Goal: Transaction & Acquisition: Purchase product/service

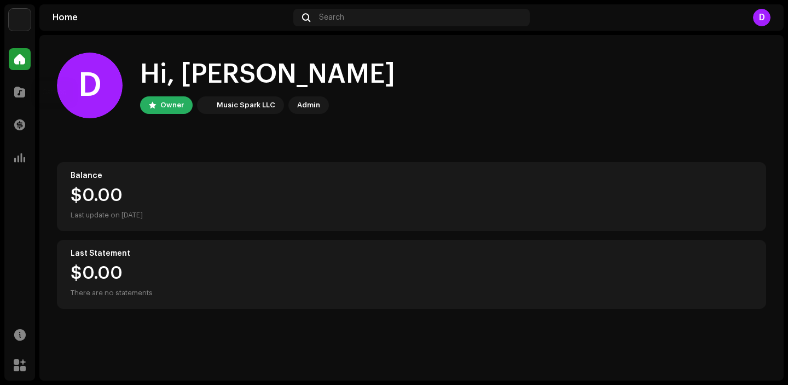
click at [20, 79] on div "Catalog" at bounding box center [19, 92] width 31 height 31
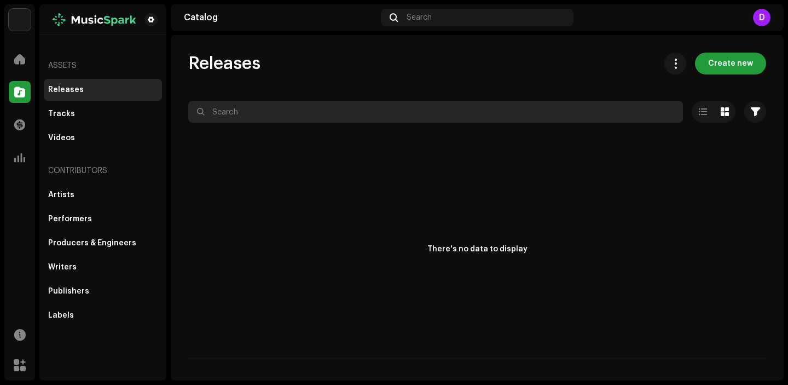
click at [291, 120] on input "text" at bounding box center [435, 112] width 495 height 22
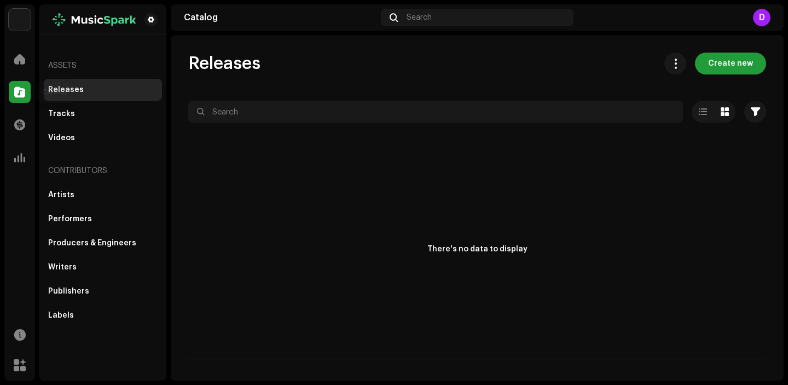
click at [21, 88] on span at bounding box center [19, 92] width 11 height 9
click at [744, 56] on span "Create new" at bounding box center [730, 64] width 45 height 22
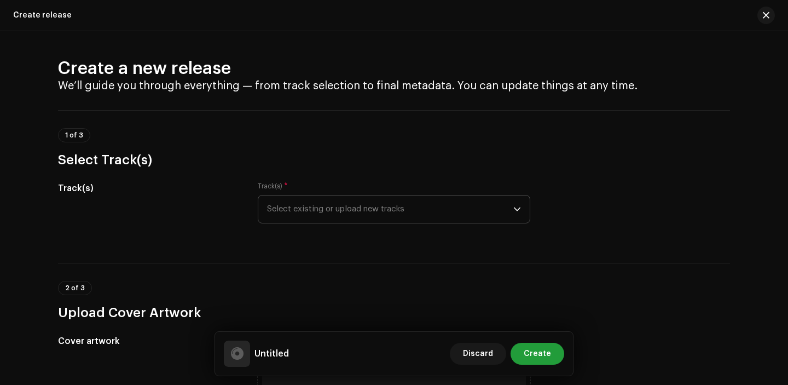
click at [388, 210] on span "Select existing or upload new tracks" at bounding box center [390, 208] width 246 height 27
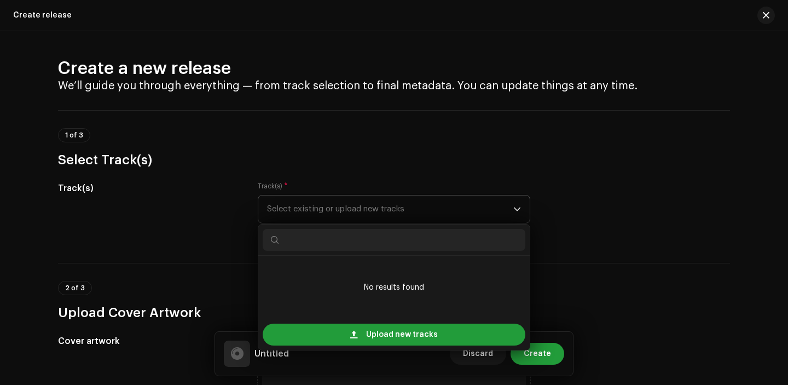
click at [394, 320] on div "Upload new tracks" at bounding box center [393, 334] width 271 height 31
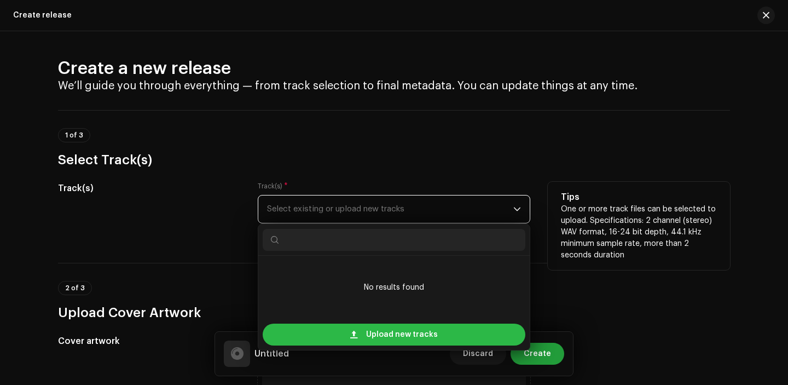
click at [394, 328] on span "Upload new tracks" at bounding box center [402, 334] width 72 height 22
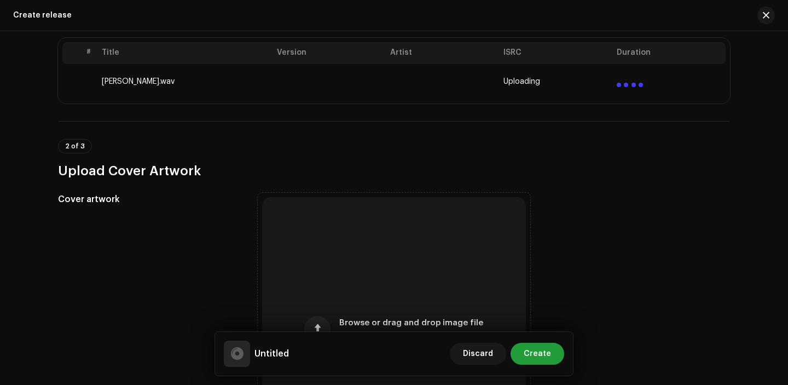
scroll to position [246, 0]
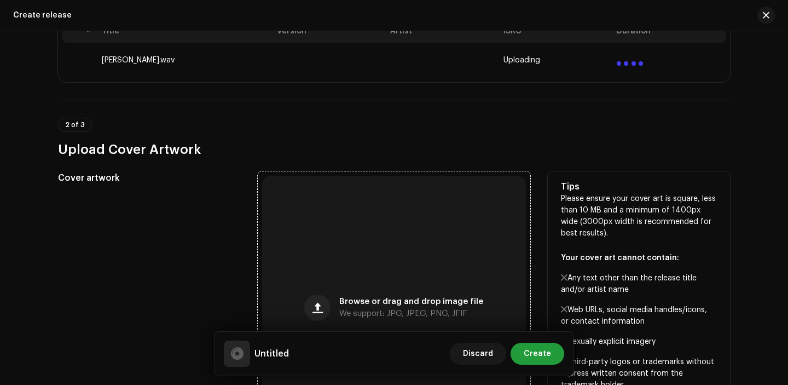
click at [325, 245] on div "Browse or drag and drop image file We support: JPG, JPEG, PNG, JFIF" at bounding box center [394, 308] width 264 height 264
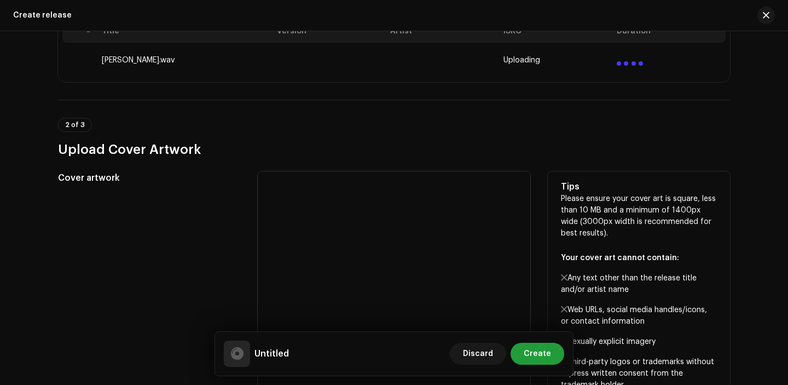
scroll to position [222, 0]
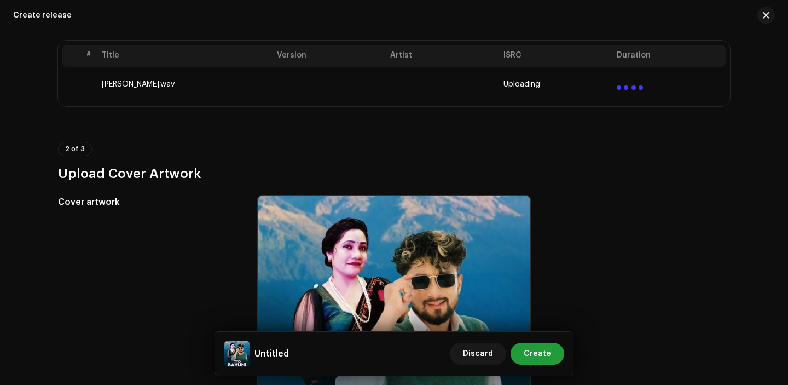
click at [269, 152] on div "2 of 3 Upload Cover Artwork" at bounding box center [394, 162] width 672 height 40
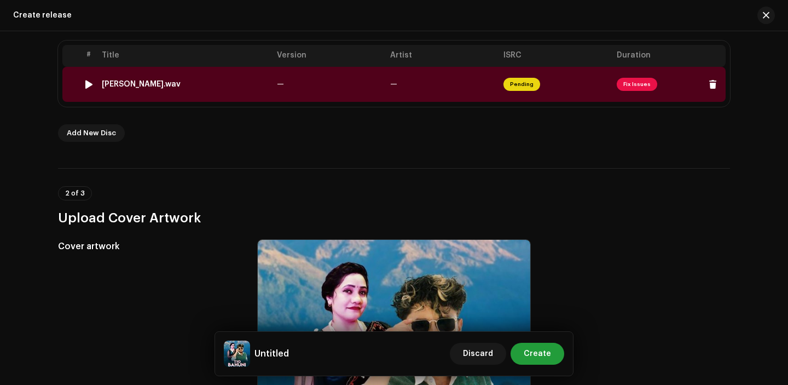
click at [295, 92] on td "—" at bounding box center [328, 84] width 113 height 35
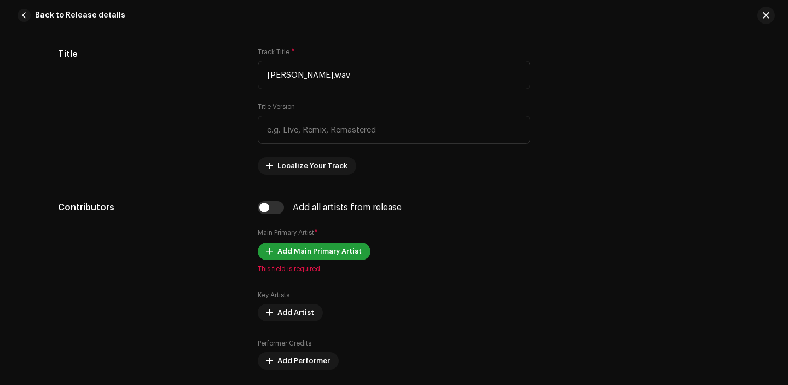
scroll to position [483, 0]
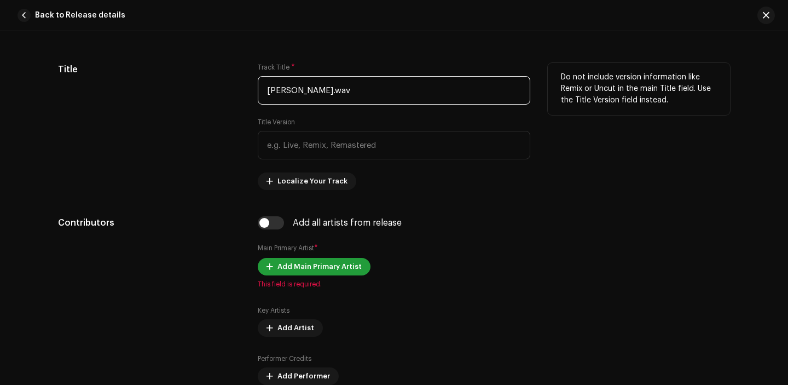
click at [352, 86] on input "[PERSON_NAME].wav" at bounding box center [394, 90] width 272 height 28
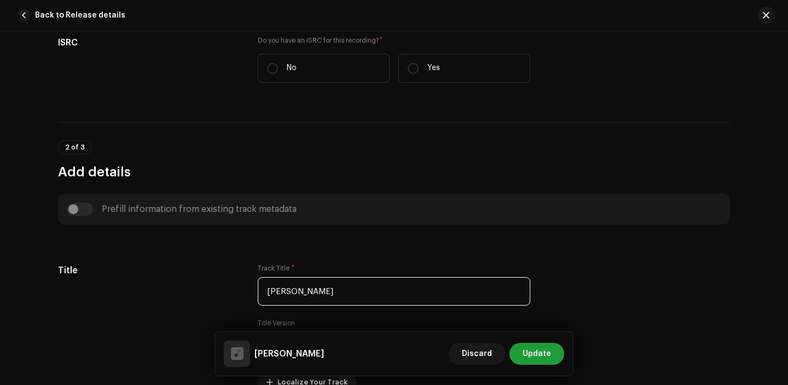
scroll to position [210, 0]
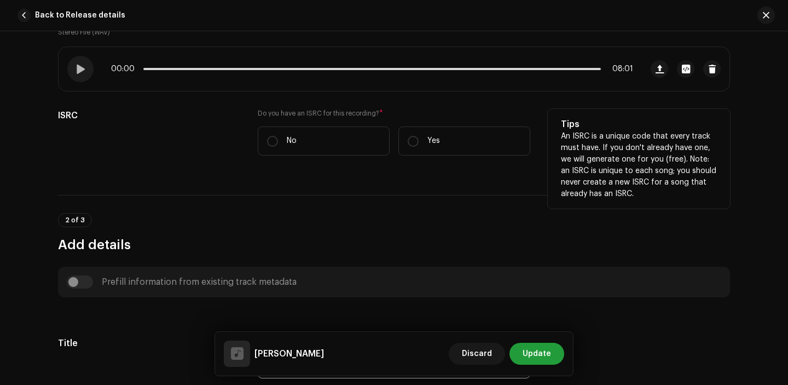
type input "[PERSON_NAME]"
click at [431, 156] on div "Do you have an ISRC for this recording? * No Yes" at bounding box center [394, 139] width 272 height 60
click at [421, 142] on label "Yes" at bounding box center [464, 140] width 132 height 29
click at [418, 142] on input "Yes" at bounding box center [413, 141] width 11 height 11
radio input "true"
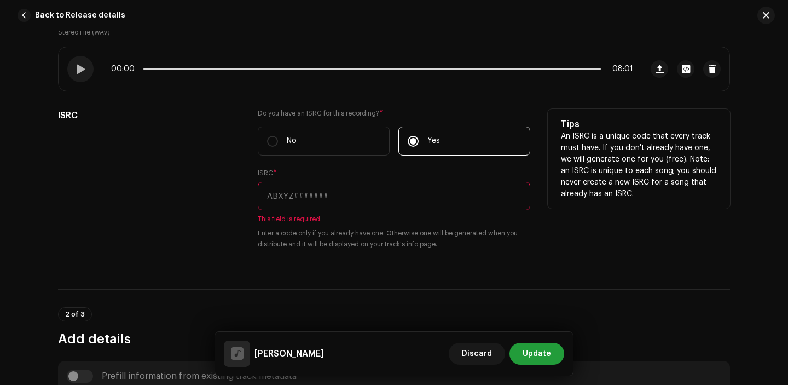
click at [333, 191] on input "text" at bounding box center [394, 196] width 272 height 28
paste input "SE6XW2535382"
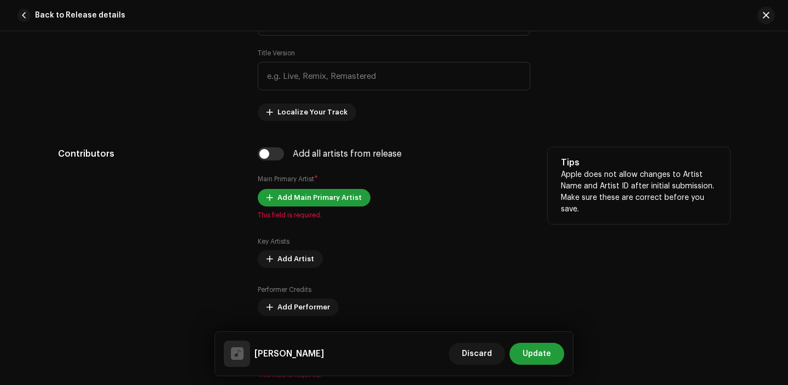
scroll to position [632, 0]
type input "SE6XW2535382"
click at [288, 204] on span "Add Main Primary Artist" at bounding box center [319, 199] width 84 height 22
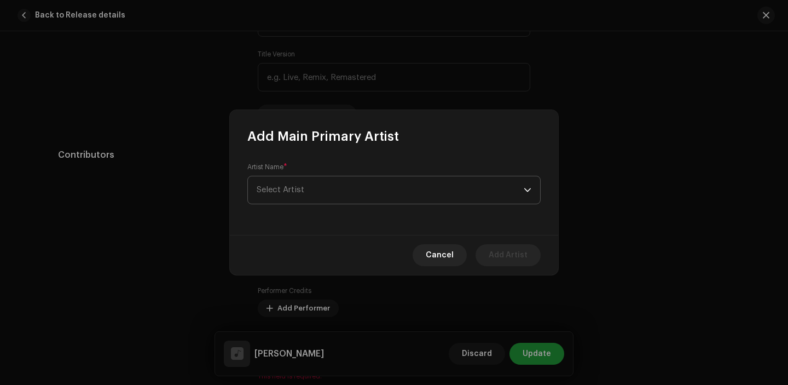
click at [305, 189] on span "Select Artist" at bounding box center [390, 189] width 267 height 27
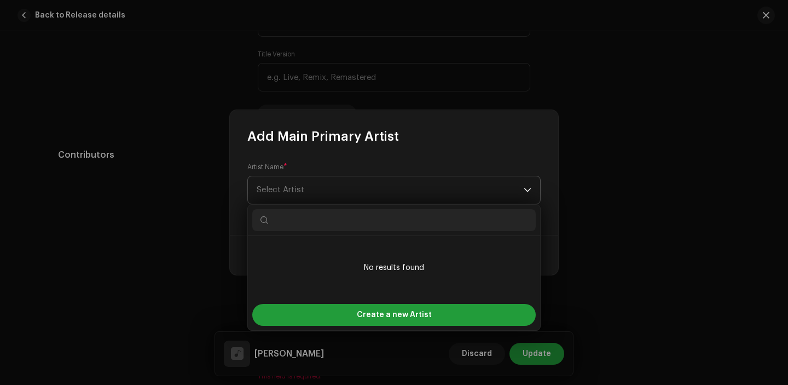
paste input "[PERSON_NAME]"
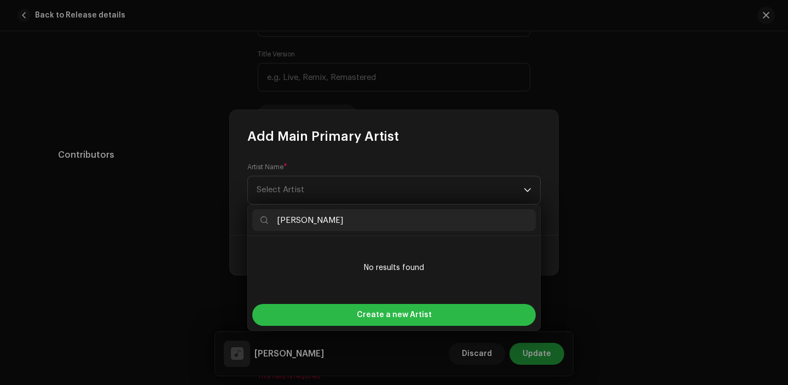
type input "[PERSON_NAME]"
click at [329, 309] on div "Create a new Artist" at bounding box center [393, 315] width 283 height 22
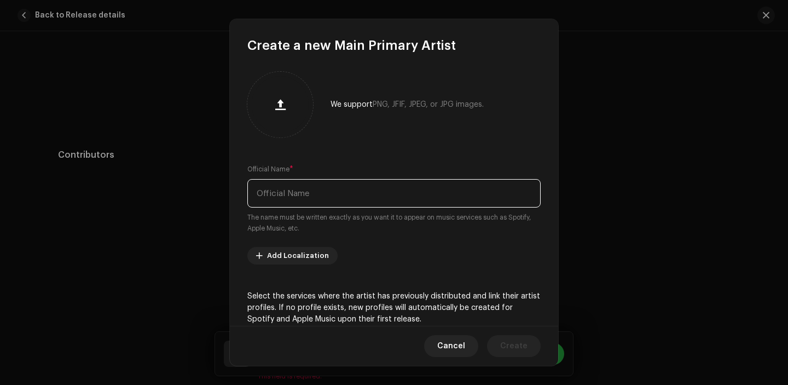
click at [300, 206] on input "text" at bounding box center [393, 193] width 293 height 28
paste input "[PERSON_NAME]"
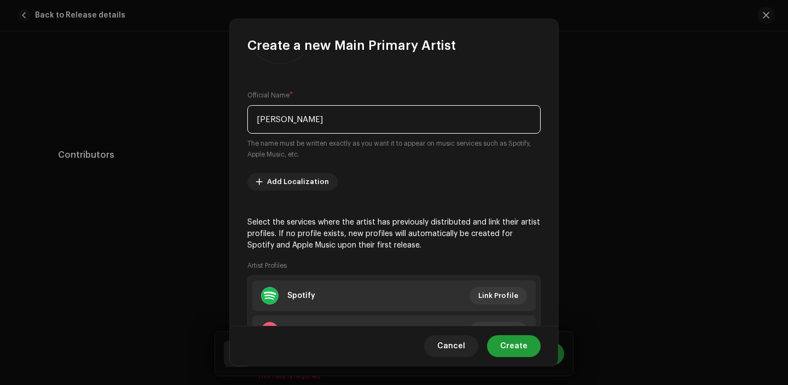
scroll to position [165, 0]
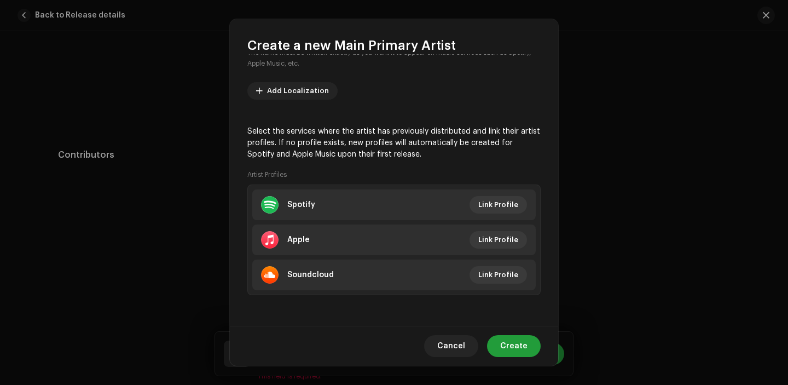
type input "[PERSON_NAME]"
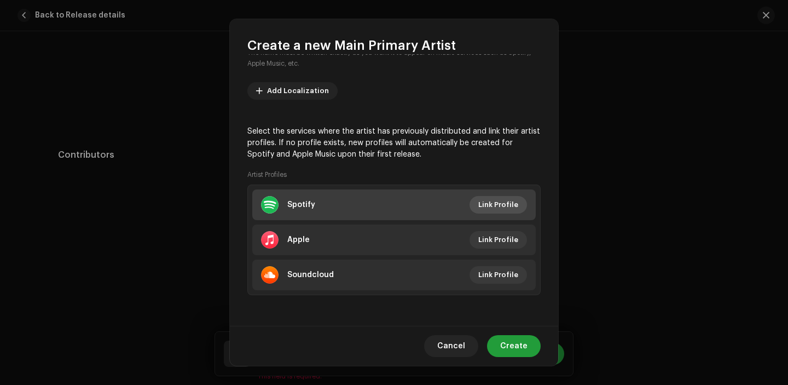
click at [489, 200] on span "Link Profile" at bounding box center [498, 205] width 40 height 22
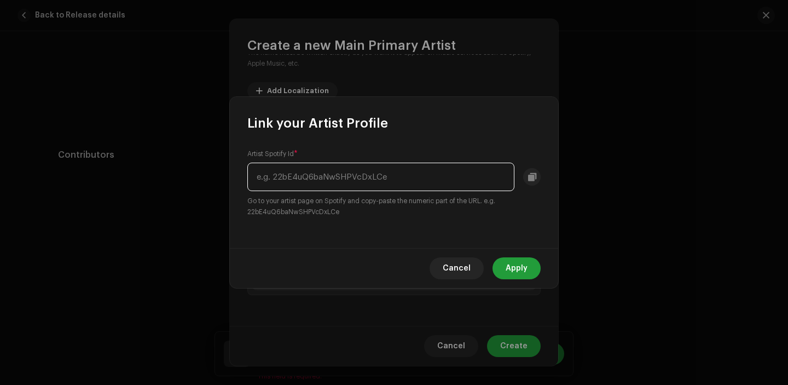
paste input "5HEUndHbpk9ZKWNvFQicc6"
type input "5HEUndHbpk9ZKWNvFQicc6"
click at [535, 265] on button "Apply" at bounding box center [516, 268] width 48 height 22
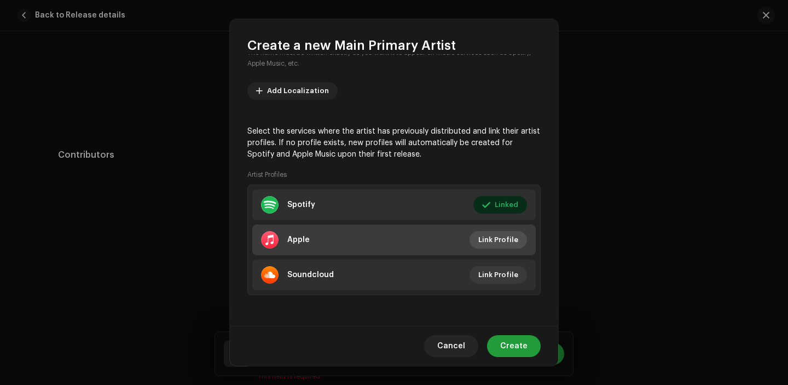
click at [496, 236] on span "Link Profile" at bounding box center [498, 240] width 40 height 22
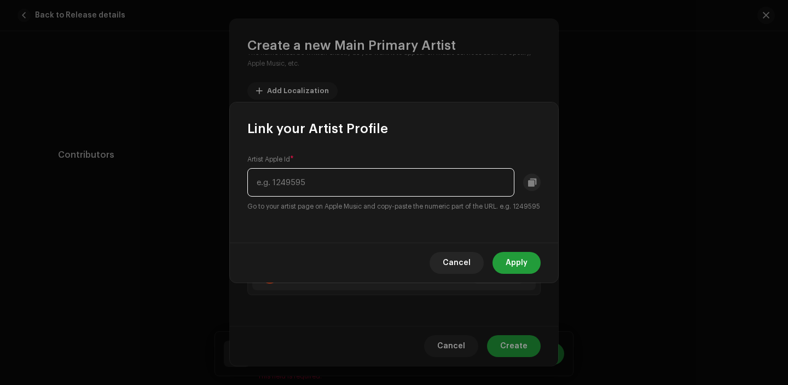
paste input "1497002176"
type input "1497002176"
click at [525, 274] on span "Apply" at bounding box center [516, 263] width 22 height 22
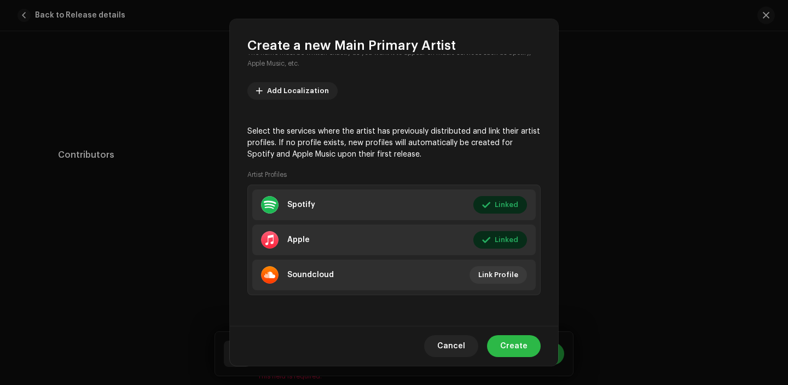
click at [510, 337] on span "Create" at bounding box center [513, 346] width 27 height 22
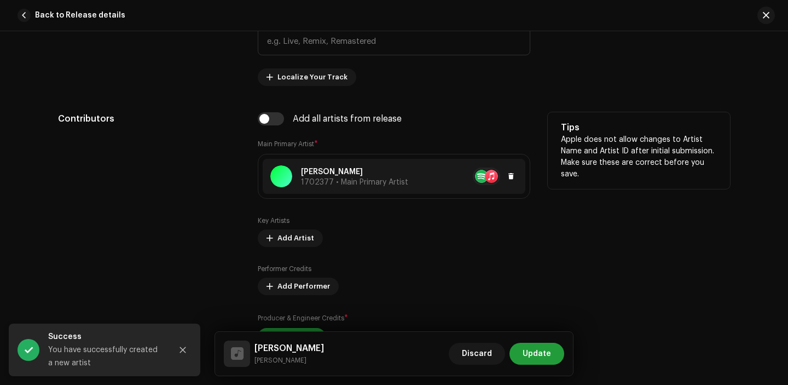
scroll to position [748, 0]
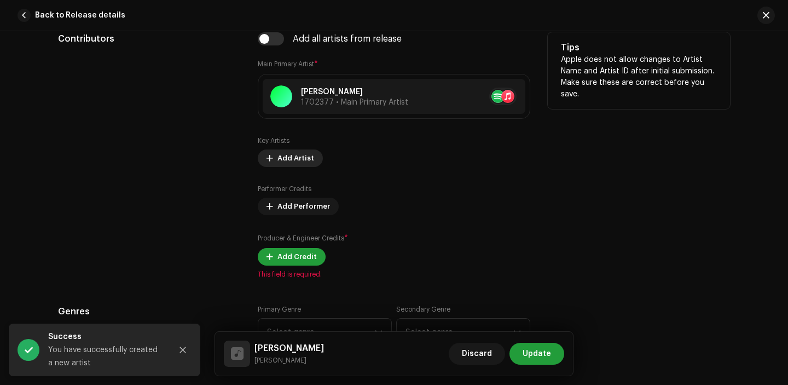
click at [272, 160] on button "Add Artist" at bounding box center [290, 158] width 65 height 18
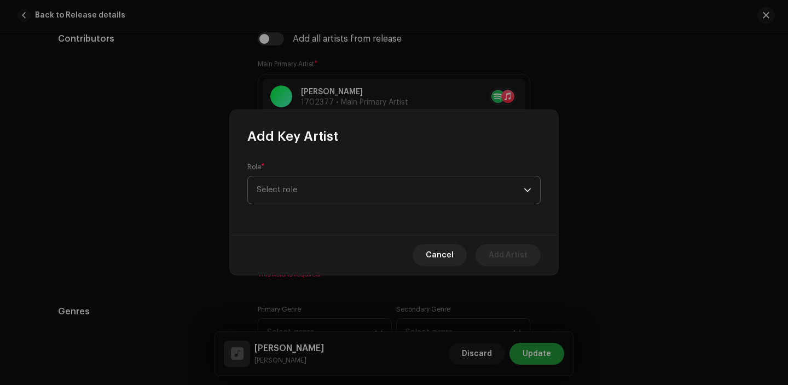
click at [311, 196] on span "Select role" at bounding box center [390, 189] width 267 height 27
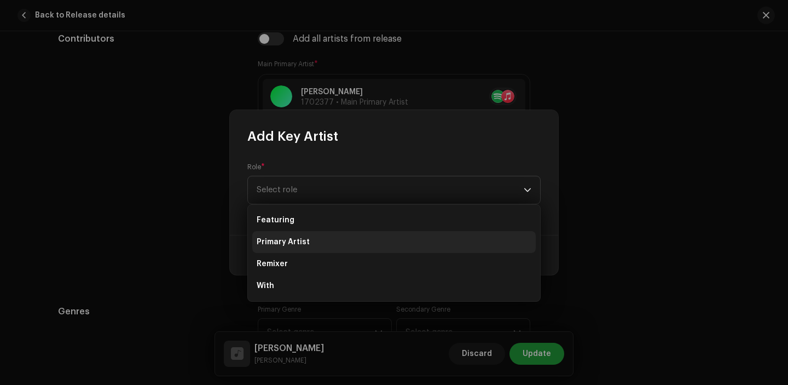
click at [320, 239] on li "Primary Artist" at bounding box center [393, 242] width 283 height 22
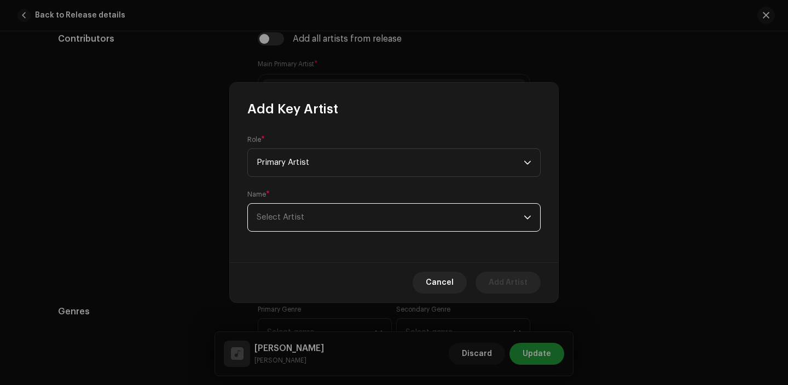
click at [295, 223] on span "Select Artist" at bounding box center [390, 217] width 267 height 27
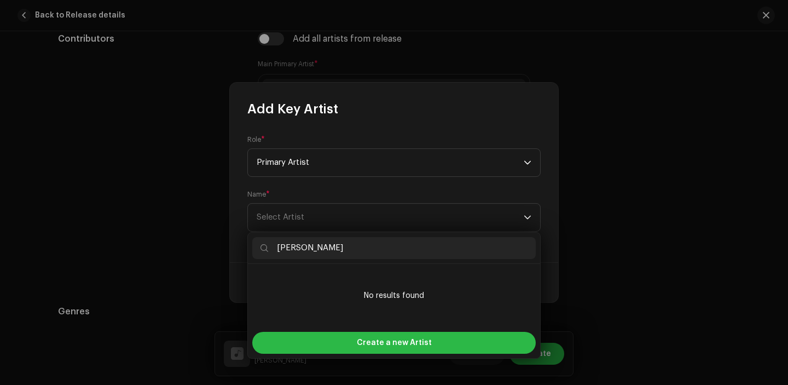
type input "[PERSON_NAME]"
click at [329, 343] on div "Create a new Artist" at bounding box center [393, 343] width 283 height 22
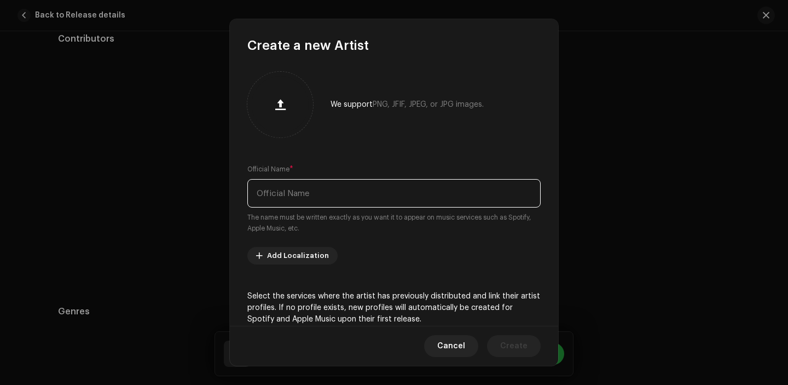
click at [303, 197] on input "text" at bounding box center [393, 193] width 293 height 28
paste input "[PERSON_NAME]"
type input "[PERSON_NAME]"
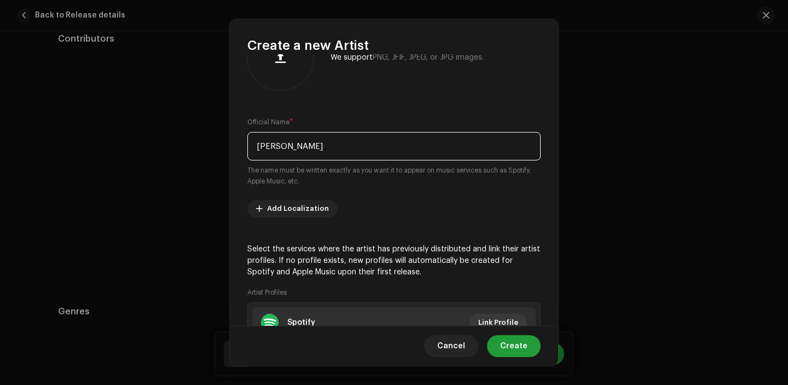
scroll to position [117, 0]
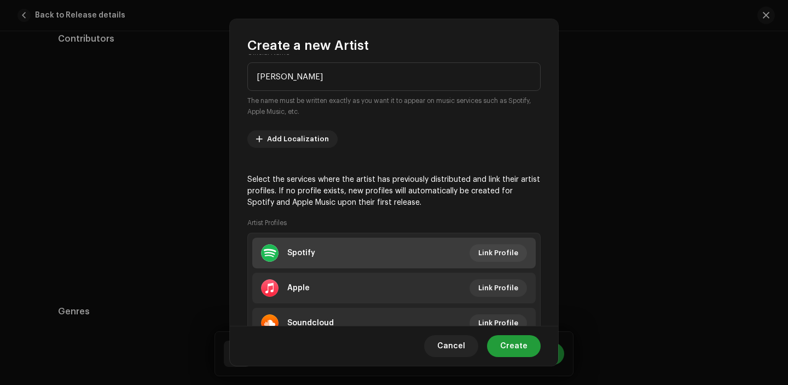
click at [487, 243] on li "Spotify Link Profile" at bounding box center [393, 252] width 283 height 31
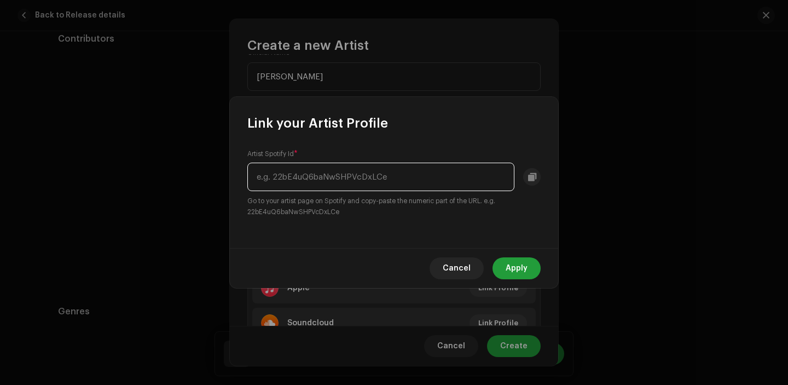
paste input "44tx3PtMjjG12tiPjA639K"
type input "44tx3PtMjjG12tiPjA639K"
click at [504, 273] on button "Apply" at bounding box center [516, 268] width 48 height 22
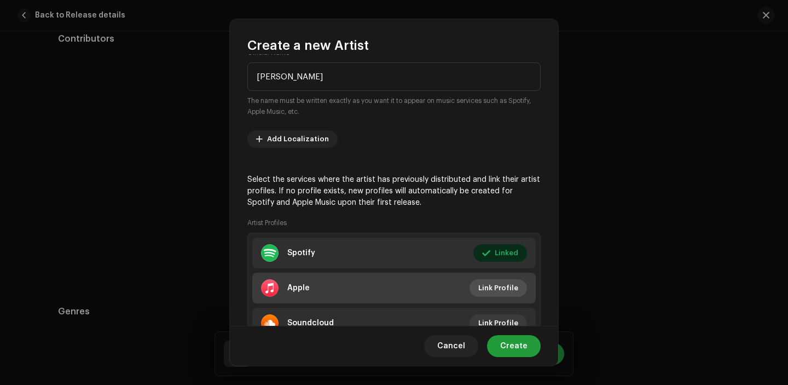
click at [499, 284] on span "Link Profile" at bounding box center [498, 288] width 40 height 22
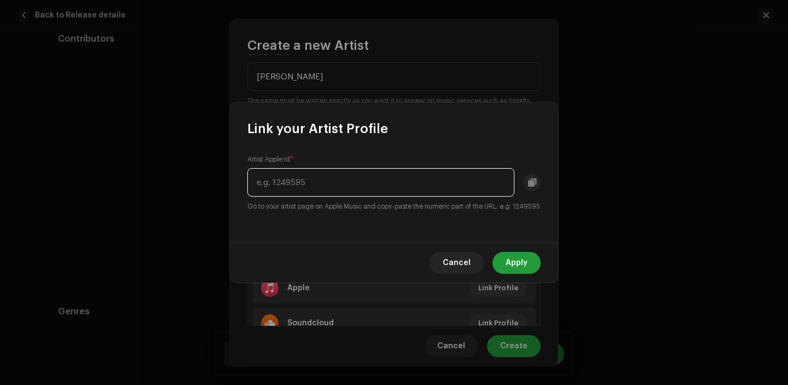
paste input "1591354857"
type input "1591354857"
click at [522, 272] on span "Apply" at bounding box center [516, 263] width 22 height 22
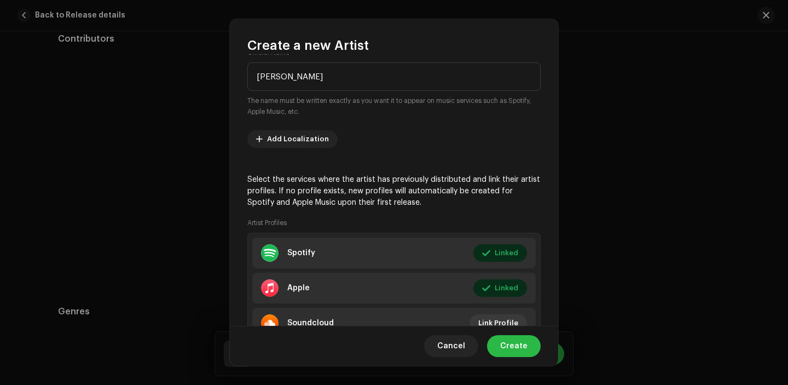
click at [510, 348] on span "Create" at bounding box center [513, 346] width 27 height 22
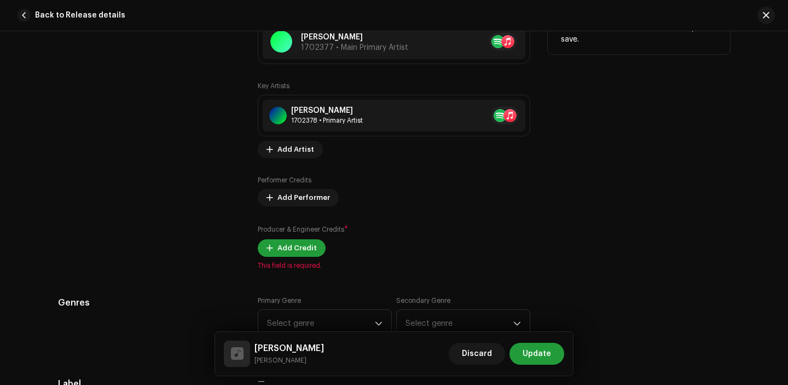
scroll to position [897, 0]
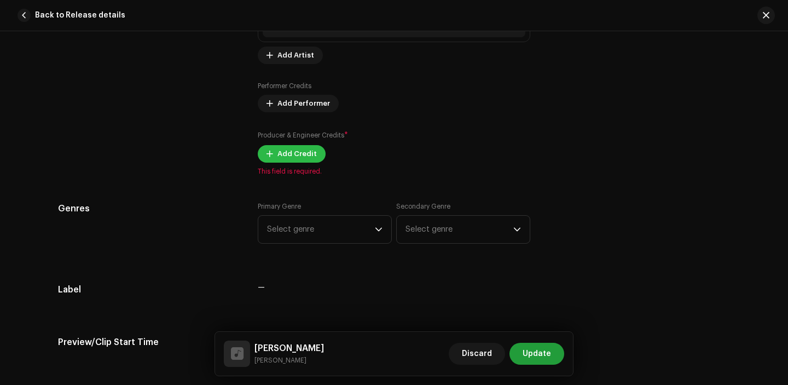
click at [282, 162] on span "Add Credit" at bounding box center [296, 154] width 39 height 22
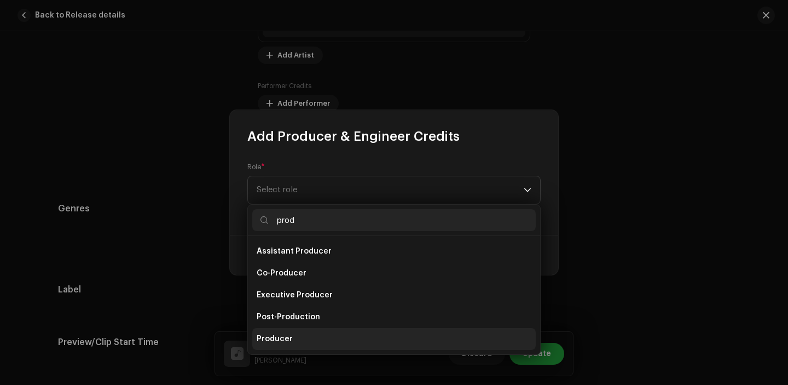
type input "prod"
click at [297, 335] on li "Producer" at bounding box center [393, 339] width 283 height 22
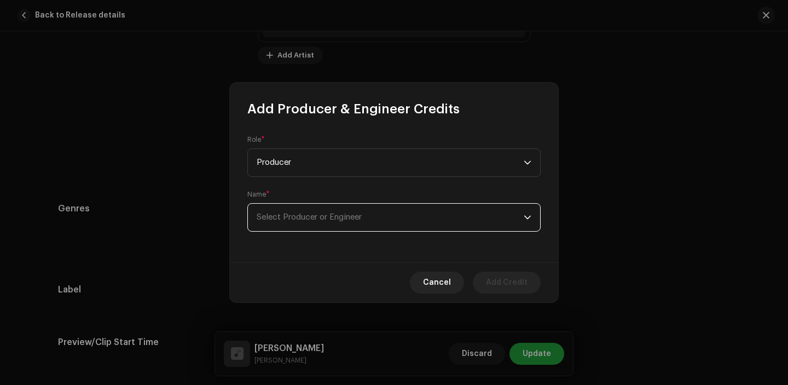
click at [298, 219] on span "Select Producer or Engineer" at bounding box center [309, 217] width 105 height 8
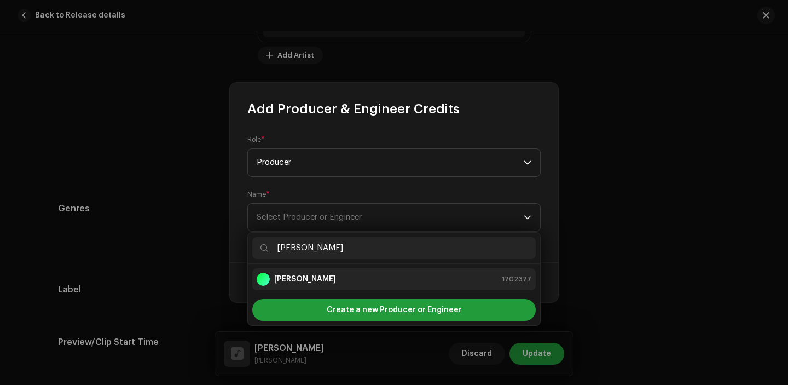
type input "[PERSON_NAME]"
click at [329, 272] on div "[PERSON_NAME] 1702377" at bounding box center [394, 278] width 275 height 13
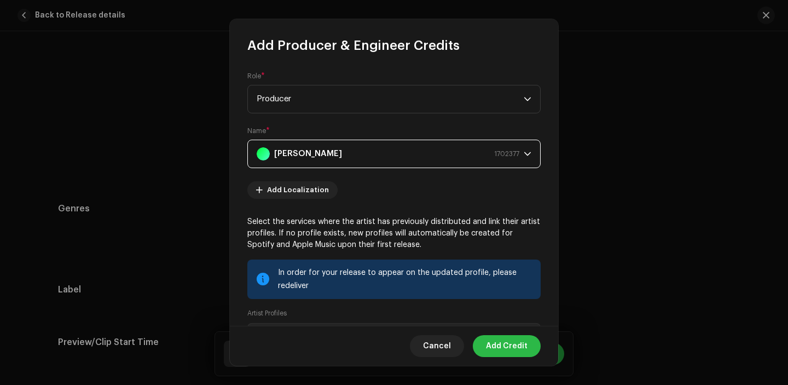
click at [509, 348] on span "Add Credit" at bounding box center [507, 346] width 42 height 22
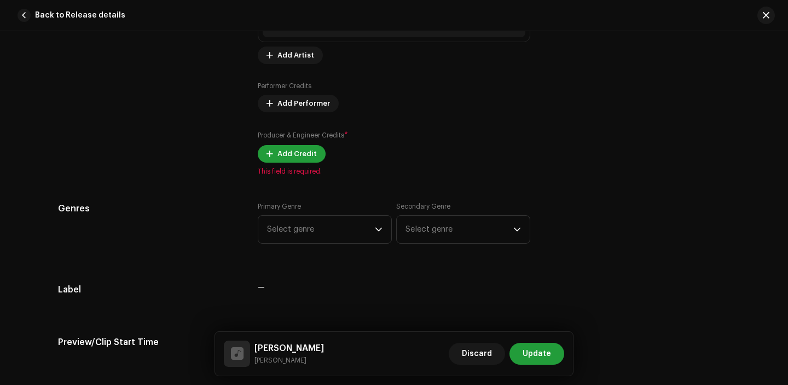
scroll to position [972, 0]
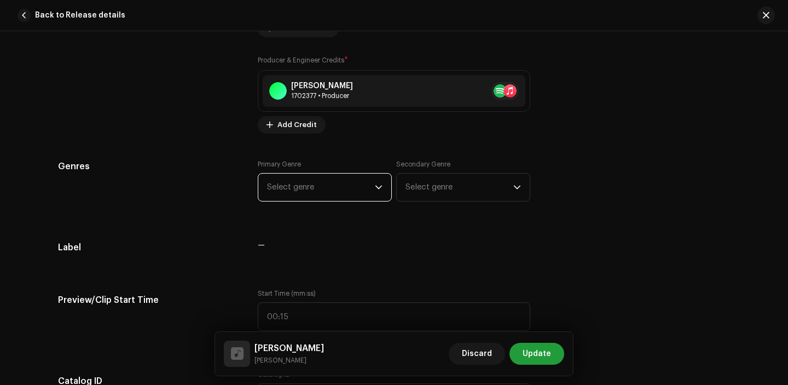
click at [292, 191] on span "Select genre" at bounding box center [321, 186] width 108 height 27
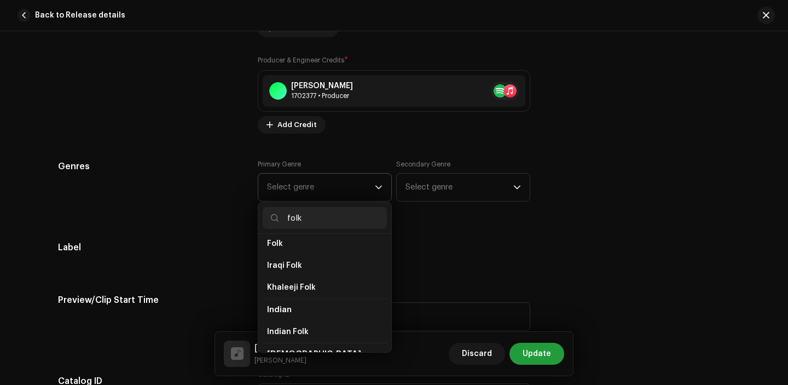
scroll to position [135, 0]
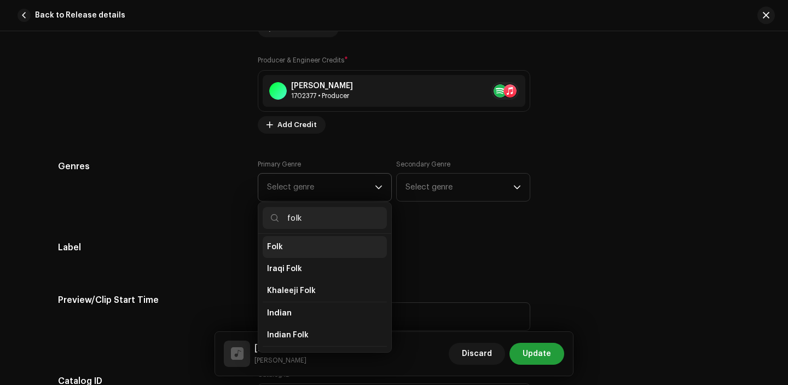
type input "folk"
click at [299, 255] on li "Folk" at bounding box center [325, 247] width 124 height 22
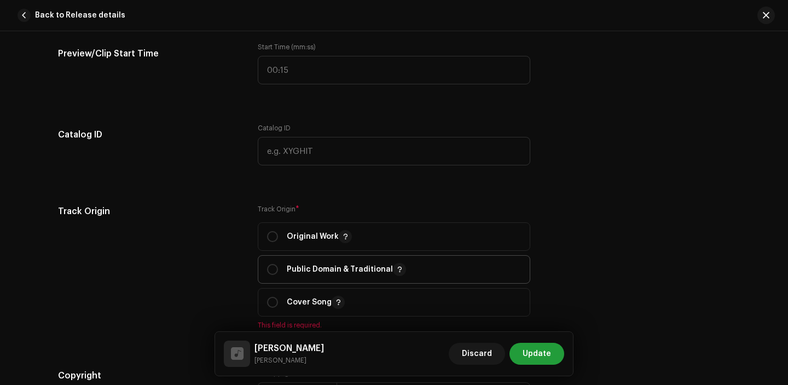
scroll to position [1246, 0]
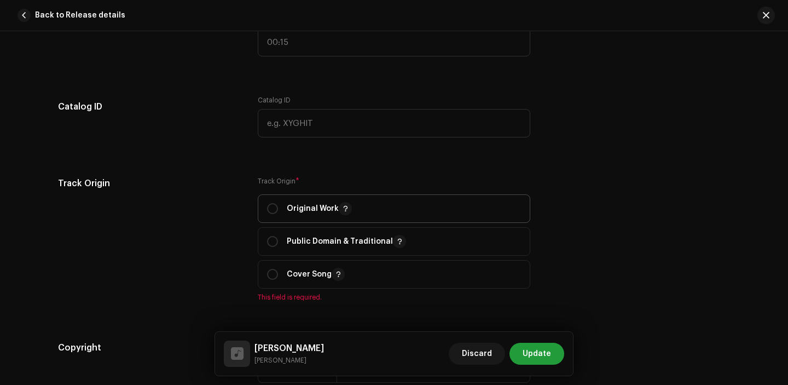
click at [272, 201] on span "Original Work" at bounding box center [394, 208] width 254 height 27
radio input "true"
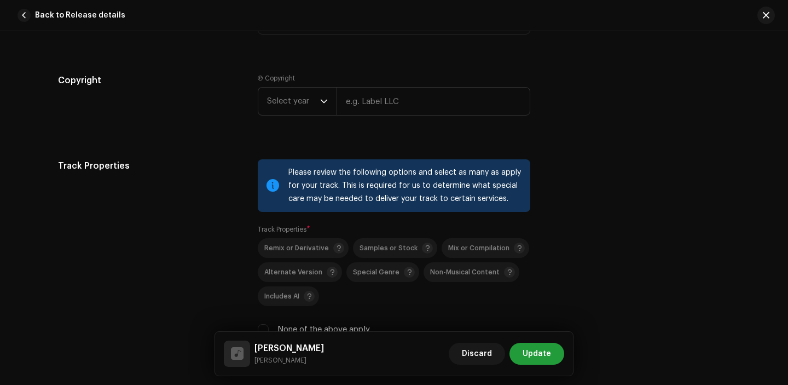
scroll to position [1522, 0]
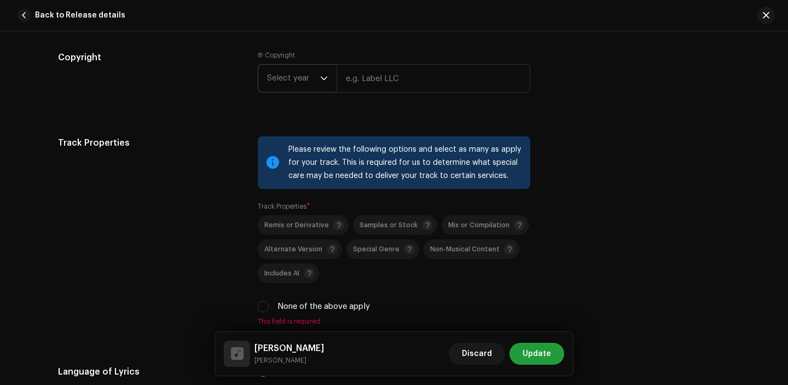
click at [300, 71] on span "Select year" at bounding box center [293, 78] width 53 height 27
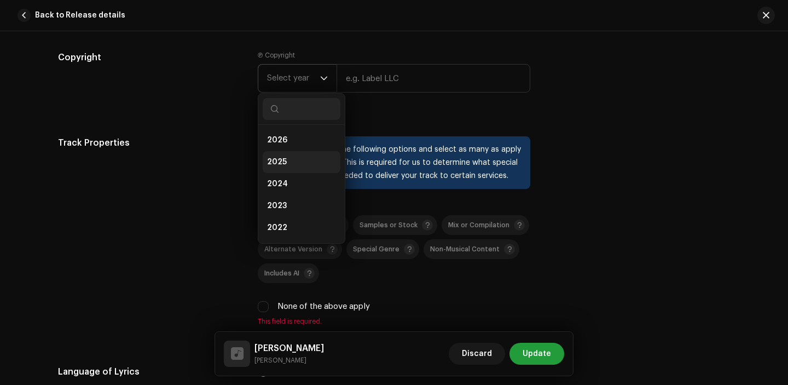
click at [297, 167] on li "2025" at bounding box center [302, 162] width 78 height 22
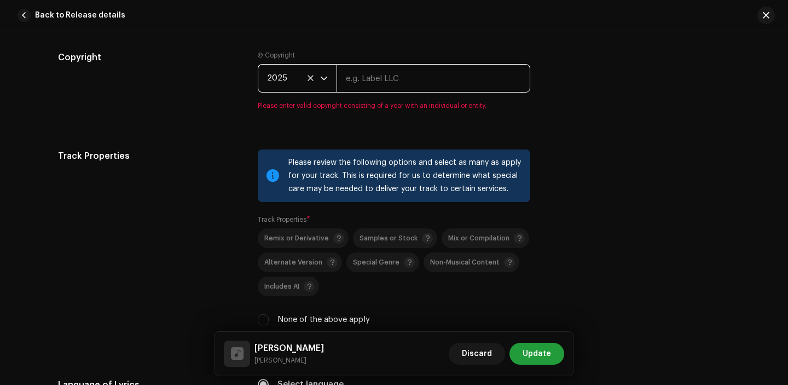
click at [387, 76] on input "text" at bounding box center [433, 78] width 194 height 28
paste input "[PERSON_NAME]"
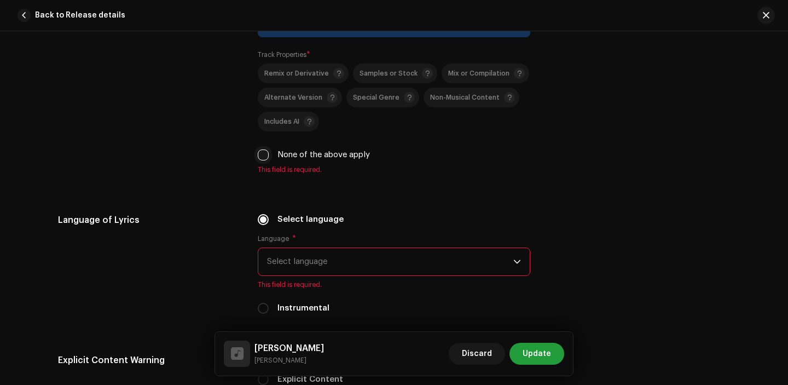
type input "[PERSON_NAME]"
click at [258, 159] on input "None of the above apply" at bounding box center [263, 154] width 11 height 11
checkbox input "true"
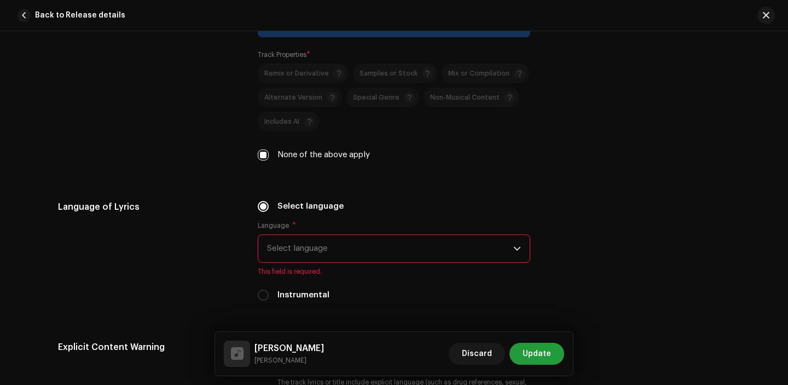
click at [311, 245] on span "Select language" at bounding box center [390, 248] width 246 height 27
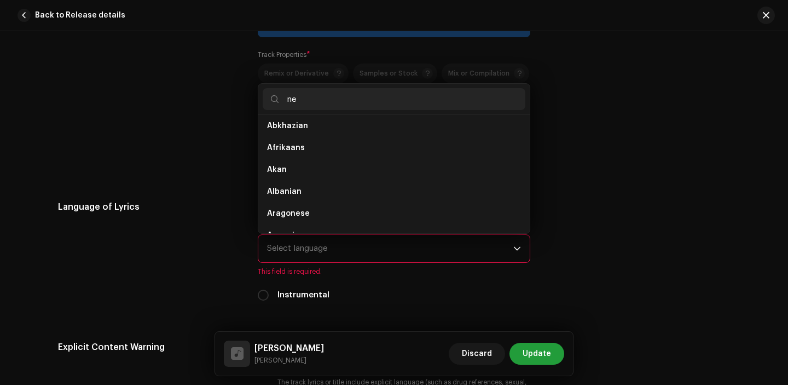
scroll to position [0, 0]
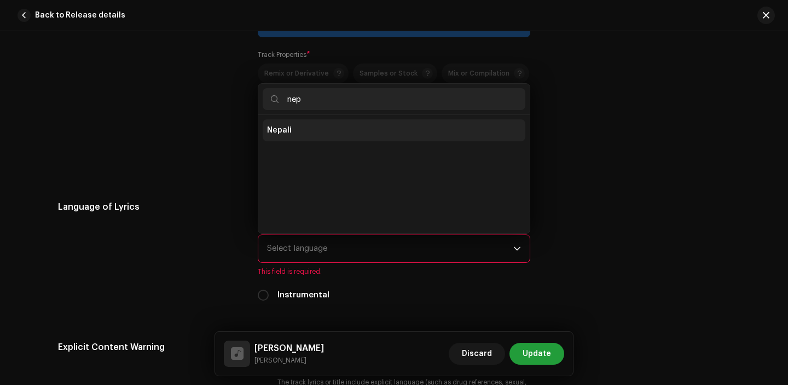
type input "nep"
click at [280, 128] on span "Nepali" at bounding box center [279, 130] width 25 height 11
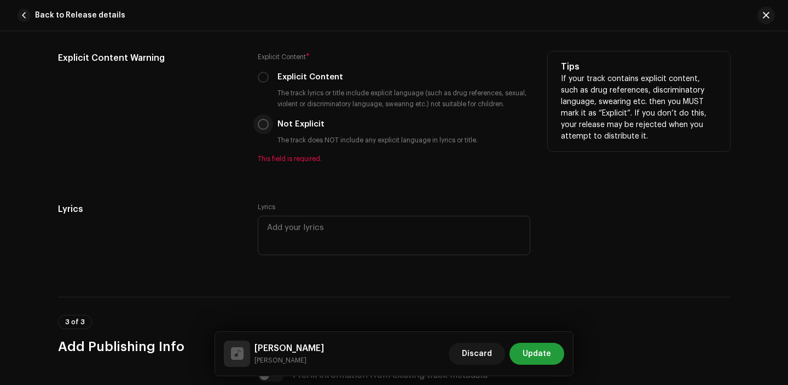
click at [260, 127] on input "Not Explicit" at bounding box center [263, 124] width 11 height 11
radio input "true"
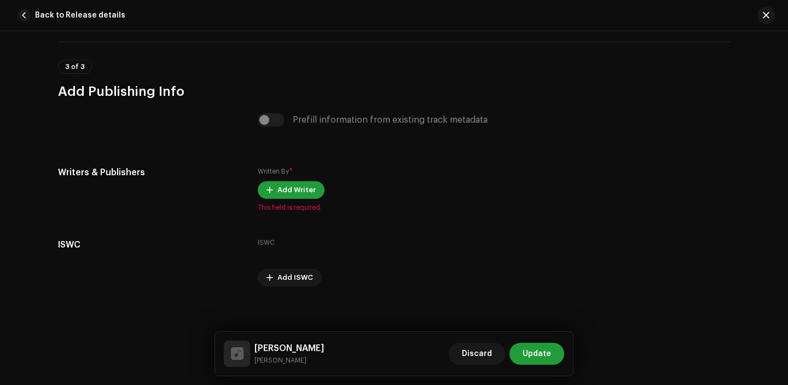
scroll to position [2201, 0]
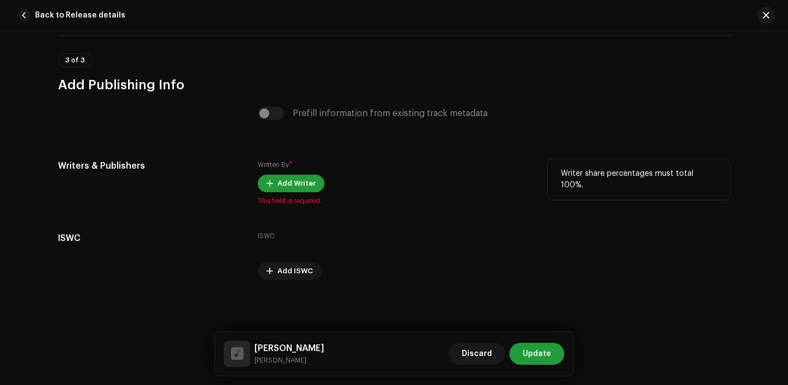
click at [293, 173] on div "Written By * Add Writer This field is required." at bounding box center [394, 182] width 272 height 46
click at [293, 181] on span "Add Writer" at bounding box center [296, 183] width 38 height 22
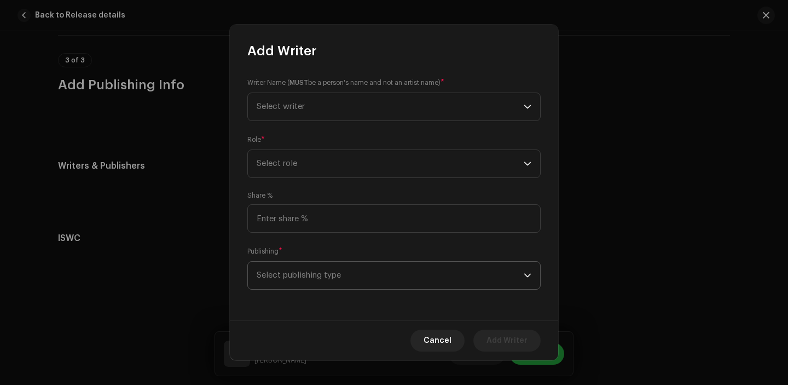
click at [376, 276] on span "Select publishing type" at bounding box center [390, 274] width 267 height 27
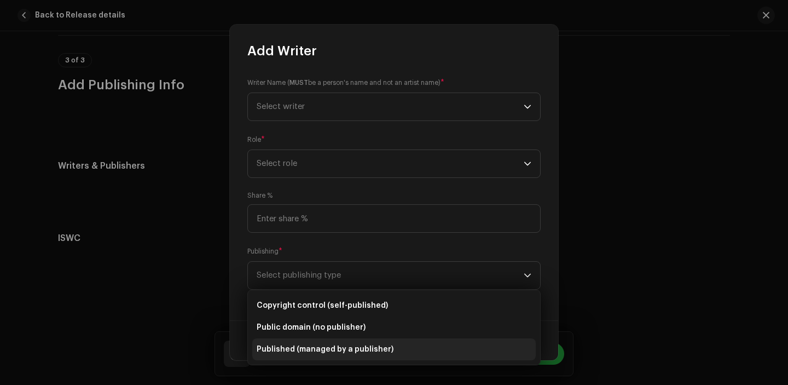
click at [367, 346] on span "Published (managed by a publisher)" at bounding box center [325, 349] width 137 height 11
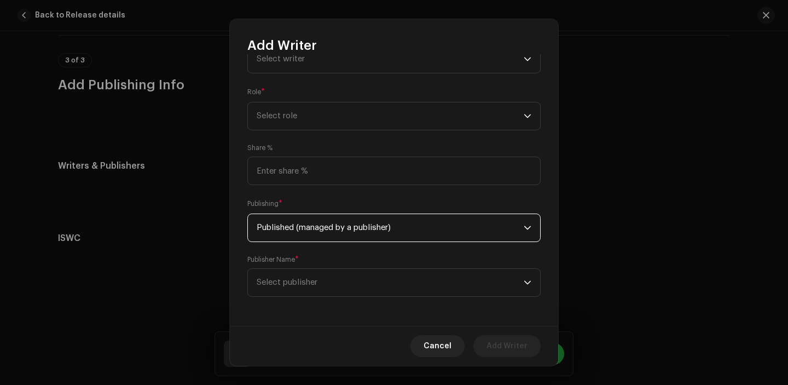
scroll to position [44, 0]
click at [358, 282] on span "Select publisher" at bounding box center [390, 280] width 267 height 27
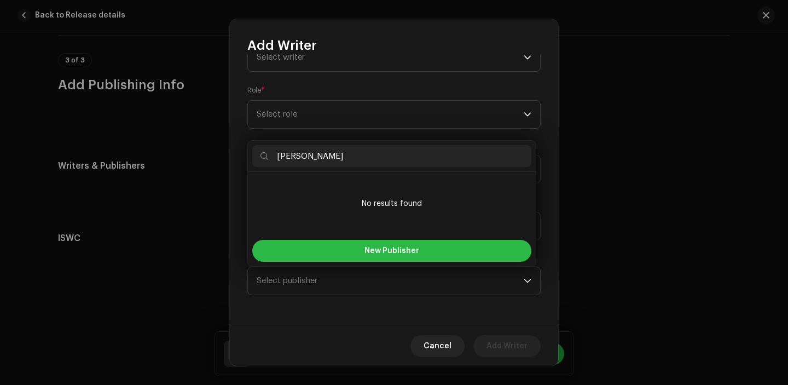
type input "[PERSON_NAME]"
click at [331, 251] on button "New Publisher" at bounding box center [391, 251] width 279 height 22
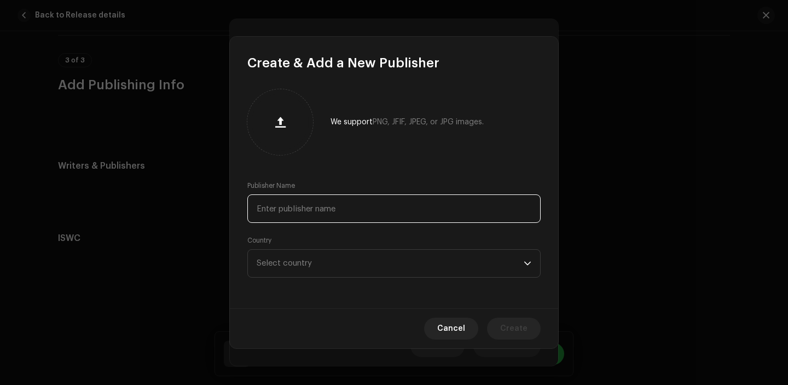
click at [287, 206] on input "text" at bounding box center [393, 208] width 293 height 28
paste input "[PERSON_NAME]"
type input "[PERSON_NAME]"
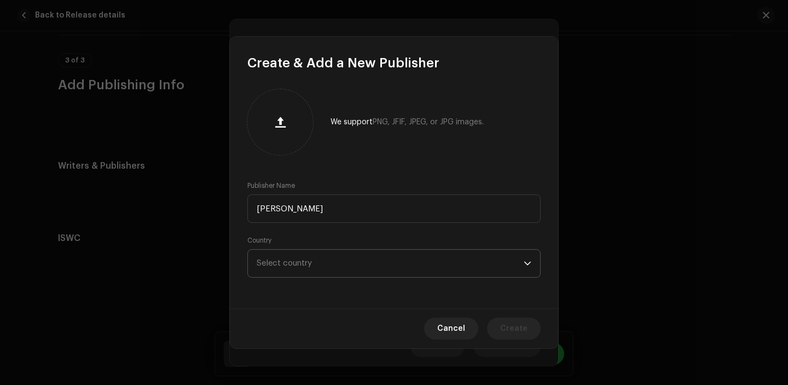
click at [317, 260] on span "Select country" at bounding box center [390, 262] width 267 height 27
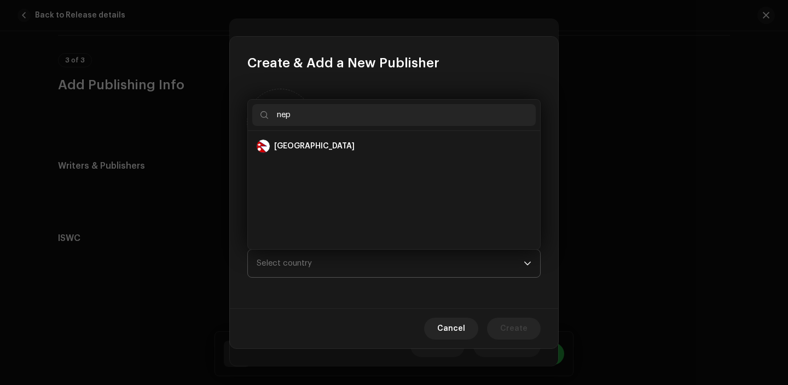
scroll to position [0, 0]
type input "nep"
click at [303, 142] on div "Nepal" at bounding box center [394, 145] width 275 height 13
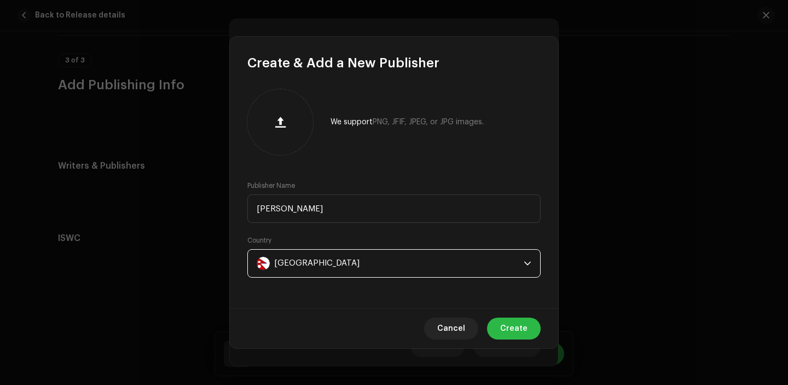
click at [516, 325] on span "Create" at bounding box center [513, 328] width 27 height 22
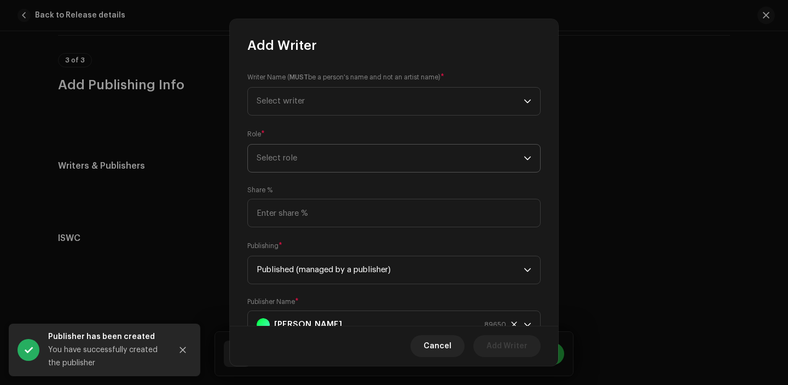
click at [336, 167] on span "Select role" at bounding box center [390, 157] width 267 height 27
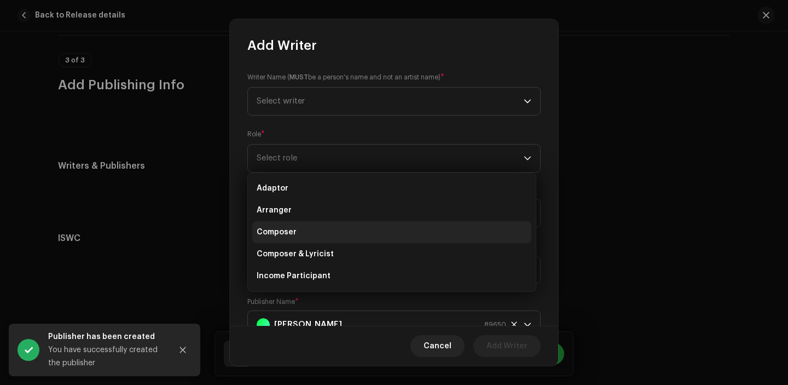
click at [309, 224] on li "Composer" at bounding box center [391, 232] width 279 height 22
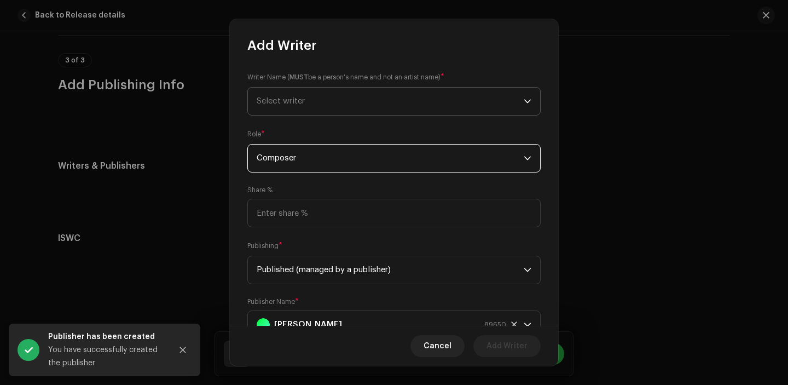
click at [329, 94] on span "Select writer" at bounding box center [390, 101] width 267 height 27
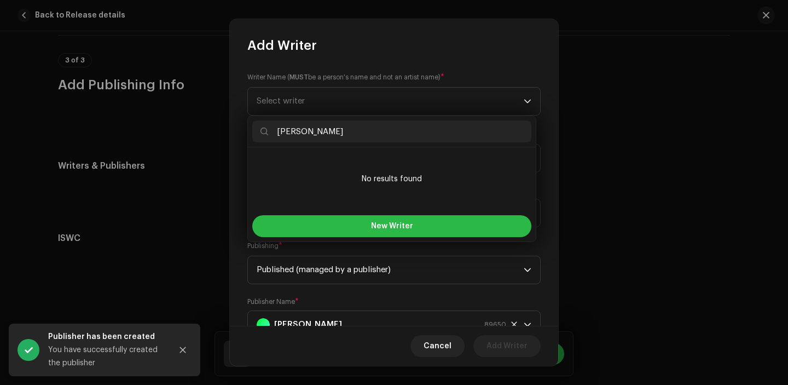
type input "[PERSON_NAME]"
click at [379, 224] on span "New Writer" at bounding box center [392, 226] width 42 height 8
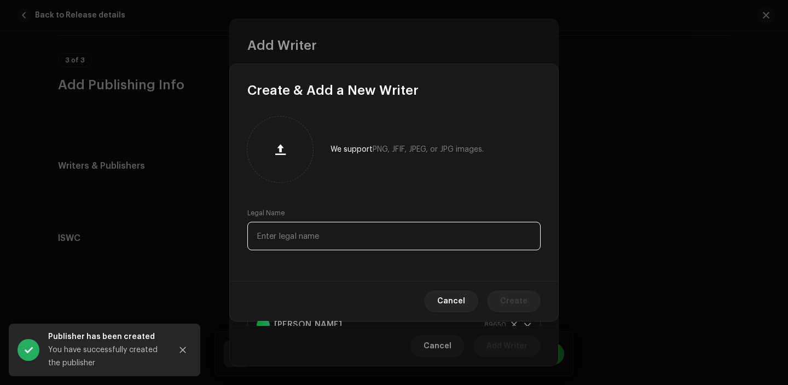
click at [336, 236] on input "text" at bounding box center [393, 236] width 293 height 28
paste input "[PERSON_NAME]"
type input "[PERSON_NAME]"
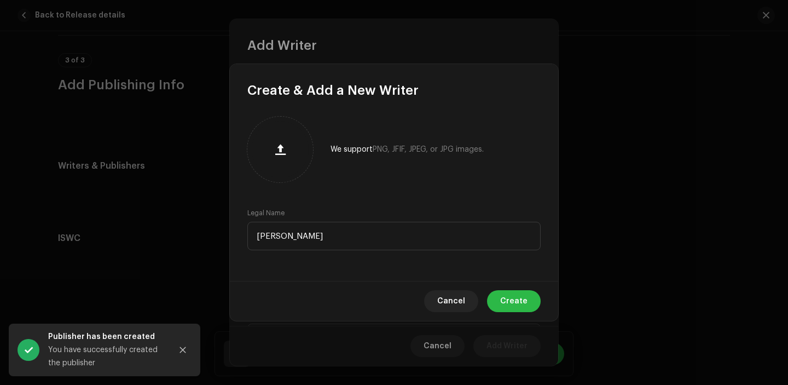
click at [509, 304] on span "Create" at bounding box center [513, 301] width 27 height 22
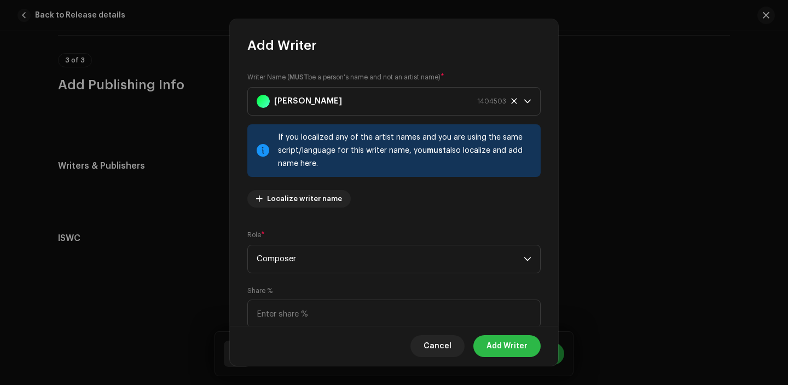
click at [513, 341] on span "Add Writer" at bounding box center [506, 346] width 41 height 22
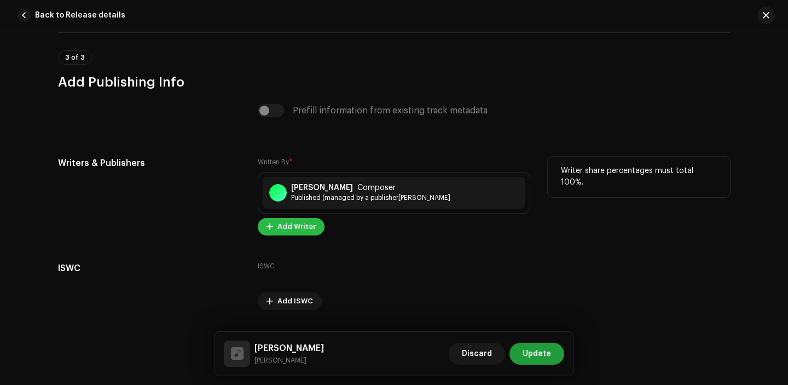
click at [274, 229] on button "Add Writer" at bounding box center [291, 227] width 67 height 18
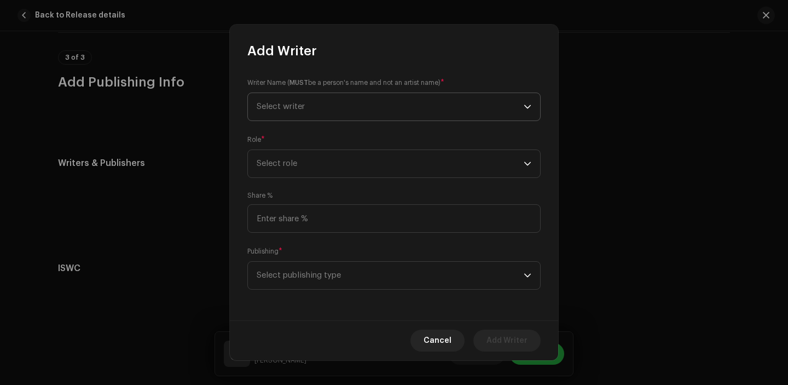
click at [295, 106] on span "Select writer" at bounding box center [281, 106] width 48 height 8
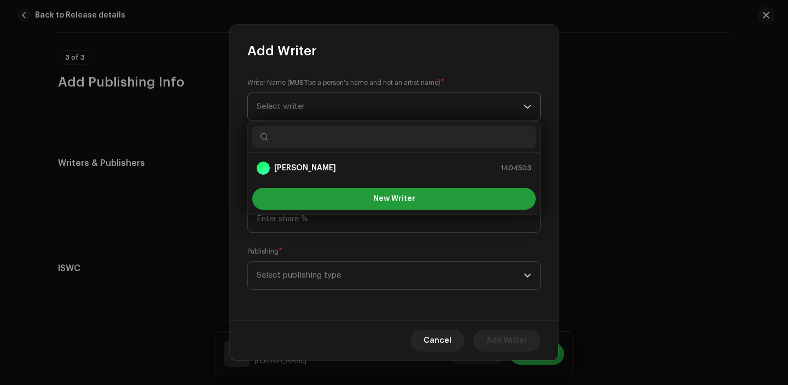
click at [295, 167] on strong "[PERSON_NAME]" at bounding box center [305, 167] width 62 height 11
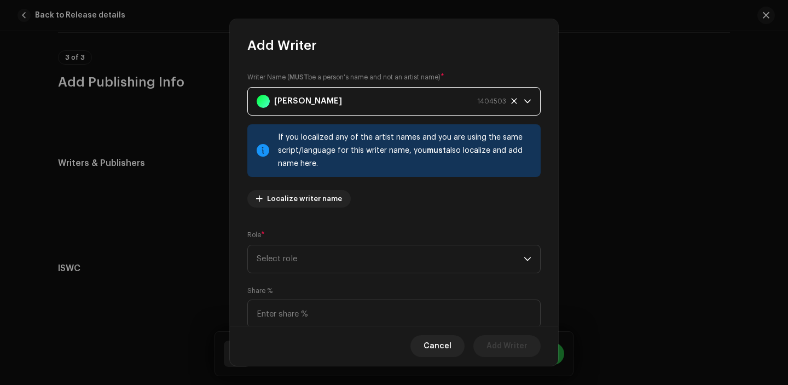
scroll to position [90, 0]
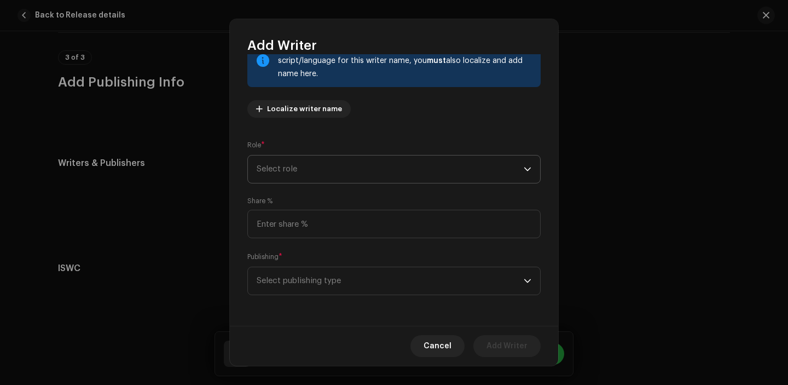
click at [300, 178] on span "Select role" at bounding box center [390, 168] width 267 height 27
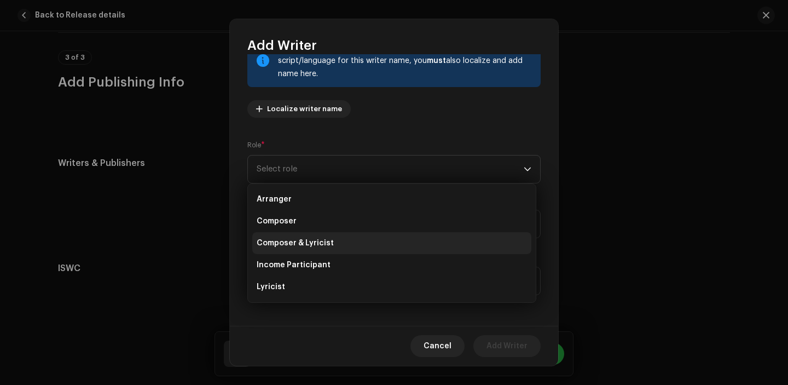
scroll to position [35, 0]
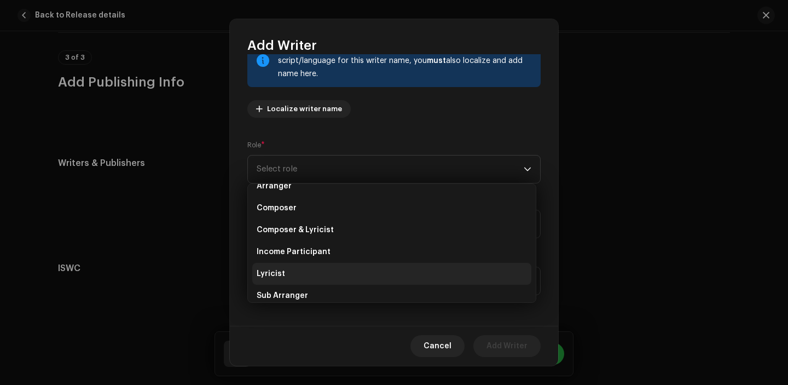
click at [309, 274] on li "Lyricist" at bounding box center [391, 274] width 279 height 22
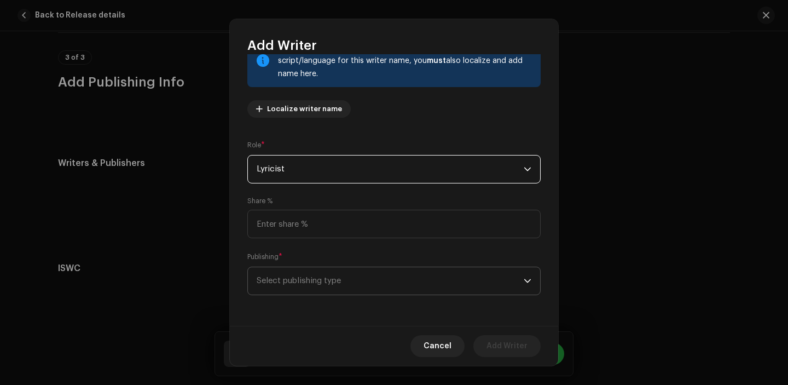
click at [311, 276] on span "Select publishing type" at bounding box center [390, 280] width 267 height 27
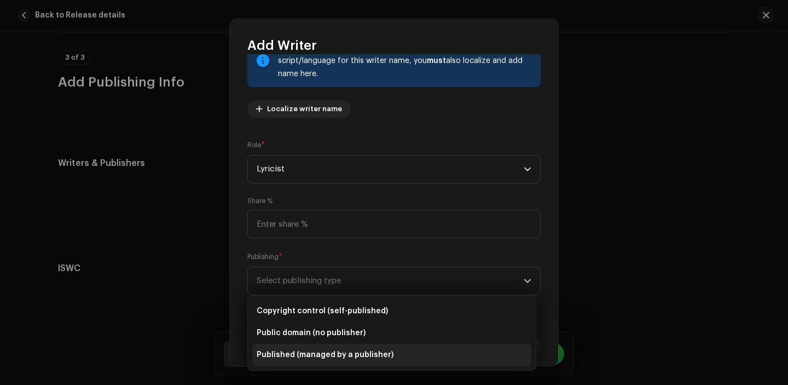
click at [318, 357] on span "Published (managed by a publisher)" at bounding box center [325, 354] width 137 height 11
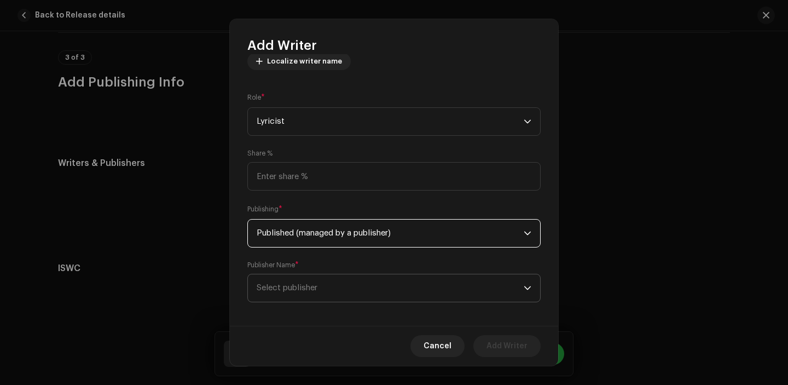
scroll to position [145, 0]
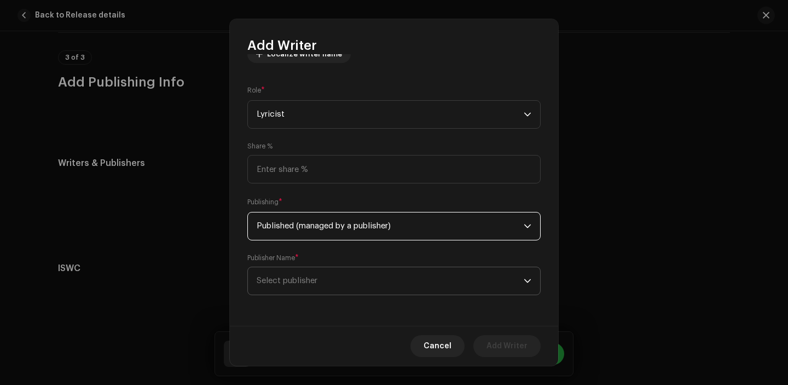
click at [319, 276] on span "Select publisher" at bounding box center [390, 280] width 267 height 27
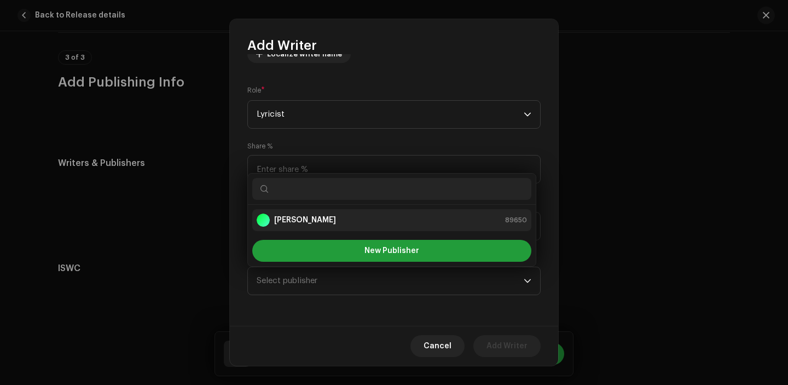
click at [309, 228] on li "[PERSON_NAME] 89650" at bounding box center [391, 220] width 279 height 22
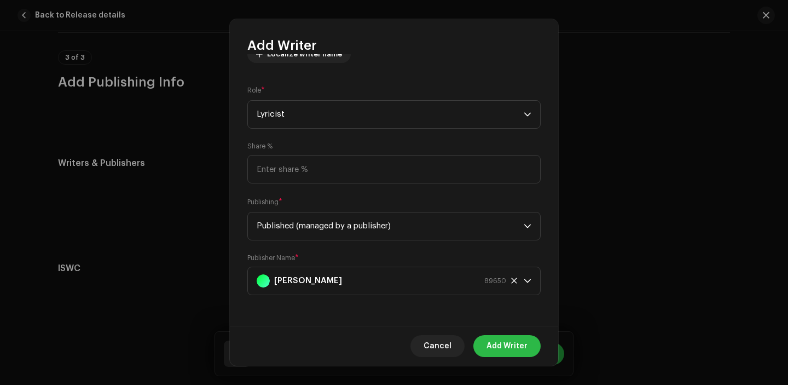
click at [513, 345] on span "Add Writer" at bounding box center [506, 346] width 41 height 22
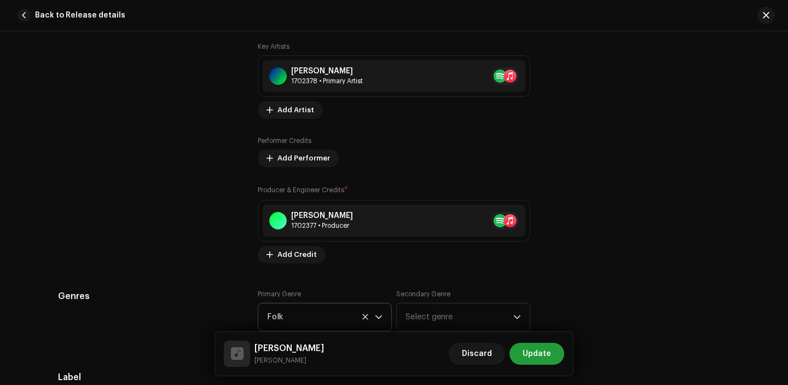
scroll to position [836, 0]
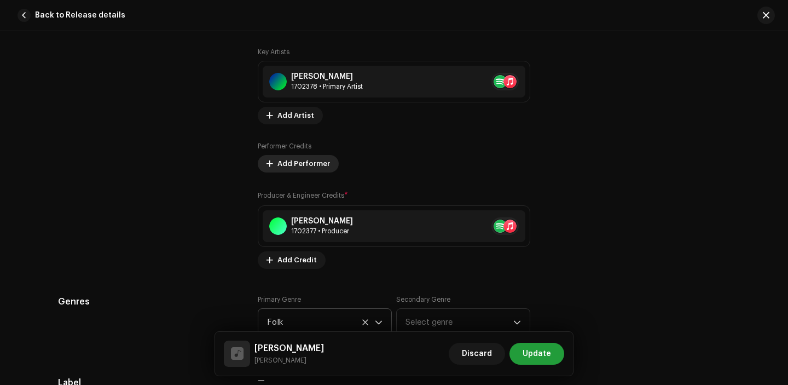
click at [297, 163] on span "Add Performer" at bounding box center [303, 164] width 53 height 22
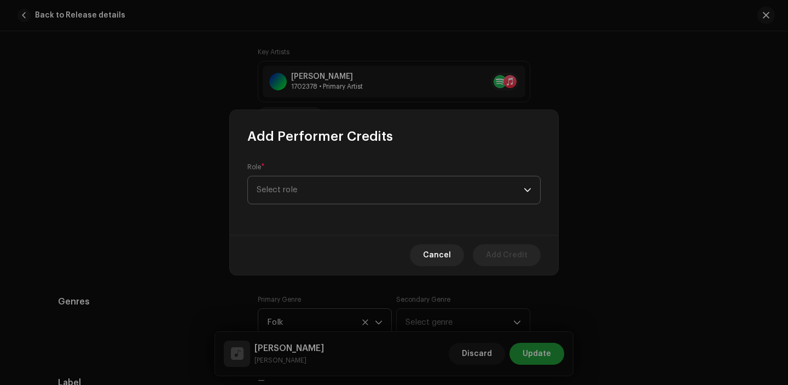
click at [339, 200] on span "Select role" at bounding box center [390, 189] width 267 height 27
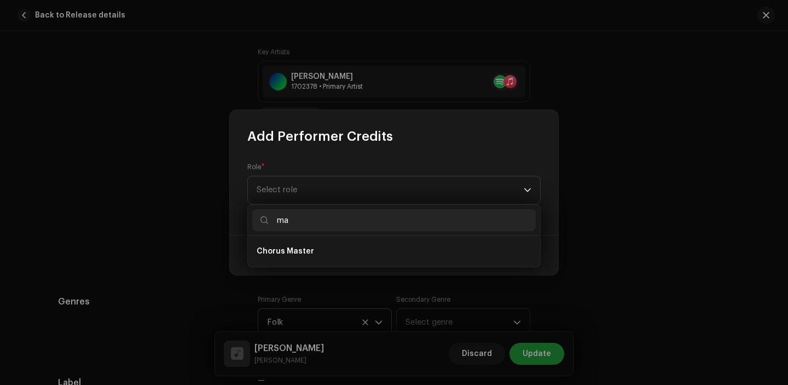
type input "m"
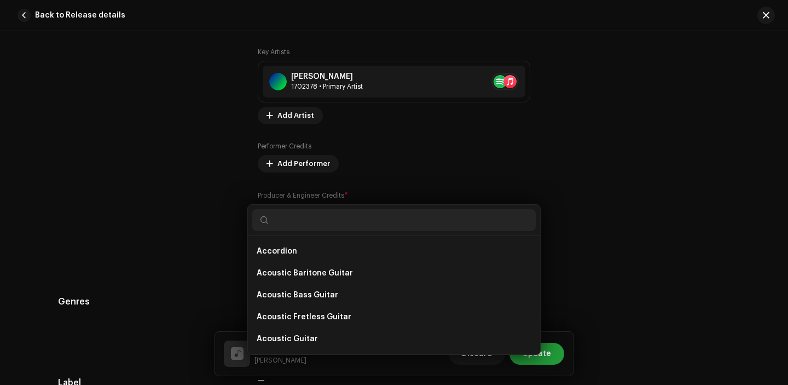
click at [590, 173] on div "Add Performer Credits Role * Select role Cancel Add Credit" at bounding box center [394, 192] width 788 height 385
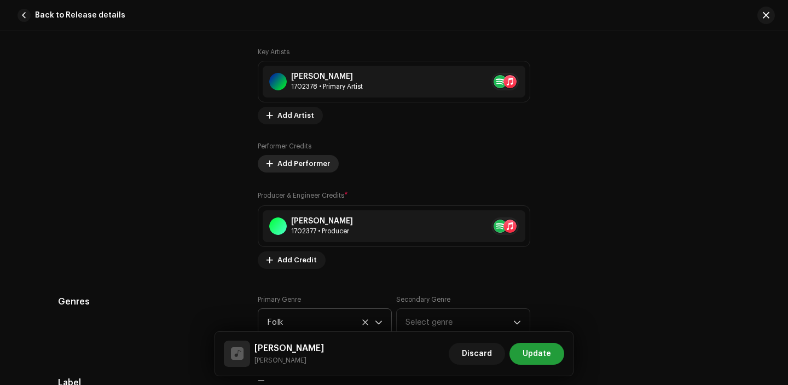
click at [300, 167] on span "Add Performer" at bounding box center [303, 164] width 53 height 22
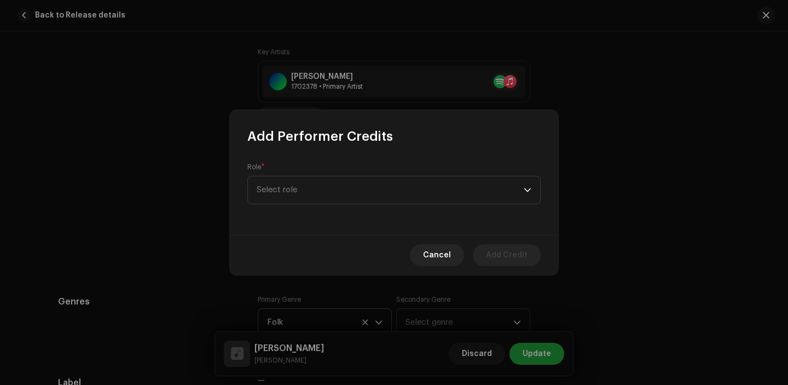
click at [319, 208] on div "Role * Select role" at bounding box center [394, 190] width 328 height 90
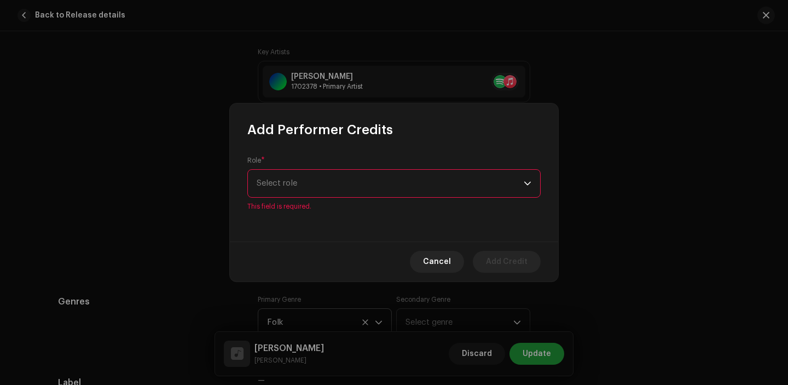
click at [315, 187] on span "Select role" at bounding box center [390, 183] width 267 height 27
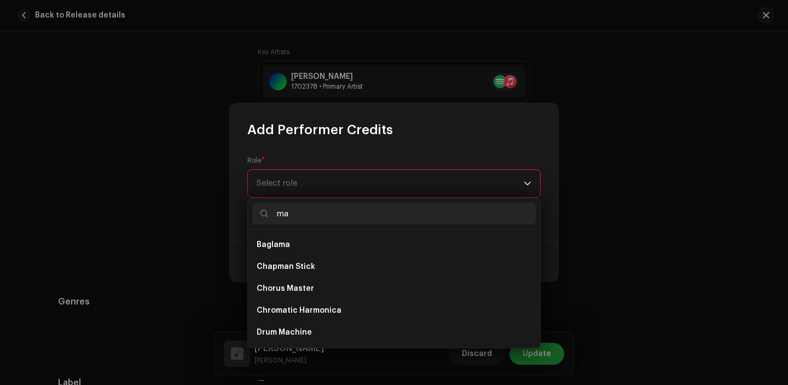
type input "m"
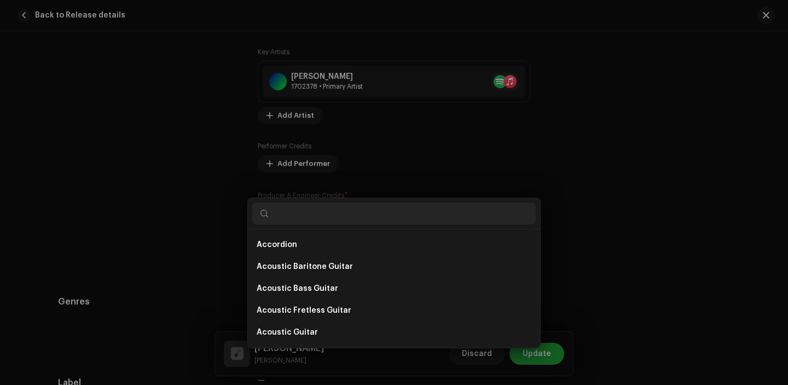
click at [685, 76] on div "Add Performer Credits Role * Select role This field is required. Cancel Add Cre…" at bounding box center [394, 192] width 788 height 385
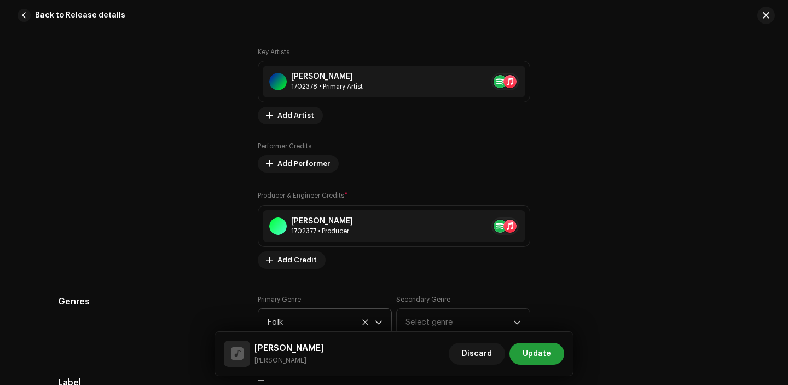
click at [587, 183] on div "Tips Apple does not allow changes to Artist Name and Artist ID after initial su…" at bounding box center [639, 106] width 182 height 325
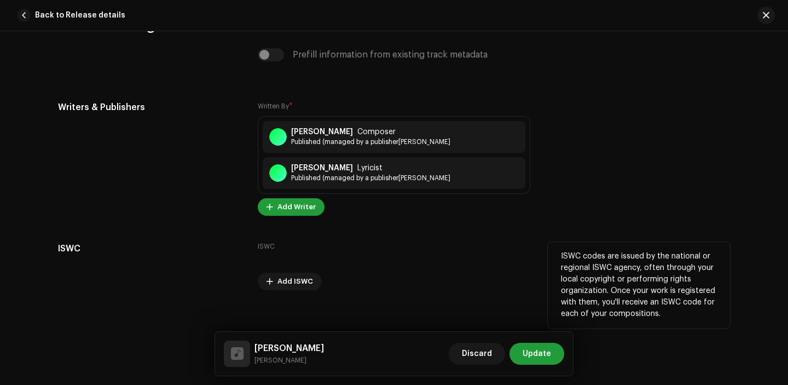
scroll to position [2270, 0]
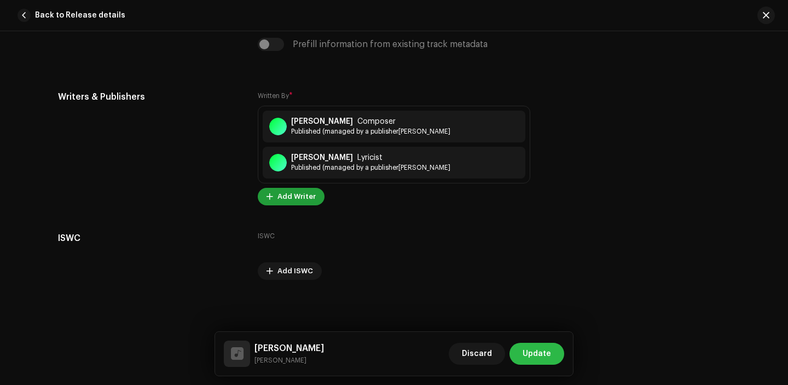
click at [534, 352] on span "Update" at bounding box center [536, 353] width 28 height 22
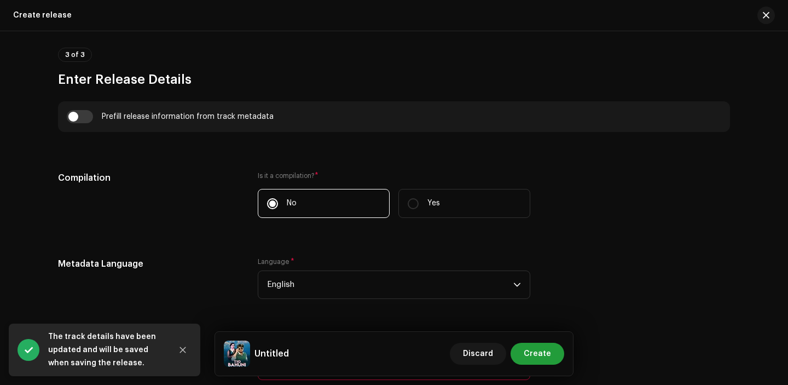
scroll to position [692, 0]
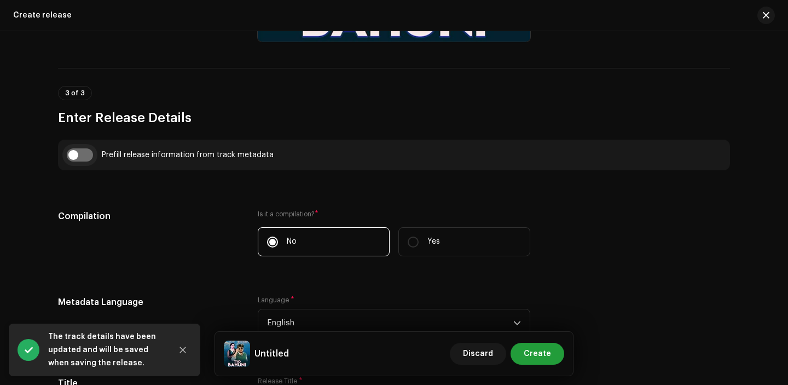
click at [77, 152] on input "checkbox" at bounding box center [80, 154] width 26 height 13
checkbox input "true"
type input "[PERSON_NAME]"
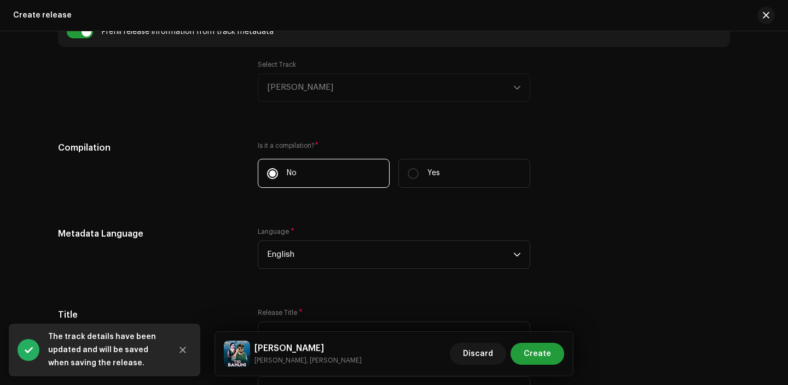
scroll to position [891, 0]
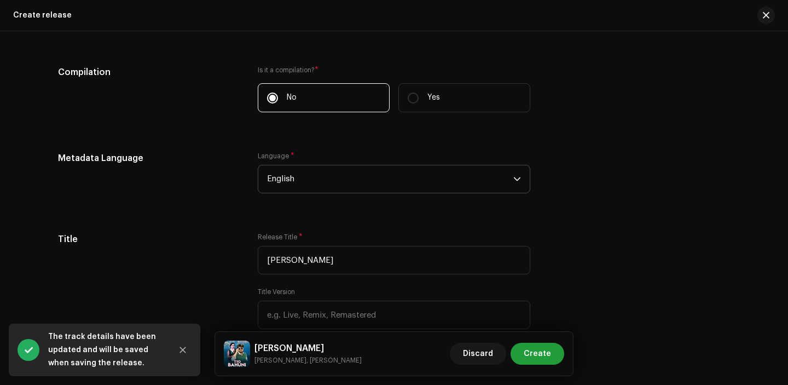
click at [338, 182] on span "English" at bounding box center [390, 178] width 246 height 27
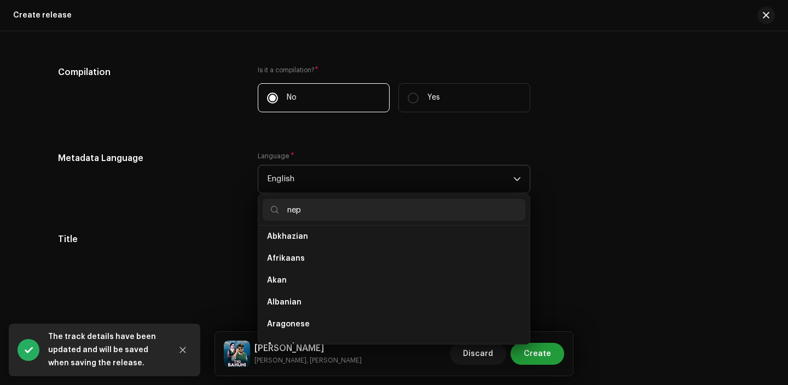
scroll to position [0, 0]
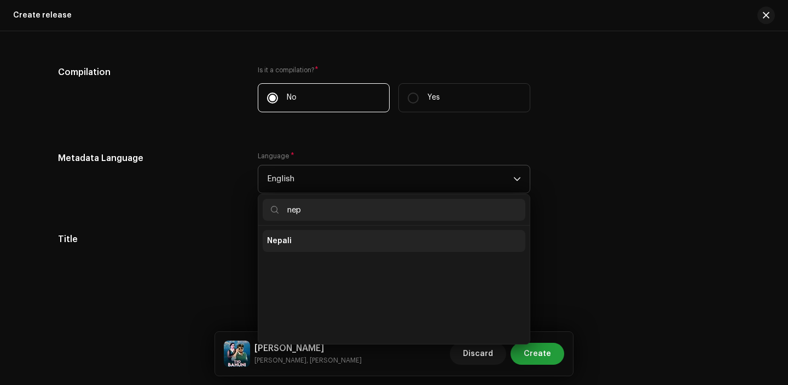
type input "nep"
click at [304, 241] on li "Nepali" at bounding box center [394, 241] width 263 height 22
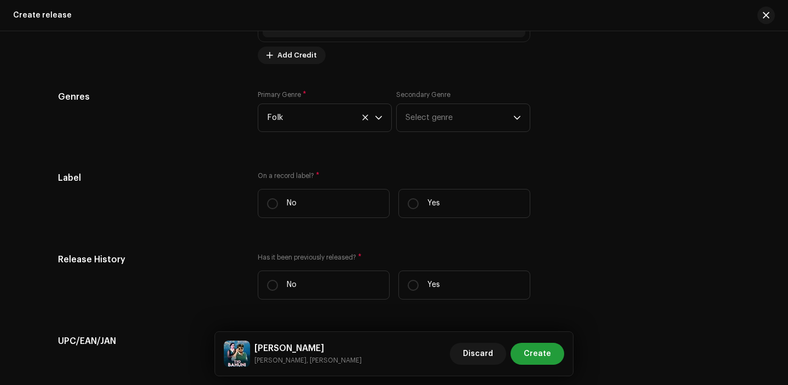
scroll to position [1563, 0]
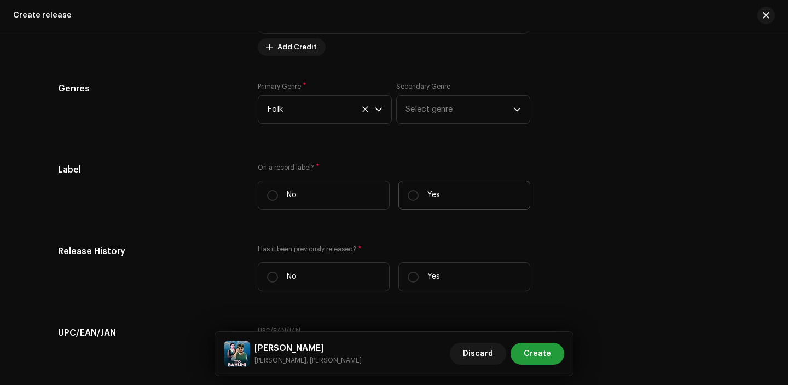
click at [430, 196] on p "Yes" at bounding box center [433, 194] width 13 height 11
click at [418, 196] on input "Yes" at bounding box center [413, 195] width 11 height 11
radio input "true"
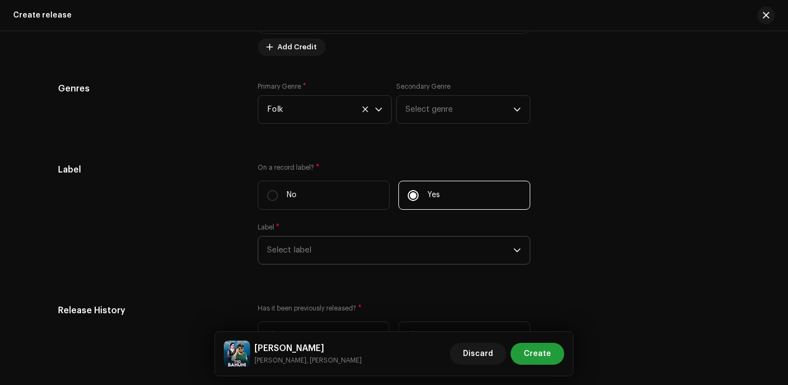
drag, startPoint x: 389, startPoint y: 219, endPoint x: 340, endPoint y: 261, distance: 65.2
click at [340, 261] on span "Select label" at bounding box center [390, 249] width 246 height 27
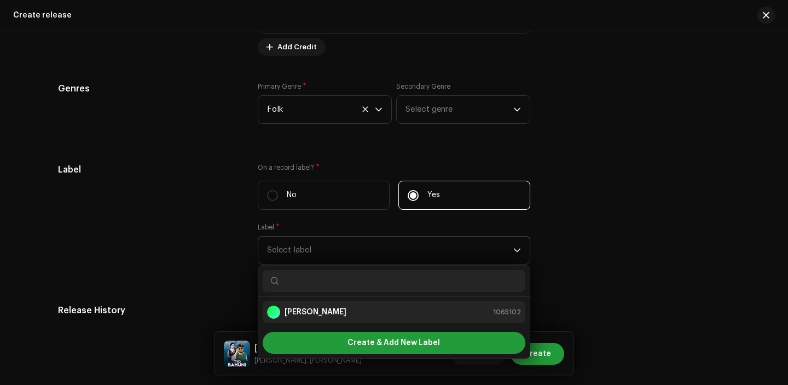
click at [339, 318] on div "[PERSON_NAME] 1065102" at bounding box center [394, 311] width 254 height 13
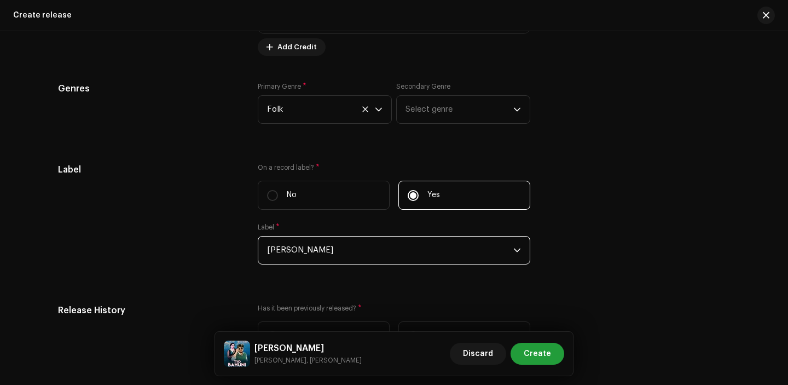
scroll to position [1664, 0]
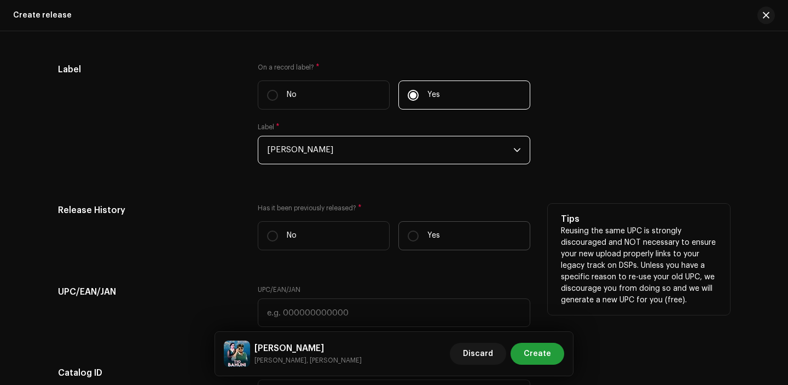
click at [429, 230] on label "Yes" at bounding box center [464, 235] width 132 height 29
click at [418, 230] on input "Yes" at bounding box center [413, 235] width 11 height 11
radio input "true"
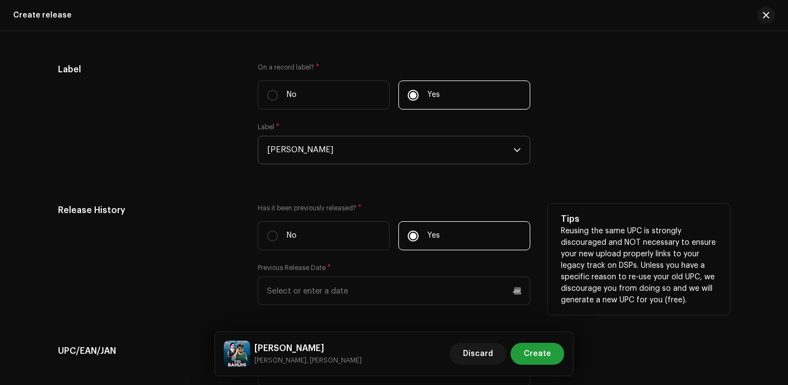
scroll to position [1725, 0]
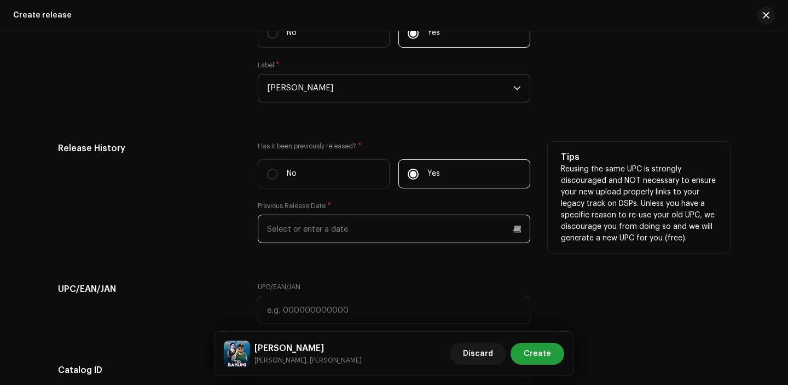
click at [308, 243] on input "text" at bounding box center [394, 228] width 272 height 28
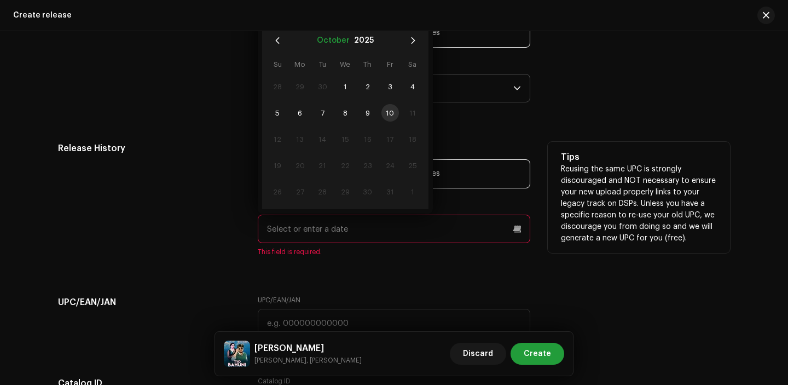
click at [329, 42] on button "October" at bounding box center [333, 41] width 33 height 18
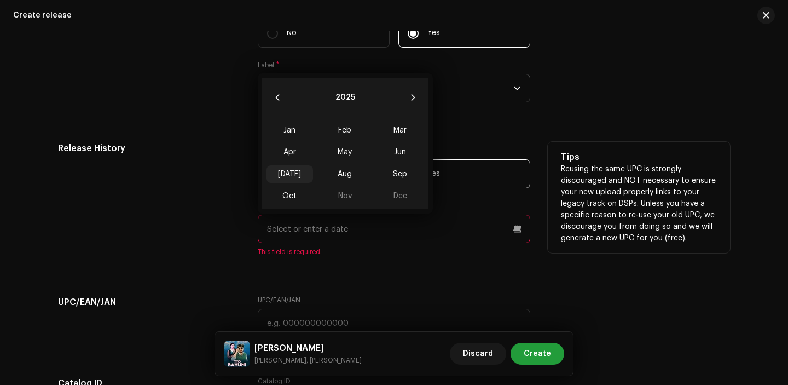
click at [295, 175] on span "[DATE]" at bounding box center [289, 174] width 46 height 18
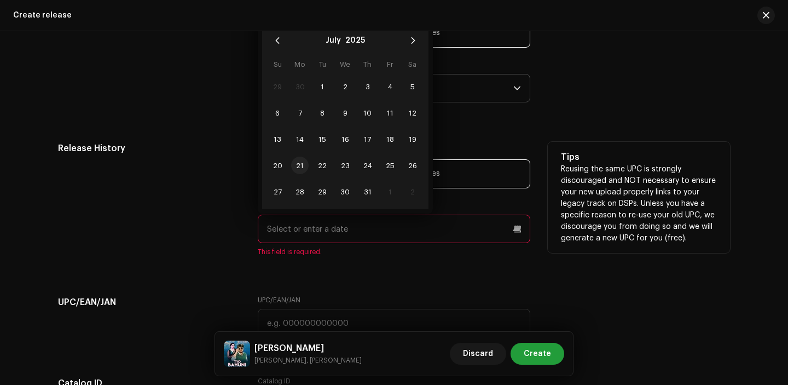
click at [301, 172] on span "21" at bounding box center [300, 165] width 18 height 18
type input "07/21/2025"
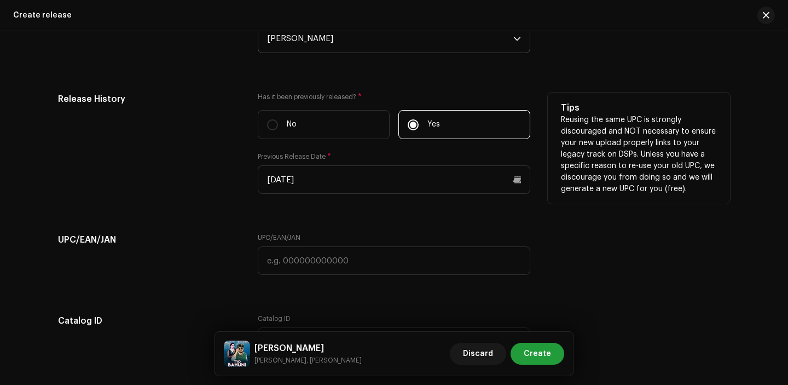
scroll to position [1795, 0]
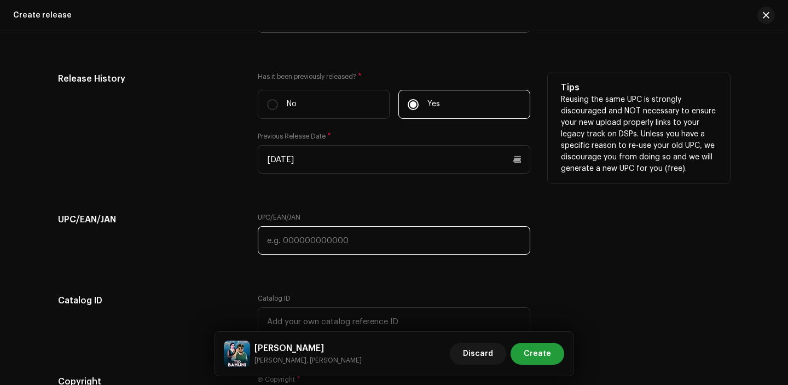
click at [299, 251] on input "text" at bounding box center [394, 240] width 272 height 28
paste input "7300345404307"
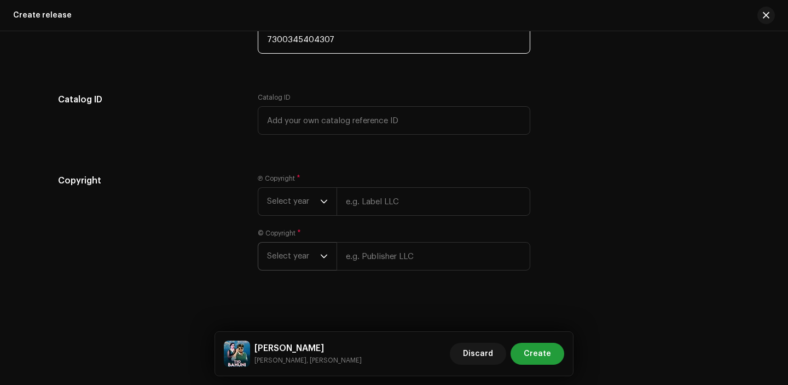
scroll to position [2004, 0]
type input "7300345404307"
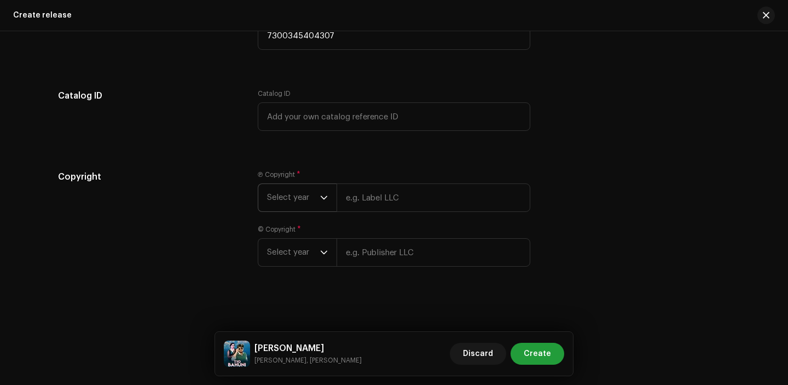
click at [284, 195] on span "Select year" at bounding box center [293, 197] width 53 height 27
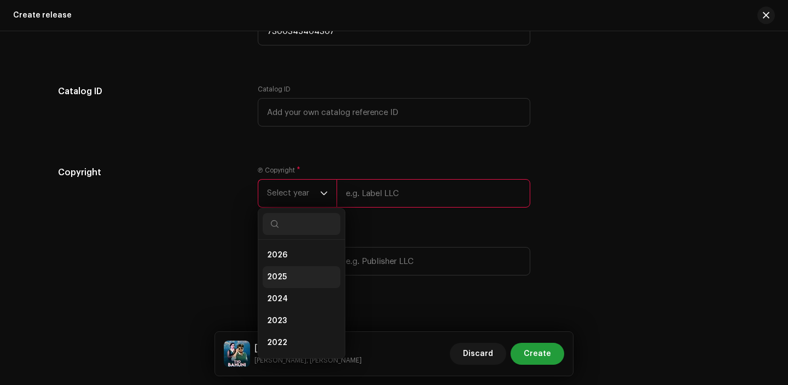
click at [287, 279] on li "2025" at bounding box center [302, 277] width 78 height 22
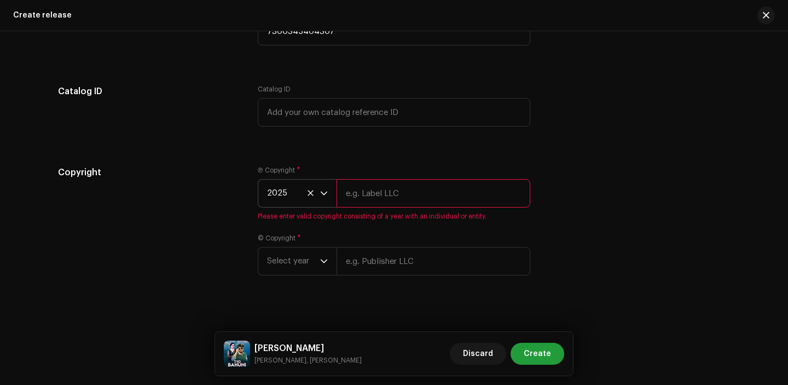
click at [408, 189] on input "text" at bounding box center [433, 193] width 194 height 28
paste input "7300345404307"
type input "7300345404307"
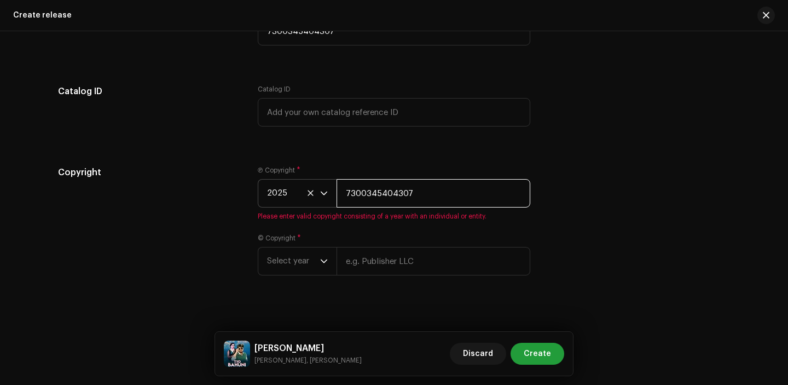
click at [418, 207] on input "7300345404307" at bounding box center [433, 193] width 194 height 28
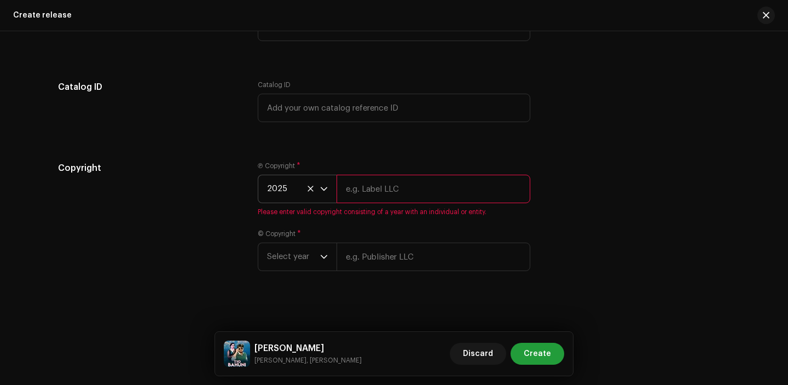
scroll to position [1999, 0]
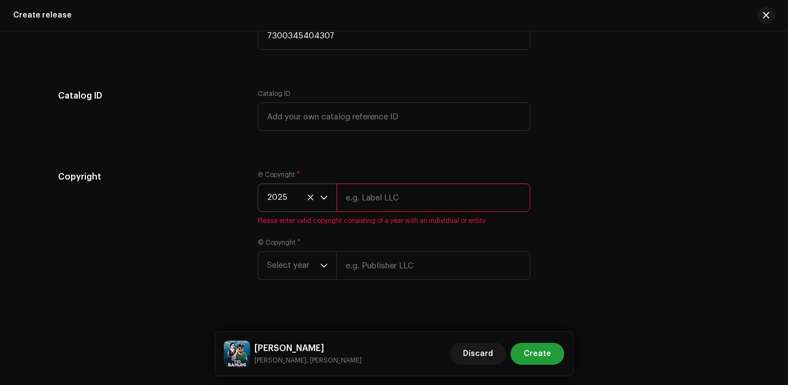
paste input "[PERSON_NAME]"
type input "[PERSON_NAME]"
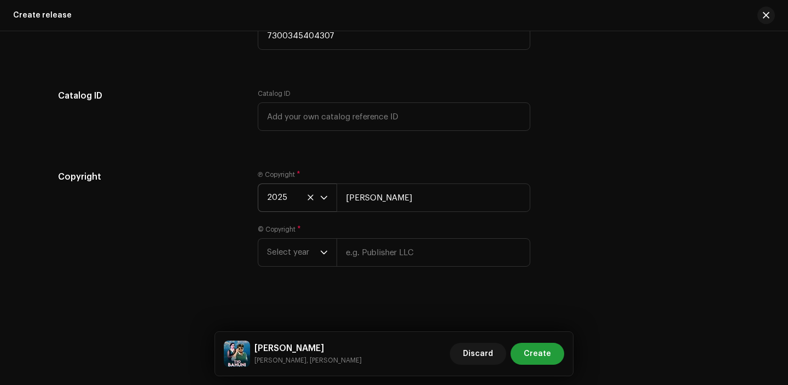
click at [383, 294] on div "Create a new release We’ll guide you through everything — from track selection …" at bounding box center [394, 207] width 788 height 353
click at [383, 275] on div "Ⓟ Copyright * 2025 Dinesh Chhetri © Copyright * Select year" at bounding box center [394, 224] width 272 height 109
click at [382, 260] on input "text" at bounding box center [433, 252] width 194 height 28
paste input "[PERSON_NAME]"
type input "[PERSON_NAME]"
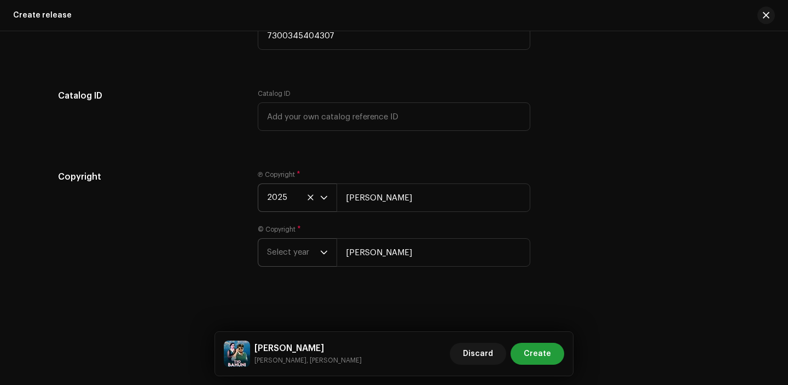
click at [305, 243] on span "Select year" at bounding box center [293, 252] width 53 height 27
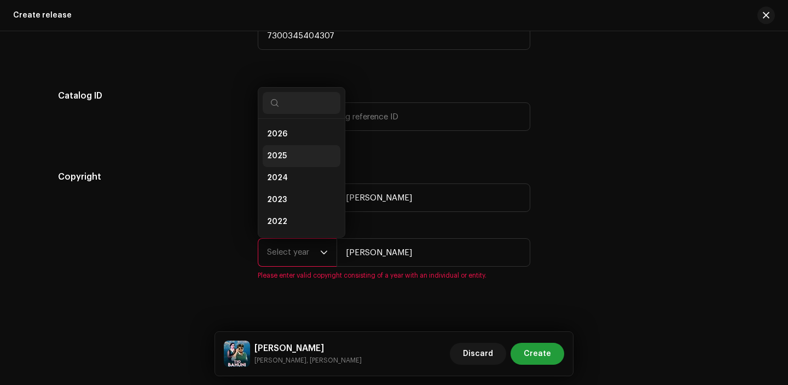
click at [283, 159] on span "2025" at bounding box center [277, 155] width 20 height 11
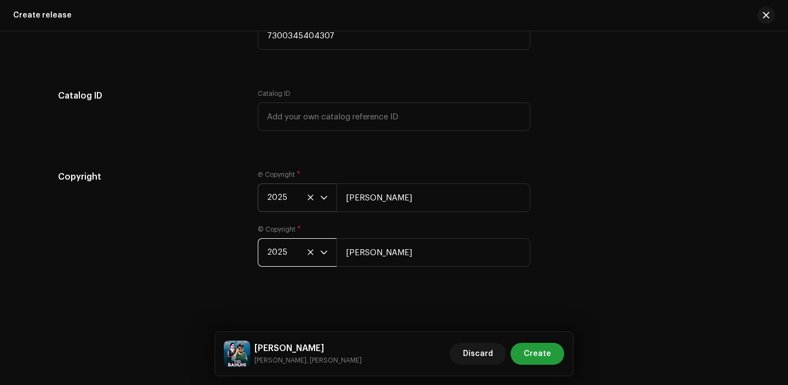
click at [560, 218] on div "Copyright Ⓟ Copyright * 2025 Dinesh Chhetri © Copyright * 2025 Dinesh Chhetri" at bounding box center [394, 224] width 672 height 109
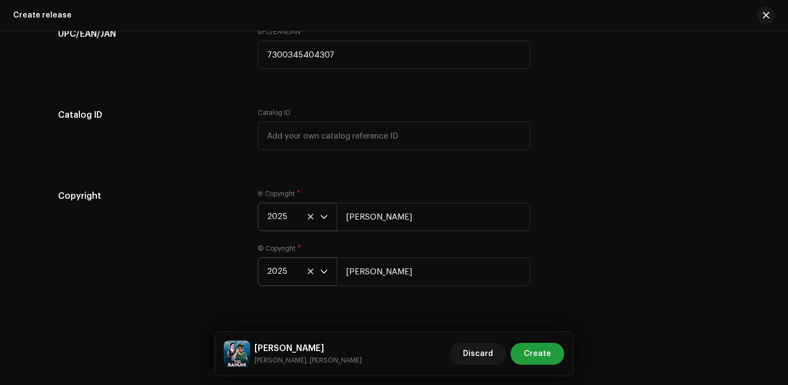
scroll to position [1979, 0]
click at [553, 348] on button "Create" at bounding box center [537, 353] width 54 height 22
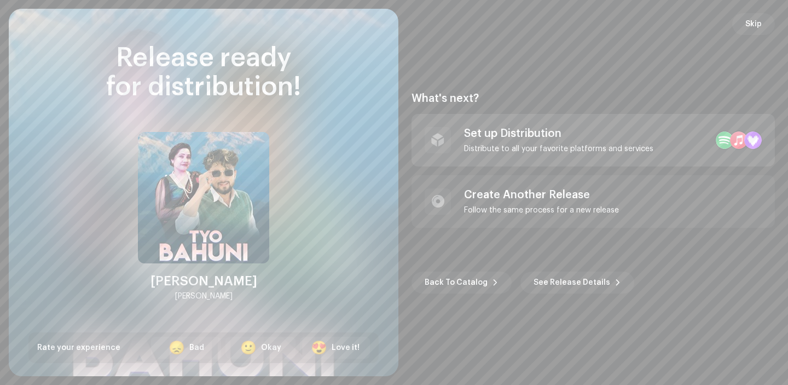
click at [553, 153] on div "Set up Distribution Distribute to all your favorite platforms and services" at bounding box center [592, 140] width 363 height 53
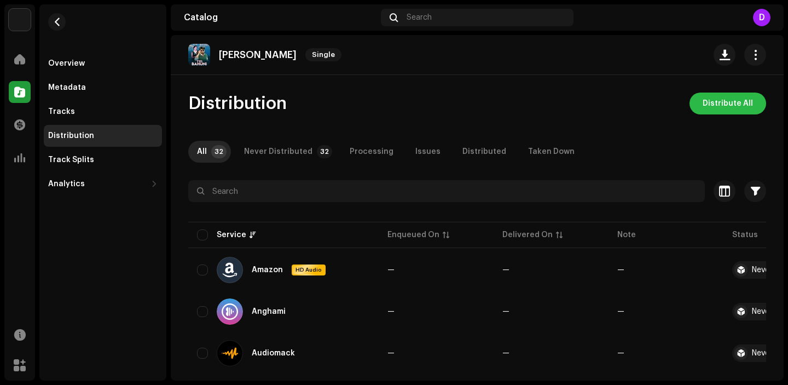
click at [715, 111] on span "Distribute All" at bounding box center [727, 103] width 50 height 22
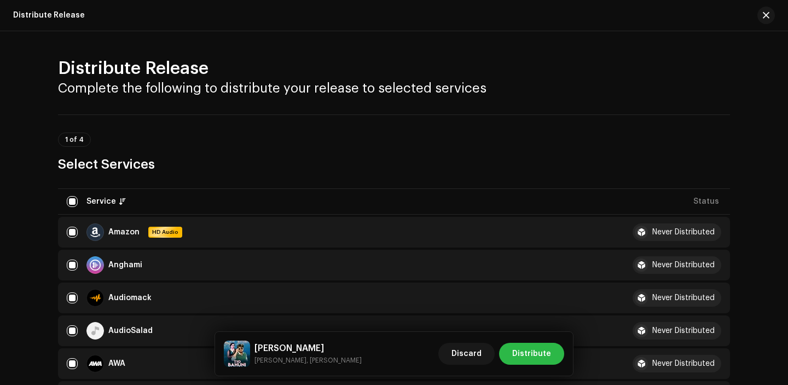
click at [529, 357] on span "Distribute" at bounding box center [531, 353] width 39 height 22
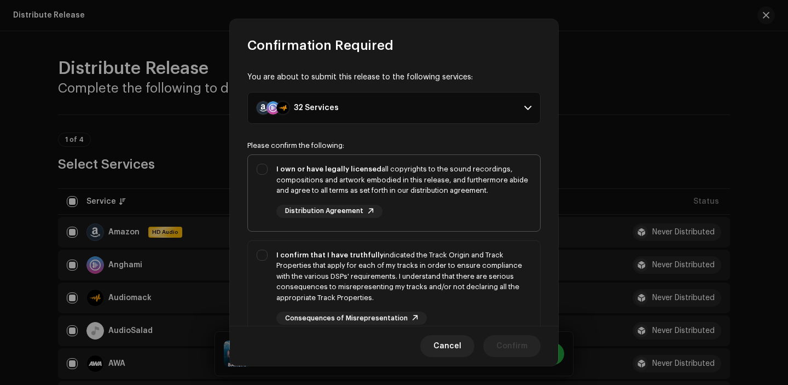
drag, startPoint x: 440, startPoint y: 166, endPoint x: 441, endPoint y: 188, distance: 22.5
click at [440, 166] on div "I own or have legally licensed all copyrights to the sound recordings, composit…" at bounding box center [403, 180] width 255 height 32
checkbox input "true"
click at [448, 252] on div "I confirm that I have truthfully indicated the Track Origin and Track Propertie…" at bounding box center [403, 276] width 255 height 54
checkbox input "true"
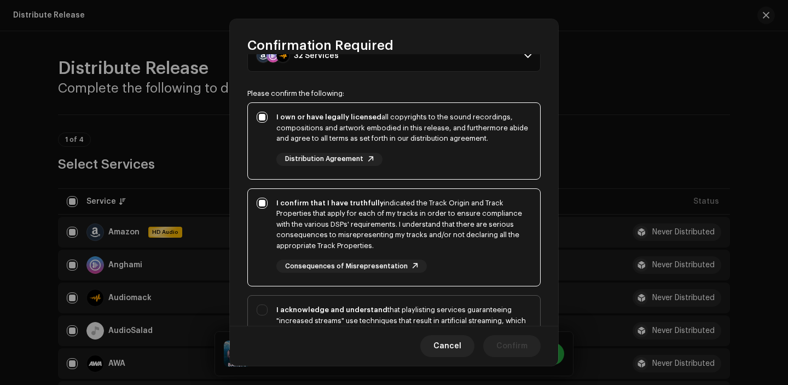
scroll to position [97, 0]
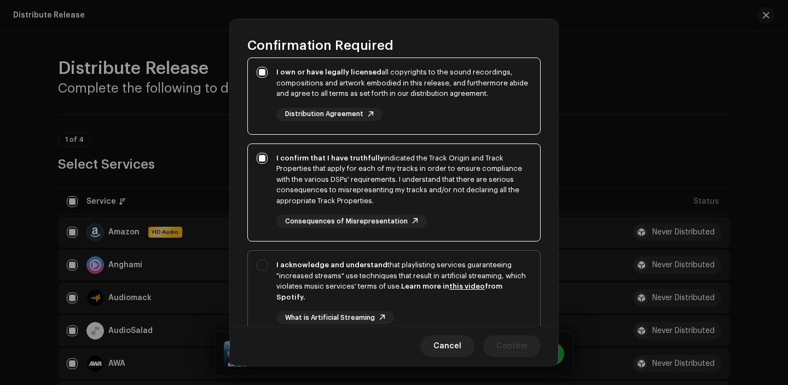
click at [450, 278] on div "I acknowledge and understand that playlisting services guaranteeing "increased …" at bounding box center [403, 280] width 255 height 43
checkbox input "true"
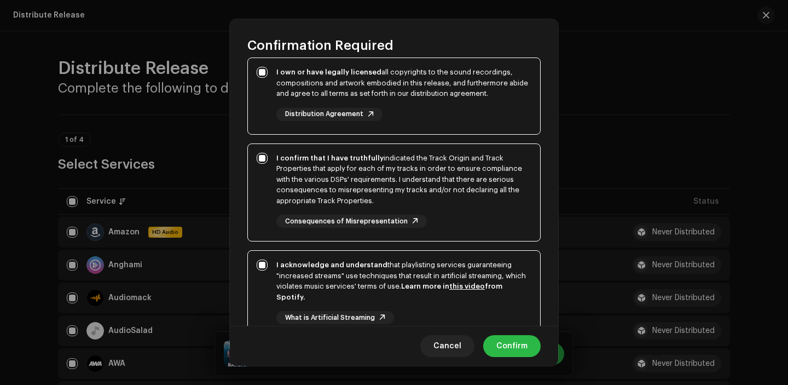
click at [490, 347] on button "Confirm" at bounding box center [511, 346] width 57 height 22
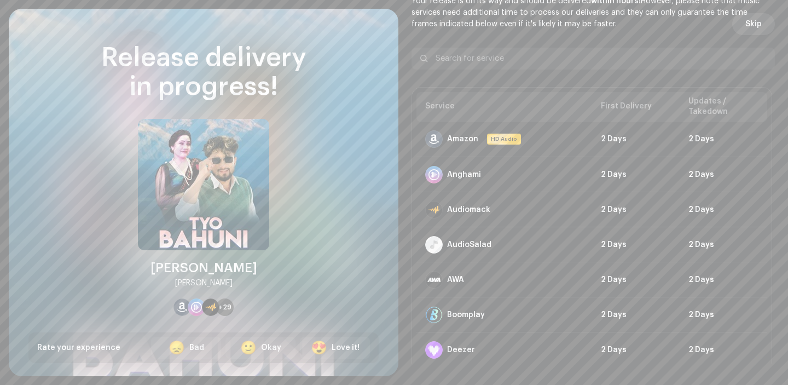
click at [750, 28] on span "Skip" at bounding box center [753, 24] width 16 height 22
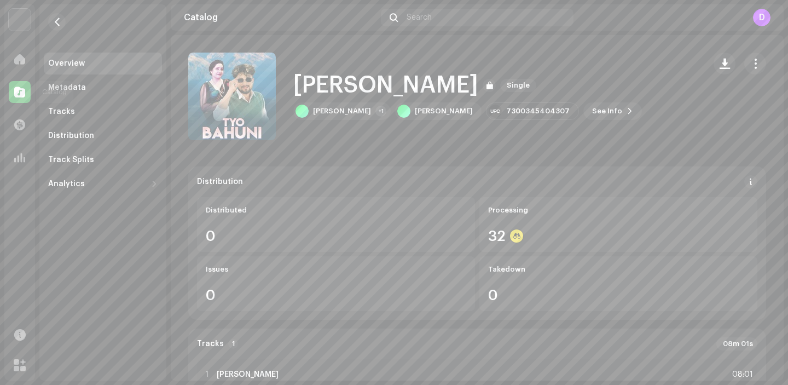
click at [16, 94] on span at bounding box center [19, 92] width 11 height 9
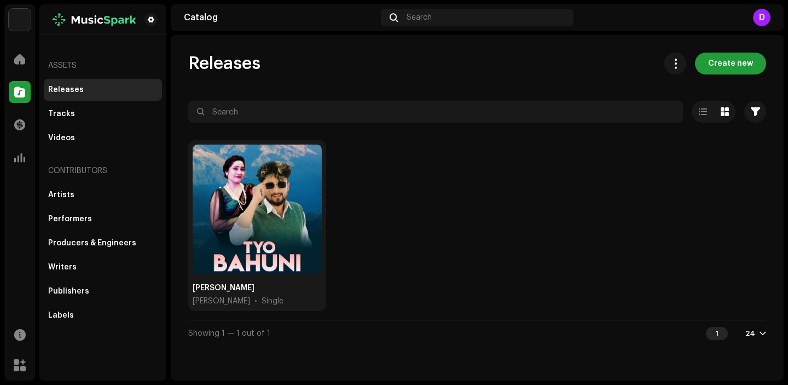
click at [737, 51] on div "Releases Create new Selected 0 Options Filters Distribution status Never Distri…" at bounding box center [477, 207] width 613 height 345
click at [721, 71] on span "Create new" at bounding box center [730, 64] width 45 height 22
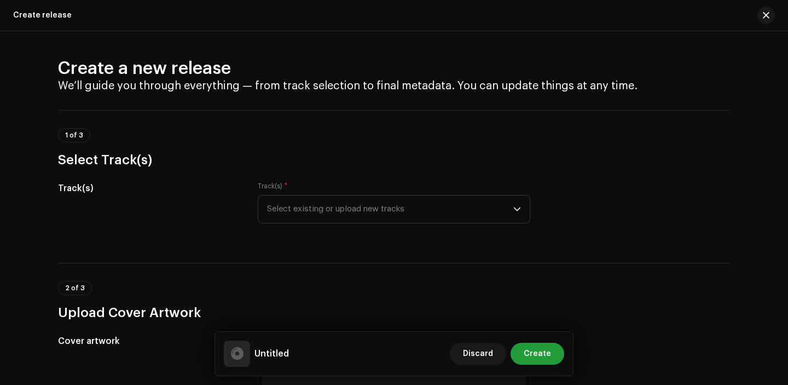
scroll to position [5, 0]
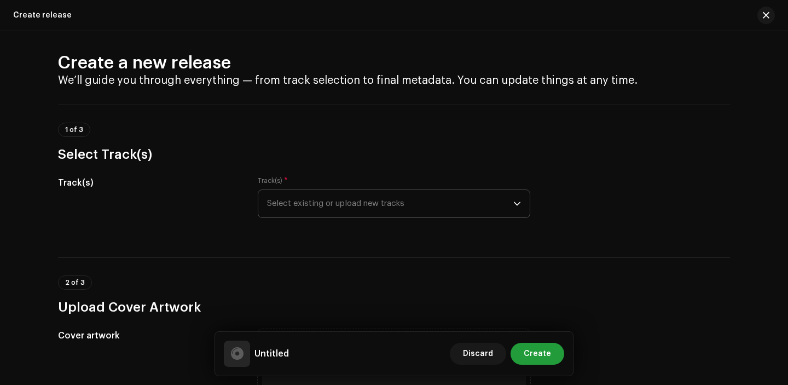
click at [368, 206] on span "Select existing or upload new tracks" at bounding box center [390, 203] width 246 height 27
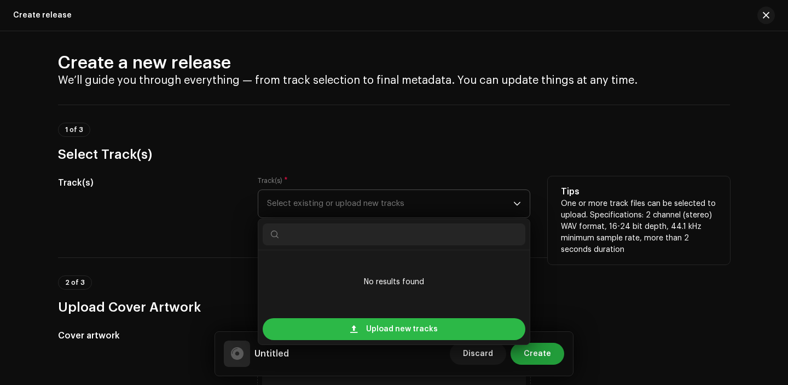
click at [368, 325] on span "Upload new tracks" at bounding box center [402, 329] width 72 height 22
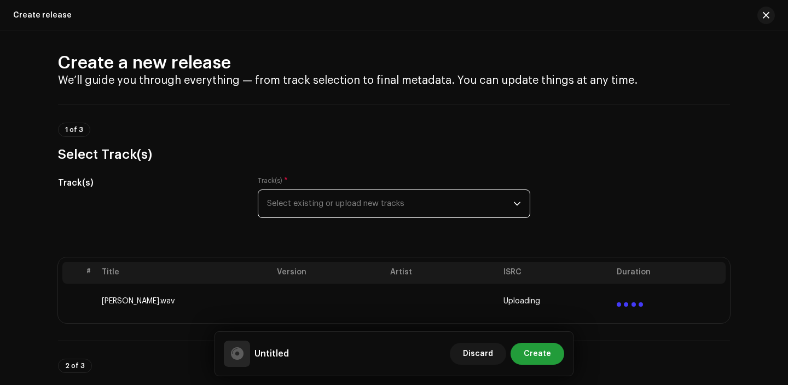
scroll to position [210, 0]
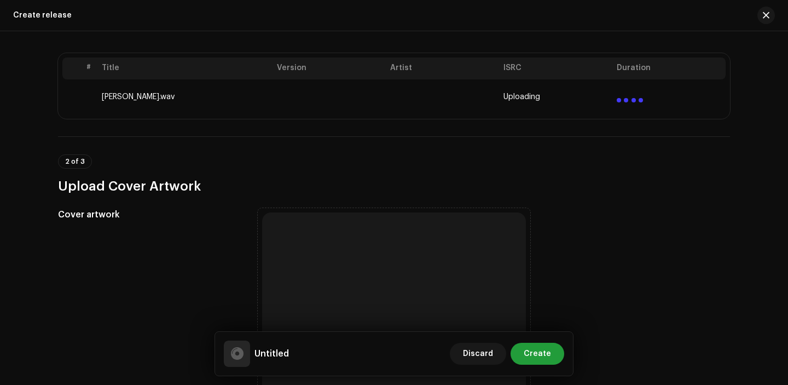
click at [328, 252] on div "Browse or drag and drop image file We support: JPG, JPEG, PNG, JFIF" at bounding box center [394, 344] width 264 height 264
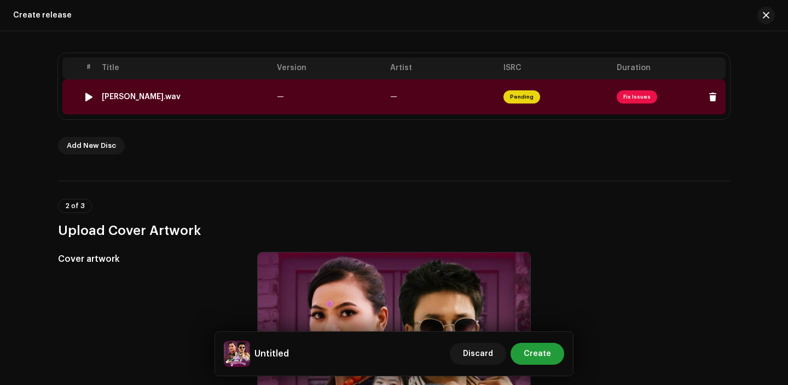
click at [333, 90] on td "—" at bounding box center [328, 96] width 113 height 35
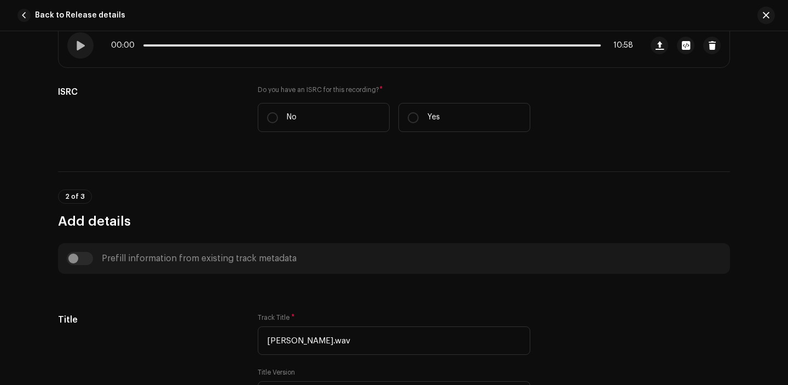
scroll to position [236, 0]
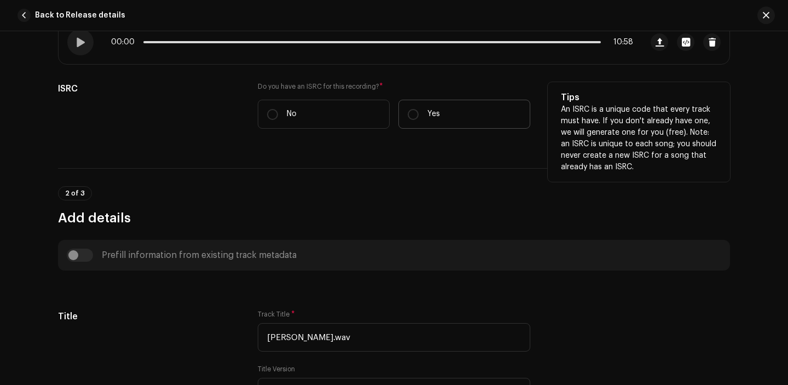
click at [427, 119] on p "Yes" at bounding box center [433, 113] width 13 height 11
click at [418, 119] on input "Yes" at bounding box center [413, 114] width 11 height 11
radio input "true"
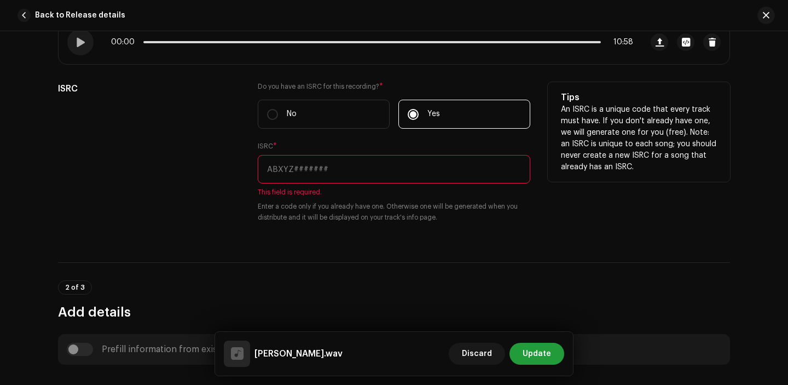
click at [306, 167] on input "text" at bounding box center [394, 169] width 272 height 28
paste input "[PERSON_NAME]"
type input "[PERSON_NAME]"
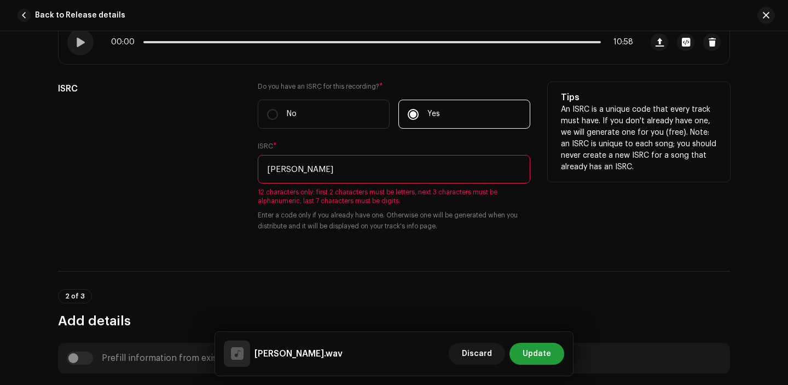
scroll to position [292, 0]
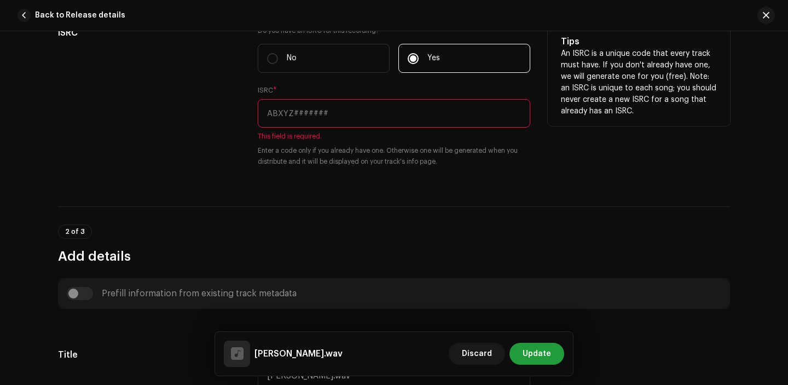
paste input "SE6XX2545183"
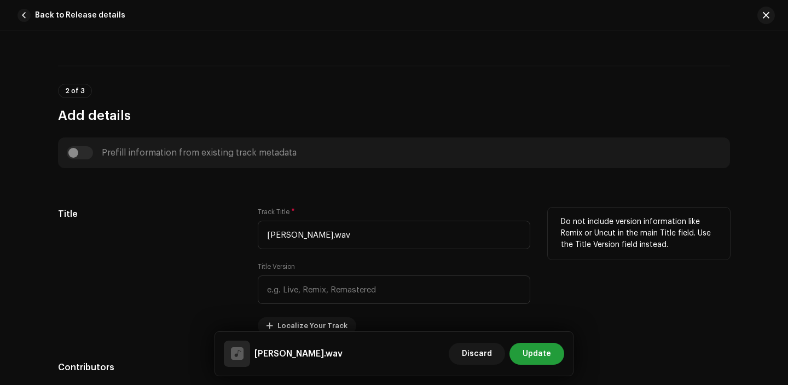
scroll to position [465, 0]
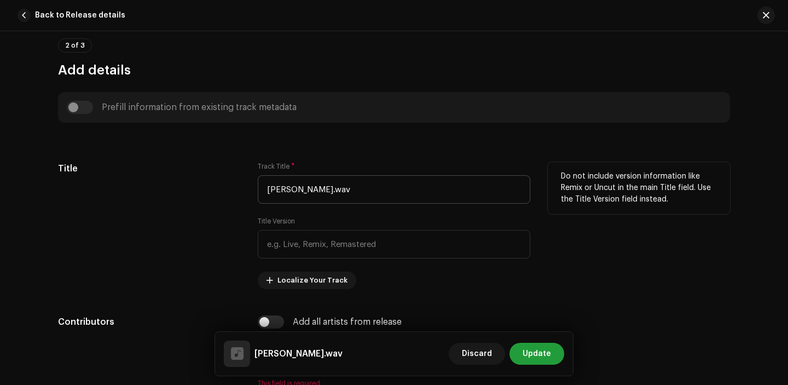
type input "SE6XX2545183"
click at [358, 188] on input "Sisa Jhyalaima.wav" at bounding box center [394, 189] width 272 height 28
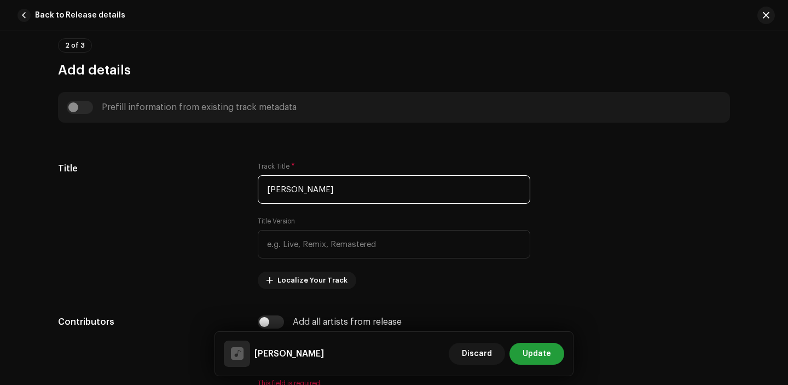
type input "[PERSON_NAME]"
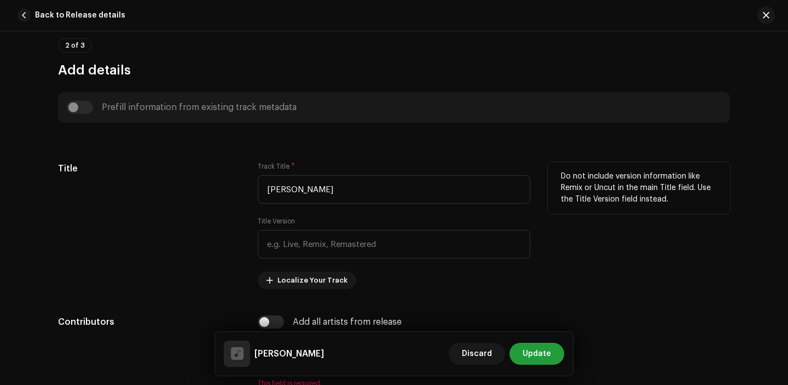
click at [237, 222] on div "Title" at bounding box center [149, 225] width 182 height 127
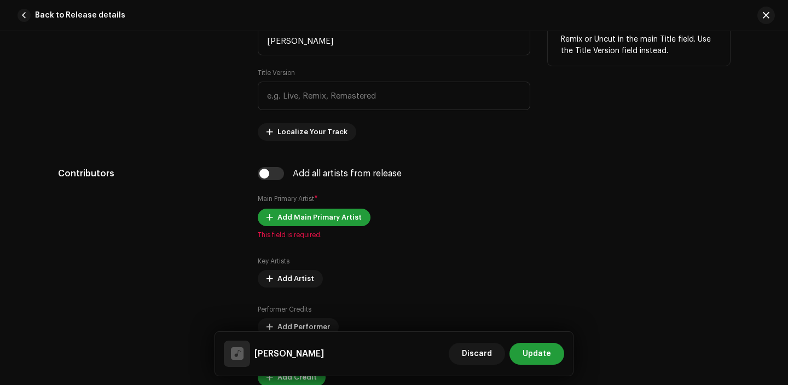
scroll to position [638, 0]
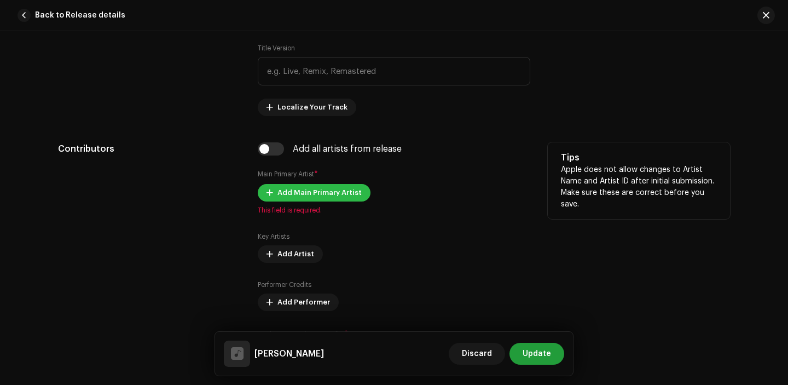
click at [292, 195] on span "Add Main Primary Artist" at bounding box center [319, 193] width 84 height 22
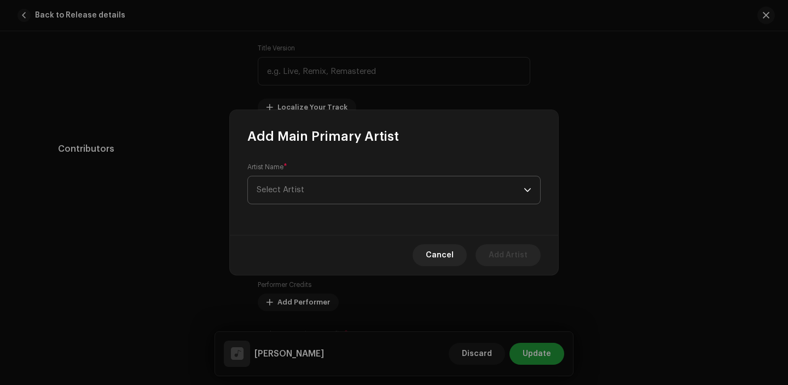
click at [328, 178] on span "Select Artist" at bounding box center [390, 189] width 267 height 27
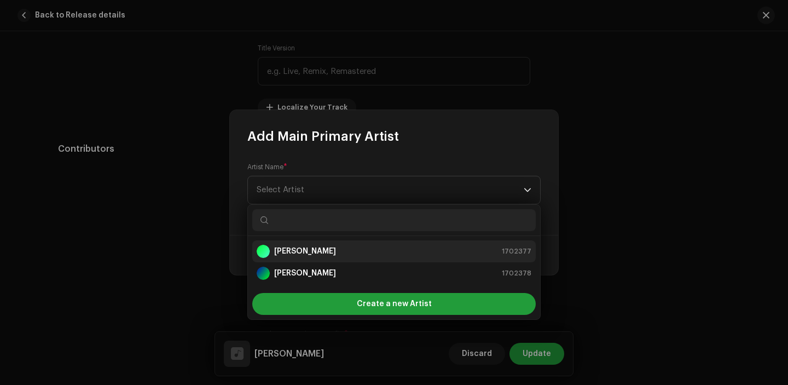
click at [317, 249] on strong "[PERSON_NAME]" at bounding box center [305, 251] width 62 height 11
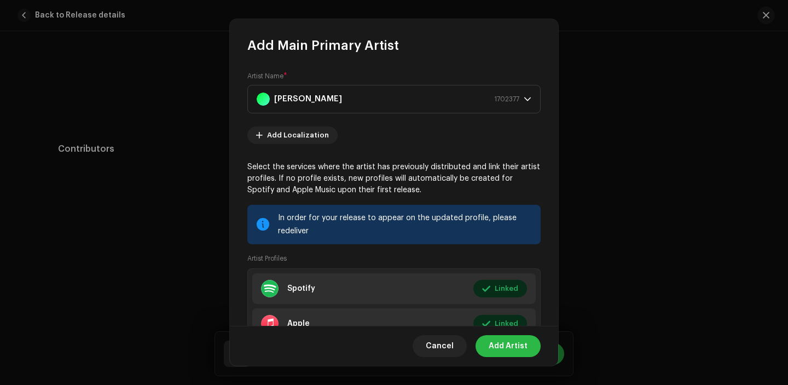
click at [512, 344] on span "Add Artist" at bounding box center [508, 346] width 39 height 22
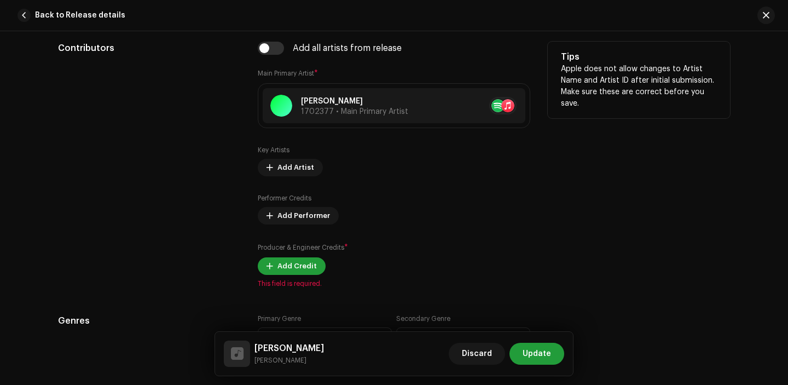
scroll to position [761, 0]
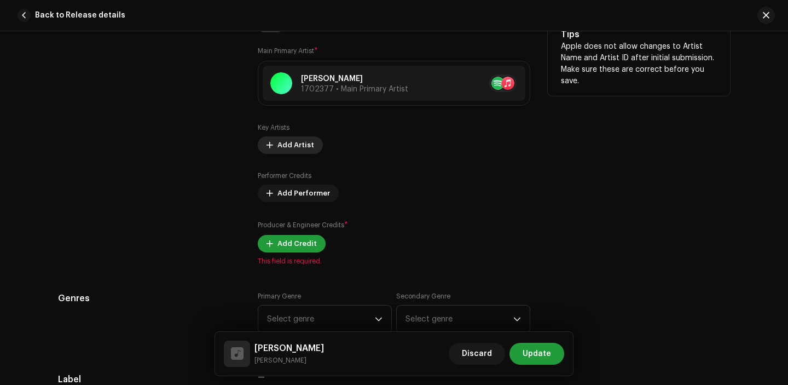
click at [272, 148] on button "Add Artist" at bounding box center [290, 145] width 65 height 18
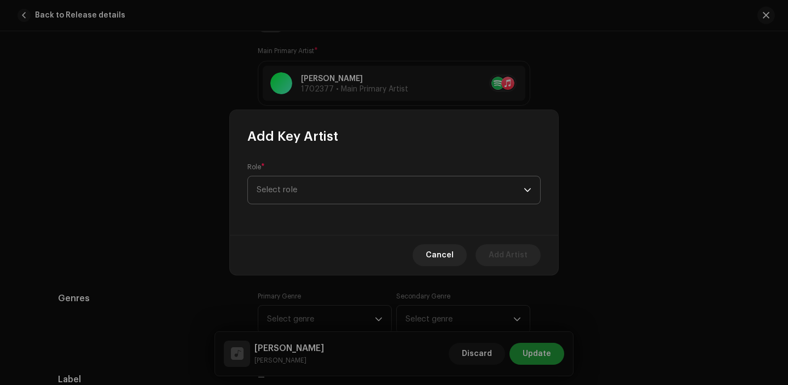
click at [322, 187] on span "Select role" at bounding box center [390, 189] width 267 height 27
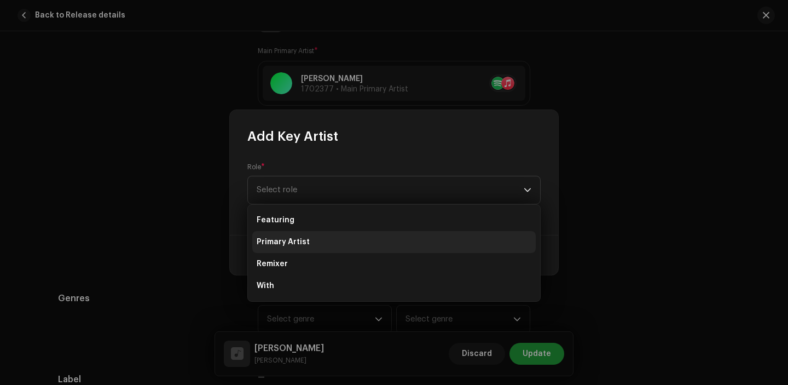
click at [312, 238] on li "Primary Artist" at bounding box center [393, 242] width 283 height 22
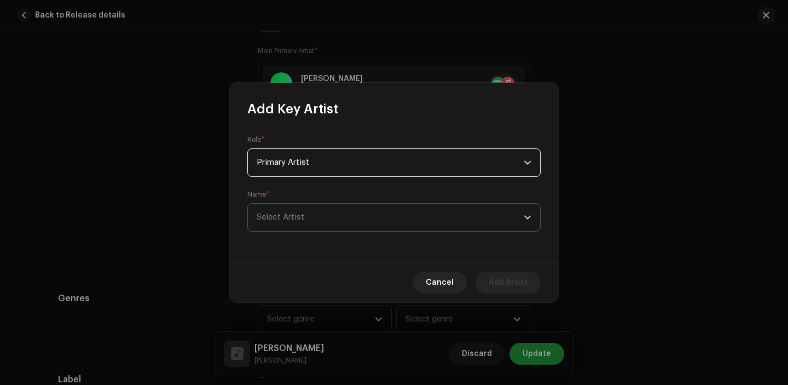
click at [296, 209] on span "Select Artist" at bounding box center [390, 217] width 267 height 27
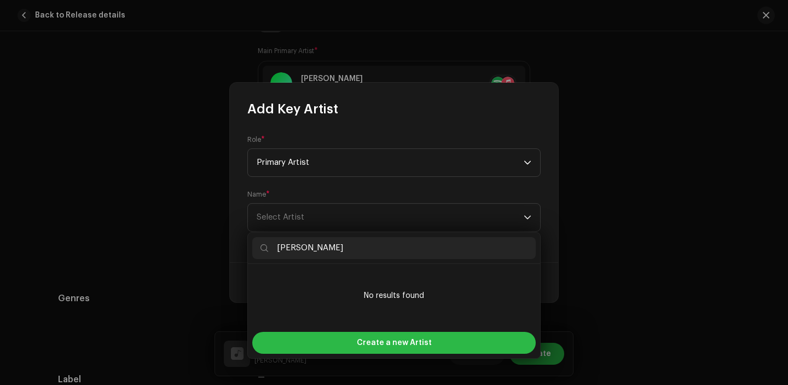
type input "[PERSON_NAME]"
click at [339, 338] on div "Create a new Artist" at bounding box center [393, 343] width 283 height 22
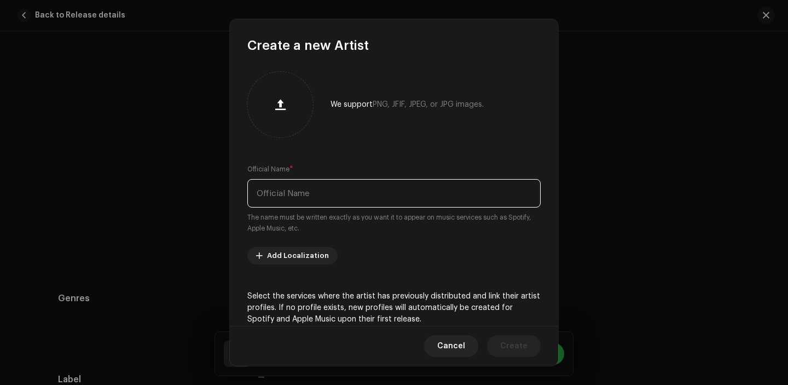
click at [299, 191] on input "text" at bounding box center [393, 193] width 293 height 28
paste input "[PERSON_NAME]"
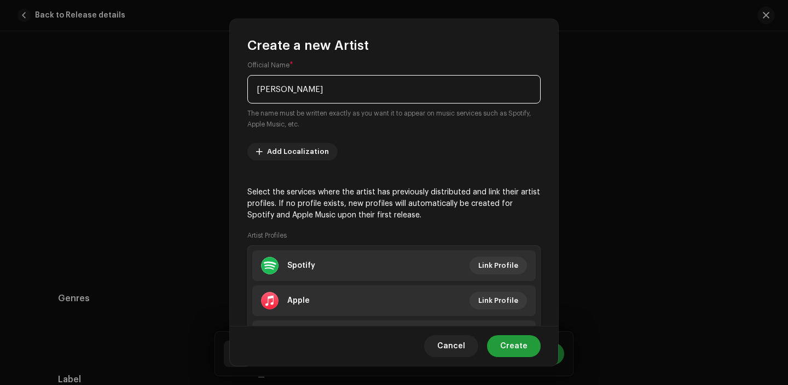
scroll to position [138, 0]
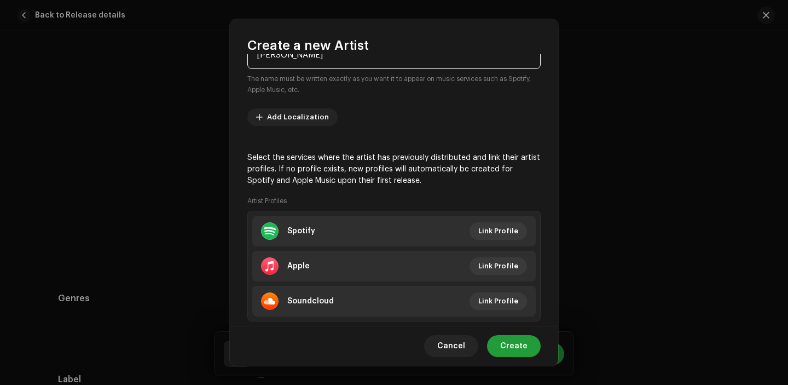
type input "[PERSON_NAME]"
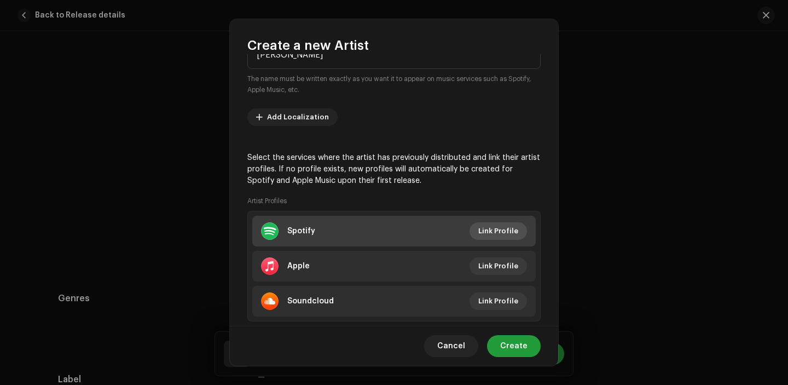
click at [493, 230] on span "Link Profile" at bounding box center [498, 231] width 40 height 22
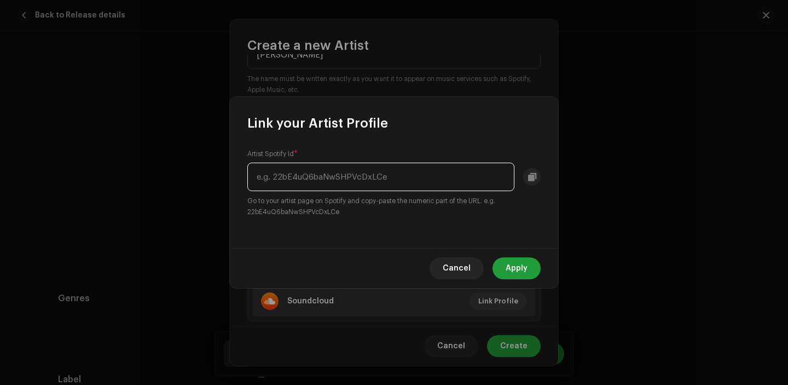
click at [295, 176] on input "text" at bounding box center [380, 176] width 267 height 28
paste input "74sd42F6X8P2fqOYEml17U"
type input "74sd42F6X8P2fqOYEml17U"
click at [550, 275] on div "Cancel Apply" at bounding box center [394, 268] width 328 height 40
click at [519, 271] on span "Apply" at bounding box center [516, 268] width 22 height 22
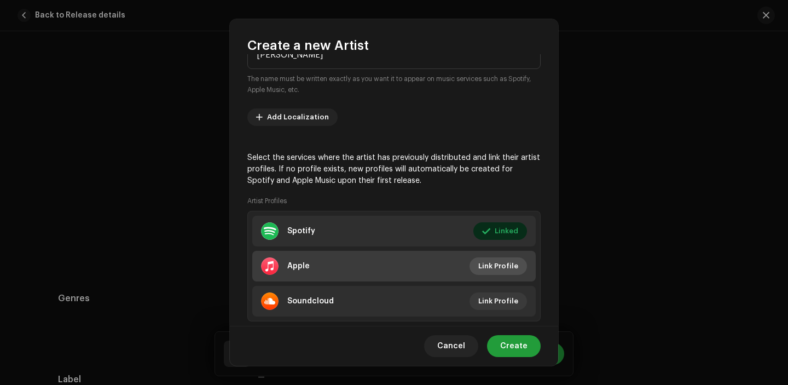
click at [494, 258] on span "Link Profile" at bounding box center [498, 266] width 40 height 22
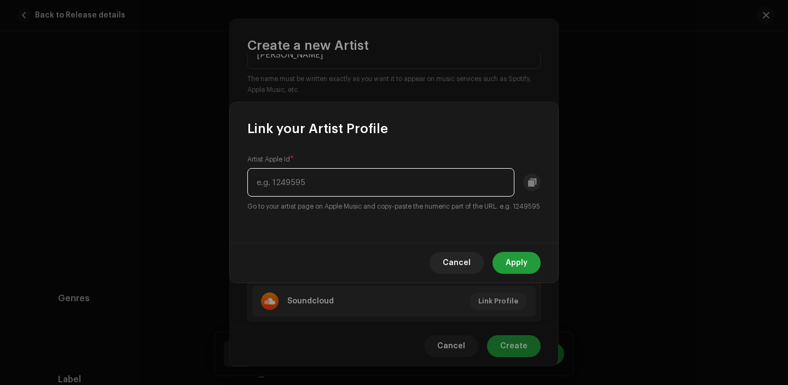
paste input "1817939732"
type input "1817939732"
click at [508, 254] on div "Cancel Apply" at bounding box center [394, 262] width 328 height 40
click at [510, 265] on span "Apply" at bounding box center [516, 263] width 22 height 22
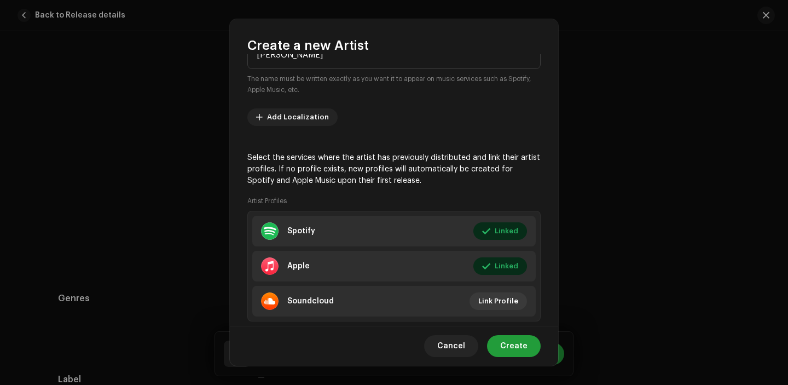
click at [520, 357] on div "Cancel Create" at bounding box center [394, 345] width 328 height 40
click at [516, 340] on span "Create" at bounding box center [513, 346] width 27 height 22
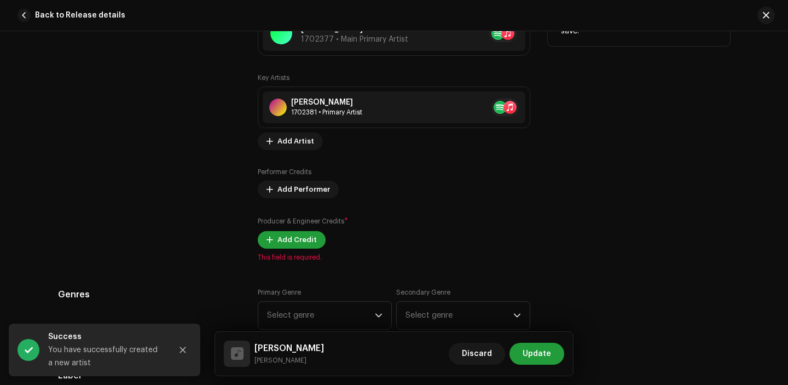
scroll to position [802, 0]
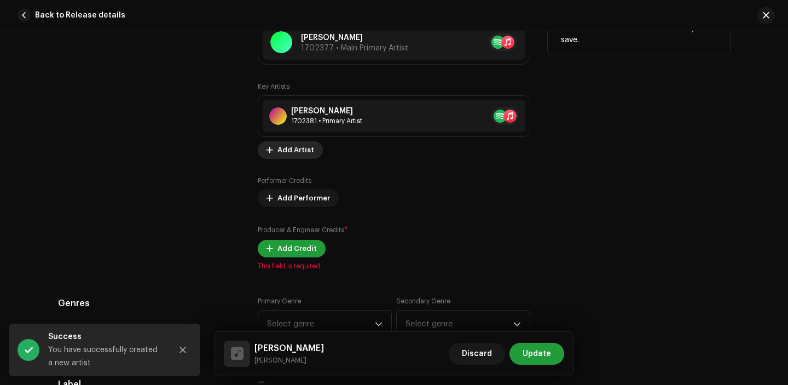
click at [285, 148] on span "Add Artist" at bounding box center [295, 150] width 37 height 22
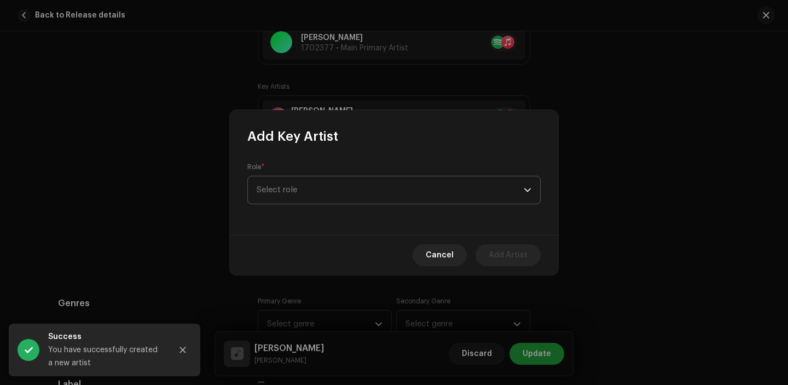
click at [326, 193] on span "Select role" at bounding box center [390, 189] width 267 height 27
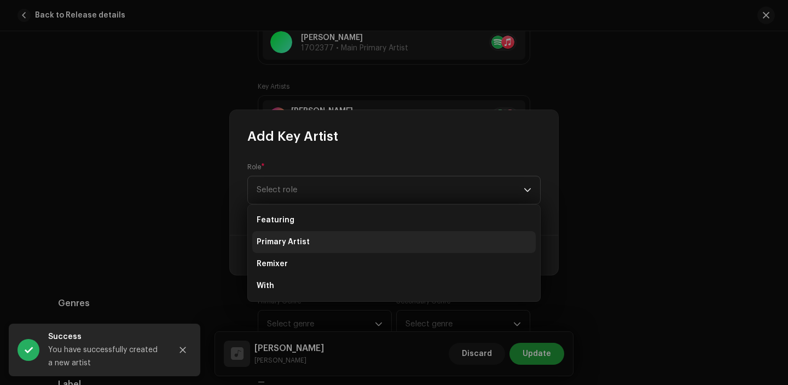
click at [319, 243] on li "Primary Artist" at bounding box center [393, 242] width 283 height 22
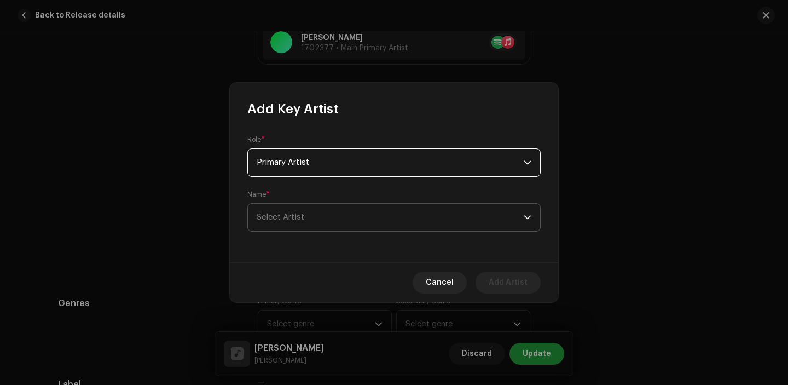
click at [336, 217] on span "Select Artist" at bounding box center [390, 217] width 267 height 27
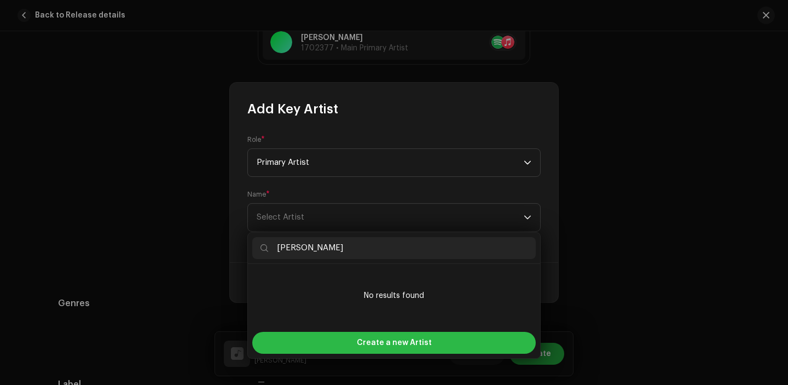
type input "[PERSON_NAME]"
click at [334, 338] on div "Create a new Artist" at bounding box center [393, 343] width 283 height 22
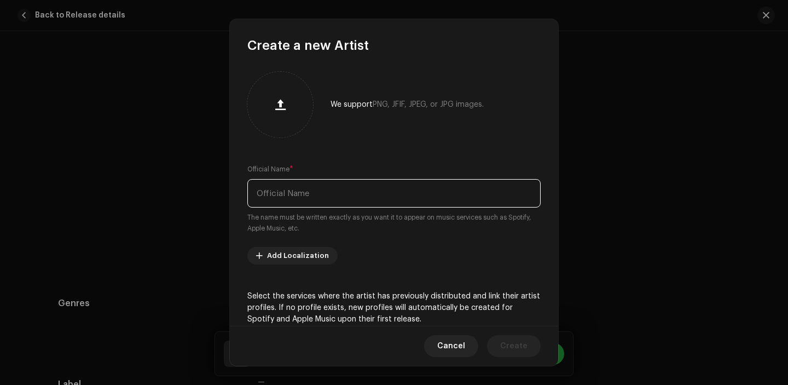
click at [299, 197] on input "text" at bounding box center [393, 193] width 293 height 28
paste input "[PERSON_NAME]"
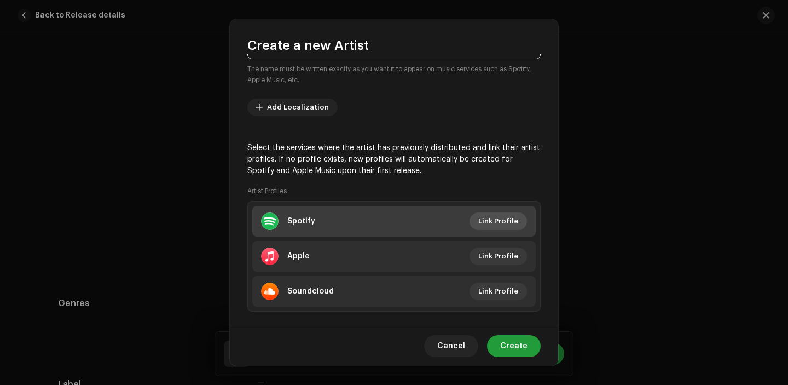
type input "[PERSON_NAME]"
click at [487, 221] on span "Link Profile" at bounding box center [498, 221] width 40 height 22
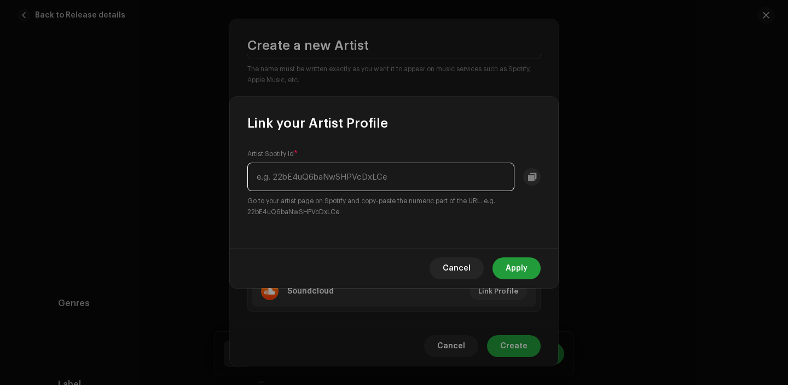
paste input "44Lp4Re6596ZTOn7bbHxao"
type input "44Lp4Re6596ZTOn7bbHxao"
click at [509, 270] on span "Apply" at bounding box center [516, 268] width 22 height 22
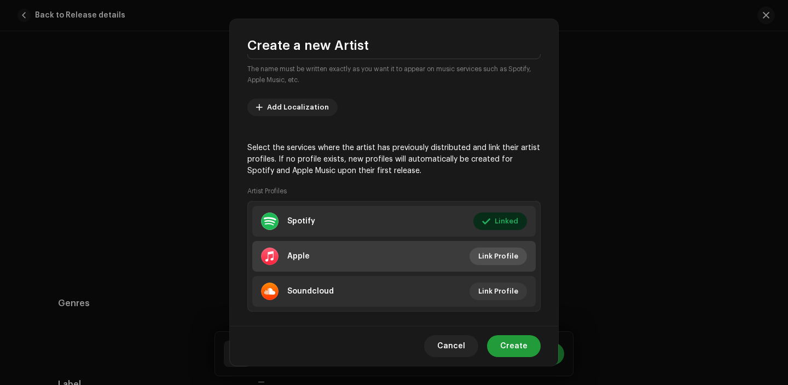
click at [498, 260] on span "Link Profile" at bounding box center [498, 256] width 40 height 22
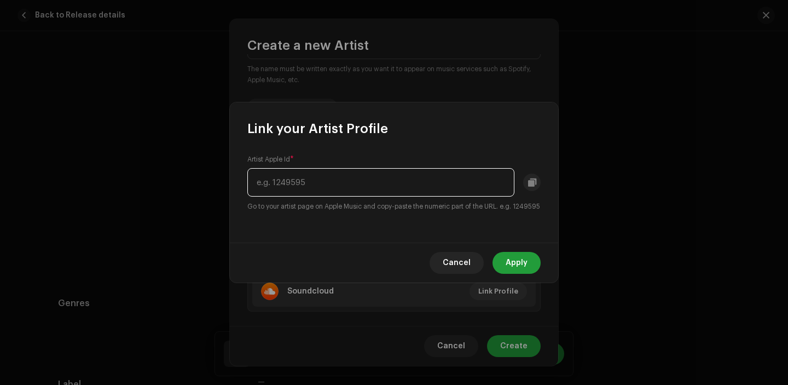
paste input "324134611"
type input "324134611"
click at [523, 263] on span "Apply" at bounding box center [516, 263] width 22 height 22
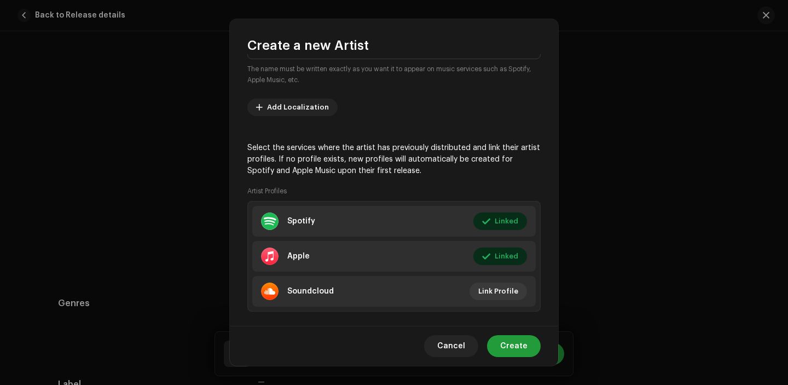
click at [519, 333] on div "Cancel Create" at bounding box center [394, 345] width 328 height 40
click at [518, 346] on span "Create" at bounding box center [513, 346] width 27 height 22
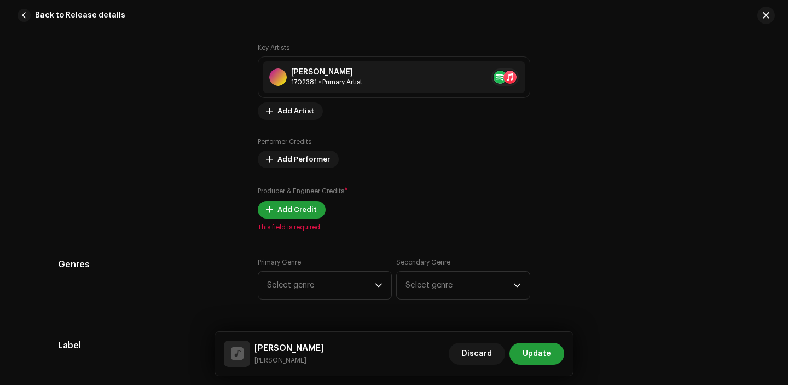
scroll to position [878, 0]
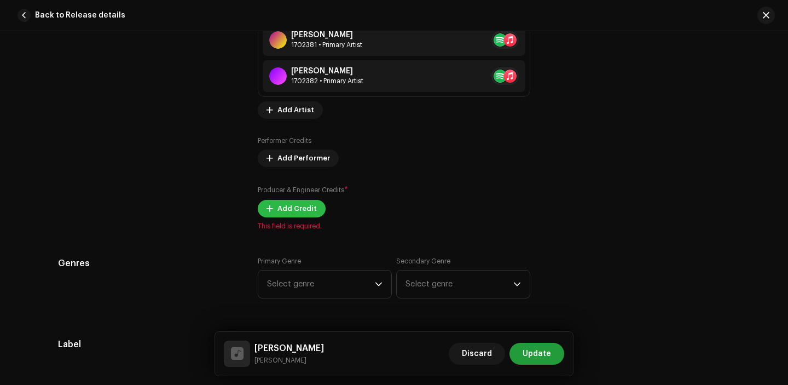
click at [285, 217] on span "Add Credit" at bounding box center [296, 208] width 39 height 22
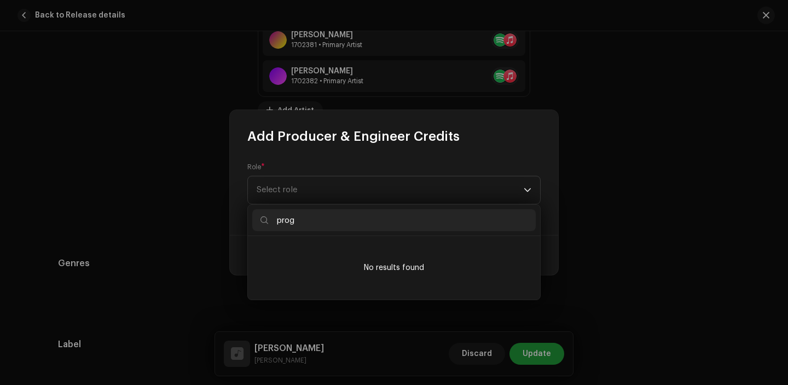
type input "pro"
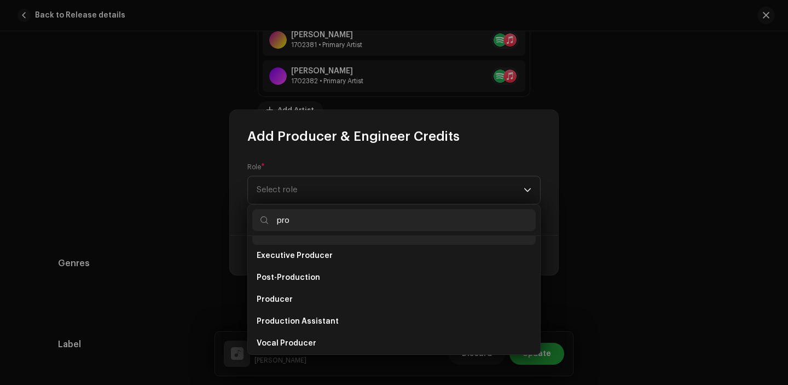
scroll to position [44, 0]
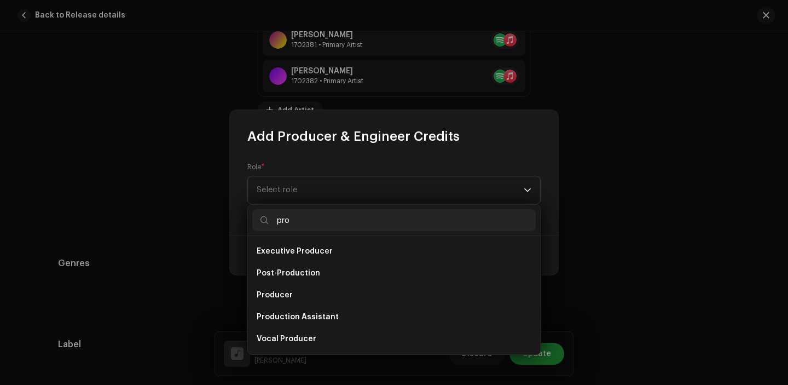
click at [323, 216] on input "pro" at bounding box center [393, 220] width 283 height 22
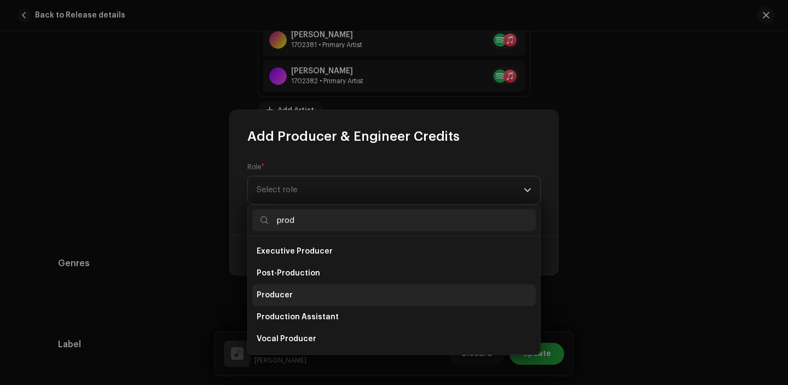
type input "prod"
click at [321, 298] on li "Producer" at bounding box center [393, 295] width 283 height 22
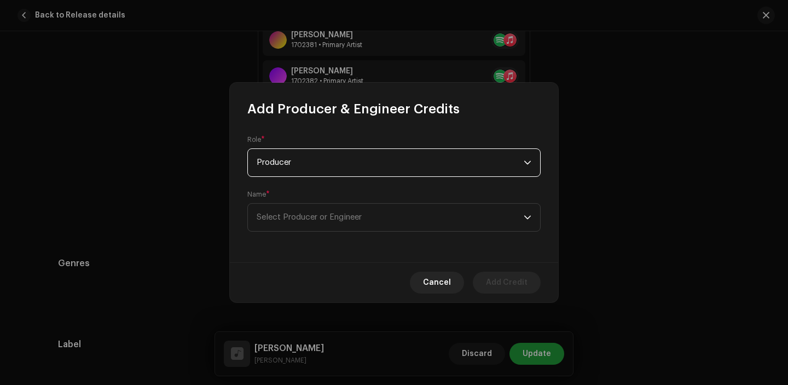
click at [306, 241] on div "Role * Producer Name * Select Producer or Engineer" at bounding box center [394, 190] width 328 height 144
click at [306, 226] on span "Select Producer or Engineer" at bounding box center [390, 217] width 267 height 27
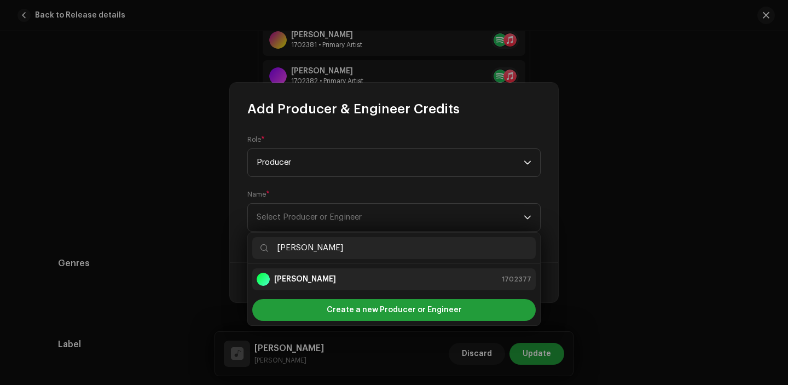
type input "[PERSON_NAME]"
click at [304, 281] on strong "[PERSON_NAME]" at bounding box center [305, 279] width 62 height 11
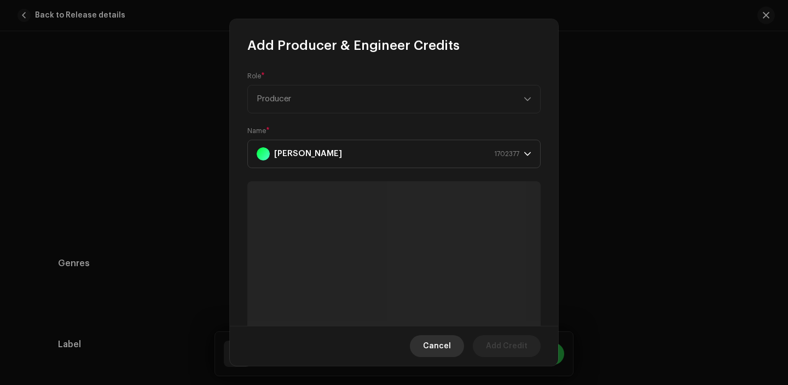
click at [444, 348] on span "Cancel" at bounding box center [437, 346] width 28 height 22
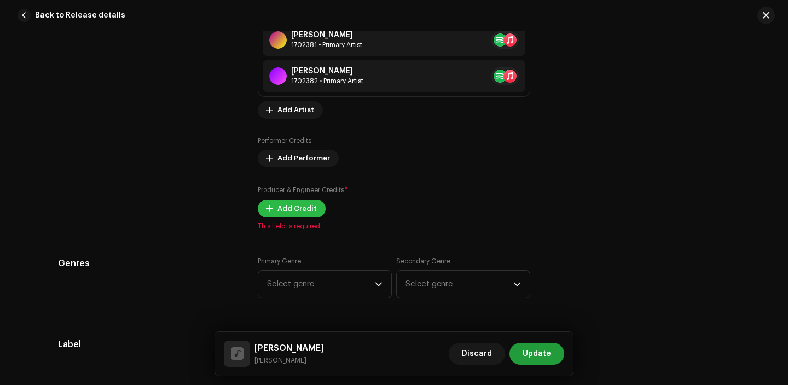
click at [260, 207] on button "Add Credit" at bounding box center [292, 209] width 68 height 18
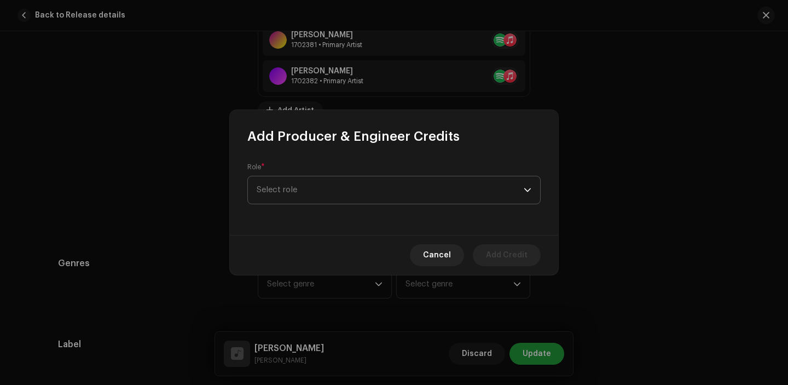
click at [310, 177] on span "Select role" at bounding box center [390, 189] width 267 height 27
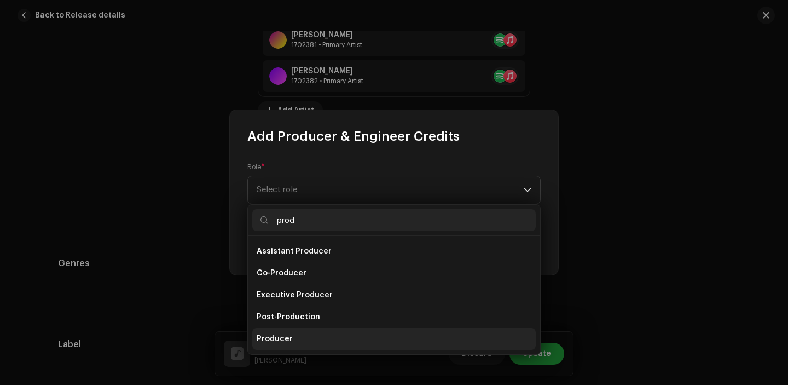
type input "prod"
click at [300, 334] on li "Producer" at bounding box center [393, 339] width 283 height 22
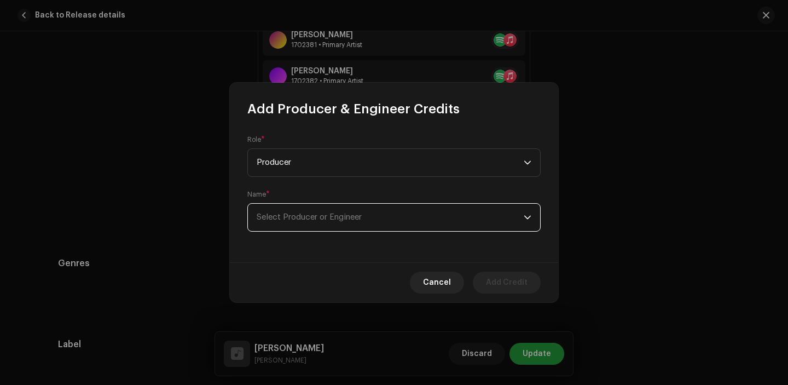
click at [283, 215] on span "Select Producer or Engineer" at bounding box center [309, 217] width 105 height 8
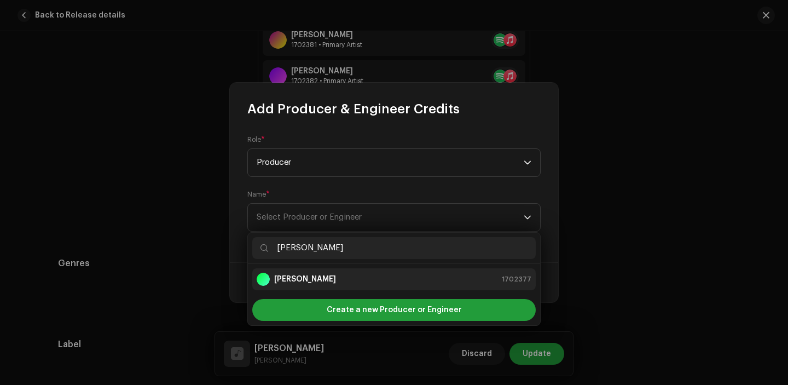
type input "[PERSON_NAME]"
click at [318, 278] on strong "[PERSON_NAME]" at bounding box center [305, 279] width 62 height 11
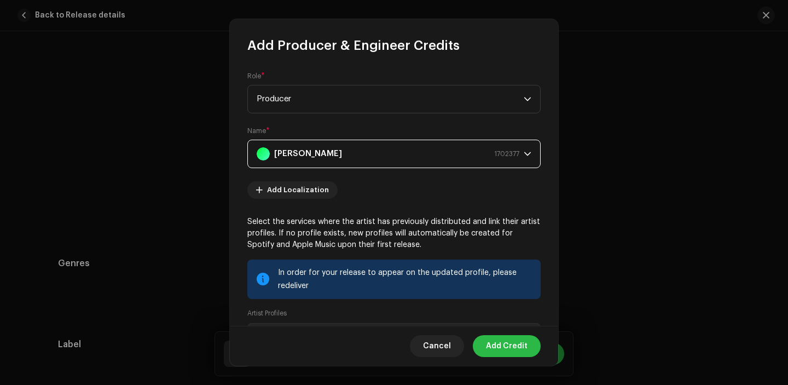
click at [508, 346] on span "Add Credit" at bounding box center [507, 346] width 42 height 22
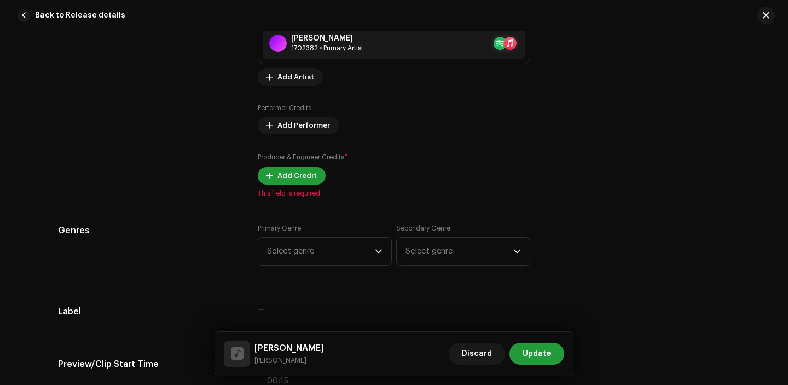
scroll to position [917, 0]
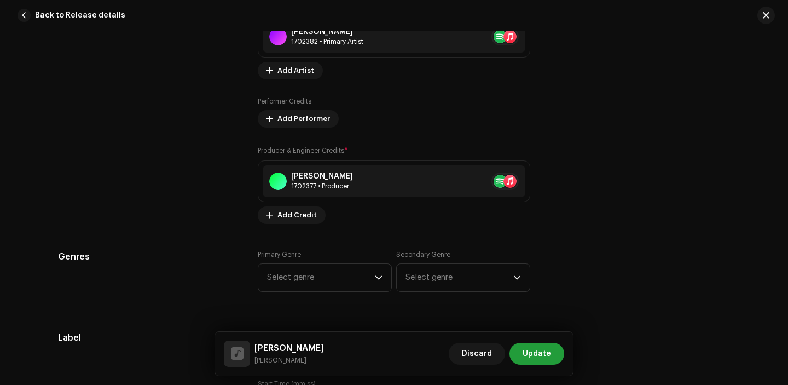
click at [333, 289] on span "Select genre" at bounding box center [321, 277] width 108 height 27
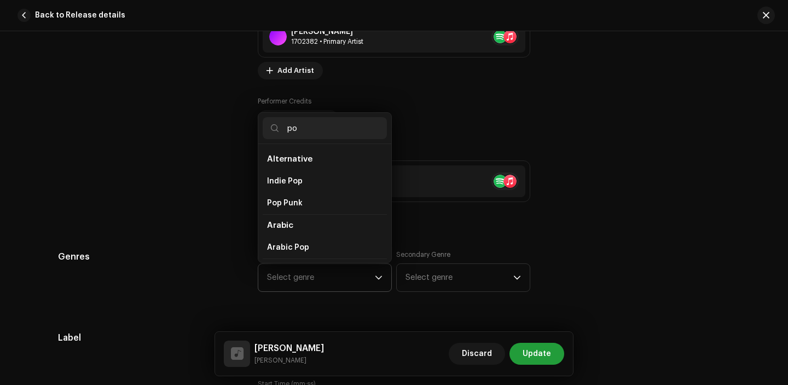
type input "p"
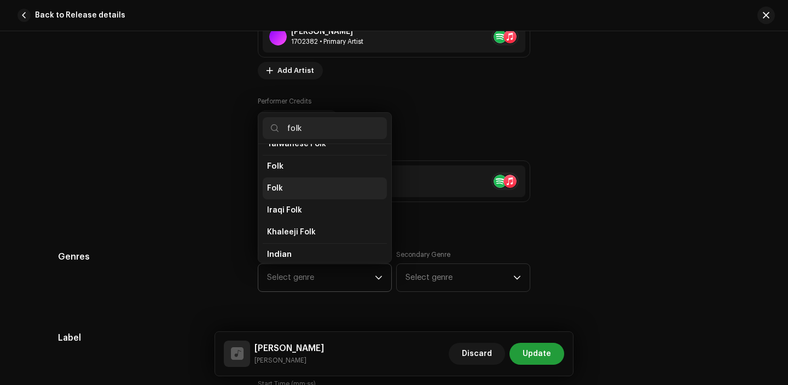
type input "folk"
click at [289, 183] on li "Folk" at bounding box center [325, 188] width 124 height 22
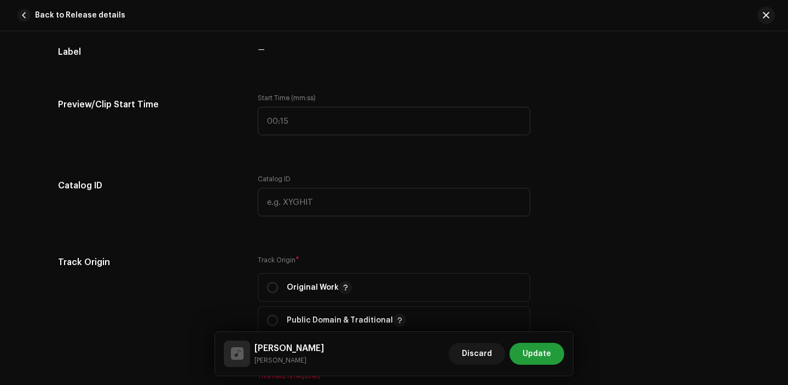
scroll to position [1272, 0]
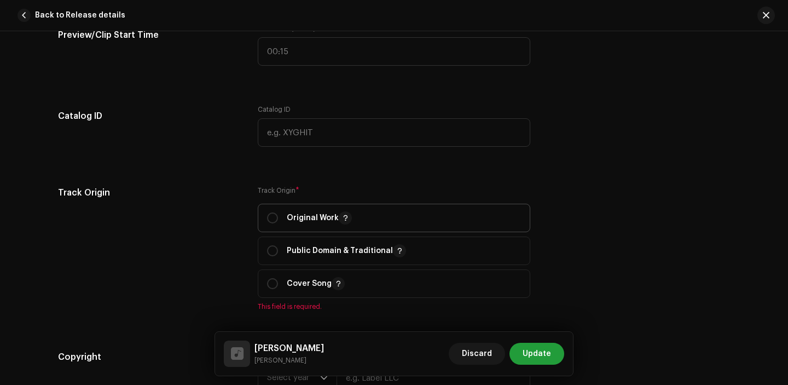
click at [263, 223] on p-togglebutton "Original Work" at bounding box center [394, 218] width 272 height 28
radio input "true"
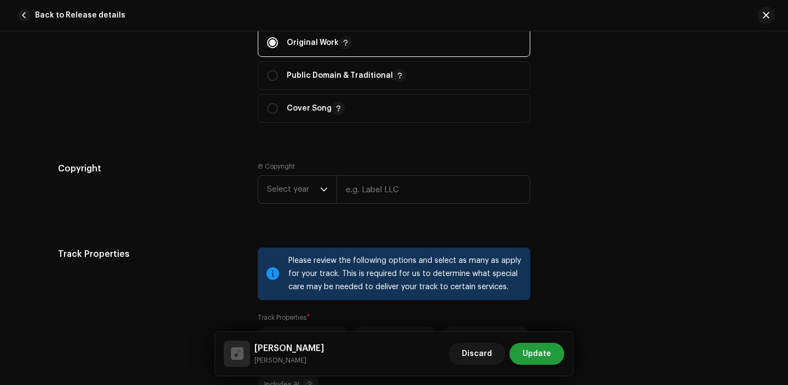
scroll to position [1464, 0]
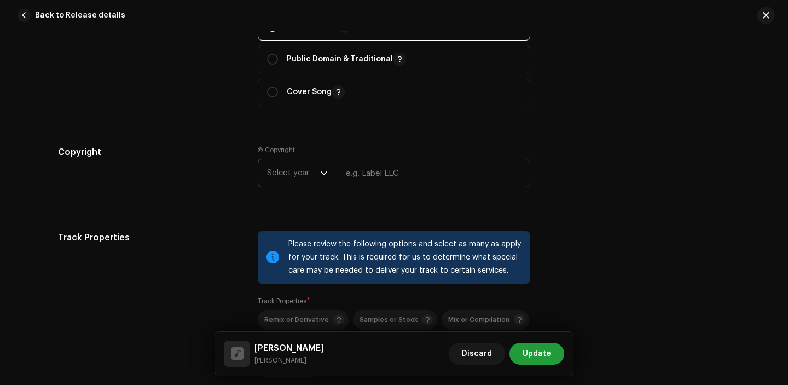
click at [302, 165] on span "Select year" at bounding box center [293, 172] width 53 height 27
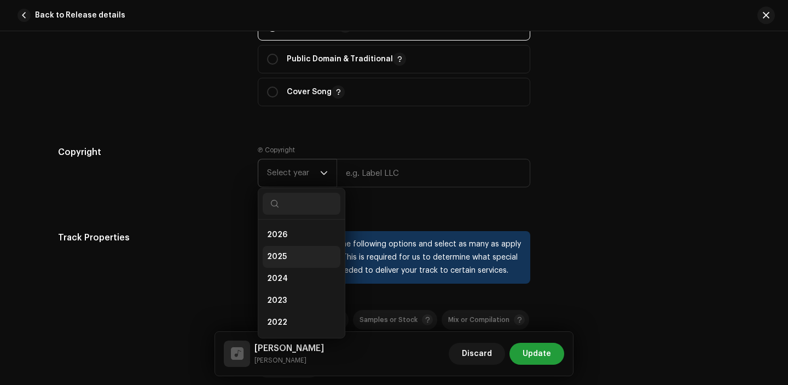
click at [287, 265] on li "2025" at bounding box center [302, 257] width 78 height 22
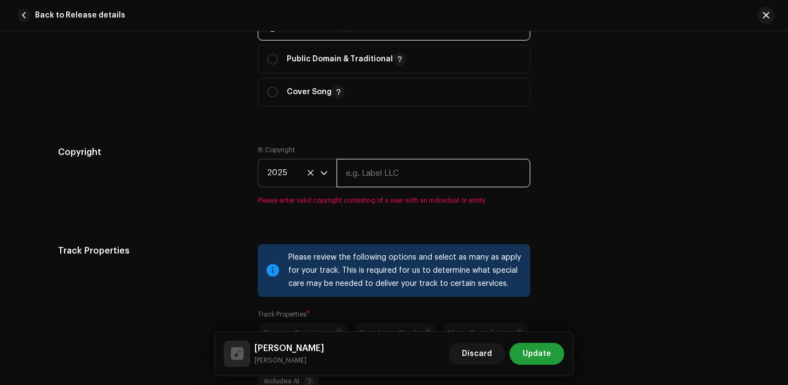
click at [377, 173] on input "text" at bounding box center [433, 173] width 194 height 28
type input "[PERSON_NAME]"
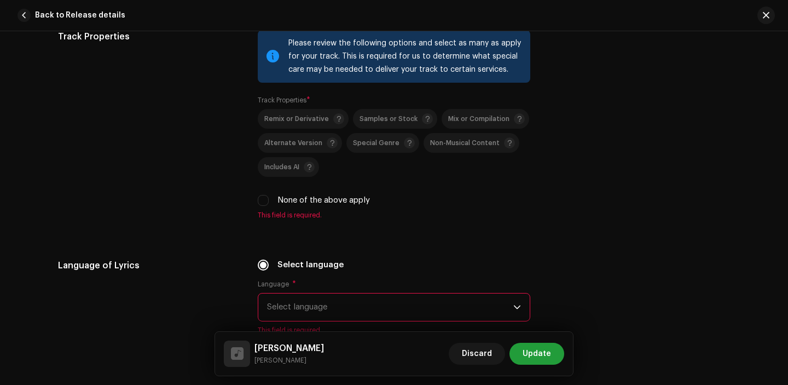
scroll to position [1705, 0]
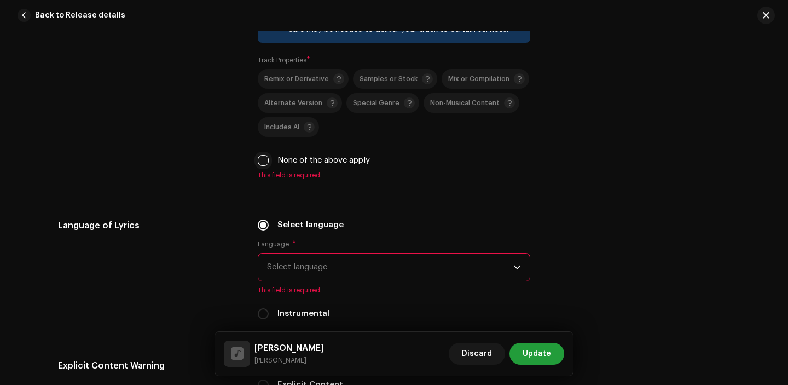
click at [261, 166] on input "None of the above apply" at bounding box center [263, 160] width 11 height 11
checkbox input "true"
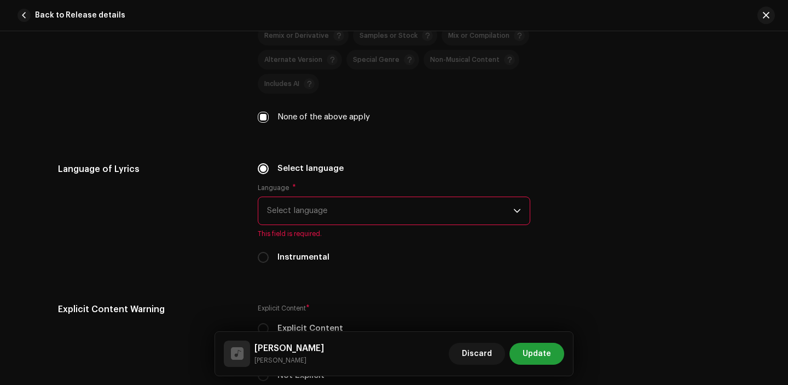
scroll to position [1762, 0]
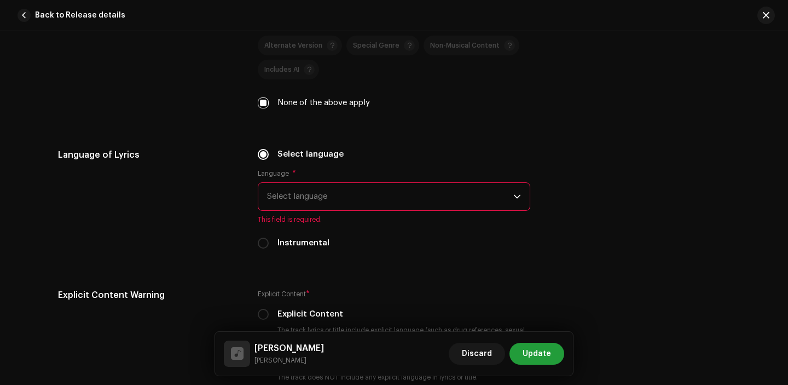
click at [310, 199] on span "Select language" at bounding box center [390, 196] width 246 height 27
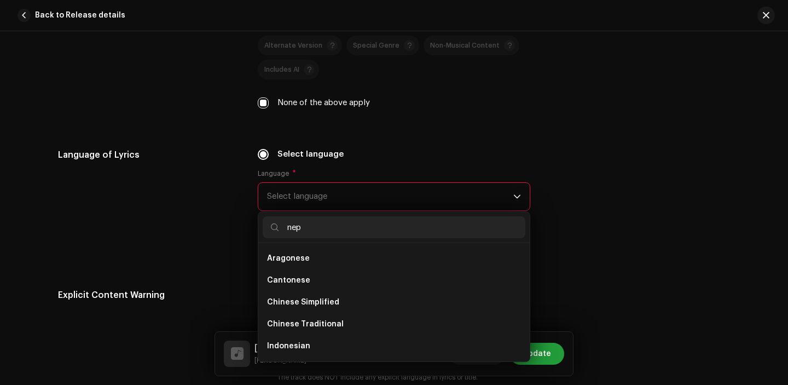
scroll to position [0, 0]
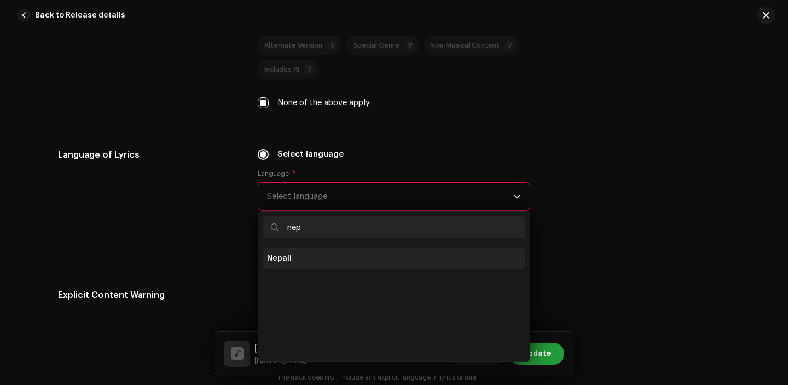
type input "nep"
click at [300, 266] on li "Nepali" at bounding box center [394, 258] width 263 height 22
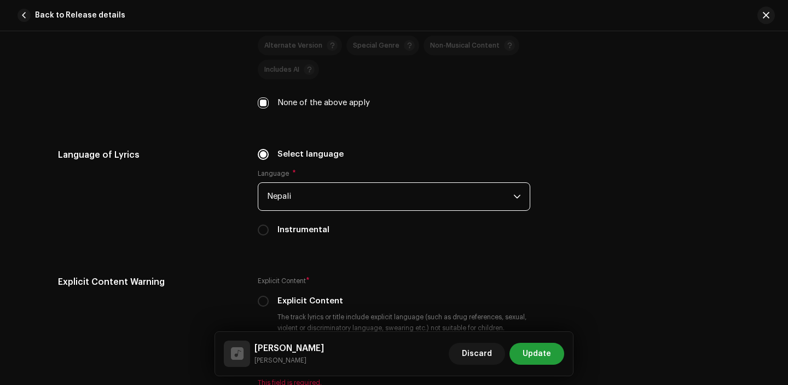
scroll to position [1882, 0]
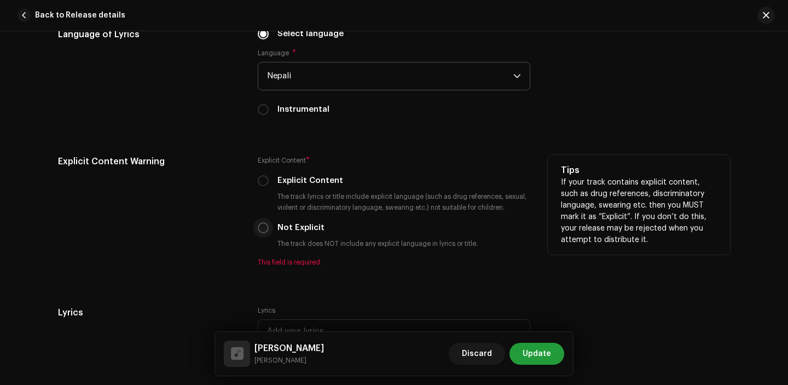
click at [261, 229] on input "Not Explicit" at bounding box center [263, 227] width 11 height 11
radio input "true"
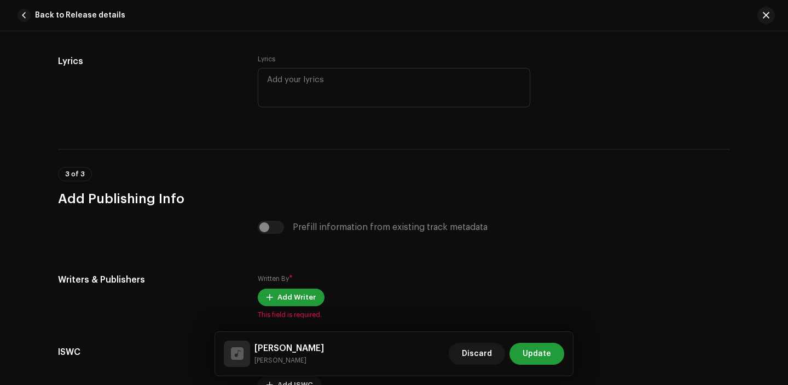
scroll to position [2233, 0]
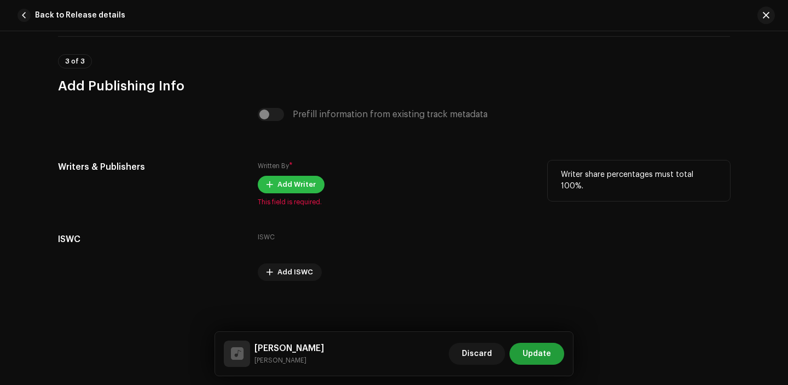
click at [269, 189] on span at bounding box center [269, 184] width 7 height 9
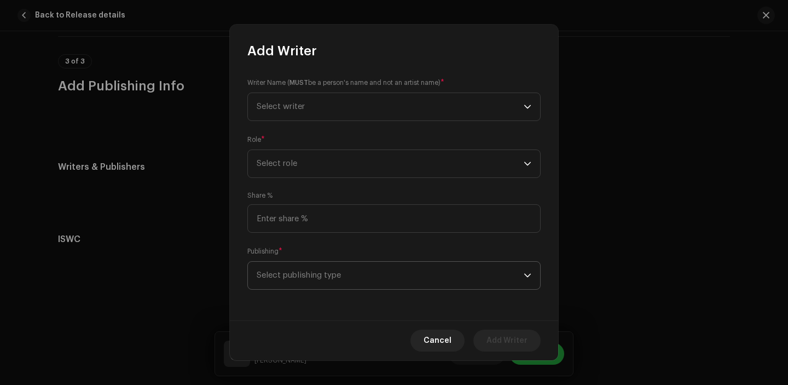
click at [324, 285] on span "Select publishing type" at bounding box center [390, 274] width 267 height 27
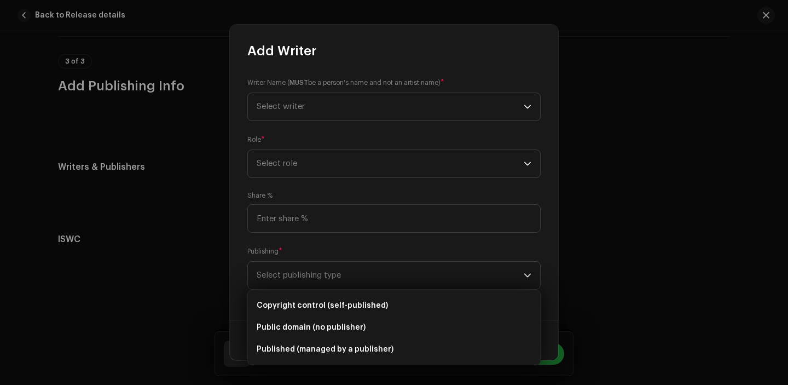
click at [315, 361] on ul "Copyright control (self-published) Public domain (no publisher) Published (mana…" at bounding box center [394, 327] width 292 height 74
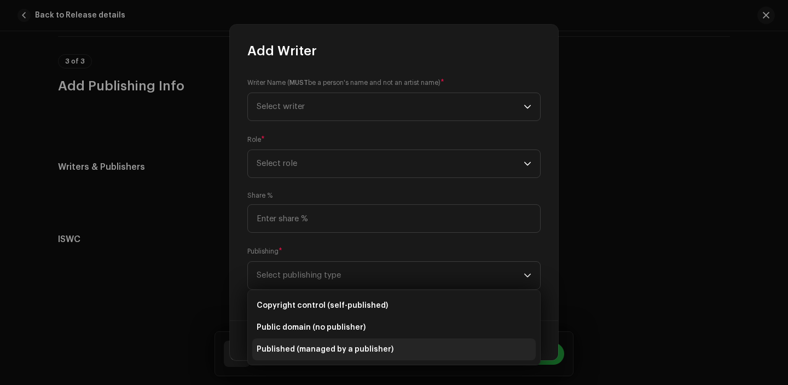
click at [318, 347] on span "Published (managed by a publisher)" at bounding box center [325, 349] width 137 height 11
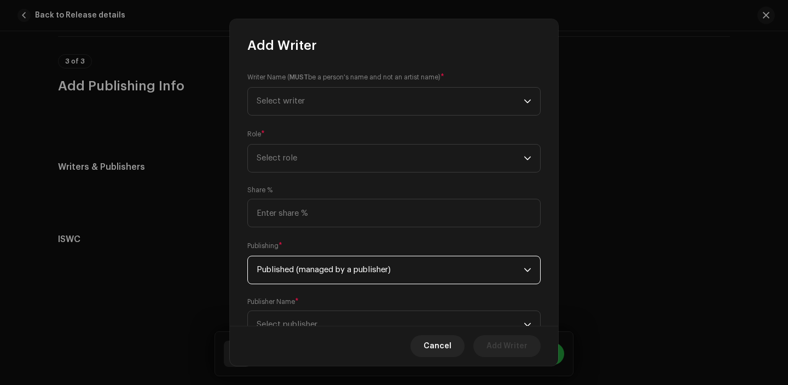
scroll to position [44, 0]
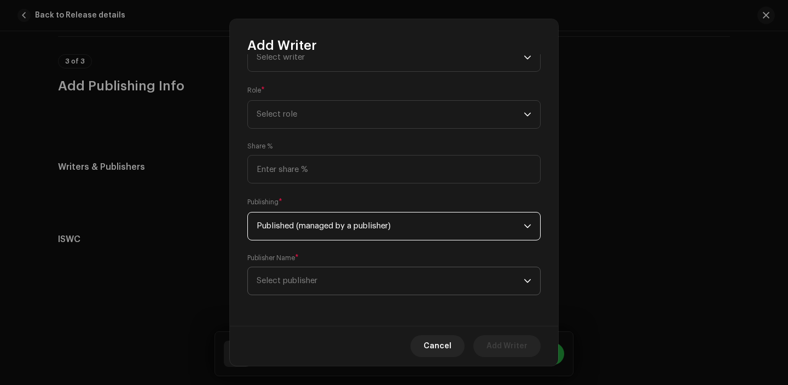
click at [311, 270] on span "Select publisher" at bounding box center [390, 280] width 267 height 27
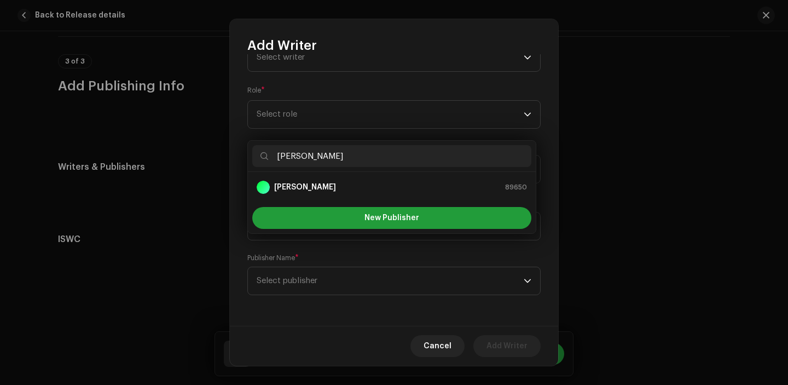
type input "[PERSON_NAME]"
click at [322, 182] on strong "[PERSON_NAME]" at bounding box center [305, 187] width 62 height 11
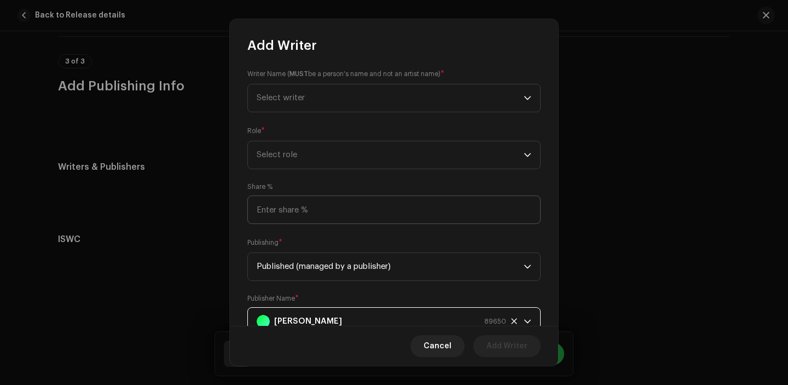
scroll to position [0, 0]
click at [305, 155] on span "Select role" at bounding box center [390, 157] width 267 height 27
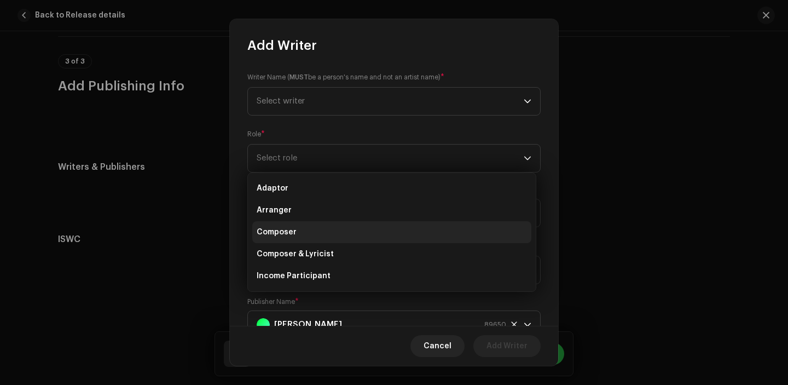
click at [306, 224] on li "Composer" at bounding box center [391, 232] width 279 height 22
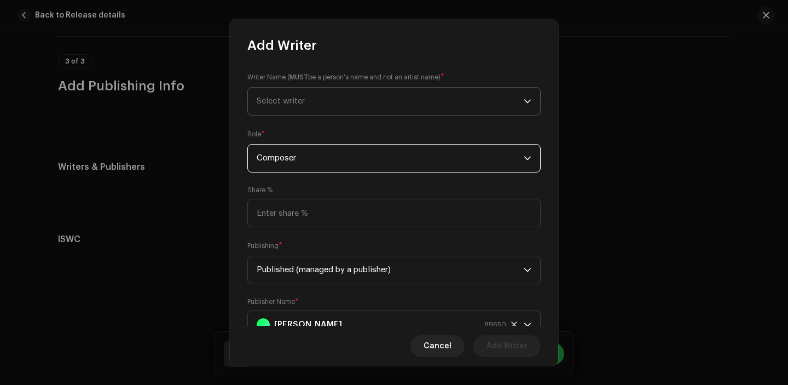
click at [308, 102] on span "Select writer" at bounding box center [390, 101] width 267 height 27
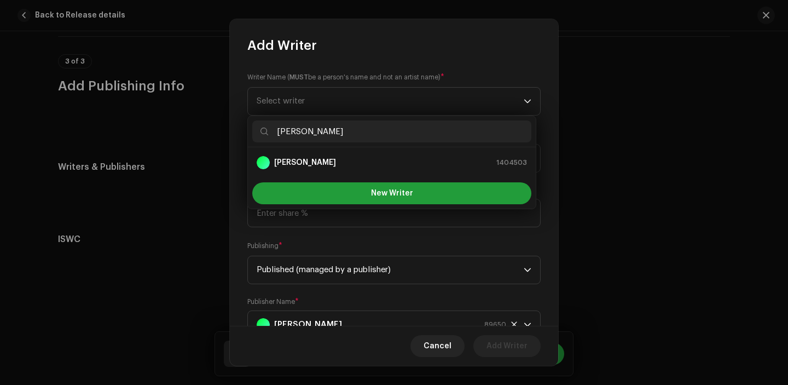
type input "[PERSON_NAME]"
click at [341, 162] on div "[PERSON_NAME] 1404503" at bounding box center [392, 162] width 270 height 13
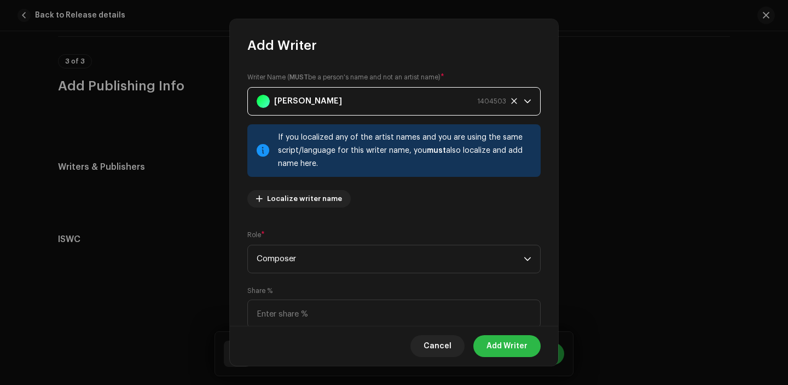
click at [514, 339] on span "Add Writer" at bounding box center [506, 346] width 41 height 22
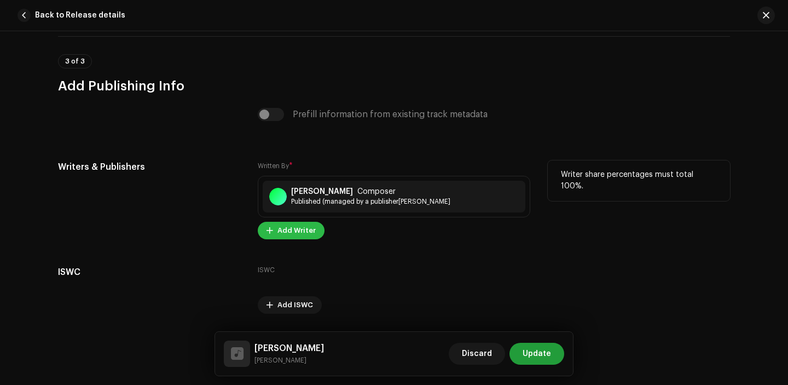
click at [286, 239] on span "Add Writer" at bounding box center [296, 230] width 38 height 22
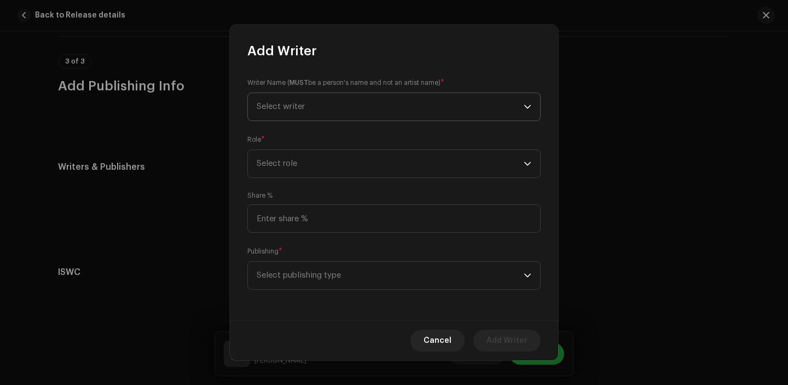
click at [289, 107] on span "Select writer" at bounding box center [281, 106] width 48 height 8
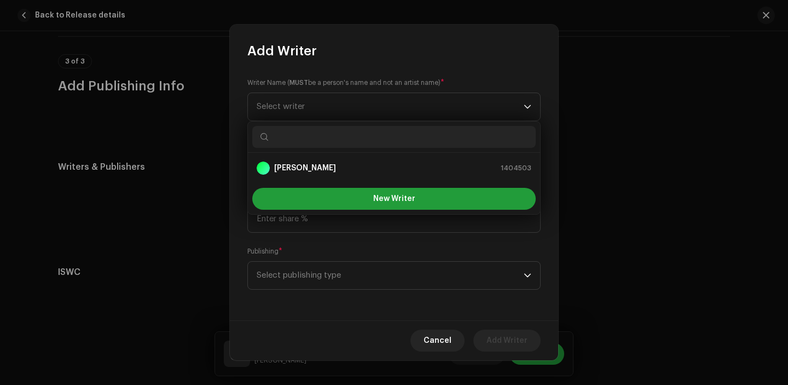
click at [305, 153] on ul "[PERSON_NAME] 1404503" at bounding box center [394, 168] width 292 height 31
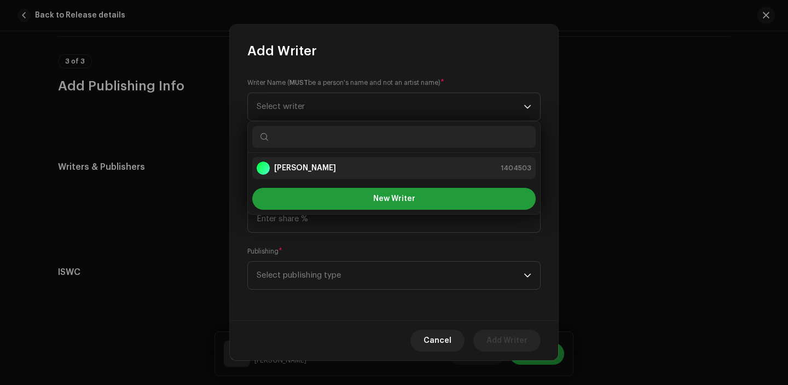
click at [305, 167] on strong "[PERSON_NAME]" at bounding box center [305, 167] width 62 height 11
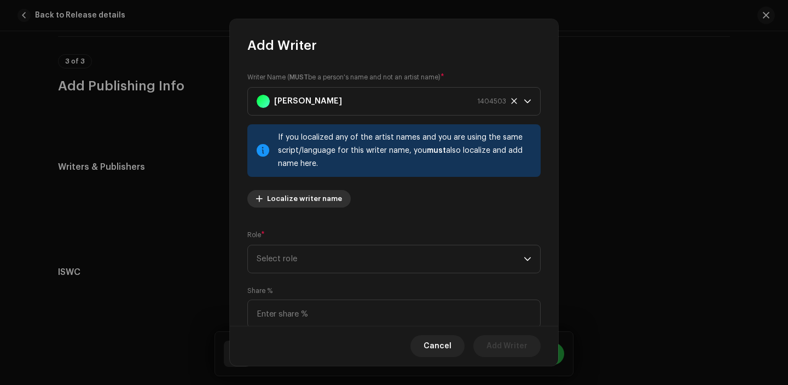
click at [305, 205] on span "Localize writer name" at bounding box center [304, 199] width 75 height 22
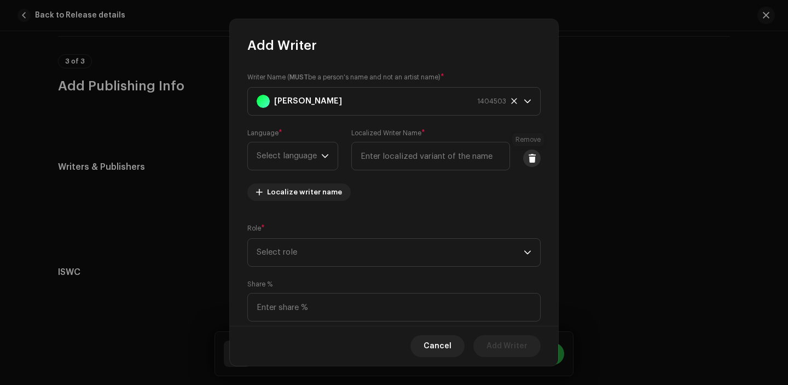
click at [523, 163] on button at bounding box center [532, 158] width 18 height 18
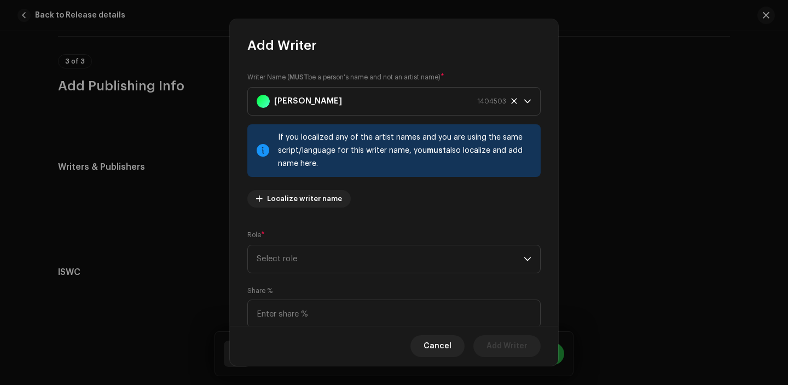
scroll to position [90, 0]
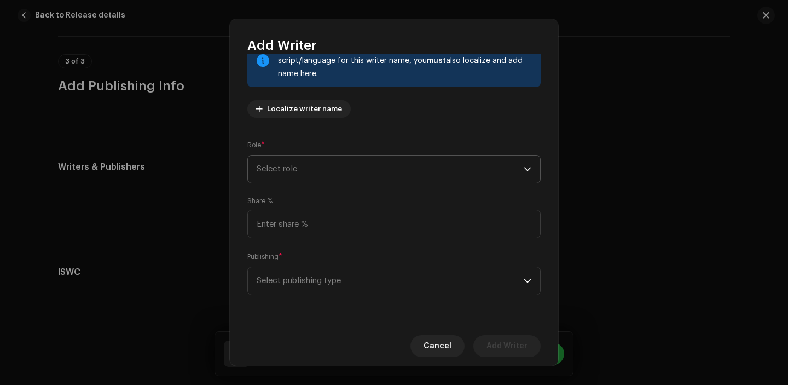
click at [345, 162] on span "Select role" at bounding box center [390, 168] width 267 height 27
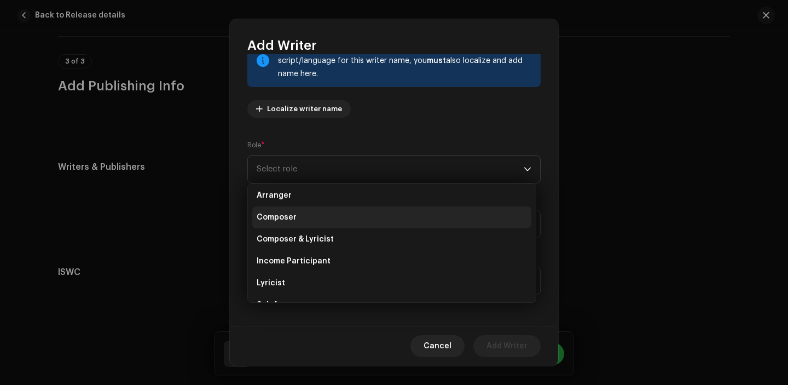
scroll to position [34, 0]
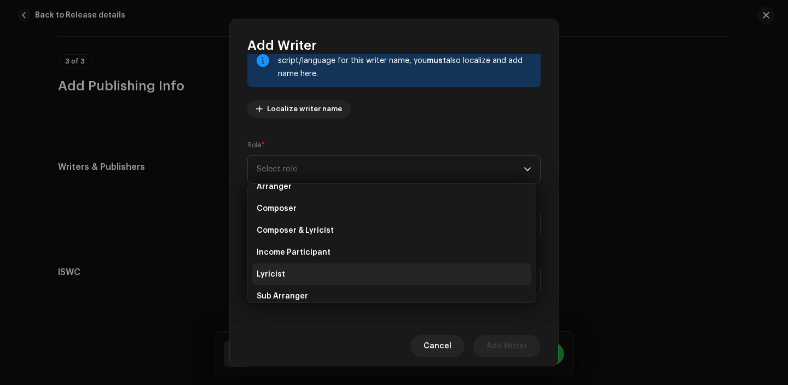
click at [322, 272] on li "Lyricist" at bounding box center [391, 274] width 279 height 22
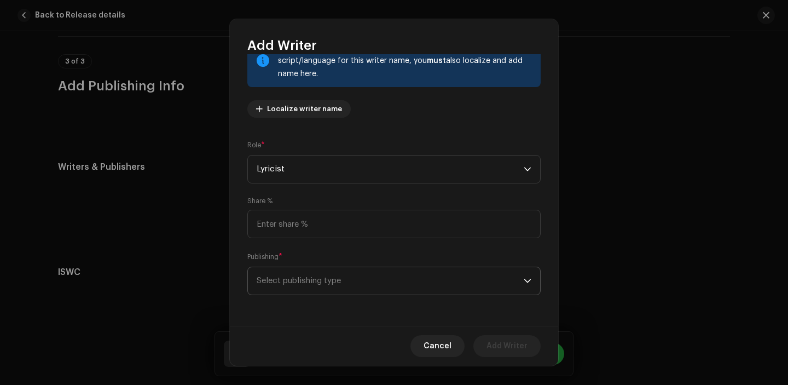
click at [318, 288] on span "Select publishing type" at bounding box center [390, 280] width 267 height 27
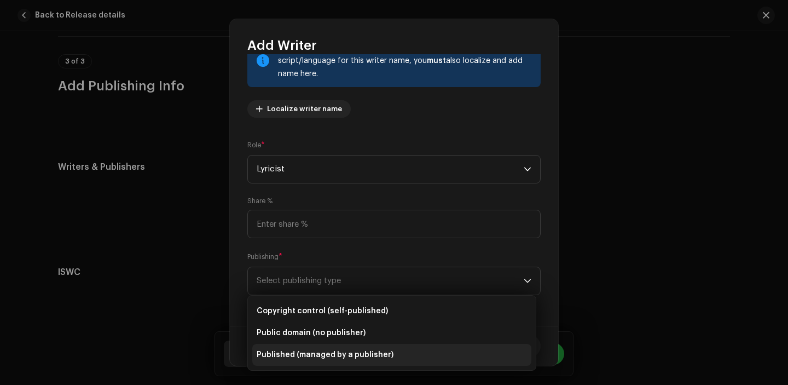
click at [319, 348] on li "Published (managed by a publisher)" at bounding box center [391, 355] width 279 height 22
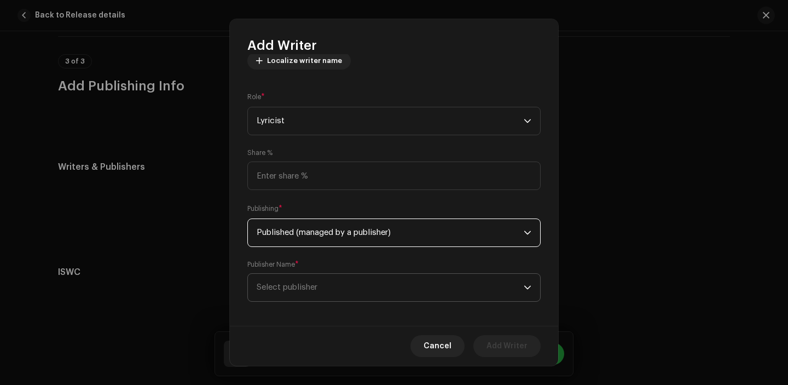
scroll to position [144, 0]
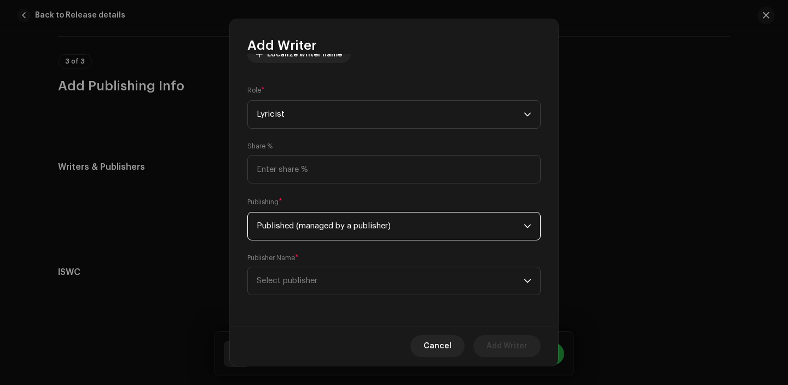
click at [315, 297] on div "Writer Name ( MUST be a person's name and not an artist name) * Dinesh Chhetri …" at bounding box center [394, 189] width 328 height 271
click at [316, 271] on span "Select publisher" at bounding box center [390, 280] width 267 height 27
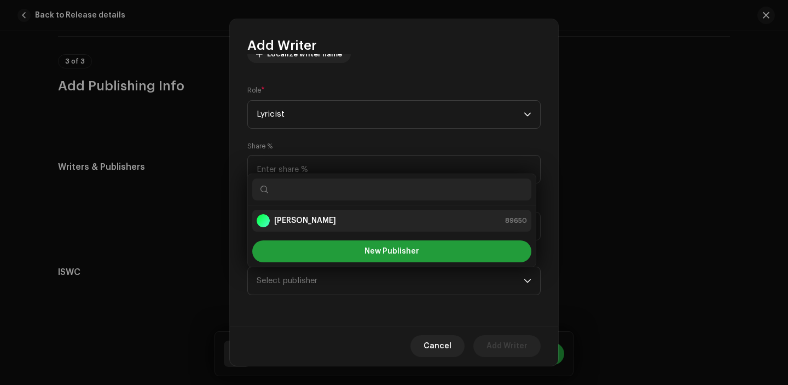
click at [319, 226] on div "[PERSON_NAME]" at bounding box center [296, 220] width 79 height 13
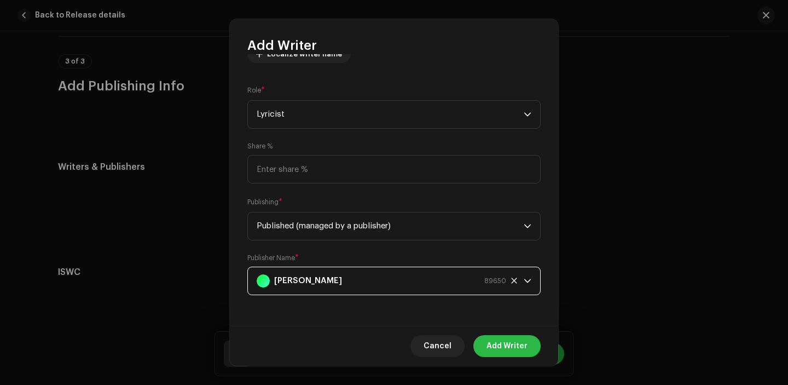
click at [513, 351] on span "Add Writer" at bounding box center [506, 346] width 41 height 22
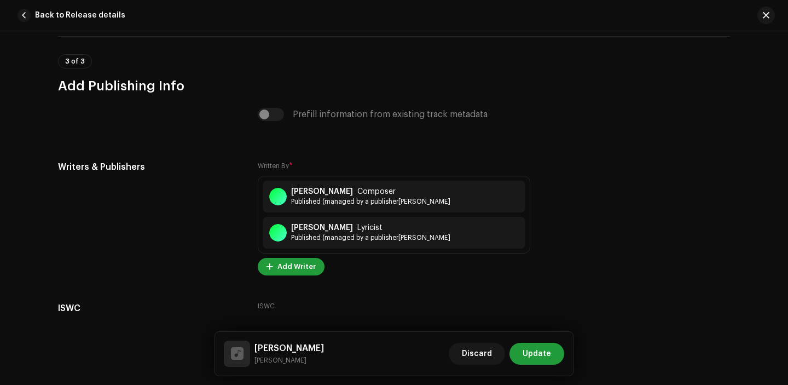
click at [536, 368] on div "Sisa Jhyalaima Dinesh Chhetri Discard Update" at bounding box center [394, 354] width 358 height 44
click at [537, 349] on span "Update" at bounding box center [536, 353] width 28 height 22
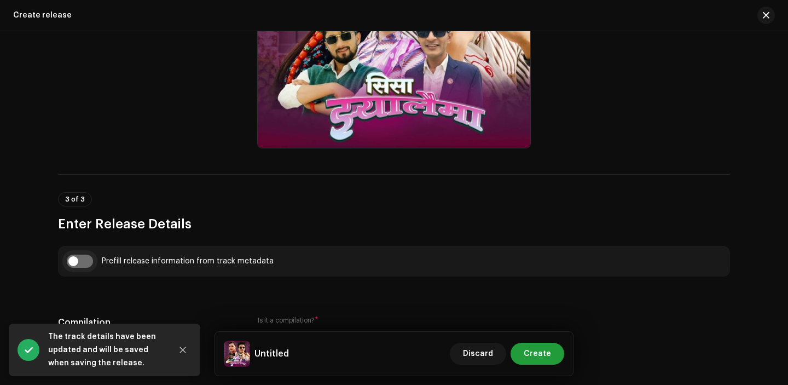
click at [77, 262] on input "checkbox" at bounding box center [80, 260] width 26 height 13
checkbox input "true"
type input "[PERSON_NAME]"
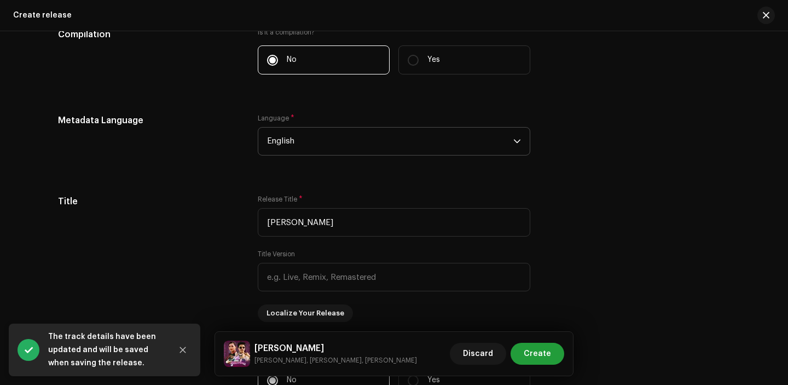
scroll to position [931, 0]
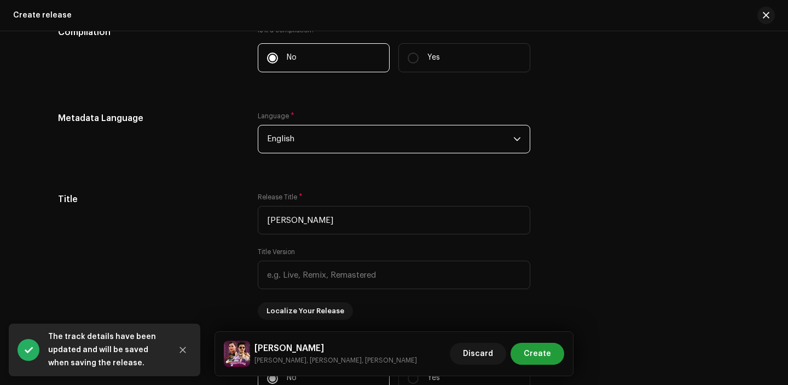
click at [340, 137] on span "English" at bounding box center [390, 138] width 246 height 27
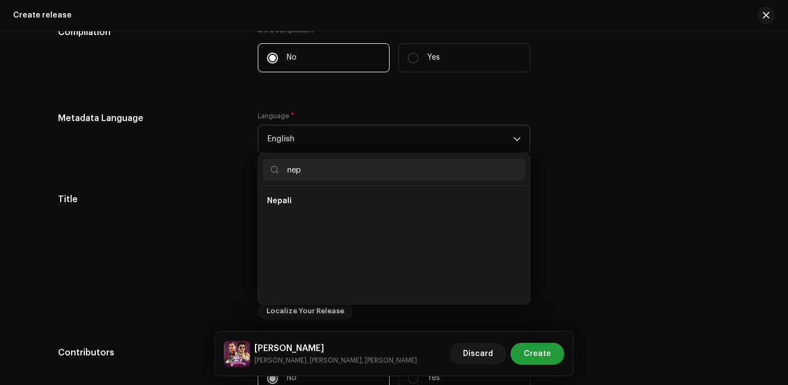
scroll to position [0, 0]
type input "nep"
click at [329, 201] on li "Nepali" at bounding box center [394, 201] width 263 height 22
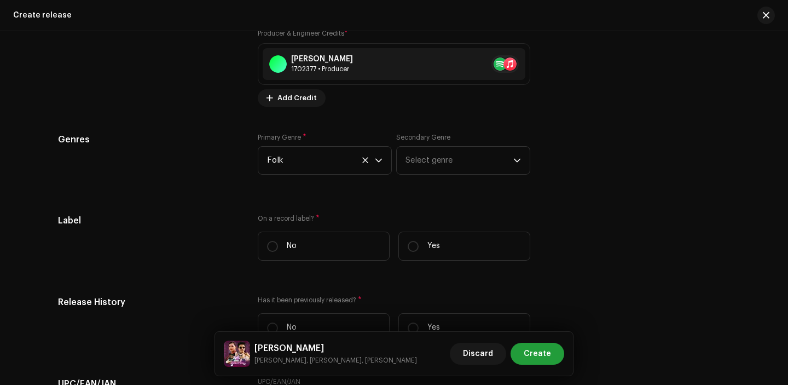
scroll to position [1585, 0]
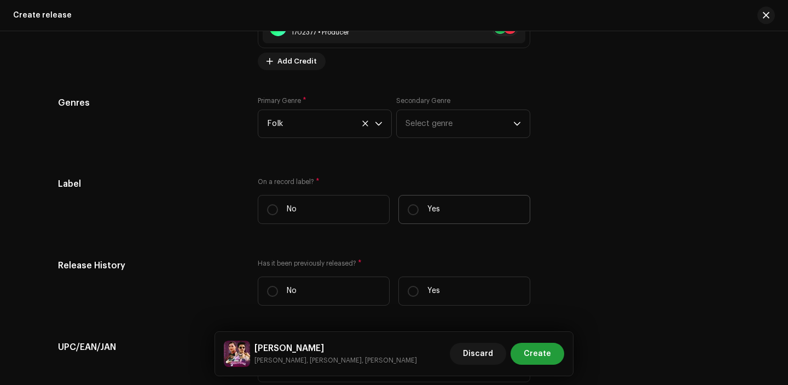
click at [428, 214] on p "Yes" at bounding box center [433, 209] width 13 height 11
click at [418, 214] on input "Yes" at bounding box center [413, 209] width 11 height 11
radio input "true"
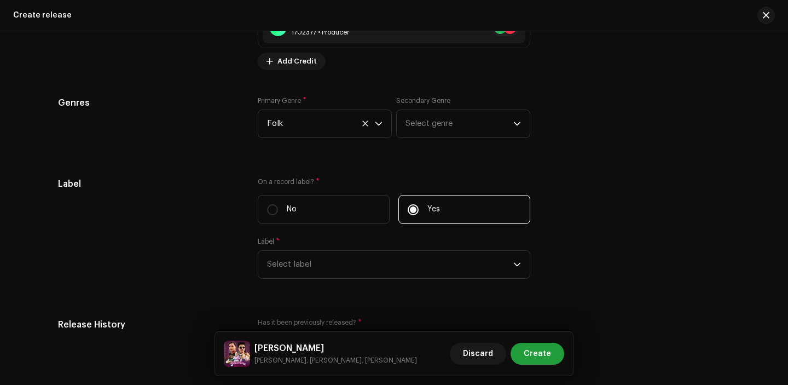
click at [371, 247] on div "Label * Select label" at bounding box center [394, 258] width 272 height 42
click at [370, 265] on span "Select label" at bounding box center [390, 264] width 246 height 27
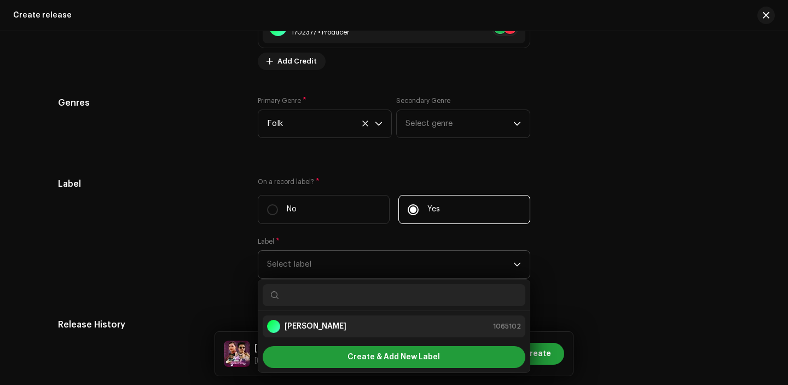
click at [334, 336] on li "[PERSON_NAME] 1065102" at bounding box center [394, 326] width 263 height 22
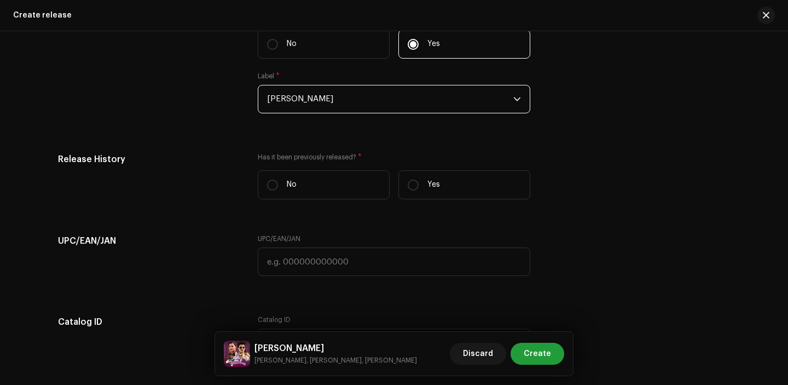
scroll to position [1781, 0]
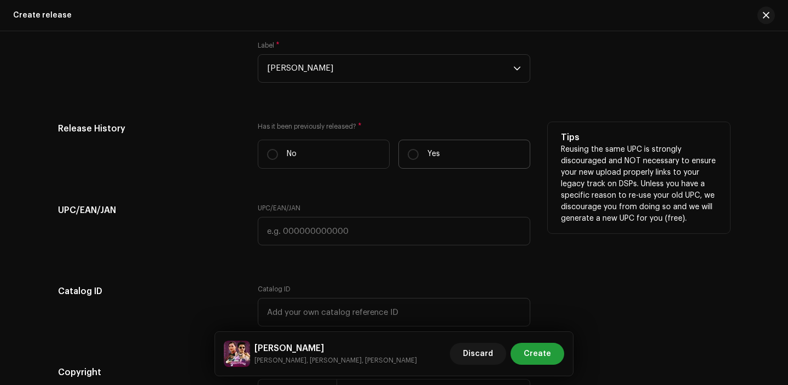
click at [435, 151] on p "Yes" at bounding box center [433, 153] width 13 height 11
click at [418, 151] on input "Yes" at bounding box center [413, 154] width 11 height 11
radio input "true"
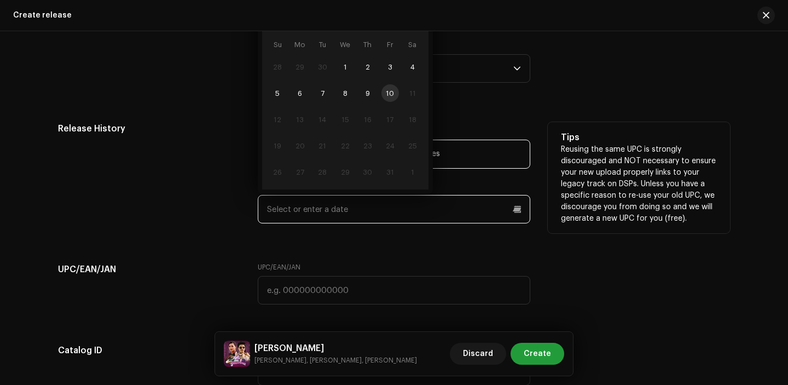
click at [369, 212] on input "text" at bounding box center [394, 209] width 272 height 28
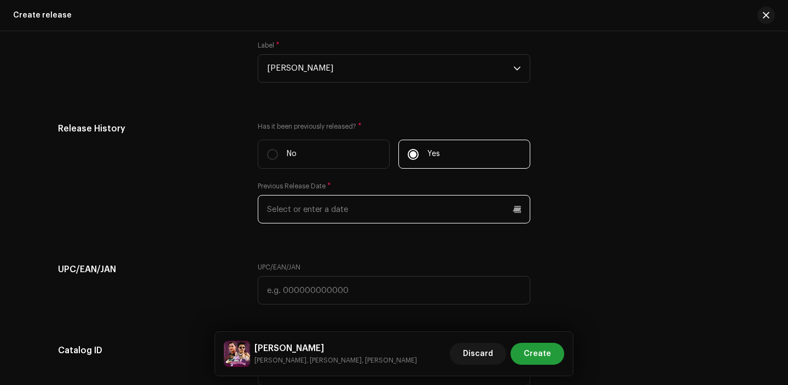
scroll to position [1752, 0]
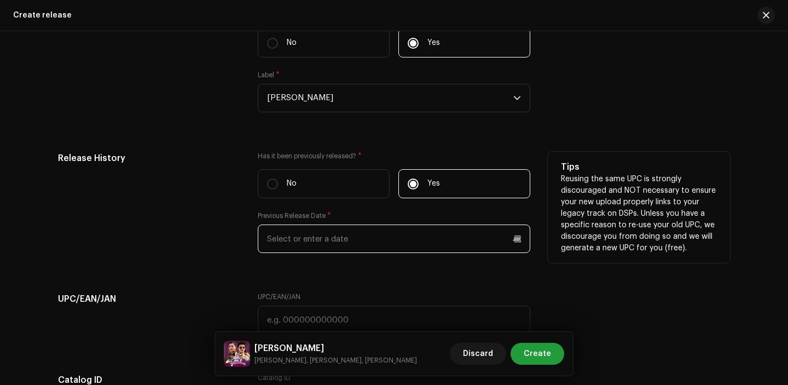
click at [320, 230] on input "text" at bounding box center [394, 238] width 272 height 28
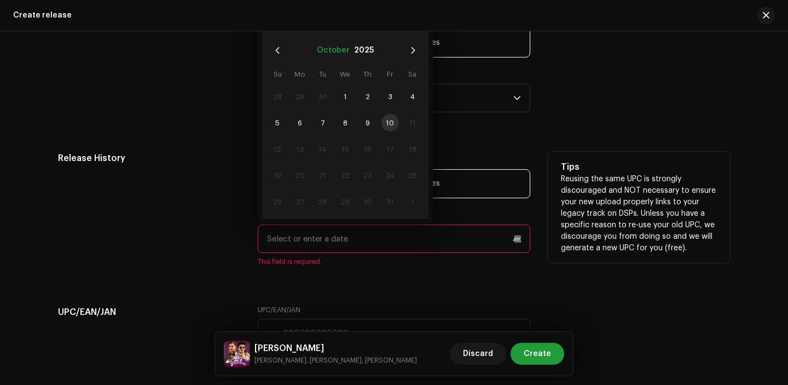
click at [330, 59] on button "October" at bounding box center [333, 51] width 33 height 18
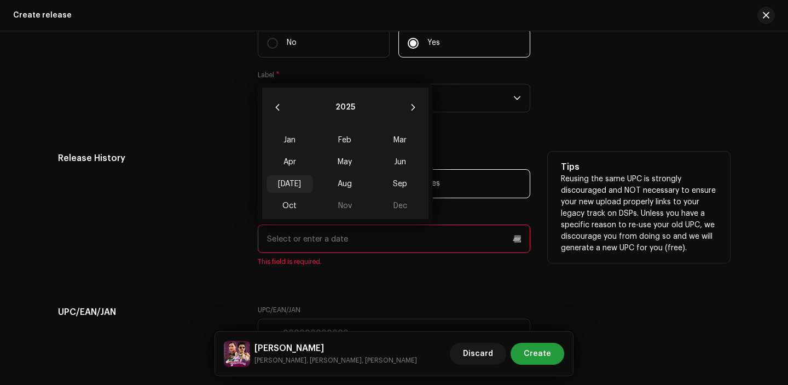
click at [280, 193] on span "[DATE]" at bounding box center [289, 184] width 46 height 18
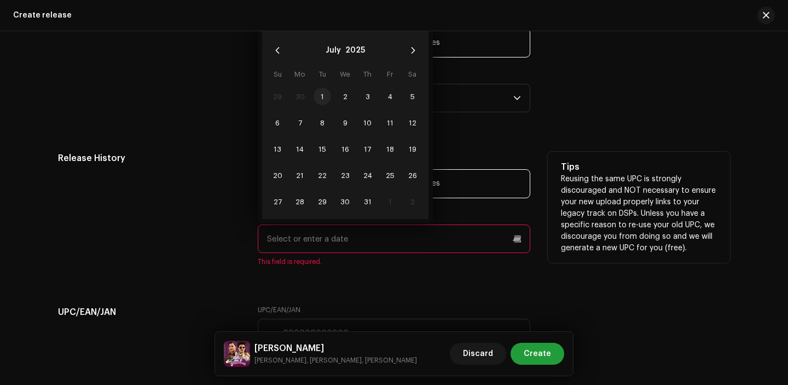
click at [319, 103] on span "1" at bounding box center [322, 97] width 18 height 18
type input "07/01/2025"
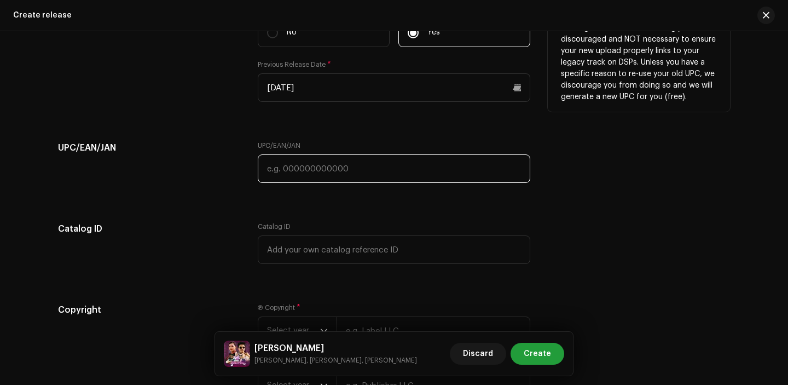
click at [294, 183] on input "text" at bounding box center [394, 168] width 272 height 28
paste input "7300344844098"
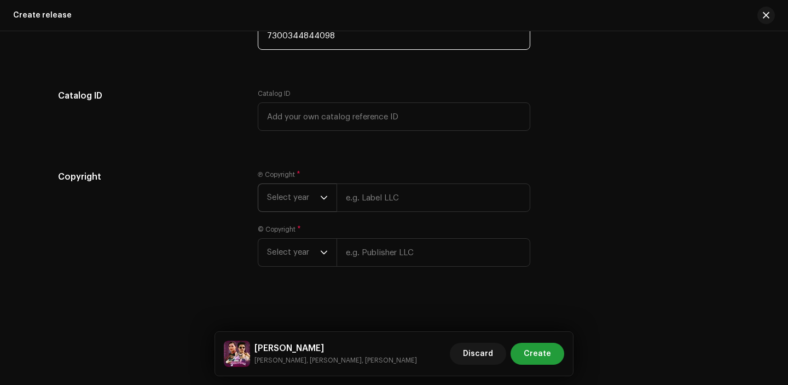
type input "7300344844098"
click at [296, 199] on span "Select year" at bounding box center [293, 197] width 53 height 27
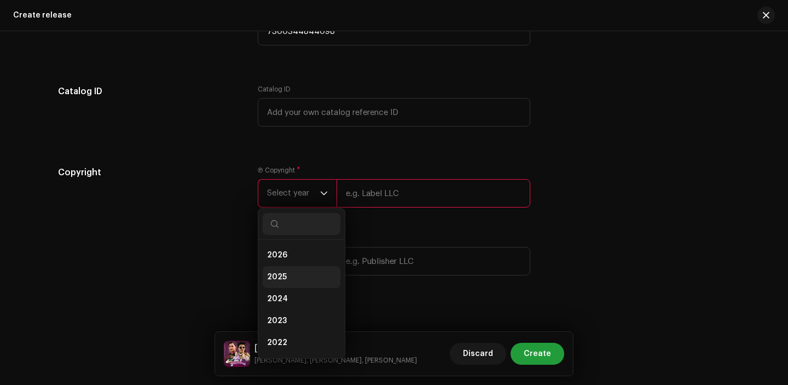
click at [291, 280] on li "2025" at bounding box center [302, 277] width 78 height 22
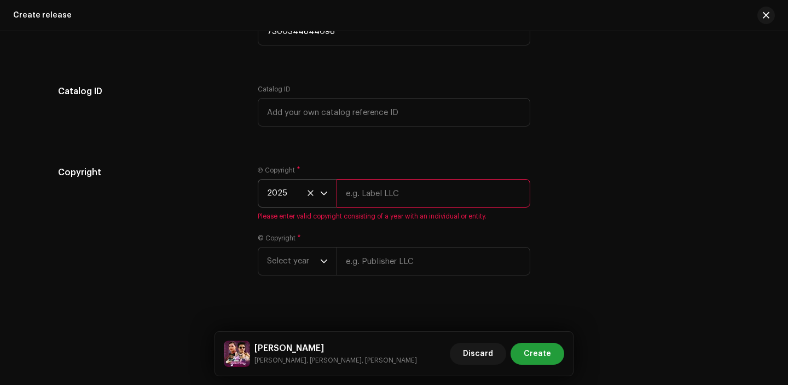
click at [379, 207] on input "text" at bounding box center [433, 193] width 194 height 28
type input "[PERSON_NAME]"
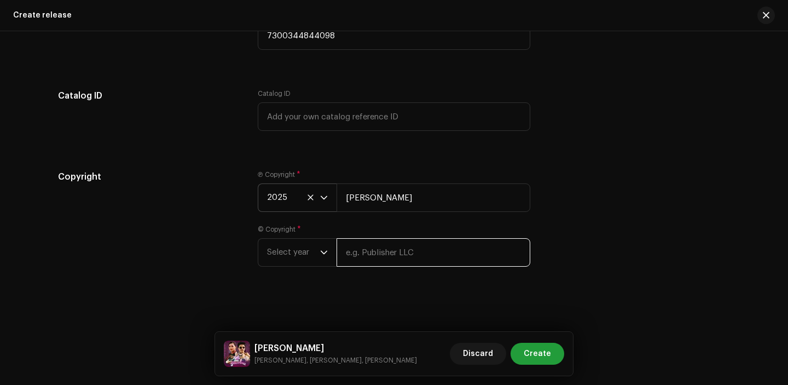
click at [382, 265] on input "text" at bounding box center [433, 252] width 194 height 28
type input "[PERSON_NAME]"
click at [309, 239] on span "Select year" at bounding box center [293, 252] width 53 height 27
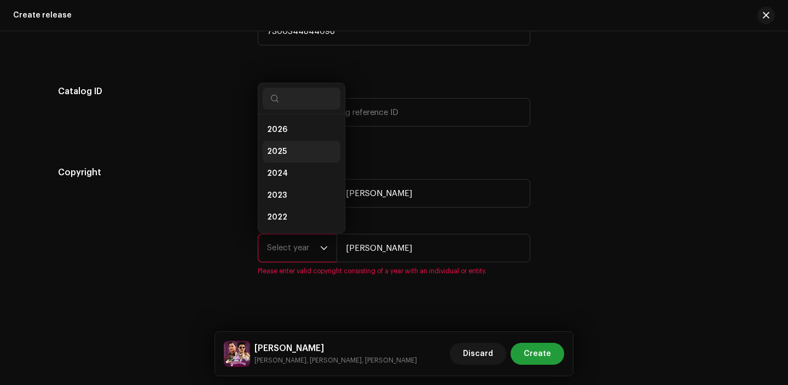
click at [281, 151] on span "2025" at bounding box center [277, 151] width 20 height 11
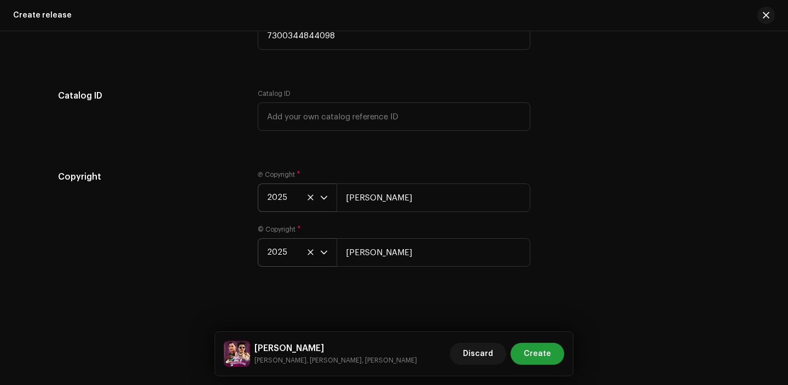
click at [416, 312] on div "Create a new release We’ll guide you through everything — from track selection …" at bounding box center [394, 207] width 788 height 353
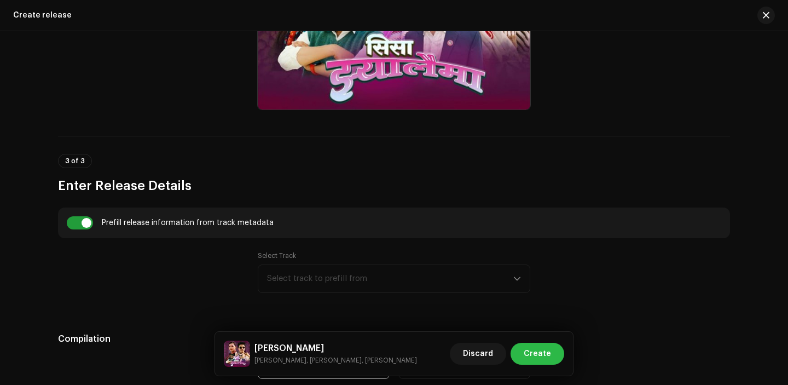
scroll to position [600, 0]
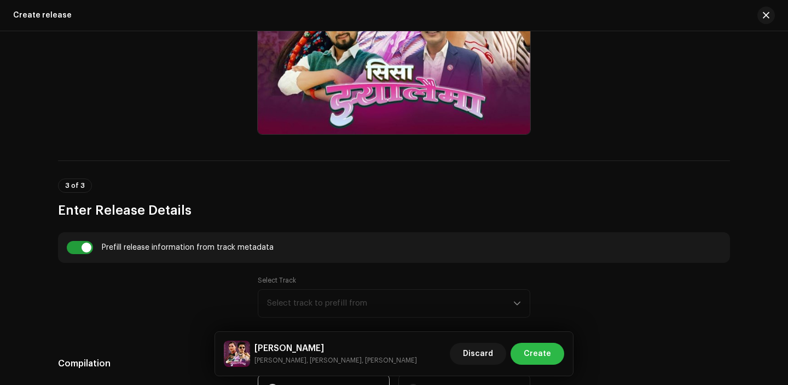
click at [542, 360] on span "Create" at bounding box center [537, 353] width 27 height 22
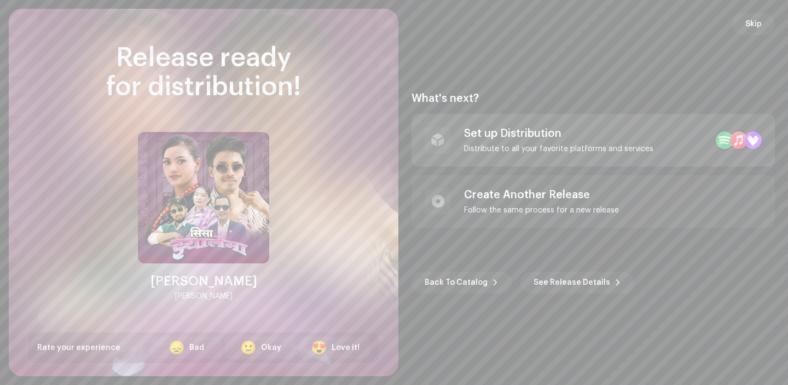
click at [555, 127] on div "Set up Distribution" at bounding box center [558, 133] width 189 height 13
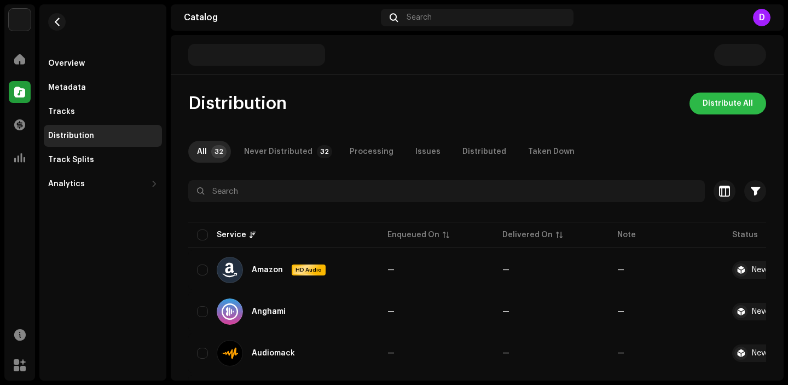
click at [727, 106] on span "Distribute All" at bounding box center [727, 103] width 50 height 22
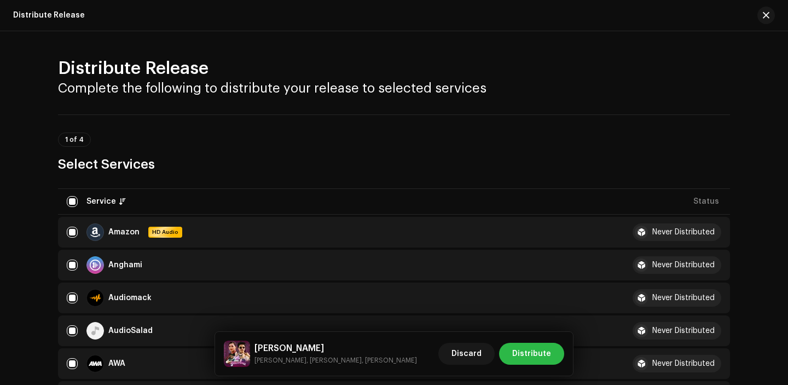
click at [536, 355] on span "Distribute" at bounding box center [531, 353] width 39 height 22
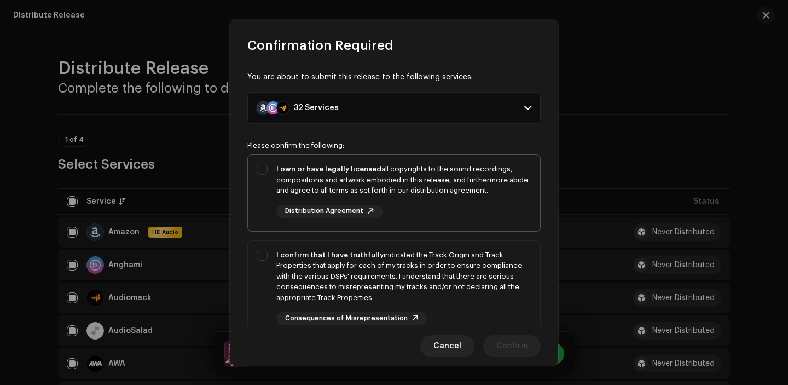
click at [470, 204] on div "I own or have legally licensed all copyrights to the sound recordings, composit…" at bounding box center [403, 191] width 255 height 54
checkbox input "true"
click at [470, 286] on div "I confirm that I have truthfully indicated the Track Origin and Track Propertie…" at bounding box center [403, 276] width 255 height 54
checkbox input "true"
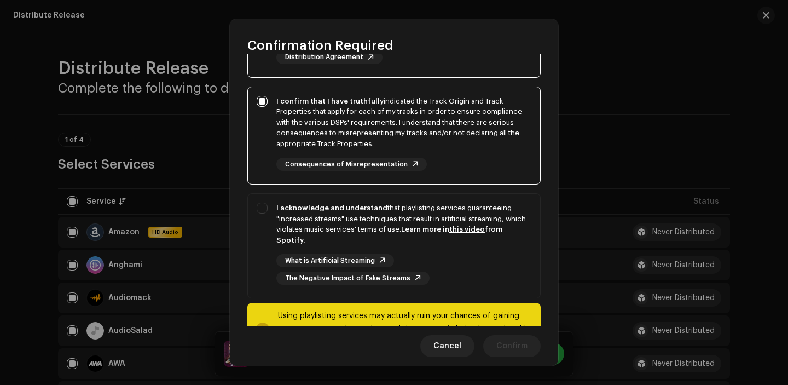
scroll to position [201, 0]
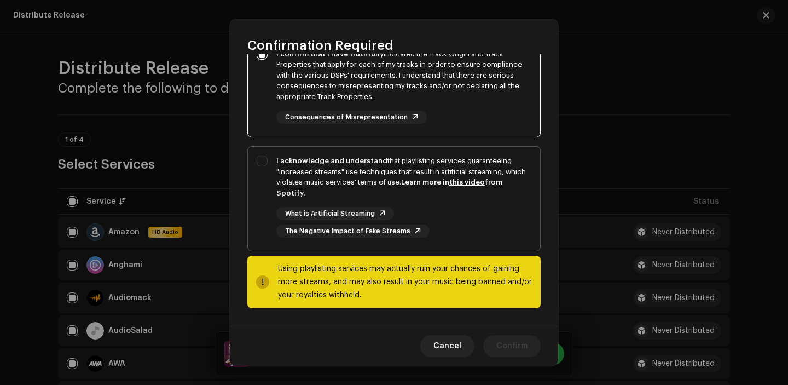
click at [484, 223] on div "What is Artificial Streaming The Negative Impact of Fake Streams" at bounding box center [403, 222] width 255 height 31
checkbox input "true"
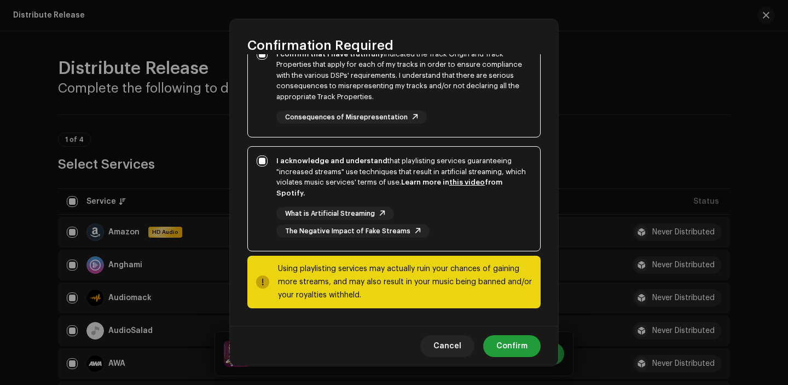
click at [521, 325] on div "Cancel Confirm" at bounding box center [394, 345] width 328 height 40
click at [521, 343] on span "Confirm" at bounding box center [511, 346] width 31 height 22
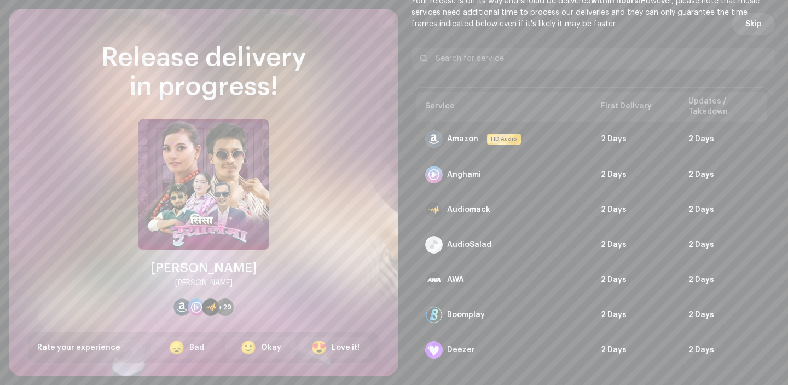
click at [757, 23] on button "Skip" at bounding box center [753, 24] width 43 height 22
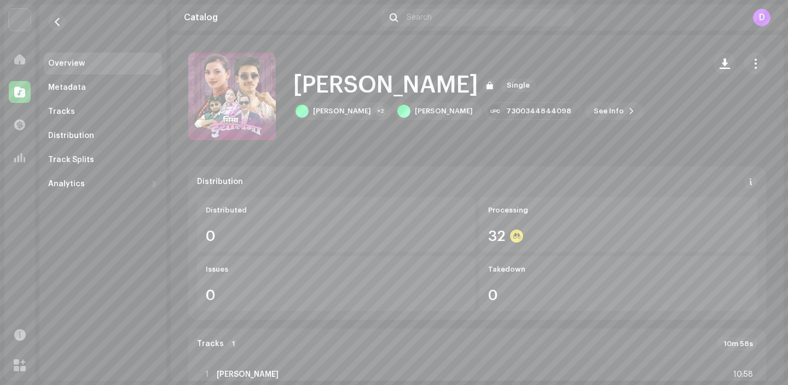
click at [22, 82] on div at bounding box center [20, 92] width 22 height 22
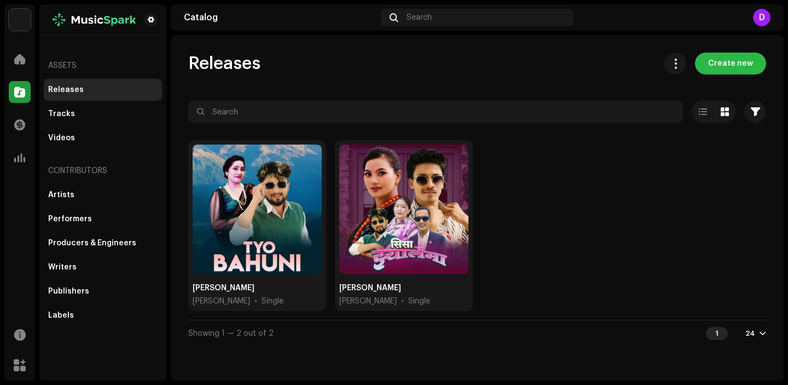
click at [740, 71] on span "Create new" at bounding box center [730, 64] width 45 height 22
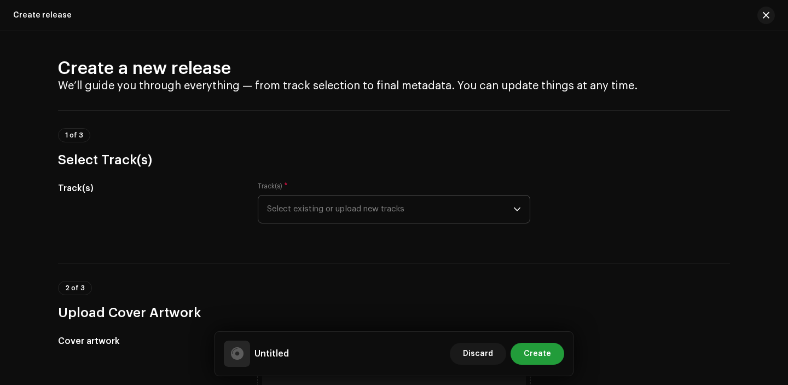
scroll to position [37, 0]
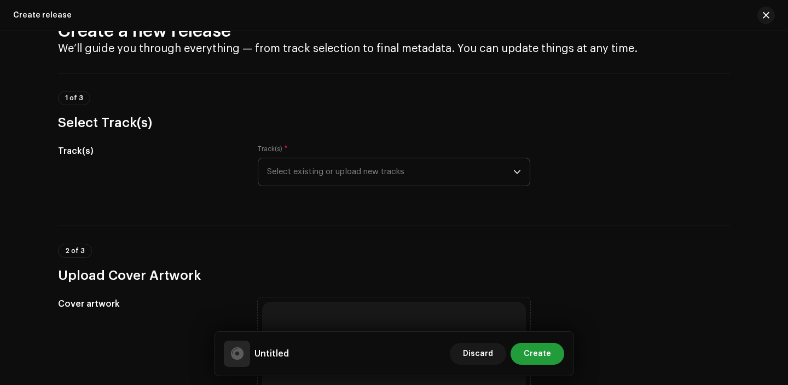
click at [345, 176] on span "Select existing or upload new tracks" at bounding box center [390, 171] width 246 height 27
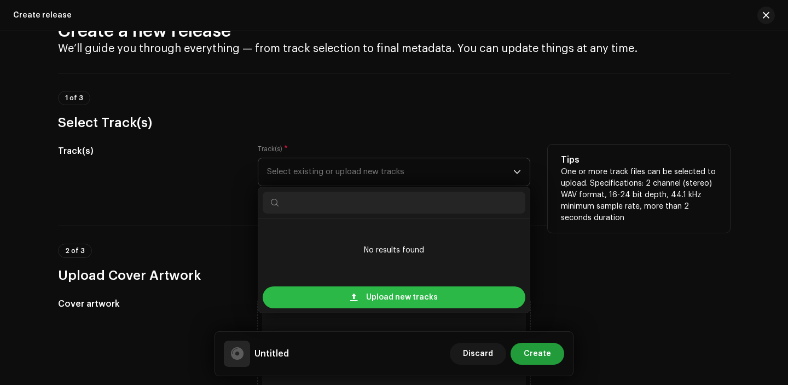
click at [350, 293] on span at bounding box center [353, 297] width 7 height 9
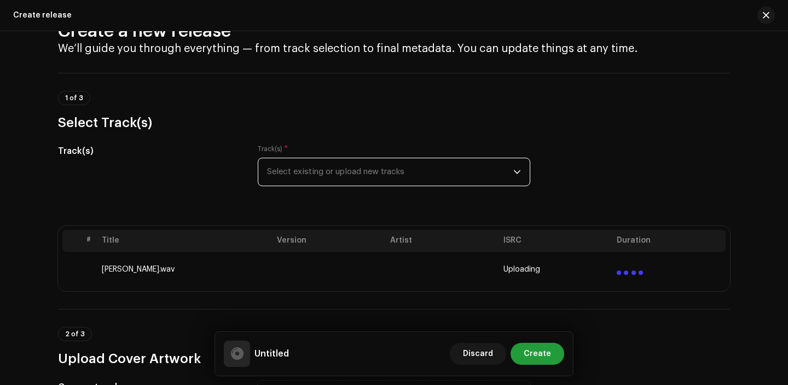
scroll to position [292, 0]
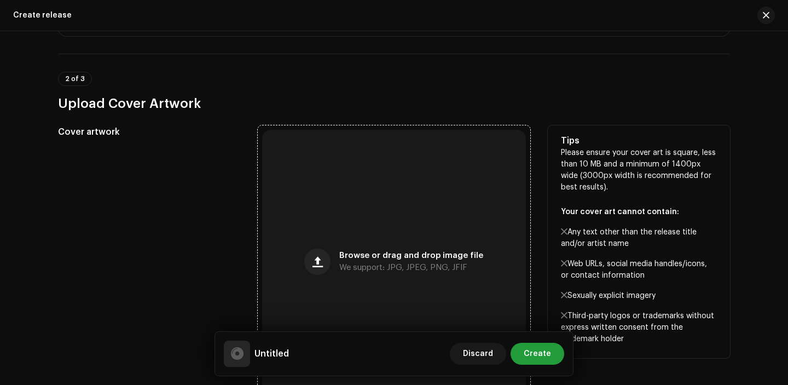
click at [322, 204] on div "Browse or drag and drop image file We support: JPG, JPEG, PNG, JFIF" at bounding box center [394, 262] width 264 height 264
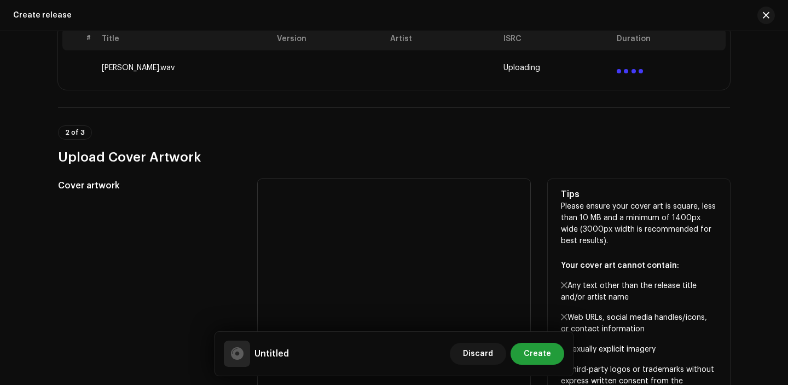
scroll to position [207, 0]
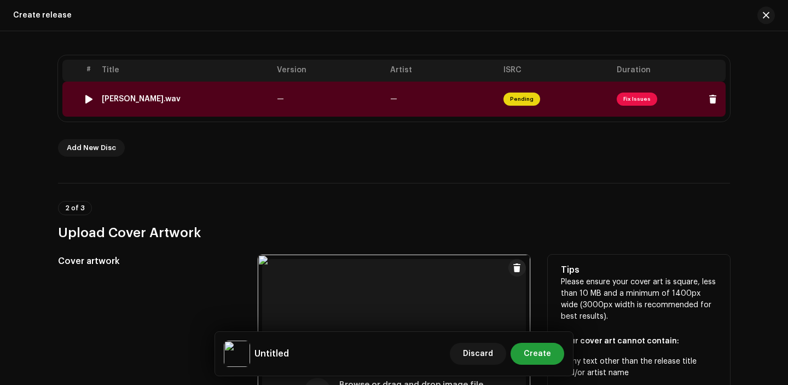
click at [295, 91] on td "—" at bounding box center [328, 99] width 113 height 35
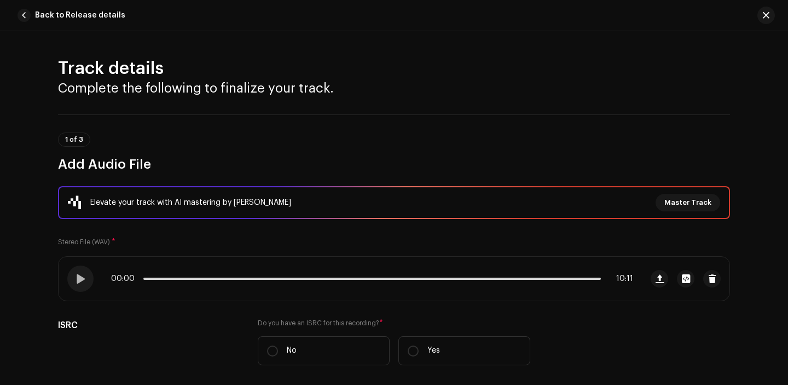
scroll to position [210, 0]
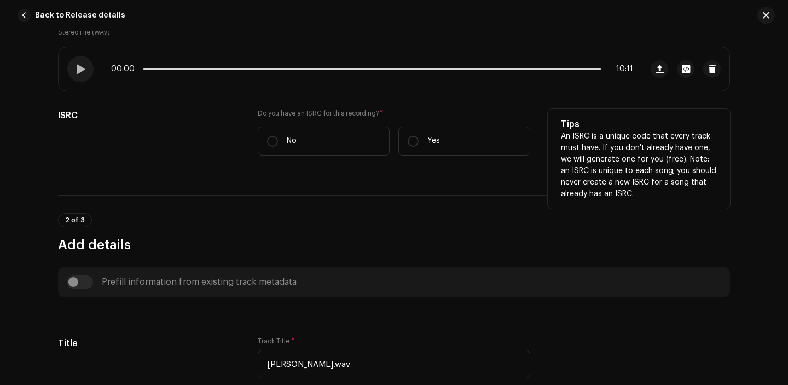
click at [463, 112] on label "Do you have an ISRC for this recording? *" at bounding box center [394, 113] width 272 height 9
click at [427, 144] on p "Yes" at bounding box center [433, 140] width 13 height 11
click at [418, 144] on input "Yes" at bounding box center [413, 141] width 11 height 11
radio input "true"
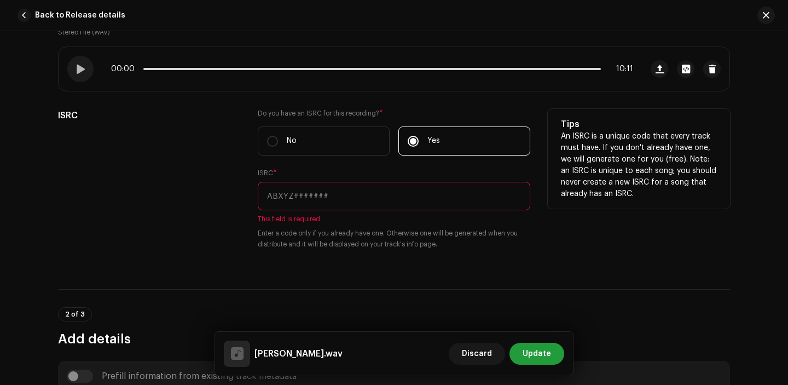
click at [321, 191] on input "text" at bounding box center [394, 196] width 272 height 28
paste input "SE5BU2566148"
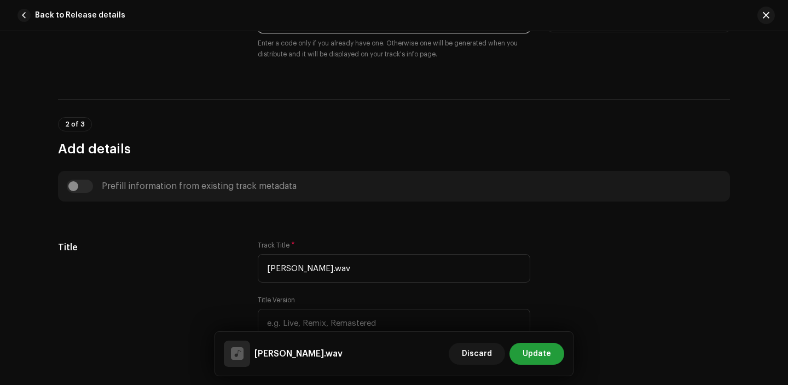
scroll to position [458, 0]
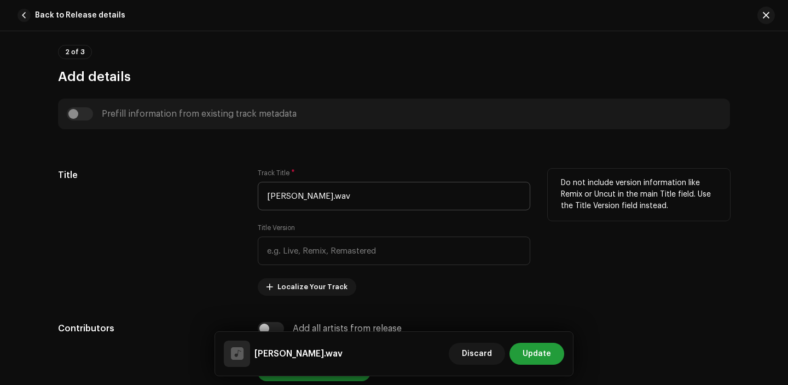
type input "SE5BU2566148"
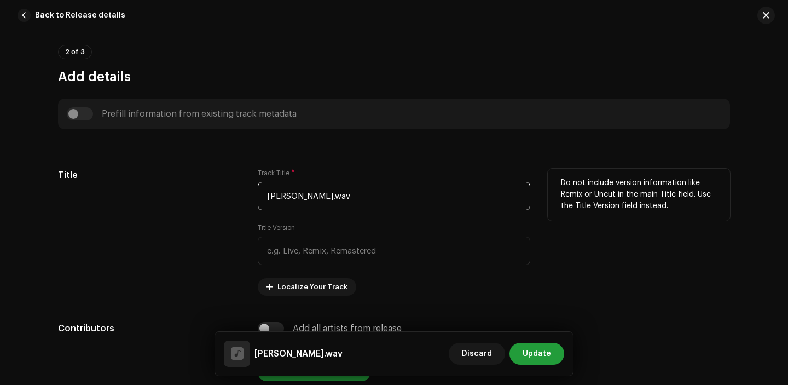
click at [350, 196] on input "Duita Aatma.wav" at bounding box center [394, 196] width 272 height 28
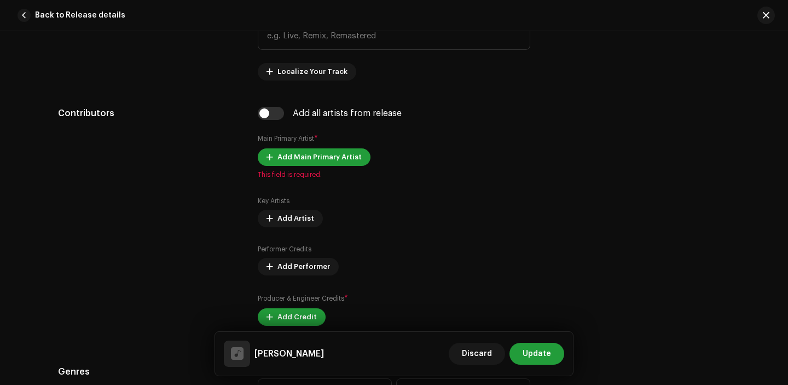
scroll to position [689, 0]
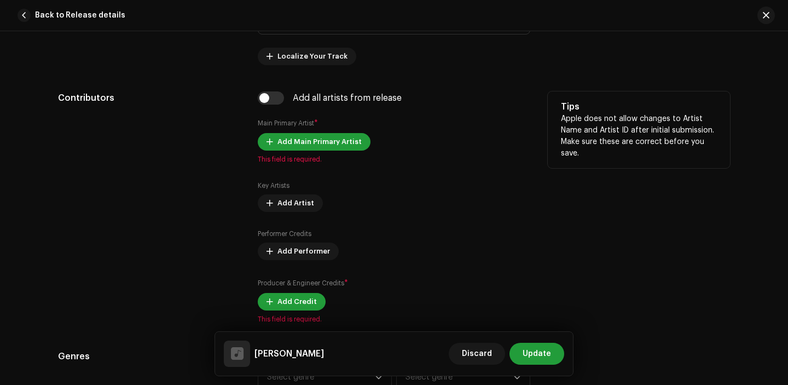
type input "[PERSON_NAME]"
click at [297, 153] on div "Add Main Primary Artist This field is required." at bounding box center [394, 148] width 272 height 31
click at [294, 141] on span "Add Main Primary Artist" at bounding box center [319, 142] width 84 height 22
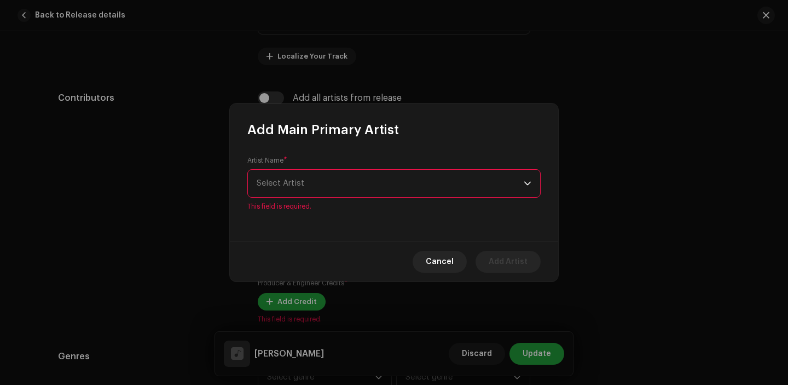
click at [304, 175] on span "Select Artist" at bounding box center [390, 183] width 267 height 27
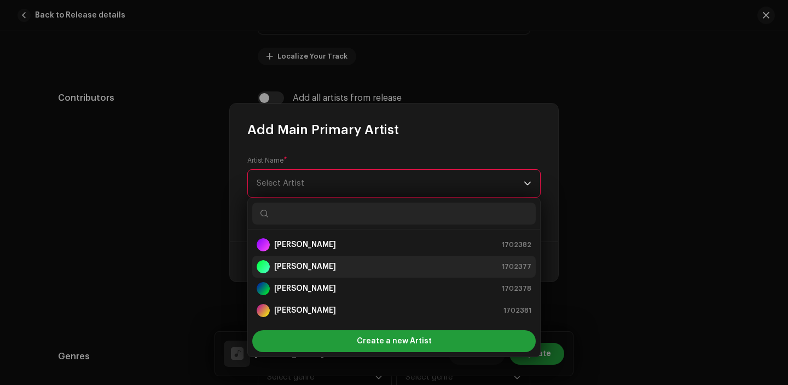
click at [329, 266] on div "Dinesh Chhetri 1702377" at bounding box center [394, 266] width 275 height 13
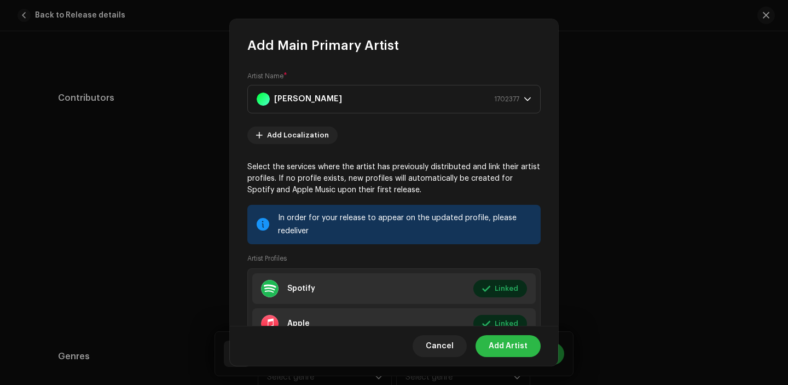
click at [508, 342] on span "Add Artist" at bounding box center [508, 346] width 39 height 22
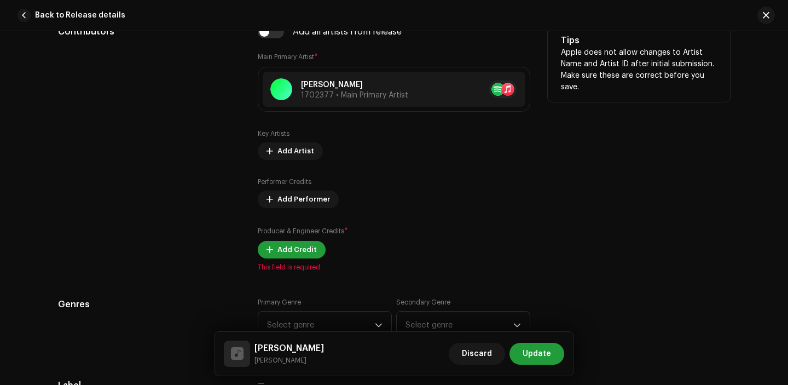
scroll to position [780, 0]
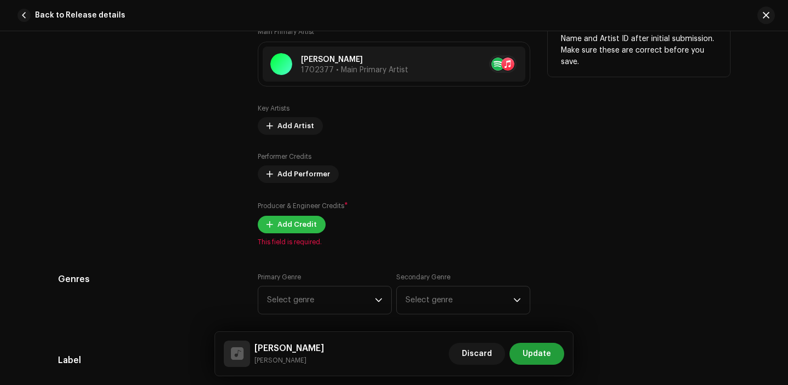
click at [288, 224] on span "Add Credit" at bounding box center [296, 224] width 39 height 22
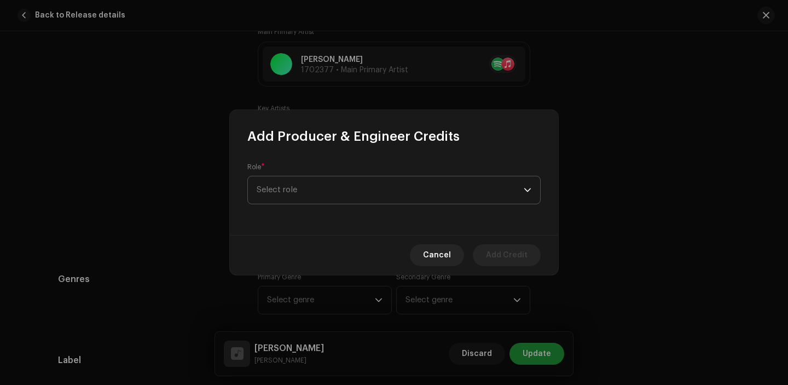
click at [332, 203] on span "Select role" at bounding box center [390, 189] width 267 height 27
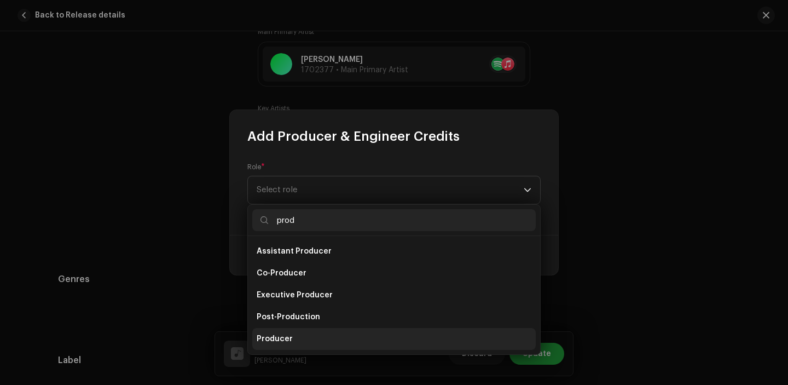
type input "prod"
click at [323, 330] on li "Producer" at bounding box center [393, 339] width 283 height 22
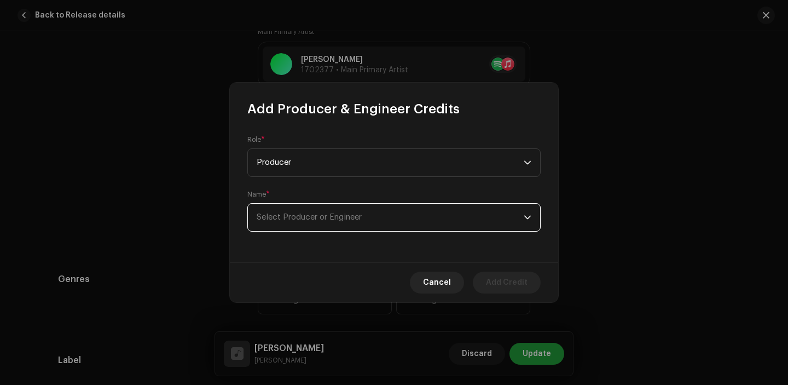
click at [322, 209] on span "Select Producer or Engineer" at bounding box center [390, 217] width 267 height 27
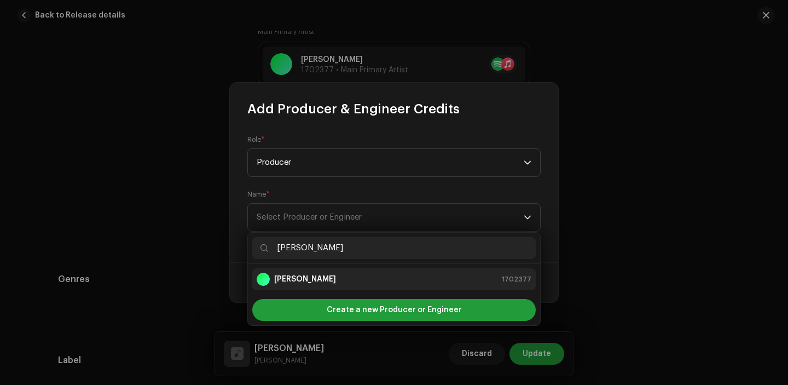
type input "[PERSON_NAME]"
click at [390, 278] on div "Dinesh Chhetri 1702377" at bounding box center [394, 278] width 275 height 13
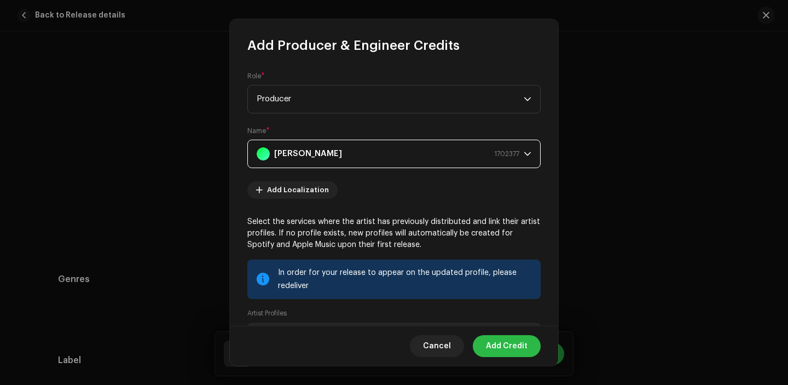
click at [502, 344] on span "Add Credit" at bounding box center [507, 346] width 42 height 22
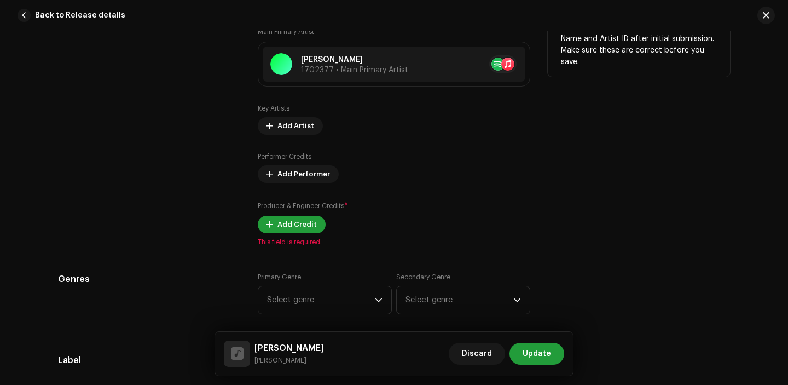
scroll to position [890, 0]
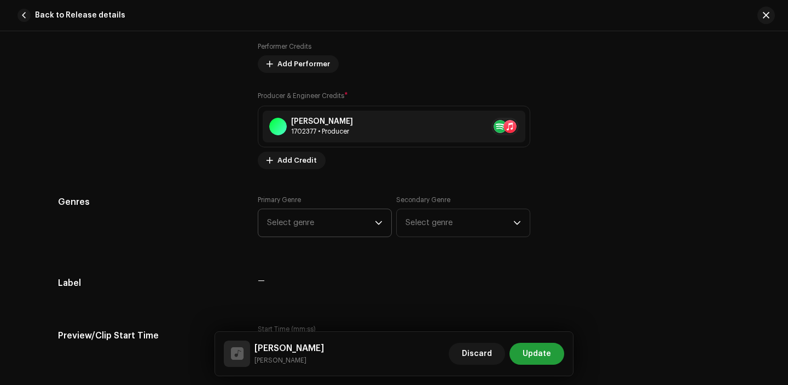
click at [304, 222] on span "Select genre" at bounding box center [321, 222] width 108 height 27
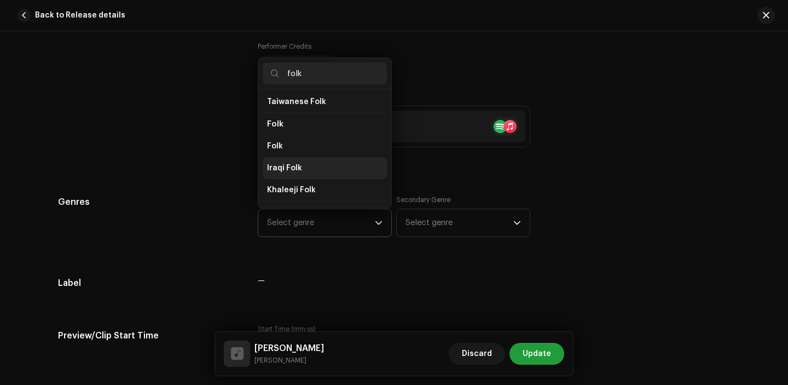
scroll to position [108, 0]
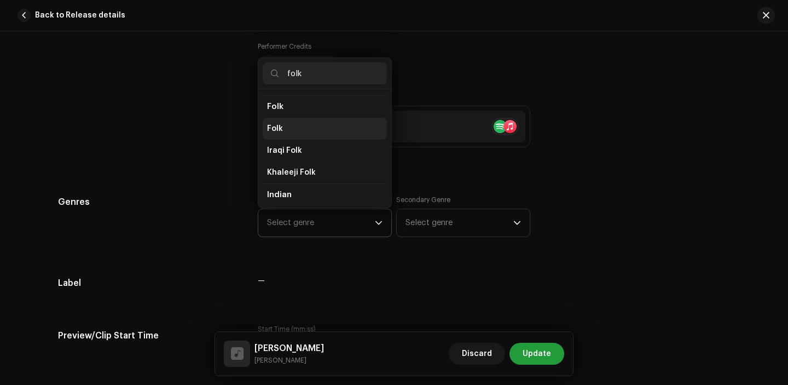
type input "folk"
click at [296, 126] on li "Folk" at bounding box center [325, 129] width 124 height 22
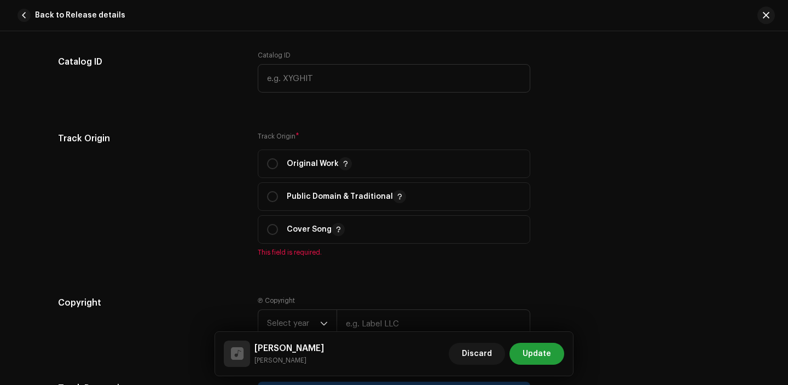
scroll to position [1255, 0]
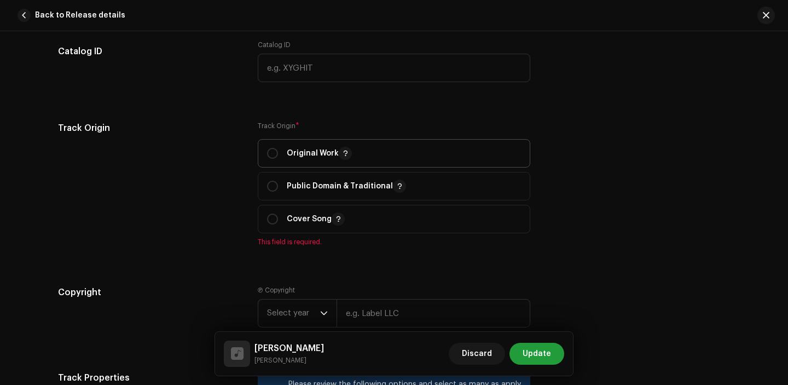
click at [260, 155] on p-togglebutton "Original Work" at bounding box center [394, 153] width 272 height 28
radio input "true"
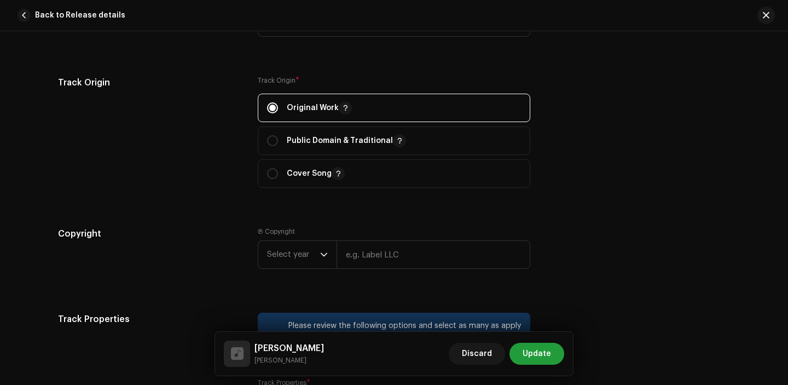
scroll to position [1336, 0]
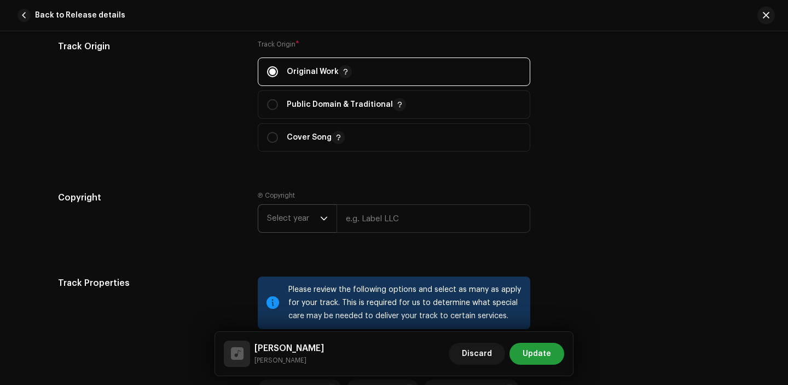
click at [306, 215] on span "Select year" at bounding box center [293, 218] width 53 height 27
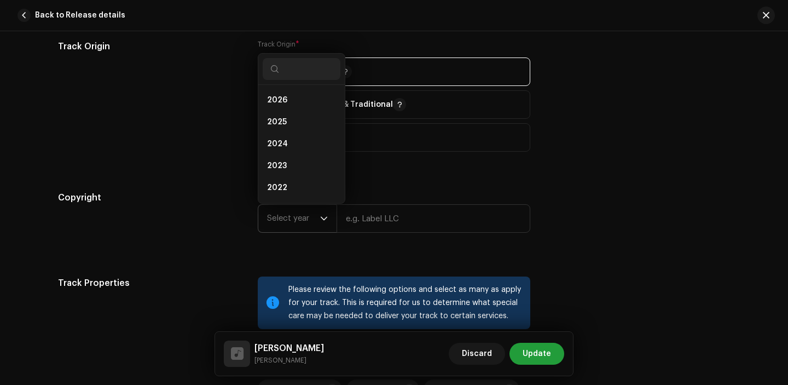
scroll to position [18, 0]
click at [269, 110] on span "2025" at bounding box center [277, 104] width 20 height 11
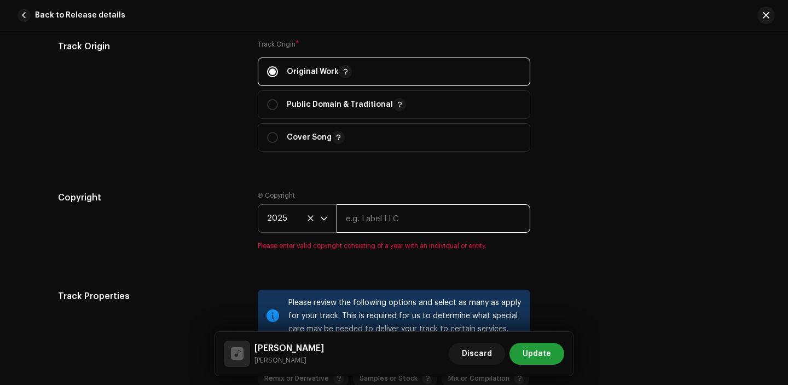
click at [356, 213] on input "text" at bounding box center [433, 218] width 194 height 28
paste input "[PERSON_NAME]"
type input "[PERSON_NAME]"
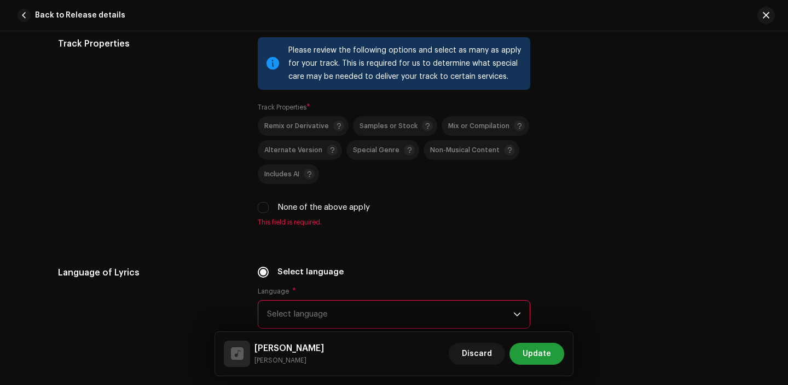
scroll to position [1608, 0]
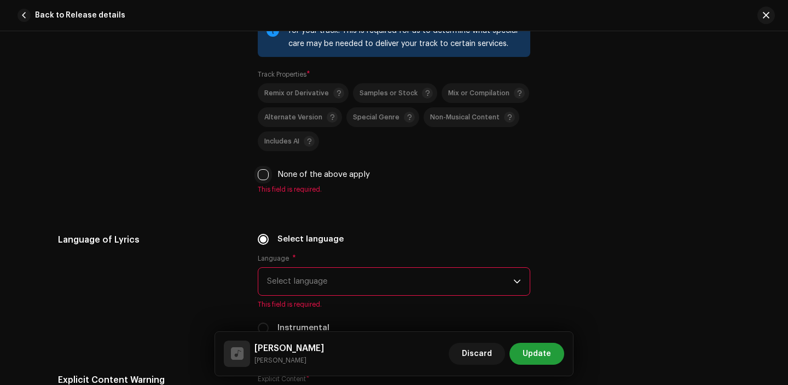
click at [265, 176] on input "None of the above apply" at bounding box center [263, 174] width 11 height 11
checkbox input "true"
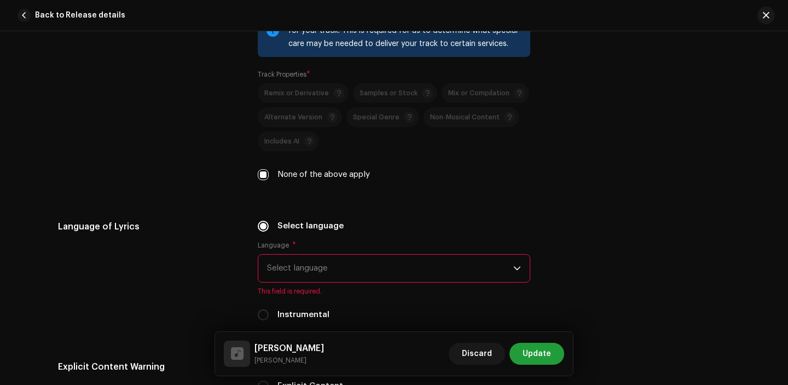
click at [321, 280] on span "Select language" at bounding box center [390, 267] width 246 height 27
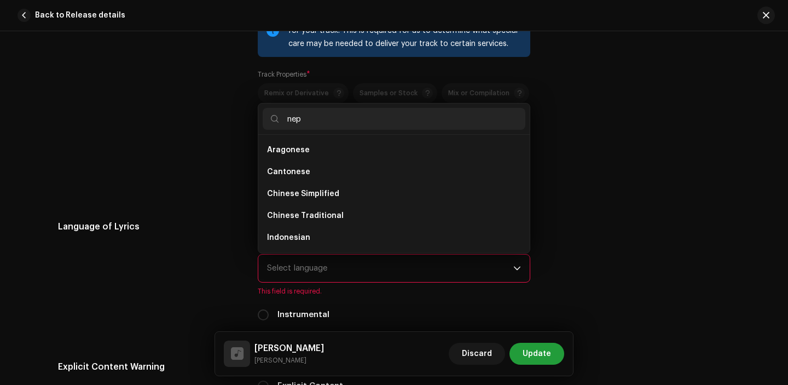
scroll to position [0, 0]
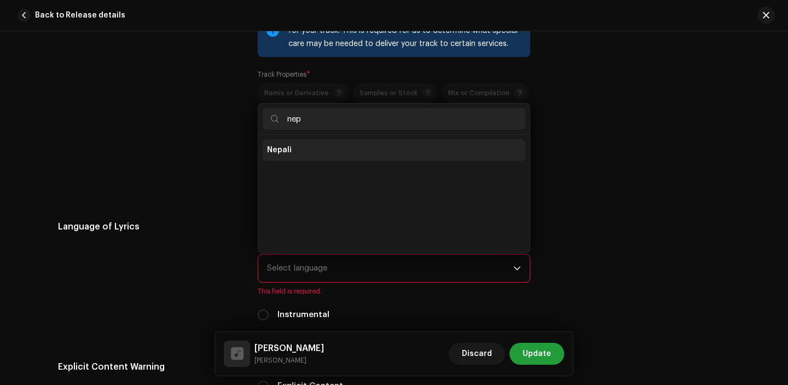
type input "nep"
click at [301, 146] on li "Nepali" at bounding box center [394, 150] width 263 height 22
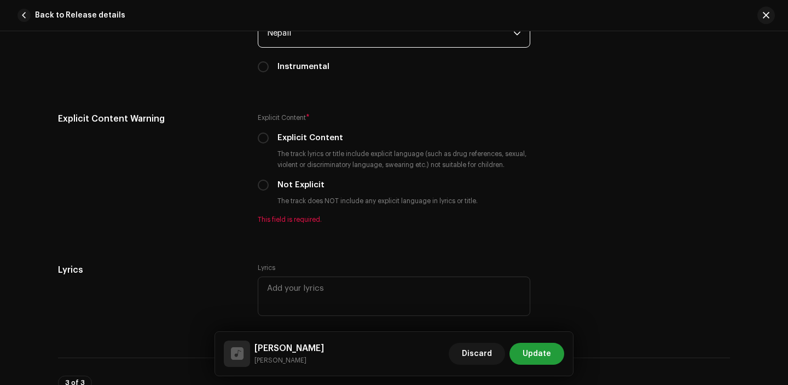
scroll to position [1862, 0]
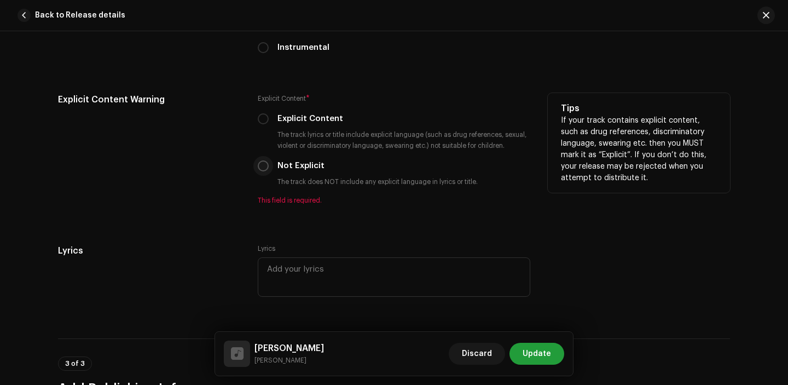
click at [259, 168] on input "Not Explicit" at bounding box center [263, 165] width 11 height 11
radio input "true"
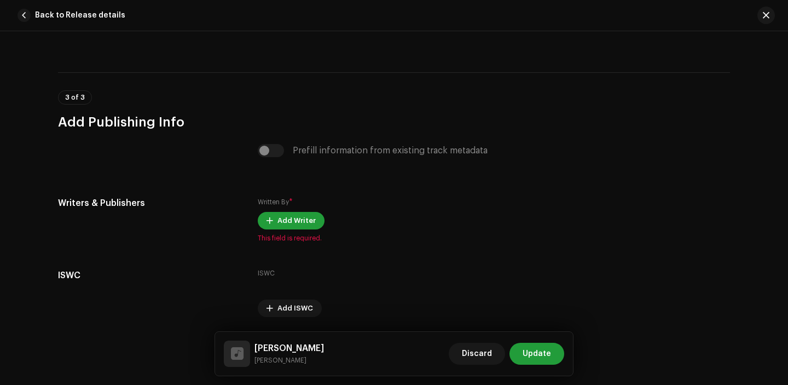
scroll to position [2146, 0]
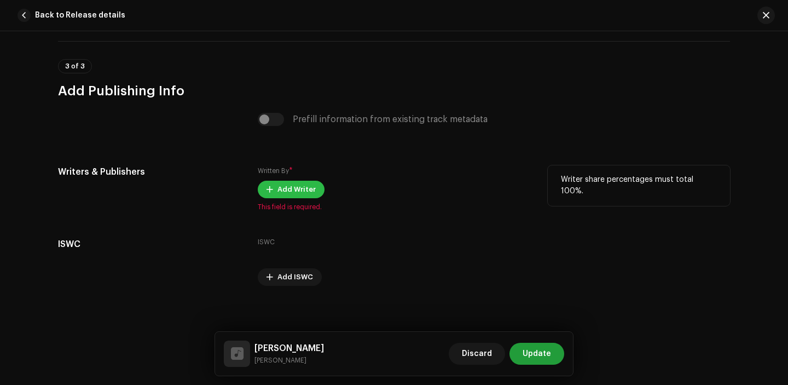
click at [278, 199] on span "Add Writer" at bounding box center [296, 189] width 38 height 22
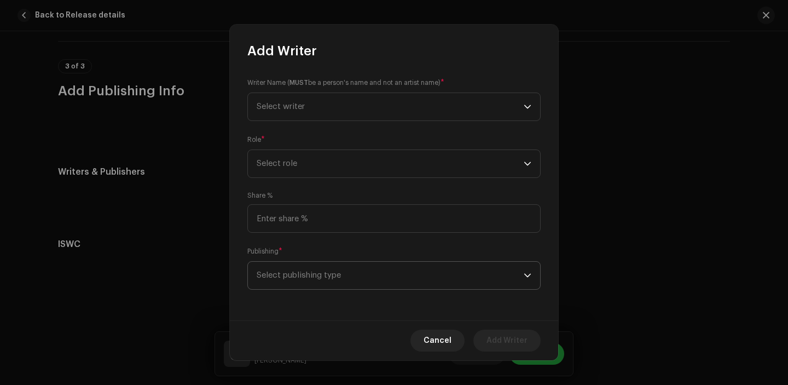
click at [309, 288] on span "Select publishing type" at bounding box center [390, 274] width 267 height 27
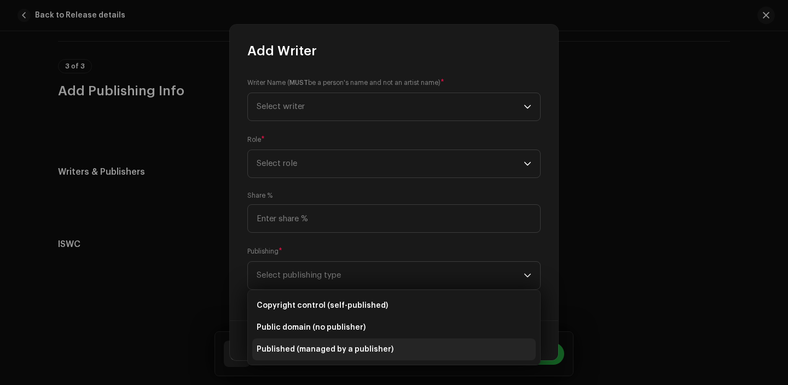
click at [310, 350] on span "Published (managed by a publisher)" at bounding box center [325, 349] width 137 height 11
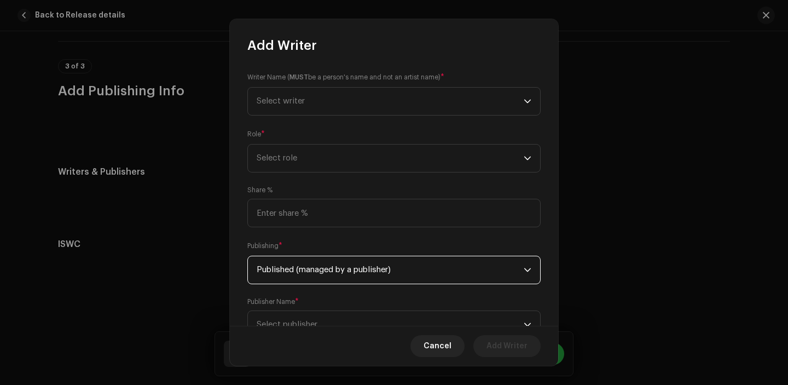
scroll to position [44, 0]
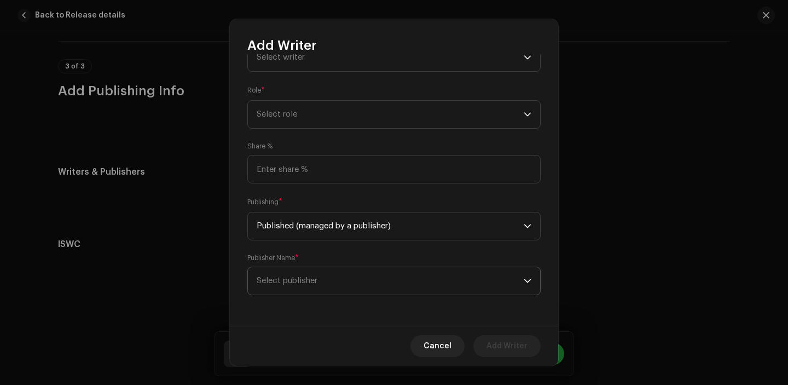
click at [309, 282] on span "Select publisher" at bounding box center [287, 280] width 61 height 8
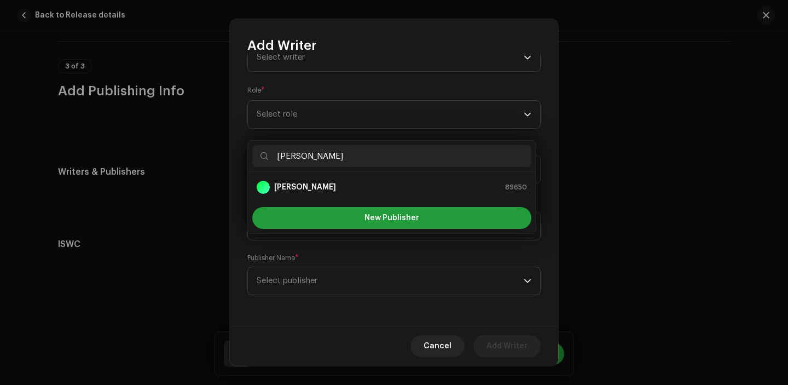
type input "[PERSON_NAME]"
click at [319, 193] on strong "[PERSON_NAME]" at bounding box center [305, 187] width 62 height 11
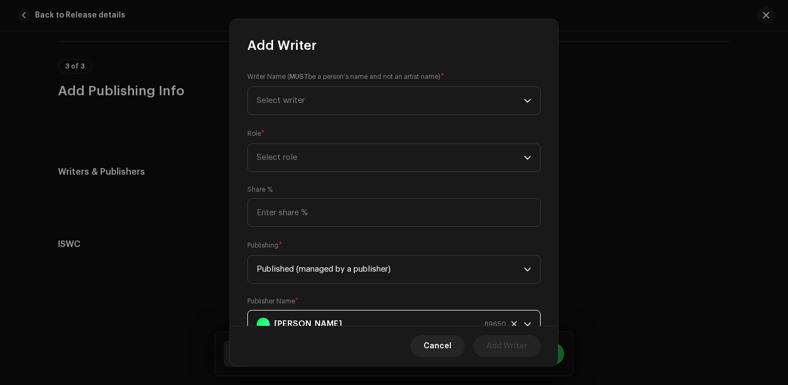
scroll to position [0, 0]
click at [319, 161] on span "Select role" at bounding box center [390, 157] width 267 height 27
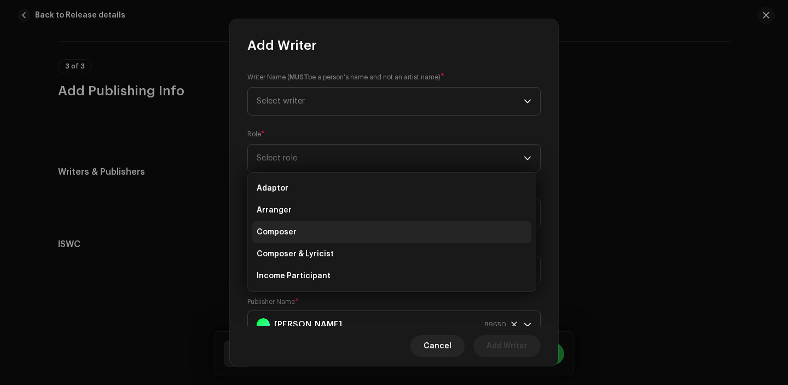
click at [317, 234] on li "Composer" at bounding box center [391, 232] width 279 height 22
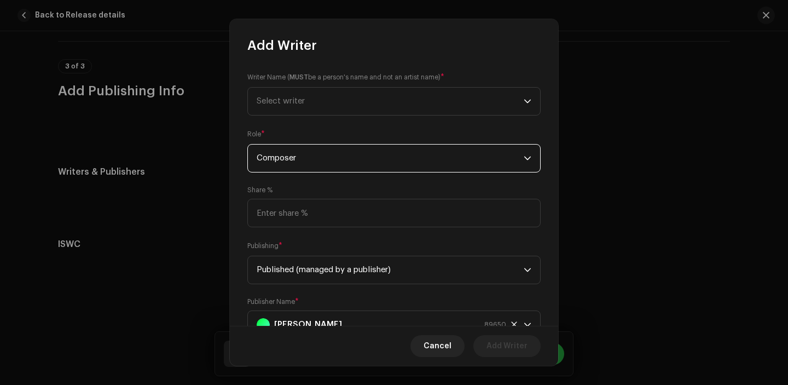
click at [321, 86] on div "Writer Name ( MUST be a person's name and not an artist name) * Select writer" at bounding box center [393, 94] width 293 height 44
click at [321, 104] on span "Select writer" at bounding box center [390, 101] width 267 height 27
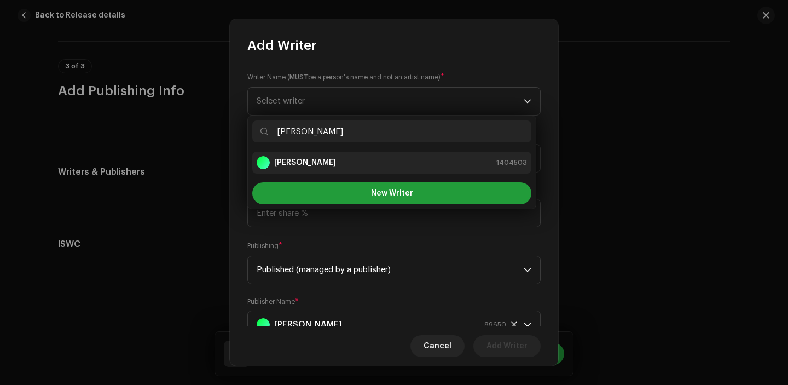
type input "[PERSON_NAME]"
click at [309, 166] on strong "[PERSON_NAME]" at bounding box center [305, 162] width 62 height 11
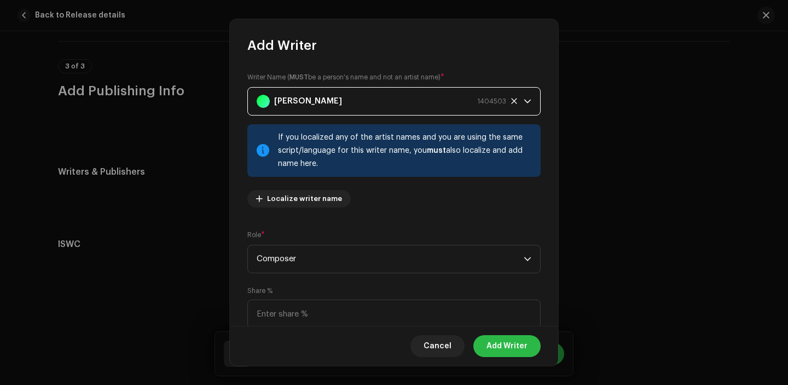
click at [502, 350] on span "Add Writer" at bounding box center [506, 346] width 41 height 22
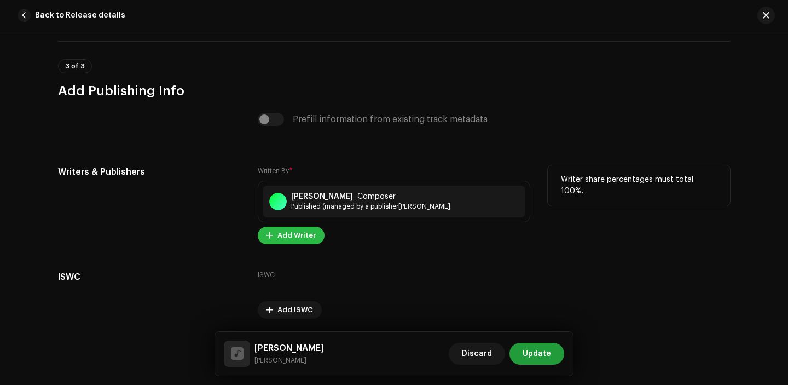
click at [305, 246] on span "Add Writer" at bounding box center [296, 235] width 38 height 22
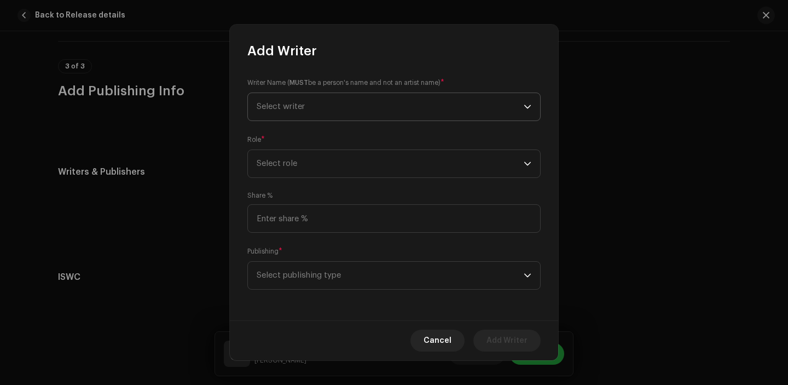
click at [323, 108] on span "Select writer" at bounding box center [390, 106] width 267 height 27
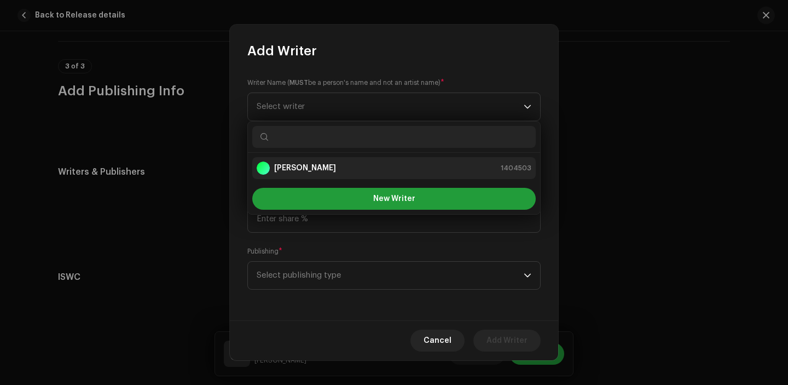
click at [323, 164] on strong "[PERSON_NAME]" at bounding box center [305, 167] width 62 height 11
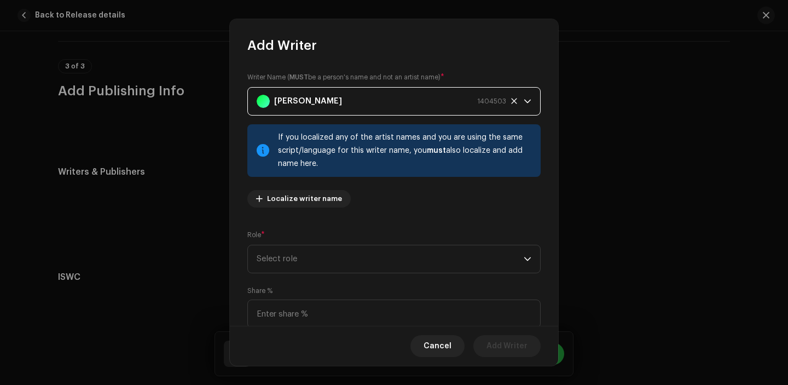
scroll to position [90, 0]
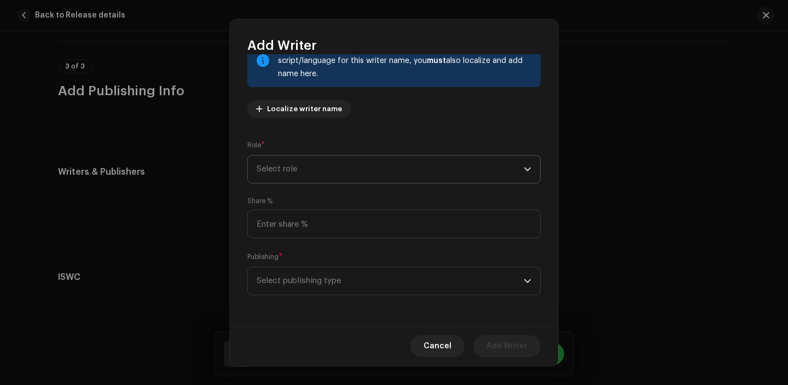
click at [314, 173] on span "Select role" at bounding box center [390, 168] width 267 height 27
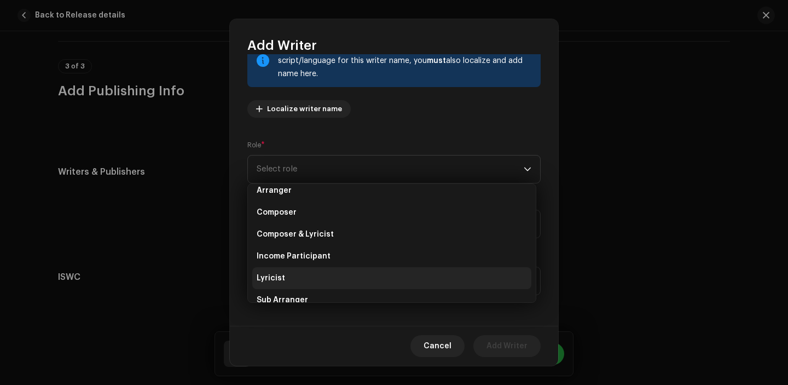
scroll to position [39, 0]
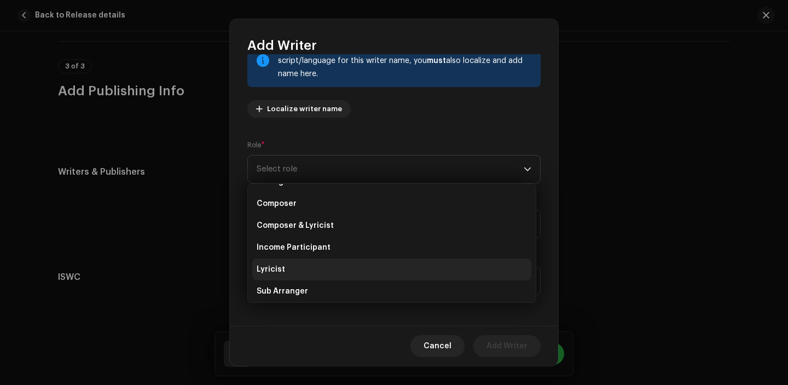
click at [301, 270] on li "Lyricist" at bounding box center [391, 269] width 279 height 22
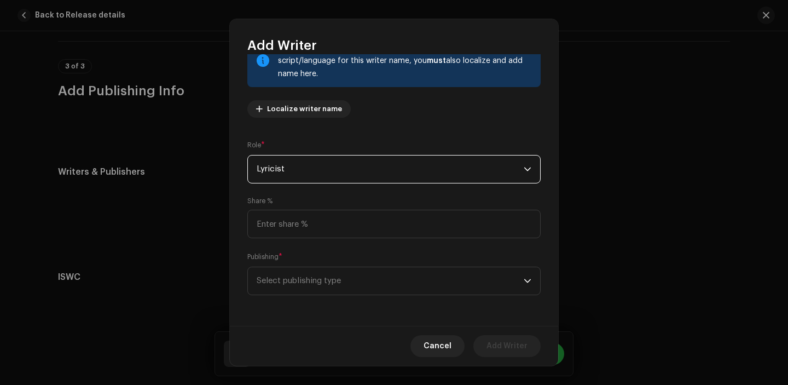
click at [301, 270] on span "Select publishing type" at bounding box center [390, 280] width 267 height 27
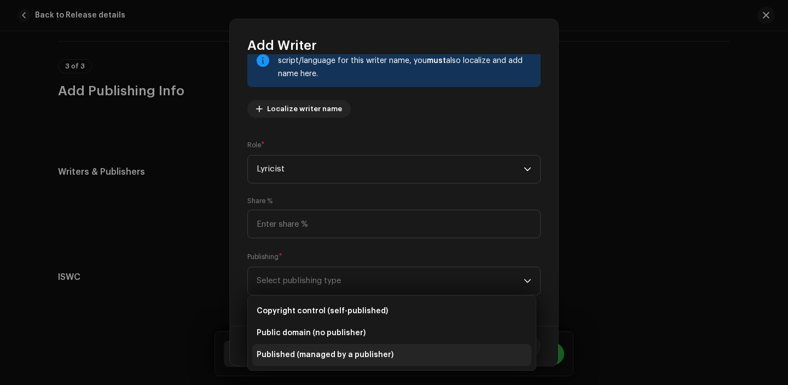
click at [307, 349] on span "Published (managed by a publisher)" at bounding box center [325, 354] width 137 height 11
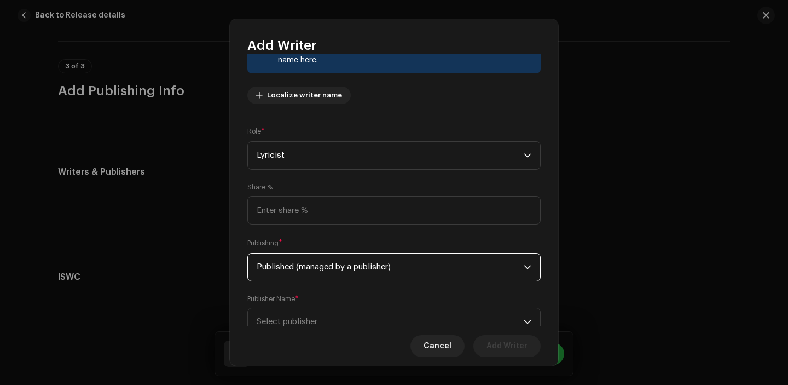
scroll to position [120, 0]
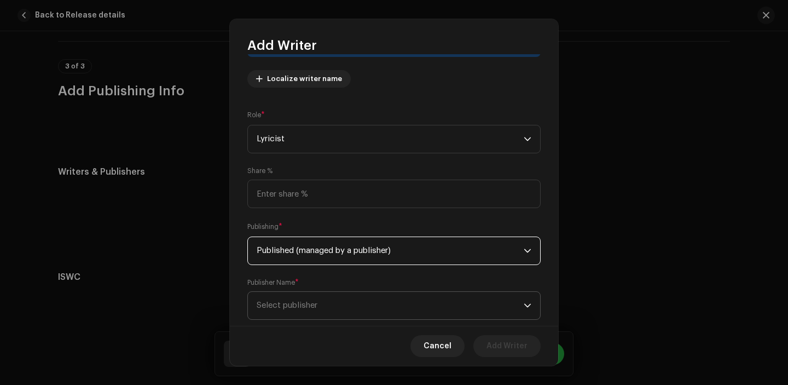
click at [305, 304] on span "Select publisher" at bounding box center [287, 305] width 61 height 8
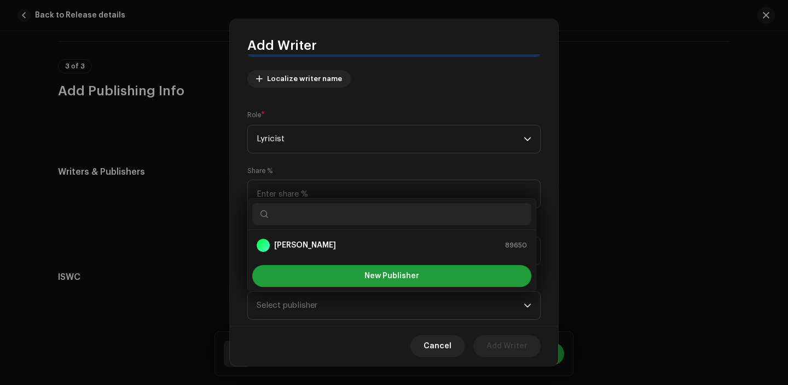
click at [304, 224] on div at bounding box center [392, 214] width 288 height 31
click at [304, 241] on strong "[PERSON_NAME]" at bounding box center [305, 245] width 62 height 11
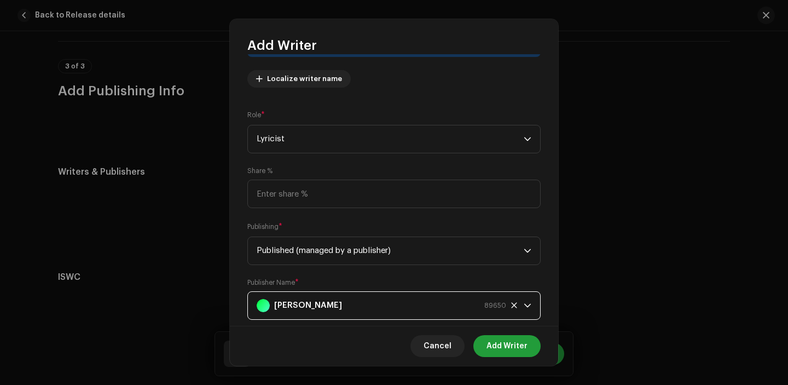
click at [494, 330] on div "Cancel Add Writer" at bounding box center [394, 345] width 328 height 40
click at [496, 339] on span "Add Writer" at bounding box center [506, 346] width 41 height 22
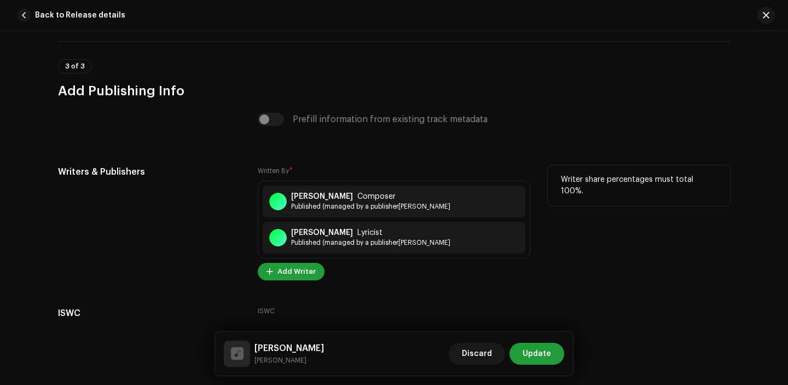
click at [306, 265] on div "Written By * Dinesh Chhetri Composer Published (managed by a publisher) • Dines…" at bounding box center [394, 222] width 272 height 115
click at [306, 273] on span "Add Writer" at bounding box center [296, 271] width 38 height 22
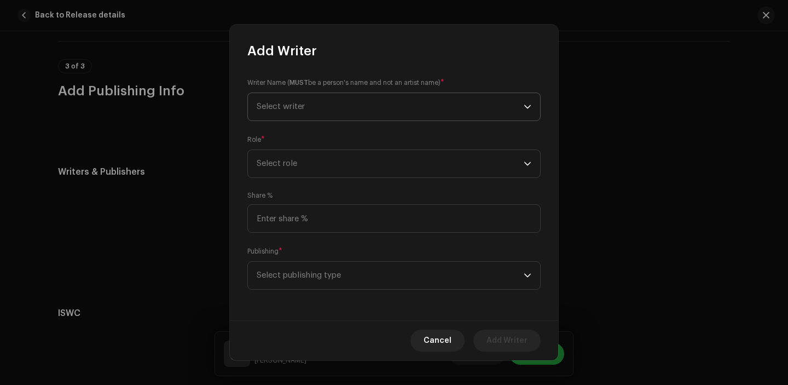
click at [311, 106] on span "Select writer" at bounding box center [390, 106] width 267 height 27
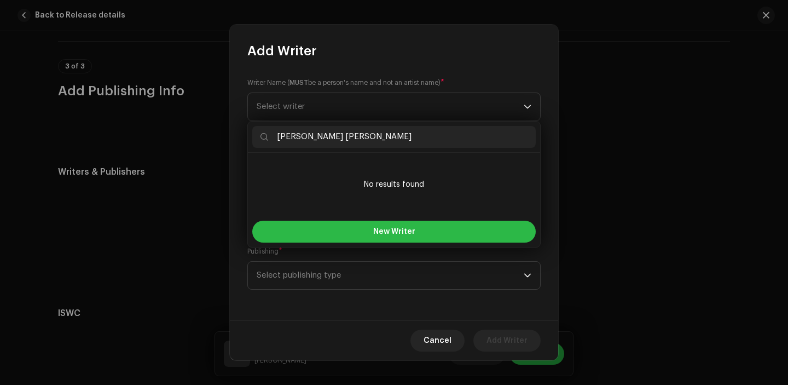
type input "Dolraj Baraghare Magar"
click at [335, 227] on button "New Writer" at bounding box center [393, 231] width 283 height 22
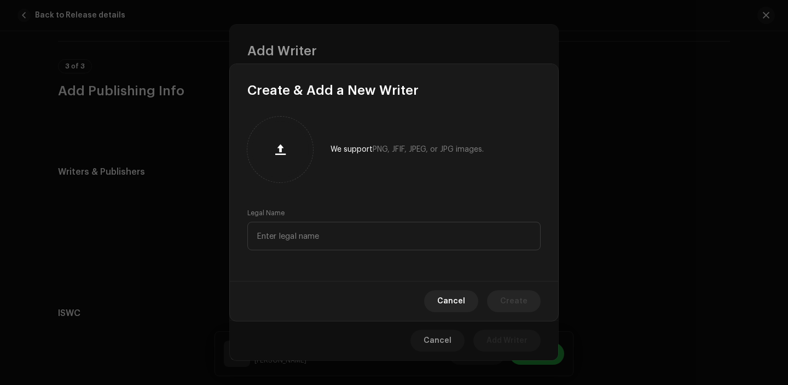
click at [318, 216] on div "Legal Name" at bounding box center [393, 229] width 293 height 42
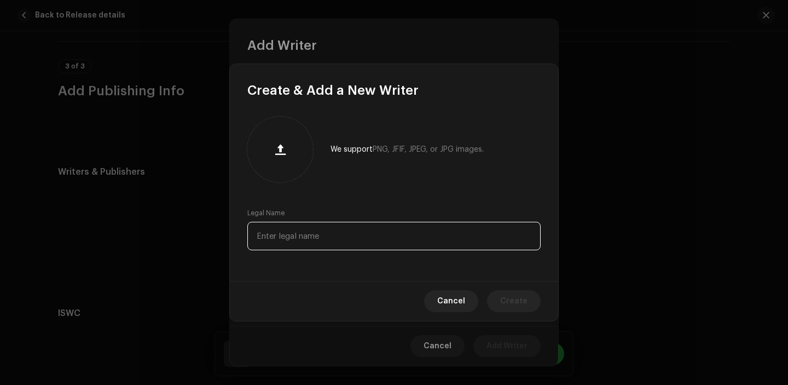
click at [318, 226] on input "text" at bounding box center [393, 236] width 293 height 28
paste input "Dolraj Baraghare Magar"
type input "Dolraj Baraghare Magar"
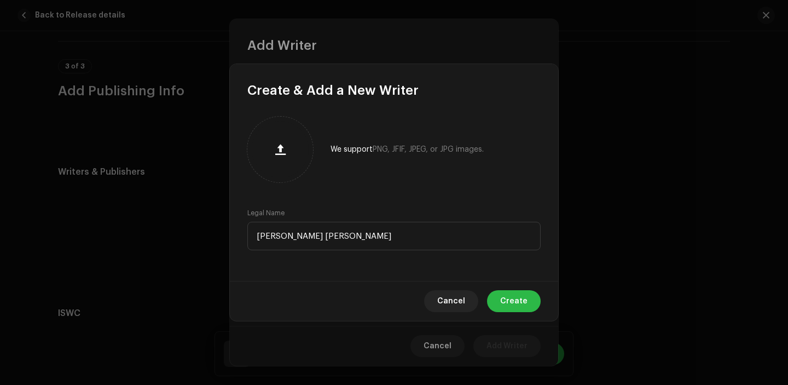
click at [517, 298] on span "Create" at bounding box center [513, 301] width 27 height 22
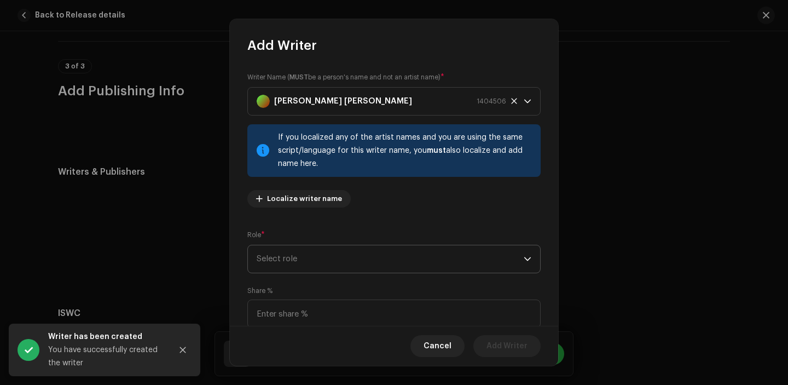
click at [317, 263] on span "Select role" at bounding box center [390, 258] width 267 height 27
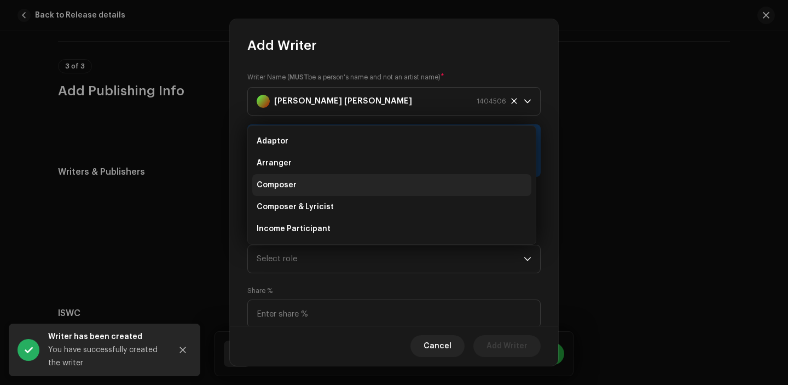
scroll to position [18, 0]
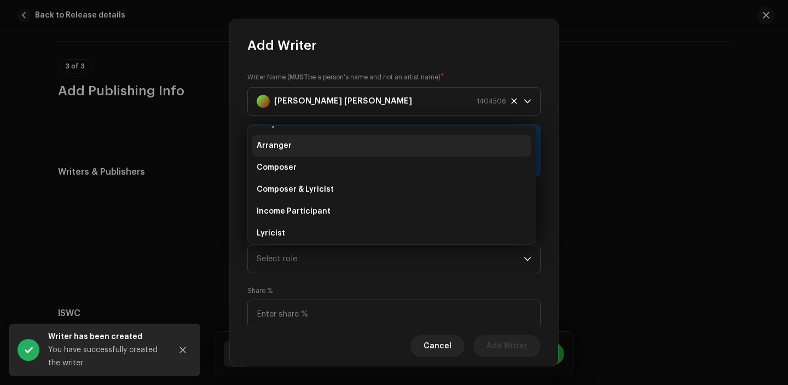
click at [291, 143] on li "Arranger" at bounding box center [391, 146] width 279 height 22
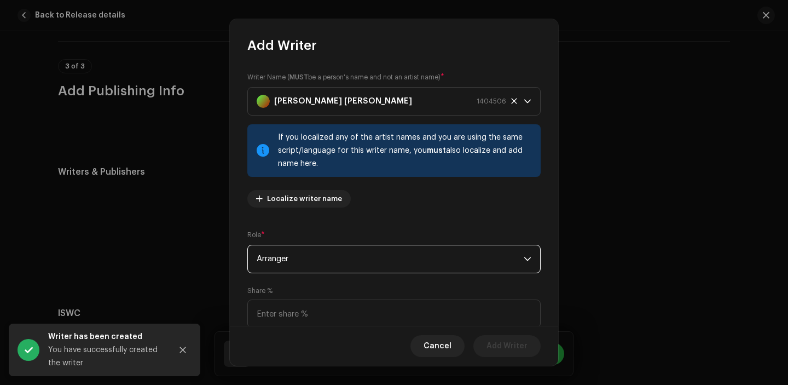
scroll to position [90, 0]
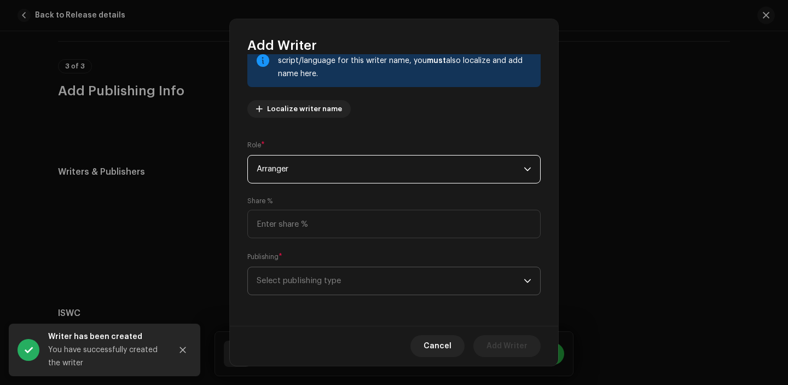
click at [307, 277] on span "Select publishing type" at bounding box center [390, 280] width 267 height 27
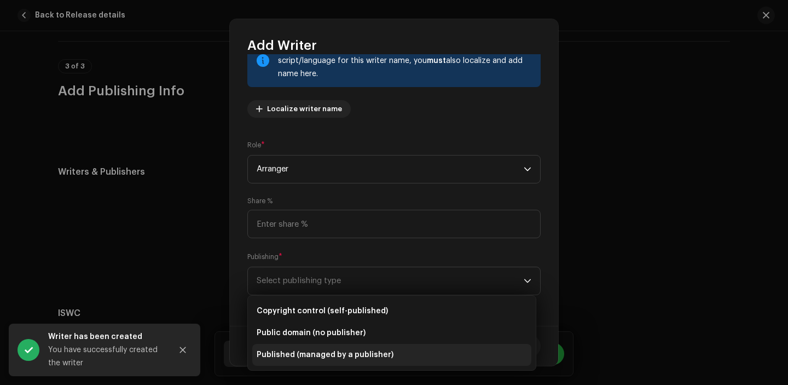
click at [312, 346] on li "Published (managed by a publisher)" at bounding box center [391, 355] width 279 height 22
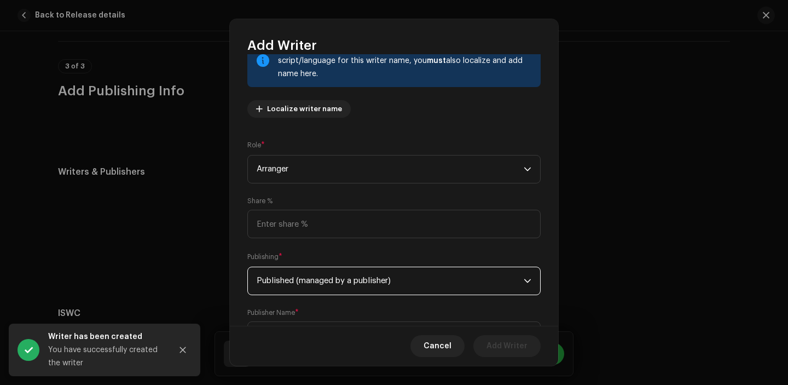
scroll to position [145, 0]
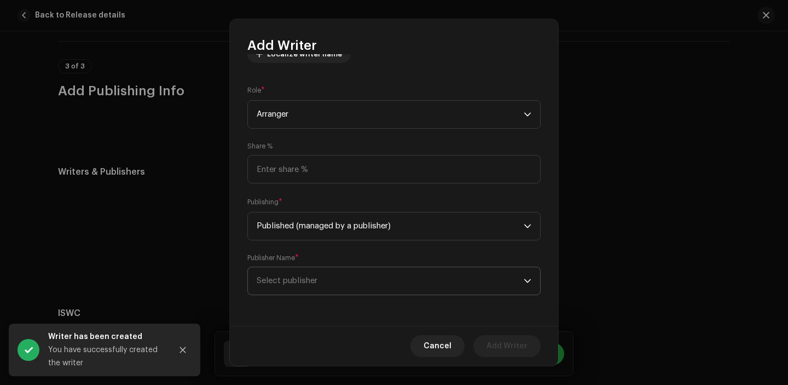
click at [305, 286] on span "Select publisher" at bounding box center [390, 280] width 267 height 27
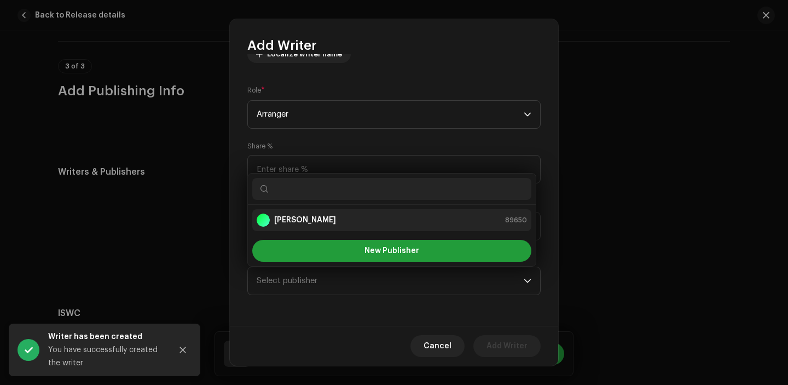
click at [294, 212] on li "[PERSON_NAME] 89650" at bounding box center [391, 220] width 279 height 22
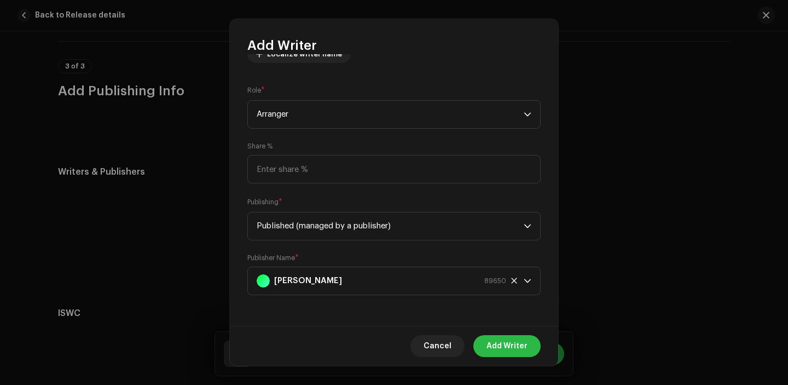
click at [516, 340] on span "Add Writer" at bounding box center [506, 346] width 41 height 22
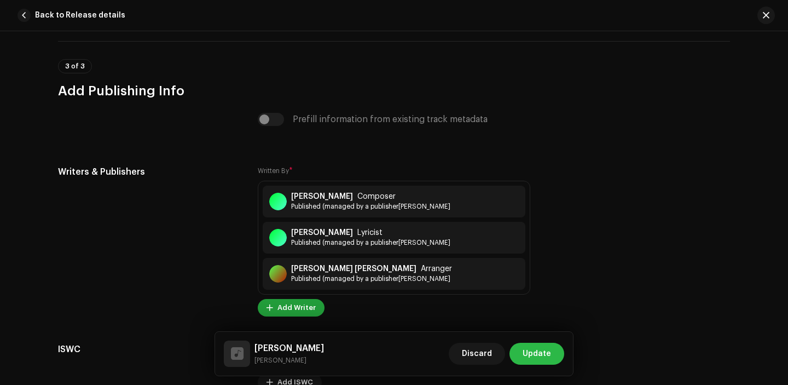
click at [533, 348] on span "Update" at bounding box center [536, 353] width 28 height 22
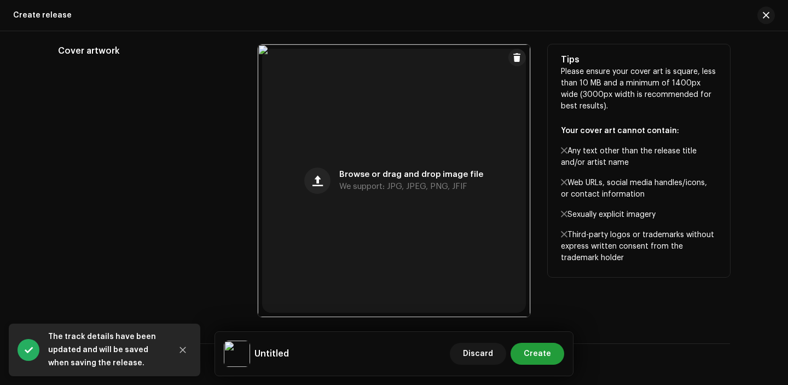
scroll to position [593, 0]
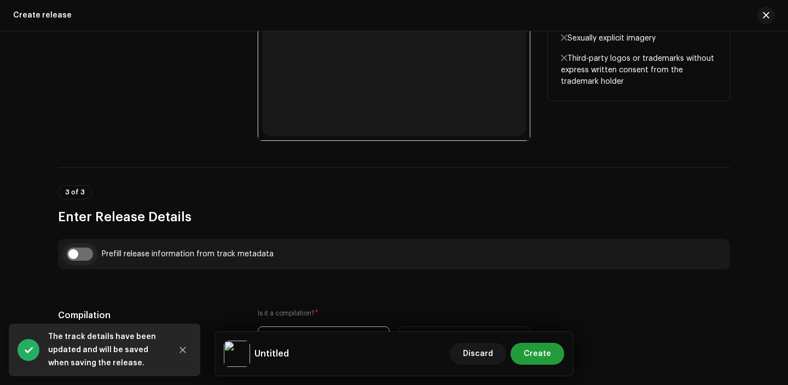
click at [88, 253] on input "checkbox" at bounding box center [80, 253] width 26 height 13
checkbox input "true"
type input "[PERSON_NAME]"
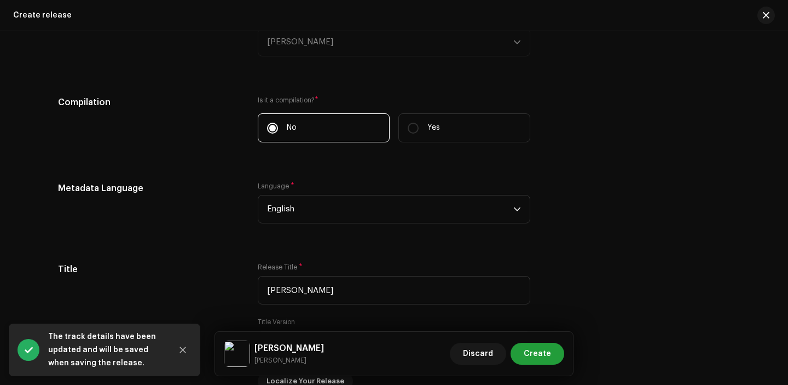
scroll to position [862, 0]
click at [308, 218] on span "English" at bounding box center [390, 207] width 246 height 27
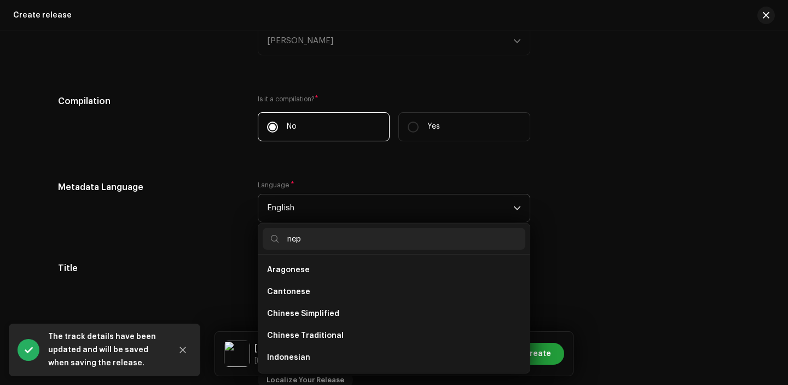
scroll to position [0, 0]
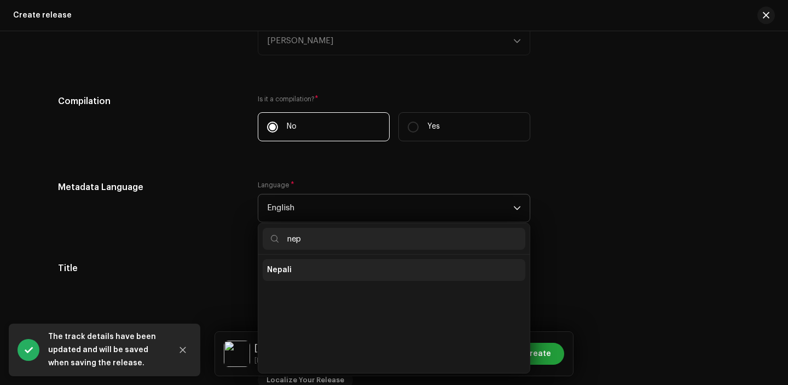
type input "nep"
click at [301, 260] on li "Nepali" at bounding box center [394, 270] width 263 height 22
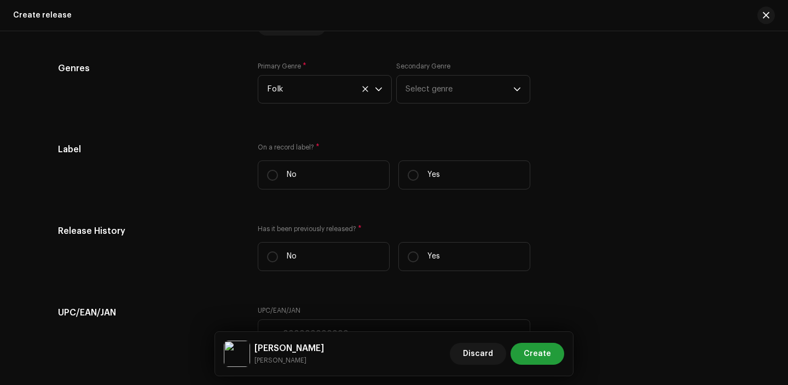
scroll to position [1527, 0]
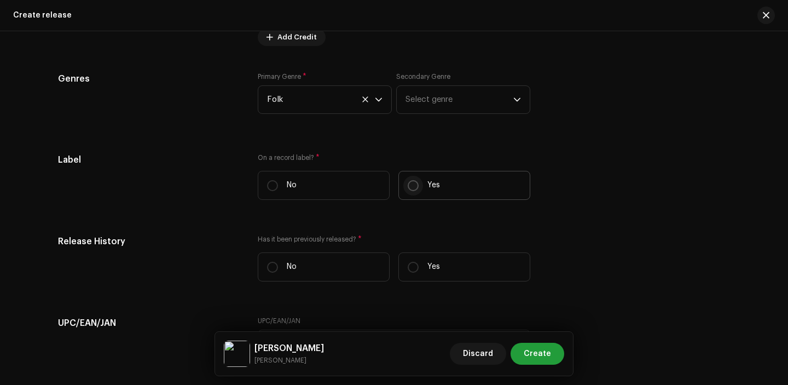
click at [411, 189] on input "Yes" at bounding box center [413, 185] width 11 height 11
radio input "true"
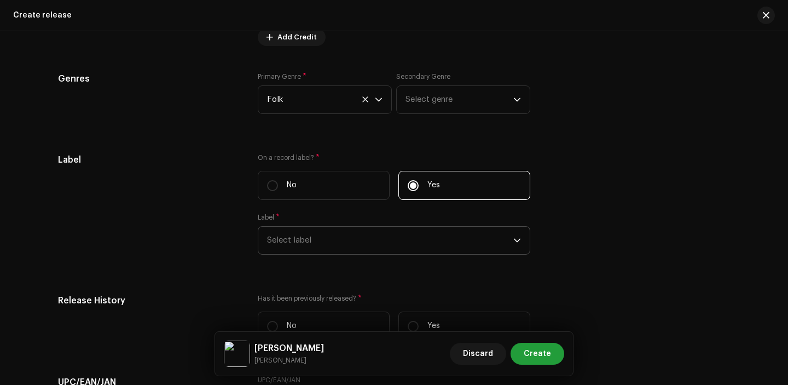
click at [297, 240] on span "Select label" at bounding box center [390, 239] width 246 height 27
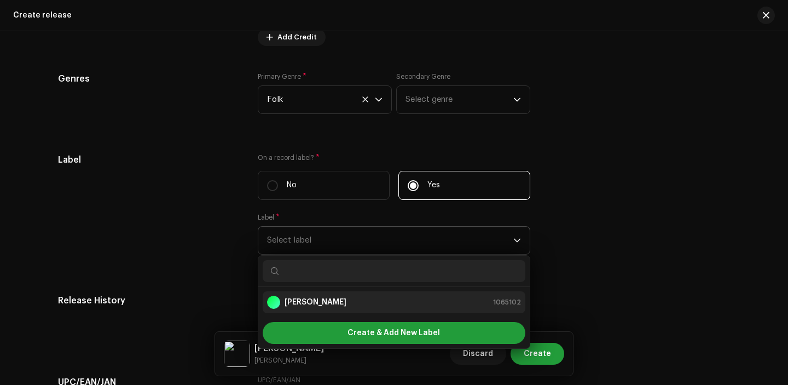
click at [304, 311] on li "[PERSON_NAME] 1065102" at bounding box center [394, 302] width 263 height 22
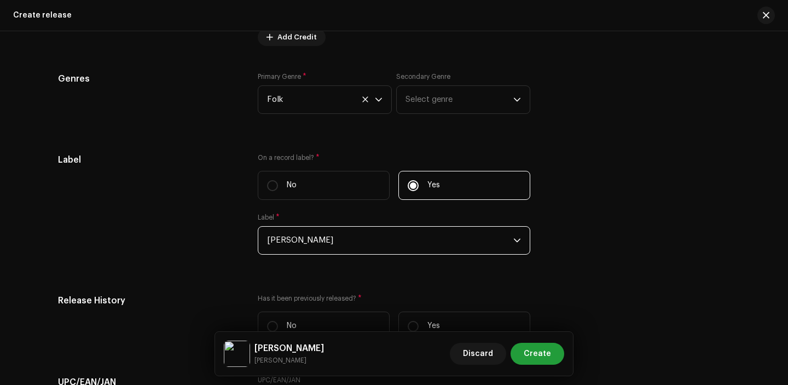
scroll to position [1666, 0]
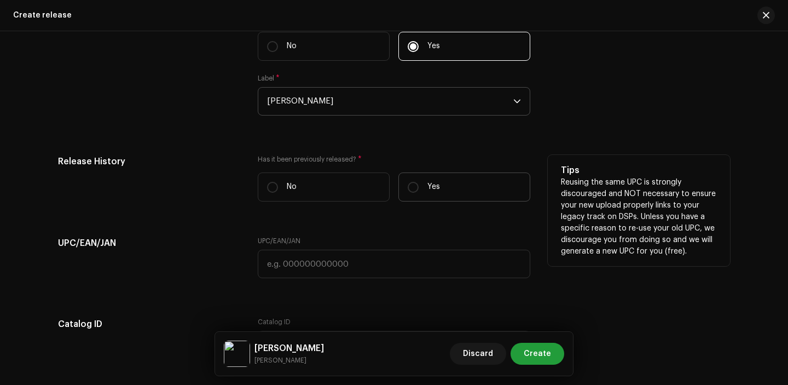
click at [420, 199] on label "Yes" at bounding box center [464, 186] width 132 height 29
click at [418, 193] on input "Yes" at bounding box center [413, 187] width 11 height 11
radio input "true"
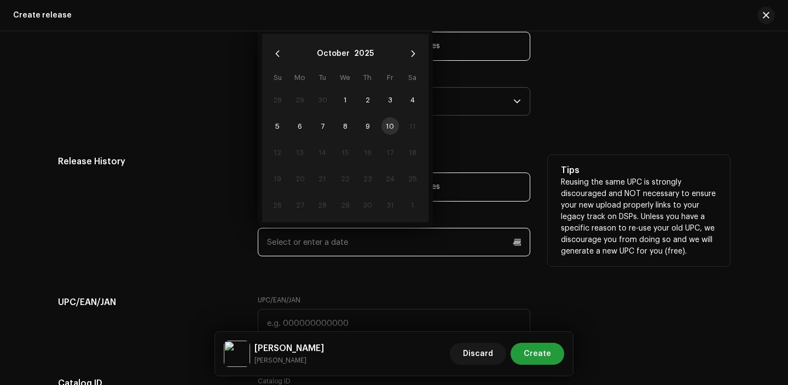
click at [311, 256] on input "text" at bounding box center [394, 242] width 272 height 28
click at [327, 53] on button "October" at bounding box center [333, 54] width 33 height 18
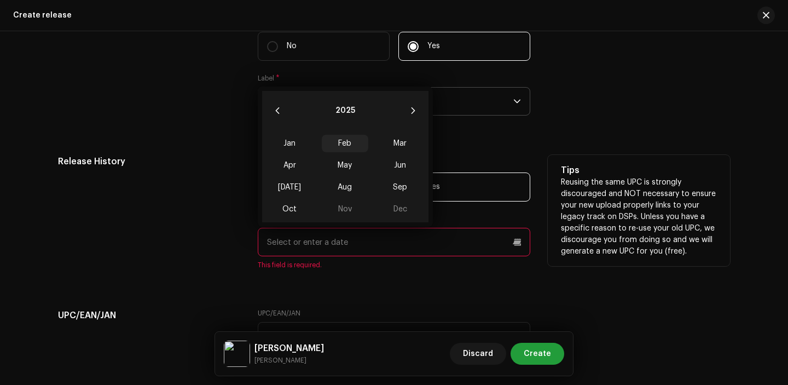
click at [349, 143] on span "Feb" at bounding box center [345, 144] width 46 height 18
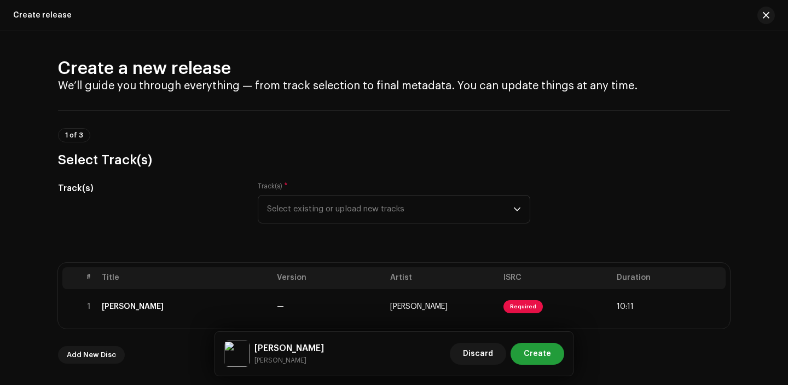
scroll to position [1666, 0]
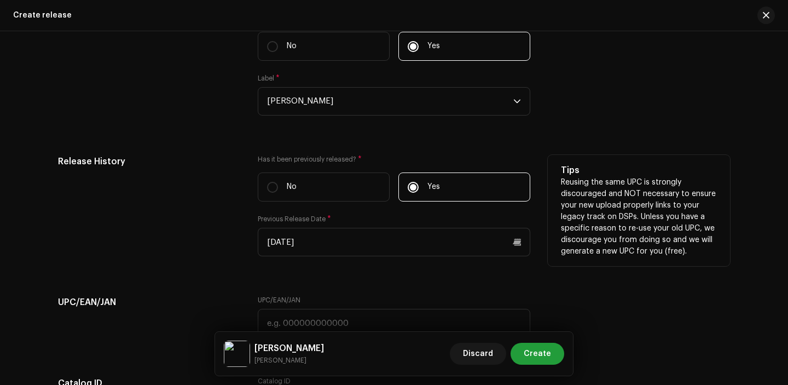
click at [209, 166] on h5 "Release History" at bounding box center [149, 161] width 182 height 13
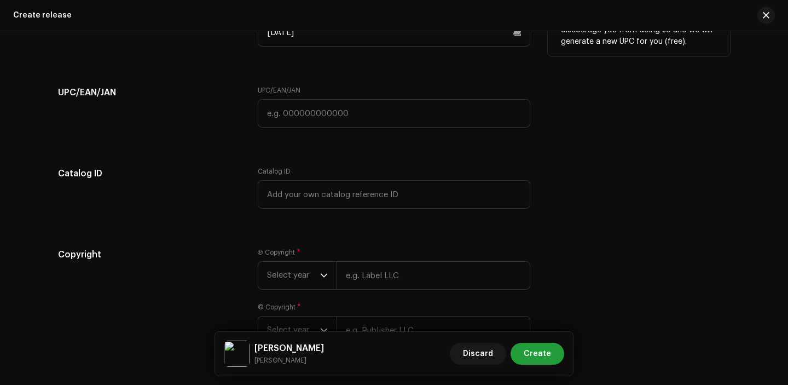
scroll to position [1881, 0]
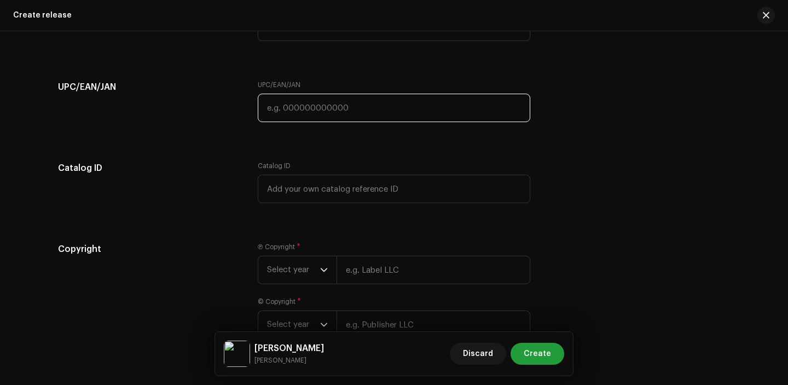
click at [315, 114] on input "text" at bounding box center [394, 108] width 272 height 28
paste input "7300343709527"
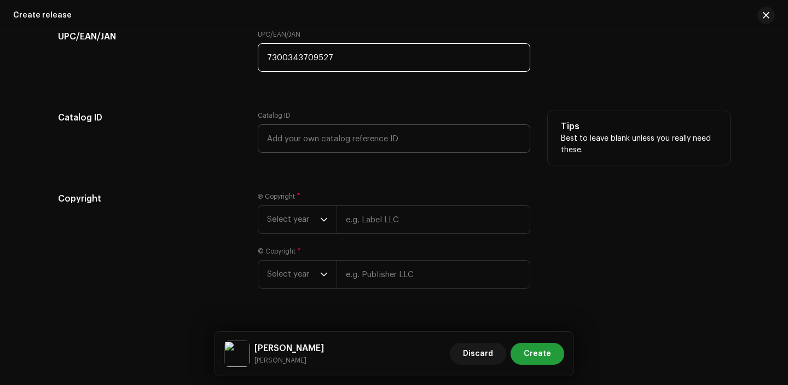
scroll to position [1958, 0]
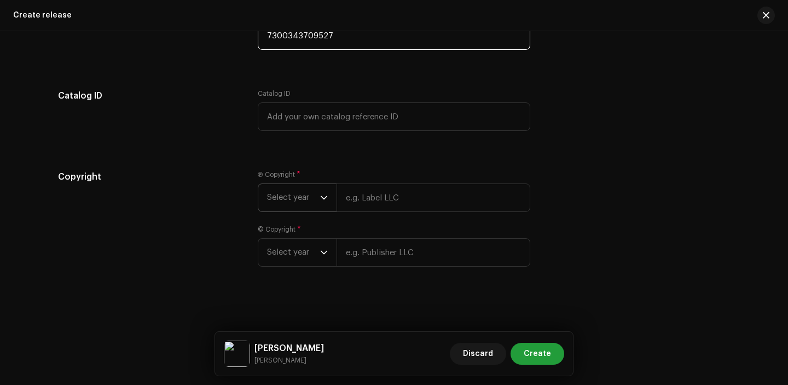
type input "7300343709527"
click at [293, 187] on span "Select year" at bounding box center [293, 197] width 53 height 27
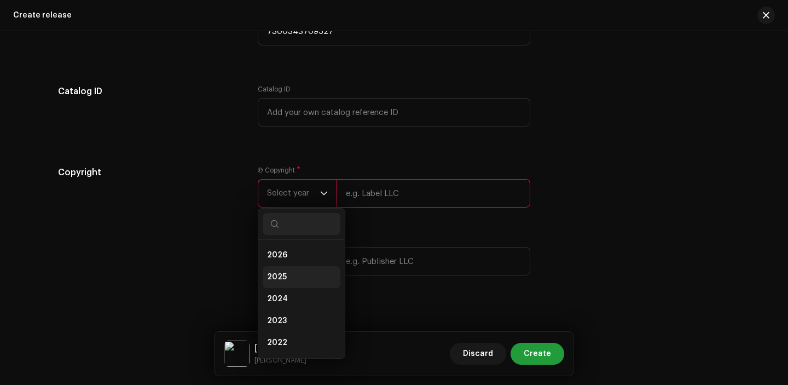
click at [293, 282] on li "2025" at bounding box center [302, 277] width 78 height 22
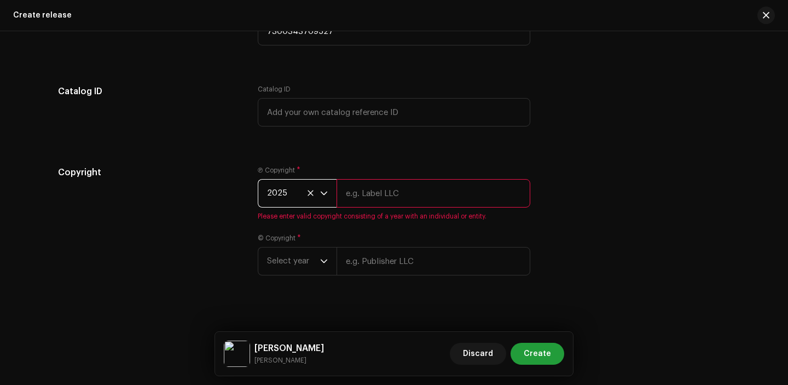
click at [367, 201] on input "text" at bounding box center [433, 193] width 194 height 28
type input "[PERSON_NAME]"
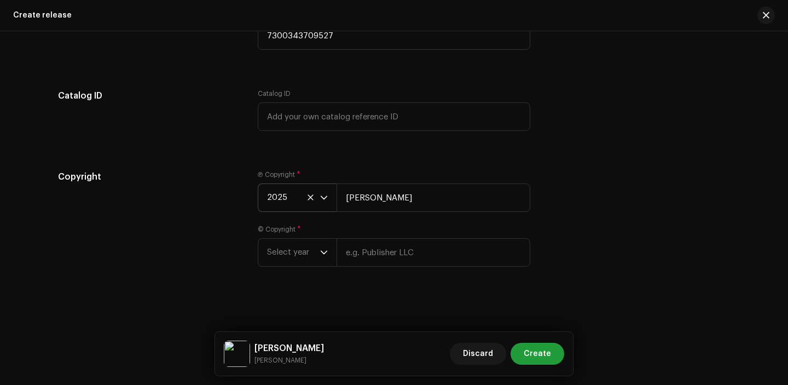
click at [414, 267] on div "Ⓟ Copyright * 2025 [PERSON_NAME] © Copyright * Select year" at bounding box center [394, 224] width 272 height 109
click at [412, 252] on input "text" at bounding box center [433, 252] width 194 height 28
type input "[PERSON_NAME]"
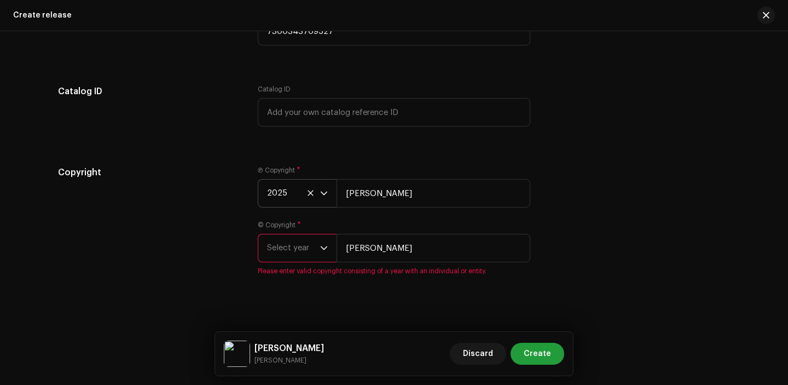
click at [329, 240] on p-select "Select year" at bounding box center [297, 248] width 79 height 28
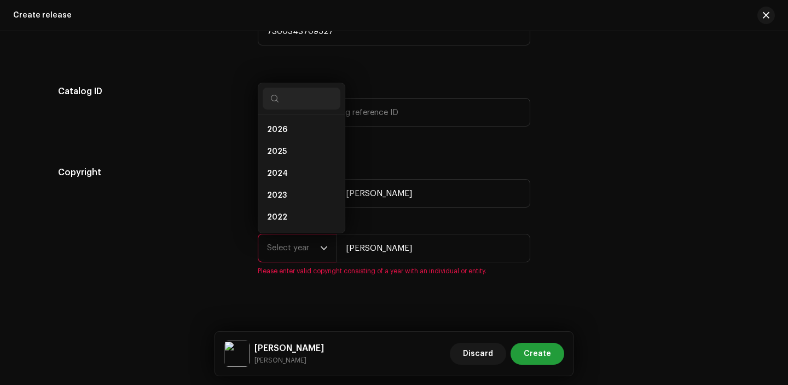
scroll to position [18, 0]
click at [320, 252] on icon "dropdown trigger" at bounding box center [324, 248] width 8 height 8
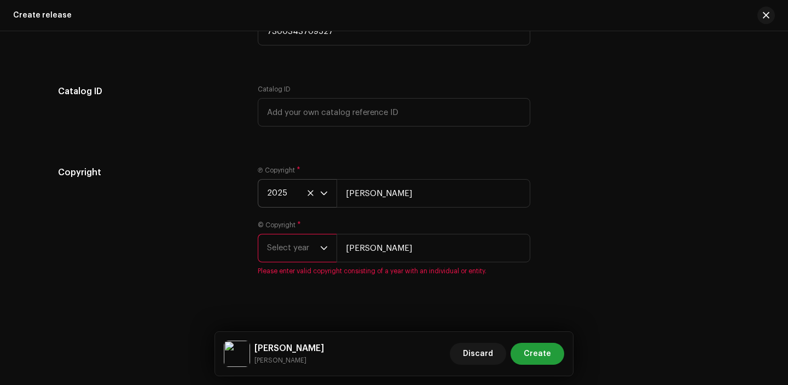
click at [320, 252] on icon "dropdown trigger" at bounding box center [324, 248] width 8 height 8
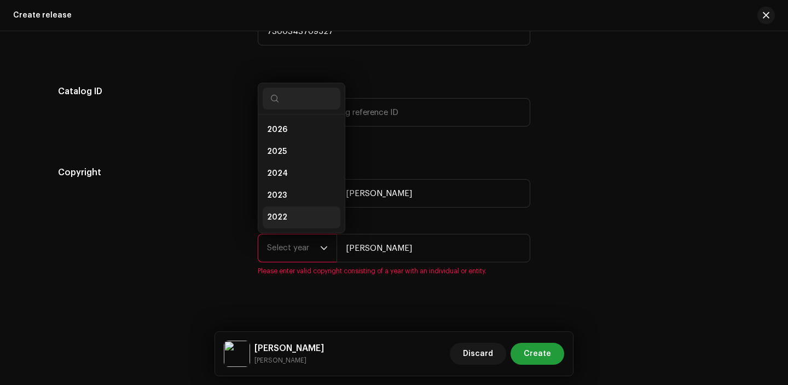
scroll to position [39, 0]
click at [281, 156] on span "2023" at bounding box center [277, 155] width 20 height 11
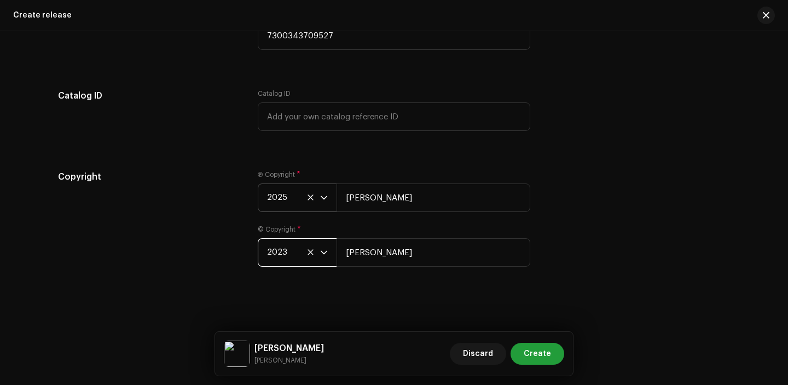
click at [293, 259] on span "2023" at bounding box center [293, 252] width 53 height 27
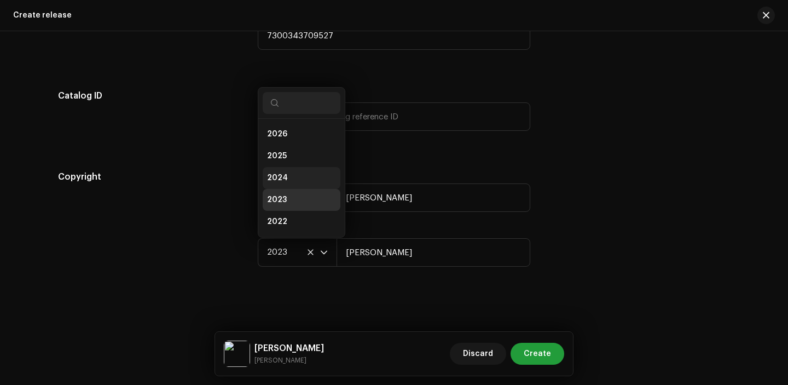
scroll to position [18, 0]
click at [300, 133] on li "2025" at bounding box center [302, 138] width 78 height 22
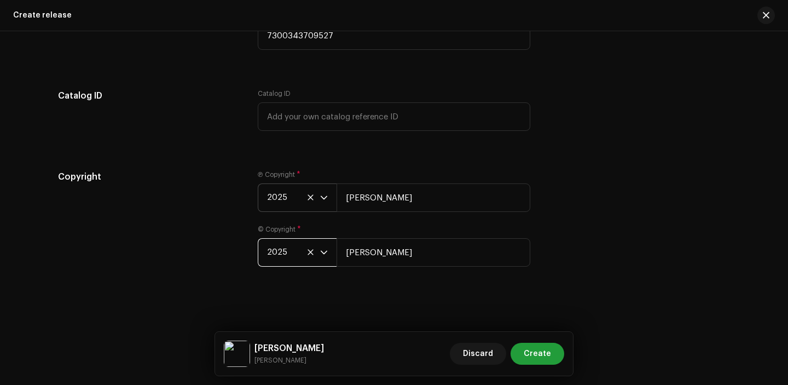
click at [586, 193] on div "Copyright Ⓟ Copyright * 2025 [PERSON_NAME] © Copyright * 2025 [PERSON_NAME]" at bounding box center [394, 224] width 672 height 109
click at [553, 357] on button "Create" at bounding box center [537, 353] width 54 height 22
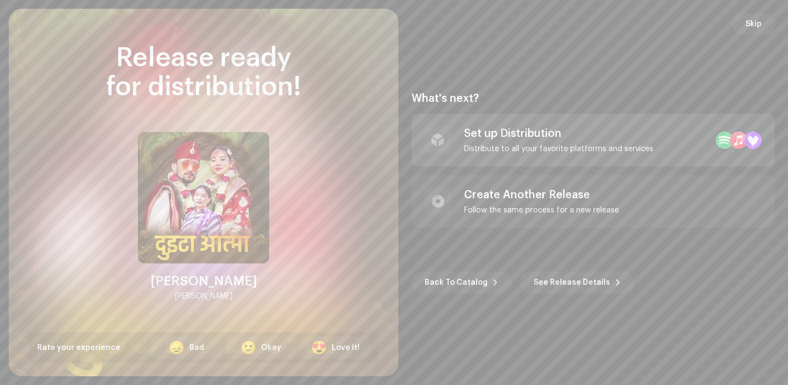
click at [495, 145] on div "Distribute to all your favorite platforms and services" at bounding box center [558, 148] width 189 height 9
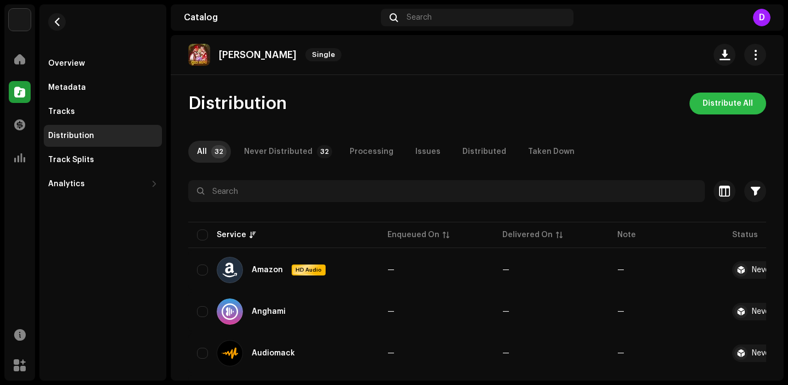
click at [730, 102] on span "Distribute All" at bounding box center [727, 103] width 50 height 22
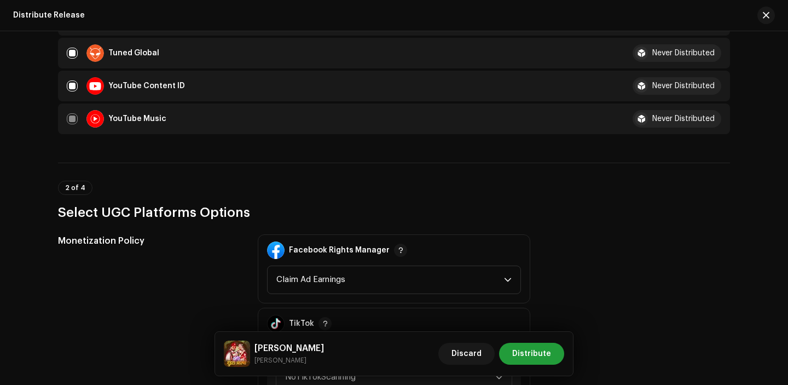
scroll to position [1177, 0]
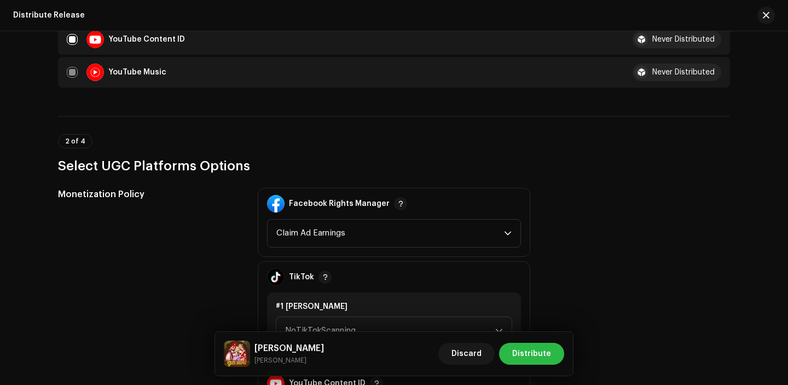
click at [544, 356] on span "Distribute" at bounding box center [531, 353] width 39 height 22
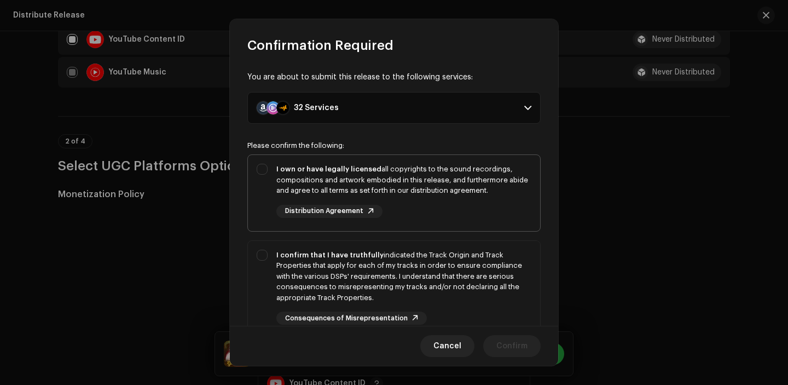
click at [427, 188] on div "I own or have legally licensed all copyrights to the sound recordings, composit…" at bounding box center [403, 180] width 255 height 32
checkbox input "true"
click at [427, 280] on div "I confirm that I have truthfully indicated the Track Origin and Track Propertie…" at bounding box center [403, 276] width 255 height 54
checkbox input "true"
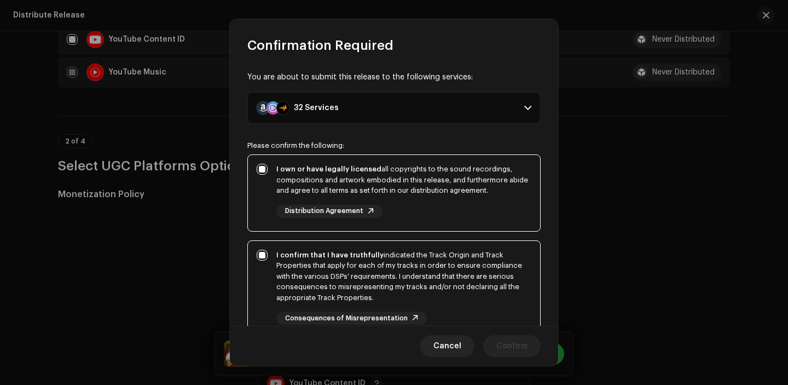
scroll to position [201, 0]
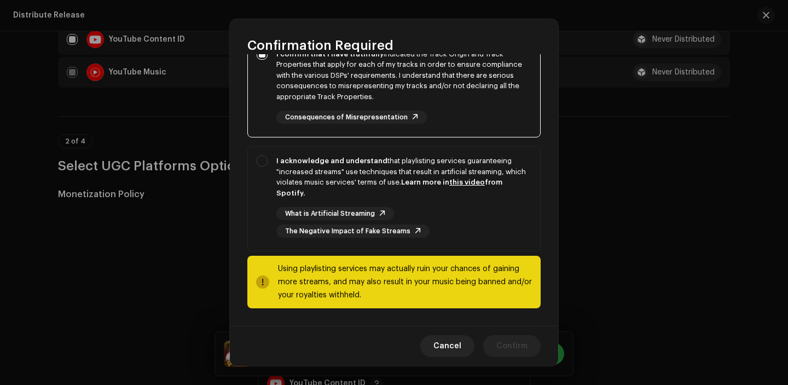
click at [435, 278] on div "Using playlisting services may actually ruin your chances of gaining more strea…" at bounding box center [405, 281] width 254 height 39
click at [456, 225] on div "What is Artificial Streaming The Negative Impact of Fake Streams" at bounding box center [403, 222] width 255 height 31
checkbox input "true"
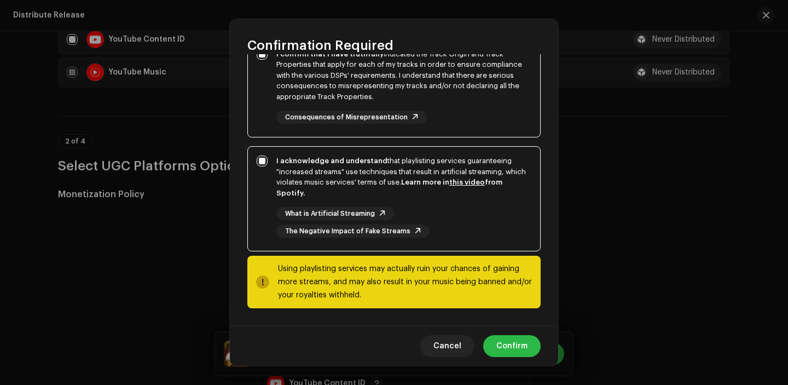
click at [509, 348] on span "Confirm" at bounding box center [511, 346] width 31 height 22
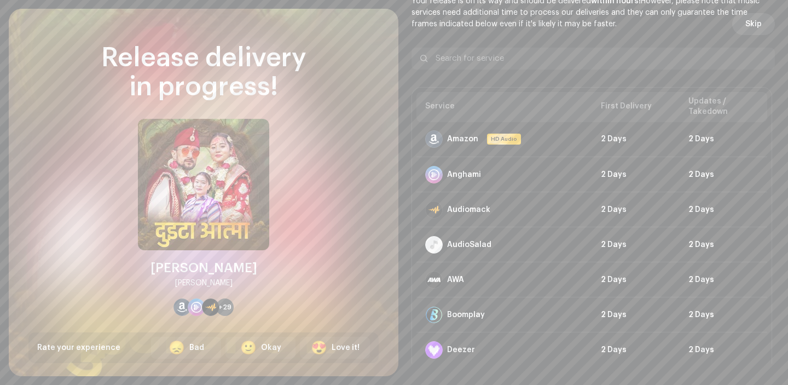
click at [768, 29] on button "Skip" at bounding box center [753, 24] width 43 height 22
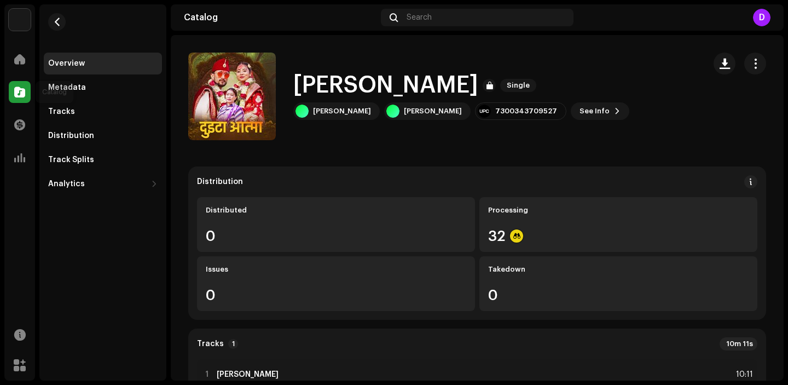
click at [19, 94] on span at bounding box center [19, 92] width 11 height 9
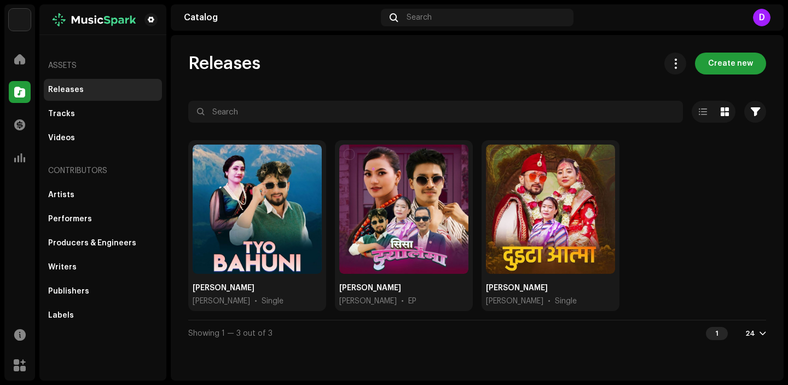
click at [740, 62] on span "Create new" at bounding box center [730, 64] width 45 height 22
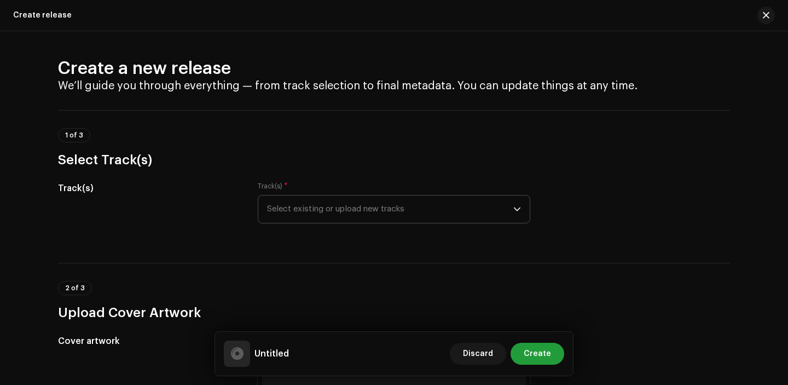
click at [365, 214] on span "Select existing or upload new tracks" at bounding box center [390, 208] width 246 height 27
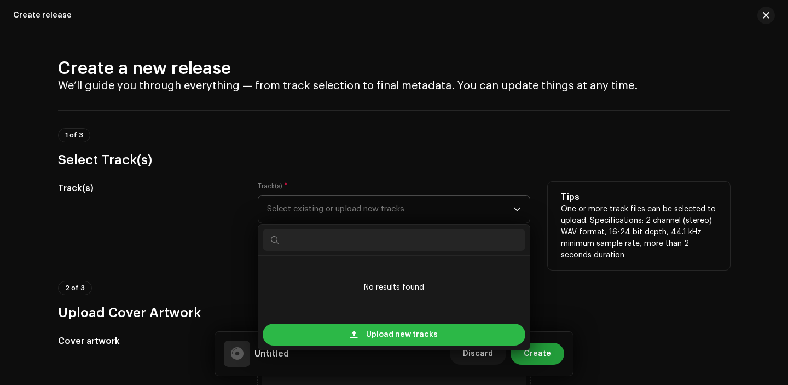
click at [366, 343] on span "Upload new tracks" at bounding box center [402, 334] width 72 height 22
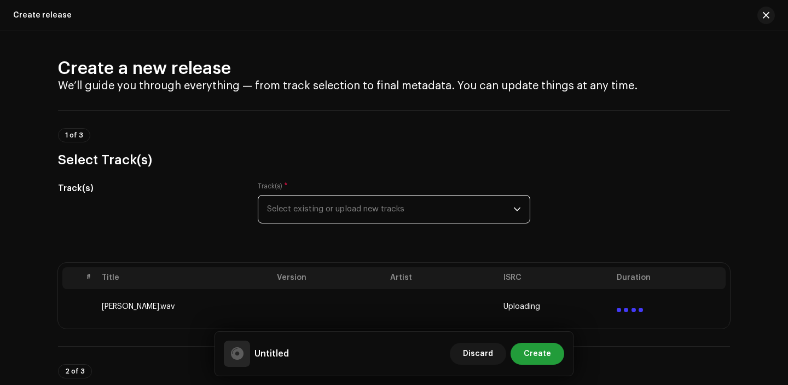
scroll to position [224, 0]
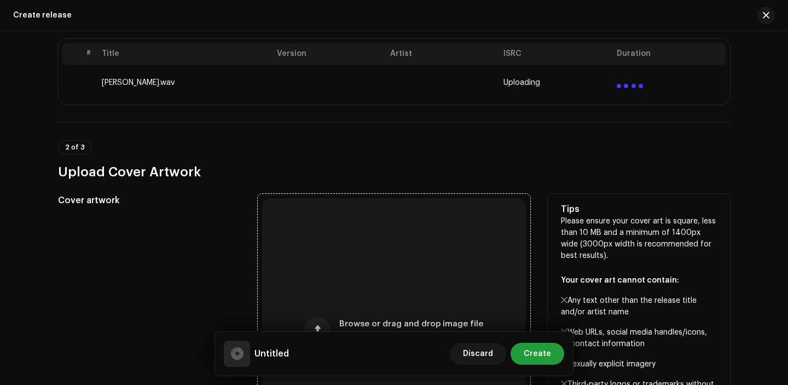
click at [315, 253] on div "Browse or drag and drop image file We support: JPG, JPEG, PNG, JFIF" at bounding box center [394, 330] width 264 height 264
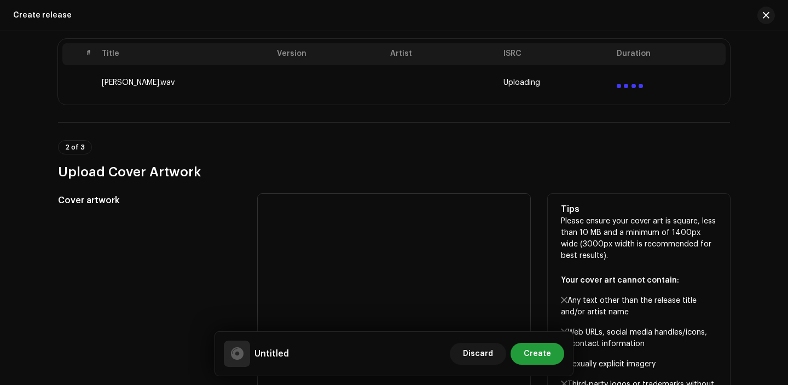
scroll to position [245, 0]
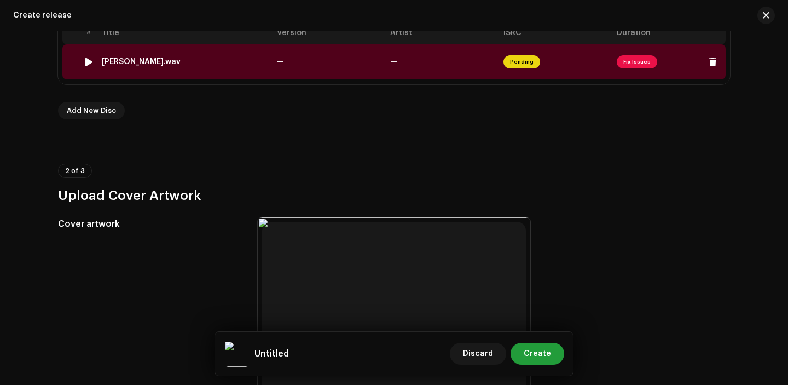
click at [272, 61] on td "—" at bounding box center [328, 61] width 113 height 35
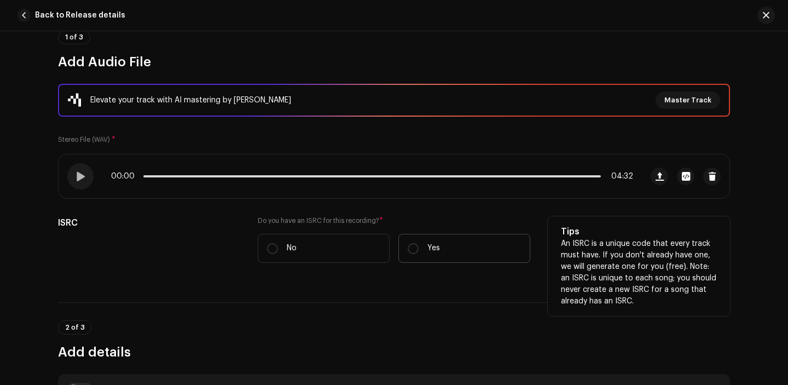
click at [431, 241] on label "Yes" at bounding box center [464, 248] width 132 height 29
click at [418, 243] on input "Yes" at bounding box center [413, 248] width 11 height 11
radio input "true"
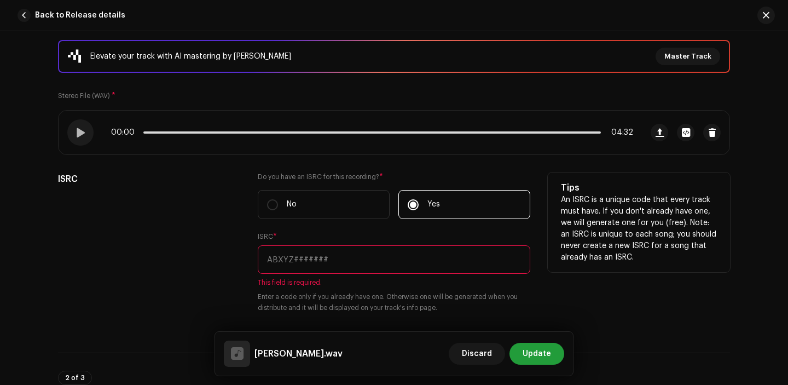
scroll to position [231, 0]
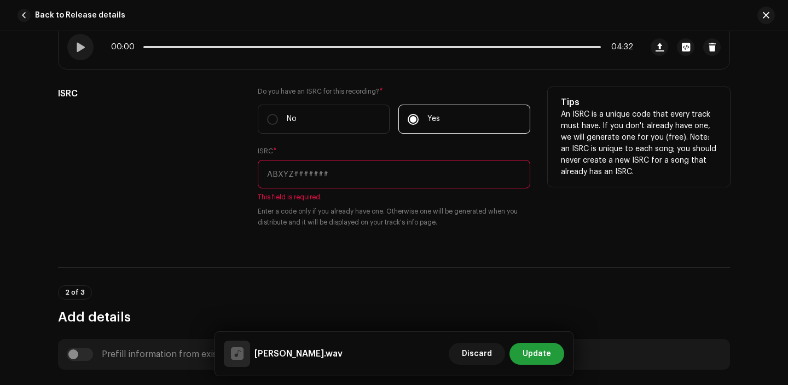
click at [348, 176] on input "text" at bounding box center [394, 174] width 272 height 28
paste input "SE5BU2400112"
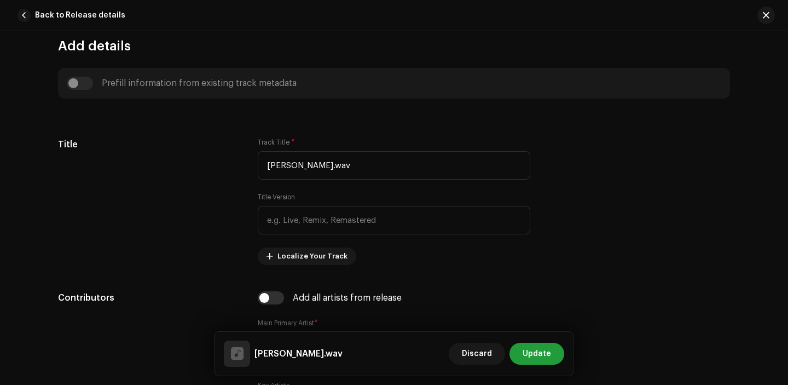
scroll to position [493, 0]
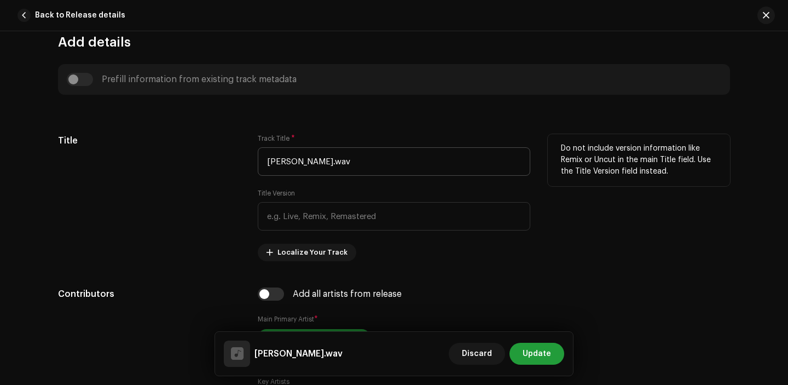
type input "SE5BU2400112"
click at [350, 166] on input "Bato Bhiralo.wav" at bounding box center [394, 161] width 272 height 28
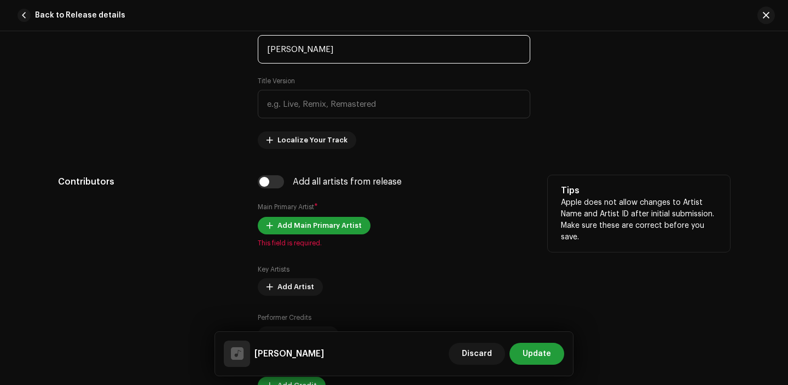
scroll to position [615, 0]
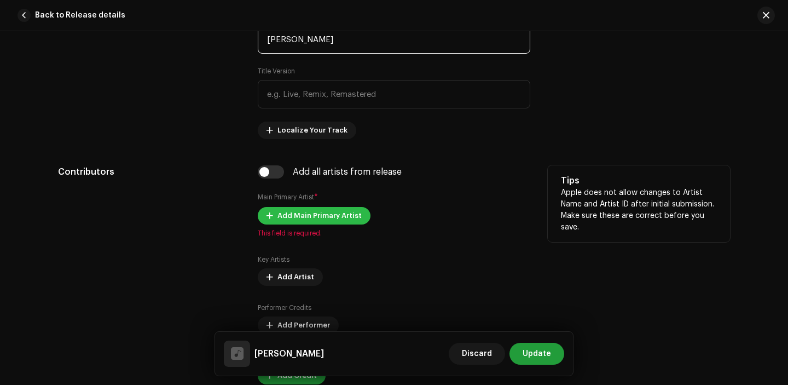
type input "Bato Bhiralo"
click at [304, 215] on span "Add Main Primary Artist" at bounding box center [319, 216] width 84 height 22
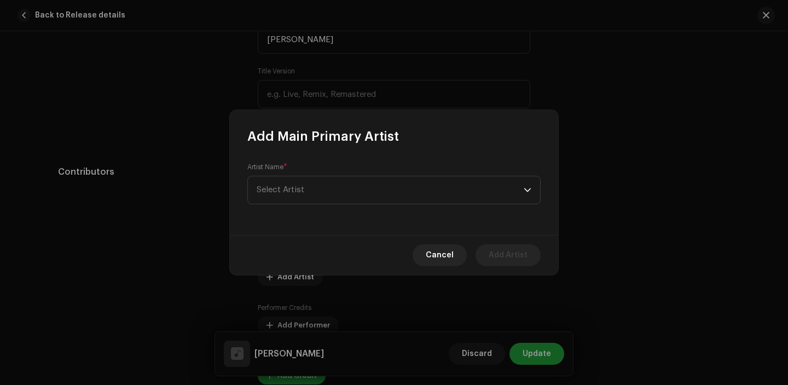
click at [321, 172] on div "Artist Name * Select Artist" at bounding box center [393, 183] width 293 height 42
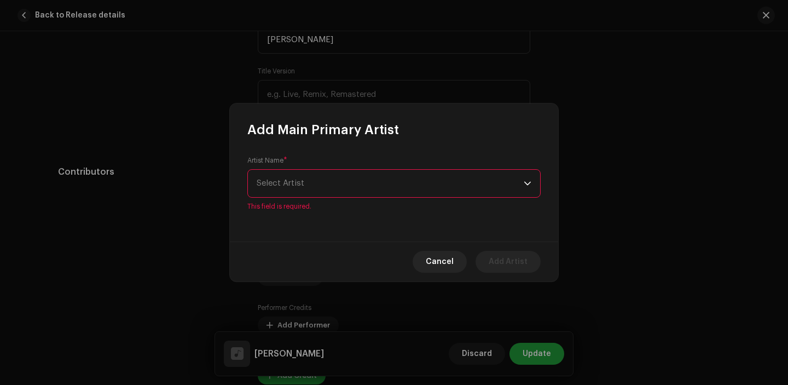
click at [312, 179] on span "Select Artist" at bounding box center [390, 183] width 267 height 27
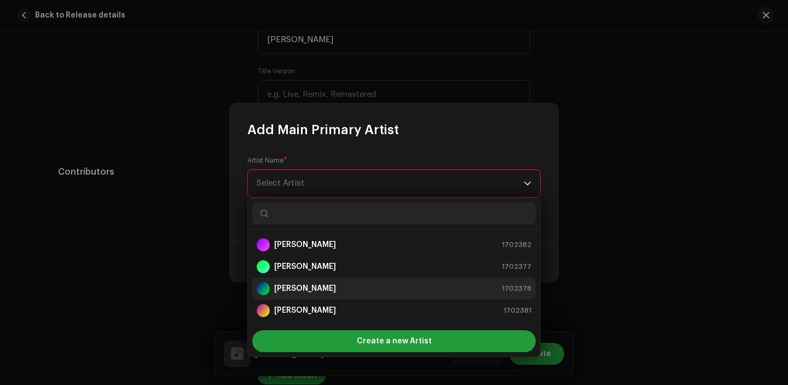
click at [314, 277] on li "Sapana Singh 1702378" at bounding box center [393, 288] width 283 height 22
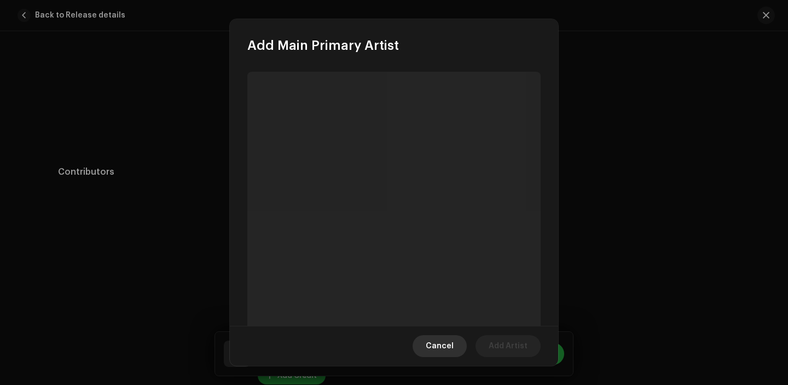
click at [447, 345] on span "Cancel" at bounding box center [440, 346] width 28 height 22
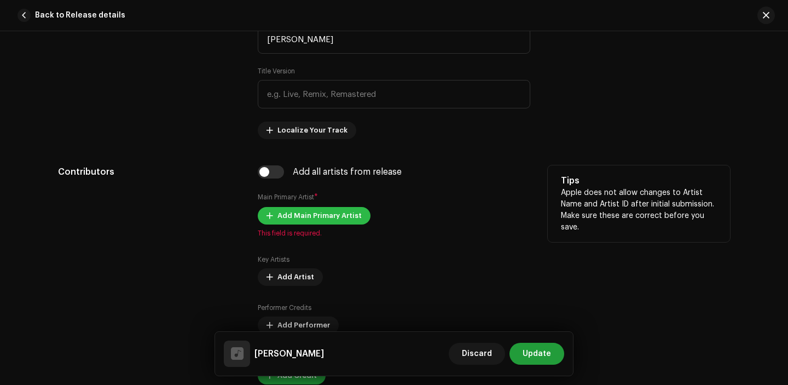
click at [318, 213] on span "Add Main Primary Artist" at bounding box center [319, 216] width 84 height 22
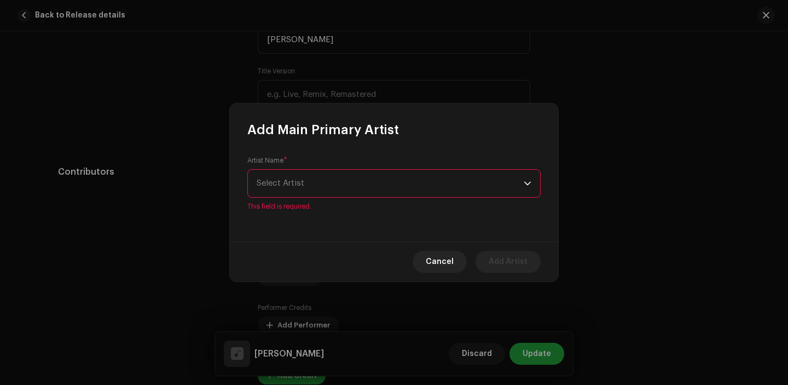
click at [338, 171] on div "Artist Name * Select Artist This field is required." at bounding box center [393, 183] width 293 height 55
click at [337, 184] on span "Select Artist" at bounding box center [390, 183] width 267 height 27
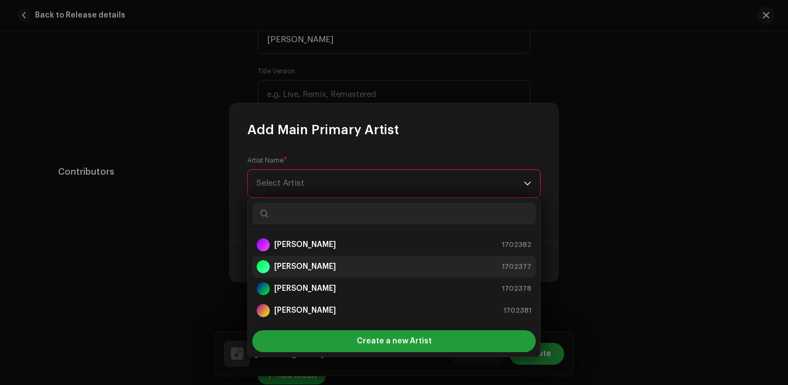
click at [309, 265] on strong "[PERSON_NAME]" at bounding box center [305, 266] width 62 height 11
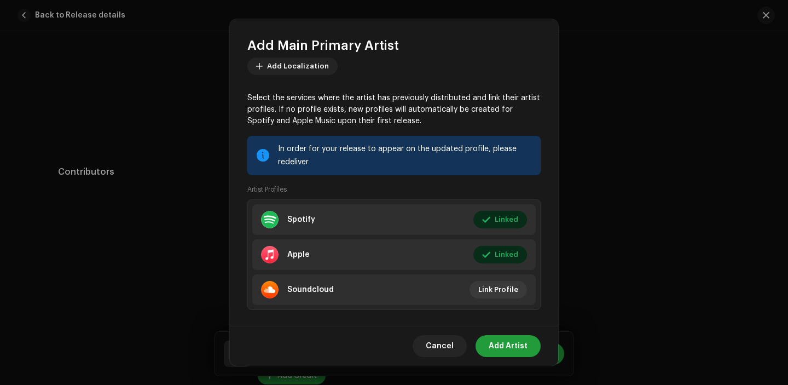
scroll to position [84, 0]
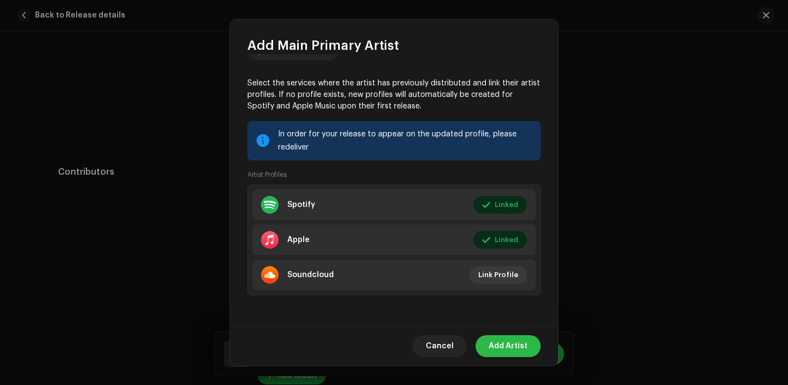
click at [503, 339] on span "Add Artist" at bounding box center [508, 346] width 39 height 22
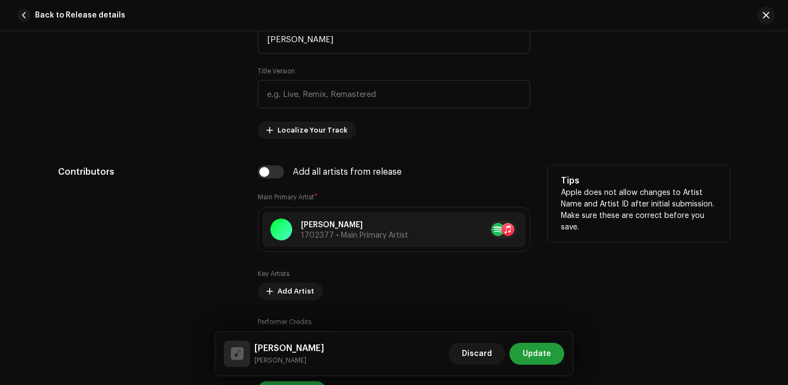
scroll to position [667, 0]
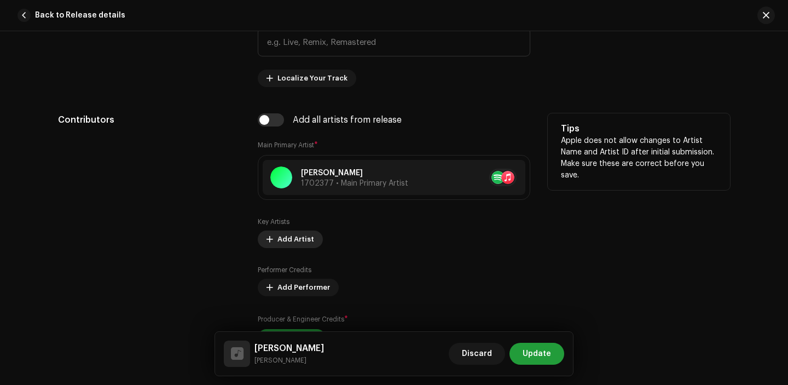
click at [282, 242] on span "Add Artist" at bounding box center [295, 239] width 37 height 22
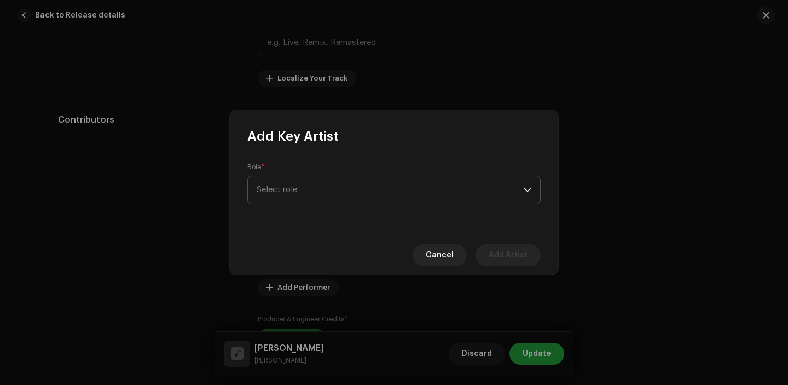
click at [334, 184] on span "Select role" at bounding box center [390, 189] width 267 height 27
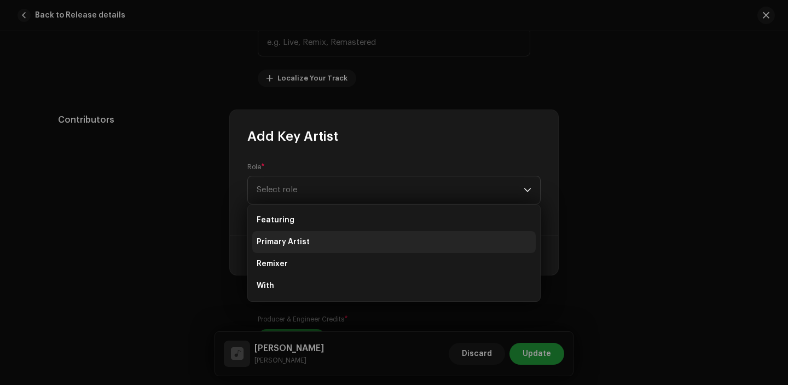
click at [306, 239] on span "Primary Artist" at bounding box center [283, 241] width 53 height 11
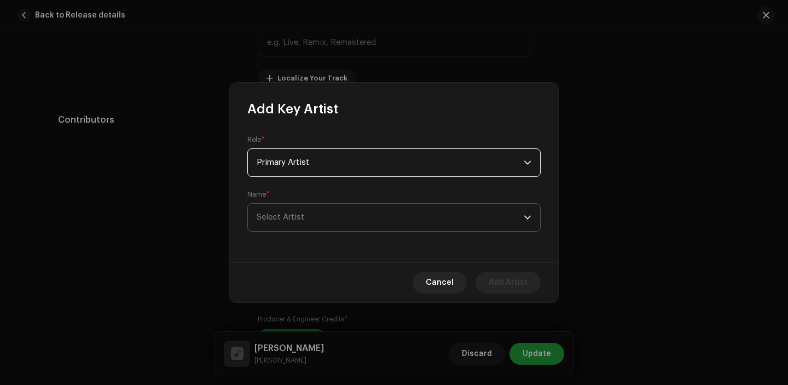
click at [316, 214] on span "Select Artist" at bounding box center [390, 217] width 267 height 27
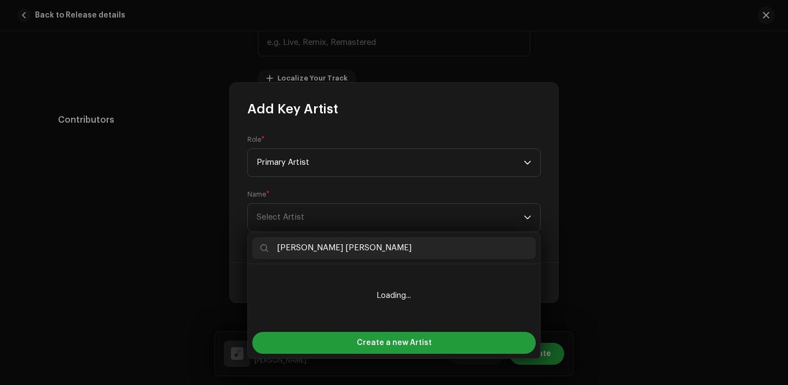
type input "Niruta Pun Magar"
click at [390, 325] on ul "No results found" at bounding box center [394, 295] width 292 height 63
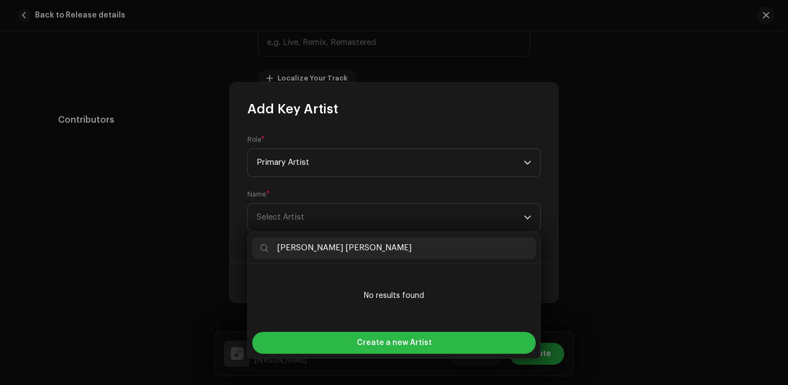
click at [390, 335] on span "Create a new Artist" at bounding box center [394, 343] width 75 height 22
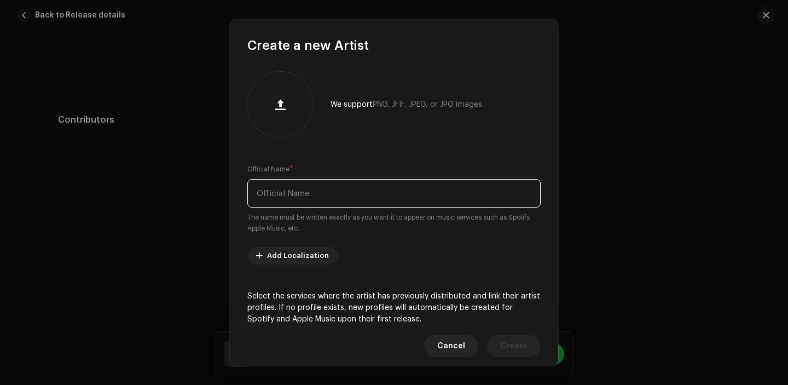
click at [348, 194] on input "text" at bounding box center [393, 193] width 293 height 28
paste input "Niruta Pun Magar"
type input "Niruta Pun Magar"
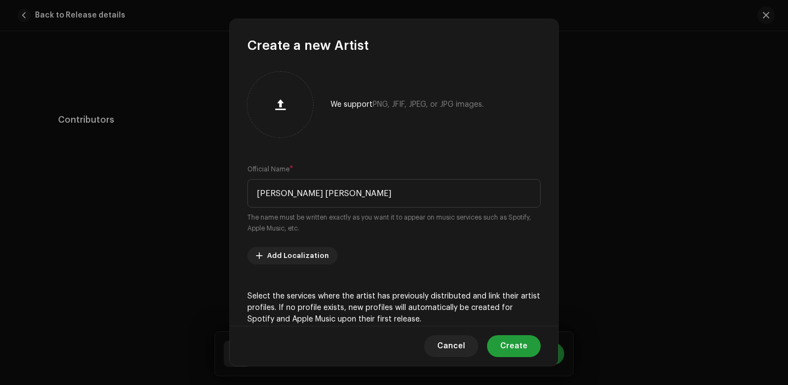
click at [497, 332] on div "Cancel Create" at bounding box center [394, 345] width 328 height 40
click at [514, 351] on span "Create" at bounding box center [513, 346] width 27 height 22
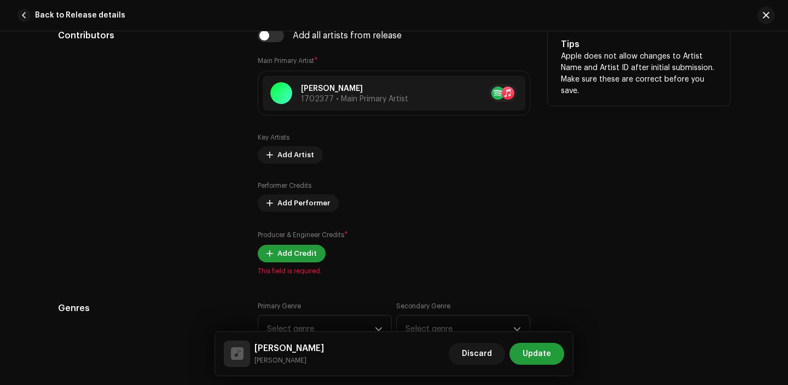
scroll to position [757, 0]
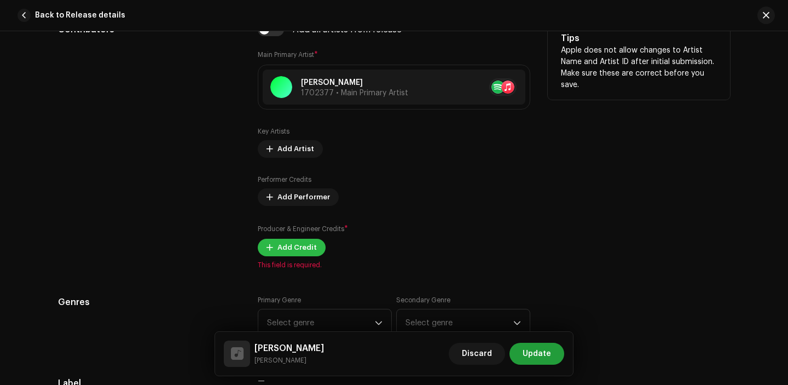
click at [292, 247] on span "Add Credit" at bounding box center [296, 247] width 39 height 22
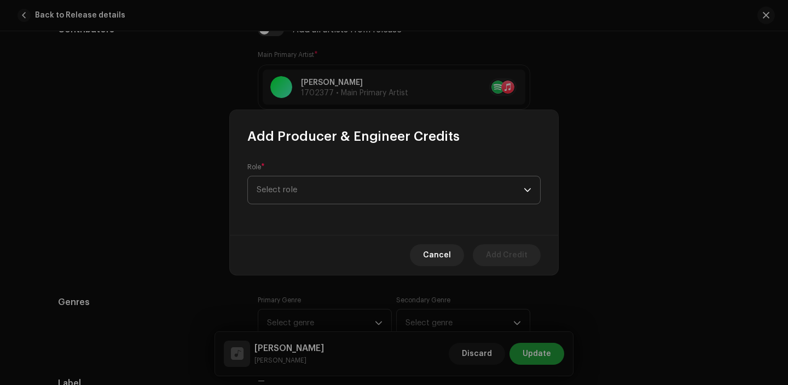
click at [317, 199] on span "Select role" at bounding box center [390, 189] width 267 height 27
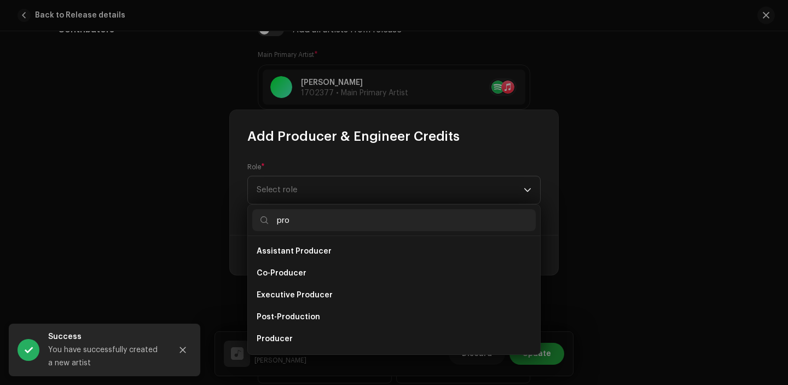
scroll to position [18, 0]
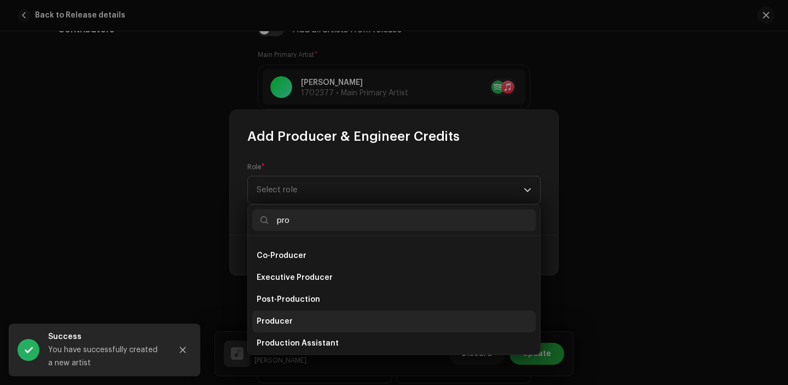
type input "pro"
click at [290, 324] on li "Producer" at bounding box center [393, 321] width 283 height 22
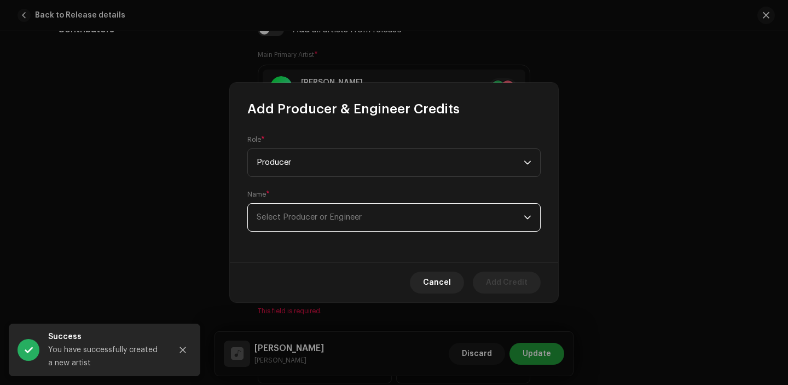
click at [304, 222] on span "Select Producer or Engineer" at bounding box center [390, 217] width 267 height 27
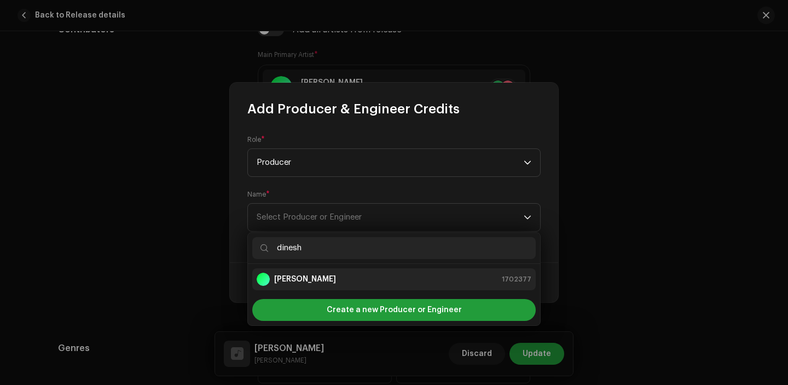
type input "dinesh"
click at [339, 274] on div "[PERSON_NAME] 1702377" at bounding box center [394, 278] width 275 height 13
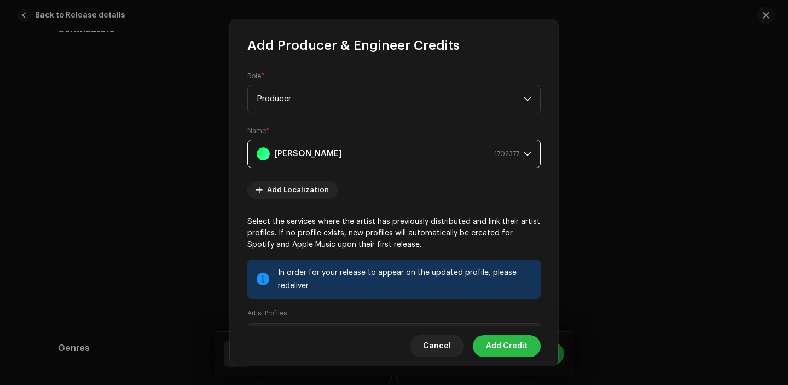
click at [501, 341] on span "Add Credit" at bounding box center [507, 346] width 42 height 22
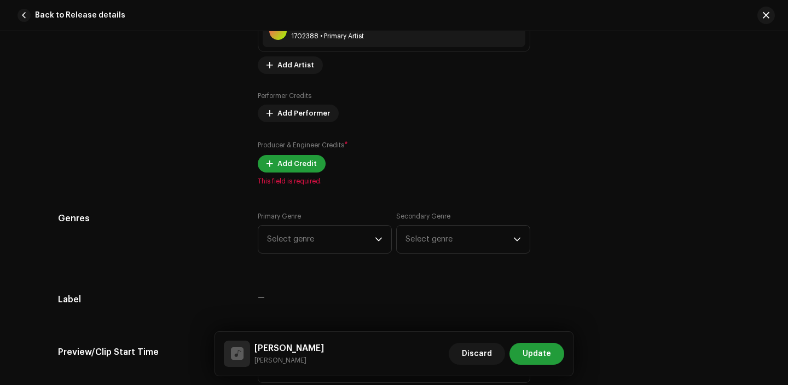
scroll to position [899, 0]
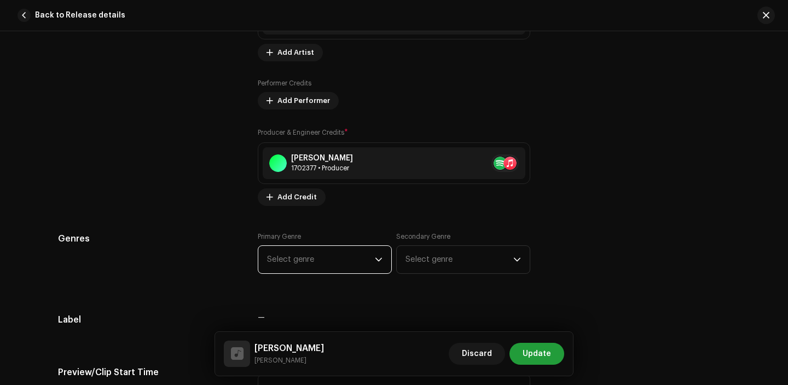
click at [313, 257] on span "Select genre" at bounding box center [321, 259] width 108 height 27
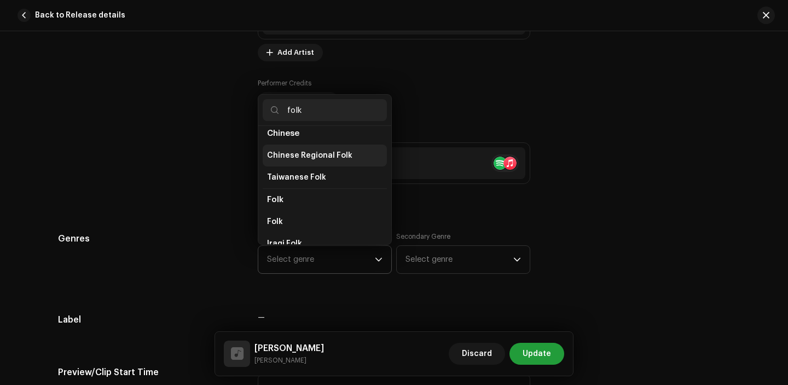
scroll to position [63, 0]
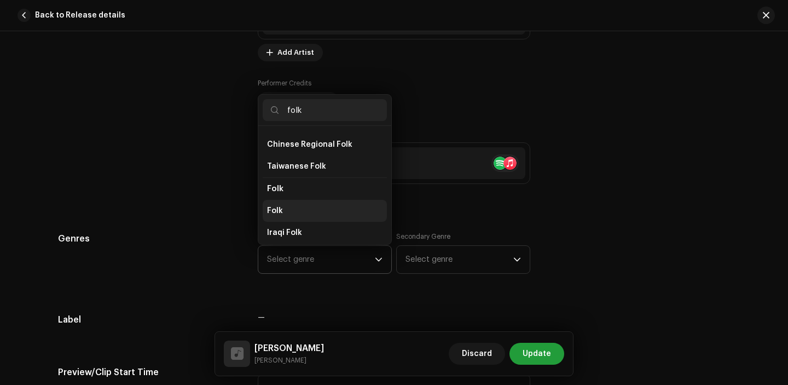
type input "folk"
click at [296, 210] on li "Folk" at bounding box center [325, 211] width 124 height 22
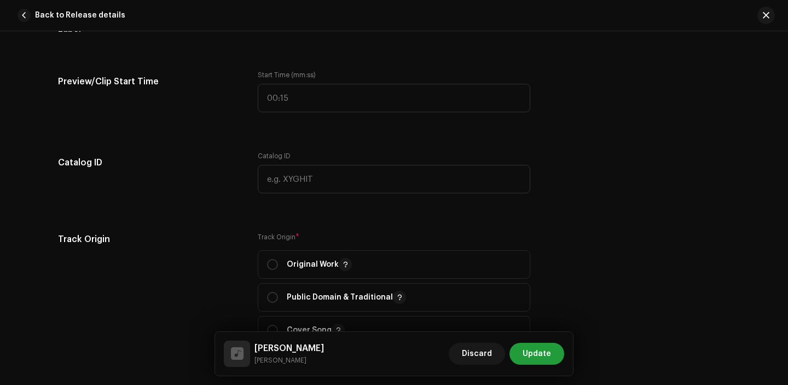
scroll to position [1236, 0]
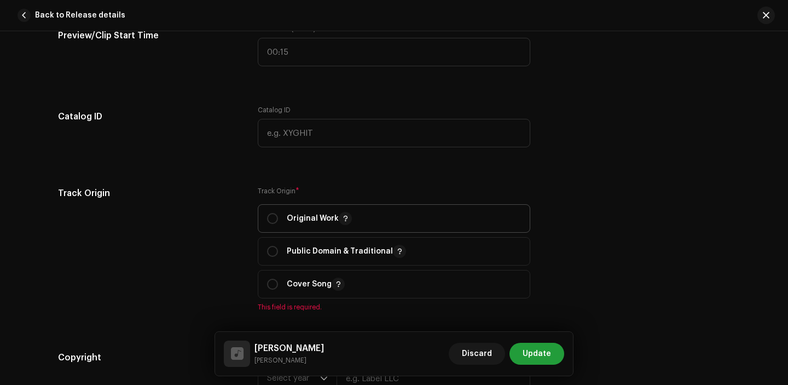
click at [281, 208] on span "Original Work" at bounding box center [394, 218] width 254 height 27
radio input "true"
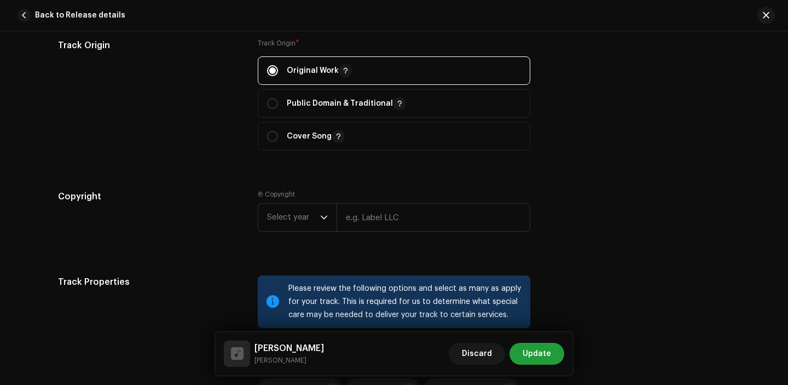
scroll to position [1434, 0]
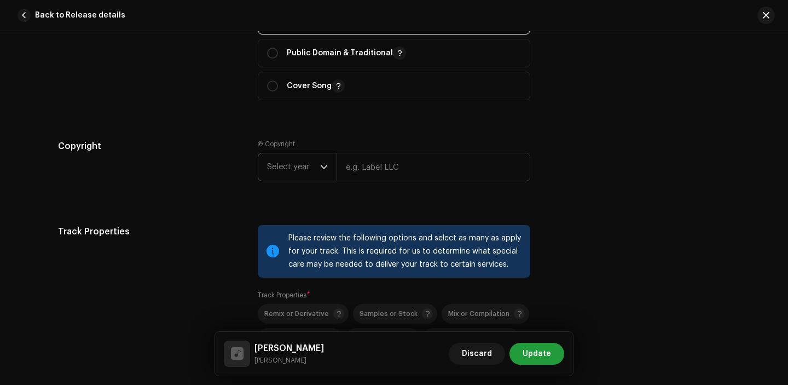
click at [295, 159] on span "Select year" at bounding box center [293, 166] width 53 height 27
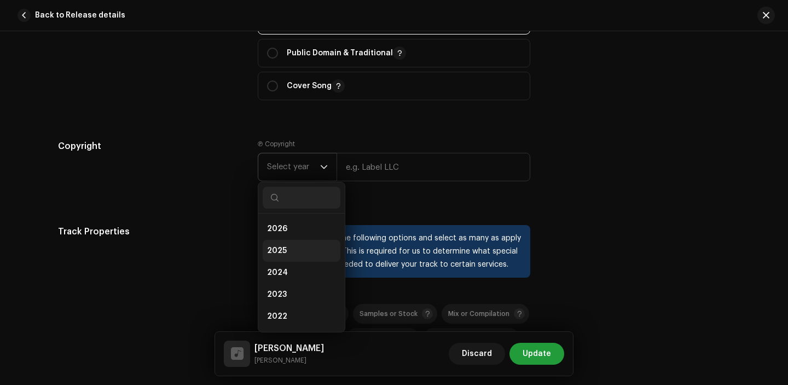
click at [274, 255] on span "2025" at bounding box center [277, 250] width 20 height 11
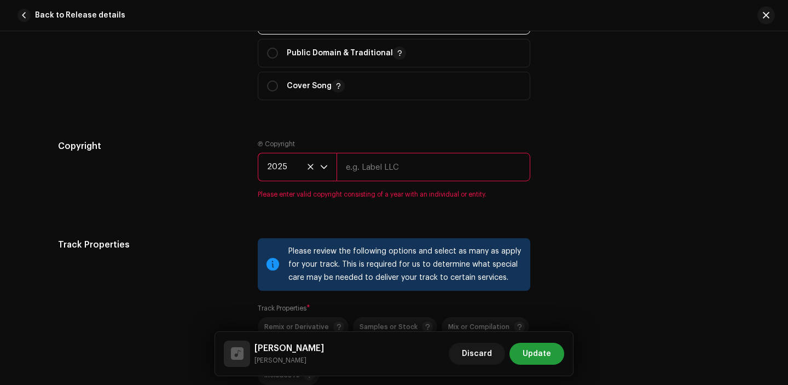
click at [390, 168] on input "text" at bounding box center [433, 167] width 194 height 28
type input "[PERSON_NAME]"
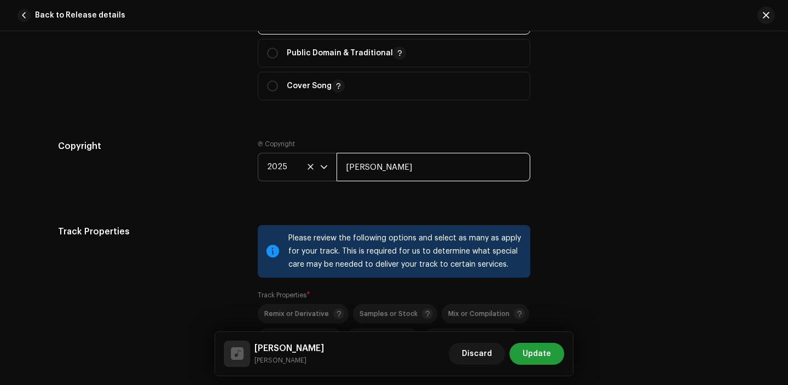
click at [421, 162] on input "[PERSON_NAME]" at bounding box center [433, 167] width 194 height 28
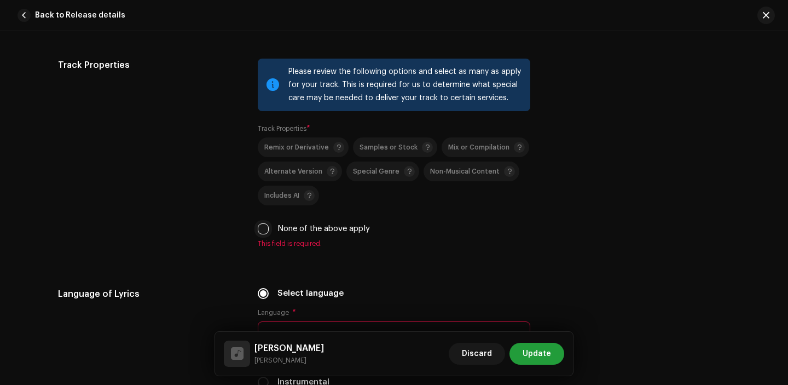
click at [261, 229] on input "None of the above apply" at bounding box center [263, 228] width 11 height 11
checkbox input "true"
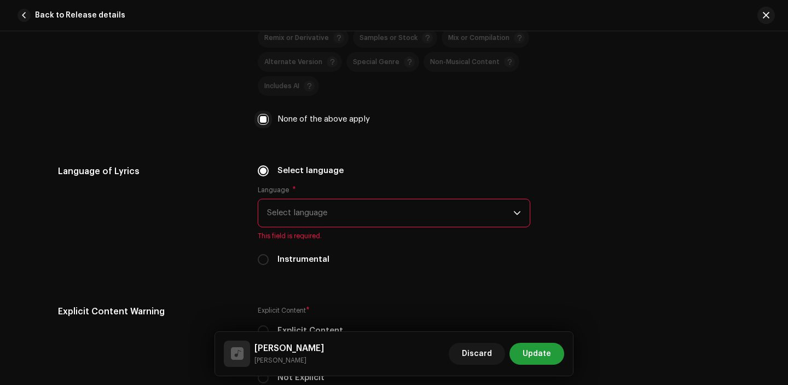
scroll to position [1737, 0]
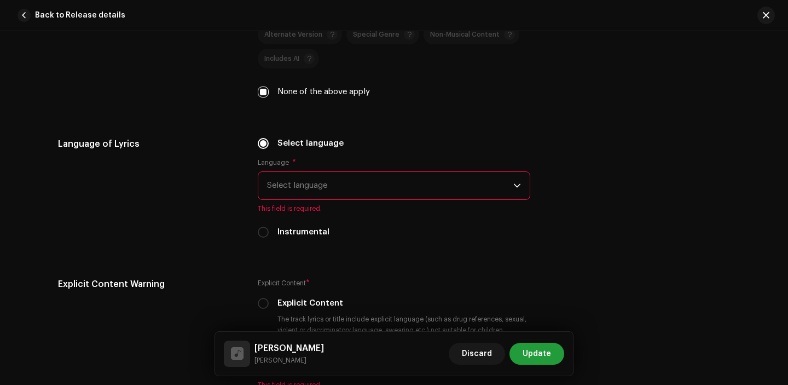
click at [302, 179] on span "Select language" at bounding box center [390, 185] width 246 height 27
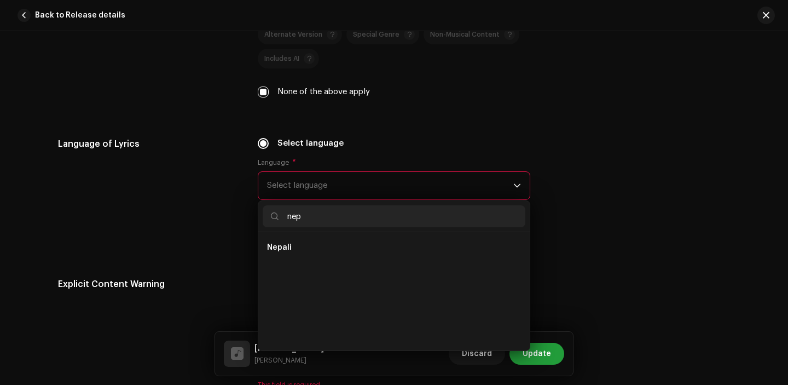
scroll to position [0, 0]
type input "nep"
click at [292, 243] on li "Nepali" at bounding box center [394, 247] width 263 height 22
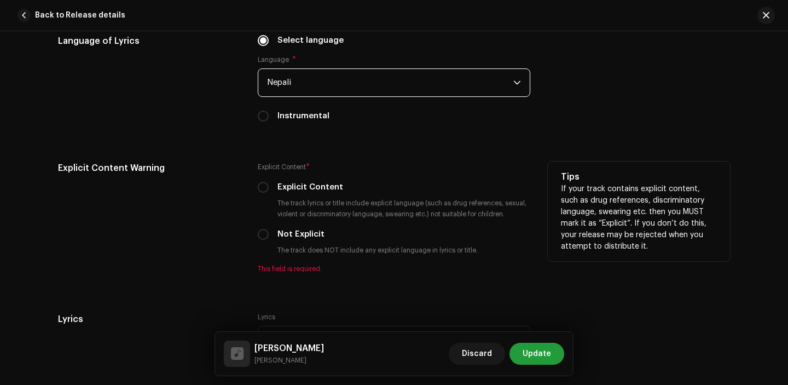
scroll to position [1851, 0]
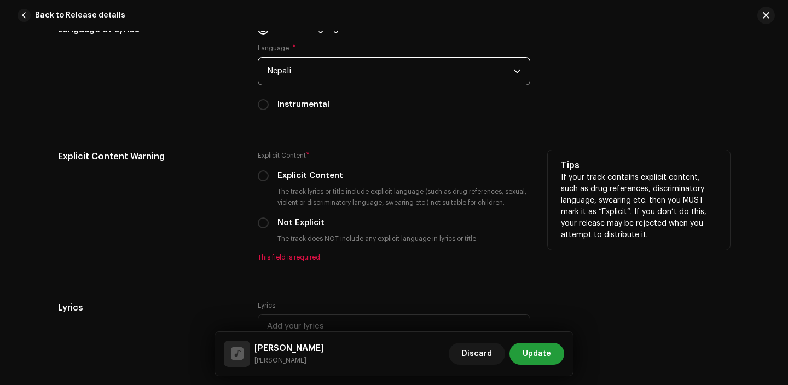
click at [264, 231] on div "Explicit Content * Explicit Content The track lyrics or title include explicit …" at bounding box center [394, 206] width 272 height 112
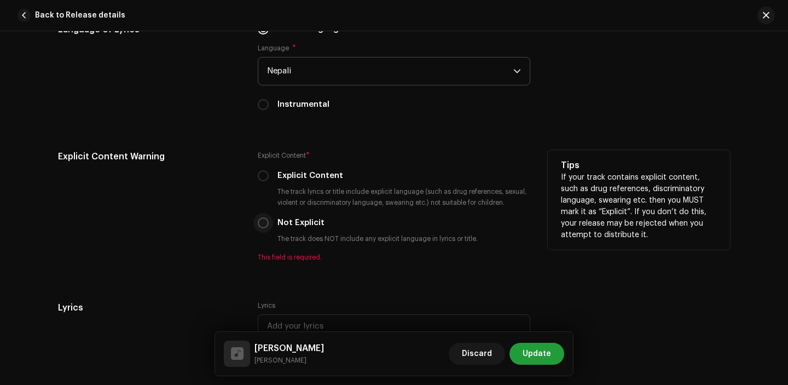
click at [260, 224] on input "Not Explicit" at bounding box center [263, 222] width 11 height 11
radio input "true"
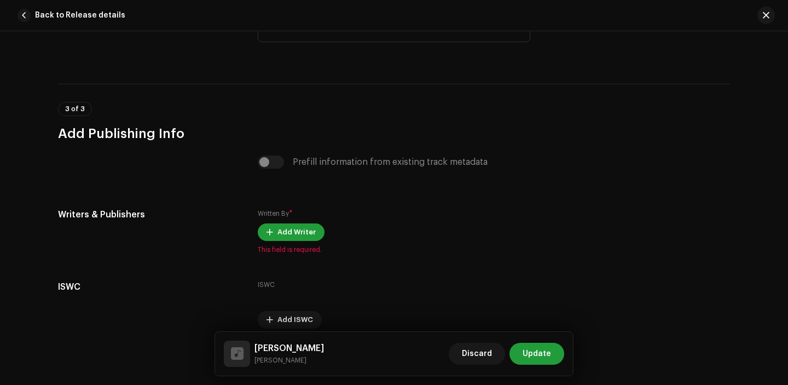
scroll to position [2153, 0]
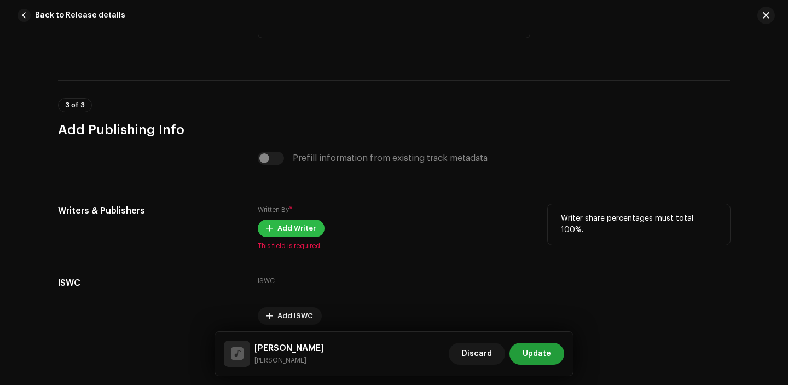
click at [277, 235] on span "Add Writer" at bounding box center [296, 228] width 38 height 22
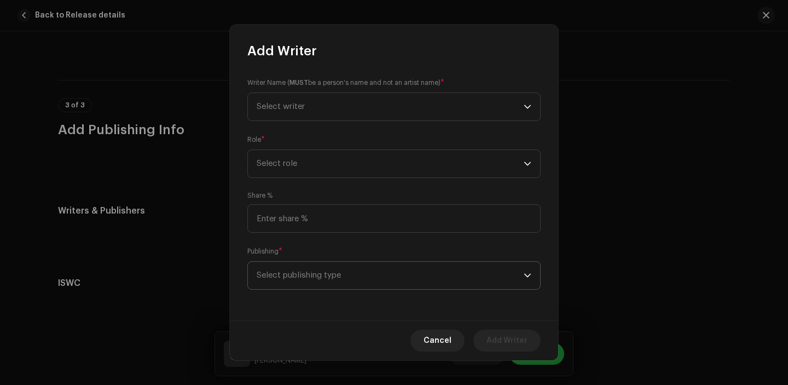
click at [318, 269] on span "Select publishing type" at bounding box center [390, 274] width 267 height 27
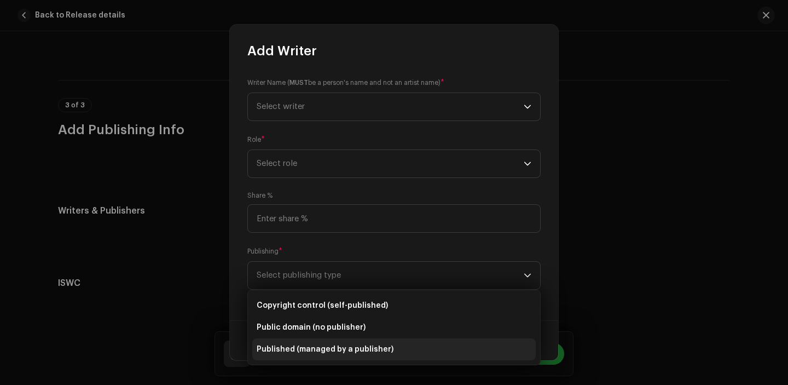
click at [318, 345] on span "Published (managed by a publisher)" at bounding box center [325, 349] width 137 height 11
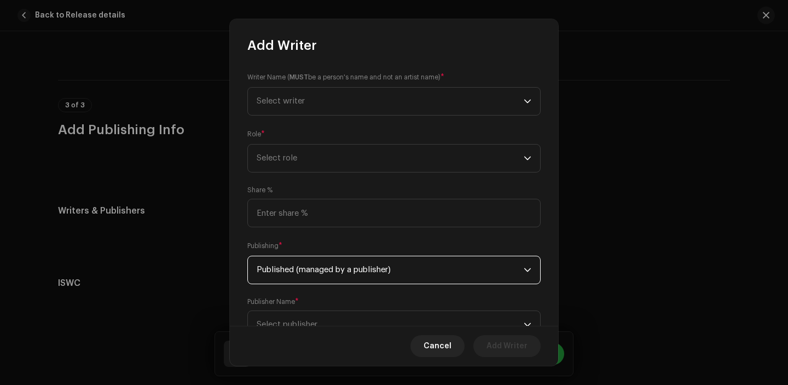
scroll to position [44, 0]
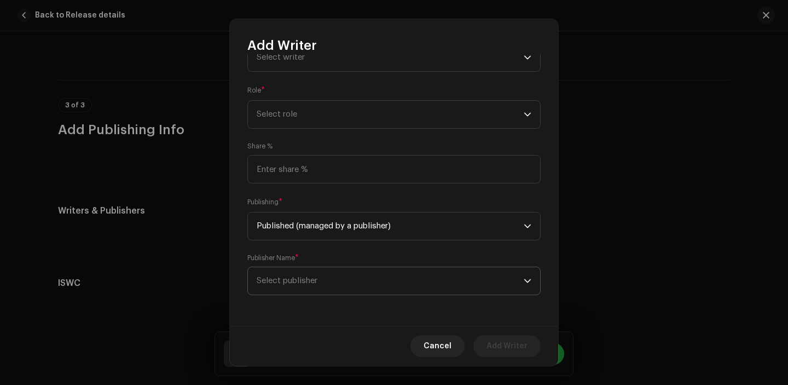
click at [308, 269] on span "Select publisher" at bounding box center [390, 280] width 267 height 27
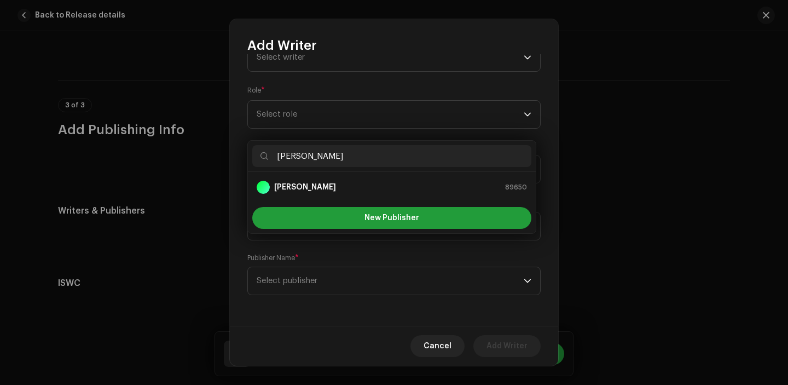
type input "[PERSON_NAME]"
click at [311, 187] on strong "[PERSON_NAME]" at bounding box center [305, 187] width 62 height 11
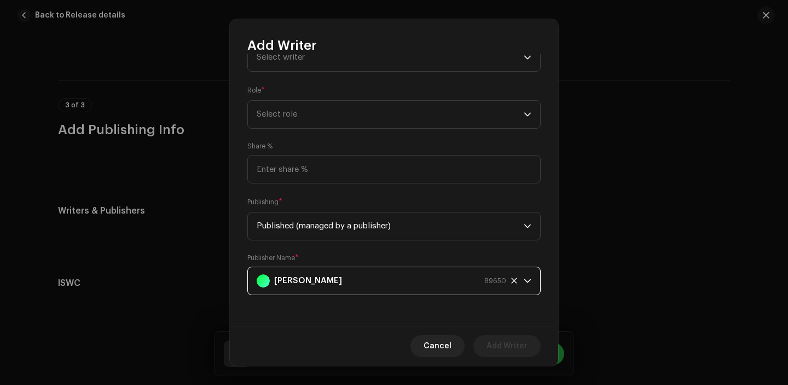
scroll to position [0, 0]
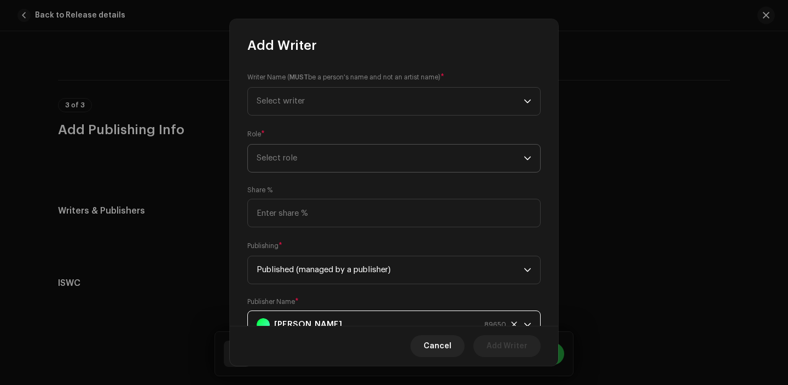
click at [338, 158] on span "Select role" at bounding box center [390, 157] width 267 height 27
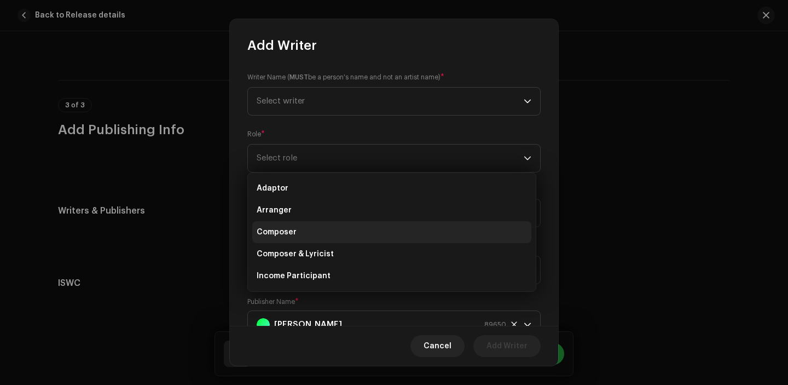
click at [313, 229] on li "Composer" at bounding box center [391, 232] width 279 height 22
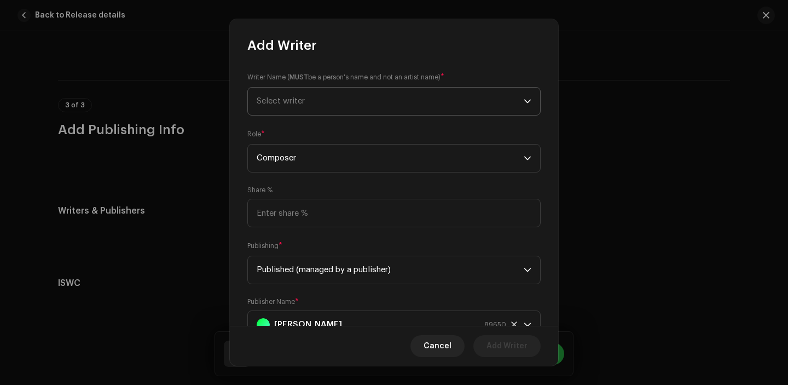
click at [335, 100] on span "Select writer" at bounding box center [390, 101] width 267 height 27
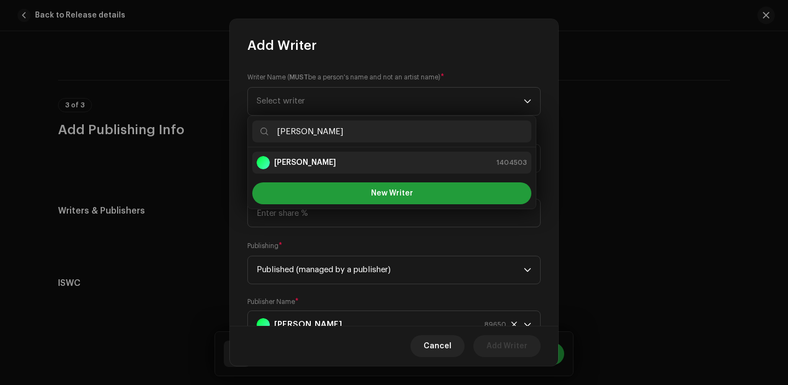
type input "[PERSON_NAME]"
click at [311, 156] on div "[PERSON_NAME]" at bounding box center [296, 162] width 79 height 13
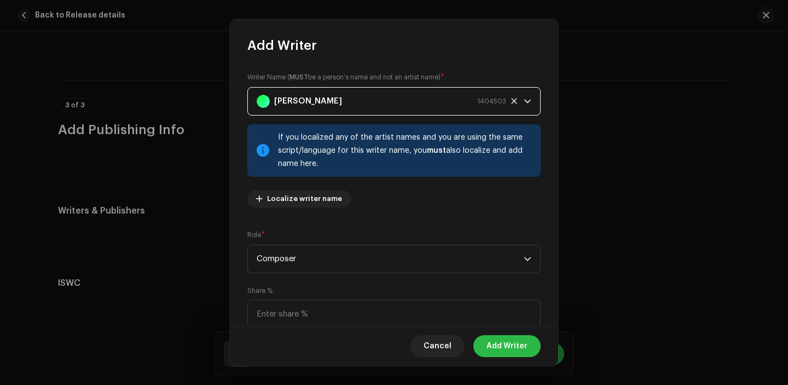
click at [516, 352] on span "Add Writer" at bounding box center [506, 346] width 41 height 22
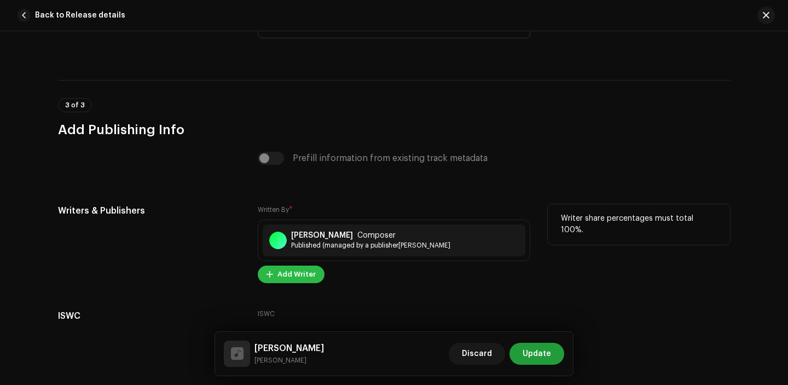
click at [304, 283] on span "Add Writer" at bounding box center [296, 274] width 38 height 22
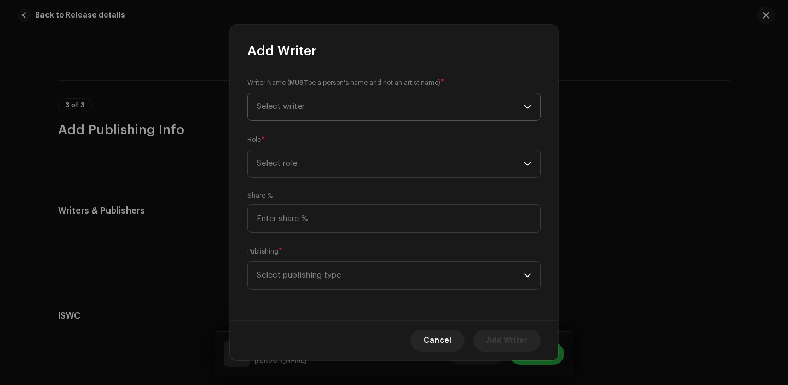
click at [311, 112] on span "Select writer" at bounding box center [390, 106] width 267 height 27
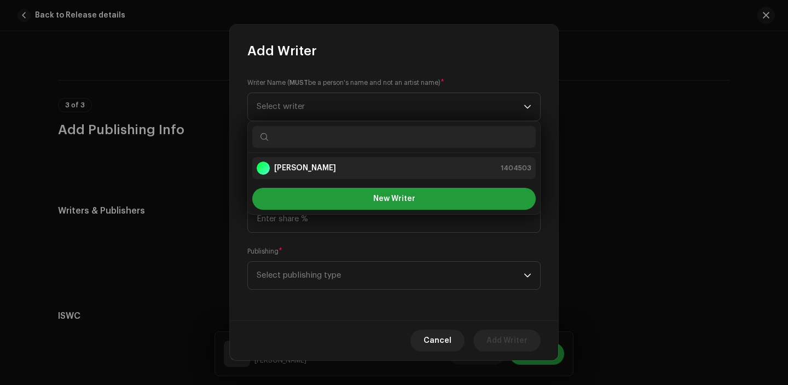
click at [311, 162] on strong "[PERSON_NAME]" at bounding box center [305, 167] width 62 height 11
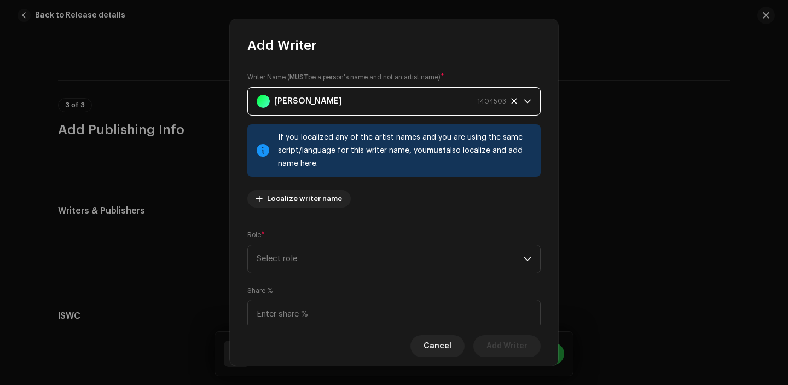
scroll to position [84, 0]
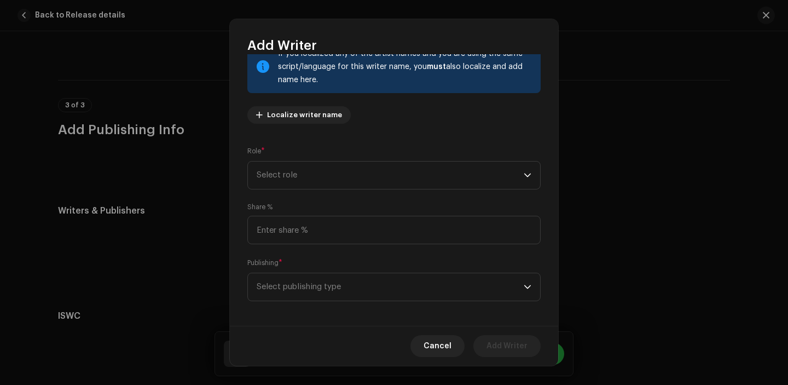
click at [319, 196] on div "Writer Name ( MUST be a person's name and not an artist name) * Dinesh Chhetri …" at bounding box center [394, 189] width 328 height 271
click at [324, 176] on span "Select role" at bounding box center [390, 174] width 267 height 27
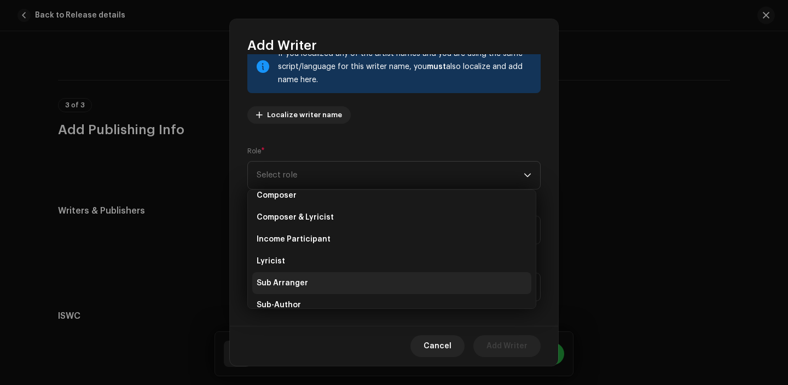
scroll to position [55, 0]
click at [319, 271] on li "Sub Arranger" at bounding box center [391, 281] width 279 height 22
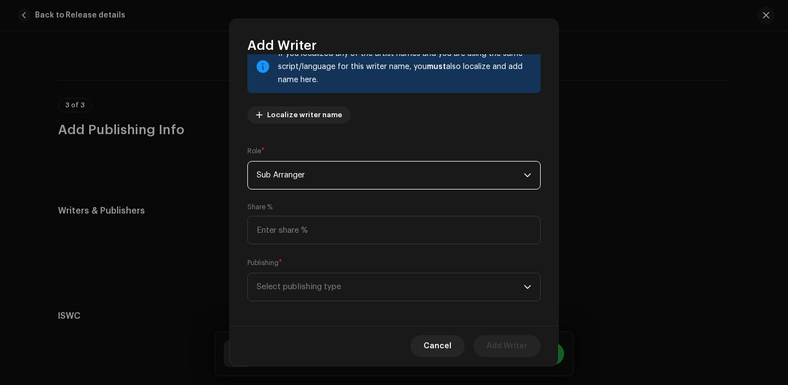
click at [318, 185] on span "Sub Arranger" at bounding box center [390, 174] width 267 height 27
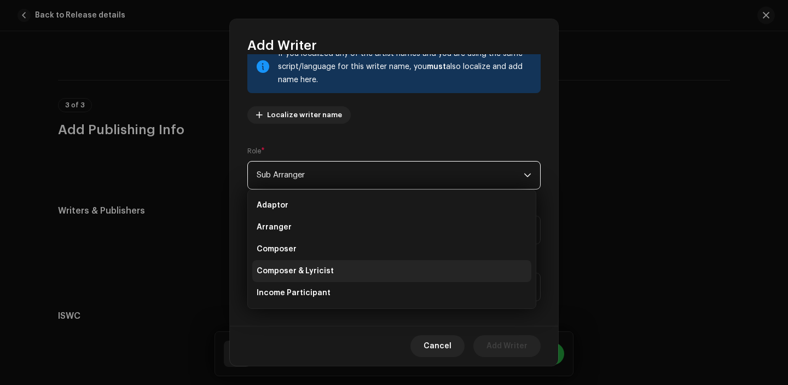
scroll to position [26, 0]
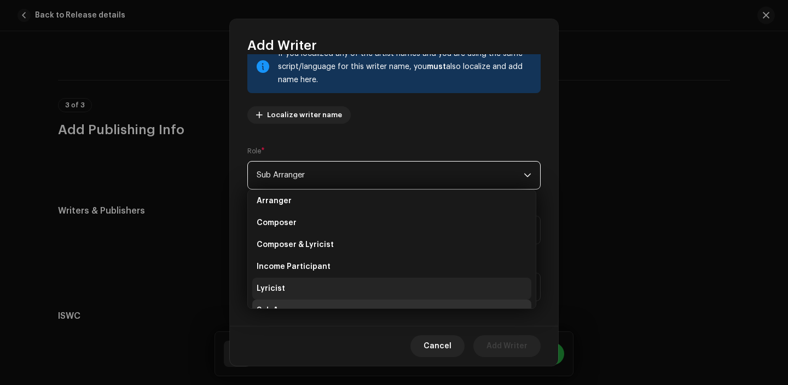
click at [304, 283] on li "Lyricist" at bounding box center [391, 288] width 279 height 22
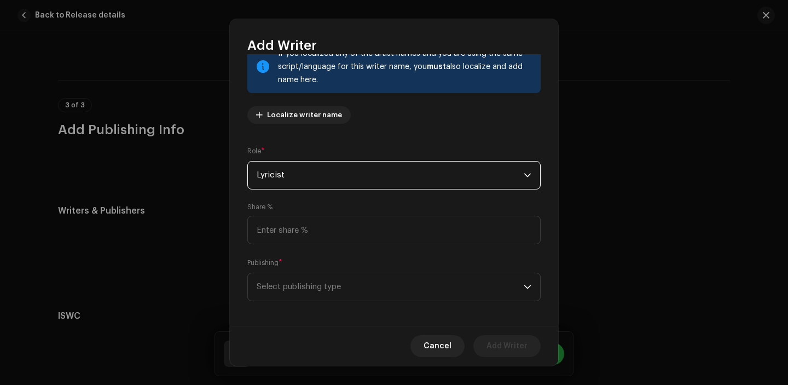
scroll to position [90, 0]
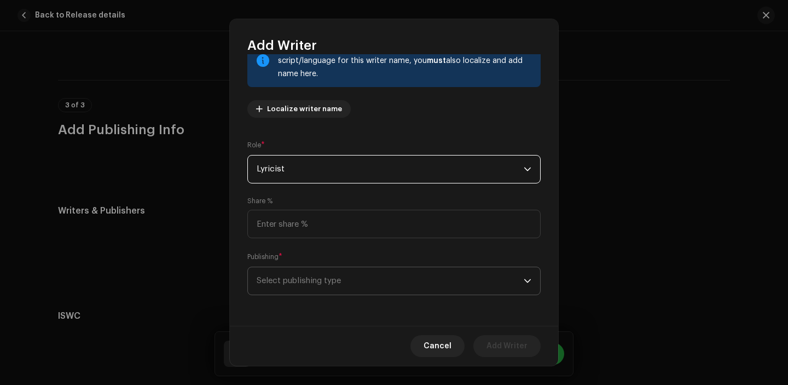
click at [305, 290] on span "Select publishing type" at bounding box center [390, 280] width 267 height 27
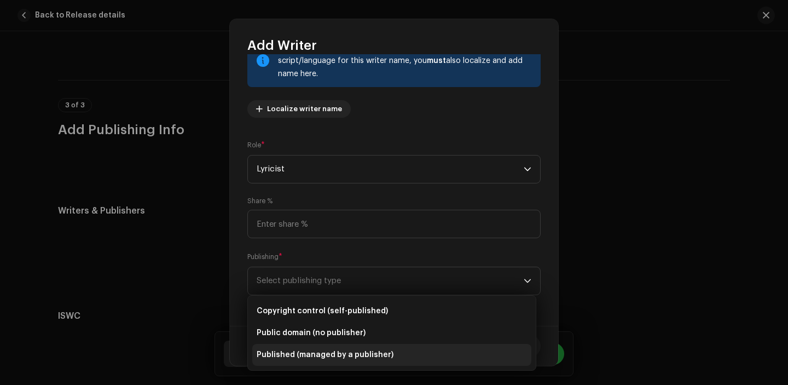
click at [306, 353] on span "Published (managed by a publisher)" at bounding box center [325, 354] width 137 height 11
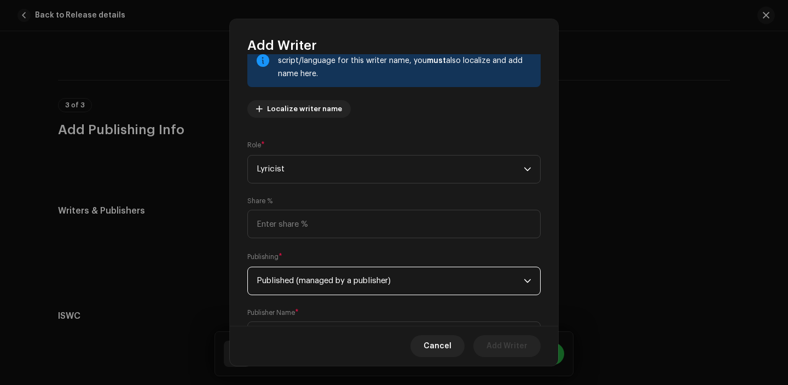
scroll to position [145, 0]
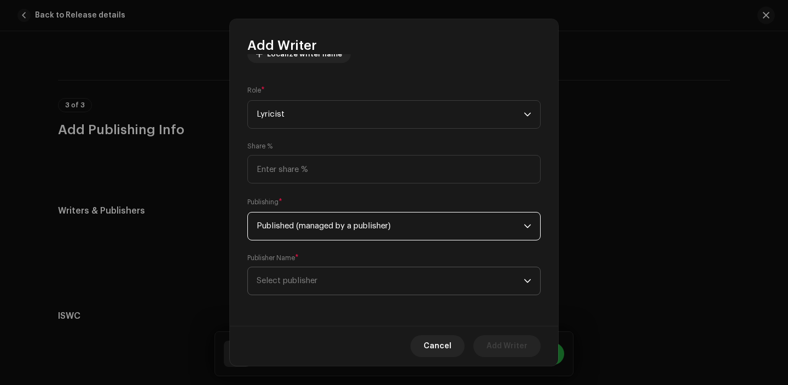
click at [314, 275] on span "Select publisher" at bounding box center [390, 280] width 267 height 27
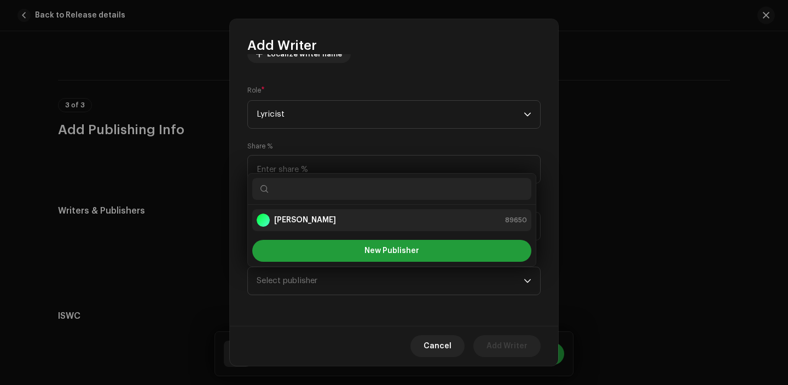
click at [304, 221] on strong "[PERSON_NAME]" at bounding box center [305, 219] width 62 height 11
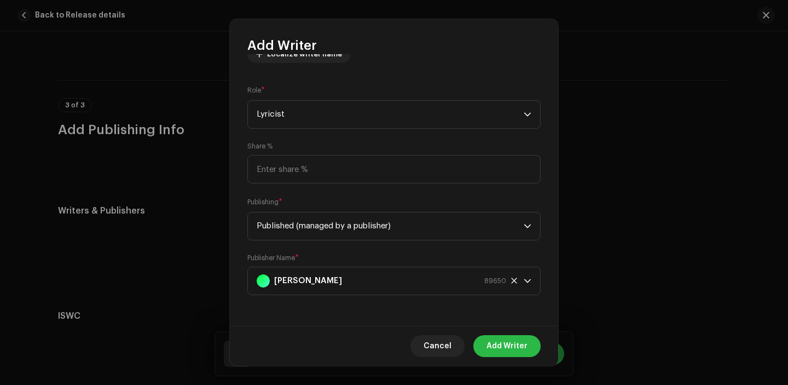
click at [511, 345] on span "Add Writer" at bounding box center [506, 346] width 41 height 22
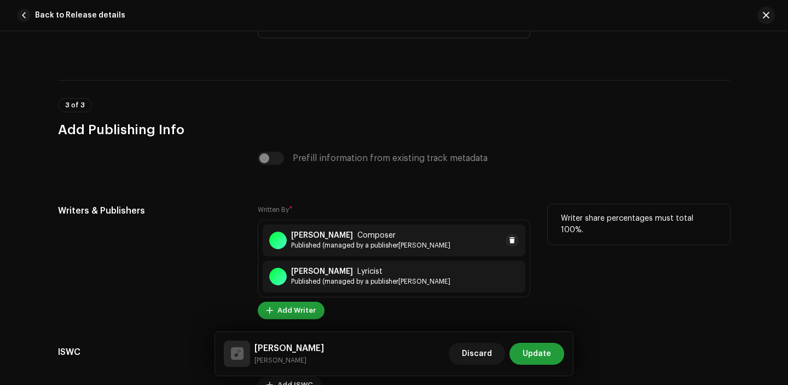
scroll to position [2270, 0]
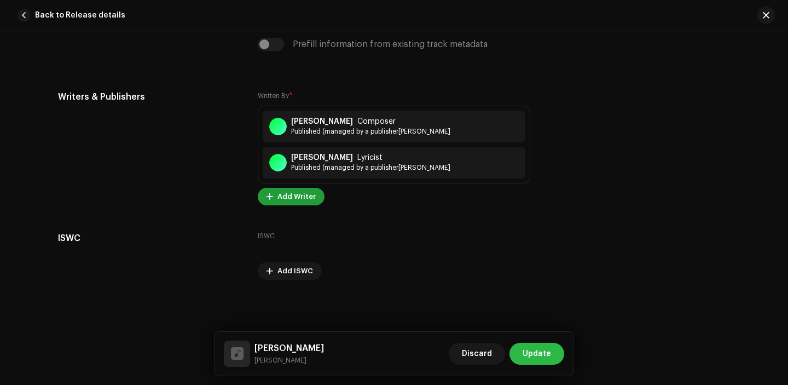
click at [543, 345] on span "Update" at bounding box center [536, 353] width 28 height 22
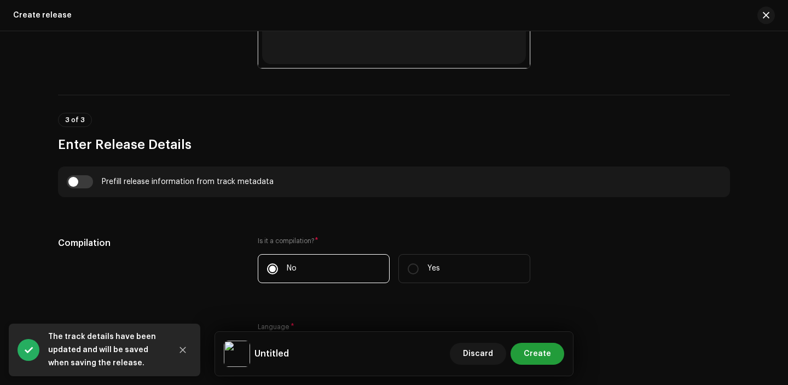
scroll to position [715, 0]
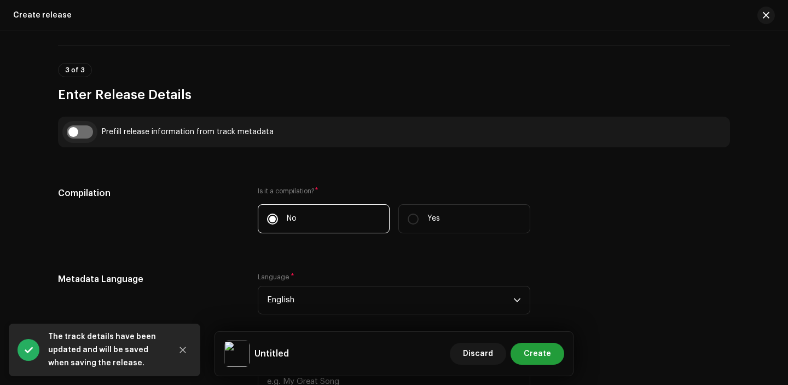
click at [73, 136] on input "checkbox" at bounding box center [80, 131] width 26 height 13
checkbox input "true"
type input "Bato Bhiralo"
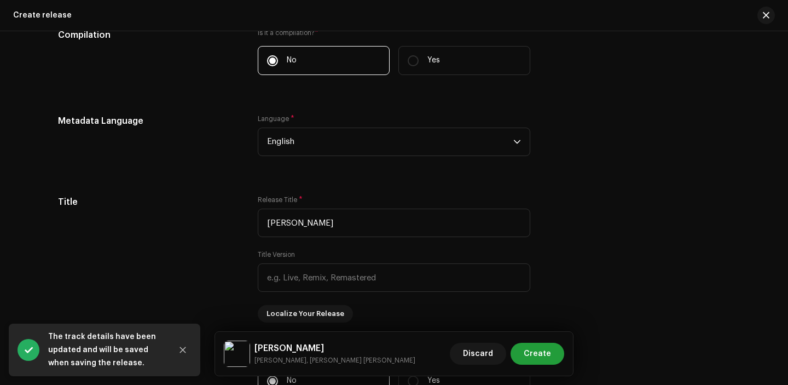
scroll to position [940, 0]
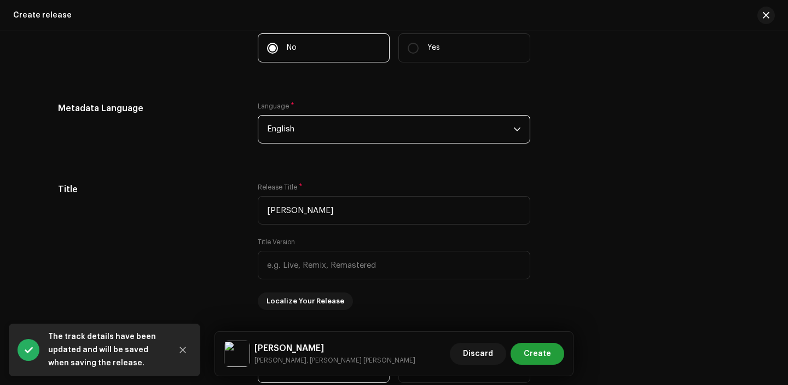
click at [302, 141] on span "English" at bounding box center [390, 128] width 246 height 27
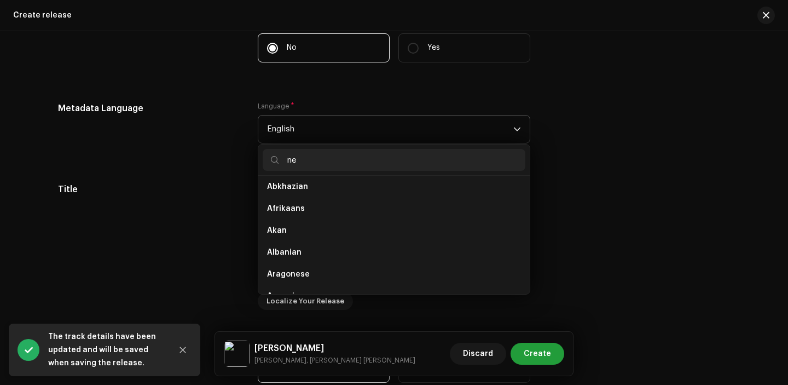
scroll to position [0, 0]
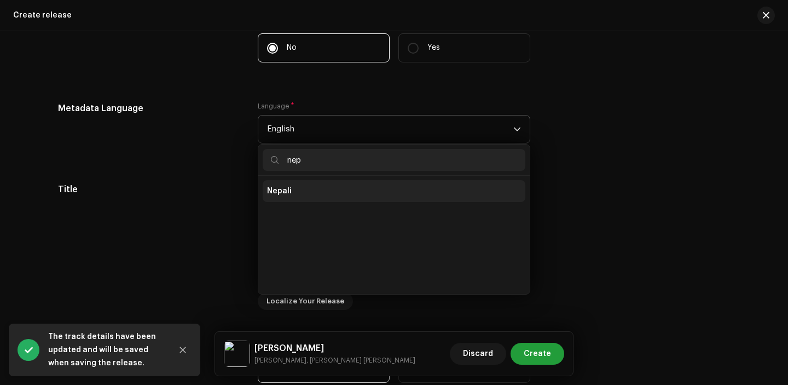
type input "nep"
click at [298, 187] on li "Nepali" at bounding box center [394, 191] width 263 height 22
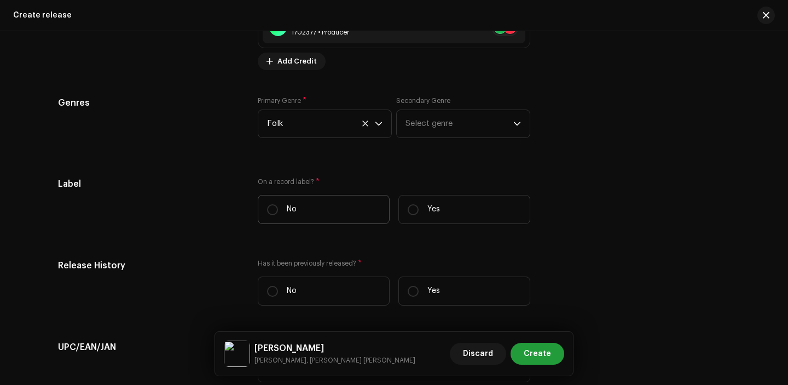
scroll to position [1557, 0]
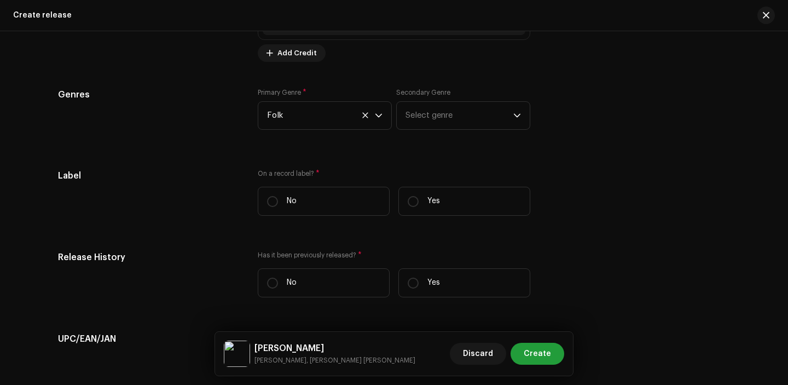
click at [425, 185] on div "On a record label? * No Yes" at bounding box center [394, 196] width 272 height 55
click at [422, 195] on label "Yes" at bounding box center [464, 201] width 132 height 29
click at [418, 196] on input "Yes" at bounding box center [413, 201] width 11 height 11
radio input "true"
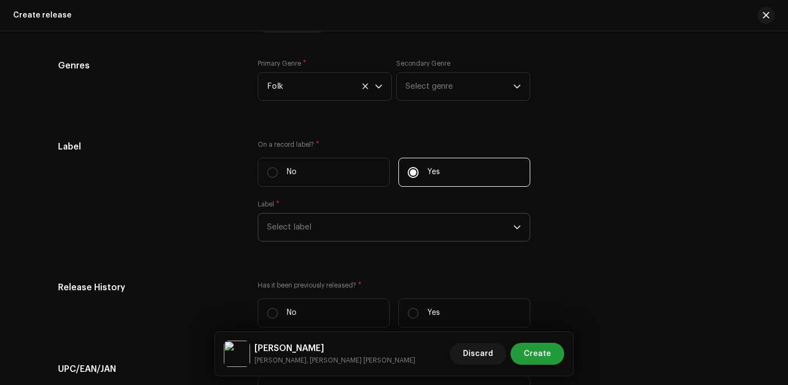
scroll to position [1642, 0]
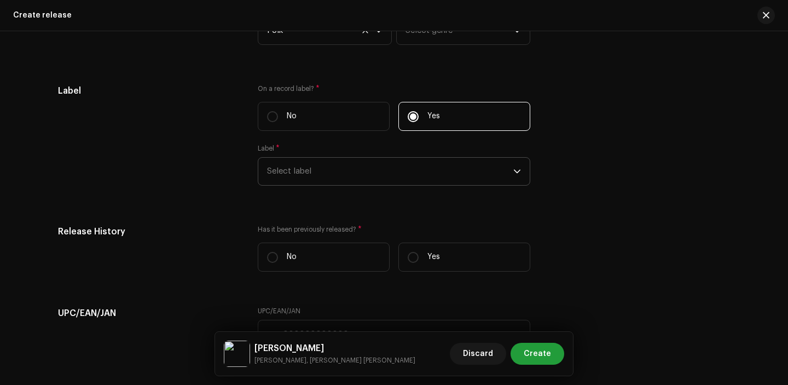
click at [309, 181] on span "Select label" at bounding box center [390, 171] width 246 height 27
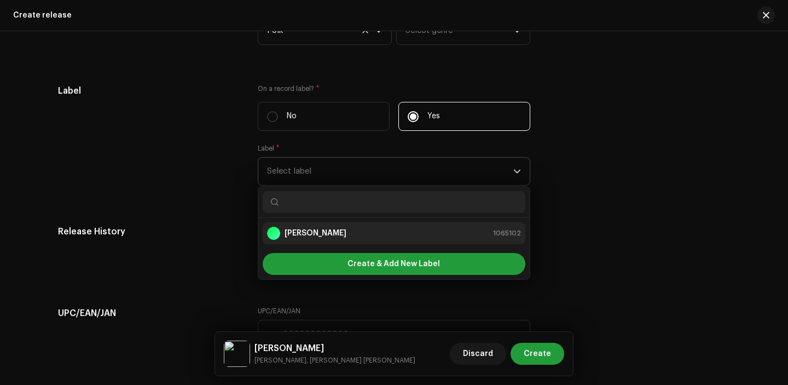
click at [311, 229] on div "[PERSON_NAME]" at bounding box center [306, 232] width 79 height 13
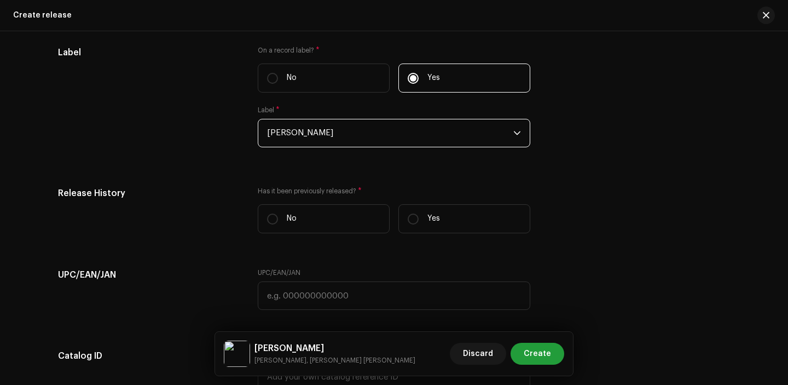
scroll to position [1741, 0]
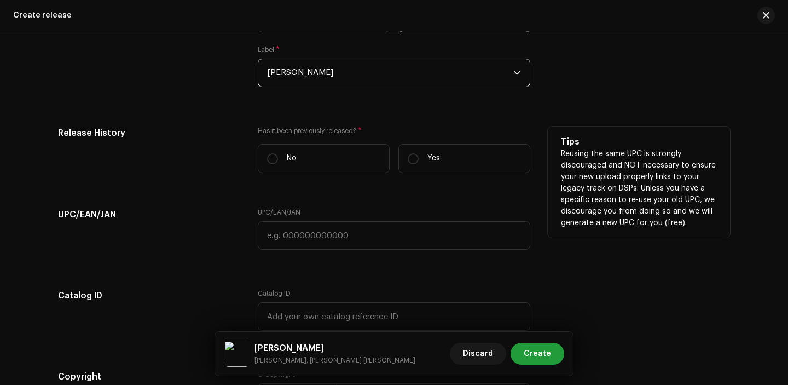
click at [421, 179] on div "Has it been previously released? * No Yes" at bounding box center [394, 153] width 272 height 55
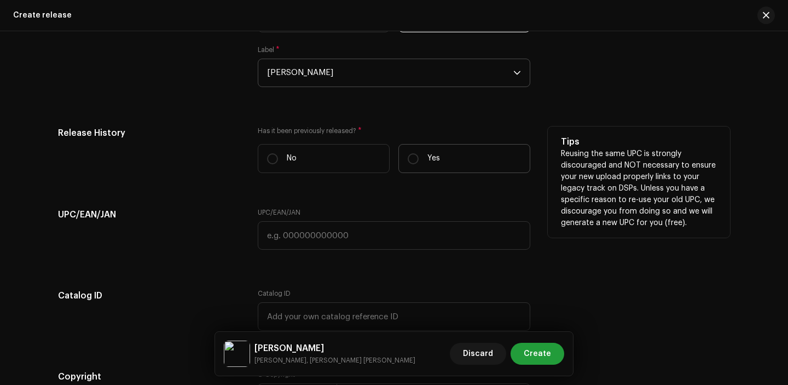
click at [421, 167] on label "Yes" at bounding box center [464, 158] width 132 height 29
click at [418, 164] on input "Yes" at bounding box center [413, 158] width 11 height 11
radio input "true"
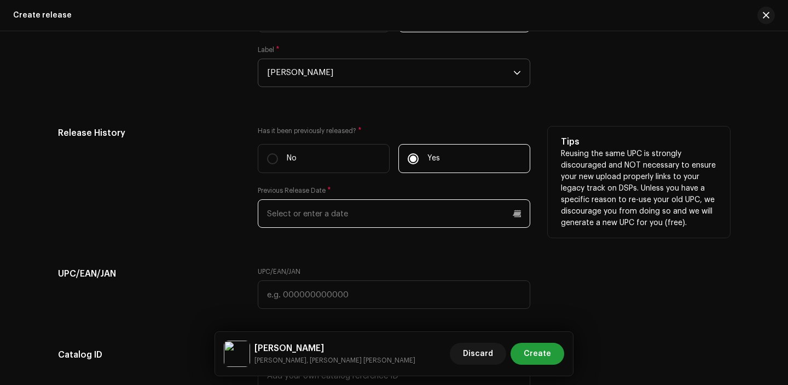
click at [329, 208] on input "text" at bounding box center [394, 213] width 272 height 28
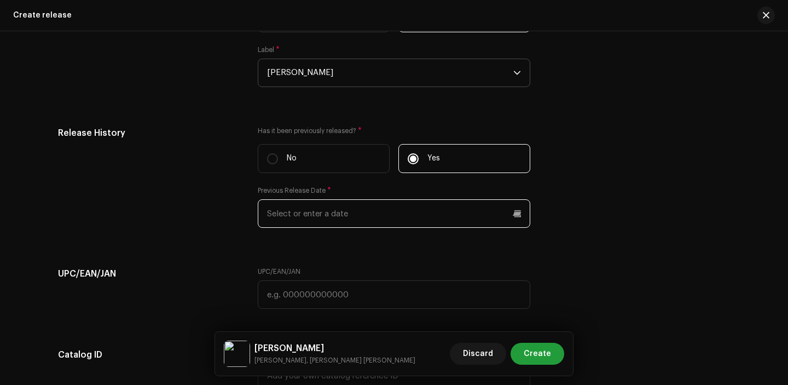
scroll to position [1715, 0]
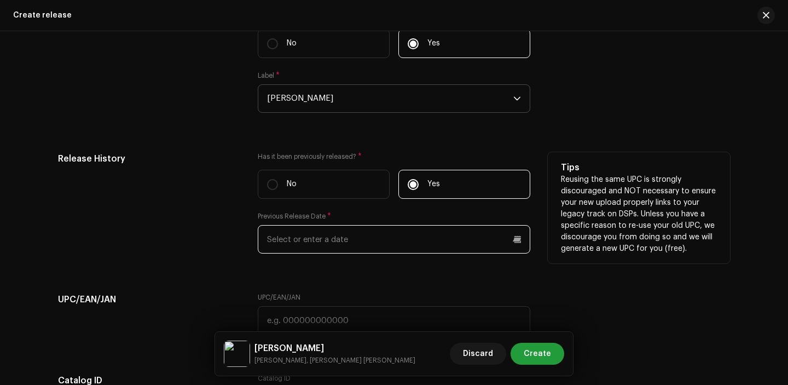
click at [325, 237] on input "text" at bounding box center [394, 239] width 272 height 28
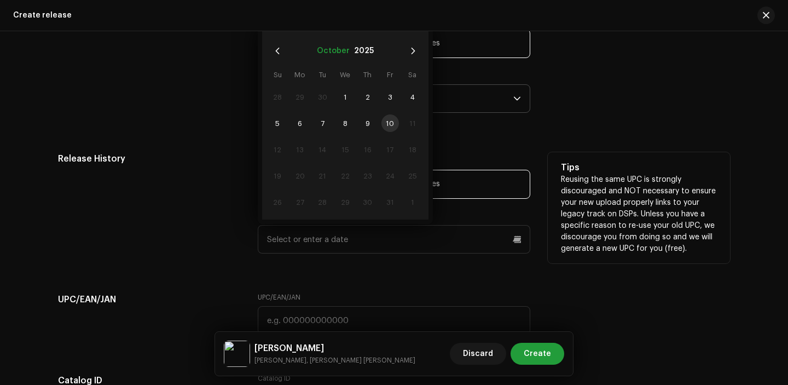
click at [329, 60] on button "October" at bounding box center [333, 51] width 33 height 18
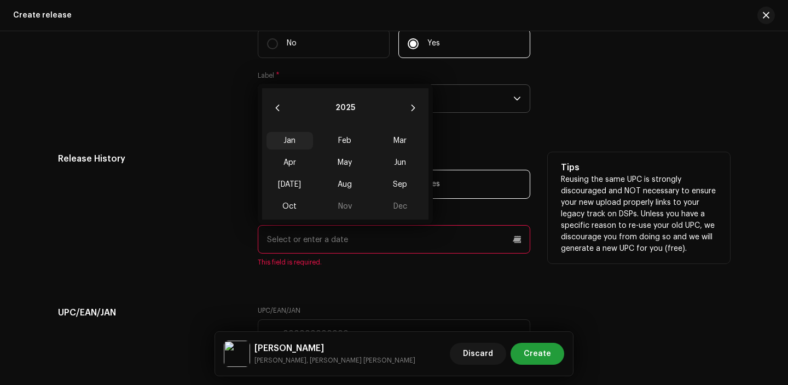
click at [291, 139] on span "Jan" at bounding box center [289, 141] width 46 height 18
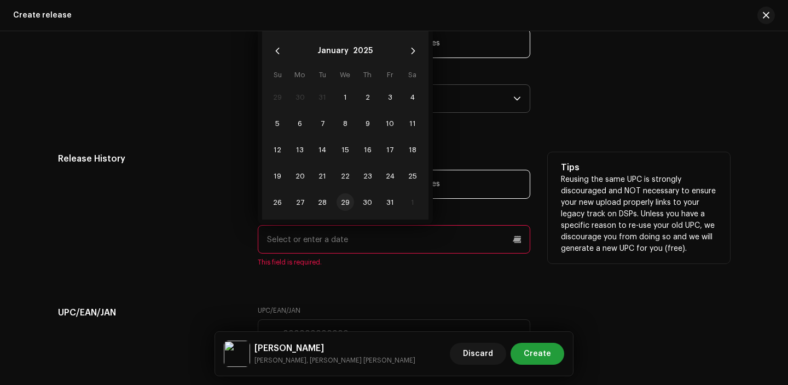
click at [347, 201] on span "29" at bounding box center [345, 202] width 18 height 18
type input "01/29/2025"
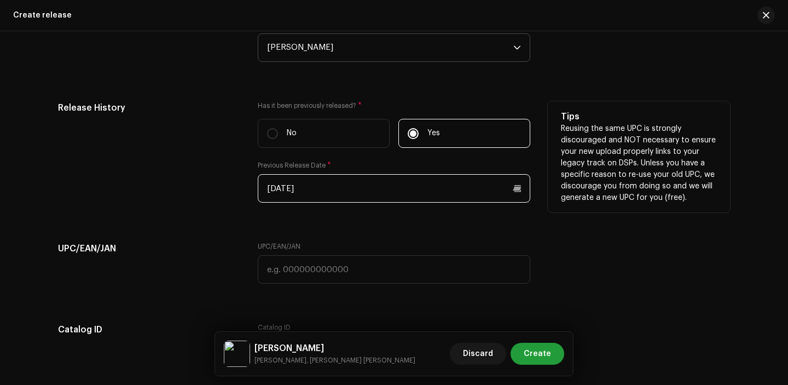
scroll to position [1864, 0]
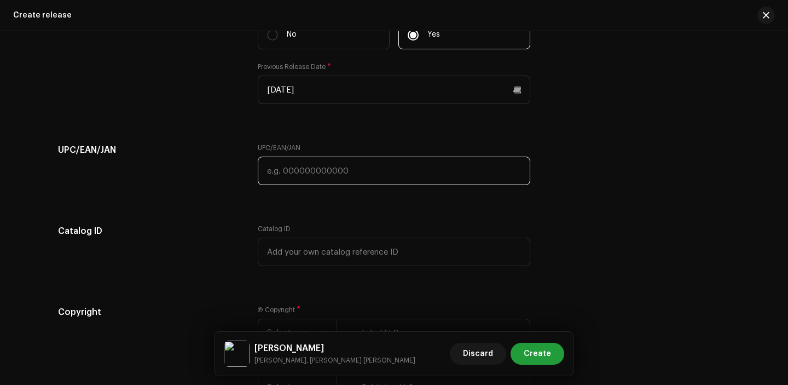
click at [292, 164] on input "text" at bounding box center [394, 170] width 272 height 28
paste input "7300340036596"
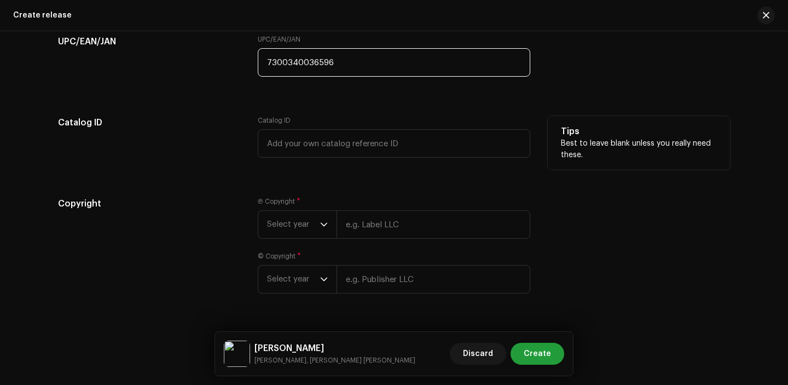
scroll to position [1983, 0]
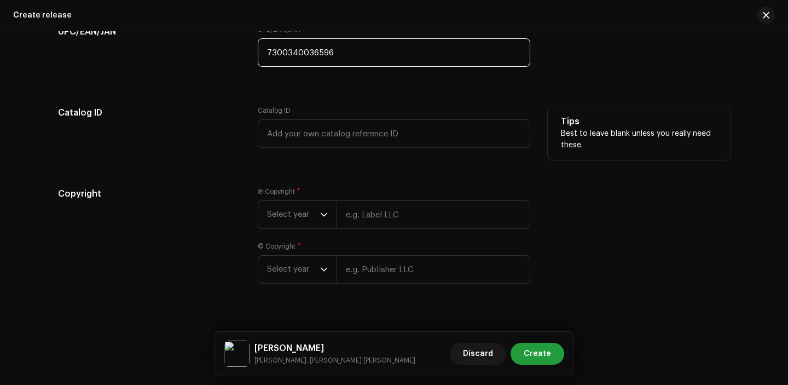
type input "7300340036596"
click at [315, 239] on div "Ⓟ Copyright * Select year © Copyright * Select year" at bounding box center [394, 241] width 272 height 109
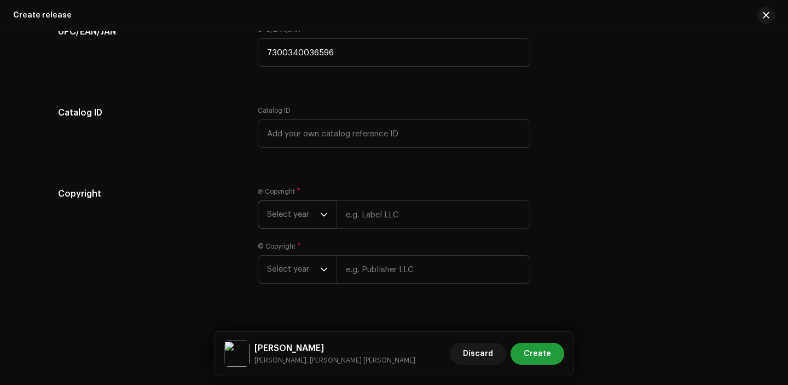
click at [311, 228] on span "Select year" at bounding box center [293, 214] width 53 height 27
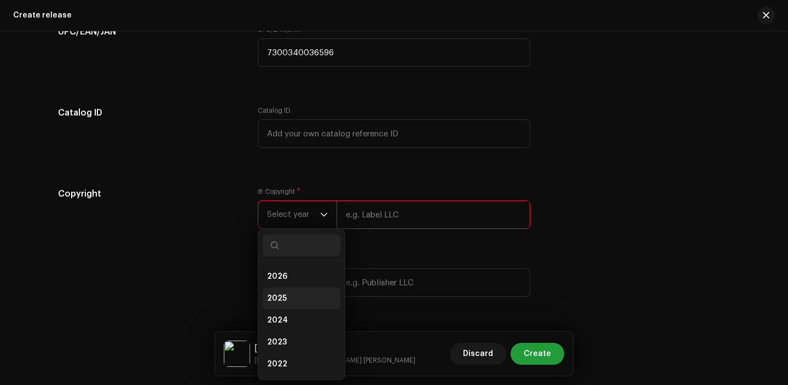
click at [309, 295] on li "2025" at bounding box center [302, 298] width 78 height 22
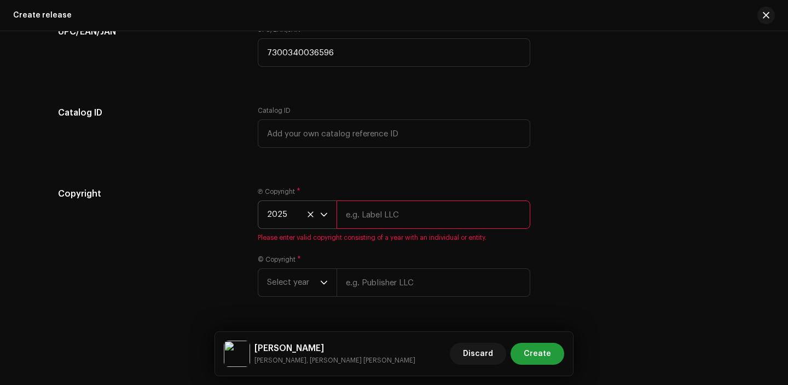
click at [373, 233] on div "Ⓟ Copyright * 2025 Please enter valid copyright consisting of a year with an in…" at bounding box center [394, 214] width 272 height 55
click at [383, 219] on input "text" at bounding box center [433, 214] width 194 height 28
type input "[PERSON_NAME]"
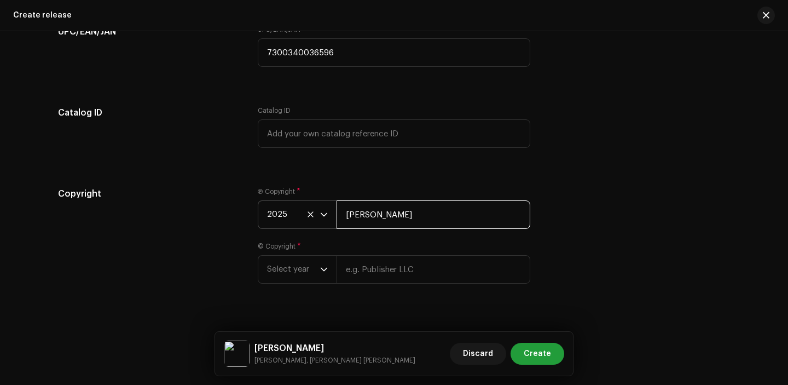
click at [398, 216] on input "[PERSON_NAME]" at bounding box center [433, 214] width 194 height 28
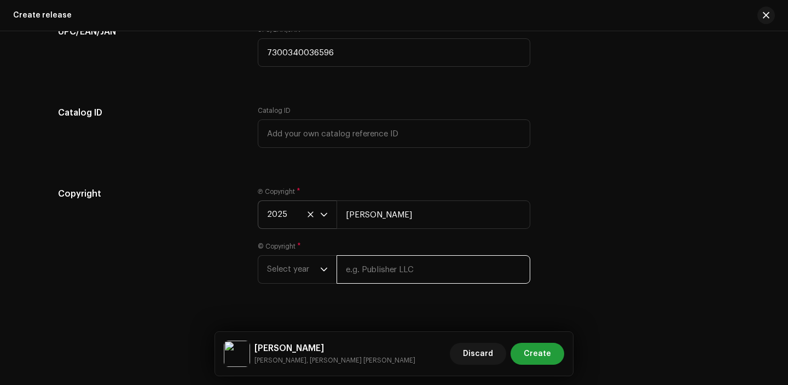
click at [394, 261] on input "text" at bounding box center [433, 269] width 194 height 28
click at [394, 272] on input "text" at bounding box center [433, 269] width 194 height 28
paste input "[PERSON_NAME]"
type input "[PERSON_NAME]"
click at [296, 268] on span "Select year" at bounding box center [293, 268] width 53 height 27
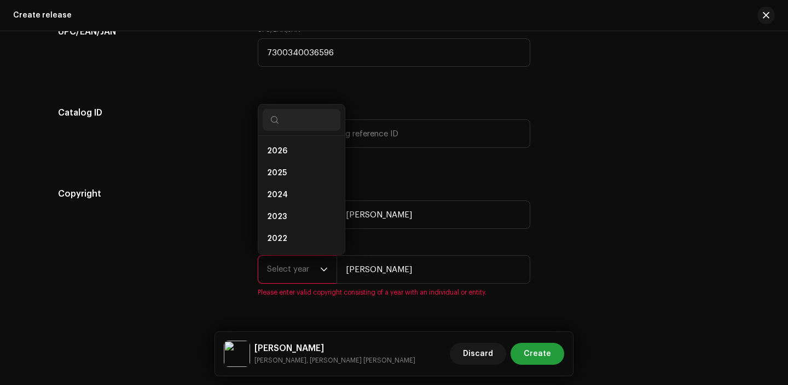
scroll to position [18, 0]
click at [304, 165] on li "2025" at bounding box center [302, 155] width 78 height 22
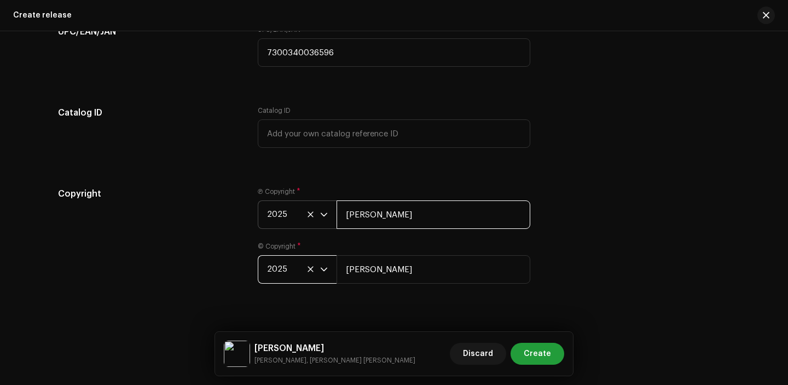
click at [467, 229] on input "[PERSON_NAME]" at bounding box center [433, 214] width 194 height 28
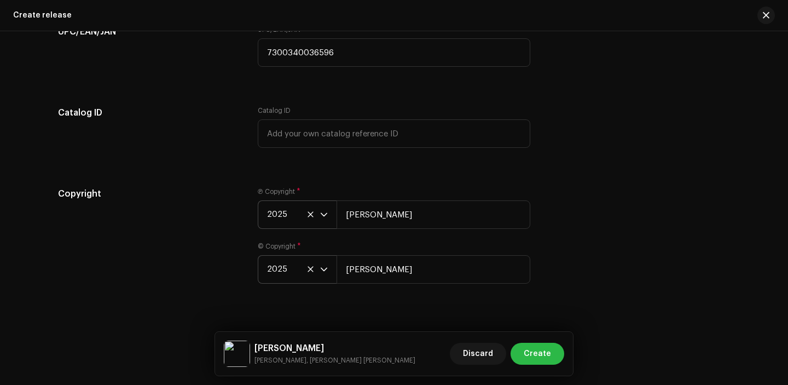
click at [543, 345] on span "Create" at bounding box center [537, 353] width 27 height 22
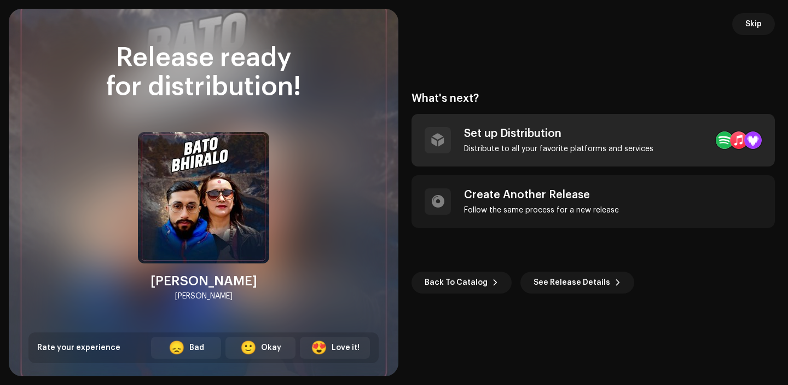
click at [540, 145] on div "Distribute to all your favorite platforms and services" at bounding box center [558, 148] width 189 height 9
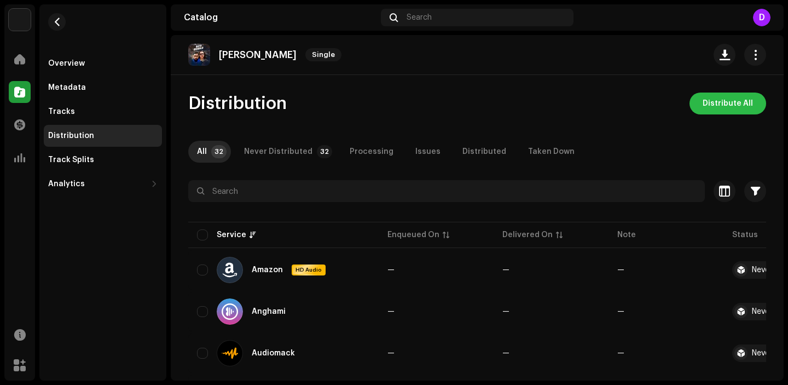
click at [742, 100] on span "Distribute All" at bounding box center [727, 103] width 50 height 22
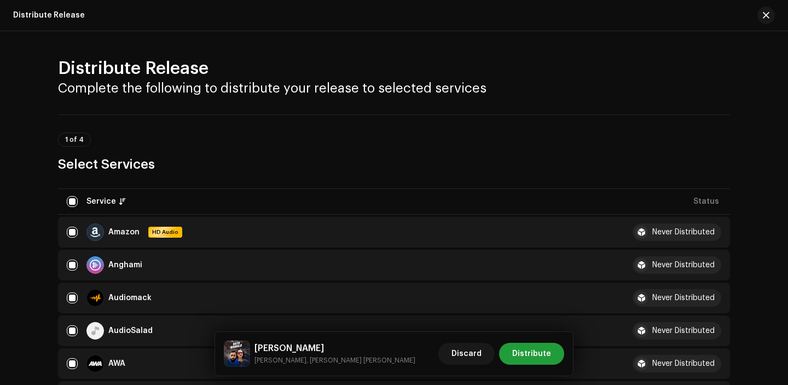
click at [531, 337] on div "Bato Bhiralo Dinesh Chhetri, Niruta Pun Magar Discard Distribute" at bounding box center [394, 354] width 358 height 44
click at [531, 354] on span "Distribute" at bounding box center [531, 353] width 39 height 22
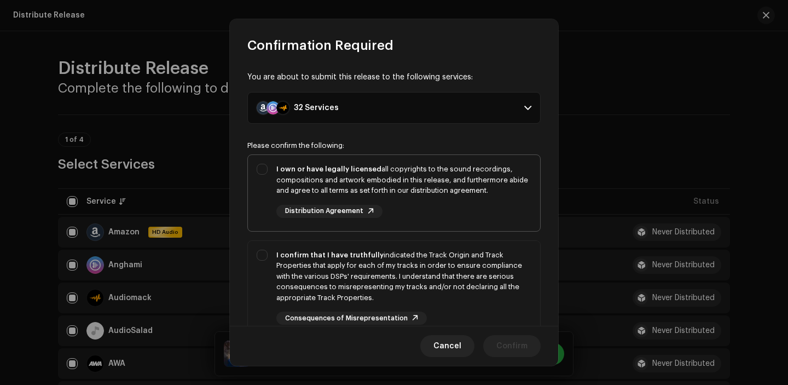
click at [481, 174] on div "I own or have legally licensed all copyrights to the sound recordings, composit…" at bounding box center [403, 180] width 255 height 32
checkbox input "true"
click at [481, 248] on div "I confirm that I have truthfully indicated the Track Origin and Track Propertie…" at bounding box center [394, 287] width 292 height 93
checkbox input "true"
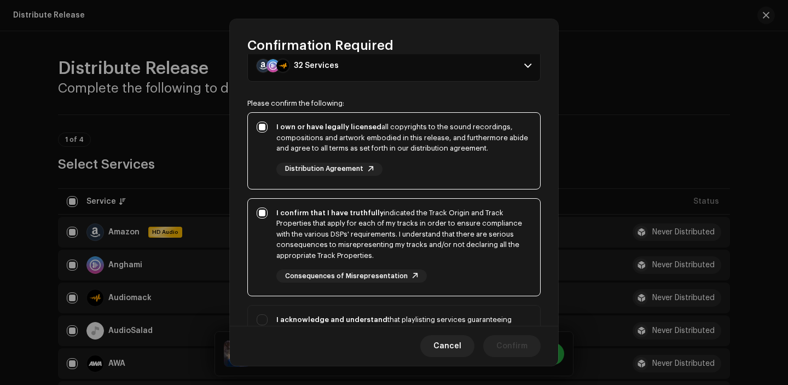
scroll to position [121, 0]
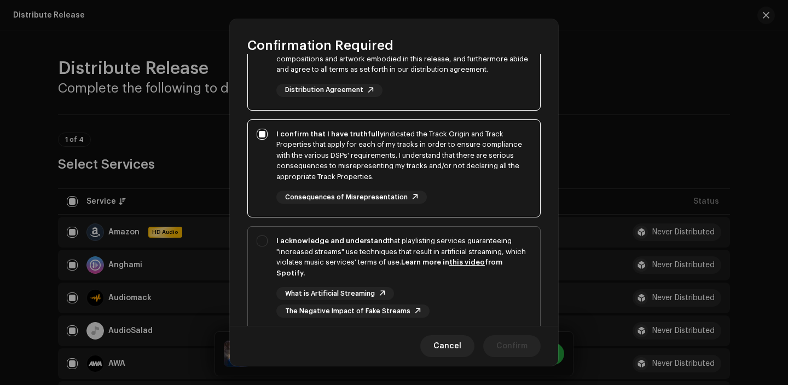
click at [481, 267] on div "I acknowledge and understand that playlisting services guaranteeing "increased …" at bounding box center [403, 256] width 255 height 43
checkbox input "true"
click at [509, 346] on span "Confirm" at bounding box center [511, 346] width 31 height 22
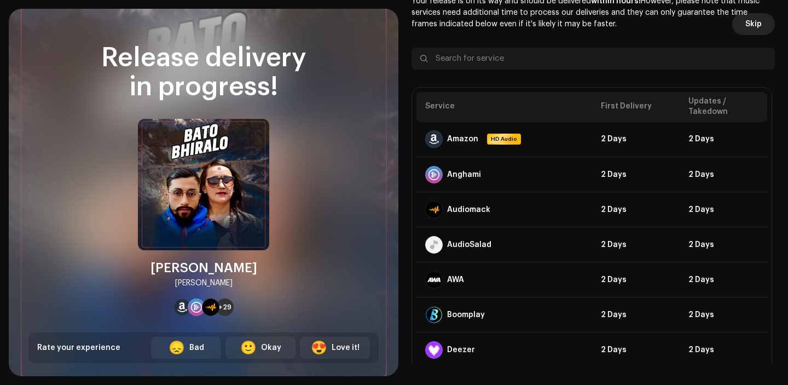
click at [755, 21] on span "Skip" at bounding box center [753, 24] width 16 height 22
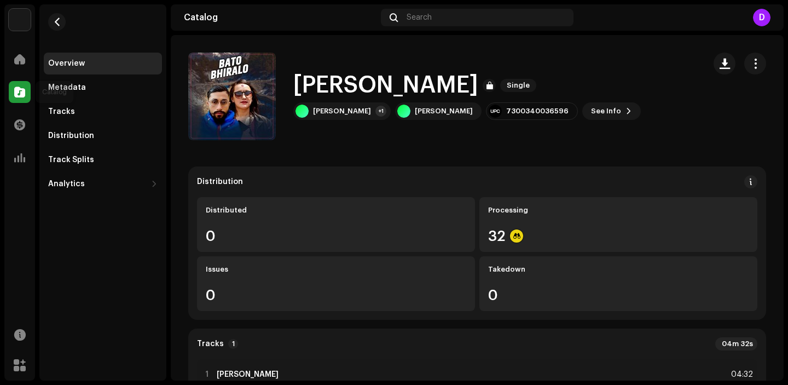
click at [24, 89] on span at bounding box center [19, 92] width 11 height 9
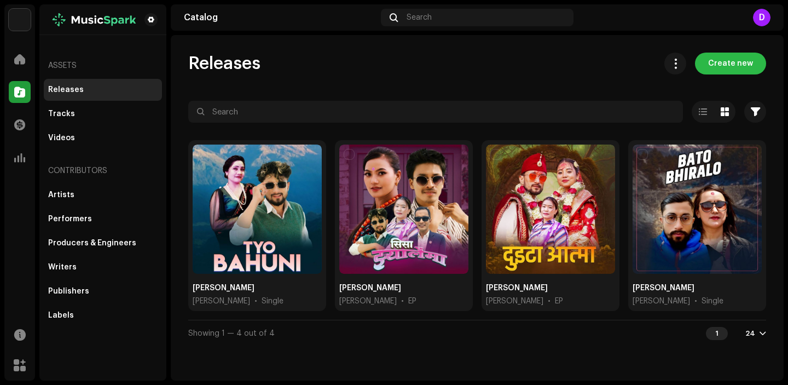
click at [742, 65] on span "Create new" at bounding box center [730, 64] width 45 height 22
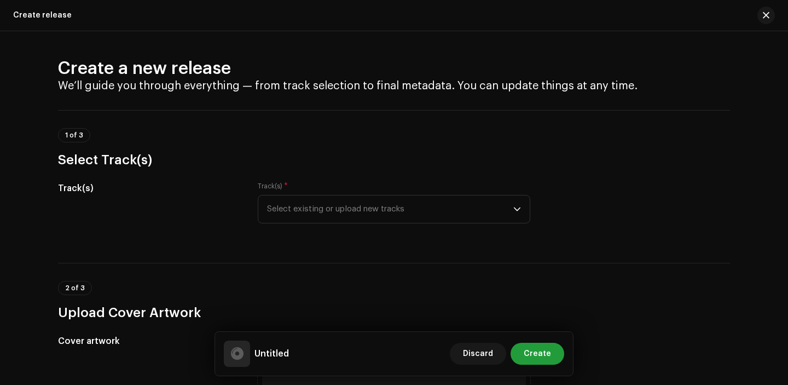
scroll to position [33, 0]
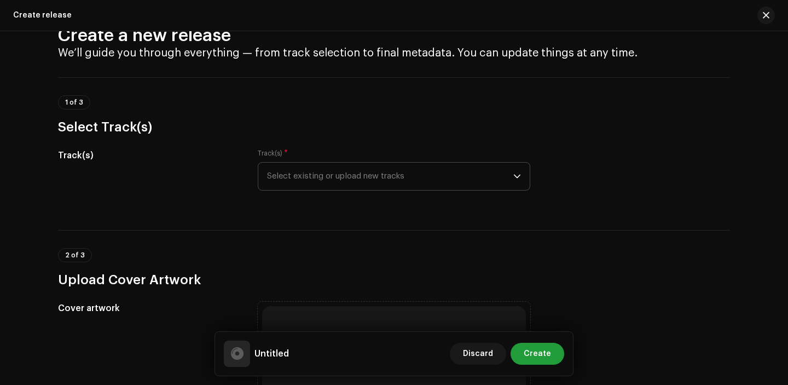
click at [328, 177] on span "Select existing or upload new tracks" at bounding box center [390, 175] width 246 height 27
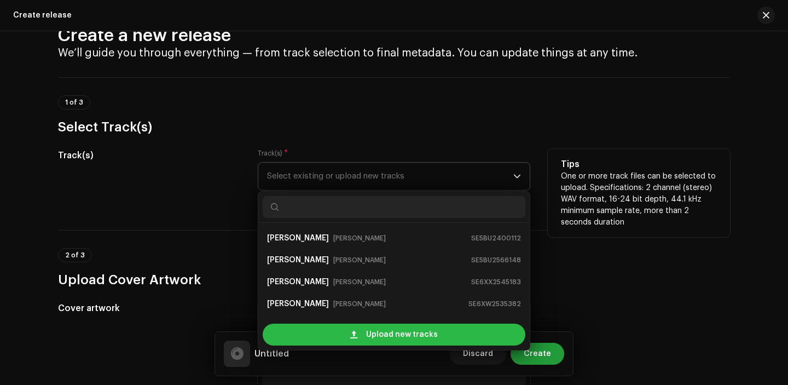
click at [324, 336] on div "Upload new tracks" at bounding box center [394, 334] width 263 height 22
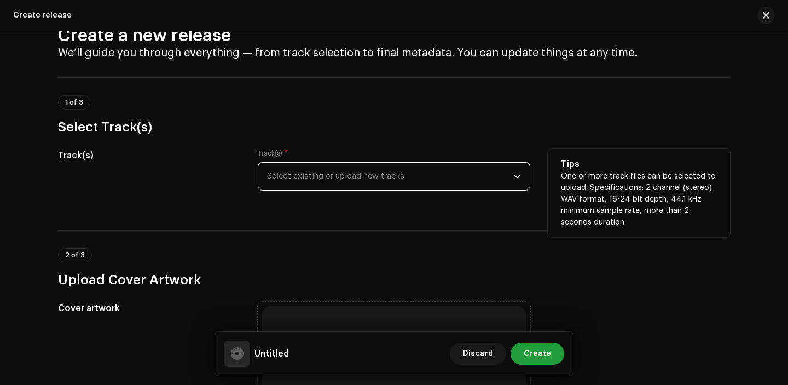
click at [386, 159] on div "Track(s) * Select existing or upload new tracks" at bounding box center [394, 170] width 272 height 42
click at [382, 177] on span "Select existing or upload new tracks" at bounding box center [390, 175] width 246 height 27
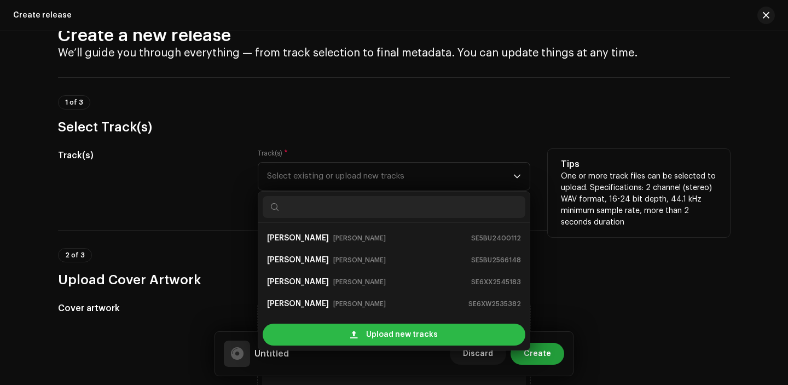
click at [357, 332] on div "Upload new tracks" at bounding box center [394, 334] width 263 height 22
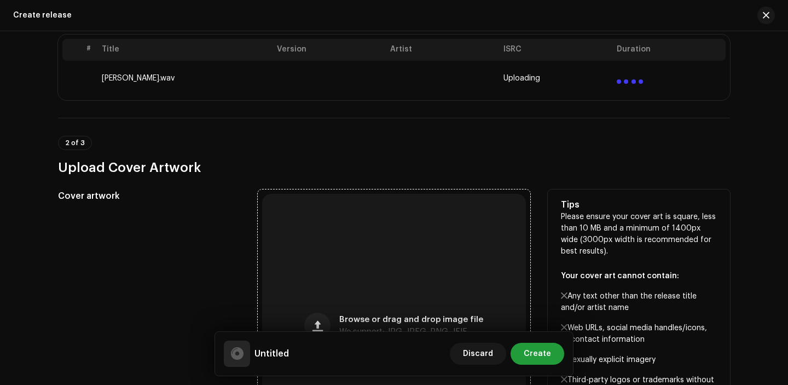
scroll to position [288, 0]
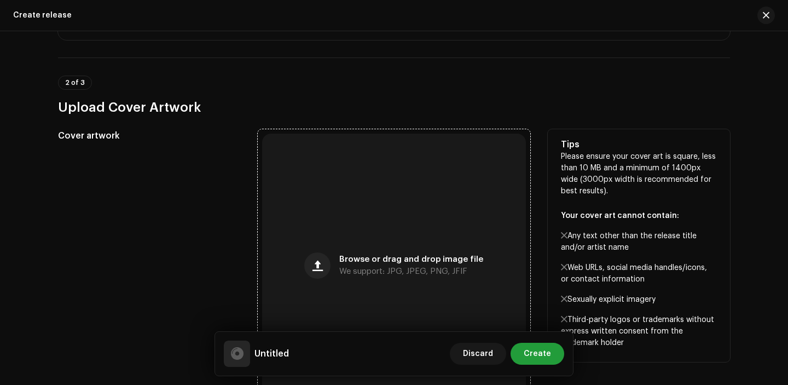
click at [318, 244] on div "Browse or drag and drop image file We support: JPG, JPEG, PNG, JFIF" at bounding box center [394, 265] width 264 height 264
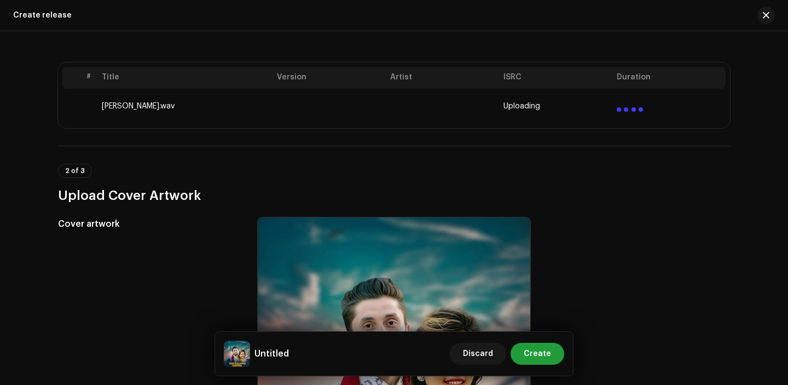
scroll to position [194, 0]
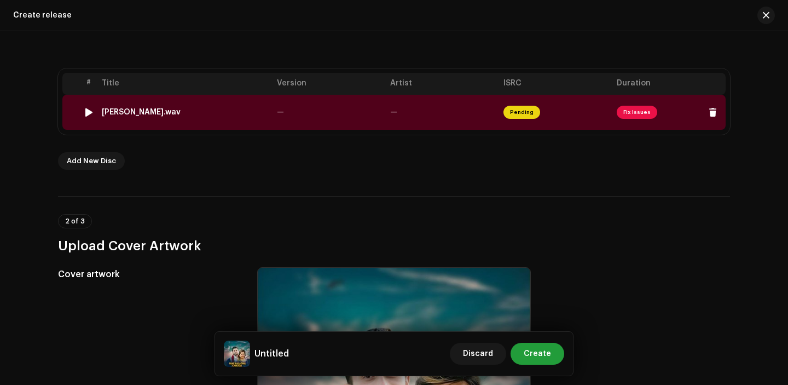
click at [263, 127] on td "Yahi Halatma Chhoda.wav" at bounding box center [184, 112] width 175 height 35
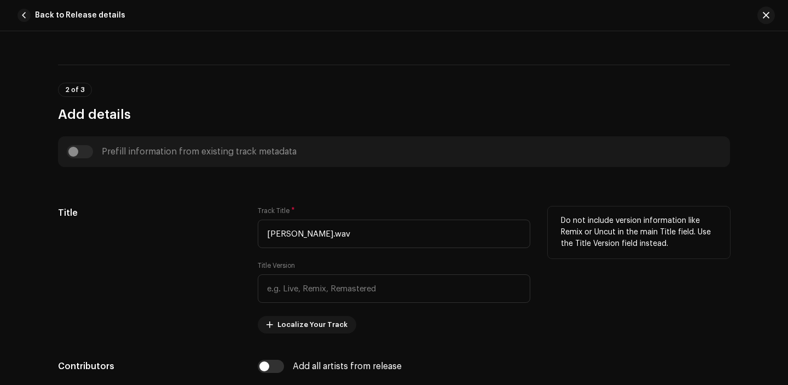
scroll to position [230, 0]
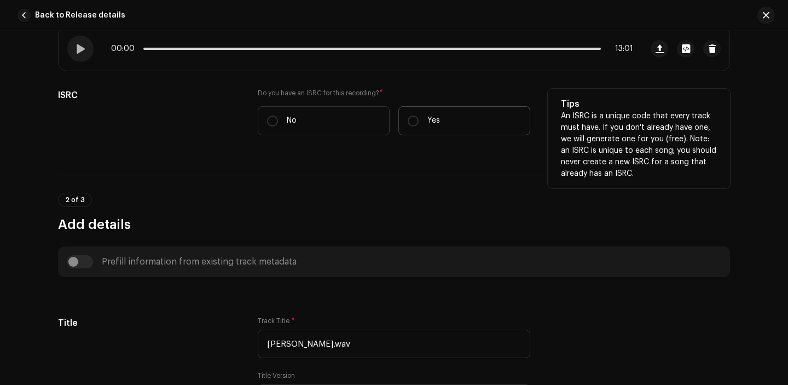
click at [400, 119] on label "Yes" at bounding box center [464, 120] width 132 height 29
click at [408, 119] on input "Yes" at bounding box center [413, 120] width 11 height 11
radio input "true"
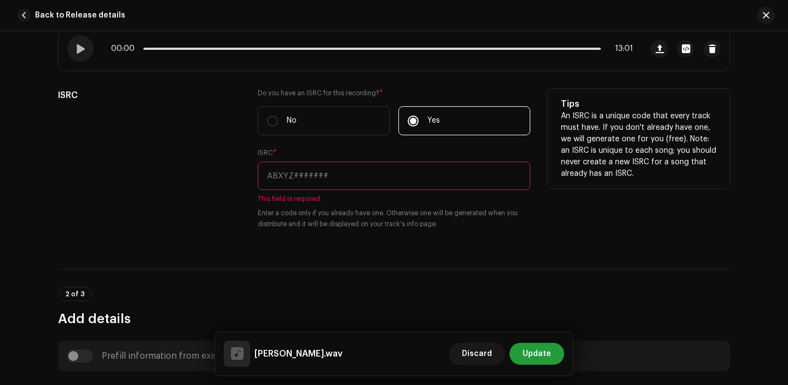
click at [400, 119] on label "Yes" at bounding box center [464, 120] width 132 height 29
click at [408, 119] on input "Yes" at bounding box center [413, 120] width 11 height 11
click at [328, 185] on input "text" at bounding box center [394, 175] width 272 height 28
paste input "SE6TI2329868"
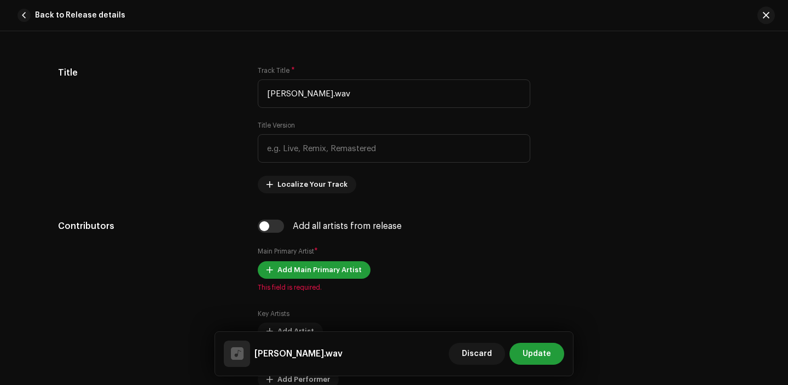
scroll to position [586, 0]
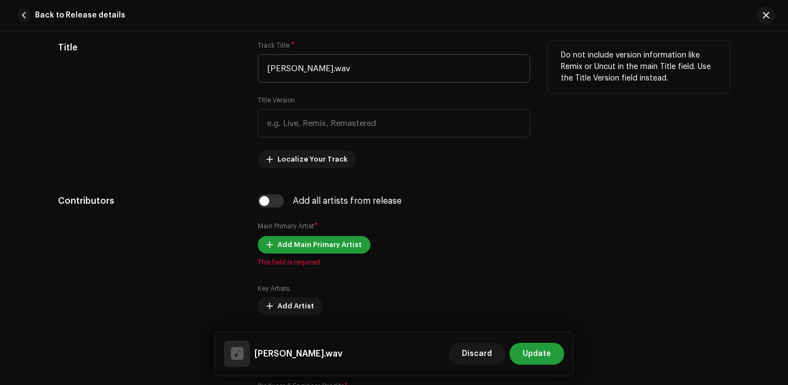
type input "SE6TI2329868"
click at [387, 71] on input "Yahi Halatma Chhoda.wav" at bounding box center [394, 68] width 272 height 28
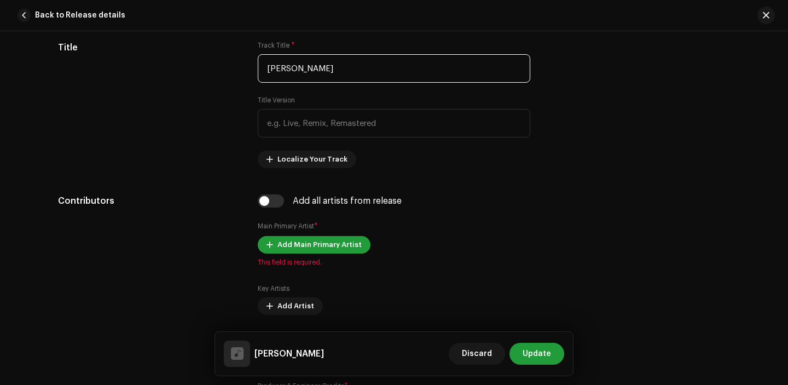
type input "Yahi Halatma Chhoda"
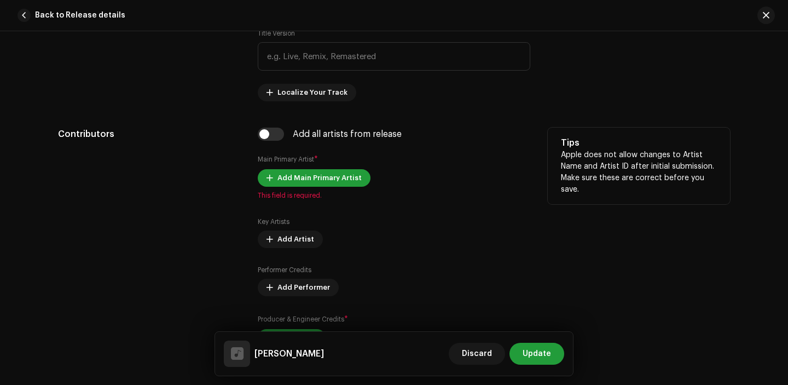
scroll to position [667, 0]
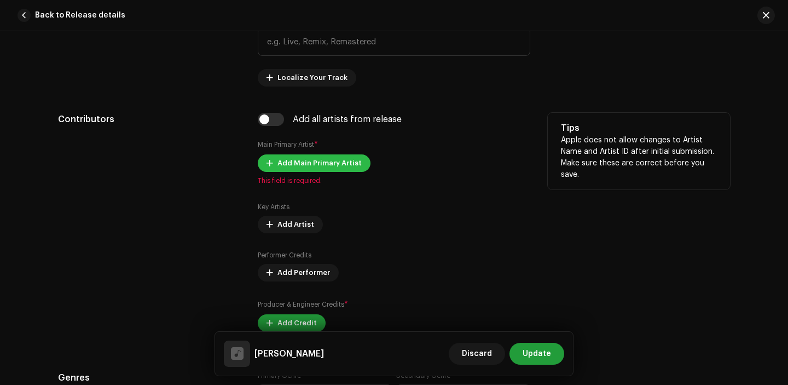
click at [299, 156] on span "Add Main Primary Artist" at bounding box center [319, 163] width 84 height 22
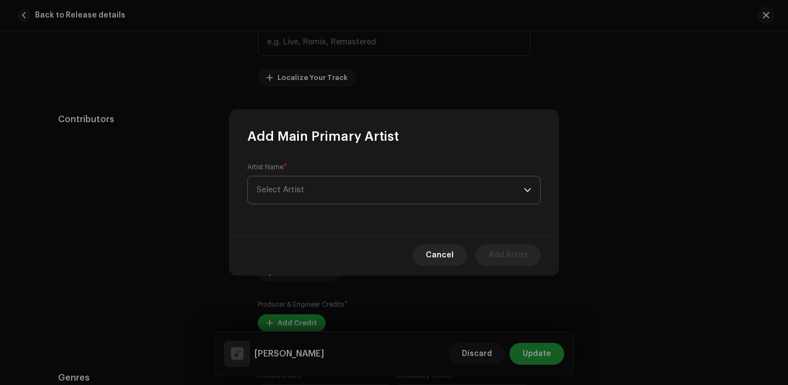
click at [321, 183] on span "Select Artist" at bounding box center [390, 189] width 267 height 27
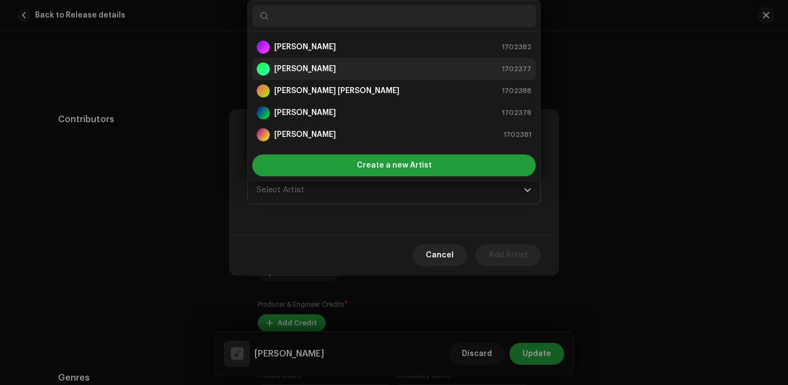
click at [313, 65] on strong "[PERSON_NAME]" at bounding box center [305, 68] width 62 height 11
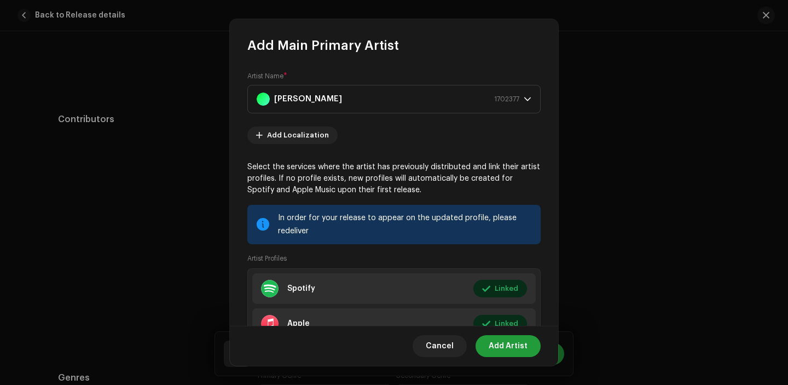
scroll to position [84, 0]
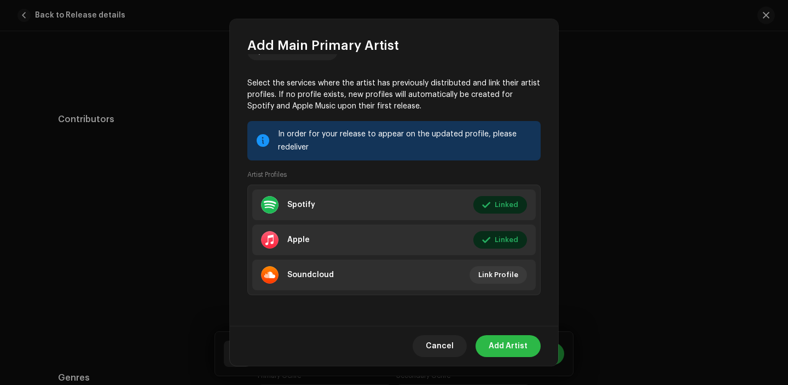
click at [509, 348] on span "Add Artist" at bounding box center [508, 346] width 39 height 22
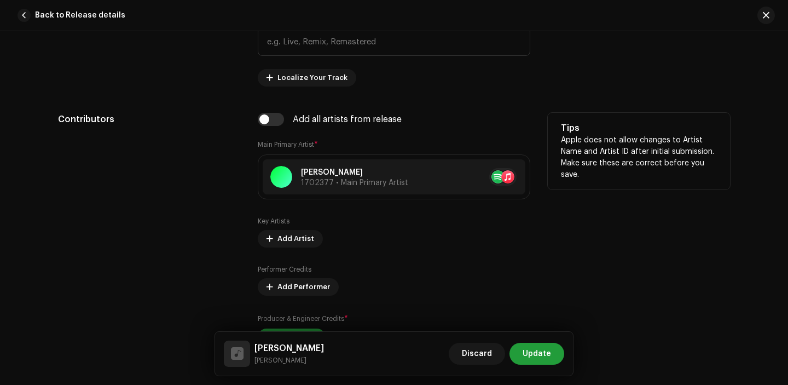
scroll to position [749, 0]
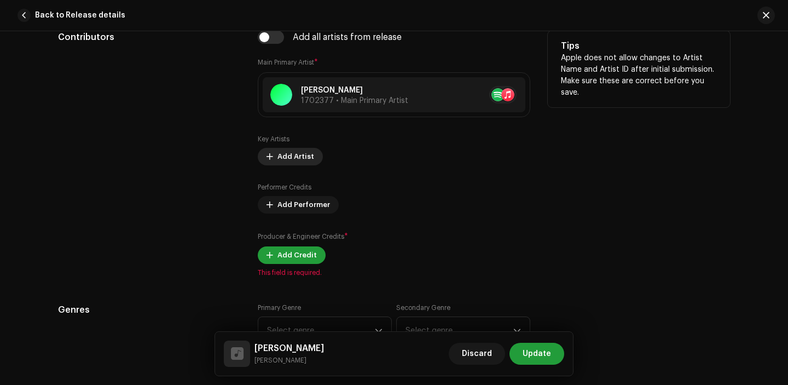
click at [285, 149] on span "Add Artist" at bounding box center [295, 157] width 37 height 22
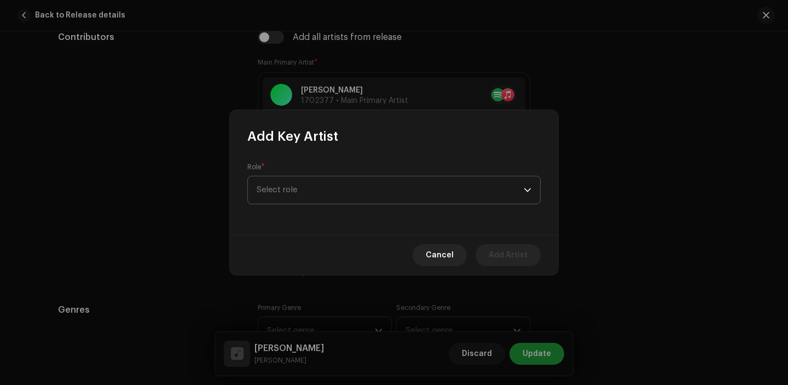
click at [318, 186] on span "Select role" at bounding box center [390, 189] width 267 height 27
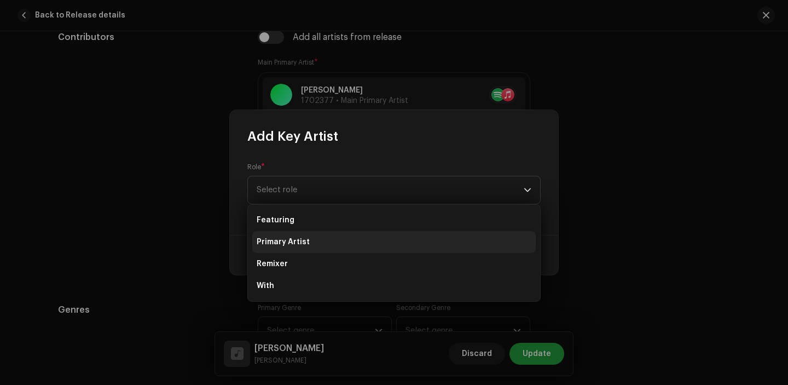
click at [316, 247] on li "Primary Artist" at bounding box center [393, 242] width 283 height 22
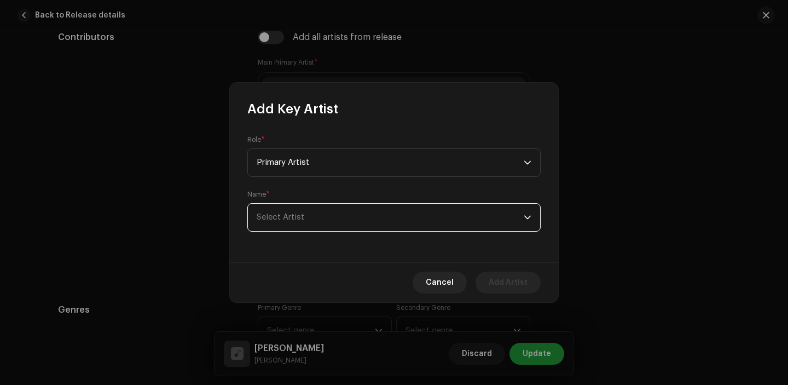
click at [308, 212] on span "Select Artist" at bounding box center [390, 217] width 267 height 27
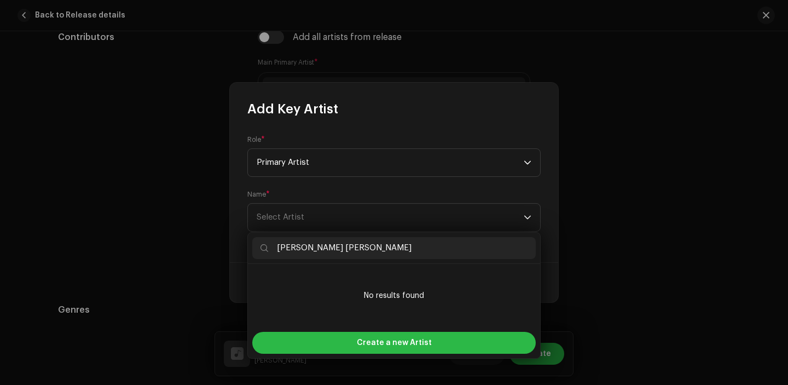
type input "Muna Thapa Magar"
click at [323, 342] on div "Create a new Artist" at bounding box center [393, 343] width 283 height 22
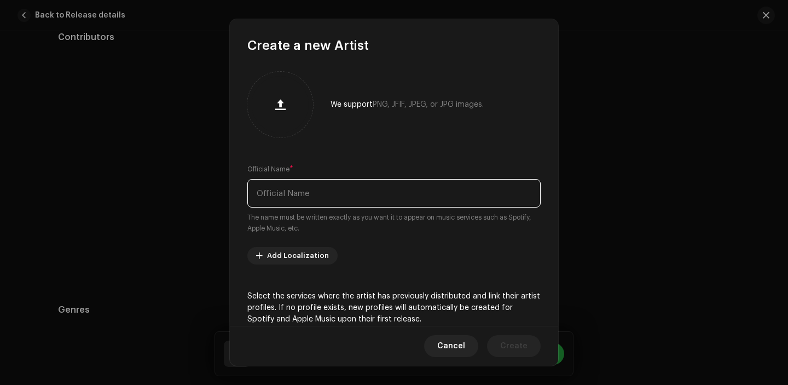
click at [313, 196] on input "text" at bounding box center [393, 193] width 293 height 28
paste input "Muna Thapa Magar"
type input "Muna Thapa Magar"
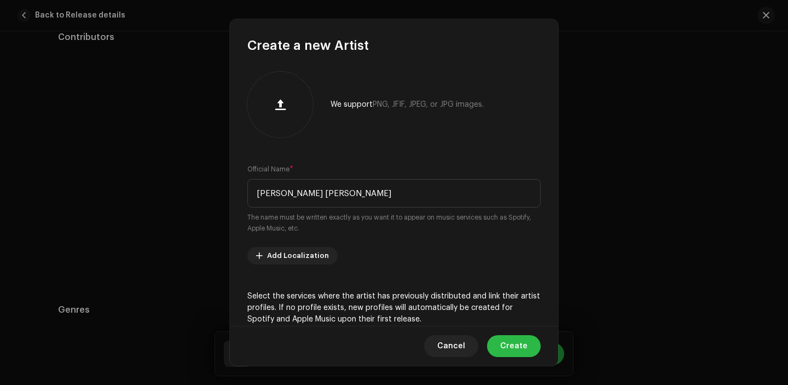
click at [501, 345] on button "Create" at bounding box center [514, 346] width 54 height 22
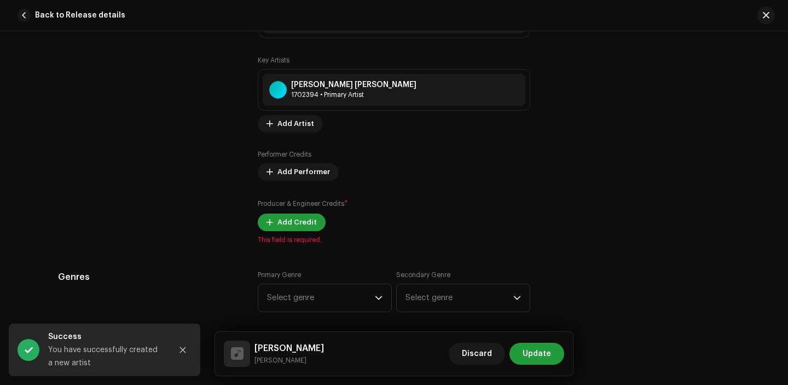
scroll to position [841, 0]
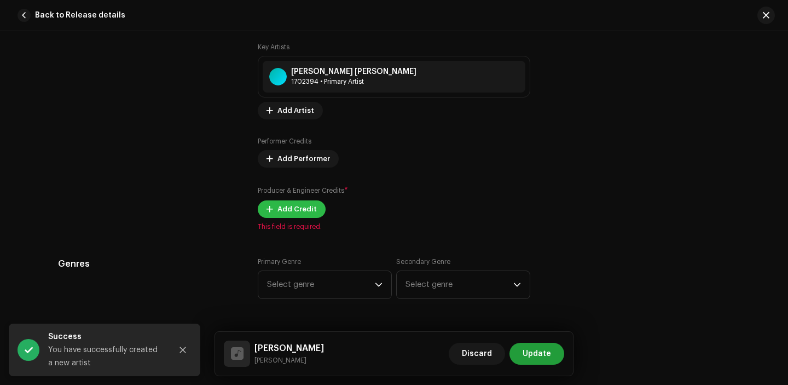
click at [283, 211] on span "Add Credit" at bounding box center [296, 209] width 39 height 22
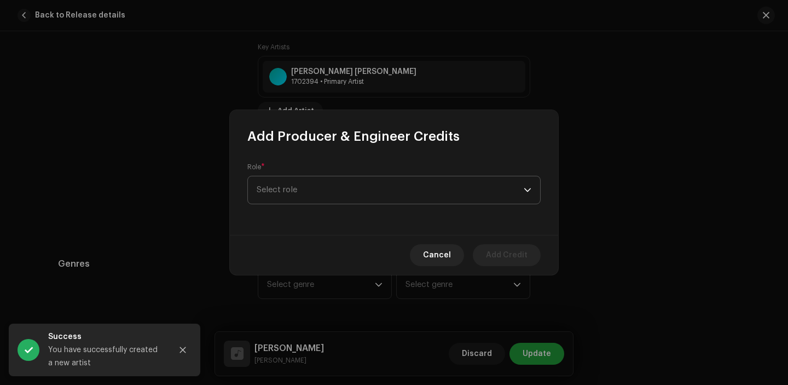
click at [358, 181] on span "Select role" at bounding box center [390, 189] width 267 height 27
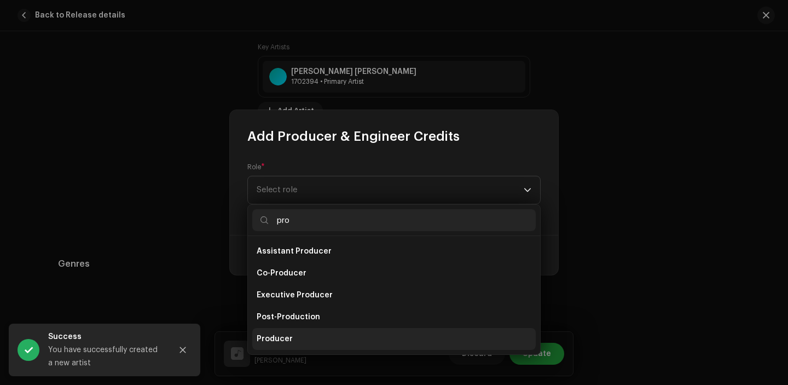
type input "pro"
click at [319, 338] on li "Producer" at bounding box center [393, 339] width 283 height 22
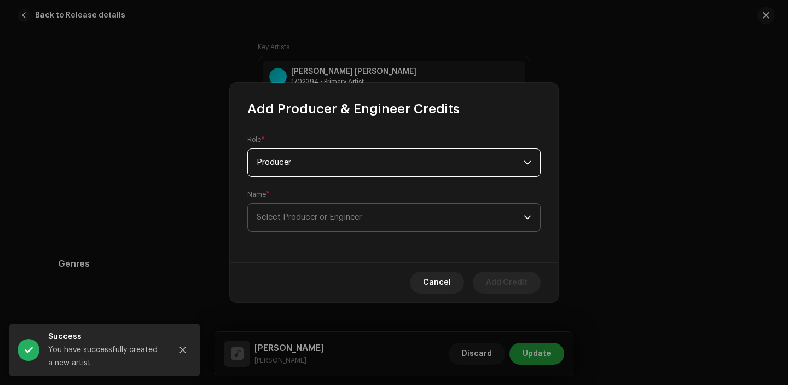
click at [327, 223] on span "Select Producer or Engineer" at bounding box center [390, 217] width 267 height 27
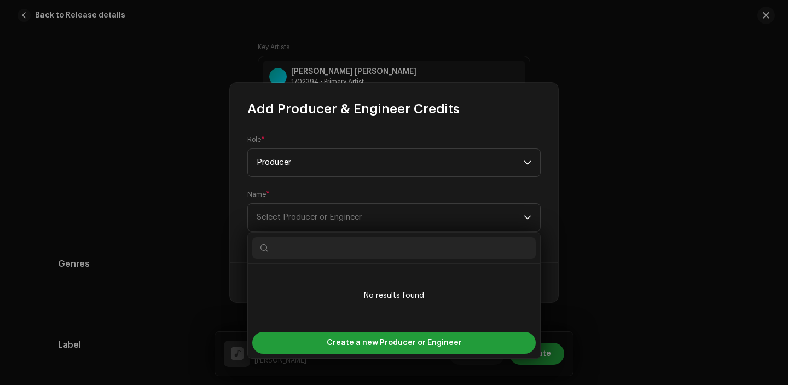
type input "Muna Thapa Magar"
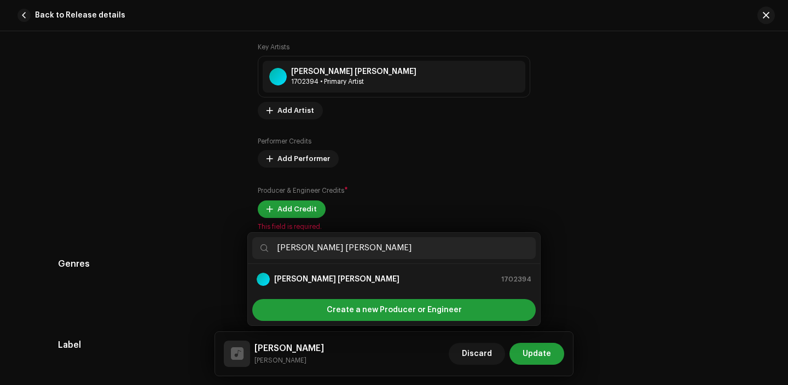
click at [349, 338] on div "Add Producer & Engineer Credits Role * Producer Name * Select Producer or Engin…" at bounding box center [394, 192] width 788 height 385
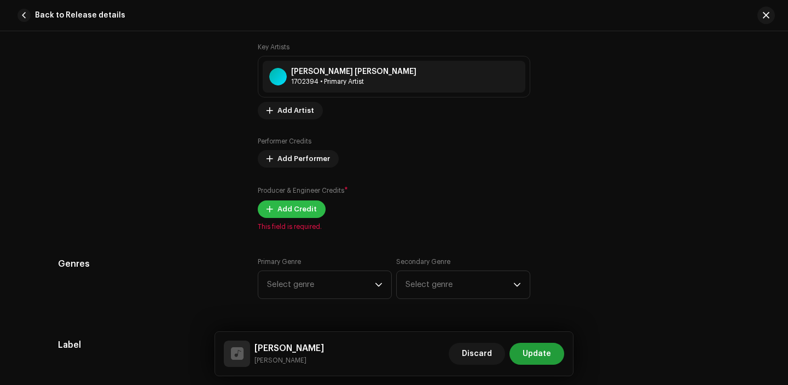
click at [282, 206] on span "Add Credit" at bounding box center [296, 209] width 39 height 22
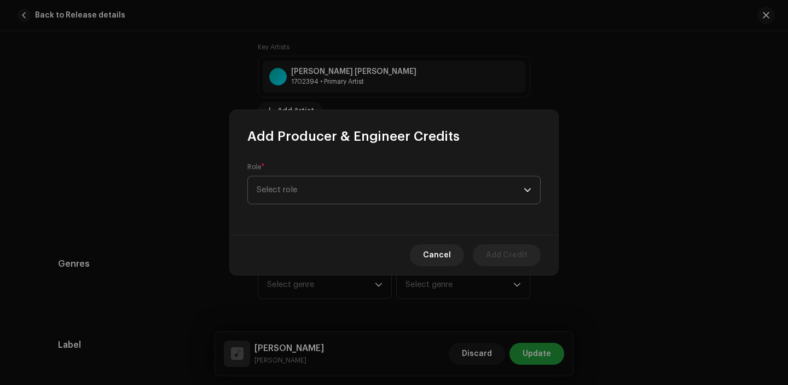
click at [345, 194] on span "Select role" at bounding box center [390, 189] width 267 height 27
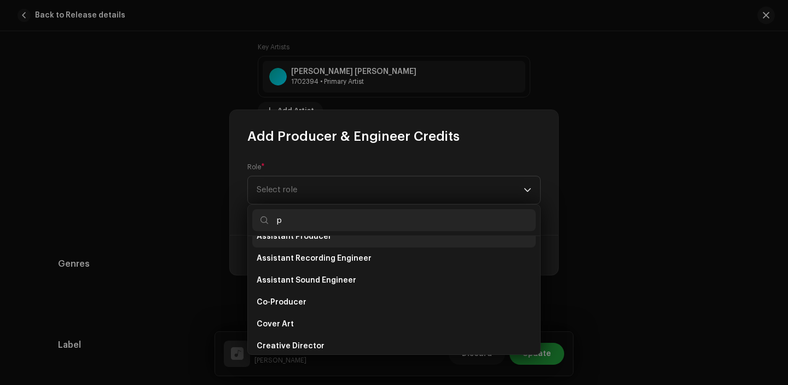
scroll to position [19, 0]
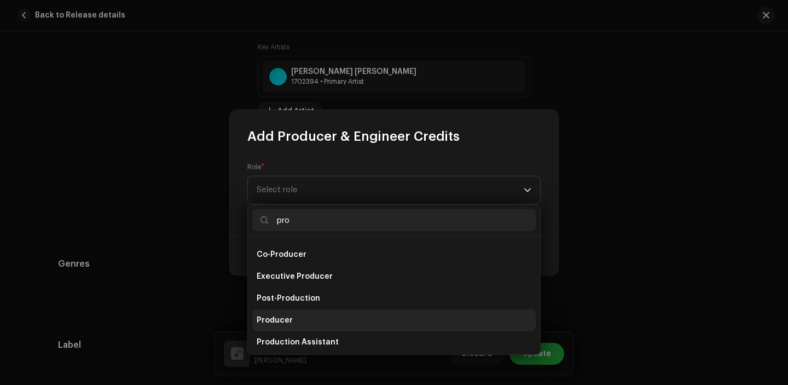
type input "pro"
click at [299, 318] on li "Producer" at bounding box center [393, 320] width 283 height 22
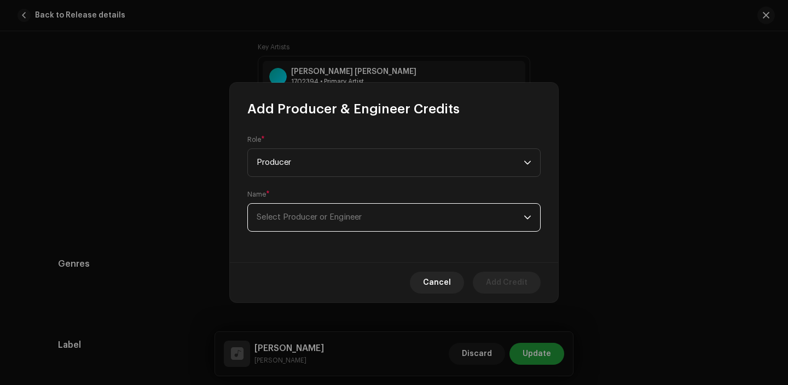
click at [311, 222] on span "Select Producer or Engineer" at bounding box center [390, 217] width 267 height 27
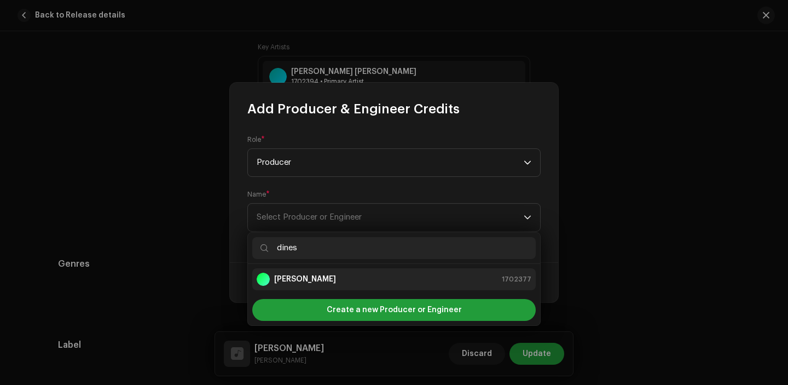
type input "dines"
click at [303, 276] on strong "[PERSON_NAME]" at bounding box center [305, 279] width 62 height 11
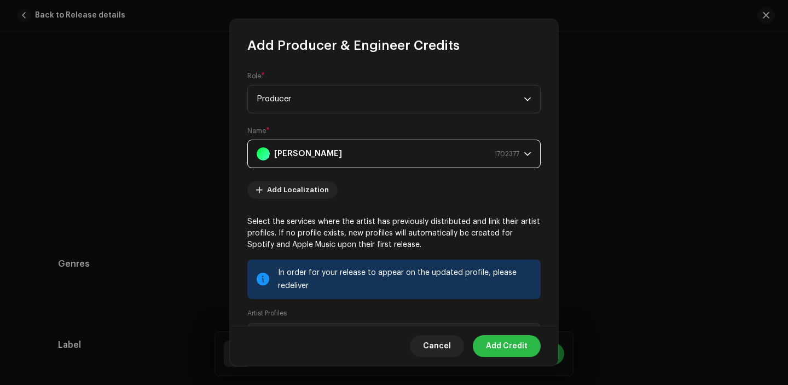
click at [499, 346] on span "Add Credit" at bounding box center [507, 346] width 42 height 22
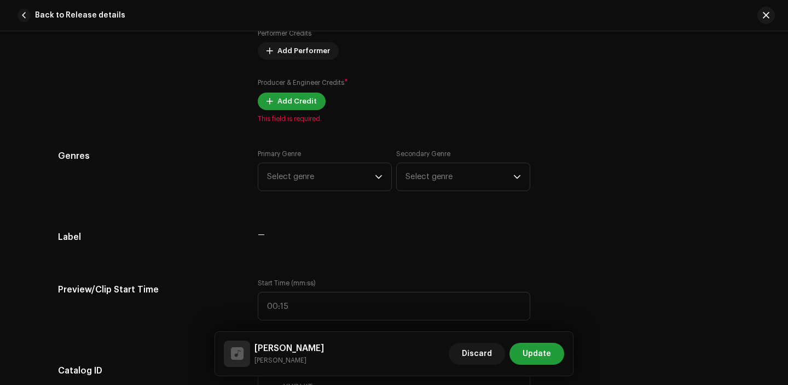
scroll to position [993, 0]
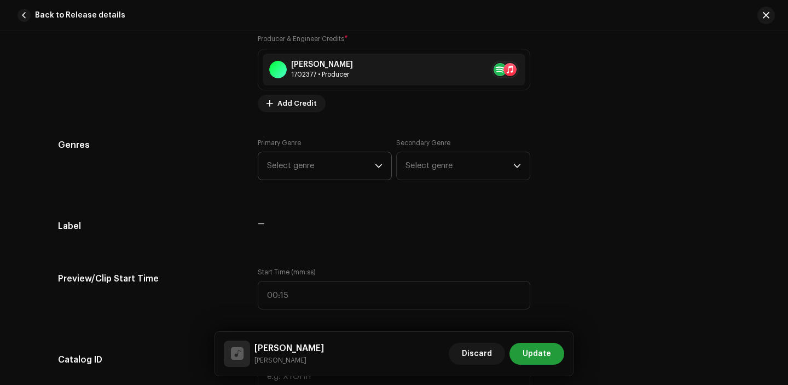
click at [305, 144] on div "Primary Genre Select genre" at bounding box center [325, 159] width 134 height 42
click at [309, 167] on span "Select genre" at bounding box center [321, 165] width 108 height 27
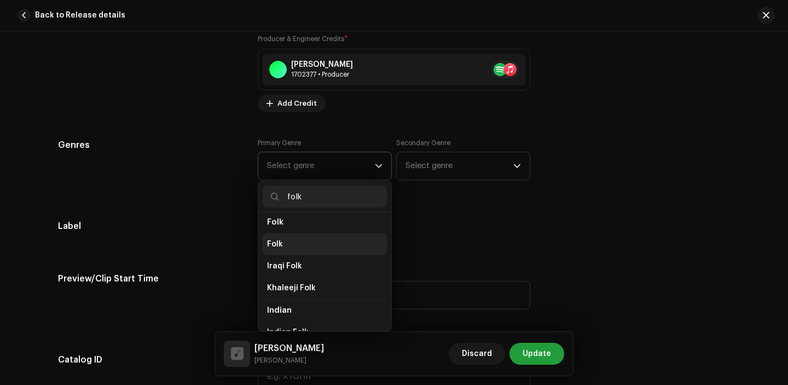
scroll to position [121, 0]
type input "folk"
click at [303, 236] on li "Folk" at bounding box center [325, 239] width 124 height 22
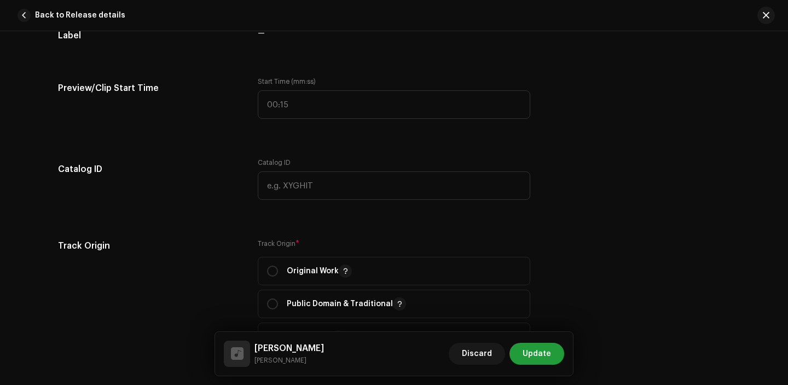
scroll to position [1254, 0]
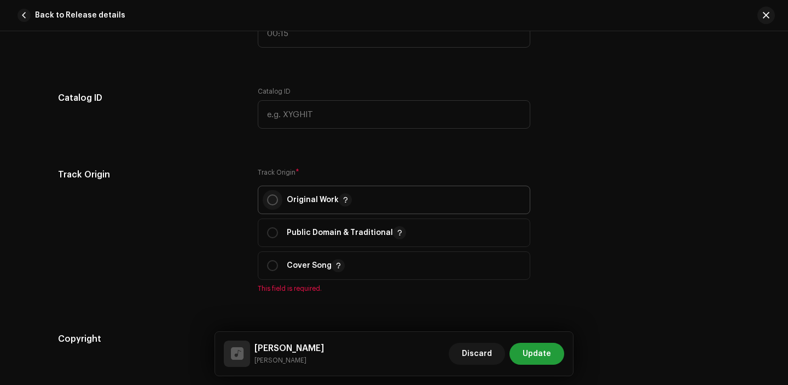
click at [267, 200] on input "radio" at bounding box center [272, 199] width 11 height 11
radio input "true"
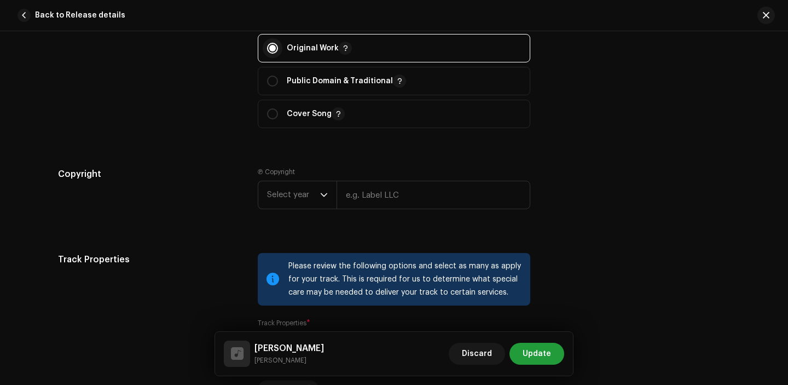
scroll to position [1456, 0]
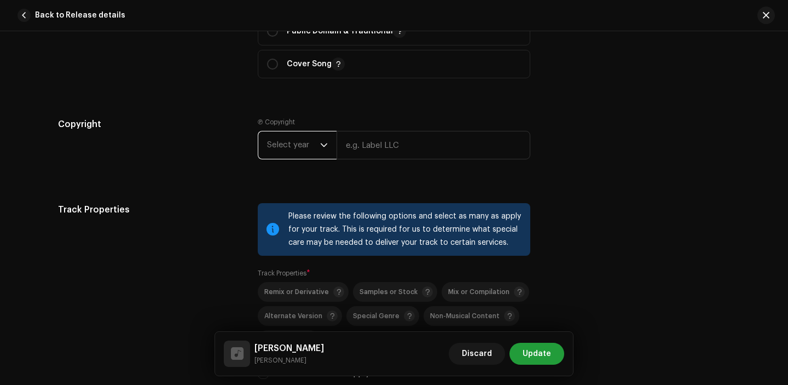
click at [303, 152] on span "Select year" at bounding box center [293, 144] width 53 height 27
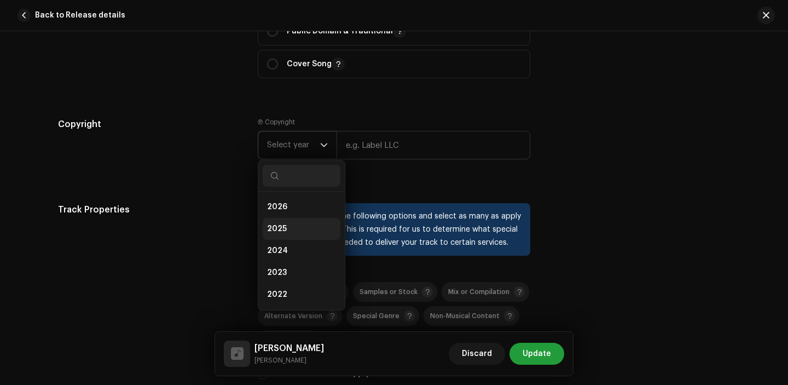
click at [293, 237] on li "2025" at bounding box center [302, 229] width 78 height 22
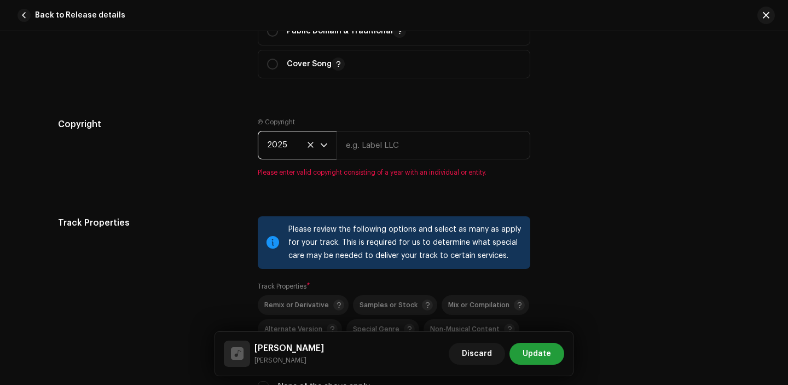
click at [292, 164] on re-m-copyright "2025" at bounding box center [394, 147] width 272 height 33
click at [288, 149] on span "2025" at bounding box center [293, 144] width 53 height 27
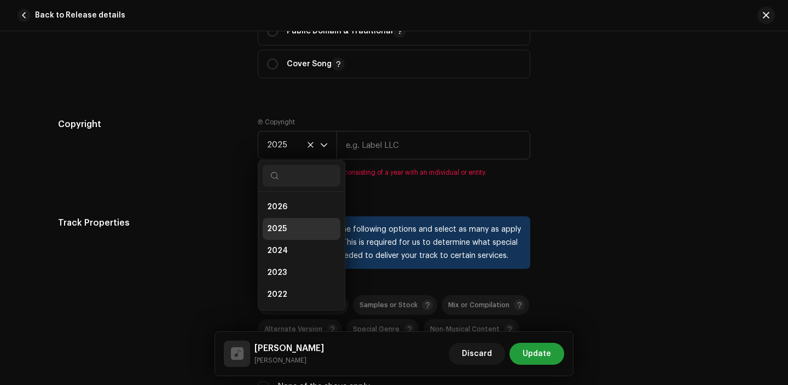
scroll to position [4, 0]
click at [285, 266] on li "2023" at bounding box center [302, 268] width 78 height 22
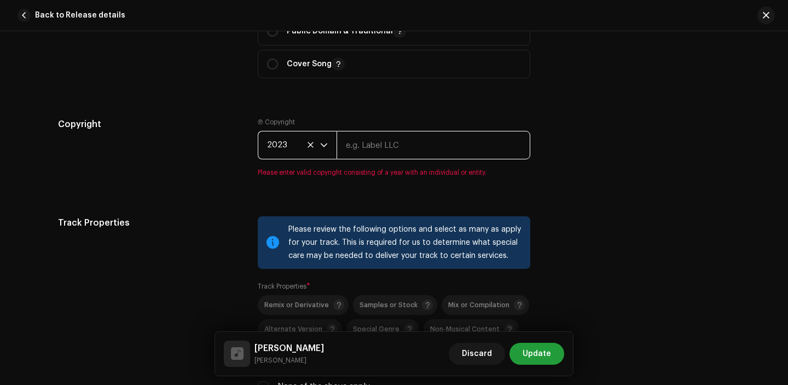
click at [404, 135] on input "text" at bounding box center [433, 145] width 194 height 28
type input "[PERSON_NAME]"
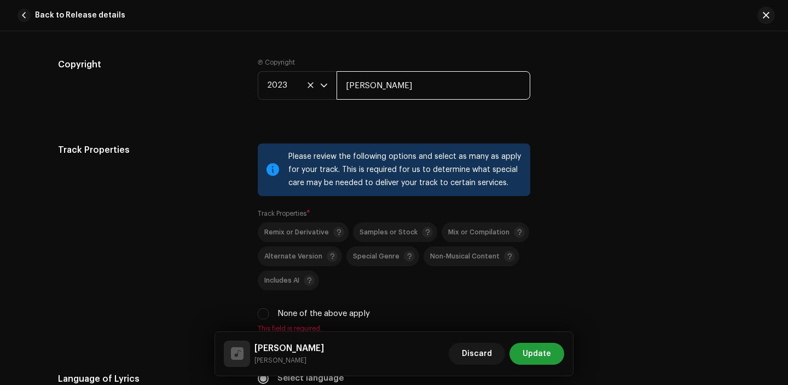
scroll to position [1646, 0]
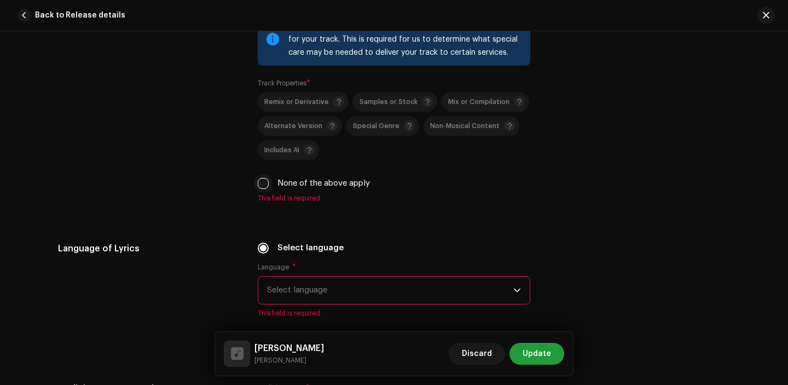
click at [263, 187] on input "None of the above apply" at bounding box center [263, 183] width 11 height 11
checkbox input "true"
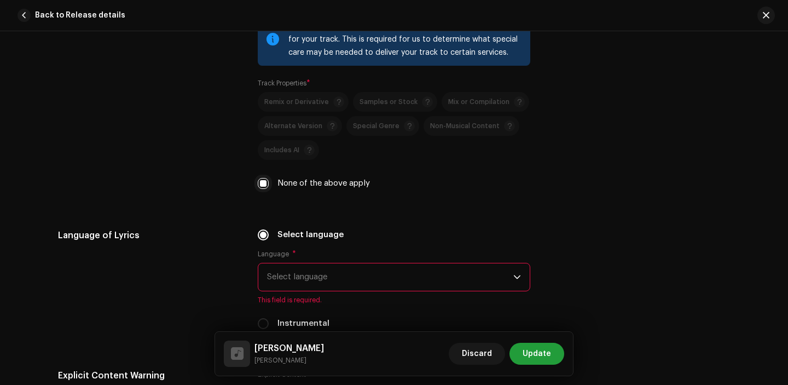
scroll to position [1749, 0]
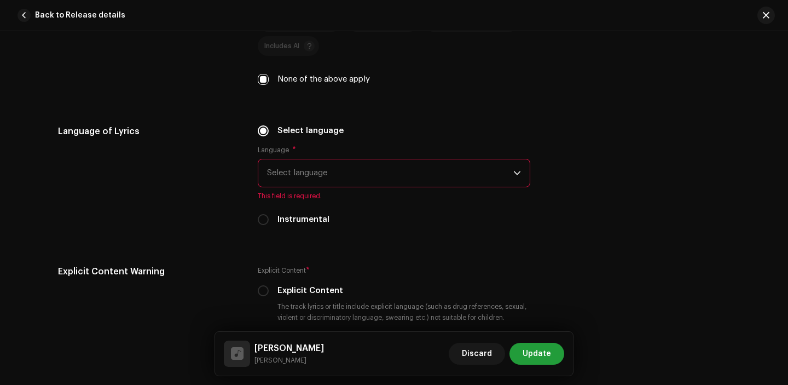
click at [315, 181] on span "Select language" at bounding box center [390, 172] width 246 height 27
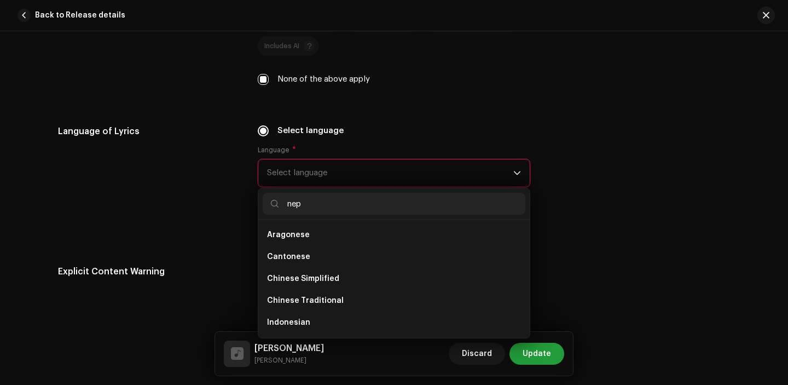
scroll to position [0, 0]
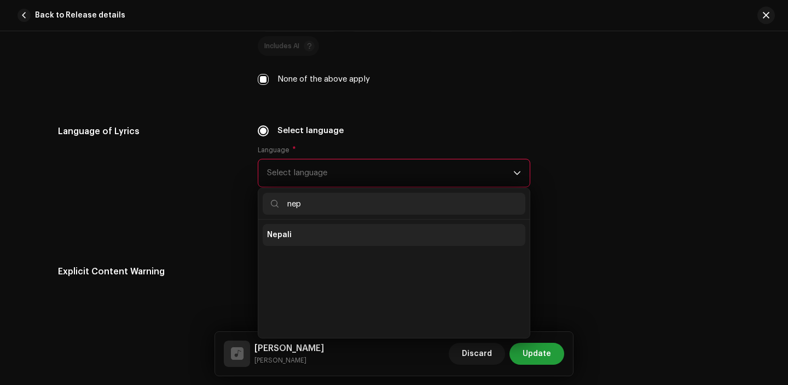
type input "nep"
click at [299, 238] on li "Nepali" at bounding box center [394, 235] width 263 height 22
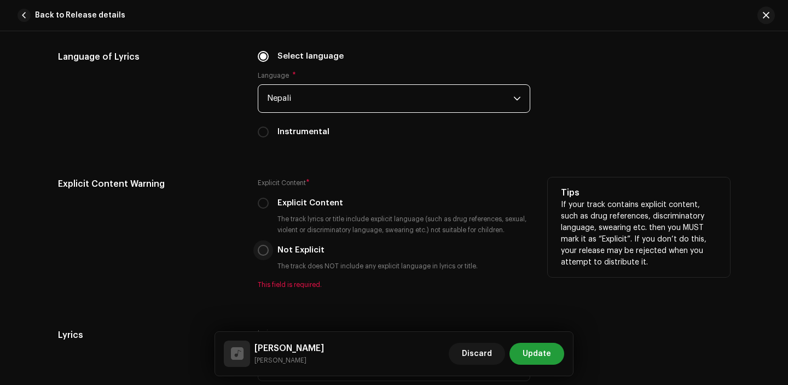
click at [261, 254] on input "Not Explicit" at bounding box center [263, 250] width 11 height 11
radio input "true"
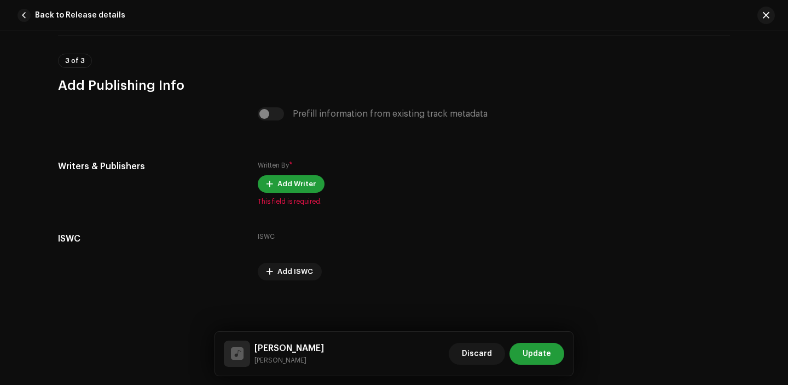
scroll to position [2201, 0]
click at [283, 184] on span "Add Writer" at bounding box center [296, 183] width 38 height 22
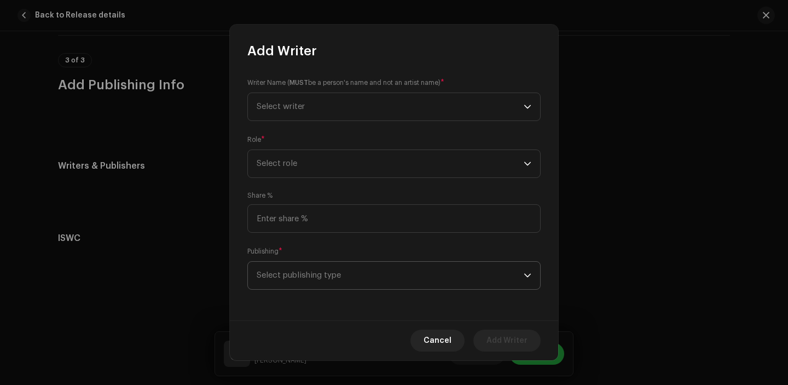
click at [342, 269] on span "Select publishing type" at bounding box center [390, 274] width 267 height 27
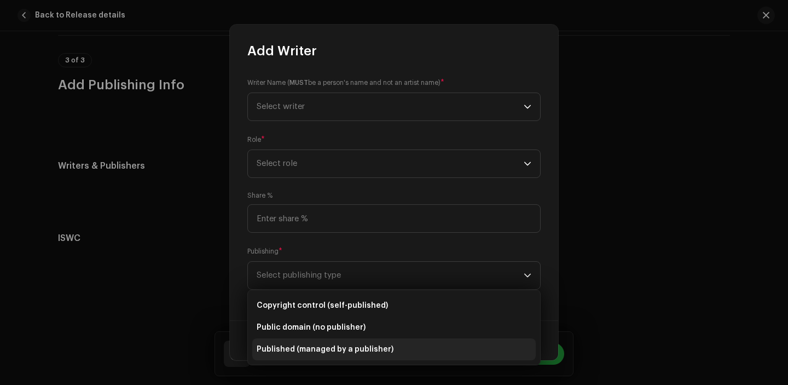
click at [317, 347] on span "Published (managed by a publisher)" at bounding box center [325, 349] width 137 height 11
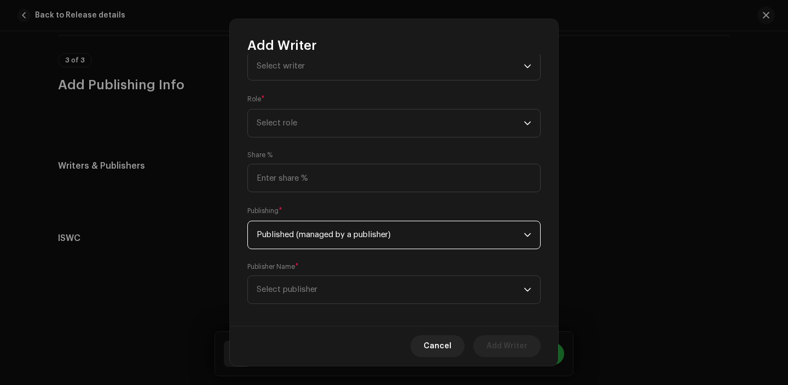
scroll to position [44, 0]
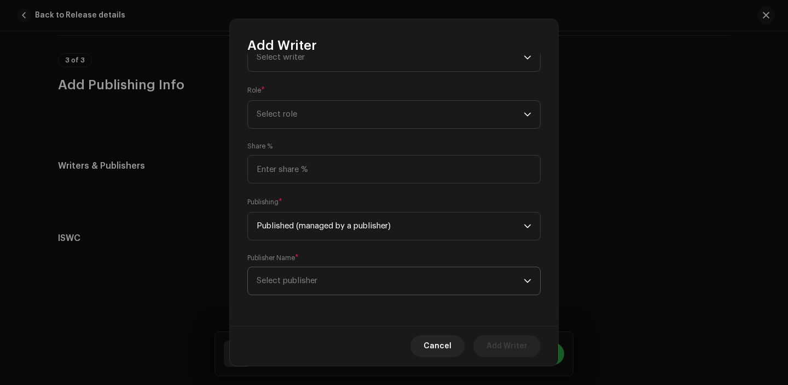
click at [344, 286] on span "Select publisher" at bounding box center [390, 280] width 267 height 27
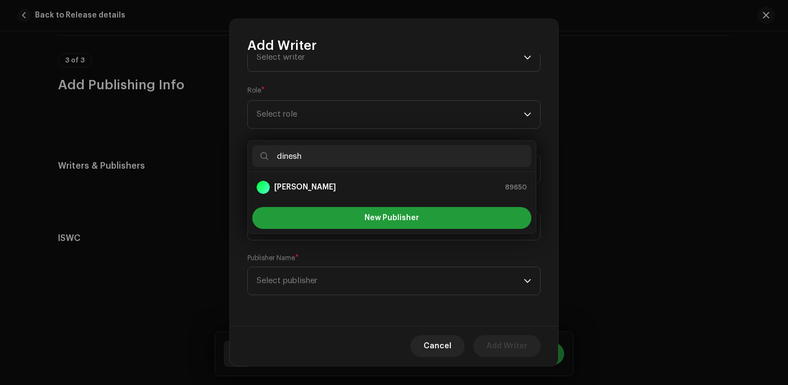
type input "dinesh"
click at [301, 185] on strong "[PERSON_NAME]" at bounding box center [305, 187] width 62 height 11
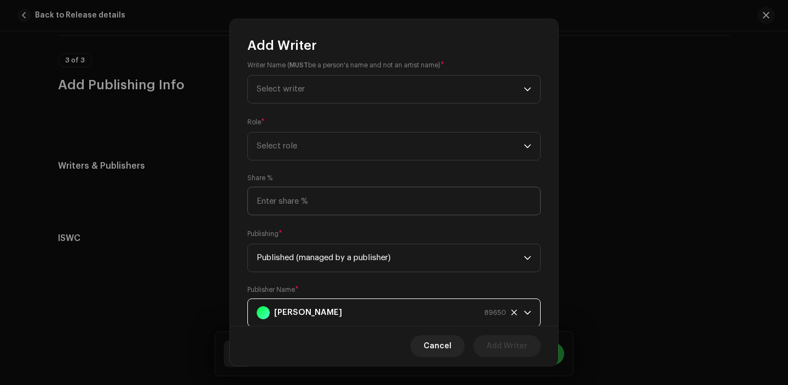
scroll to position [0, 0]
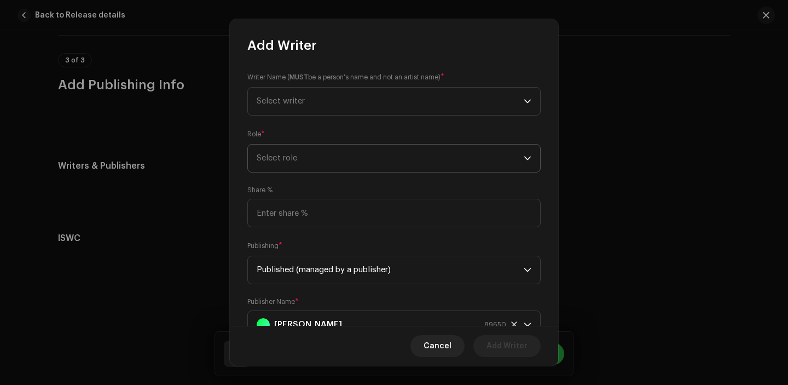
click at [329, 159] on span "Select role" at bounding box center [390, 157] width 267 height 27
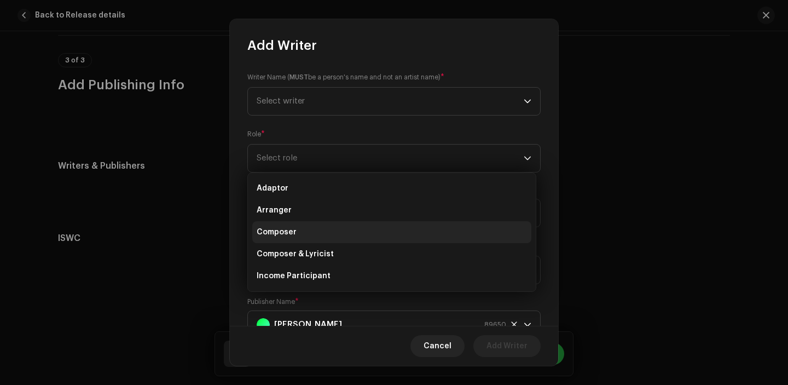
click at [309, 228] on li "Composer" at bounding box center [391, 232] width 279 height 22
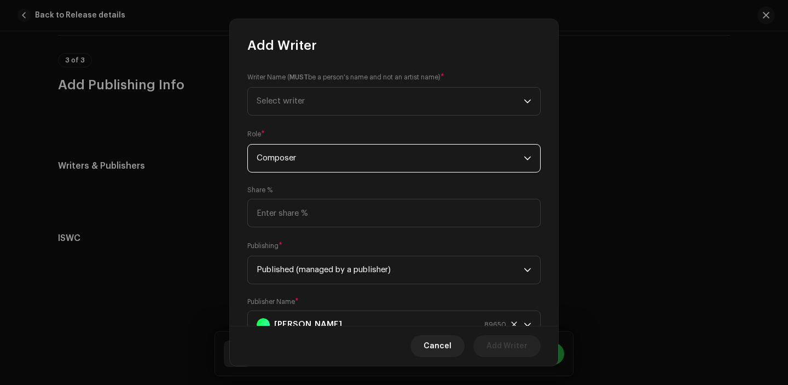
click at [321, 135] on div "Role * Composer" at bounding box center [393, 151] width 293 height 44
click at [321, 104] on span "Select writer" at bounding box center [390, 101] width 267 height 27
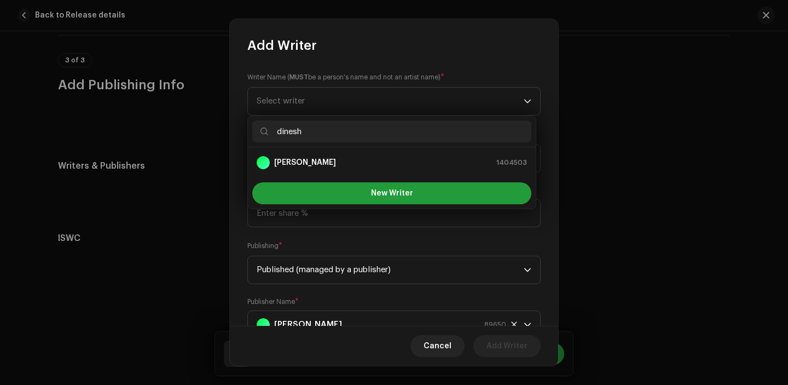
type input "dinesh"
click at [308, 173] on ul "[PERSON_NAME] 1404503" at bounding box center [392, 162] width 288 height 31
click at [363, 174] on ul "[PERSON_NAME] 1404503" at bounding box center [392, 162] width 288 height 31
click at [358, 164] on div "[PERSON_NAME] 1404503" at bounding box center [392, 162] width 270 height 13
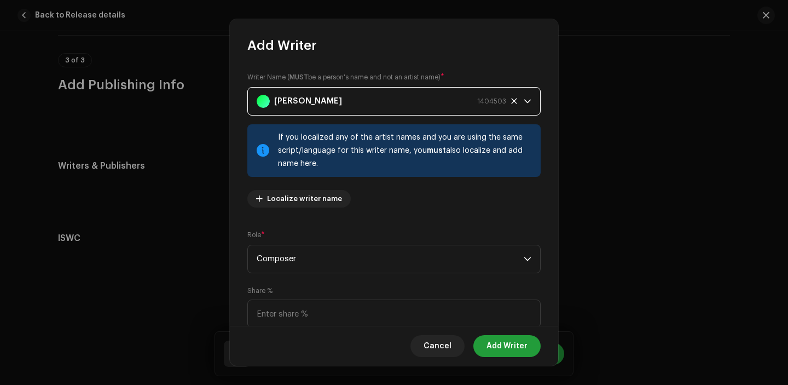
click at [514, 357] on div "Cancel Add Writer" at bounding box center [394, 345] width 328 height 40
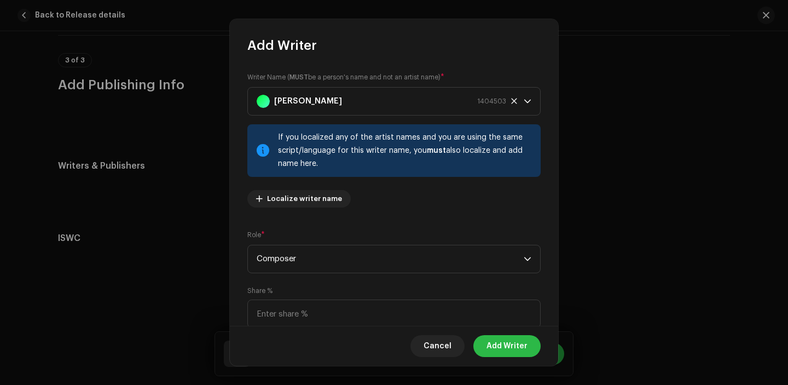
click at [511, 346] on span "Add Writer" at bounding box center [506, 346] width 41 height 22
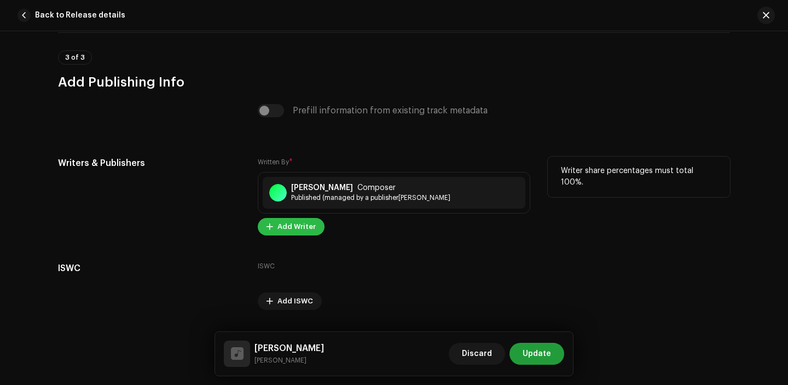
click at [277, 231] on span "Add Writer" at bounding box center [296, 227] width 38 height 22
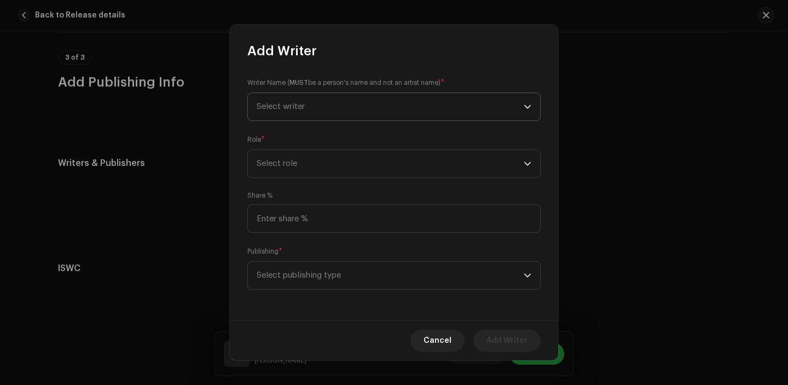
click at [336, 100] on span "Select writer" at bounding box center [390, 106] width 267 height 27
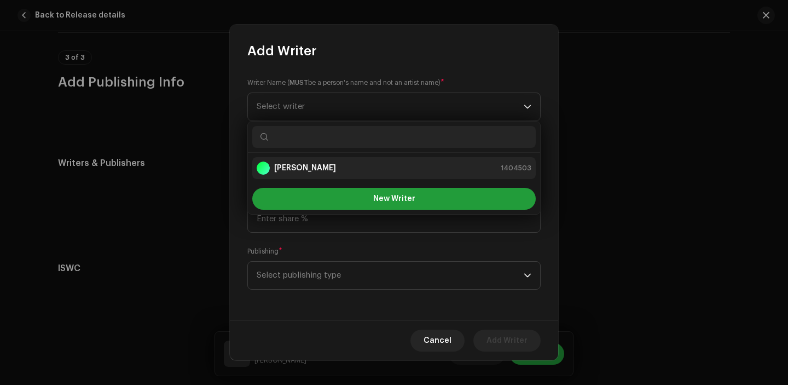
click at [336, 161] on div "[PERSON_NAME] 1404503" at bounding box center [394, 167] width 275 height 13
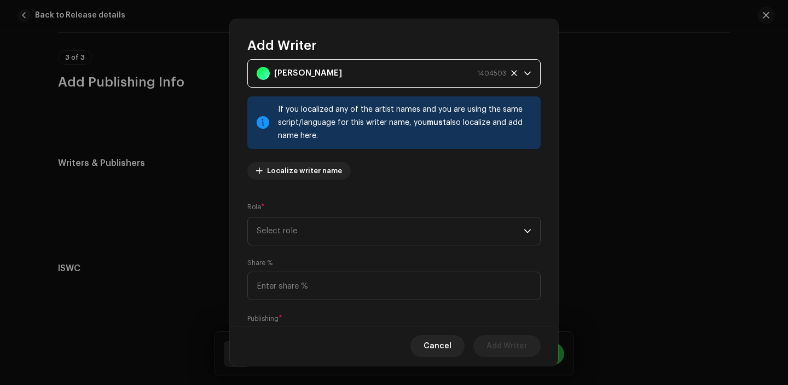
scroll to position [63, 0]
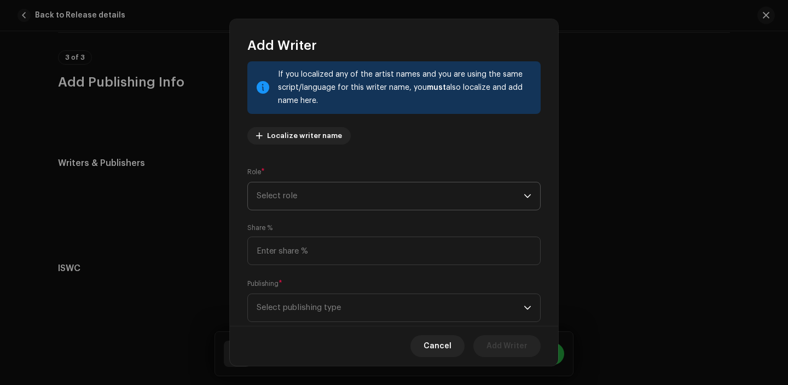
click at [323, 197] on span "Select role" at bounding box center [390, 195] width 267 height 27
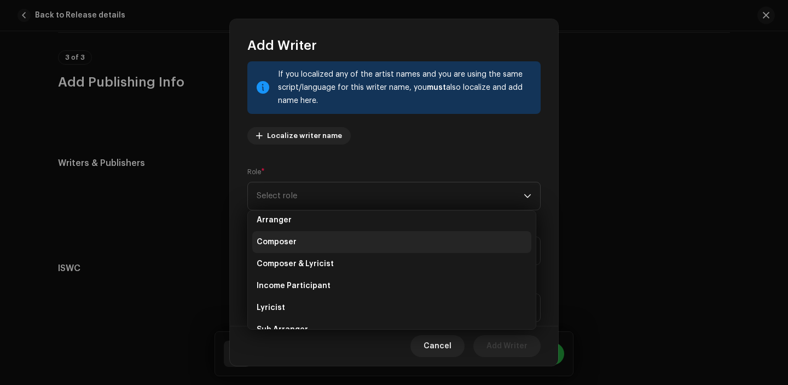
scroll to position [66, 0]
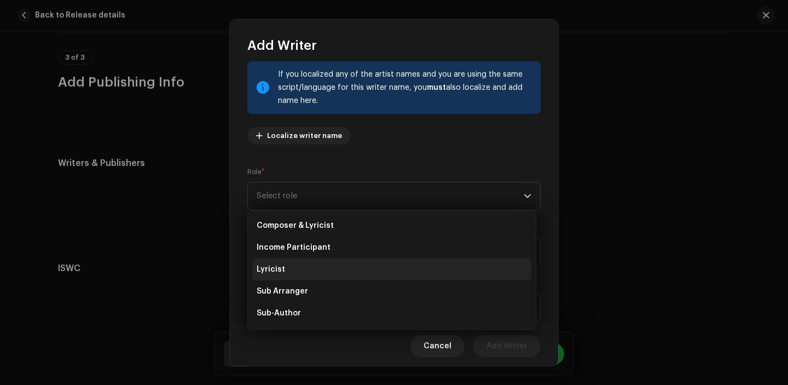
drag, startPoint x: 305, startPoint y: 288, endPoint x: 305, endPoint y: 272, distance: 15.9
click at [305, 286] on span "Sub Arranger" at bounding box center [282, 291] width 51 height 11
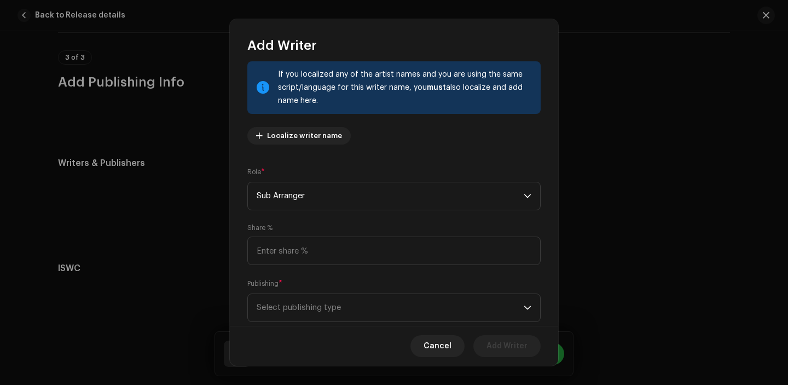
click at [305, 272] on div "Writer Name ( MUST be a person's name and not an artist name) * Dinesh Chhetri …" at bounding box center [394, 189] width 328 height 271
click at [317, 191] on span "Sub Arranger" at bounding box center [390, 195] width 267 height 27
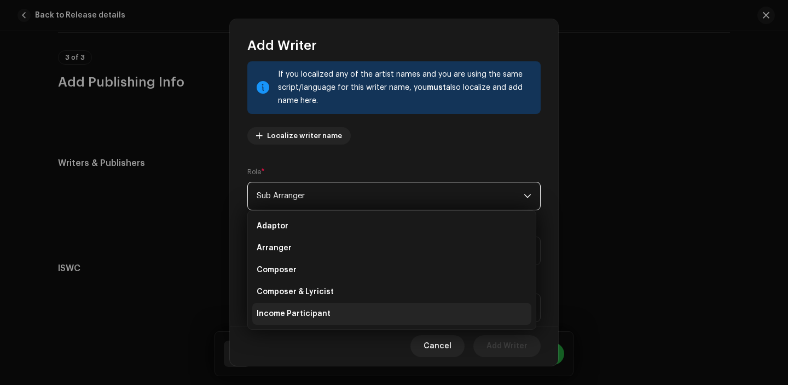
scroll to position [39, 0]
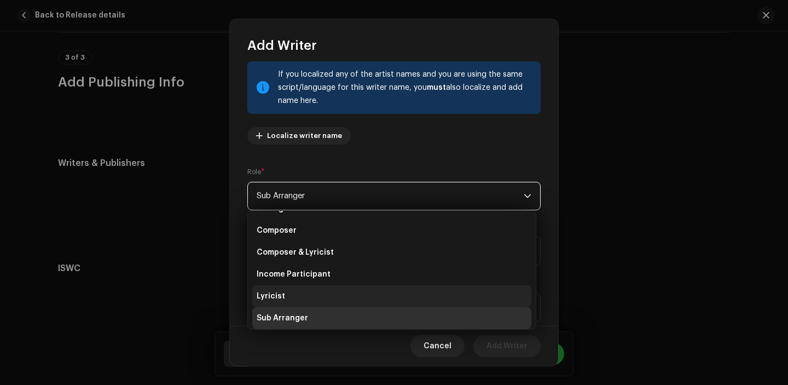
click at [289, 298] on li "Lyricist" at bounding box center [391, 296] width 279 height 22
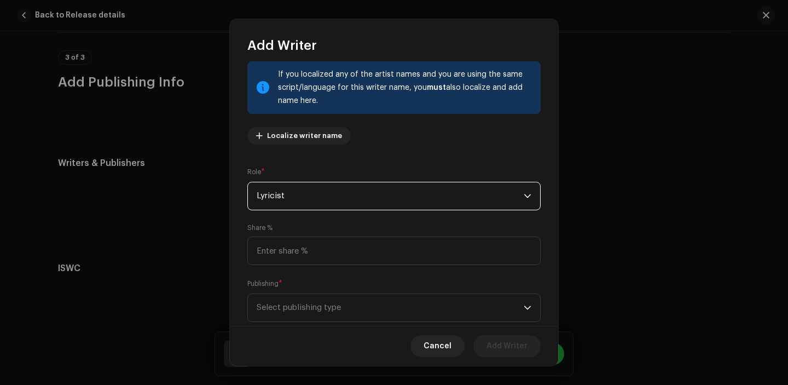
scroll to position [90, 0]
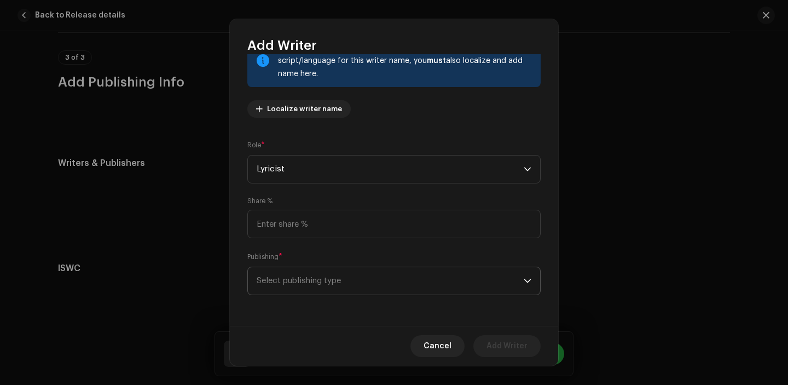
click at [289, 283] on span "Select publishing type" at bounding box center [390, 280] width 267 height 27
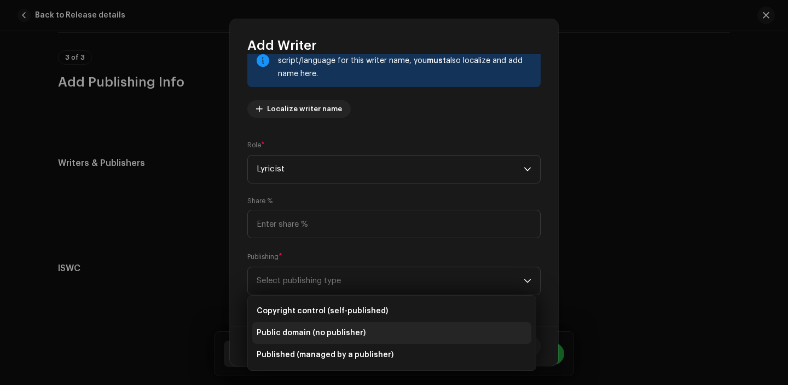
click at [294, 340] on li "Public domain (no publisher)" at bounding box center [391, 333] width 279 height 22
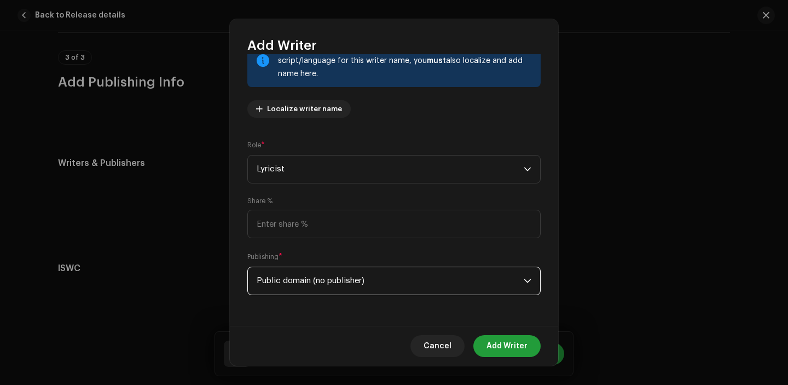
click at [306, 259] on div "Publishing * Public domain (no publisher)" at bounding box center [393, 273] width 293 height 44
click at [306, 277] on span "Public domain (no publisher)" at bounding box center [390, 280] width 267 height 27
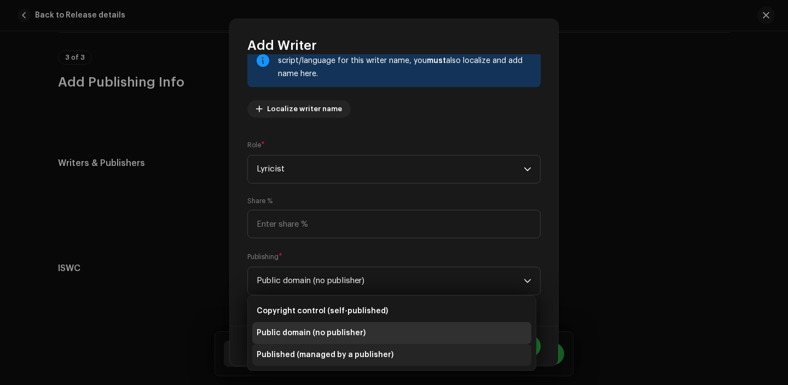
click at [290, 342] on li "Public domain (no publisher)" at bounding box center [391, 333] width 279 height 22
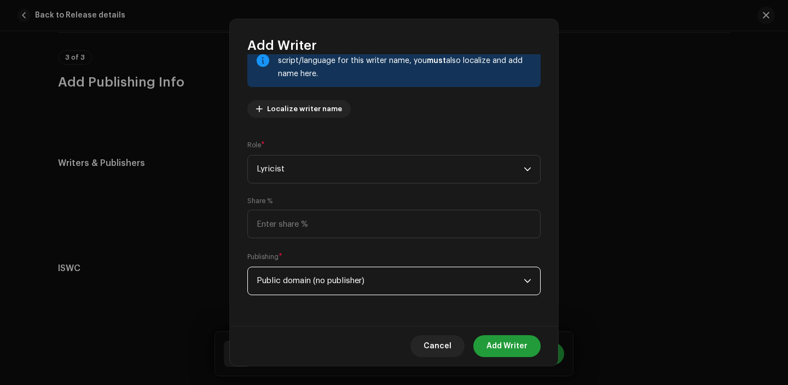
click at [297, 292] on span "Public domain (no publisher)" at bounding box center [390, 280] width 267 height 27
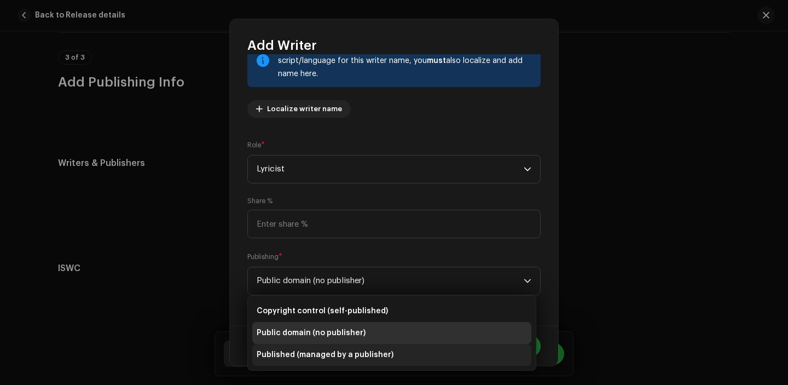
drag, startPoint x: 298, startPoint y: 342, endPoint x: 298, endPoint y: 353, distance: 11.5
click at [298, 353] on ul "Copyright control (self-published) Public domain (no publisher) Published (mana…" at bounding box center [392, 332] width 288 height 74
click at [298, 353] on span "Published (managed by a publisher)" at bounding box center [325, 354] width 137 height 11
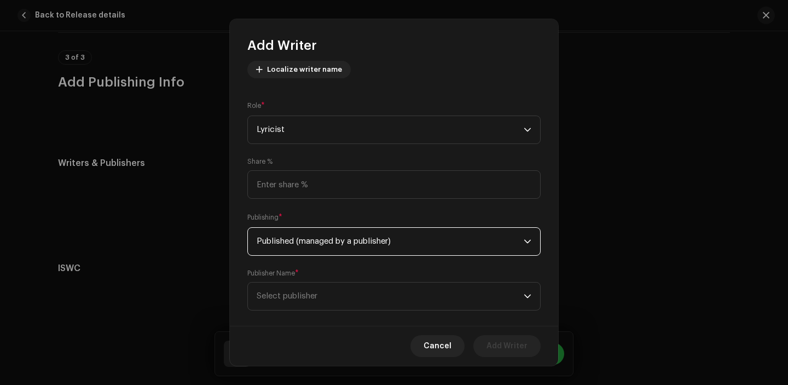
scroll to position [145, 0]
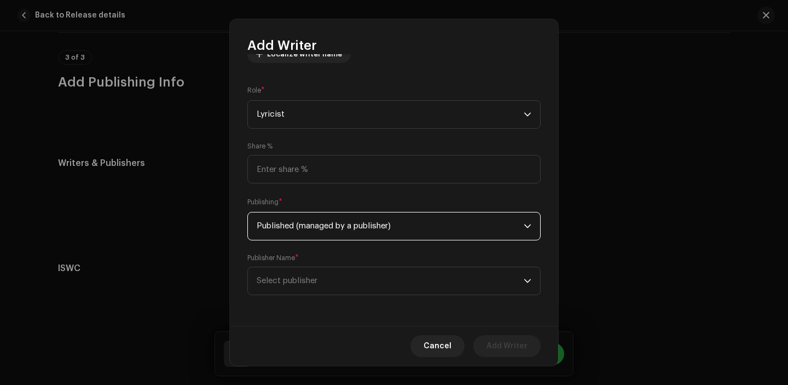
click at [315, 290] on span "Select publisher" at bounding box center [390, 280] width 267 height 27
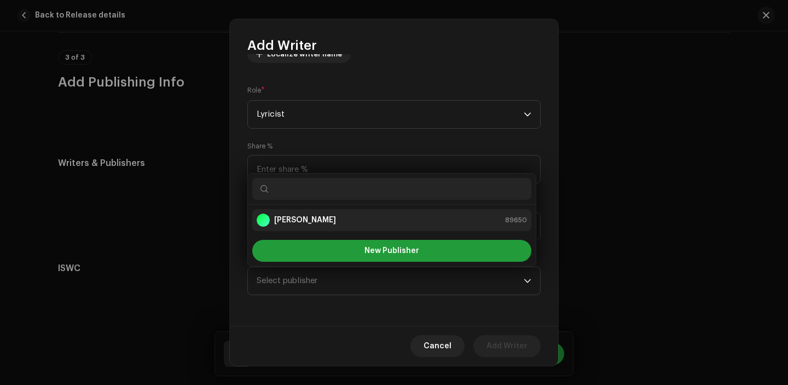
click at [321, 218] on strong "[PERSON_NAME]" at bounding box center [305, 219] width 62 height 11
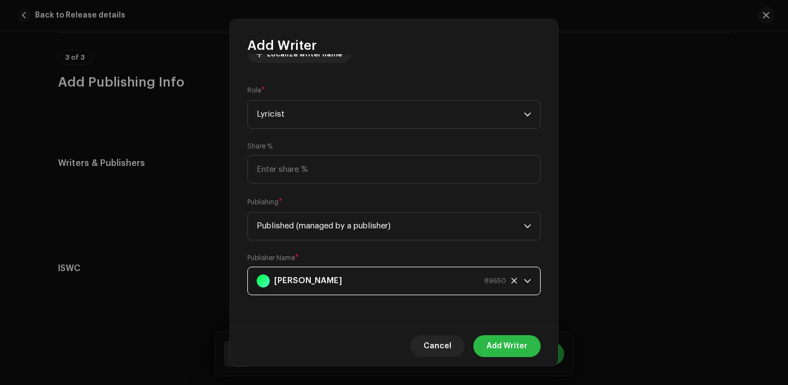
click at [496, 340] on span "Add Writer" at bounding box center [506, 346] width 41 height 22
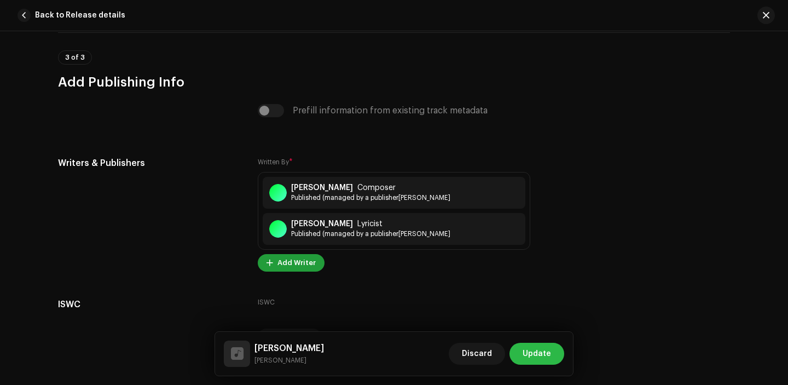
click at [536, 350] on span "Update" at bounding box center [536, 353] width 28 height 22
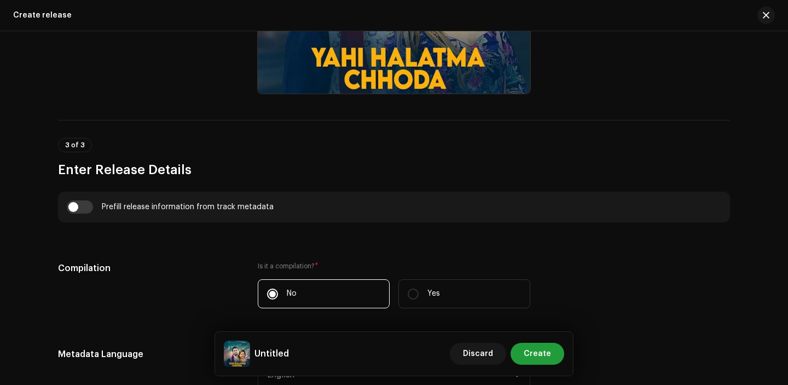
scroll to position [660, 0]
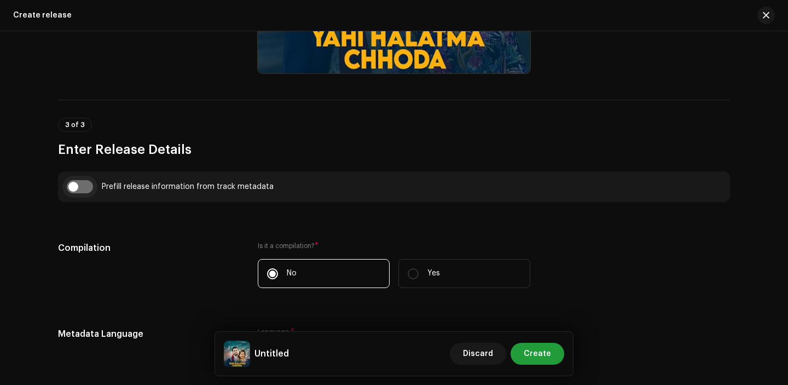
click at [86, 185] on input "checkbox" at bounding box center [80, 186] width 26 height 13
checkbox input "true"
type input "Yahi Halatma Chhoda"
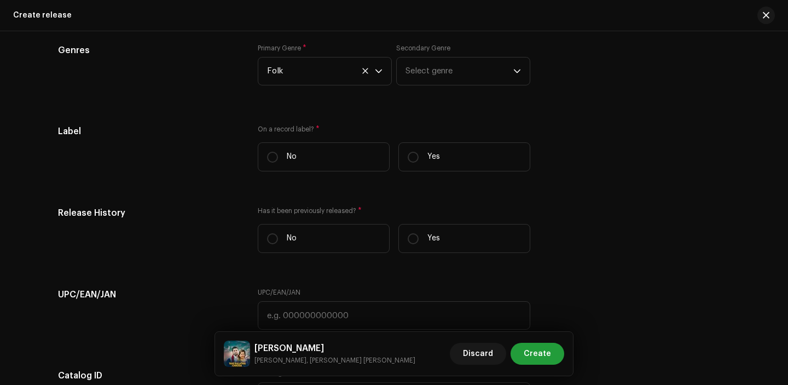
scroll to position [1612, 0]
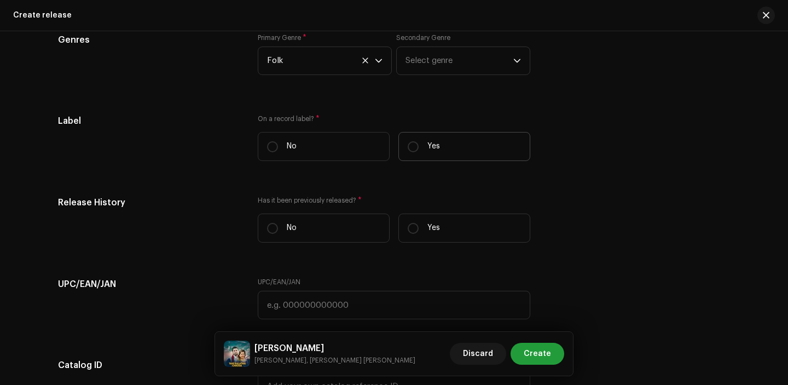
click at [431, 146] on p "Yes" at bounding box center [433, 146] width 13 height 11
click at [418, 146] on input "Yes" at bounding box center [413, 146] width 11 height 11
radio input "true"
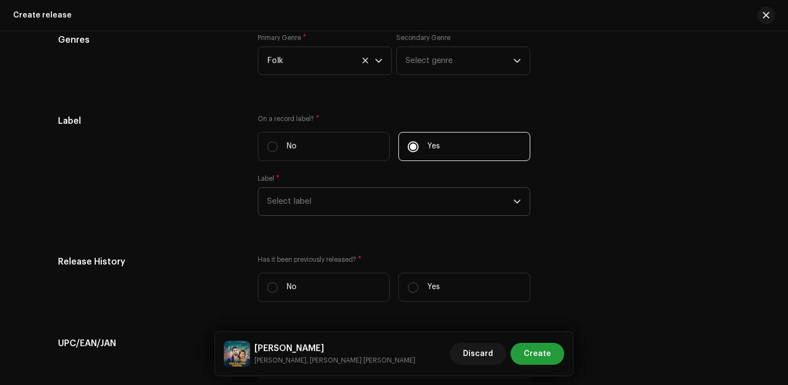
click at [339, 205] on span "Select label" at bounding box center [390, 201] width 246 height 27
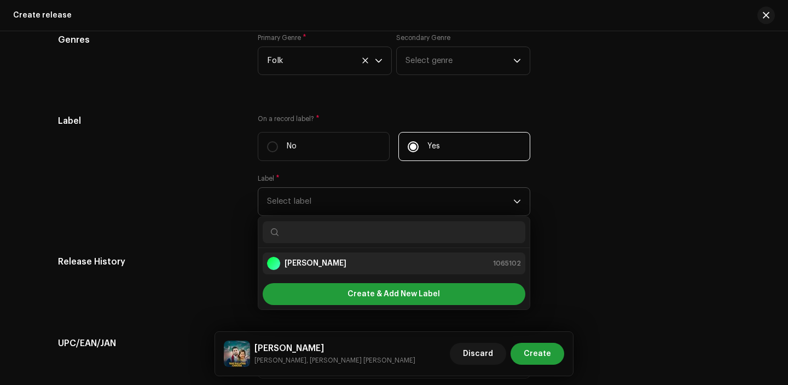
click at [317, 270] on div "[PERSON_NAME]" at bounding box center [306, 263] width 79 height 13
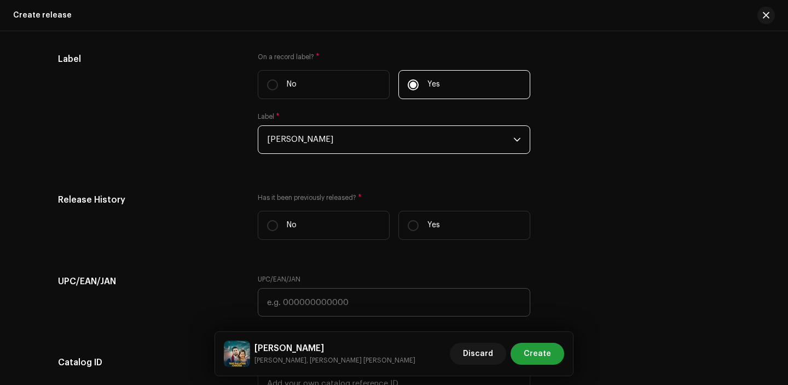
scroll to position [1726, 0]
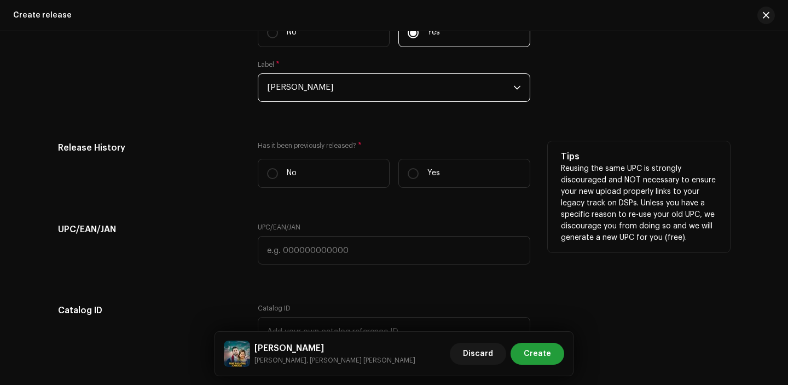
click at [447, 158] on div "Has it been previously released? * No Yes" at bounding box center [394, 168] width 272 height 55
click at [437, 168] on label "Yes" at bounding box center [464, 173] width 132 height 29
click at [418, 168] on input "Yes" at bounding box center [413, 173] width 11 height 11
radio input "true"
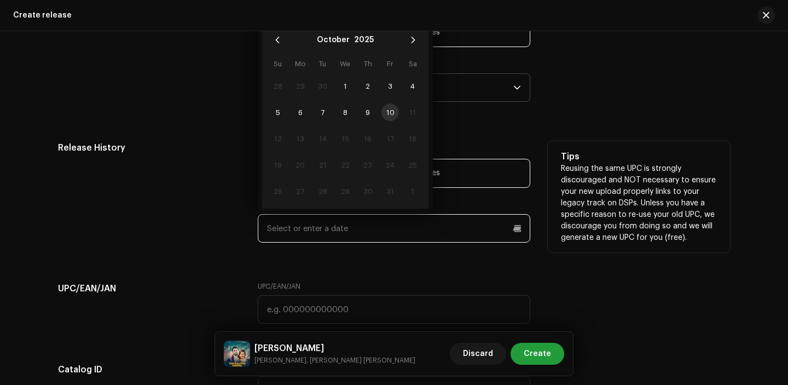
click at [353, 218] on input "text" at bounding box center [394, 228] width 272 height 28
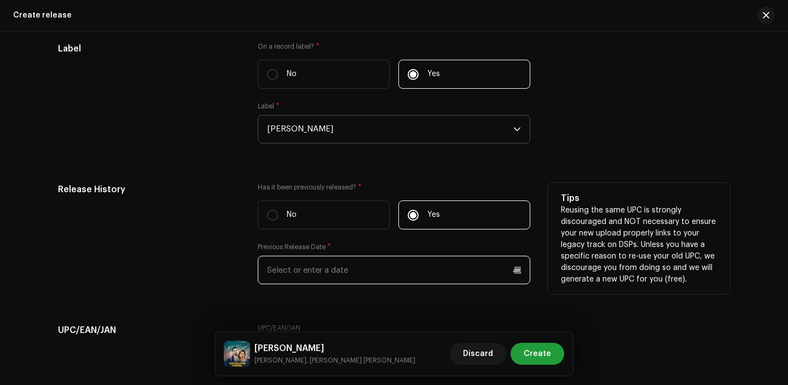
scroll to position [1665, 0]
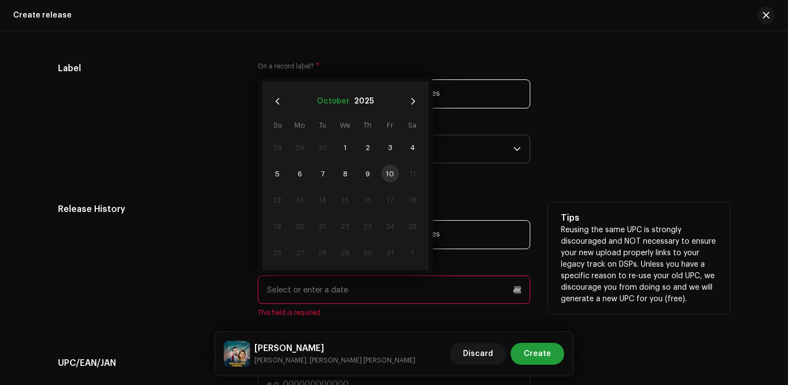
click at [329, 101] on button "October" at bounding box center [333, 101] width 33 height 18
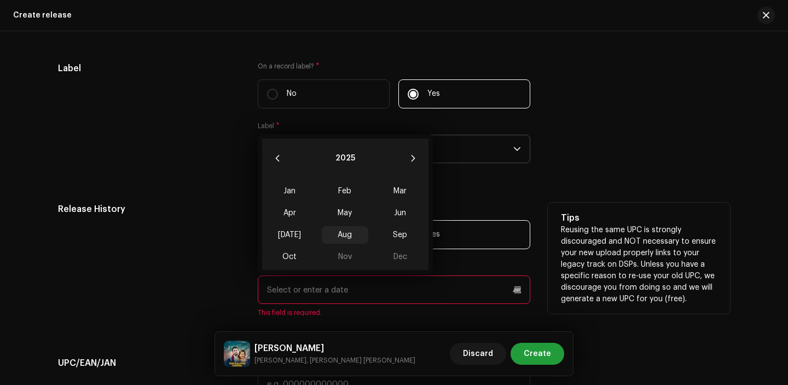
click at [346, 240] on span "Aug" at bounding box center [345, 235] width 46 height 18
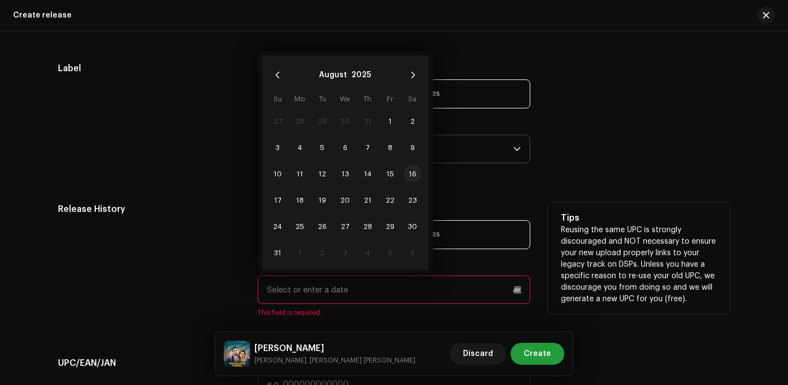
click at [412, 181] on span "16" at bounding box center [413, 174] width 18 height 18
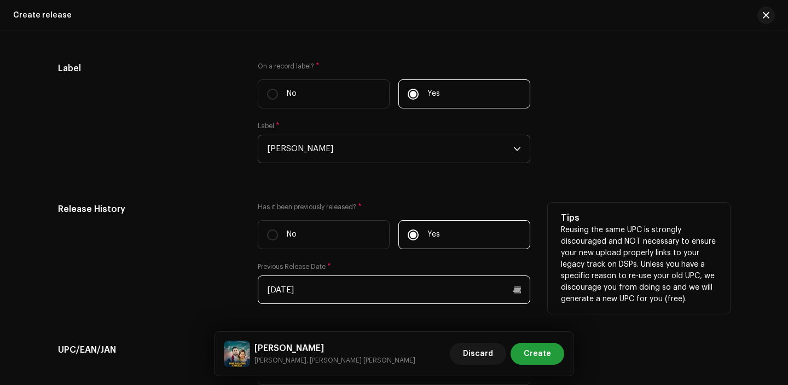
click at [314, 290] on input "08/16/2025" at bounding box center [394, 289] width 272 height 28
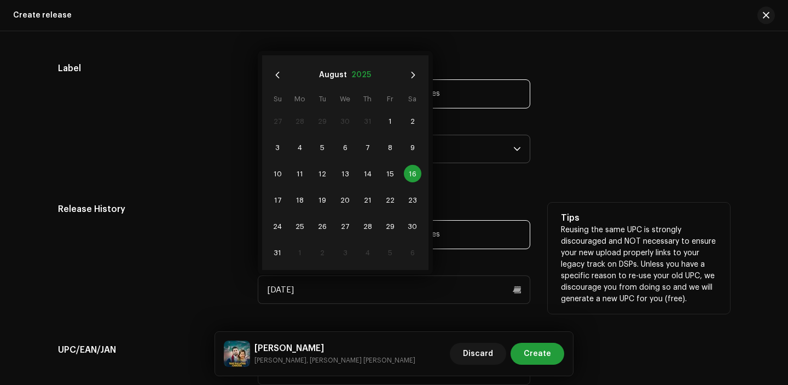
click at [359, 75] on button "2025" at bounding box center [361, 75] width 20 height 18
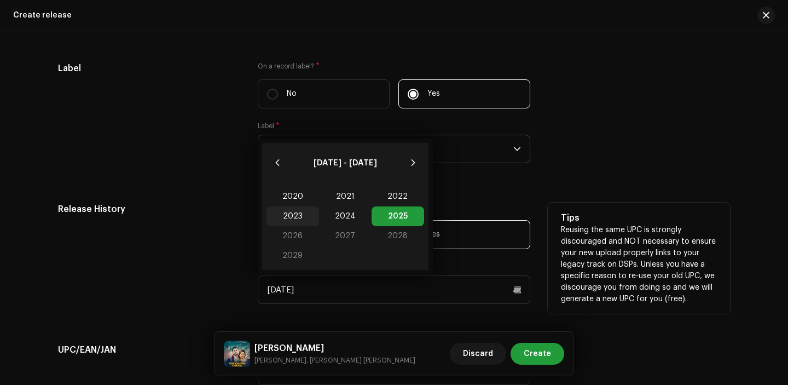
click at [299, 216] on span "2023" at bounding box center [292, 216] width 53 height 20
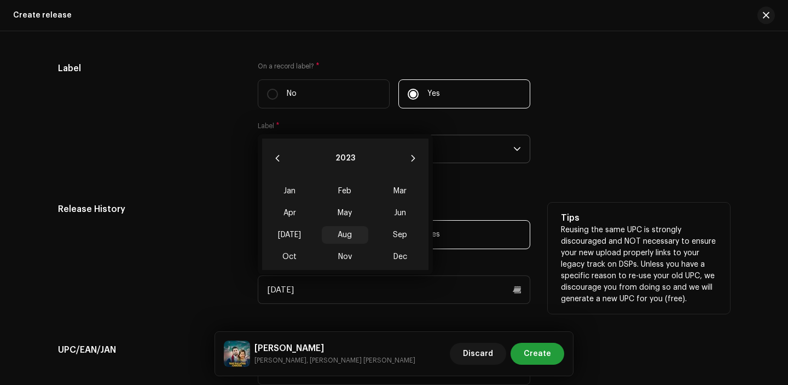
click at [340, 239] on span "Aug" at bounding box center [345, 235] width 46 height 18
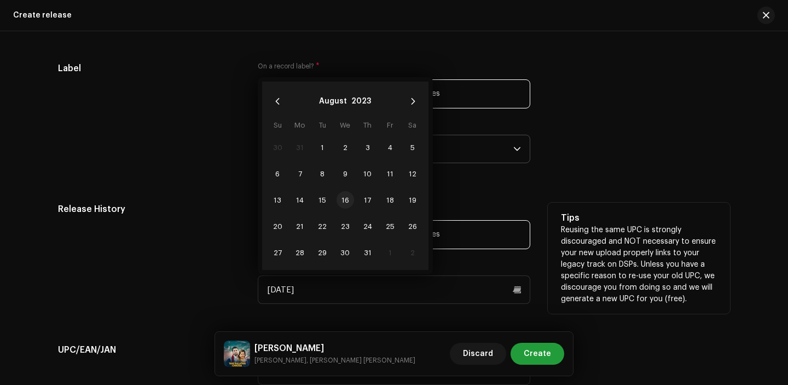
click at [340, 205] on span "16" at bounding box center [345, 200] width 18 height 18
type input "08/16/2023"
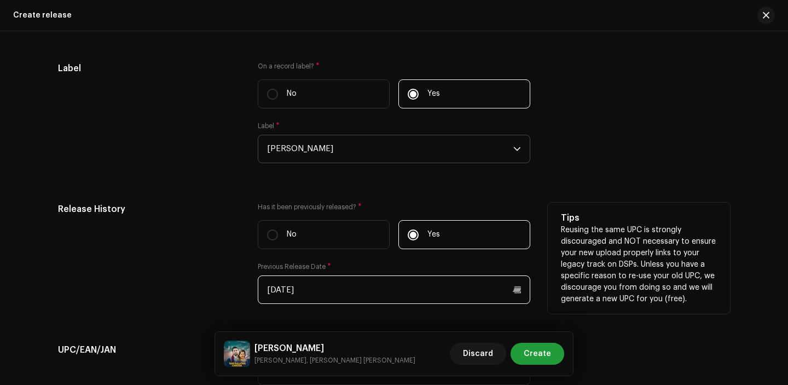
click at [335, 290] on input "08/16/2023" at bounding box center [394, 289] width 272 height 28
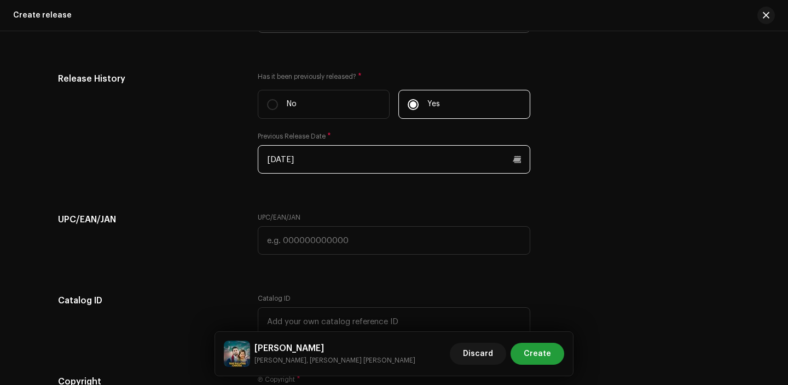
scroll to position [1820, 0]
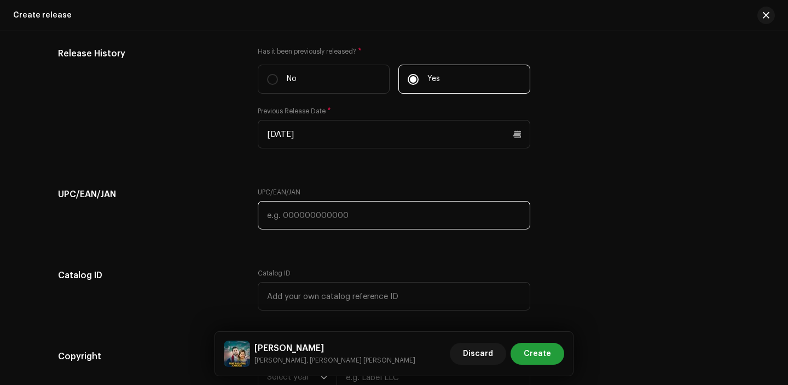
click at [313, 214] on input "text" at bounding box center [394, 215] width 272 height 28
paste input "7316219848412"
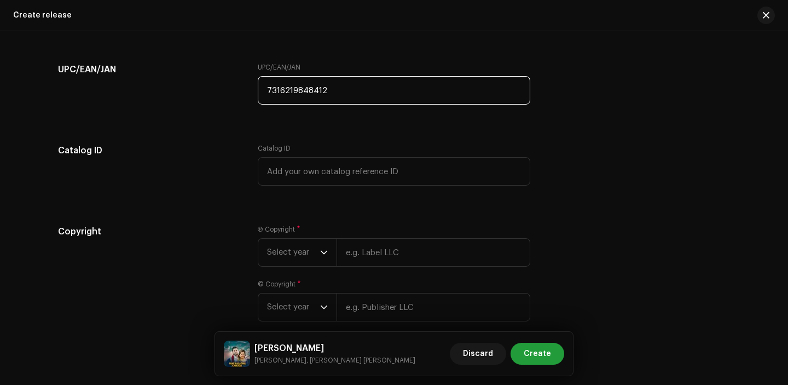
scroll to position [1975, 0]
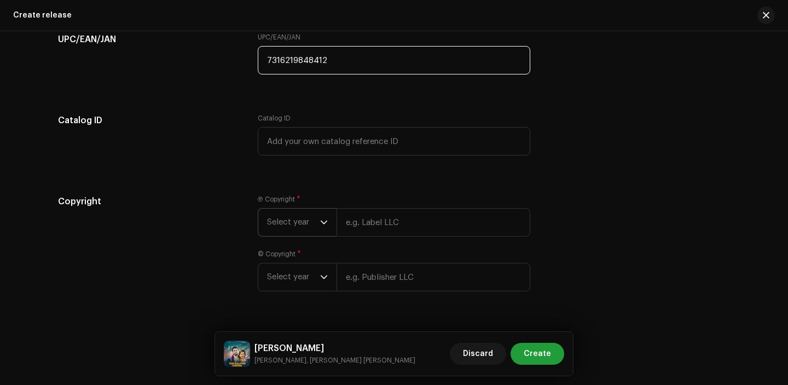
type input "7316219848412"
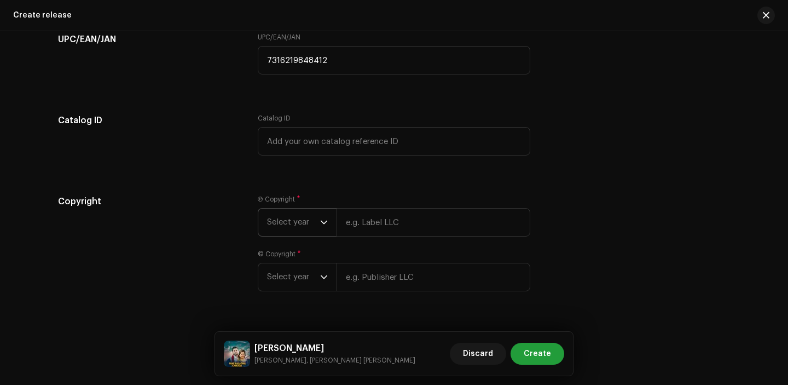
click at [310, 219] on span "Select year" at bounding box center [293, 221] width 53 height 27
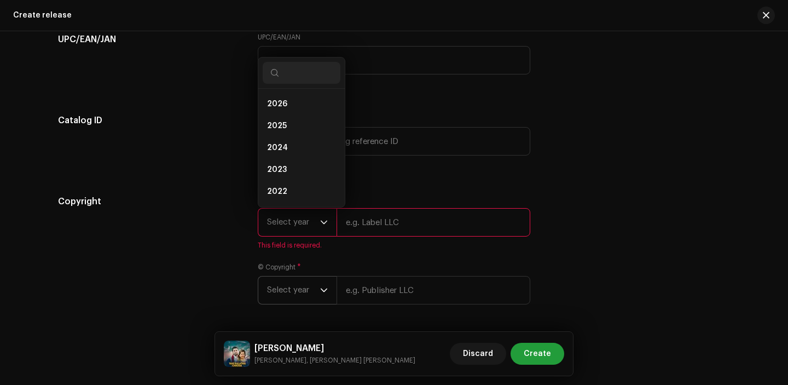
scroll to position [18, 0]
click at [286, 150] on li "2023" at bounding box center [302, 152] width 78 height 22
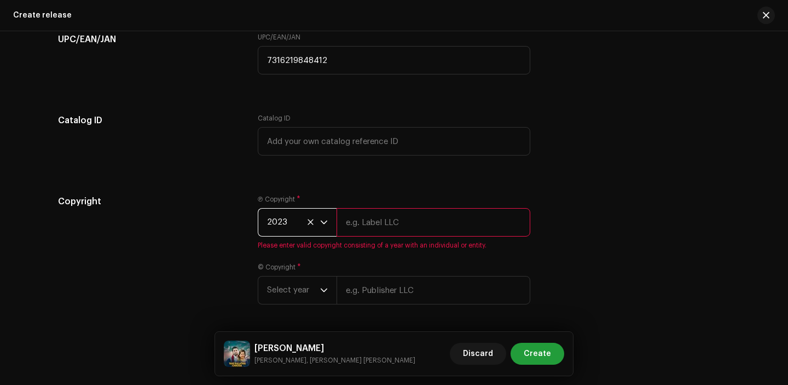
click at [397, 222] on input "text" at bounding box center [433, 222] width 194 height 28
type input "[PERSON_NAME]"
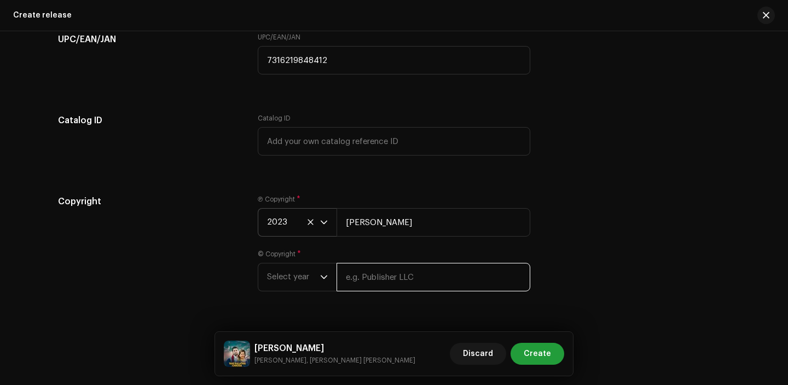
click at [400, 274] on input "text" at bounding box center [433, 277] width 194 height 28
type input "[PERSON_NAME]"
click at [296, 284] on span "Select year" at bounding box center [293, 276] width 53 height 27
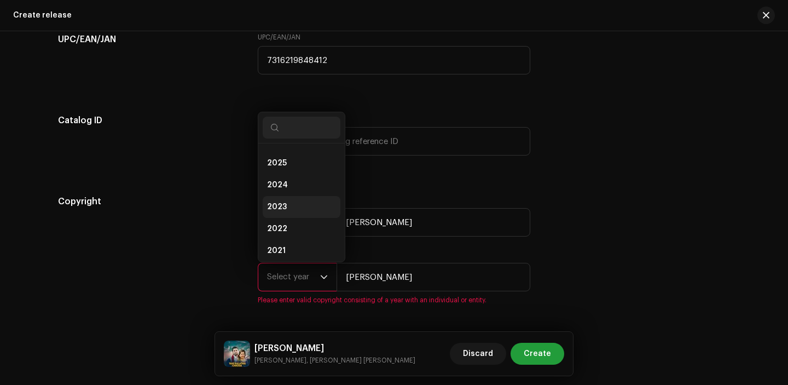
click at [289, 213] on li "2023" at bounding box center [302, 207] width 78 height 22
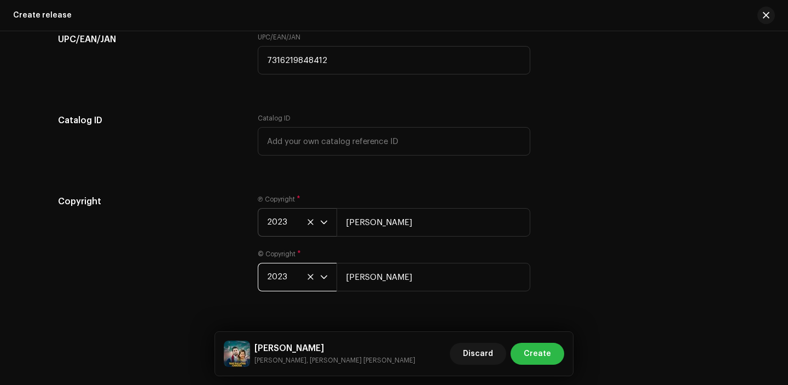
click at [532, 349] on span "Create" at bounding box center [537, 353] width 27 height 22
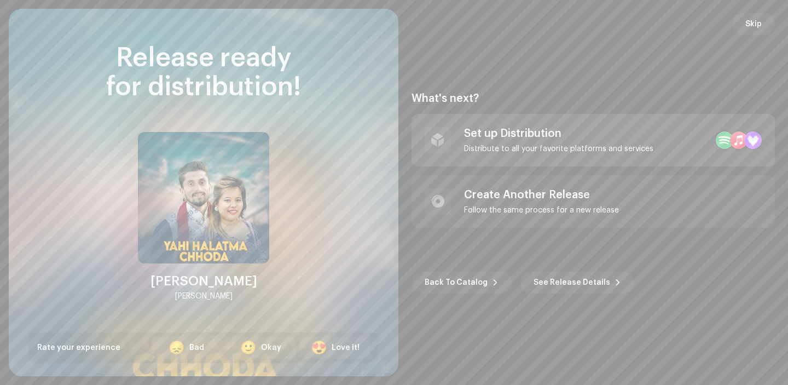
click at [585, 132] on div "Set up Distribution" at bounding box center [558, 133] width 189 height 13
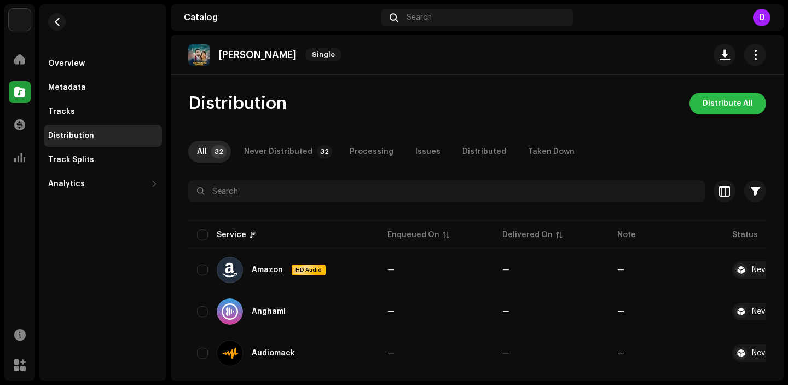
click at [723, 105] on span "Distribute All" at bounding box center [727, 103] width 50 height 22
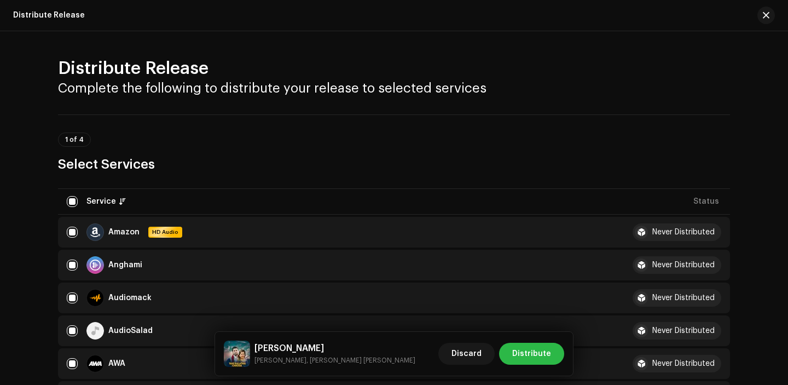
click at [536, 357] on span "Distribute" at bounding box center [531, 353] width 39 height 22
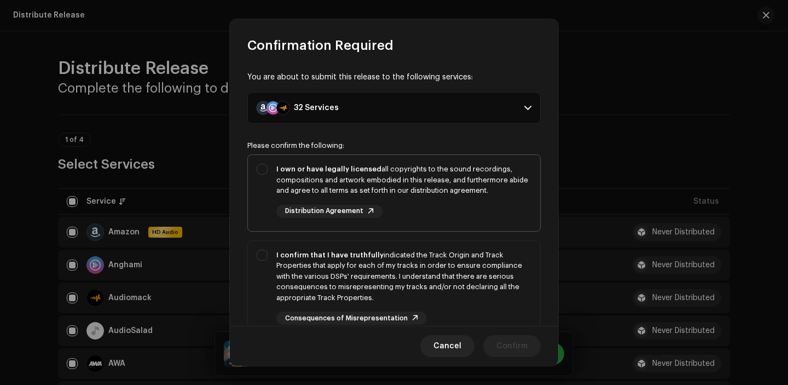
click at [443, 195] on div "I own or have legally licensed all copyrights to the sound recordings, composit…" at bounding box center [403, 191] width 255 height 54
checkbox input "true"
click at [447, 303] on div "I confirm that I have truthfully indicated the Track Origin and Track Propertie…" at bounding box center [403, 286] width 255 height 75
checkbox input "true"
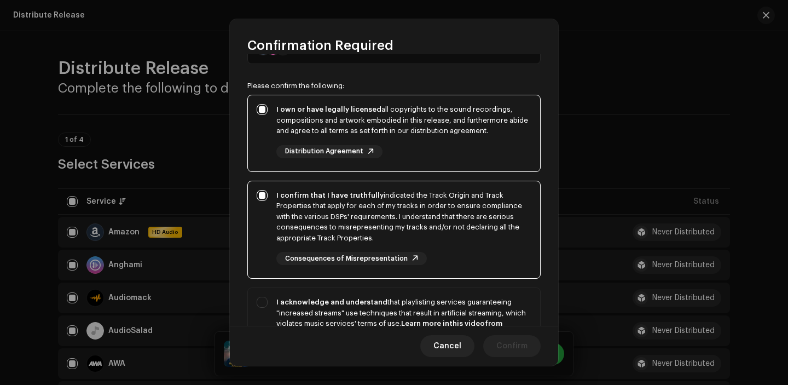
scroll to position [187, 0]
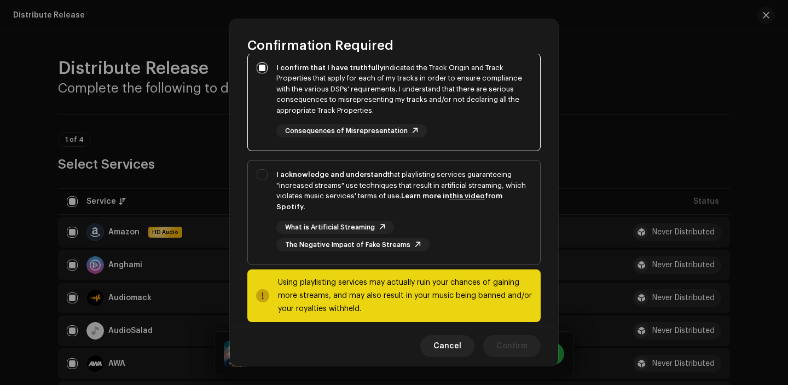
click at [463, 239] on div "What is Artificial Streaming The Negative Impact of Fake Streams" at bounding box center [403, 235] width 255 height 31
checkbox input "true"
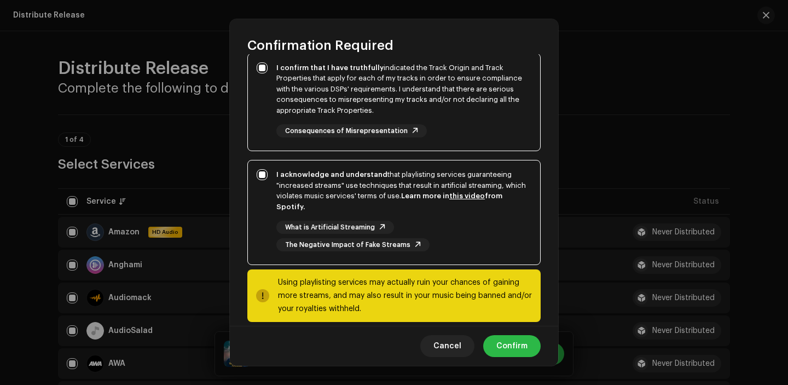
click at [516, 346] on span "Confirm" at bounding box center [511, 346] width 31 height 22
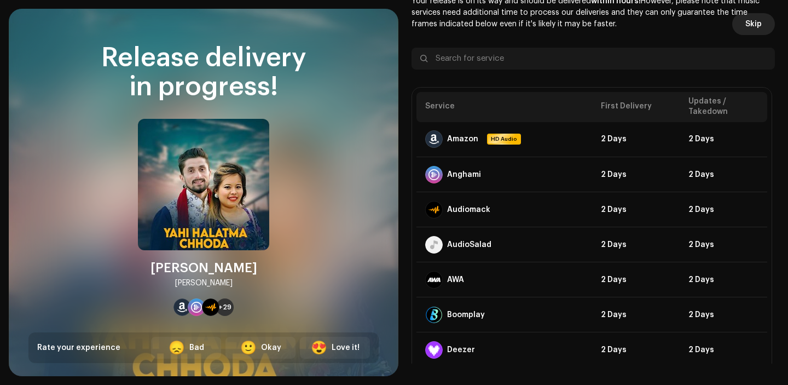
click at [749, 32] on span "Skip" at bounding box center [753, 24] width 16 height 22
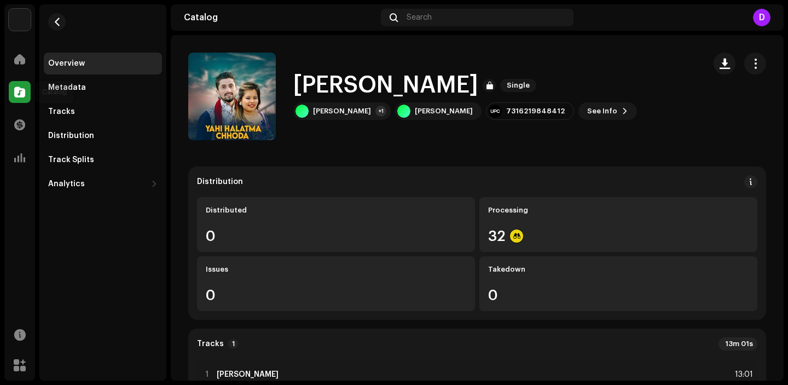
click at [24, 88] on span at bounding box center [19, 92] width 11 height 9
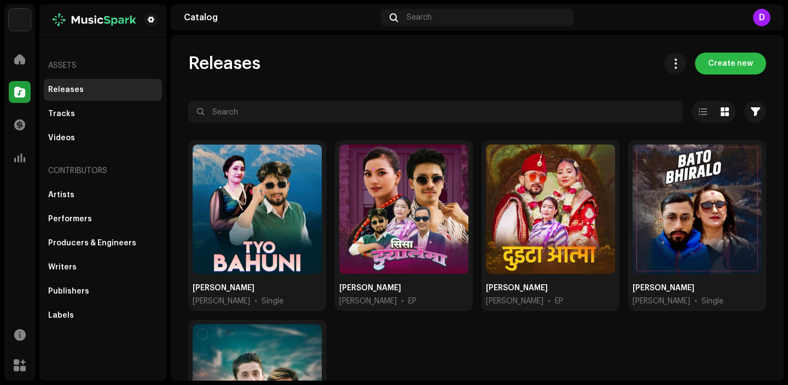
click at [746, 65] on span "Create new" at bounding box center [730, 64] width 45 height 22
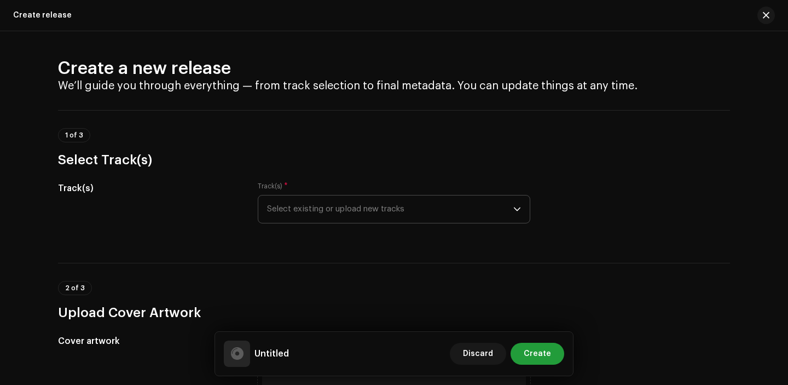
click at [398, 220] on span "Select existing or upload new tracks" at bounding box center [390, 208] width 246 height 27
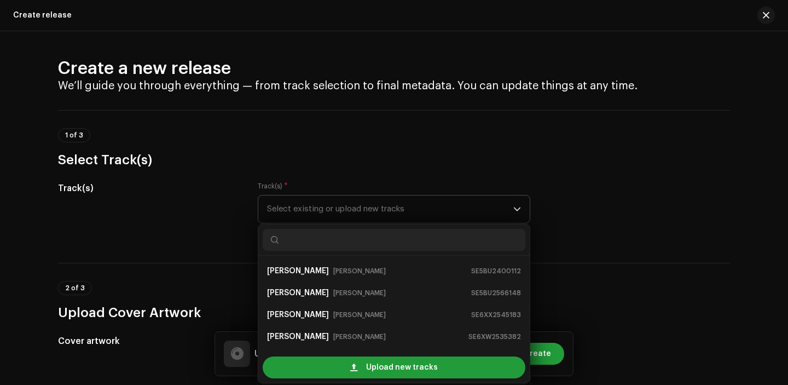
click at [372, 353] on div "Upload new tracks" at bounding box center [393, 367] width 271 height 31
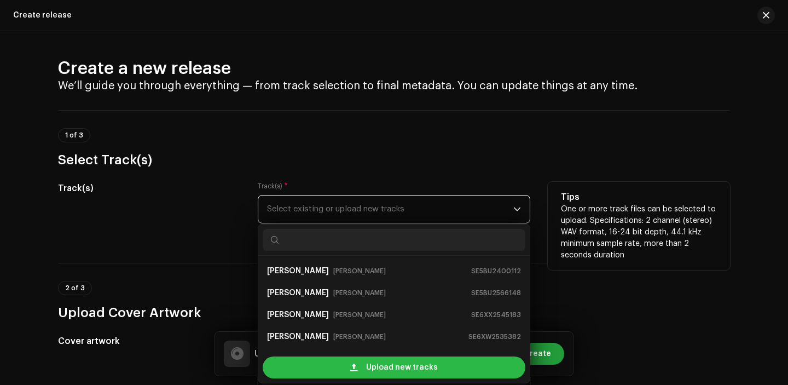
click at [372, 363] on span "Upload new tracks" at bounding box center [402, 367] width 72 height 22
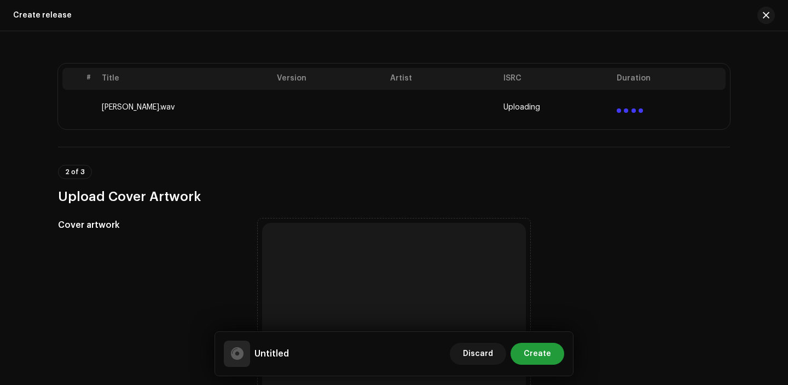
scroll to position [259, 0]
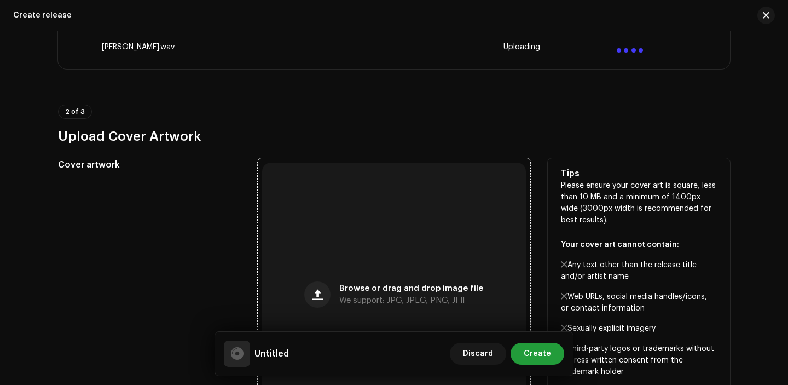
click at [364, 232] on div "Browse or drag and drop image file We support: JPG, JPEG, PNG, JFIF" at bounding box center [394, 294] width 264 height 264
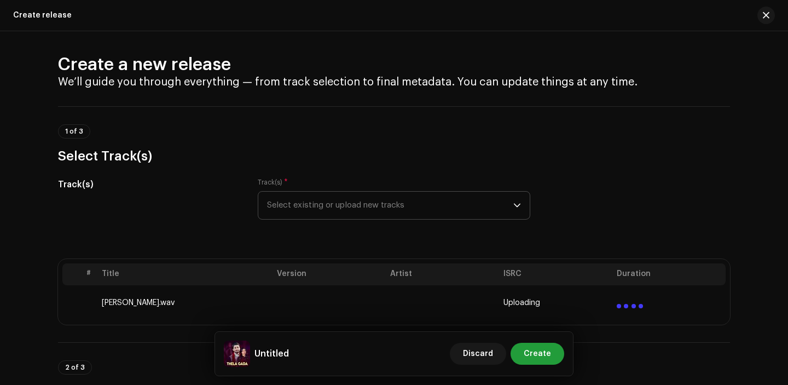
scroll to position [0, 0]
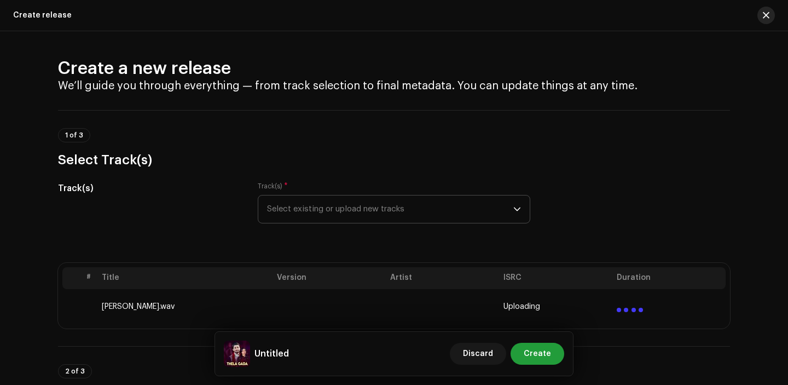
click at [767, 13] on span "button" at bounding box center [766, 15] width 7 height 9
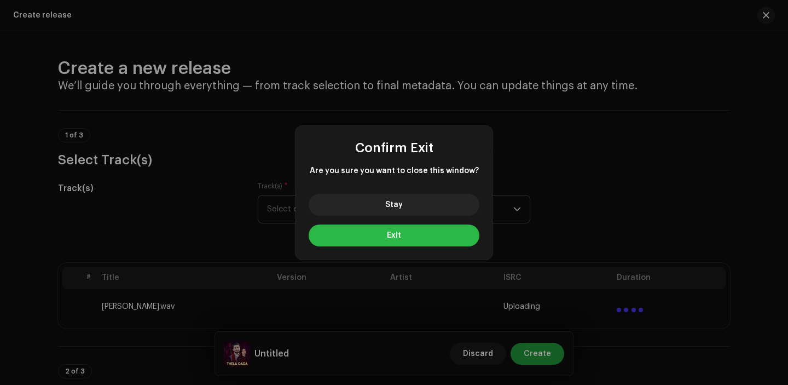
click at [402, 240] on button "Exit" at bounding box center [394, 235] width 171 height 22
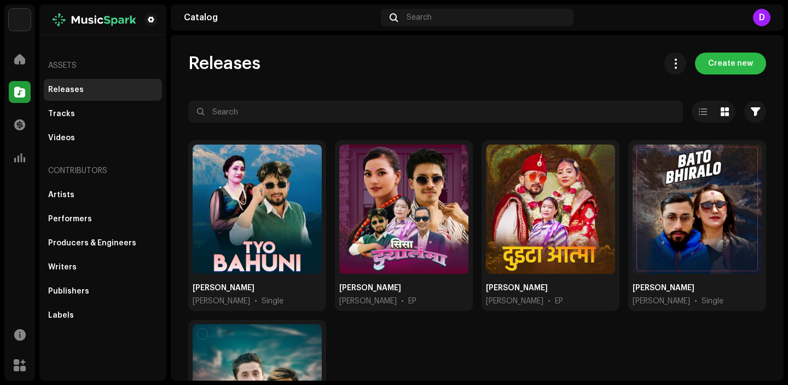
click at [733, 56] on span "Create new" at bounding box center [730, 64] width 45 height 22
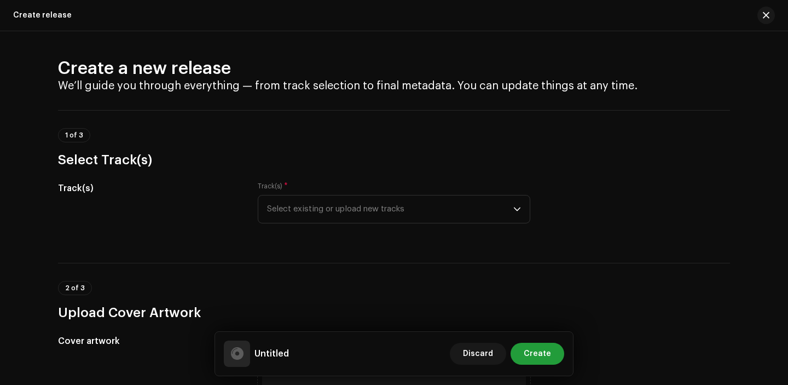
click at [364, 187] on div "Track(s) * Select existing or upload new tracks" at bounding box center [394, 203] width 272 height 42
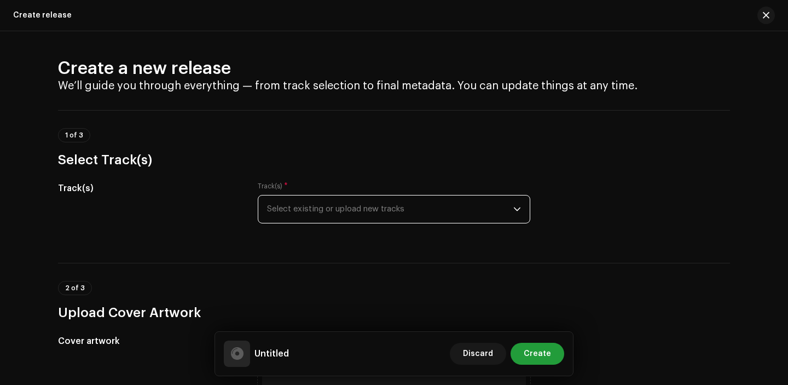
click at [358, 199] on span "Select existing or upload new tracks" at bounding box center [390, 208] width 246 height 27
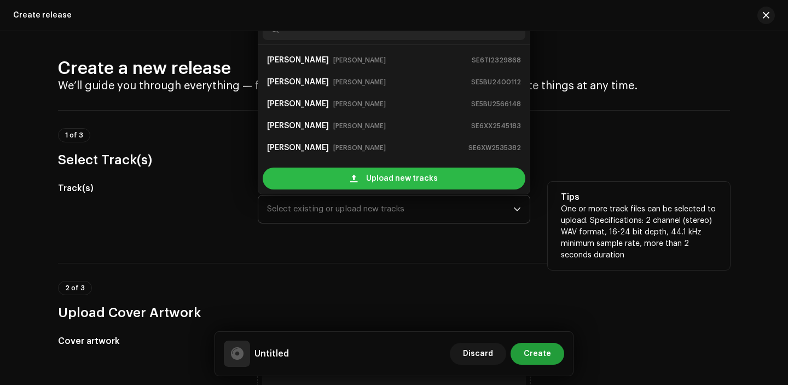
click at [353, 182] on span at bounding box center [353, 178] width 7 height 9
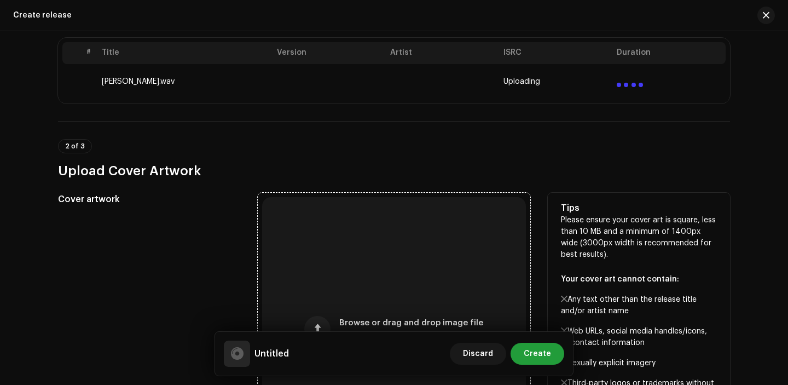
scroll to position [255, 0]
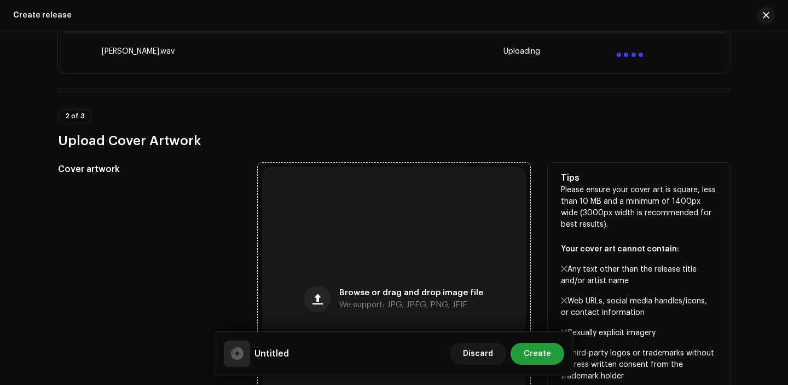
click at [275, 265] on div "Browse or drag and drop image file We support: JPG, JPEG, PNG, JFIF" at bounding box center [394, 299] width 264 height 264
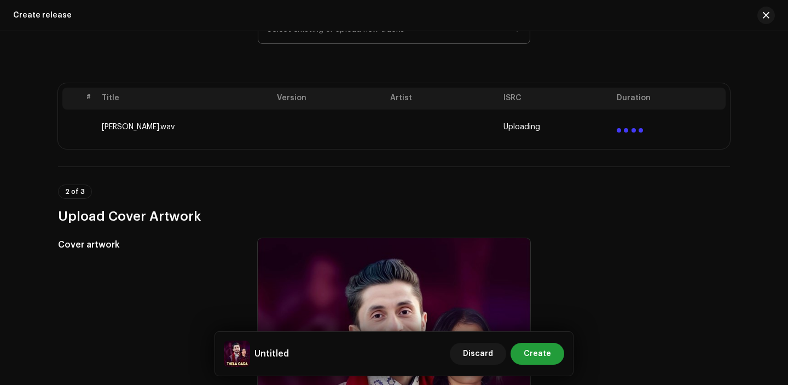
scroll to position [148, 0]
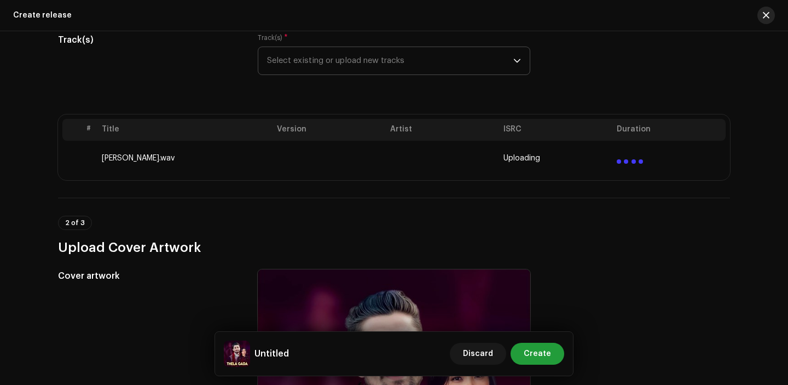
click at [772, 17] on button "button" at bounding box center [766, 16] width 18 height 18
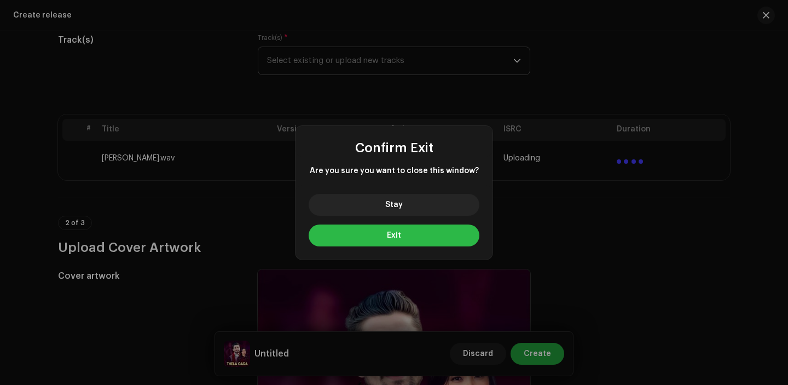
click at [411, 234] on button "Exit" at bounding box center [394, 235] width 171 height 22
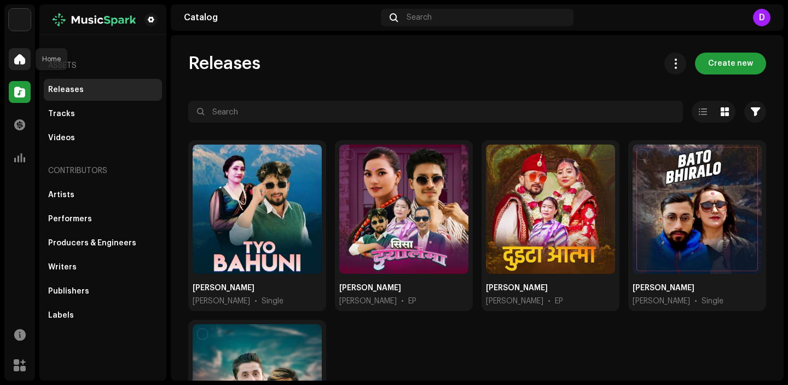
click at [15, 57] on span at bounding box center [19, 59] width 11 height 9
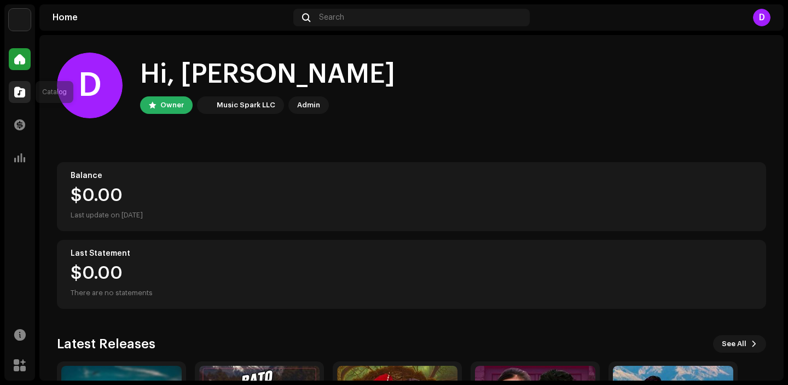
click at [20, 100] on div at bounding box center [20, 92] width 22 height 22
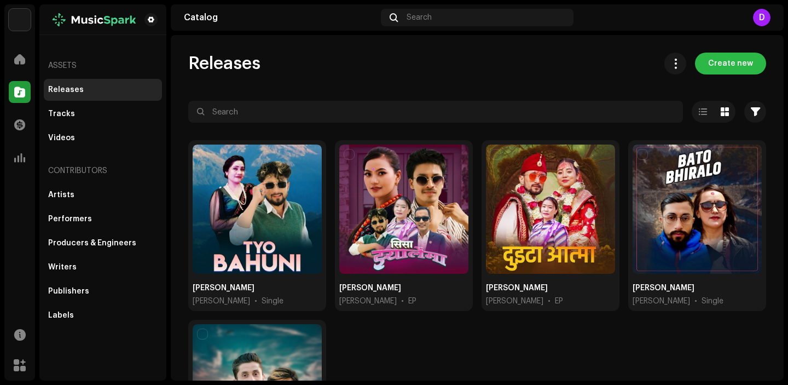
click at [747, 70] on button "Create new" at bounding box center [730, 64] width 71 height 22
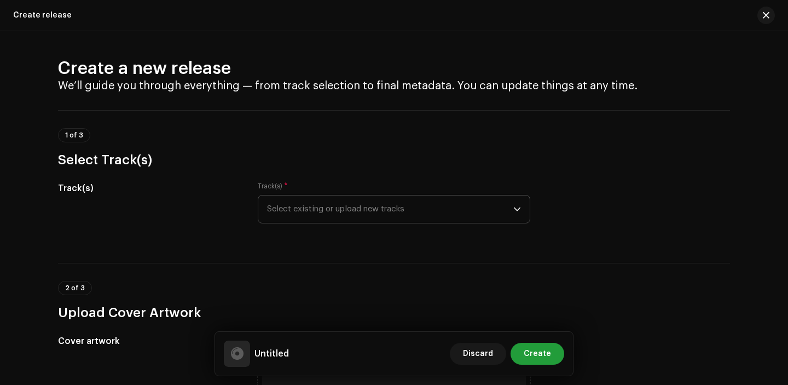
click at [388, 213] on span "Select existing or upload new tracks" at bounding box center [390, 208] width 246 height 27
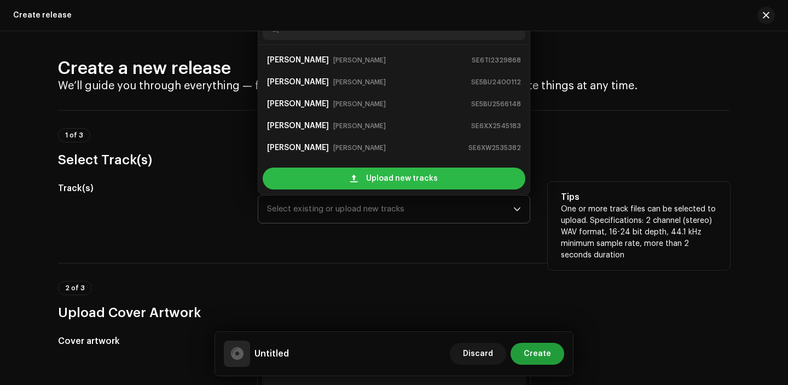
click at [374, 178] on span "Upload new tracks" at bounding box center [402, 178] width 72 height 22
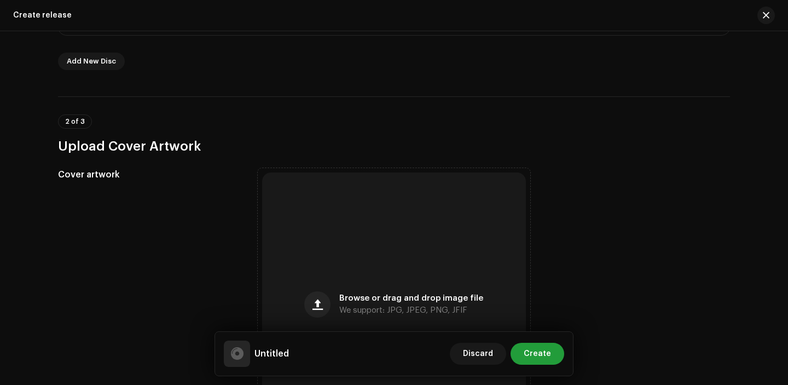
scroll to position [315, 0]
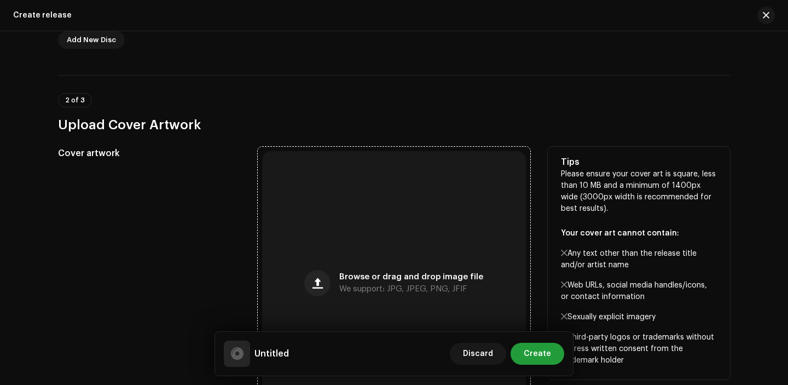
click at [301, 219] on div "Browse or drag and drop image file We support: JPG, JPEG, PNG, JFIF" at bounding box center [394, 283] width 264 height 264
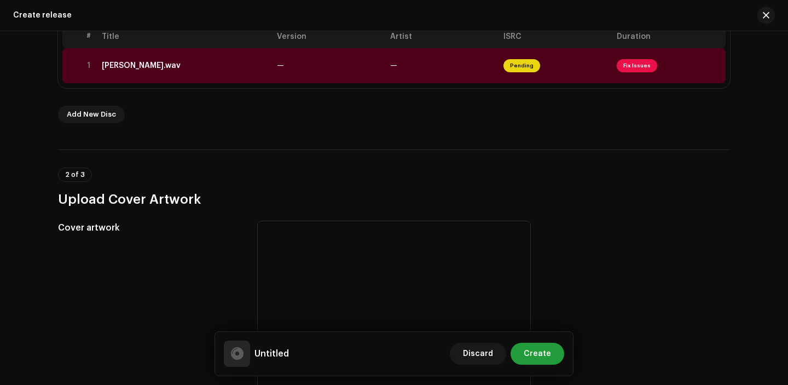
scroll to position [215, 0]
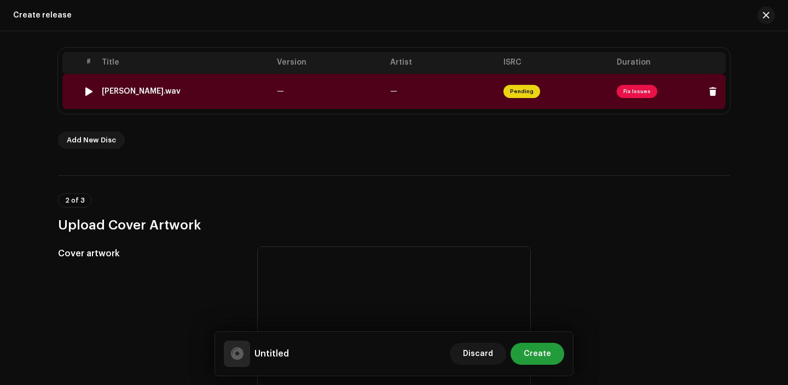
click at [301, 107] on td "—" at bounding box center [328, 91] width 113 height 35
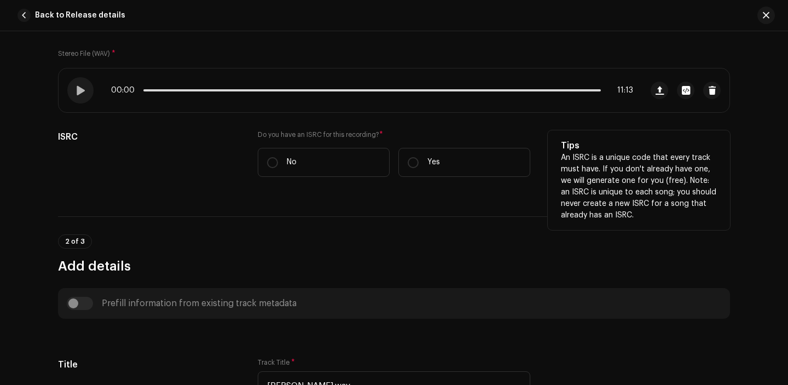
scroll to position [225, 0]
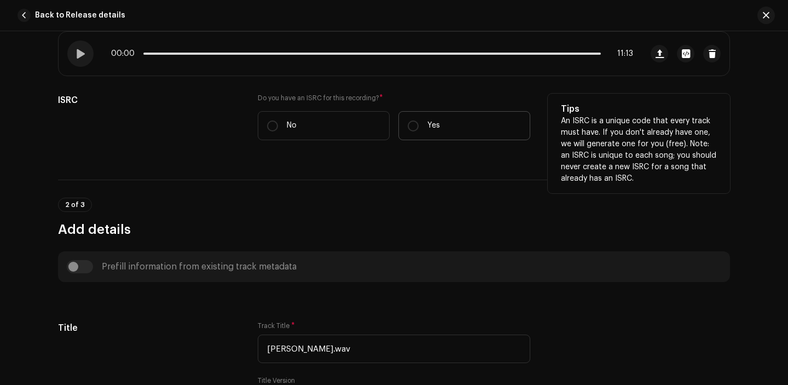
click at [437, 115] on label "Yes" at bounding box center [464, 125] width 132 height 29
click at [418, 120] on input "Yes" at bounding box center [413, 125] width 11 height 11
radio input "true"
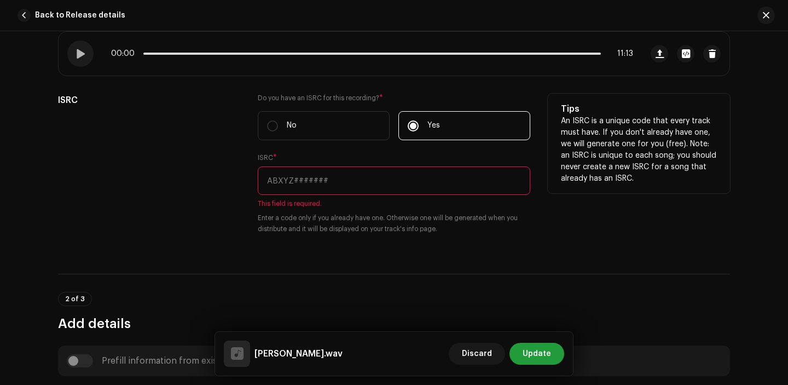
click at [306, 184] on input "text" at bounding box center [394, 180] width 272 height 28
paste input "SE6TI2324739"
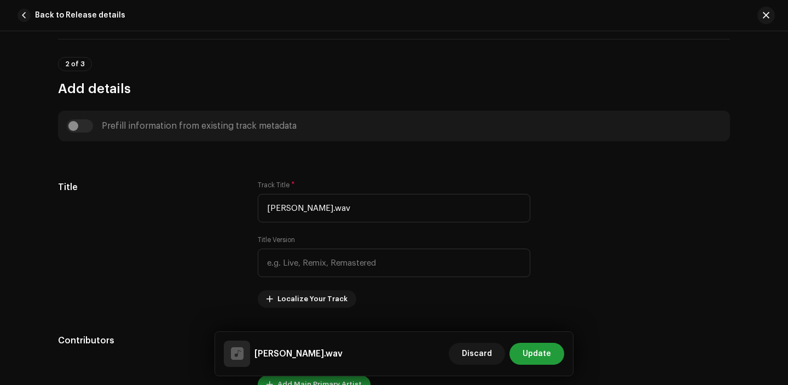
scroll to position [515, 0]
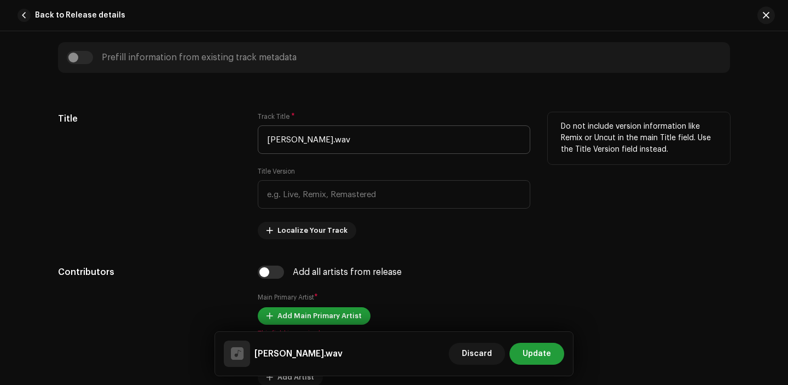
type input "SE6TI2324739"
click at [336, 152] on input "Thela Gada.wav" at bounding box center [394, 139] width 272 height 28
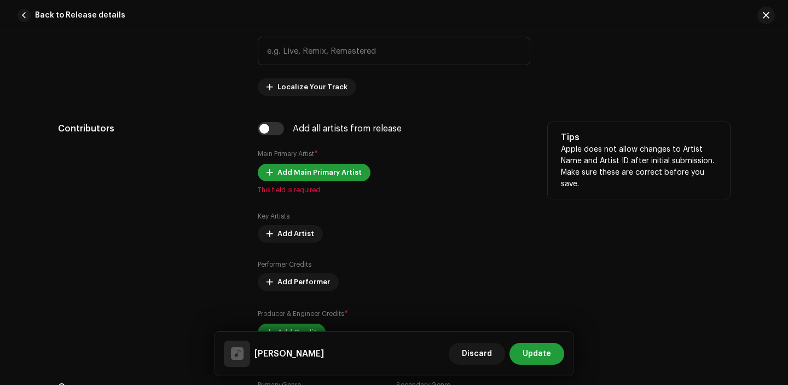
scroll to position [719, 0]
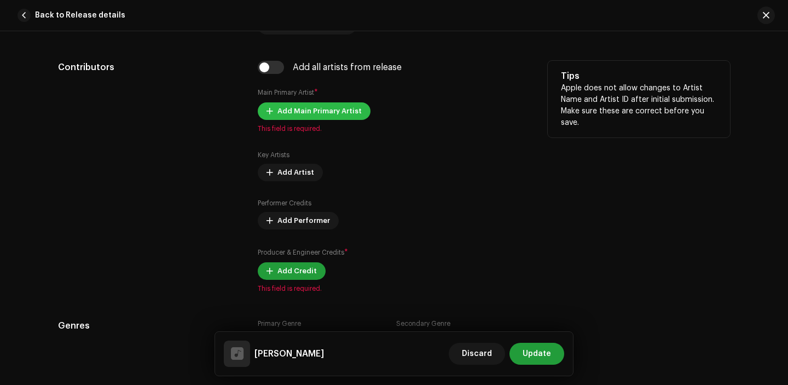
type input "Thela Gada"
click at [306, 115] on span "Add Main Primary Artist" at bounding box center [319, 111] width 84 height 22
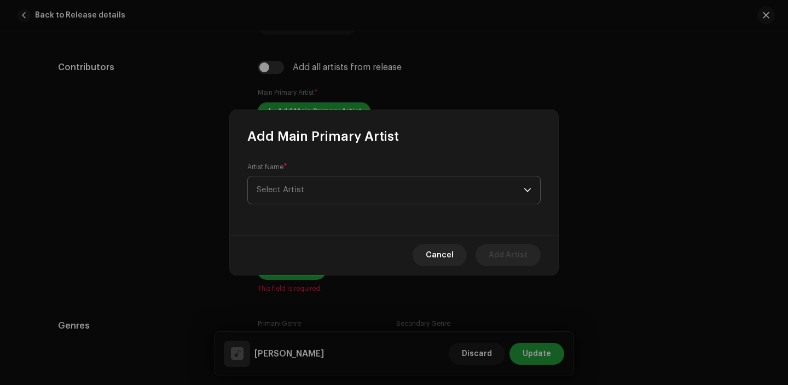
click at [312, 182] on span "Select Artist" at bounding box center [390, 189] width 267 height 27
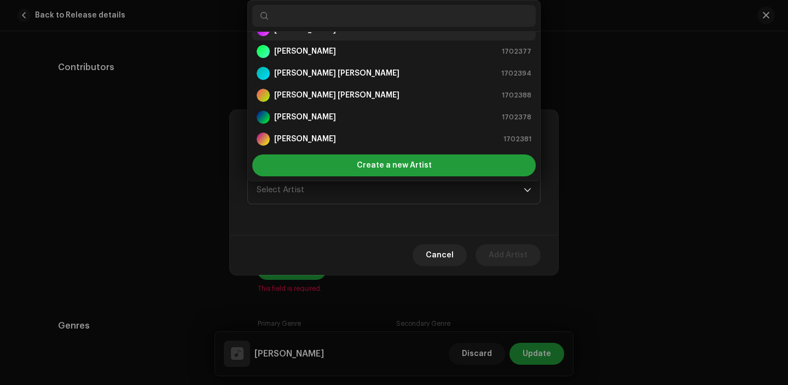
scroll to position [4, 0]
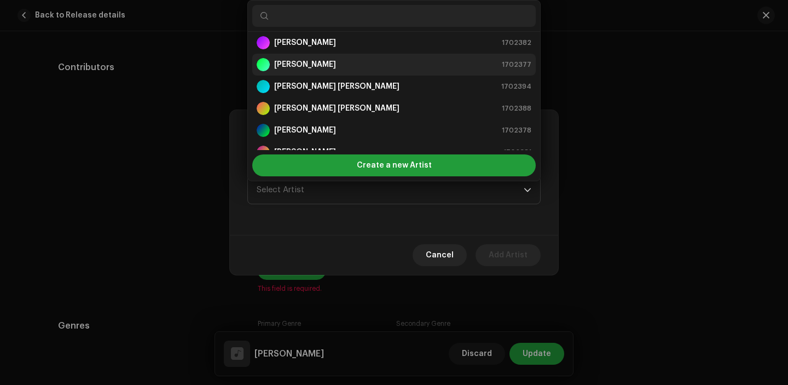
drag, startPoint x: 324, startPoint y: 39, endPoint x: 322, endPoint y: 65, distance: 25.9
click at [322, 67] on ul "Devi Gharti 1702382 Dinesh Chhetri 1702377 Muna Thapa Magar 1702394 Niruta Pun …" at bounding box center [394, 97] width 292 height 140
click at [322, 65] on strong "[PERSON_NAME]" at bounding box center [305, 64] width 62 height 11
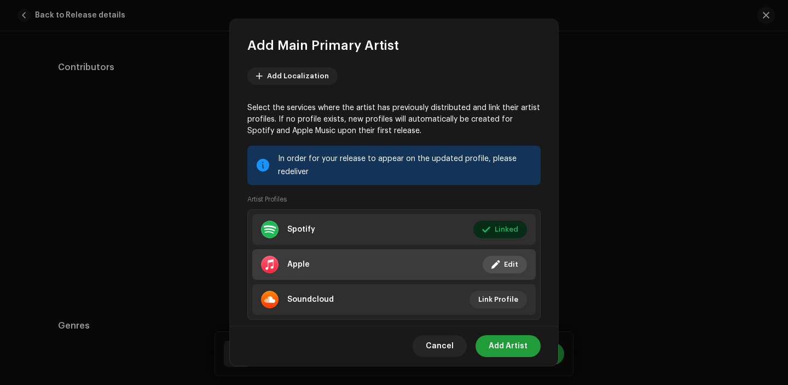
scroll to position [63, 0]
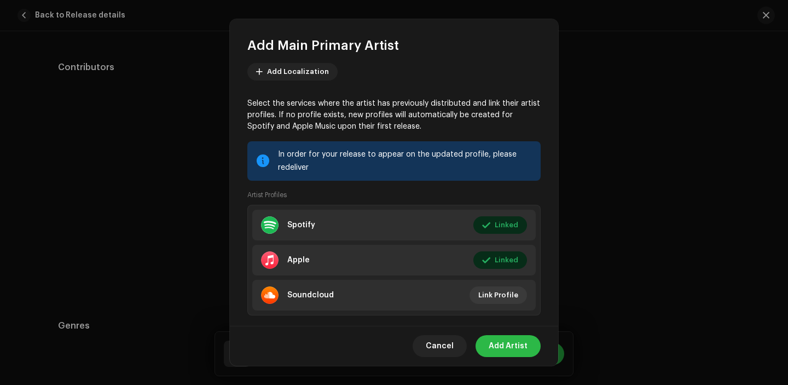
click at [514, 346] on span "Add Artist" at bounding box center [508, 346] width 39 height 22
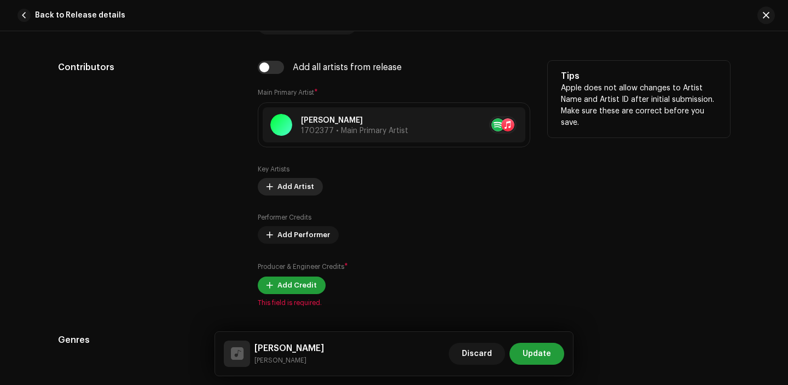
click at [293, 191] on span "Add Artist" at bounding box center [295, 187] width 37 height 22
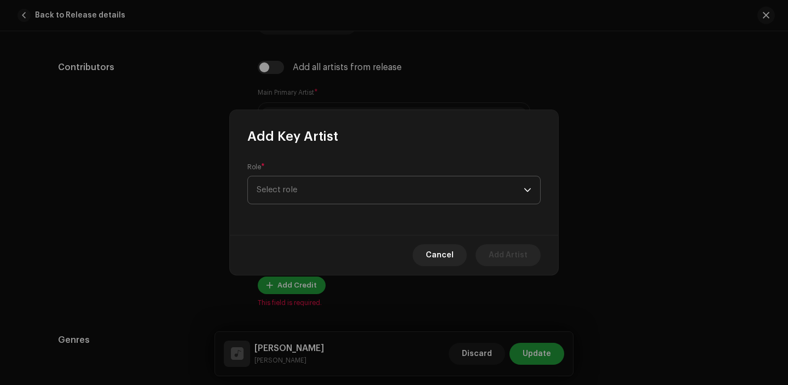
click at [315, 183] on span "Select role" at bounding box center [390, 189] width 267 height 27
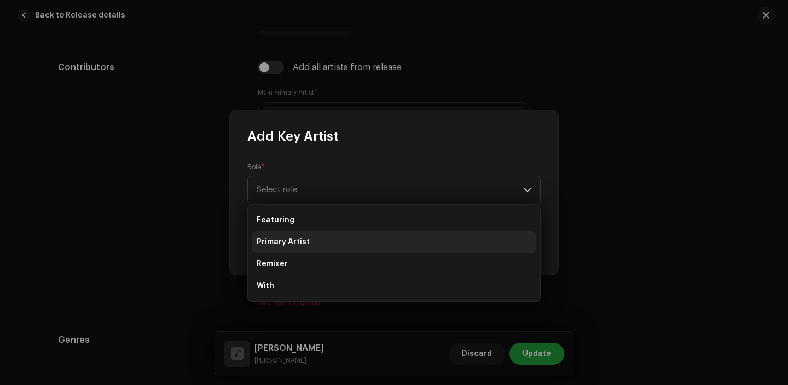
click at [306, 241] on span "Primary Artist" at bounding box center [283, 241] width 53 height 11
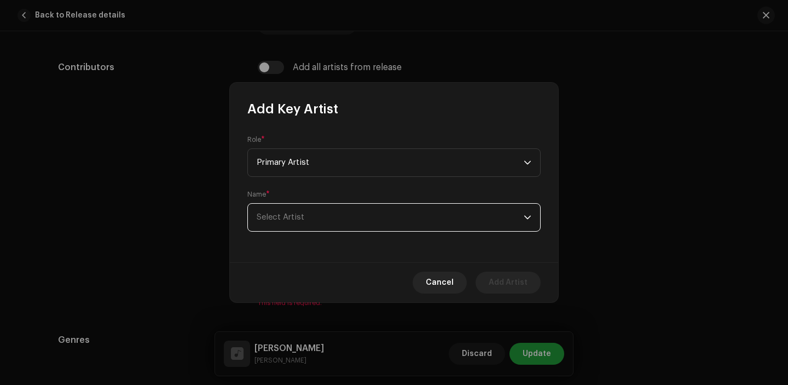
click at [307, 208] on span "Select Artist" at bounding box center [390, 217] width 267 height 27
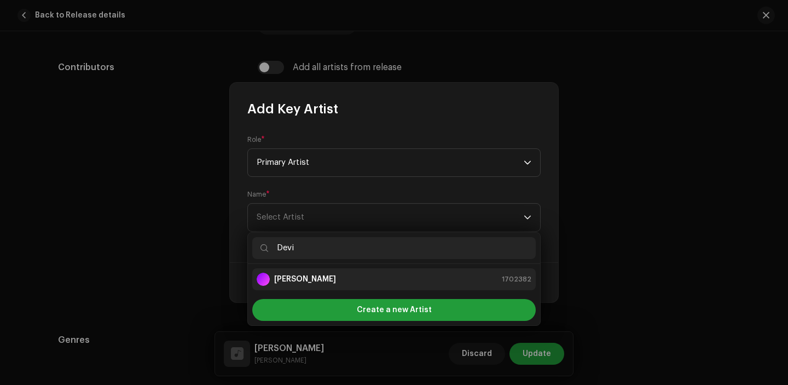
type input "Devi"
click at [351, 276] on div "Devi Gharti 1702382" at bounding box center [394, 278] width 275 height 13
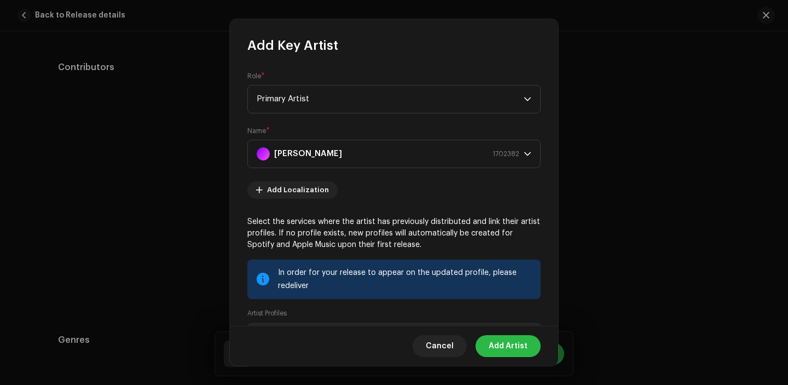
click at [535, 350] on button "Add Artist" at bounding box center [507, 346] width 65 height 22
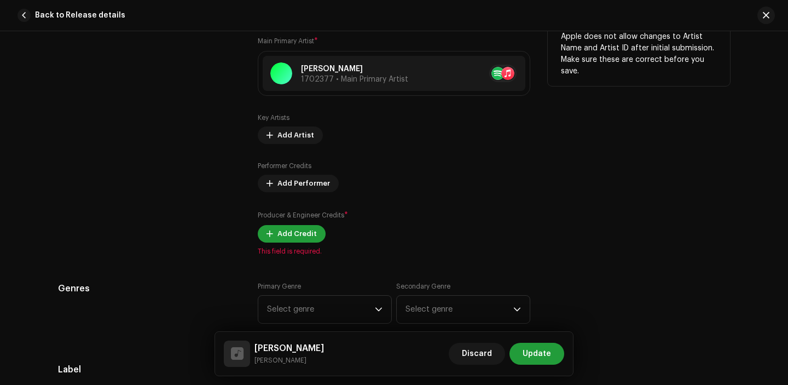
scroll to position [772, 0]
click at [292, 231] on span "Add Credit" at bounding box center [296, 233] width 39 height 22
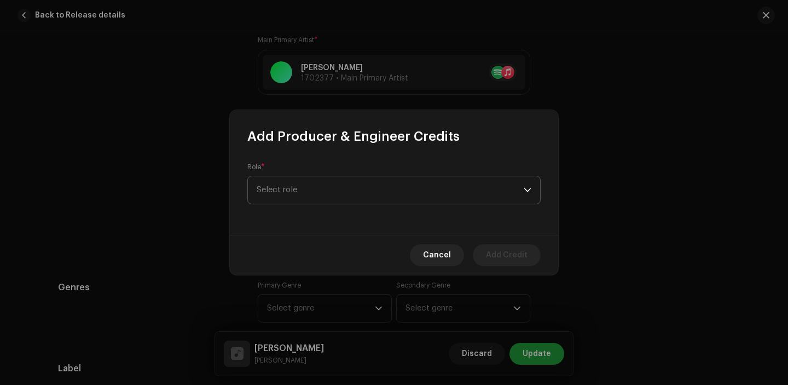
click at [340, 191] on span "Select role" at bounding box center [390, 189] width 267 height 27
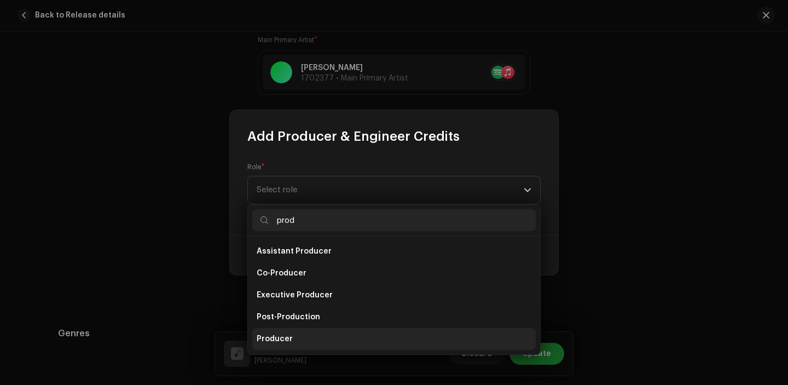
type input "prod"
click at [317, 343] on li "Producer" at bounding box center [393, 339] width 283 height 22
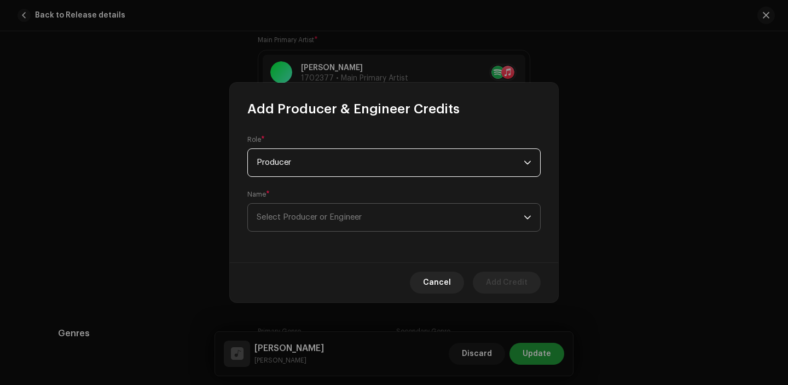
click at [313, 212] on span "Select Producer or Engineer" at bounding box center [390, 217] width 267 height 27
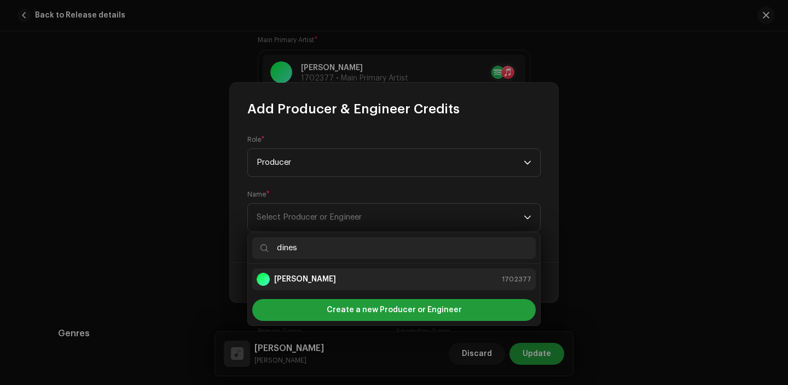
type input "dines"
click at [344, 278] on div "[PERSON_NAME] 1702377" at bounding box center [394, 278] width 275 height 13
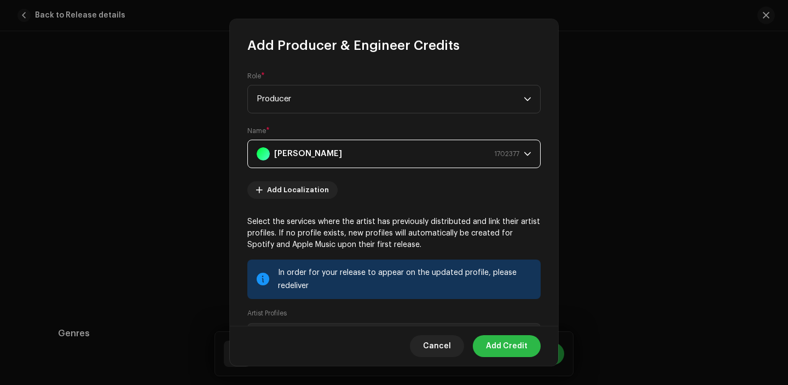
click at [514, 341] on span "Add Credit" at bounding box center [507, 346] width 42 height 22
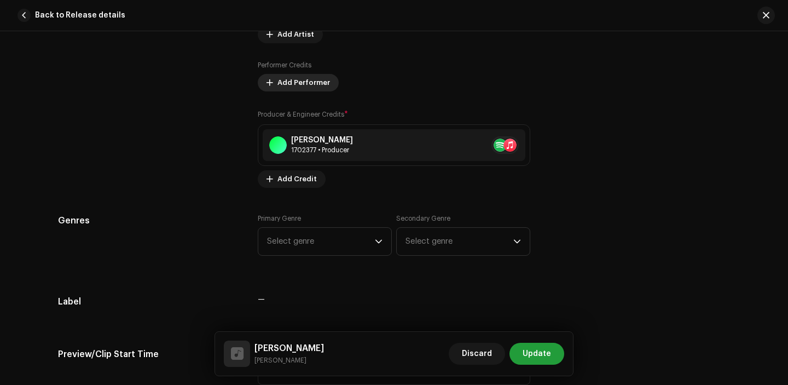
scroll to position [949, 0]
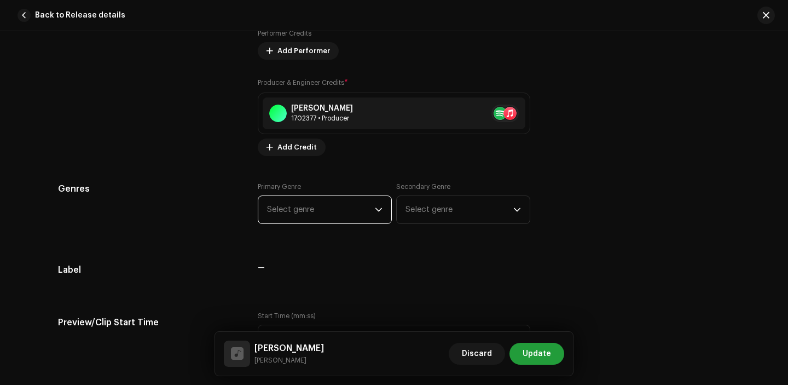
click at [304, 216] on span "Select genre" at bounding box center [321, 209] width 108 height 27
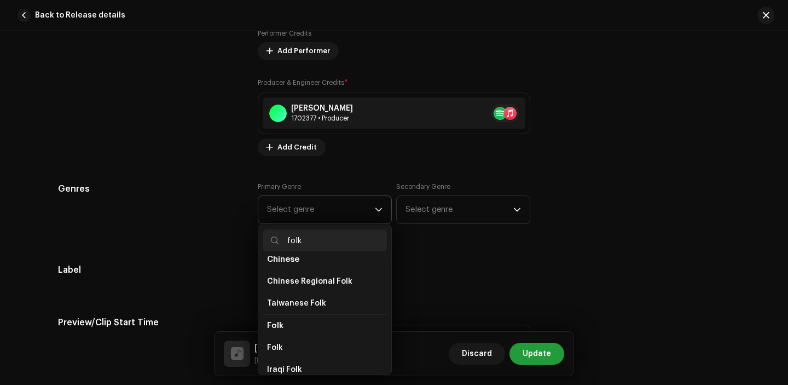
scroll to position [92, 0]
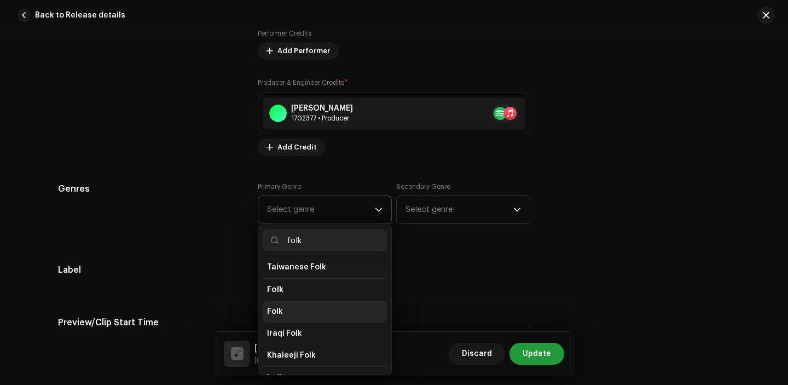
type input "folk"
click at [301, 313] on li "Folk" at bounding box center [325, 311] width 124 height 22
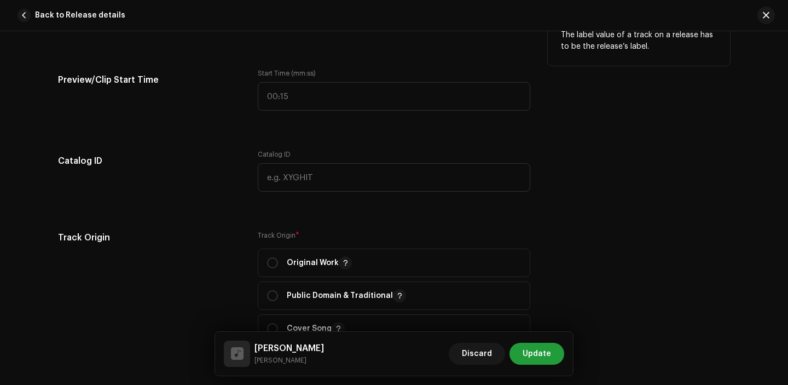
scroll to position [1196, 0]
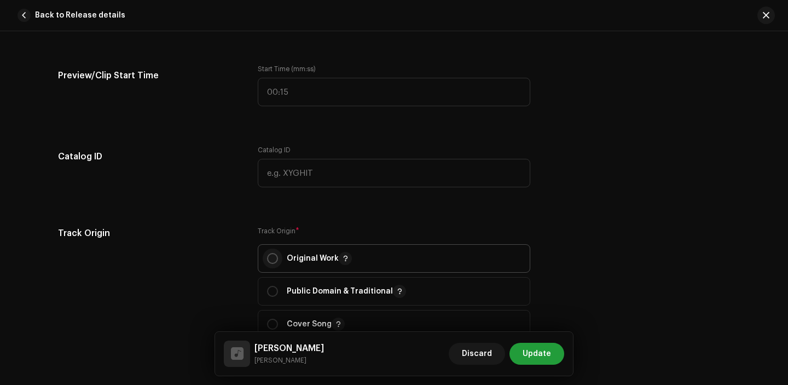
click at [272, 257] on input "radio" at bounding box center [272, 258] width 11 height 11
radio input "true"
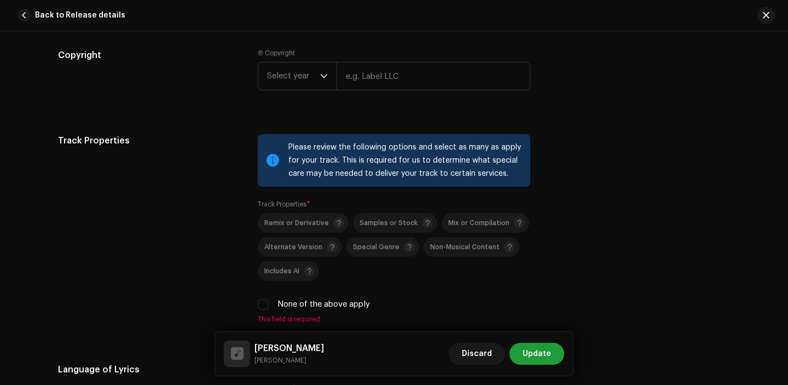
scroll to position [1458, 0]
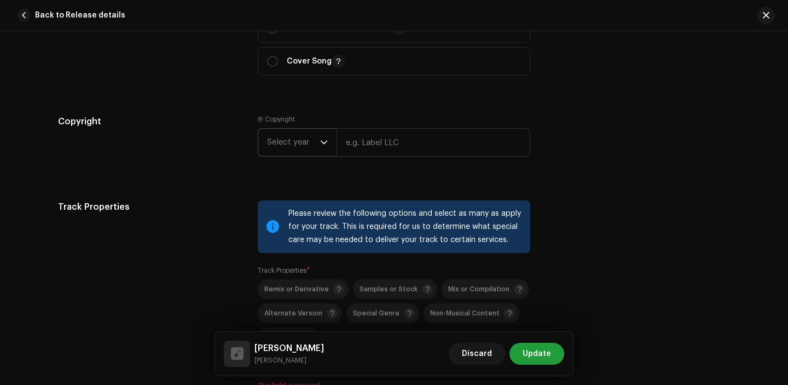
click at [294, 140] on span "Select year" at bounding box center [293, 142] width 53 height 27
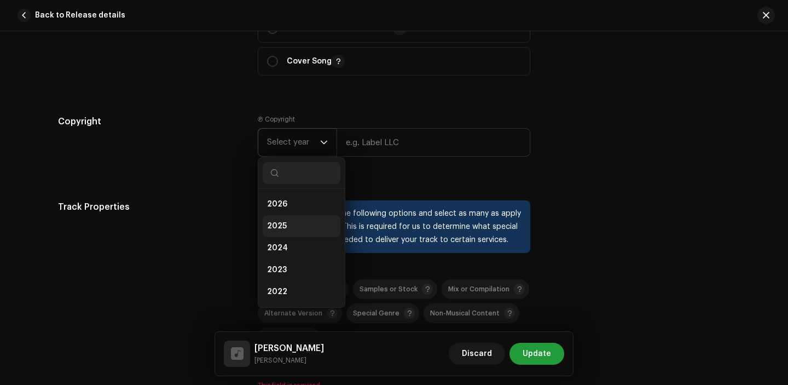
click at [286, 224] on li "2025" at bounding box center [302, 226] width 78 height 22
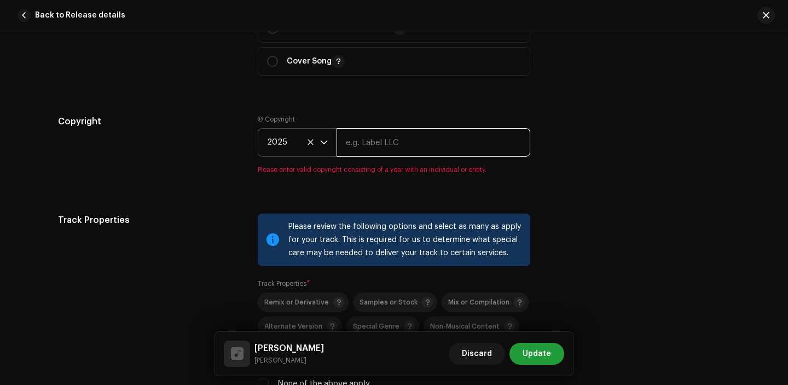
click at [388, 136] on input "text" at bounding box center [433, 142] width 194 height 28
paste input "[PERSON_NAME]"
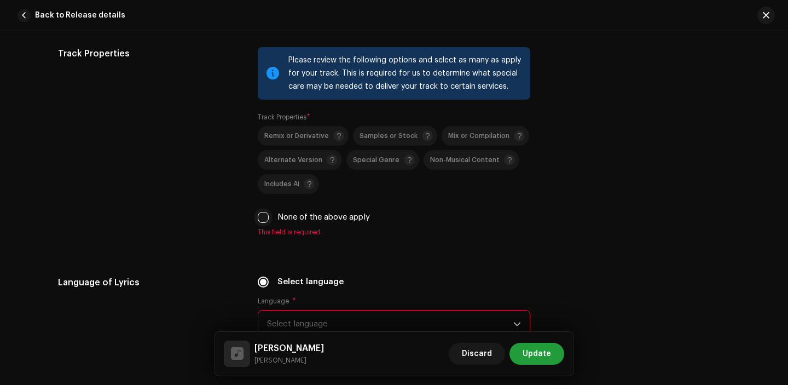
type input "[PERSON_NAME]"
click at [265, 218] on input "None of the above apply" at bounding box center [263, 217] width 11 height 11
checkbox input "true"
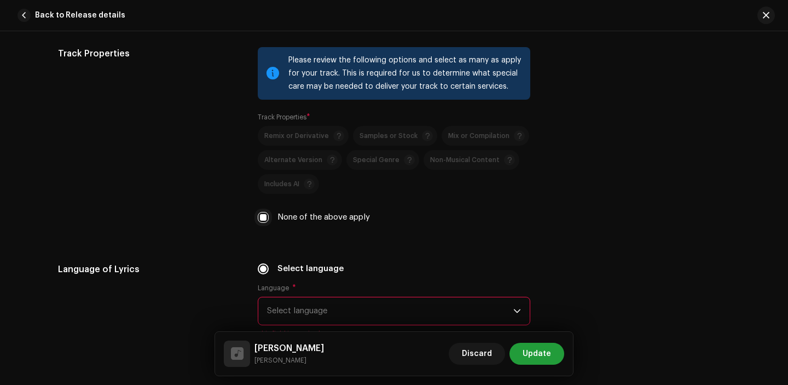
scroll to position [1719, 0]
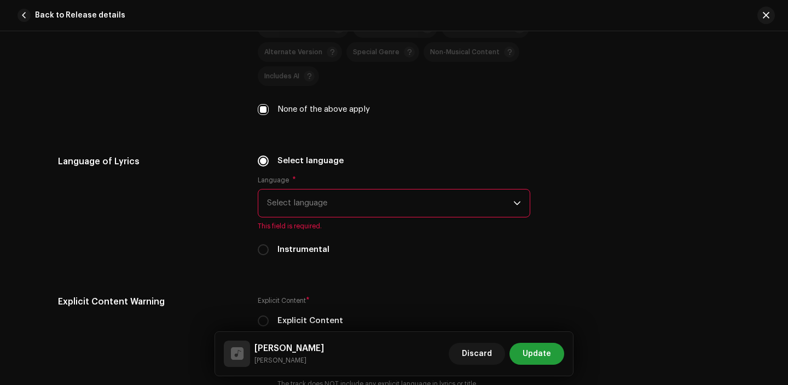
click at [319, 213] on span "Select language" at bounding box center [390, 202] width 246 height 27
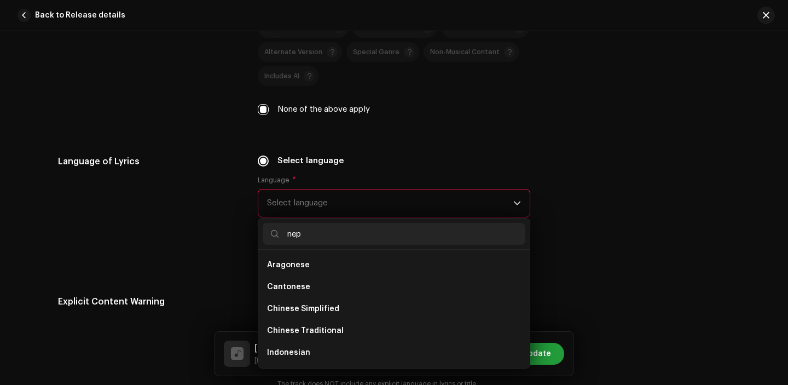
scroll to position [0, 0]
type input "nep"
click at [304, 278] on ul "Nepali" at bounding box center [393, 308] width 271 height 118
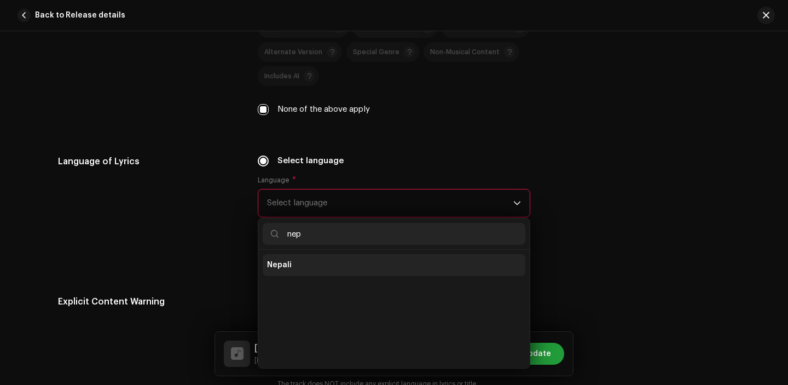
click at [303, 265] on li "Nepali" at bounding box center [394, 265] width 263 height 22
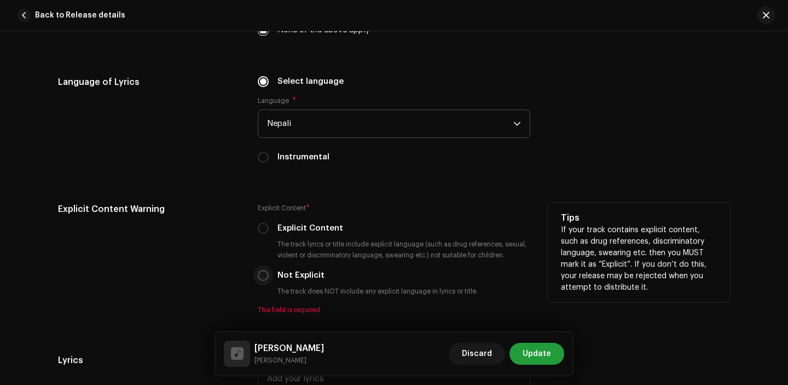
click at [260, 275] on input "Not Explicit" at bounding box center [263, 275] width 11 height 11
radio input "true"
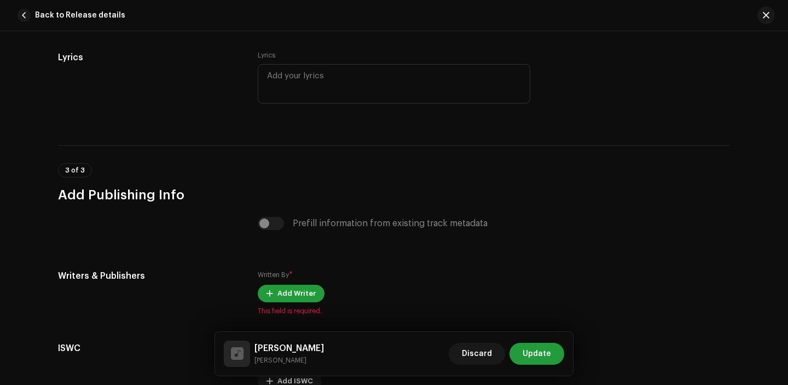
scroll to position [2201, 0]
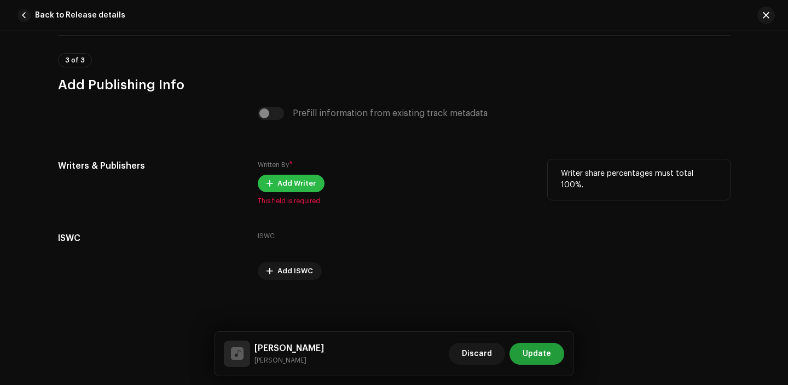
click at [266, 184] on span at bounding box center [269, 183] width 7 height 9
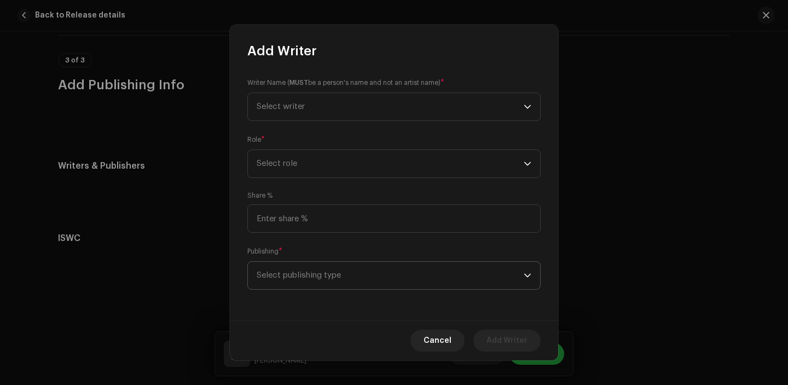
click at [318, 275] on span "Select publishing type" at bounding box center [390, 274] width 267 height 27
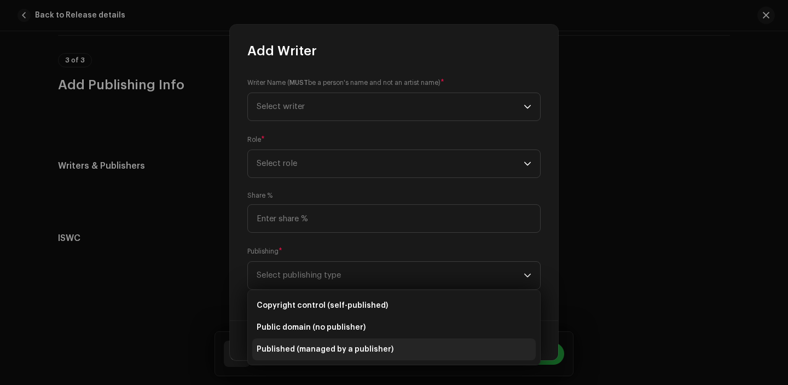
click at [311, 349] on span "Published (managed by a publisher)" at bounding box center [325, 349] width 137 height 11
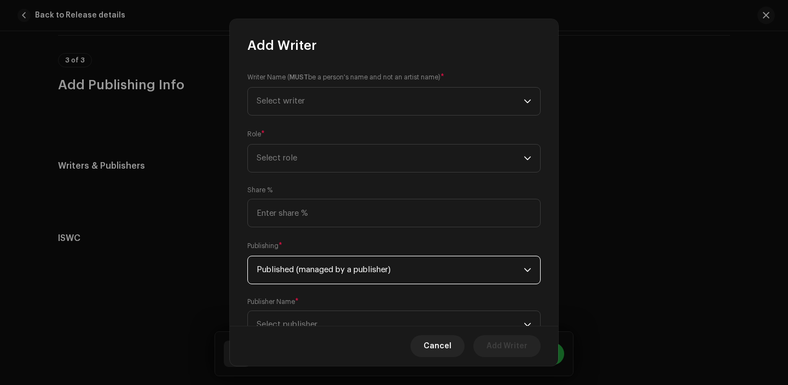
scroll to position [44, 0]
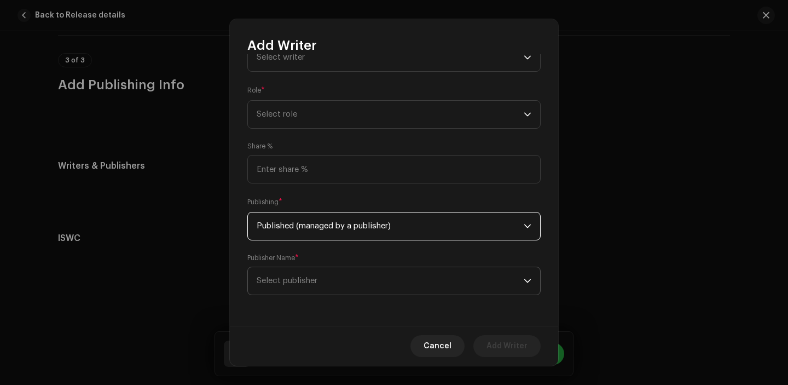
click at [309, 277] on span "Select publisher" at bounding box center [287, 280] width 61 height 8
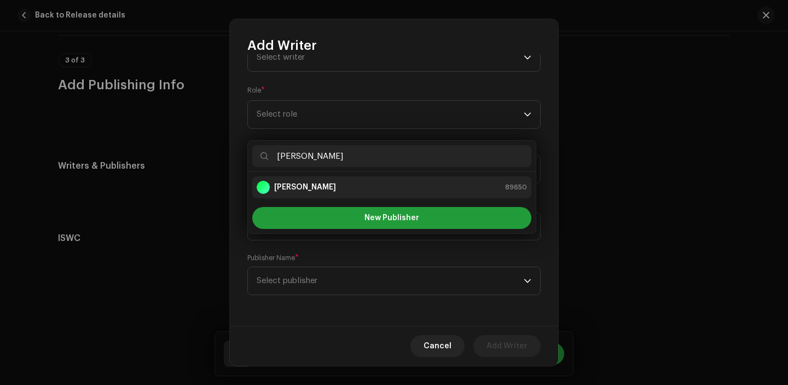
type input "[PERSON_NAME]"
click at [339, 193] on div "[PERSON_NAME] 89650" at bounding box center [392, 187] width 270 height 13
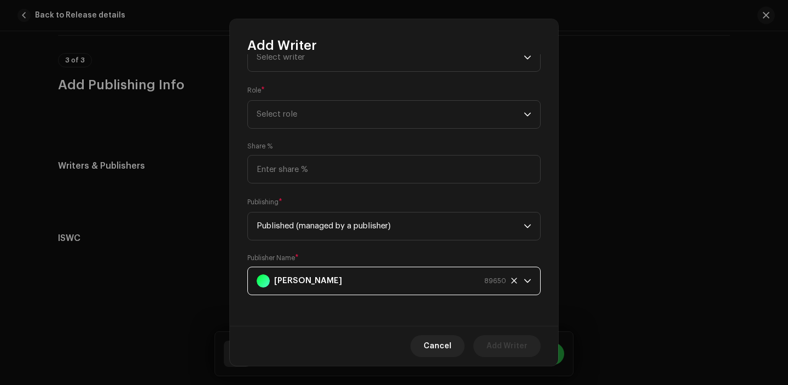
scroll to position [0, 0]
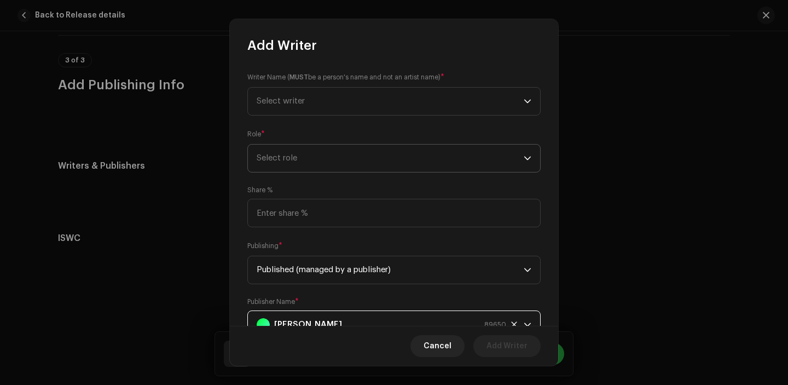
click at [290, 158] on span "Select role" at bounding box center [390, 157] width 267 height 27
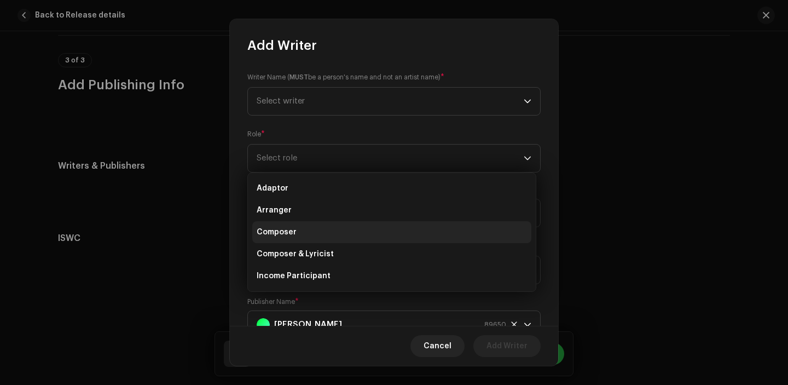
click at [304, 230] on li "Composer" at bounding box center [391, 232] width 279 height 22
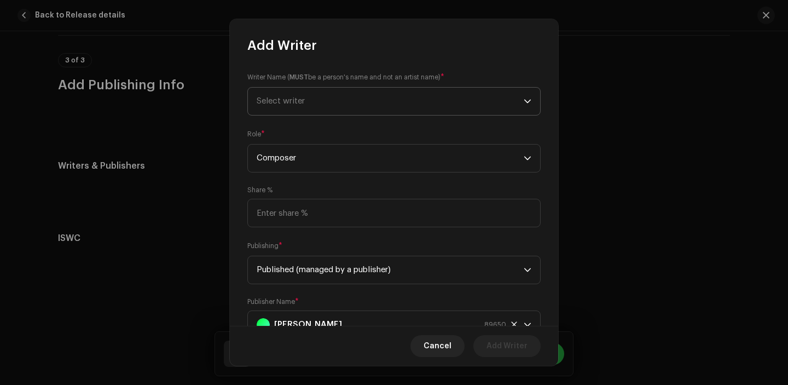
click at [294, 107] on span "Select writer" at bounding box center [390, 101] width 267 height 27
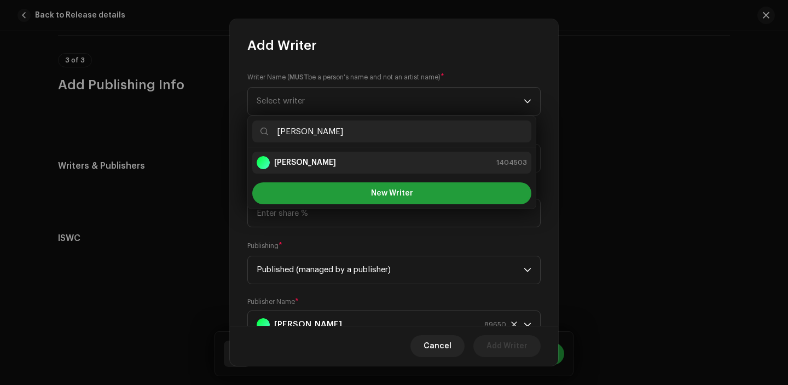
type input "[PERSON_NAME]"
click at [319, 153] on li "[PERSON_NAME] 1404503" at bounding box center [391, 163] width 279 height 22
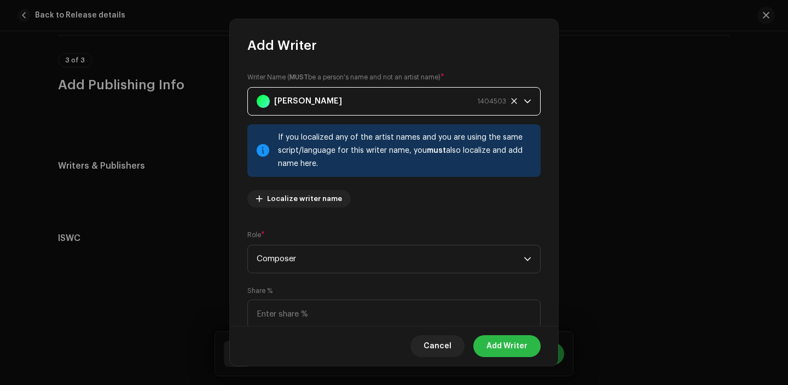
click at [508, 349] on span "Add Writer" at bounding box center [506, 346] width 41 height 22
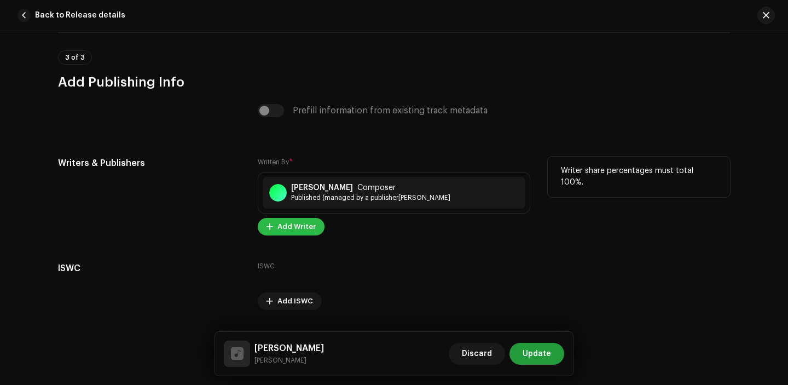
click at [278, 230] on span "Add Writer" at bounding box center [296, 227] width 38 height 22
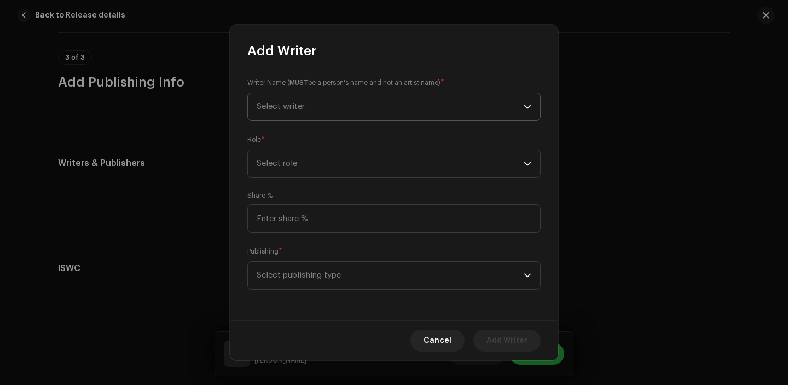
click at [293, 104] on span "Select writer" at bounding box center [281, 106] width 48 height 8
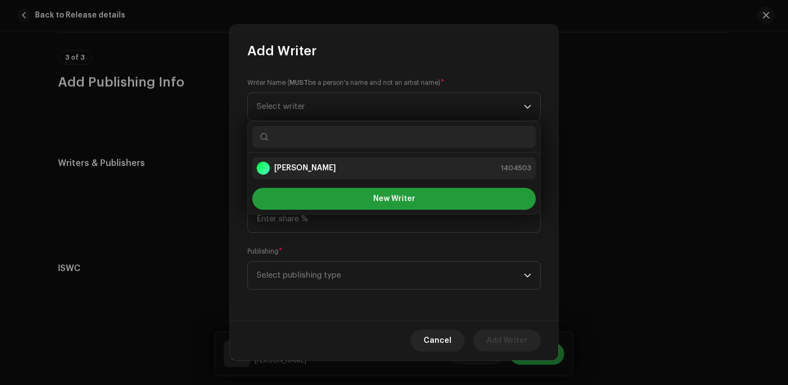
click at [293, 164] on strong "[PERSON_NAME]" at bounding box center [305, 167] width 62 height 11
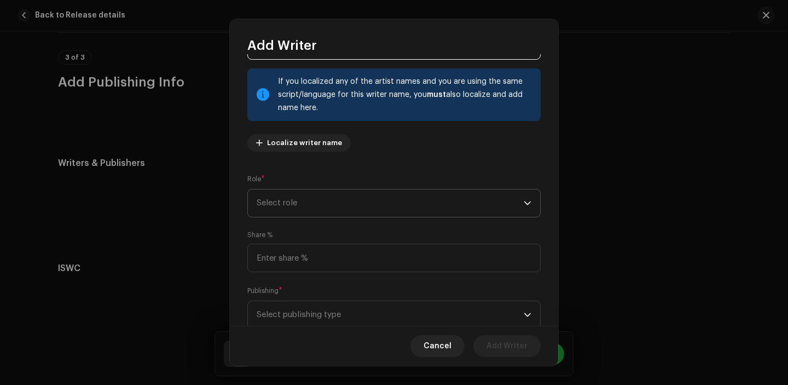
scroll to position [90, 0]
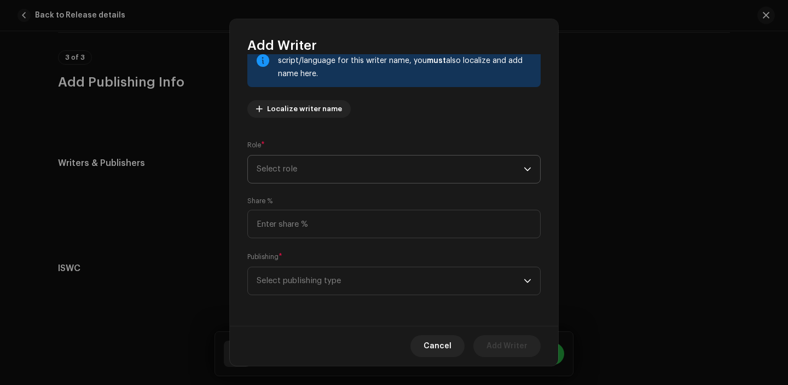
click at [290, 176] on span "Select role" at bounding box center [390, 168] width 267 height 27
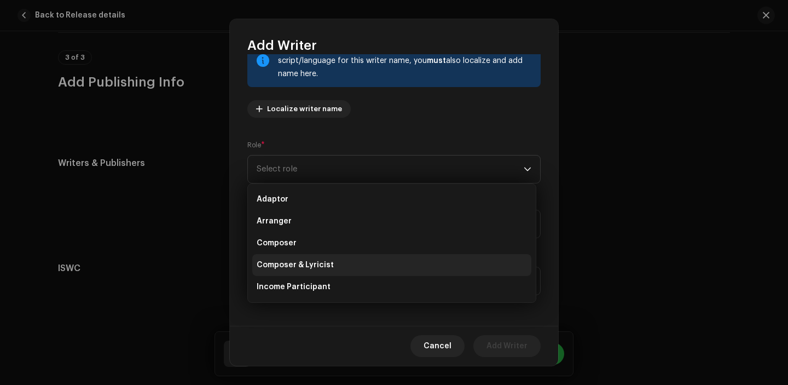
scroll to position [35, 0]
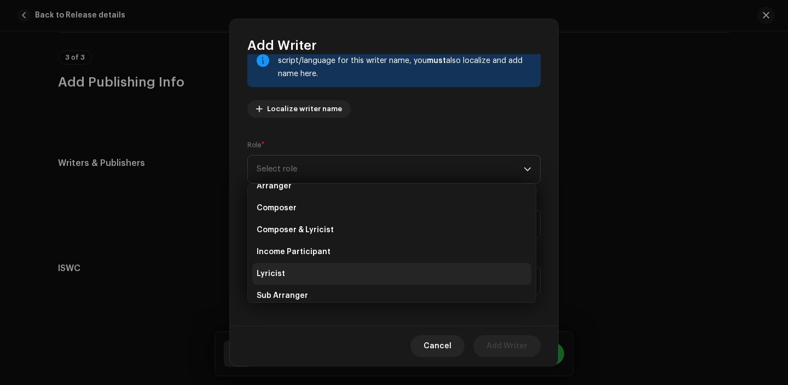
click at [295, 264] on li "Lyricist" at bounding box center [391, 274] width 279 height 22
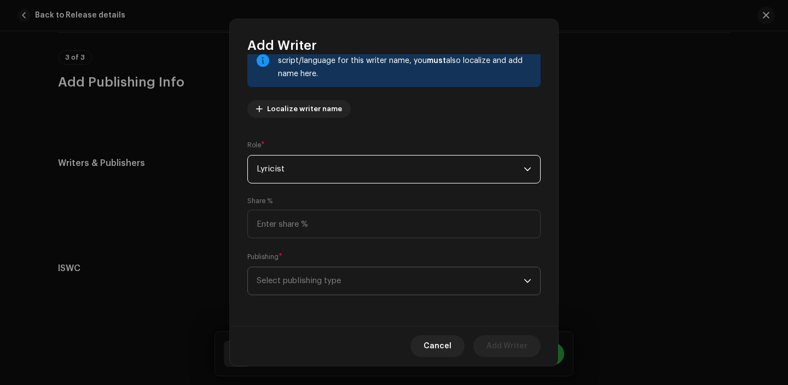
click at [306, 275] on span "Select publishing type" at bounding box center [390, 280] width 267 height 27
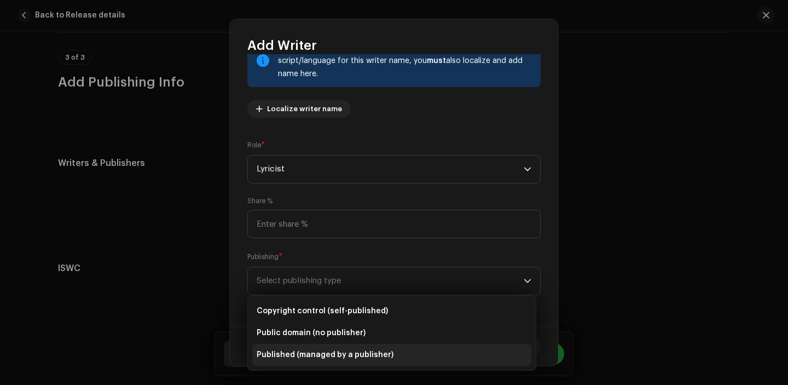
click at [307, 358] on span "Published (managed by a publisher)" at bounding box center [325, 354] width 137 height 11
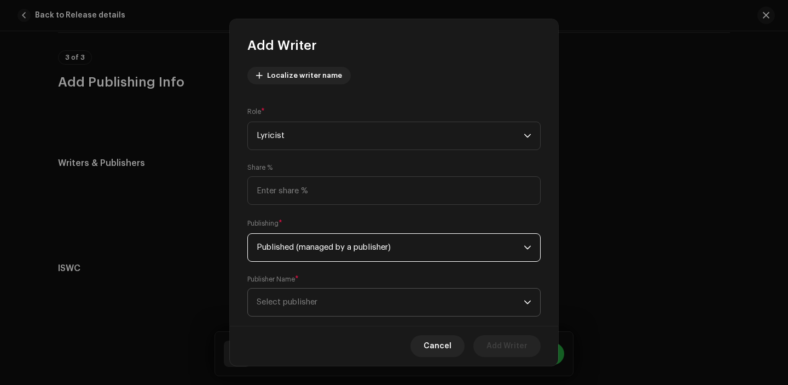
scroll to position [137, 0]
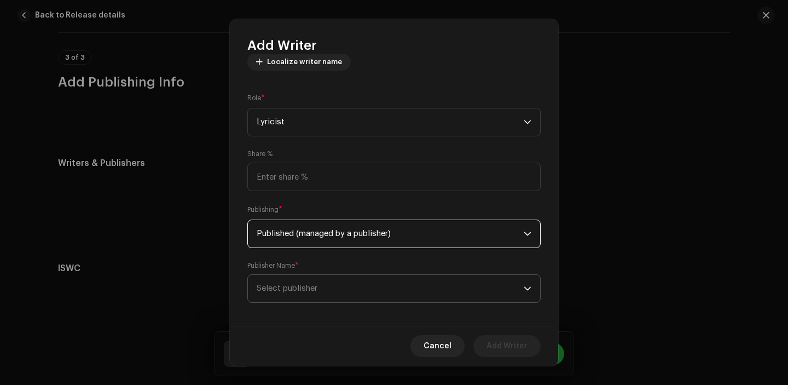
click at [308, 278] on span "Select publisher" at bounding box center [390, 288] width 267 height 27
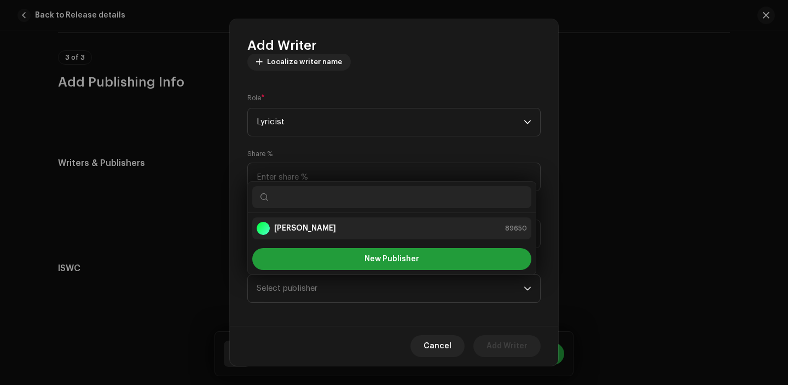
click at [305, 219] on li "[PERSON_NAME] 89650" at bounding box center [391, 228] width 279 height 22
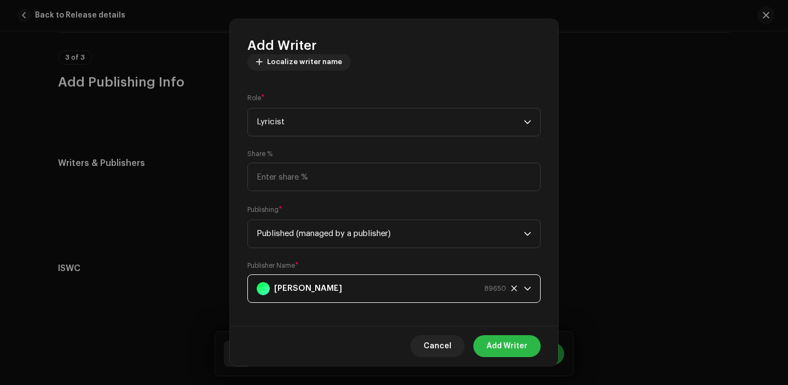
click at [496, 340] on span "Add Writer" at bounding box center [506, 346] width 41 height 22
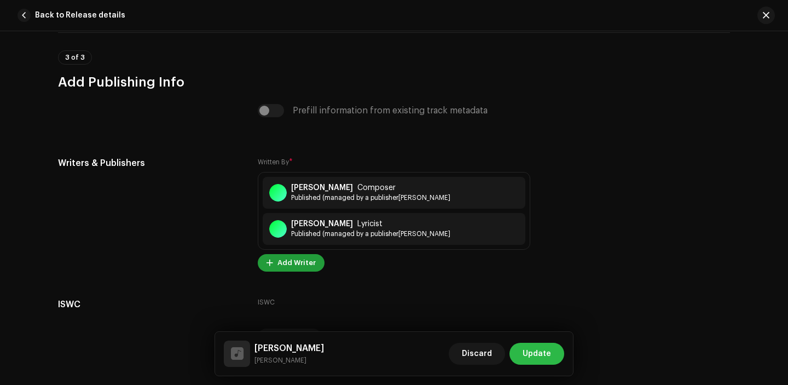
click at [542, 356] on span "Update" at bounding box center [536, 353] width 28 height 22
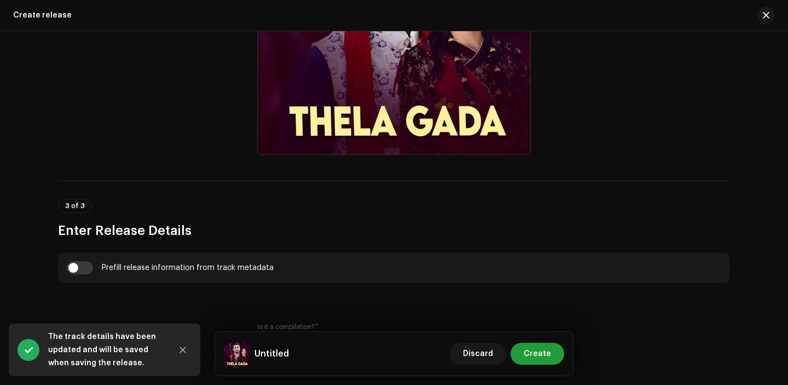
scroll to position [660, 0]
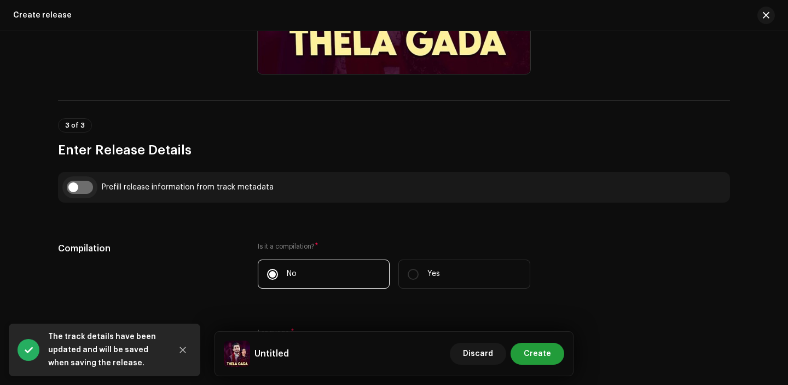
click at [77, 182] on input "checkbox" at bounding box center [80, 187] width 26 height 13
checkbox input "true"
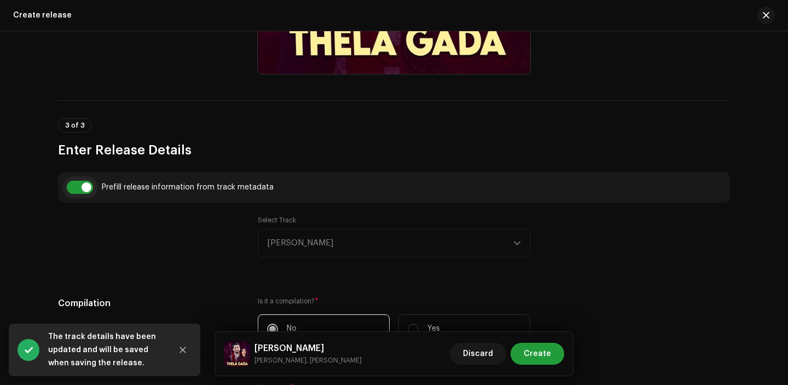
type input "Thela Gada"
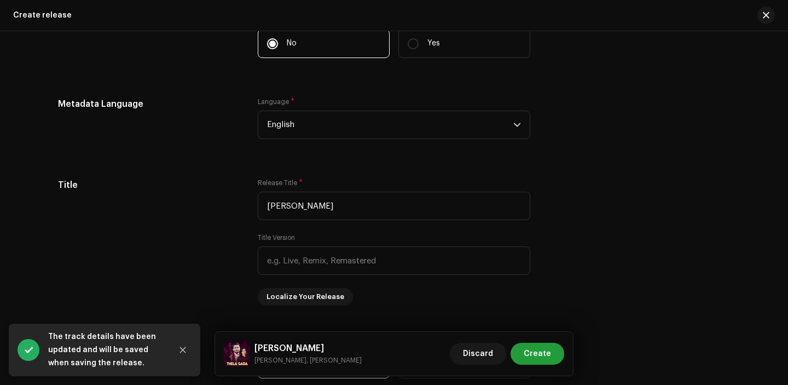
scroll to position [946, 0]
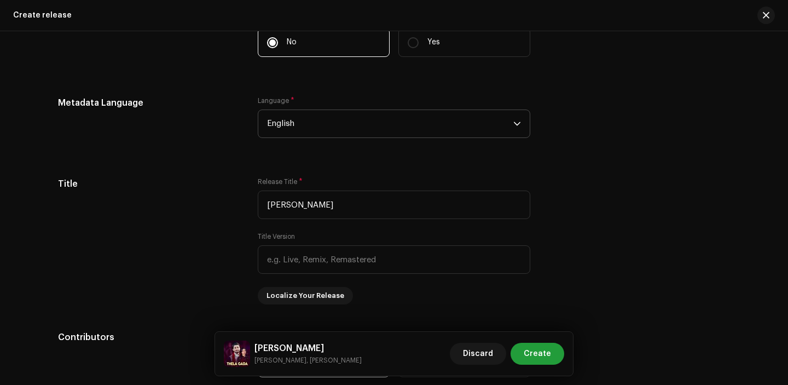
click at [320, 127] on span "English" at bounding box center [390, 123] width 246 height 27
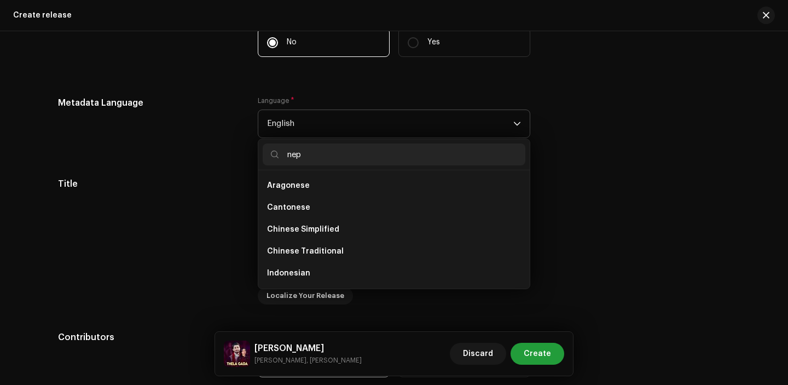
scroll to position [0, 0]
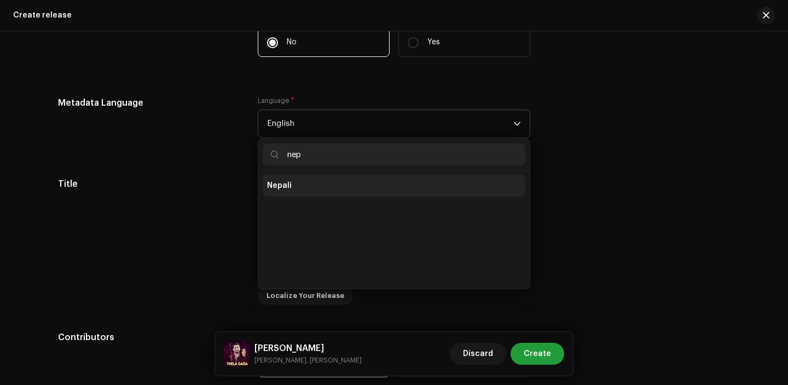
type input "nep"
click at [315, 195] on li "Nepali" at bounding box center [394, 186] width 263 height 22
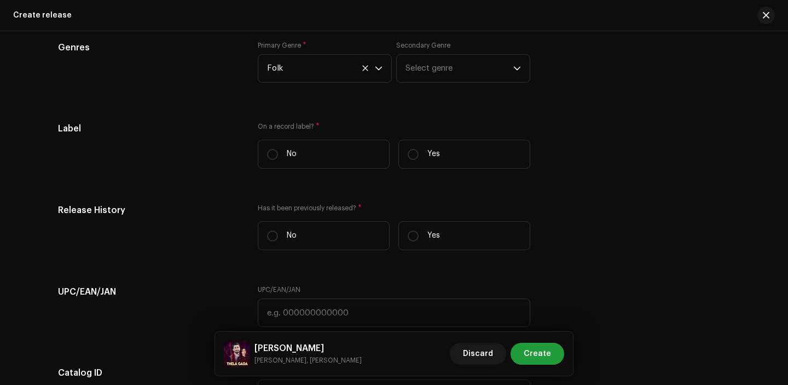
scroll to position [1629, 0]
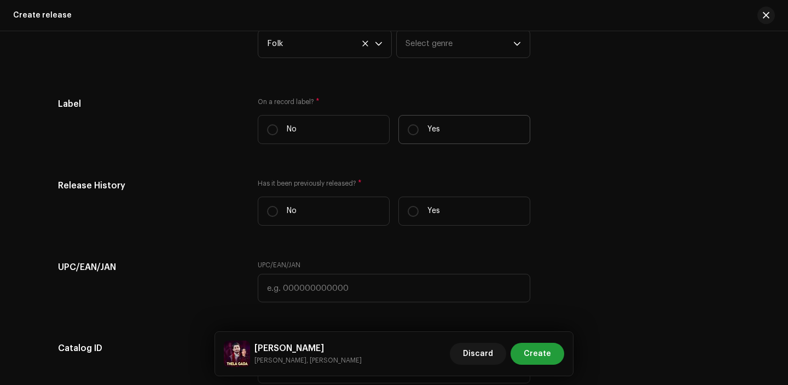
click at [447, 119] on label "Yes" at bounding box center [464, 129] width 132 height 29
click at [418, 124] on input "Yes" at bounding box center [413, 129] width 11 height 11
radio input "true"
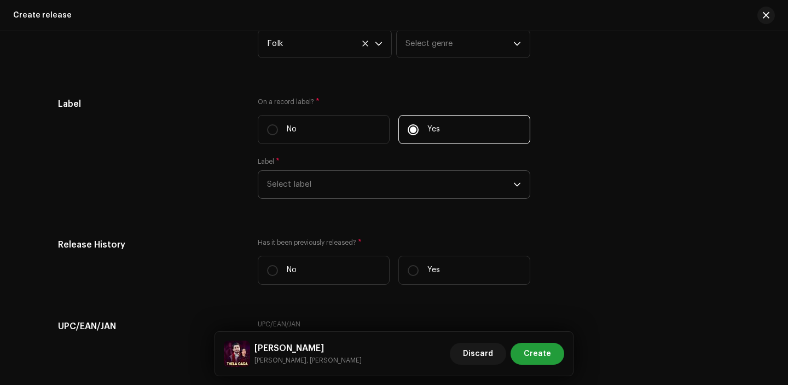
click at [312, 178] on span "Select label" at bounding box center [390, 184] width 246 height 27
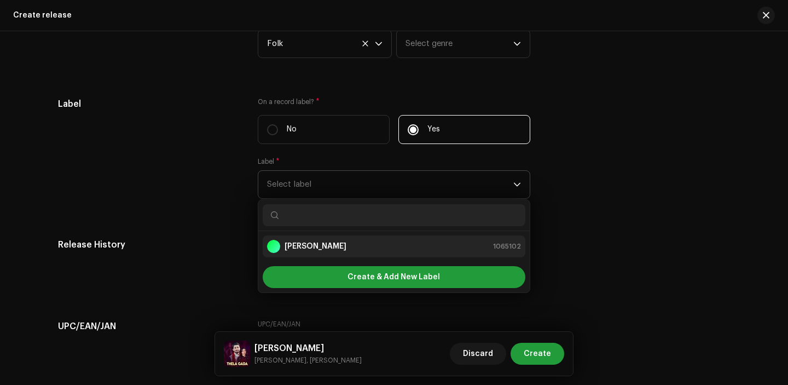
click at [315, 241] on li "[PERSON_NAME] 1065102" at bounding box center [394, 246] width 263 height 22
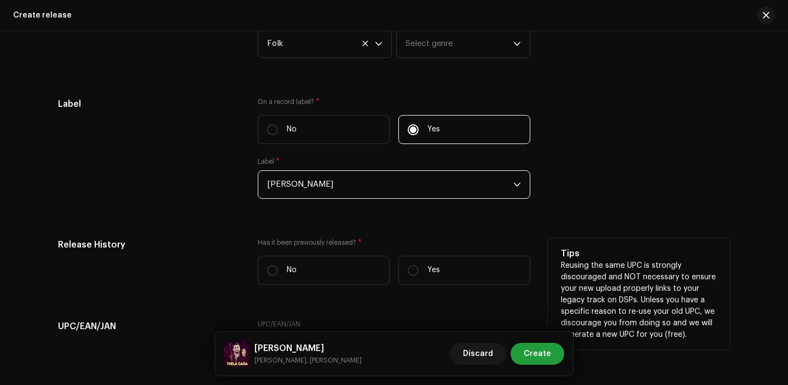
scroll to position [1673, 0]
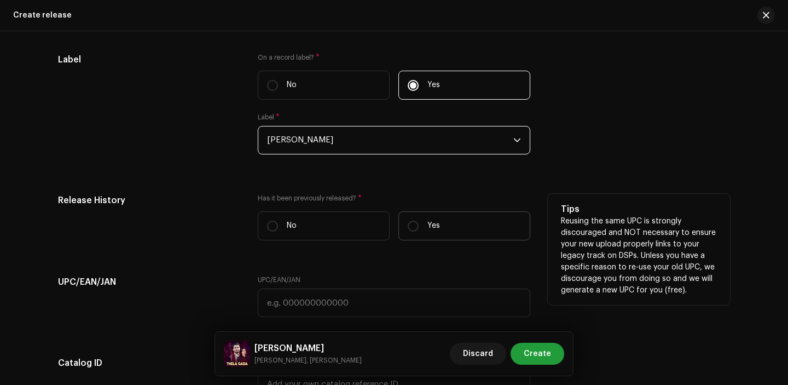
click at [435, 225] on p "Yes" at bounding box center [433, 225] width 13 height 11
click at [418, 225] on input "Yes" at bounding box center [413, 225] width 11 height 11
radio input "true"
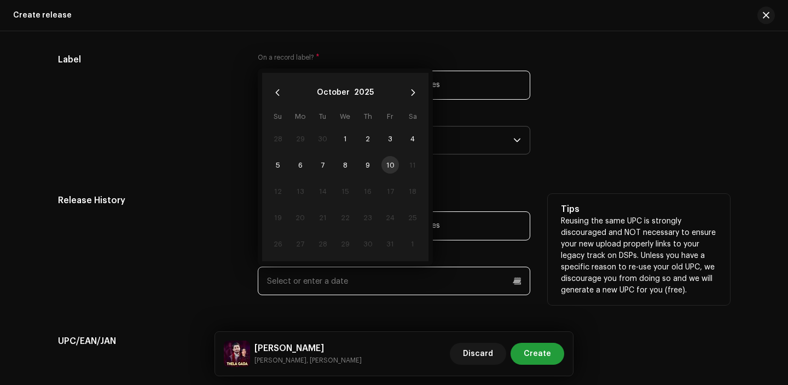
click at [349, 289] on input "text" at bounding box center [394, 280] width 272 height 28
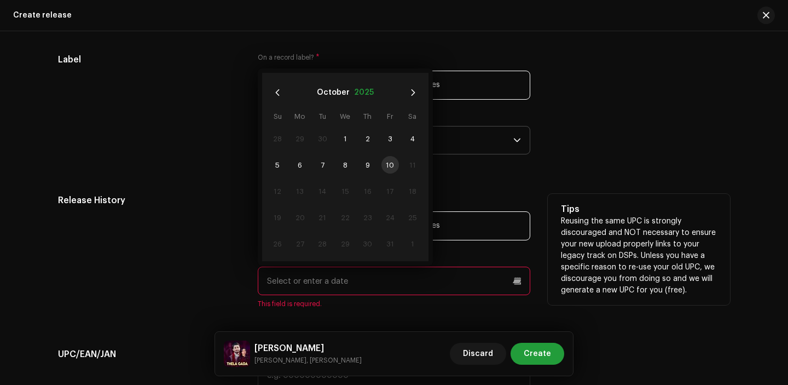
click at [361, 96] on button "2025" at bounding box center [364, 93] width 20 height 18
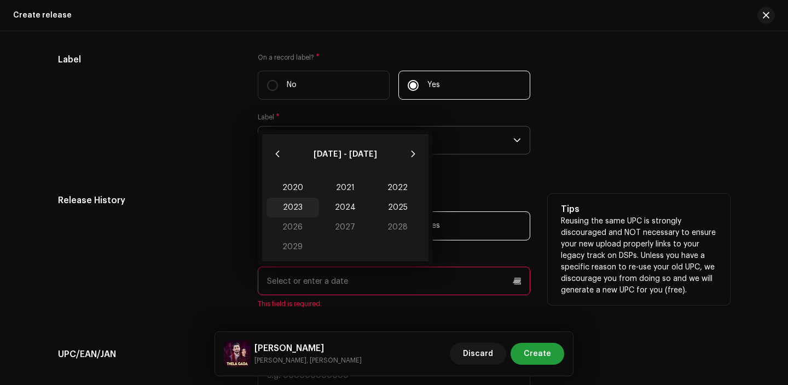
click at [288, 213] on span "2023" at bounding box center [292, 207] width 53 height 20
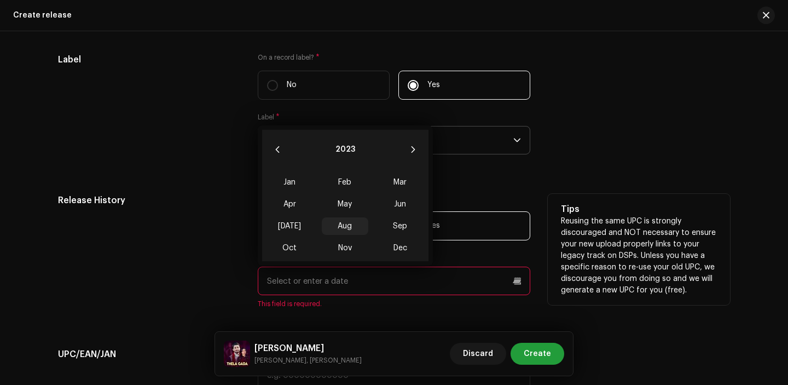
click at [351, 223] on span "Aug" at bounding box center [345, 226] width 46 height 18
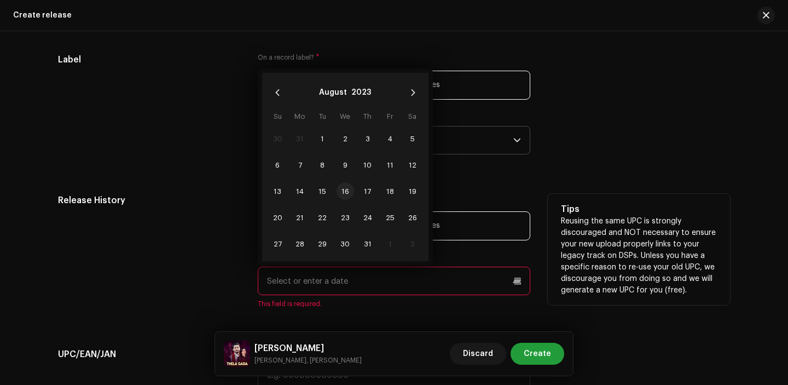
click at [340, 193] on span "16" at bounding box center [345, 191] width 18 height 18
type input "08/16/2023"
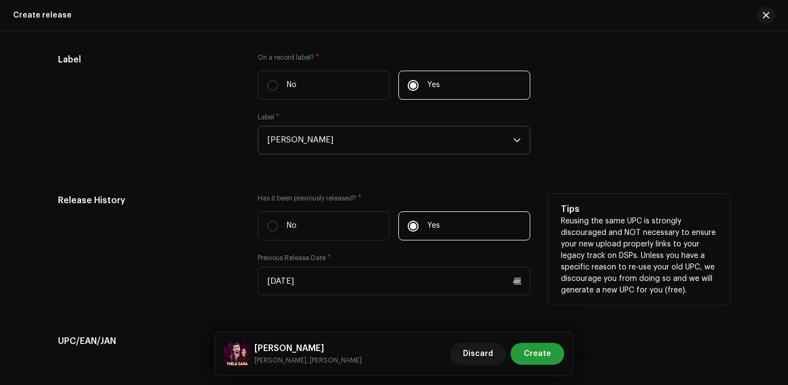
click at [241, 294] on div "Release History Has it been previously released? * No Yes Previous Release Date…" at bounding box center [394, 251] width 672 height 114
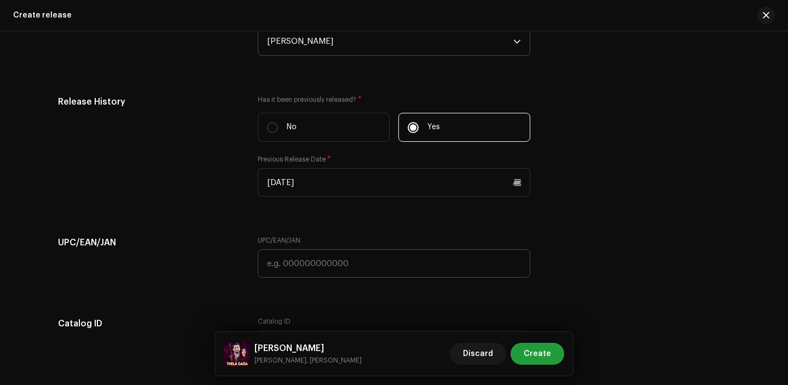
scroll to position [1778, 0]
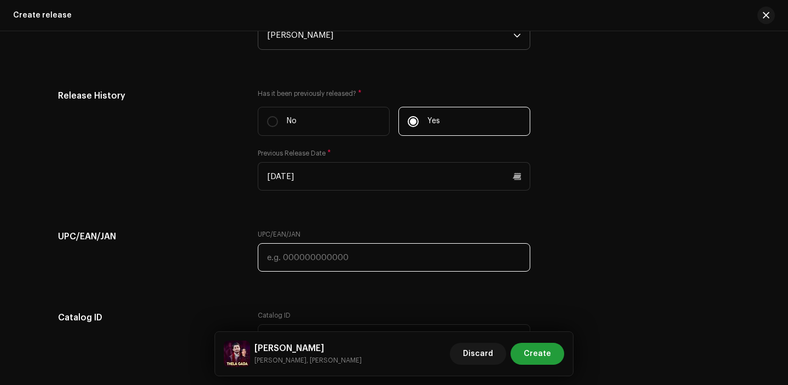
click at [303, 255] on input "text" at bounding box center [394, 257] width 272 height 28
paste input "7316219848368"
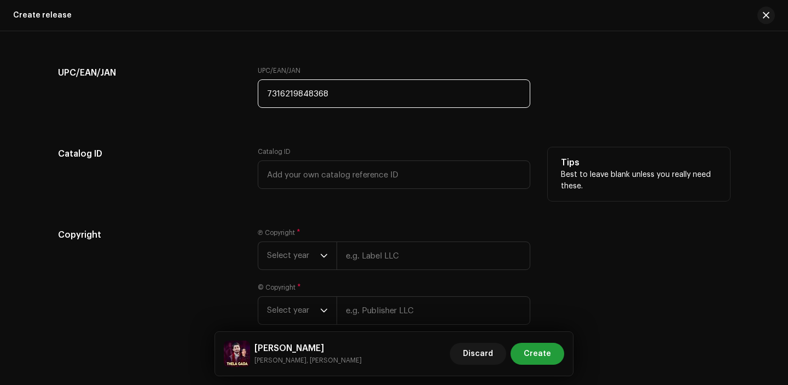
scroll to position [1950, 0]
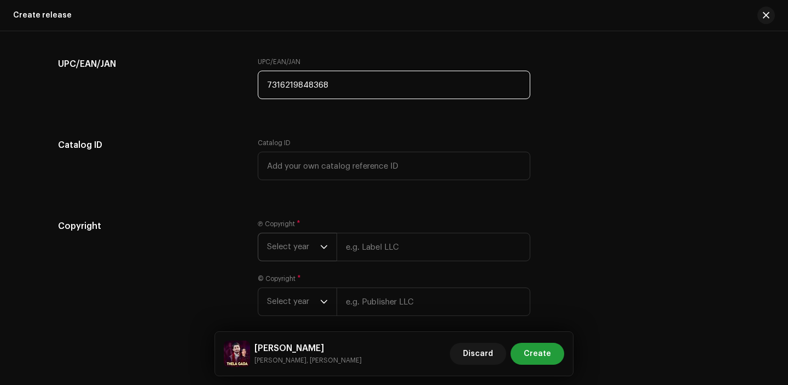
type input "7316219848368"
click at [313, 254] on span "Select year" at bounding box center [293, 246] width 53 height 27
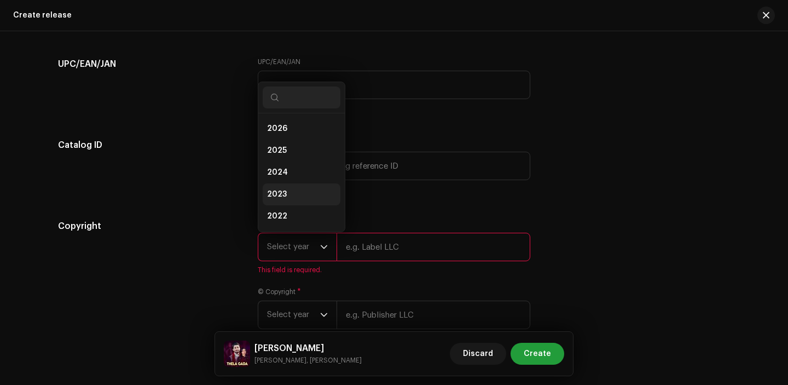
click at [286, 204] on li "2023" at bounding box center [302, 194] width 78 height 22
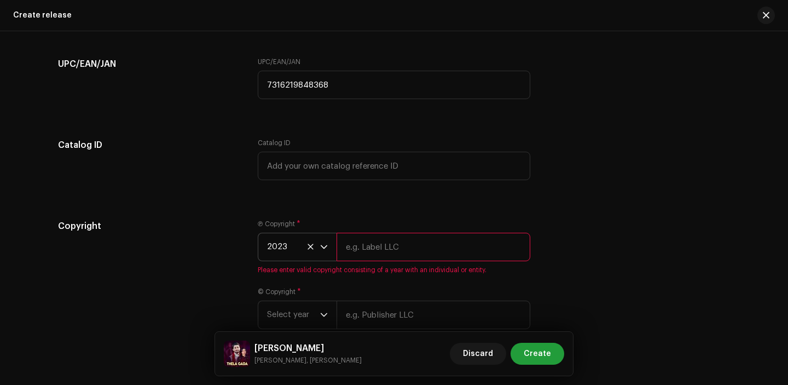
click at [394, 260] on input "text" at bounding box center [433, 246] width 194 height 28
type input "[PERSON_NAME]"
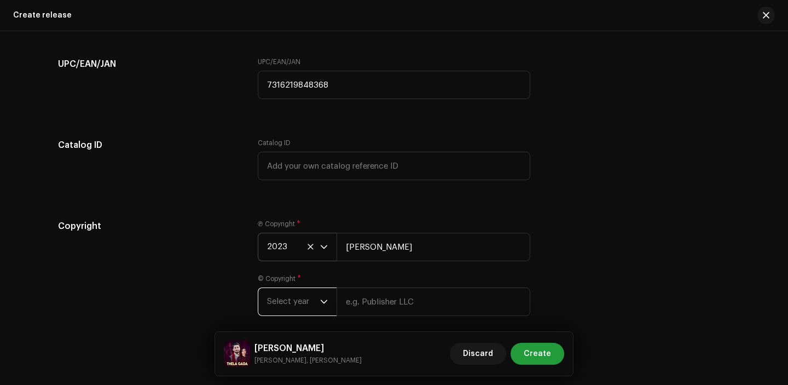
click at [305, 302] on span "Select year" at bounding box center [293, 301] width 53 height 27
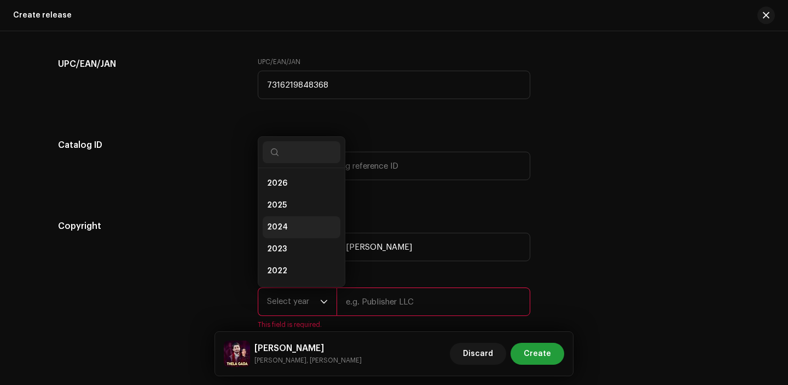
click at [284, 238] on li "2024" at bounding box center [302, 227] width 78 height 22
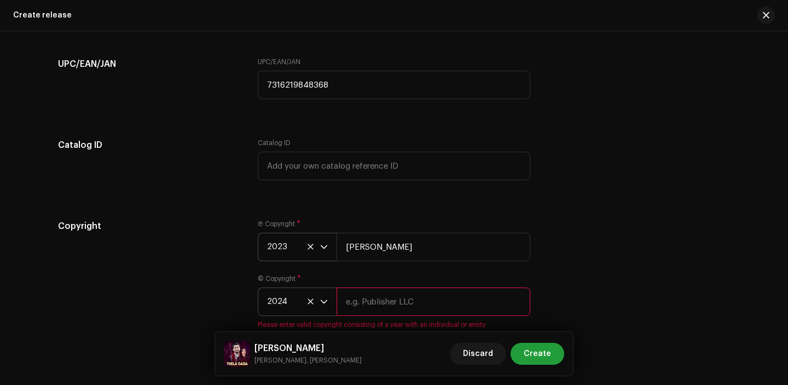
click at [291, 315] on span "2024" at bounding box center [293, 301] width 53 height 27
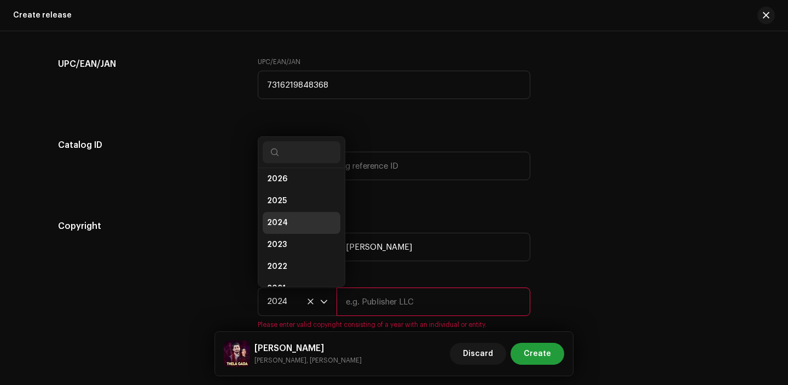
scroll to position [18, 0]
click at [278, 229] on li "2023" at bounding box center [302, 231] width 78 height 22
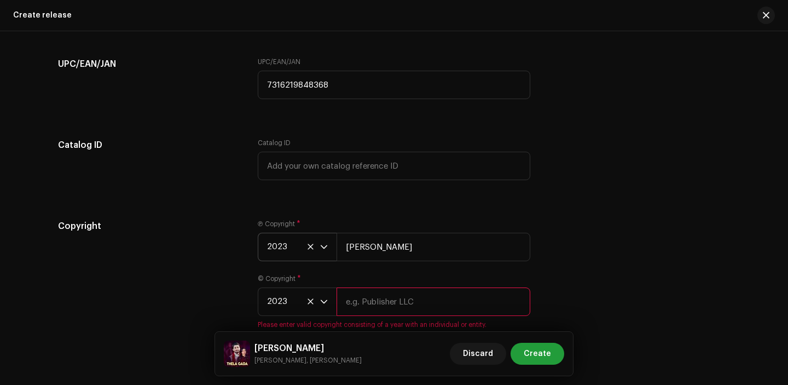
click at [410, 322] on div "© Copyright * 2023 Please enter valid copyright consisting of a year with an in…" at bounding box center [394, 301] width 272 height 55
click at [405, 301] on input "text" at bounding box center [433, 301] width 194 height 28
type input "[PERSON_NAME]"
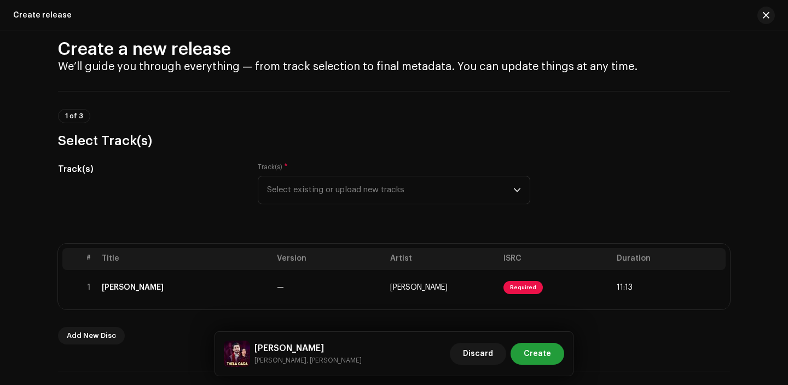
scroll to position [0, 0]
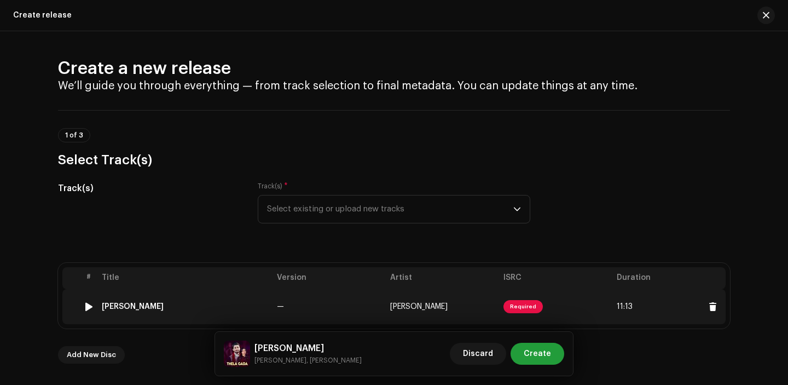
click at [338, 299] on td "—" at bounding box center [328, 306] width 113 height 35
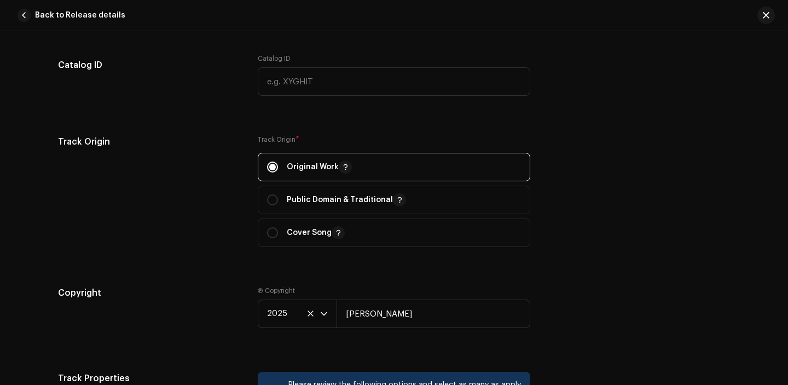
scroll to position [1537, 0]
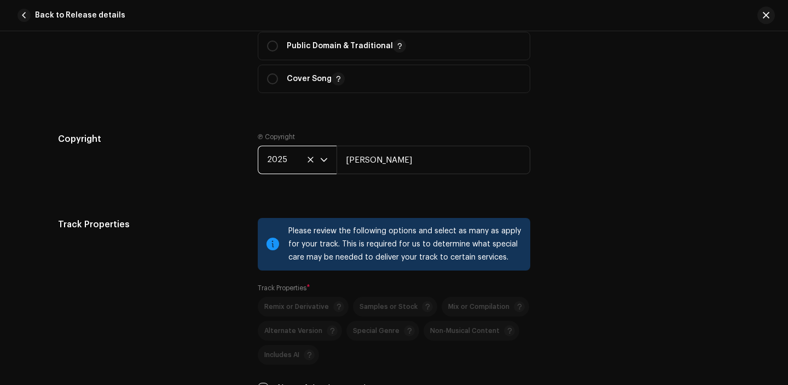
click at [279, 164] on span "2025" at bounding box center [293, 159] width 53 height 27
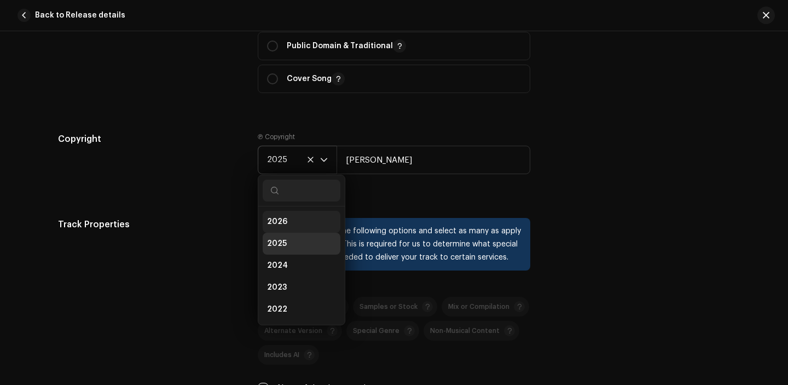
scroll to position [4, 0]
click at [280, 283] on span "2023" at bounding box center [277, 282] width 20 height 11
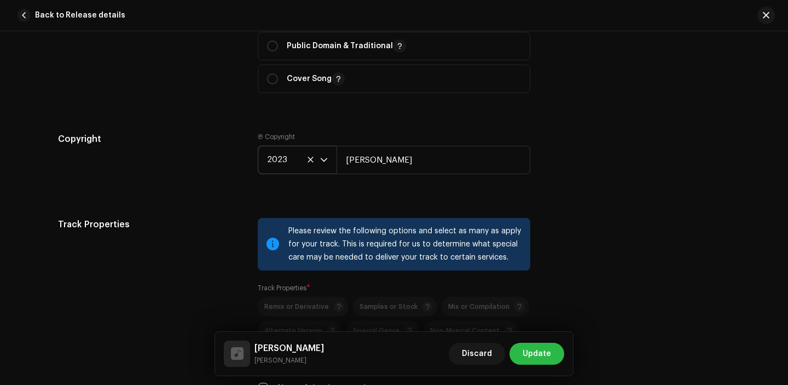
click at [543, 353] on span "Update" at bounding box center [536, 353] width 28 height 22
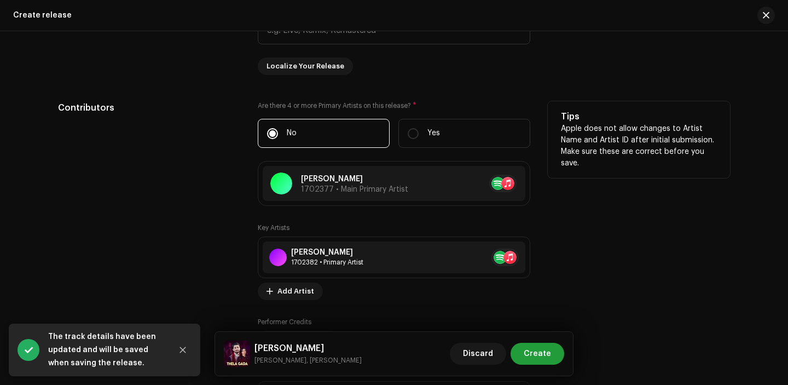
scroll to position [1268, 0]
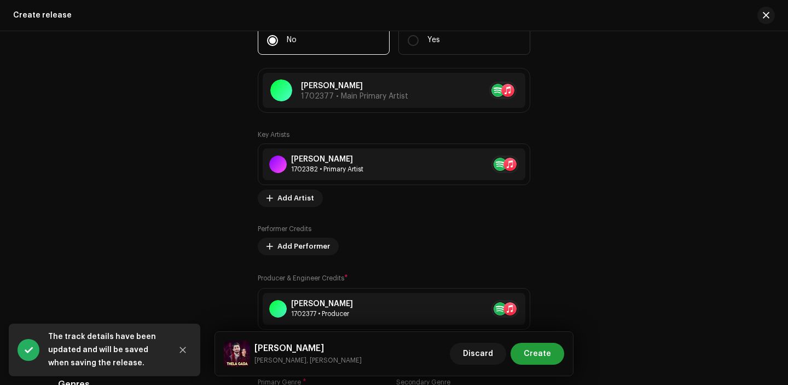
click at [543, 342] on div "Discard Create" at bounding box center [507, 353] width 114 height 26
click at [543, 352] on span "Create" at bounding box center [537, 353] width 27 height 22
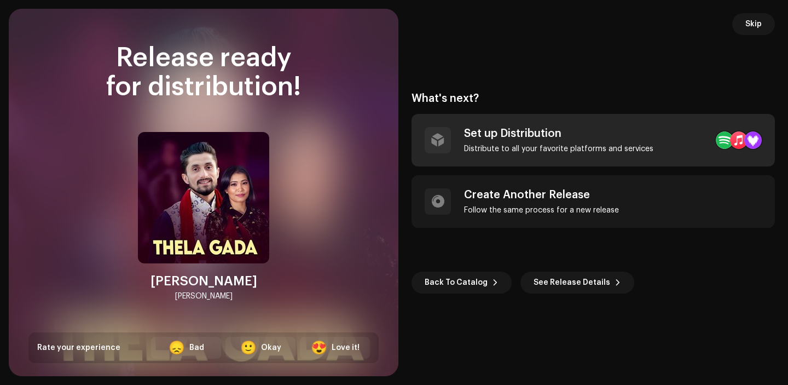
click at [537, 136] on div "Set up Distribution" at bounding box center [558, 133] width 189 height 13
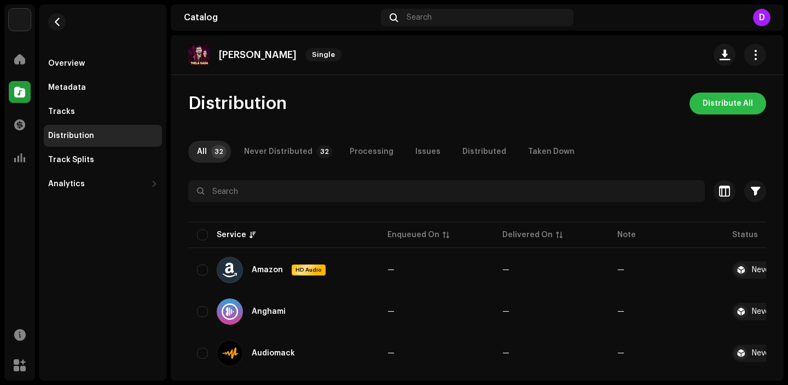
click at [696, 108] on button "Distribute All" at bounding box center [727, 103] width 77 height 22
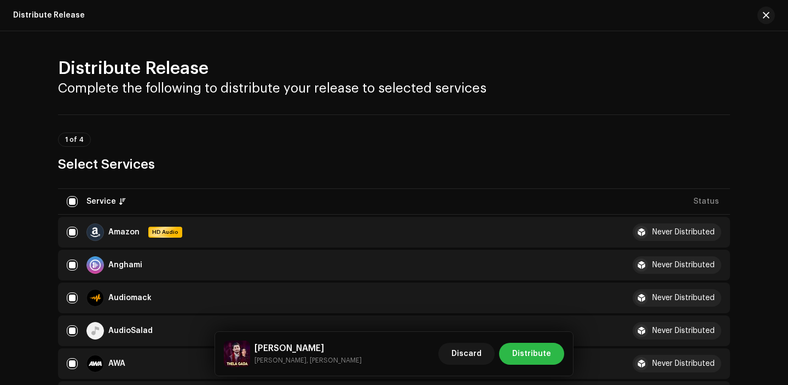
click at [527, 351] on span "Distribute" at bounding box center [531, 353] width 39 height 22
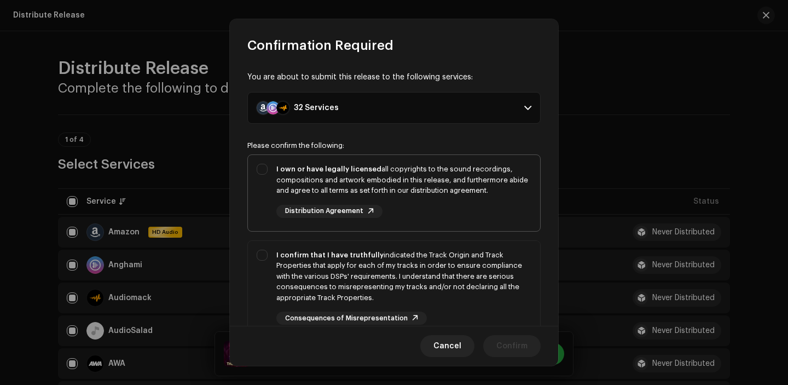
click at [455, 154] on p-togglebutton "I own or have legally licensed all copyrights to the sound recordings, composit…" at bounding box center [393, 192] width 293 height 77
checkbox input "true"
click at [438, 265] on div "I confirm that I have truthfully indicated the Track Origin and Track Propertie…" at bounding box center [403, 276] width 255 height 54
checkbox input "true"
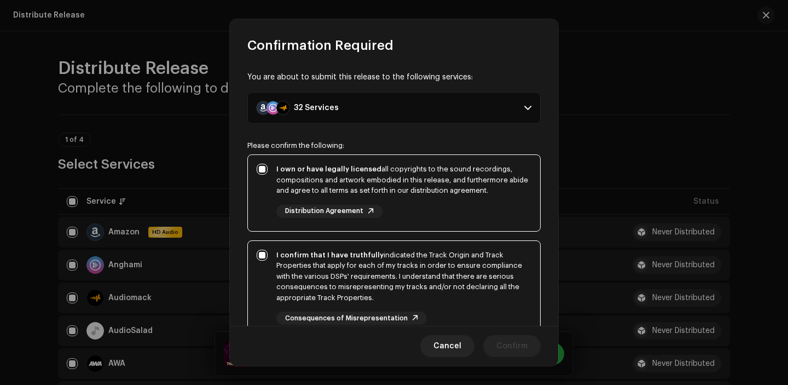
scroll to position [133, 0]
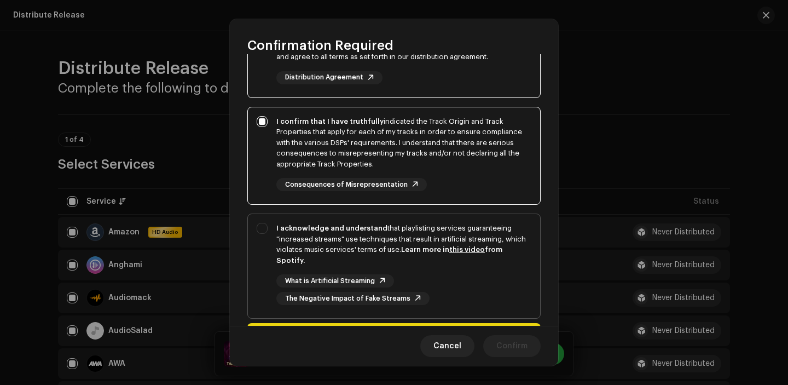
click at [454, 260] on div "I acknowledge and understand that playlisting services guaranteeing "increased …" at bounding box center [403, 244] width 255 height 43
checkbox input "true"
click at [526, 347] on span "Confirm" at bounding box center [511, 346] width 31 height 22
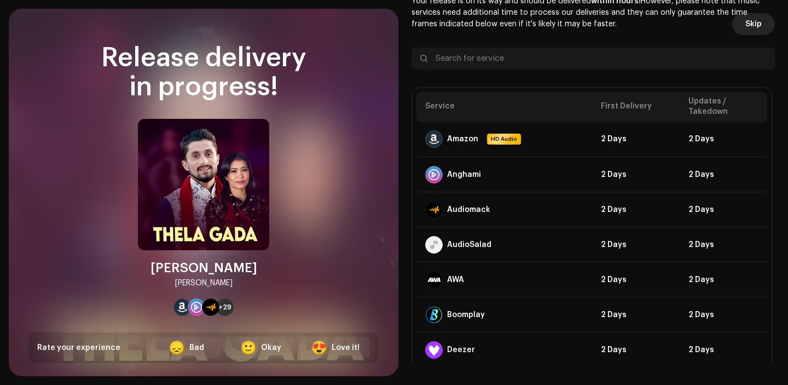
click at [751, 26] on span "Skip" at bounding box center [753, 24] width 16 height 22
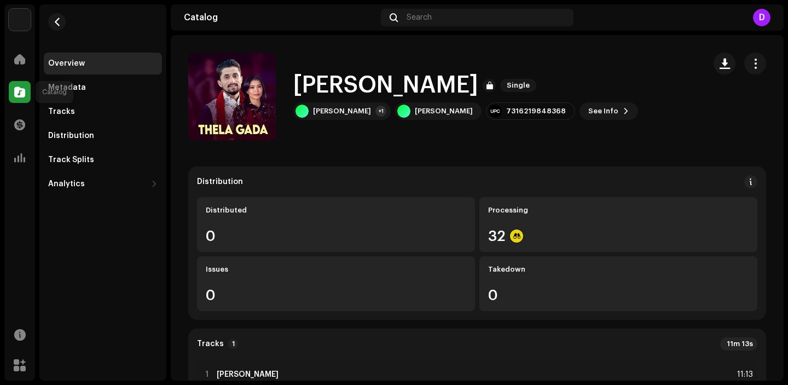
click at [22, 89] on span at bounding box center [19, 92] width 11 height 9
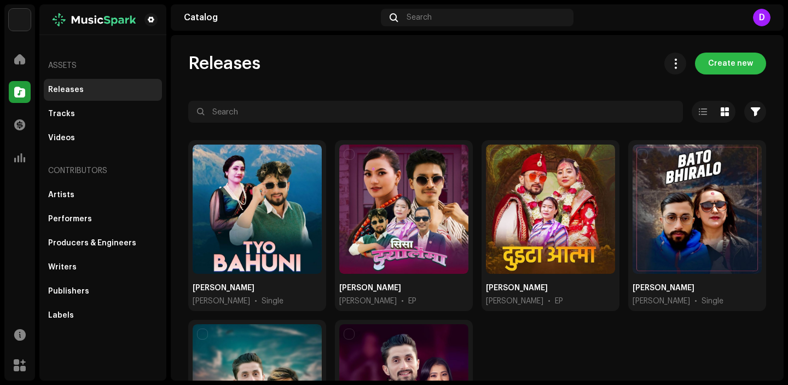
click at [745, 59] on span "Create new" at bounding box center [730, 64] width 45 height 22
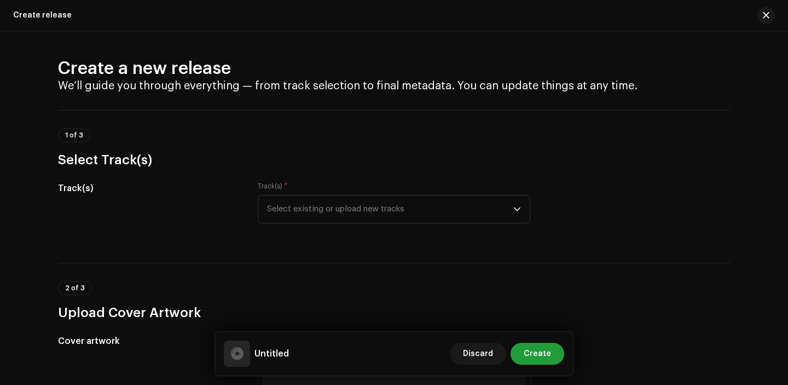
click at [387, 218] on span "Select existing or upload new tracks" at bounding box center [390, 208] width 246 height 27
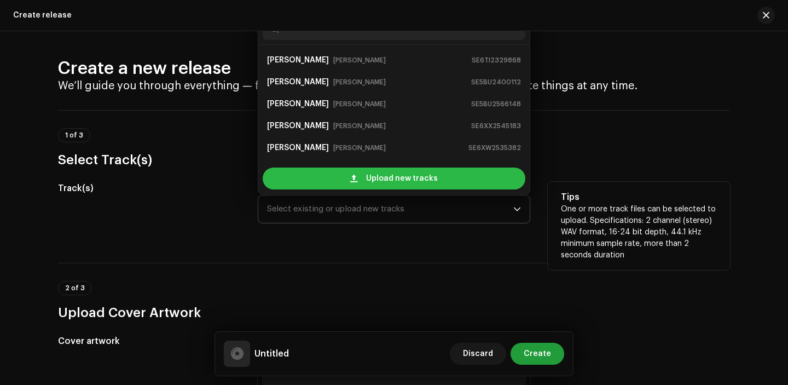
click at [355, 179] on span at bounding box center [353, 178] width 7 height 9
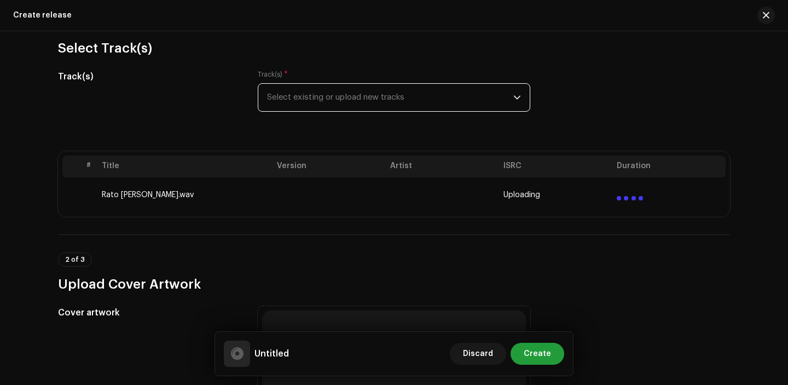
scroll to position [308, 0]
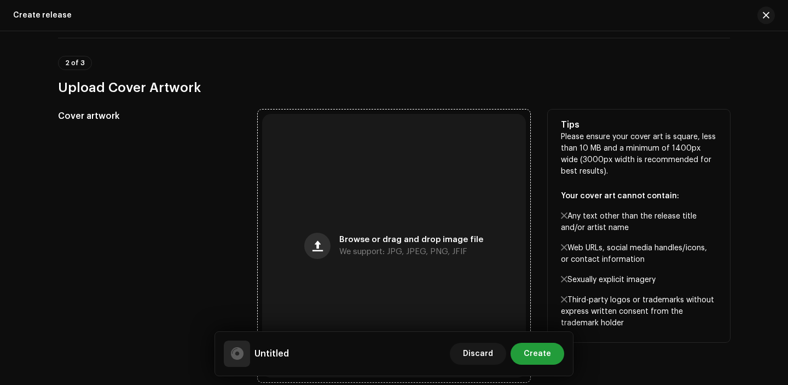
click at [322, 237] on button "button" at bounding box center [317, 245] width 26 height 26
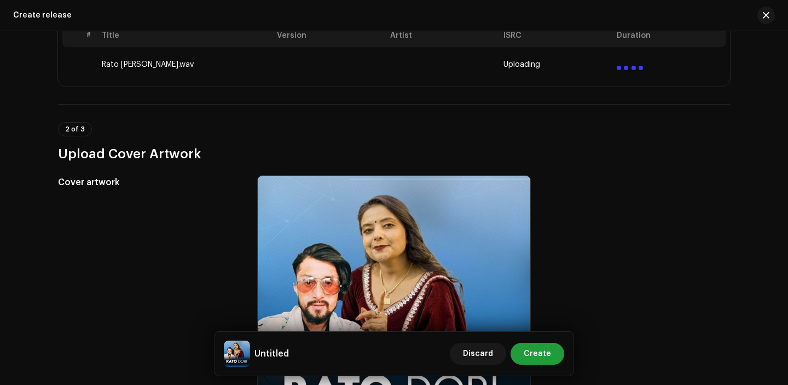
scroll to position [233, 0]
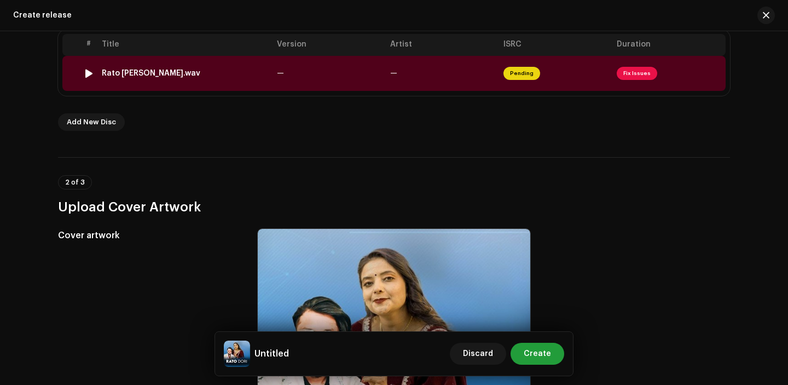
click at [270, 78] on td "Rato Dori.wav" at bounding box center [184, 73] width 175 height 35
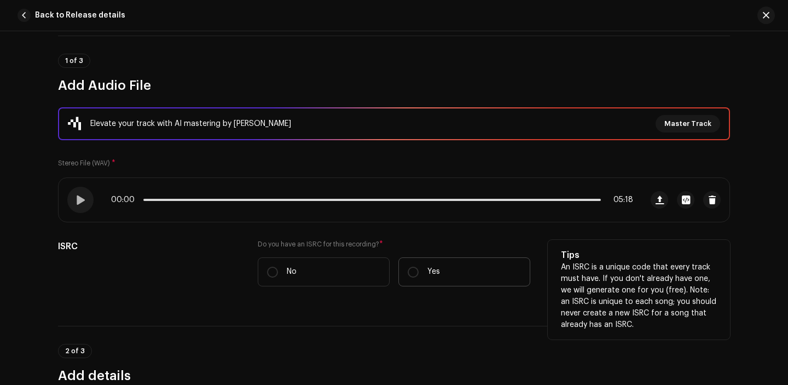
scroll to position [104, 0]
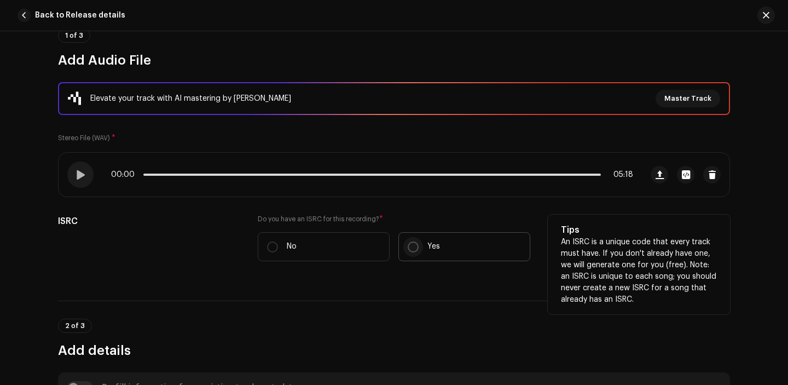
click at [412, 251] on input "Yes" at bounding box center [413, 246] width 11 height 11
radio input "true"
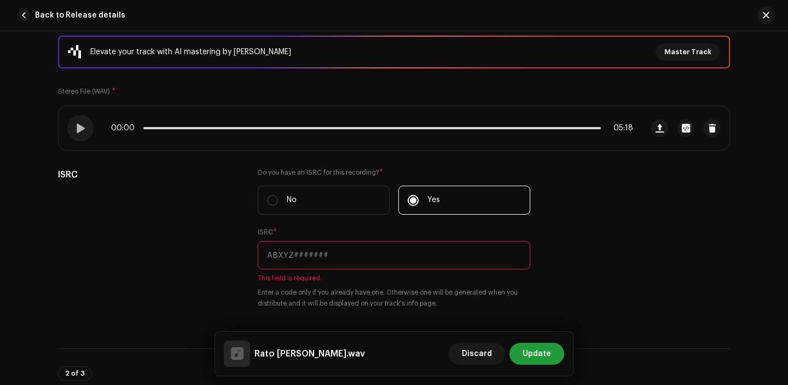
scroll to position [159, 0]
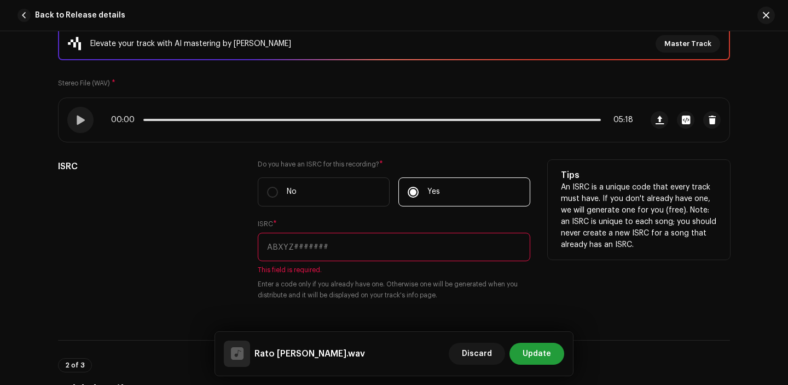
click at [322, 243] on input "text" at bounding box center [394, 246] width 272 height 28
paste input "SE5BU2373736"
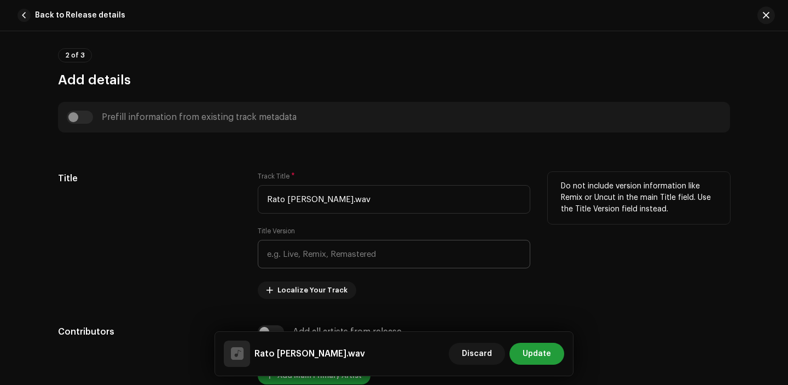
scroll to position [462, 0]
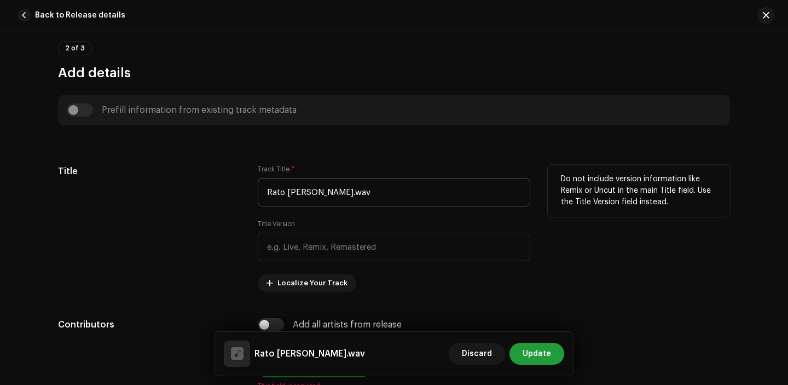
type input "SE5BU2373736"
click at [338, 201] on input "Rato Dori.wav" at bounding box center [394, 192] width 272 height 28
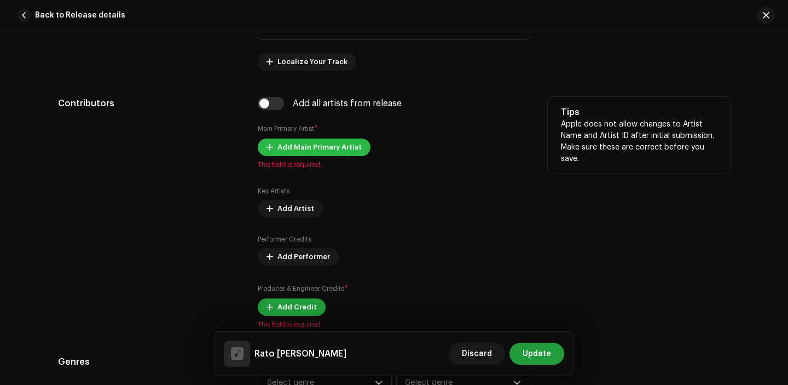
scroll to position [685, 0]
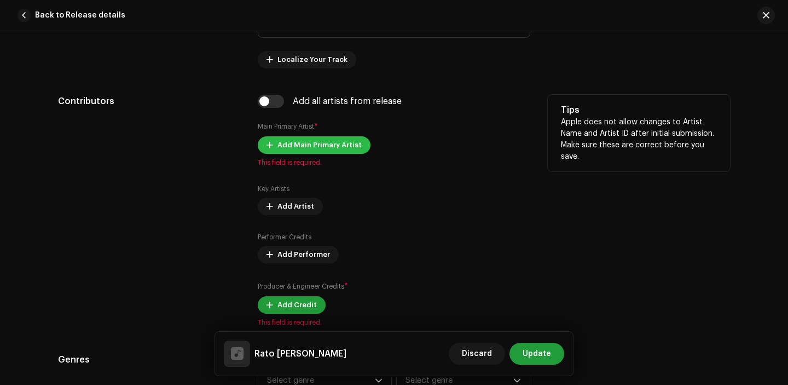
type input "Rato Dori"
click at [284, 152] on span "Add Main Primary Artist" at bounding box center [319, 145] width 84 height 22
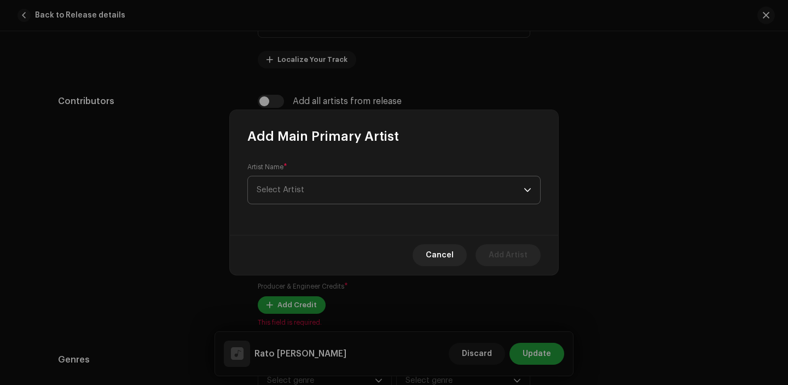
click at [335, 182] on span "Select Artist" at bounding box center [390, 189] width 267 height 27
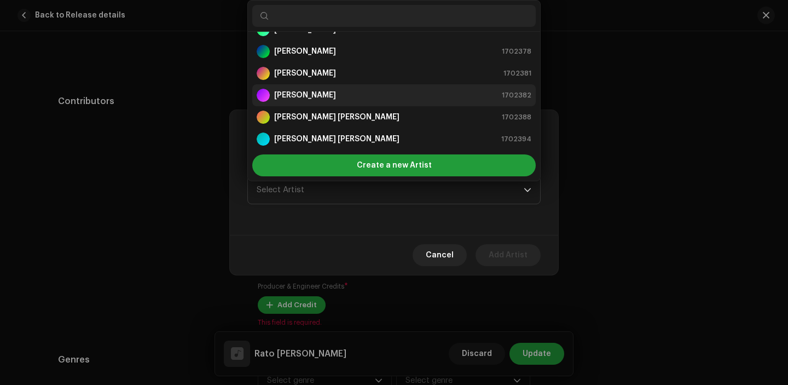
scroll to position [0, 0]
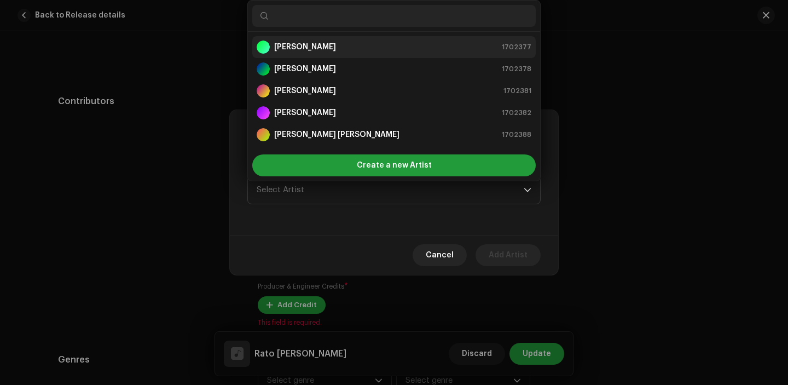
click at [312, 47] on strong "[PERSON_NAME]" at bounding box center [305, 47] width 62 height 11
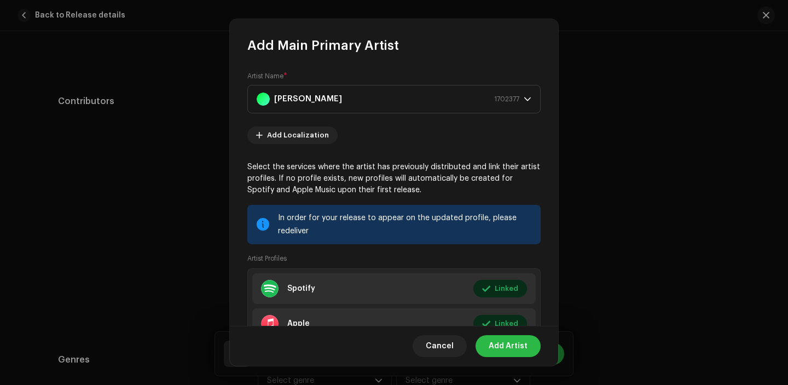
click at [509, 344] on span "Add Artist" at bounding box center [508, 346] width 39 height 22
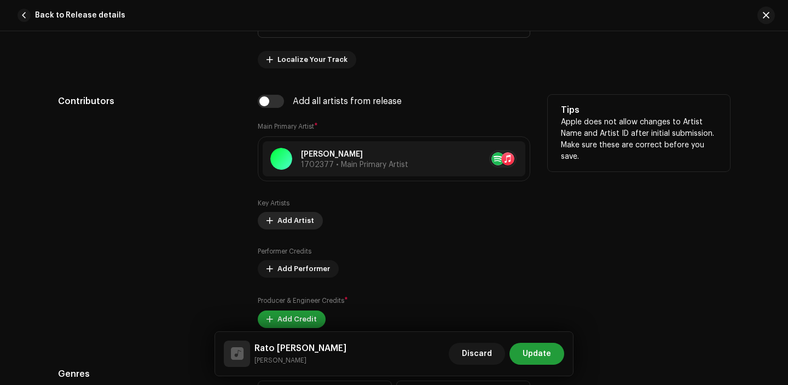
click at [284, 218] on span "Add Artist" at bounding box center [295, 221] width 37 height 22
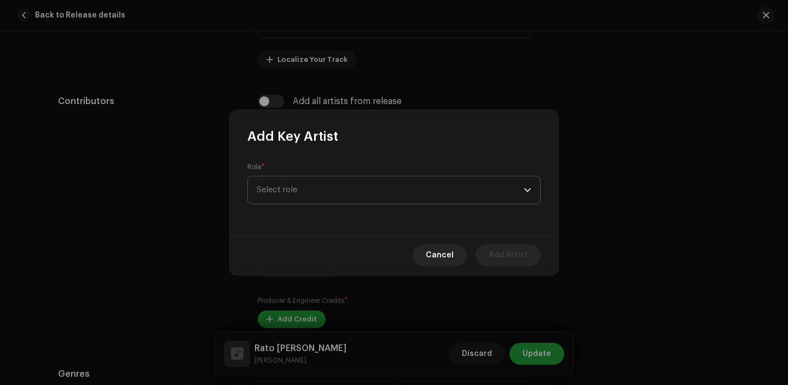
click at [331, 182] on span "Select role" at bounding box center [390, 189] width 267 height 27
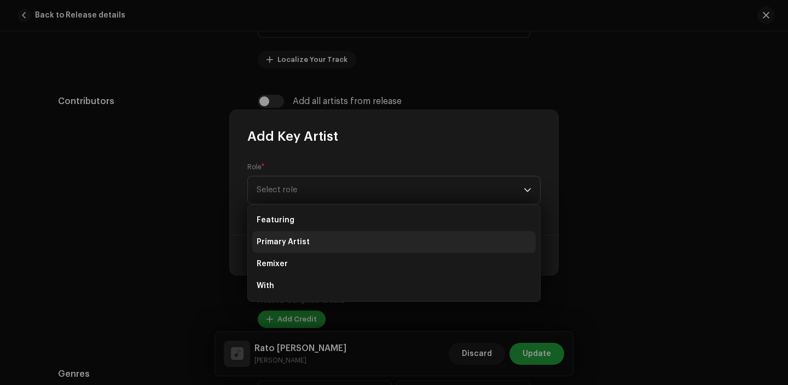
click at [318, 237] on li "Primary Artist" at bounding box center [393, 242] width 283 height 22
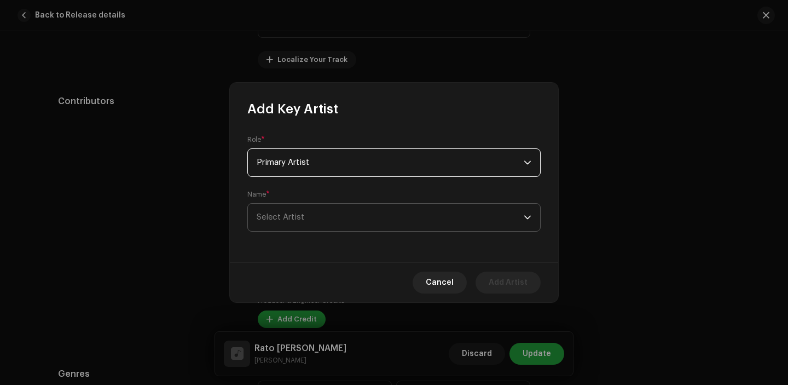
click at [308, 224] on span "Select Artist" at bounding box center [390, 217] width 267 height 27
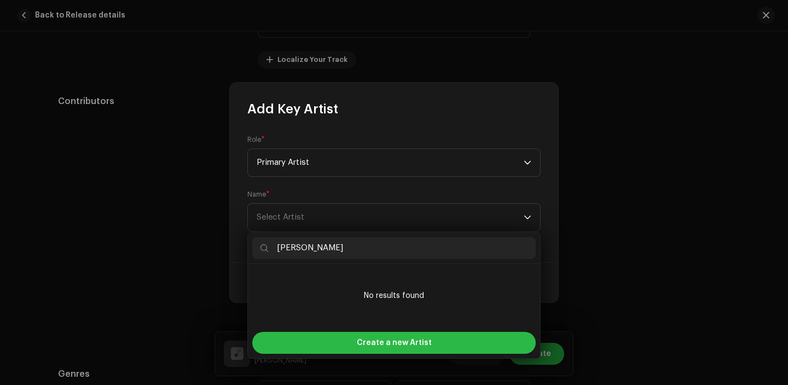
type input "Maya Parde"
click at [390, 346] on span "Create a new Artist" at bounding box center [394, 343] width 75 height 22
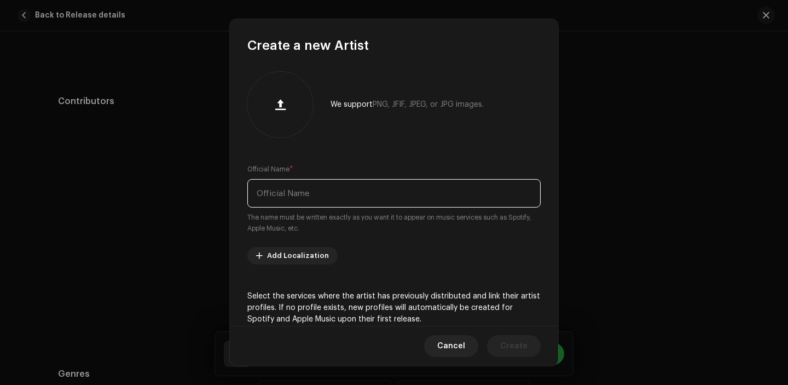
click at [331, 190] on input "text" at bounding box center [393, 193] width 293 height 28
paste input "Maya Parde"
type input "Maya Parde"
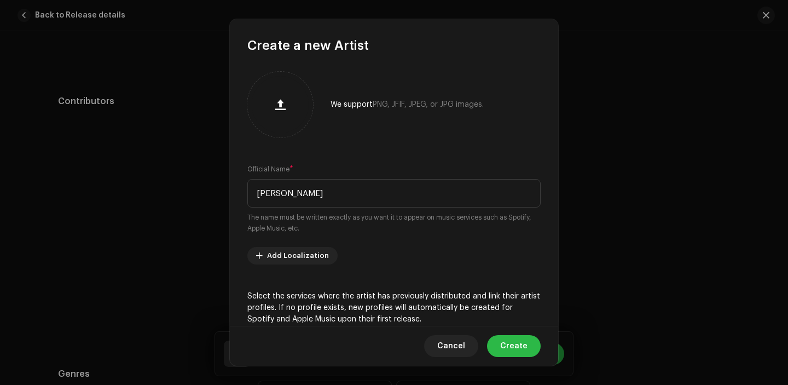
click at [505, 342] on span "Create" at bounding box center [513, 346] width 27 height 22
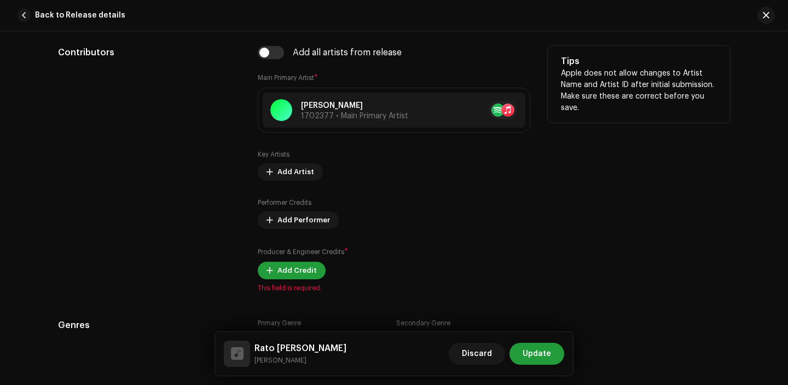
scroll to position [751, 0]
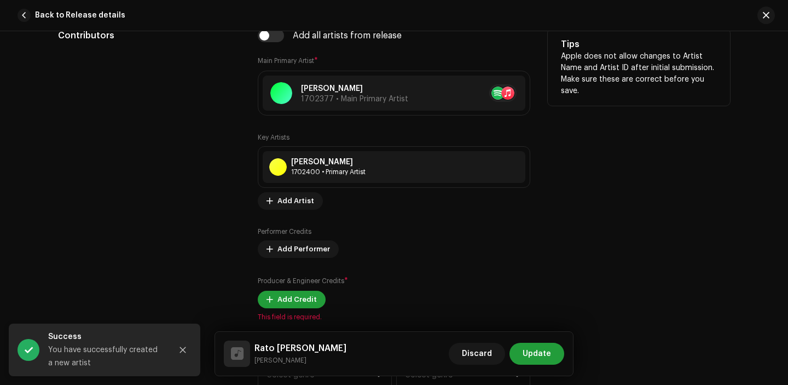
click at [279, 309] on div "Add all artists from release Main Primary Artist * Dinesh Chhetri 1702377 • Mai…" at bounding box center [394, 175] width 272 height 292
click at [282, 304] on span "Add Credit" at bounding box center [296, 299] width 39 height 22
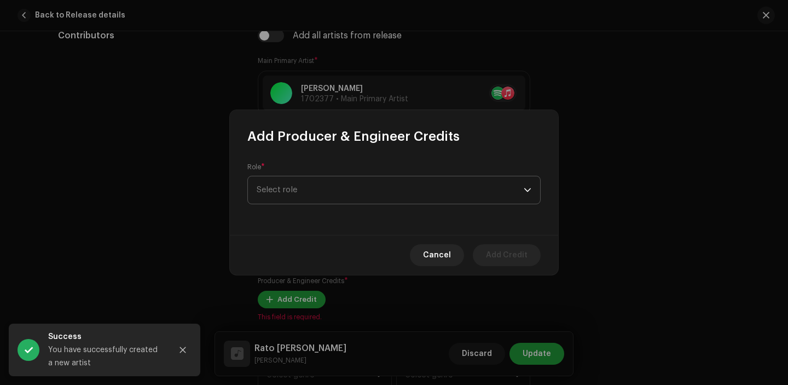
click at [306, 196] on span "Select role" at bounding box center [390, 189] width 267 height 27
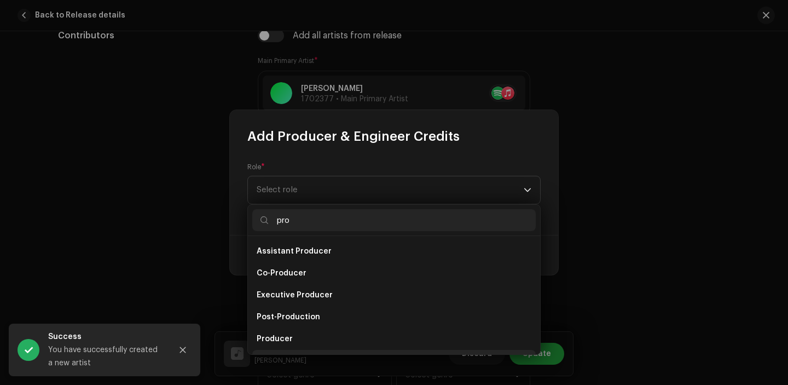
scroll to position [18, 0]
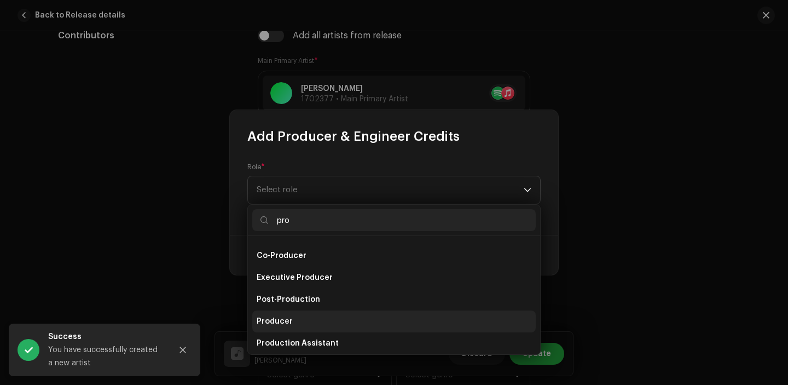
type input "pro"
click at [283, 318] on span "Producer" at bounding box center [275, 321] width 36 height 11
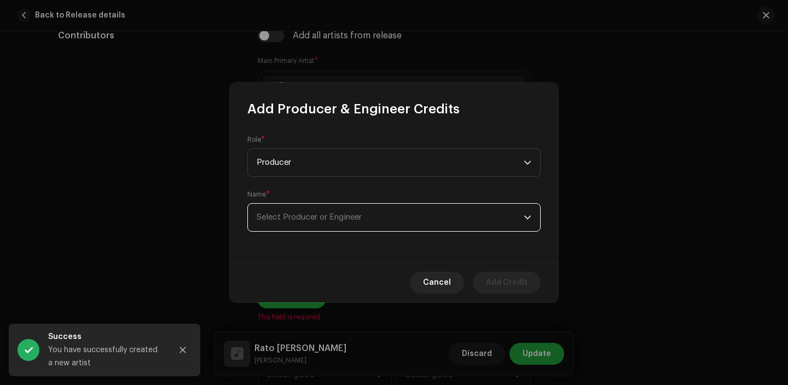
click at [287, 213] on span "Select Producer or Engineer" at bounding box center [390, 217] width 267 height 27
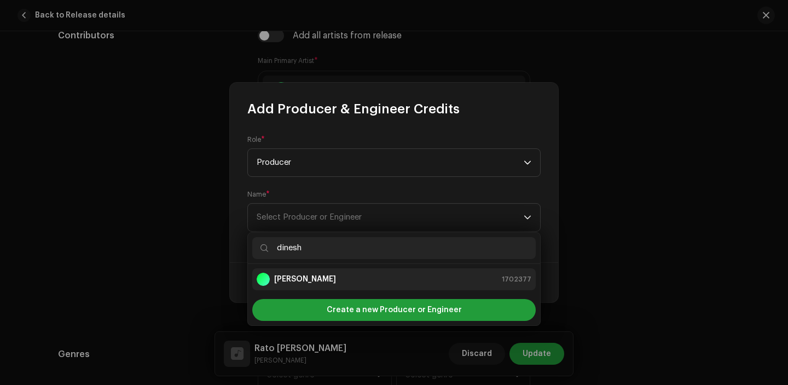
type input "dinesh"
click at [332, 281] on div "[PERSON_NAME] 1702377" at bounding box center [394, 278] width 275 height 13
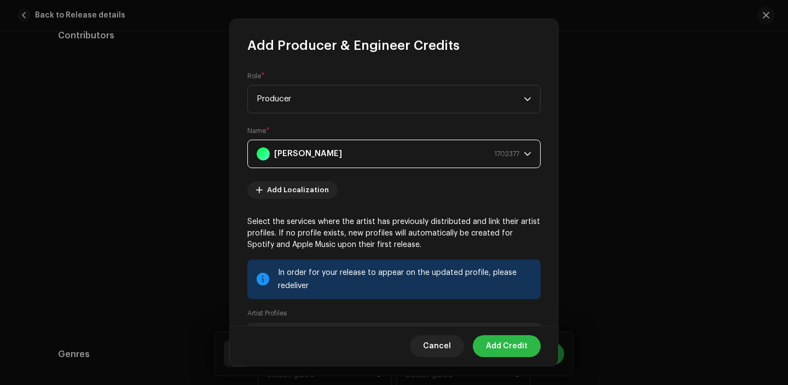
click at [497, 352] on span "Add Credit" at bounding box center [507, 346] width 42 height 22
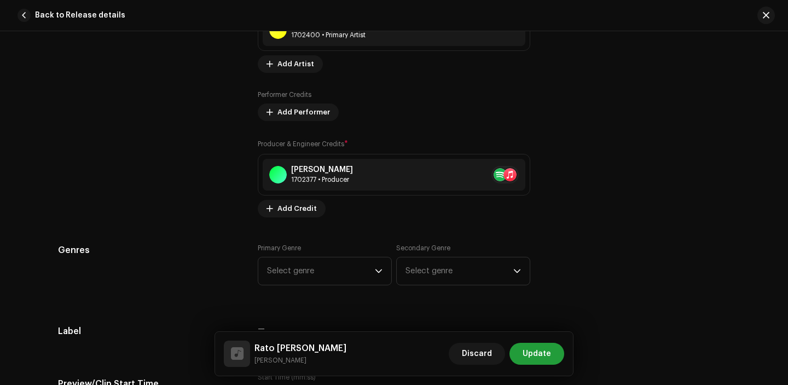
scroll to position [936, 0]
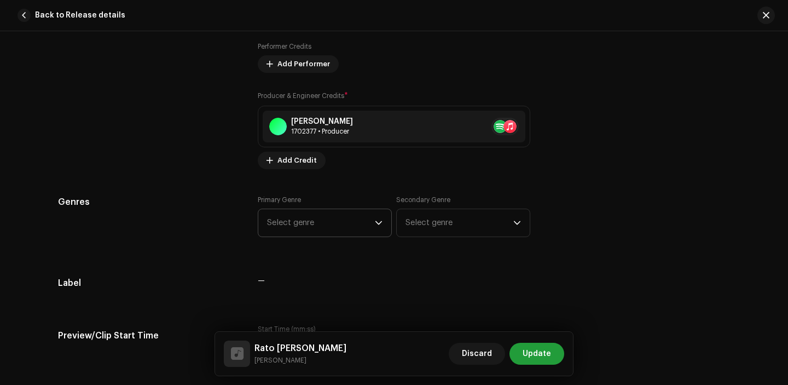
click at [319, 212] on span "Select genre" at bounding box center [321, 222] width 108 height 27
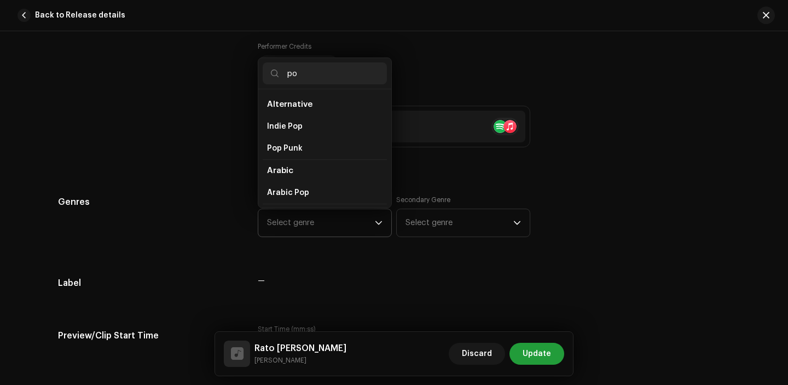
type input "p"
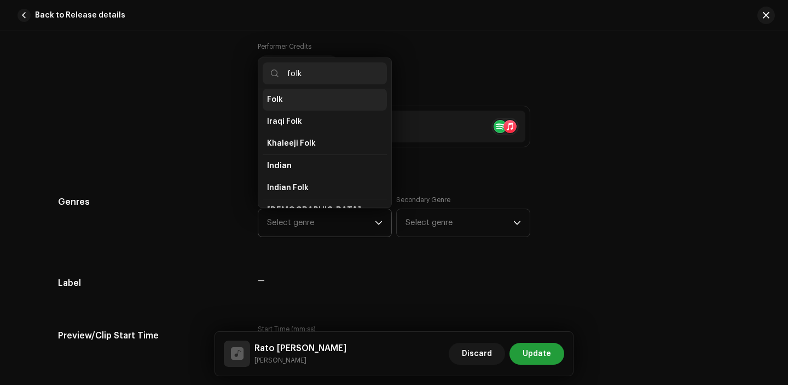
scroll to position [137, 0]
type input "folk"
click at [293, 104] on li "Folk" at bounding box center [325, 100] width 124 height 22
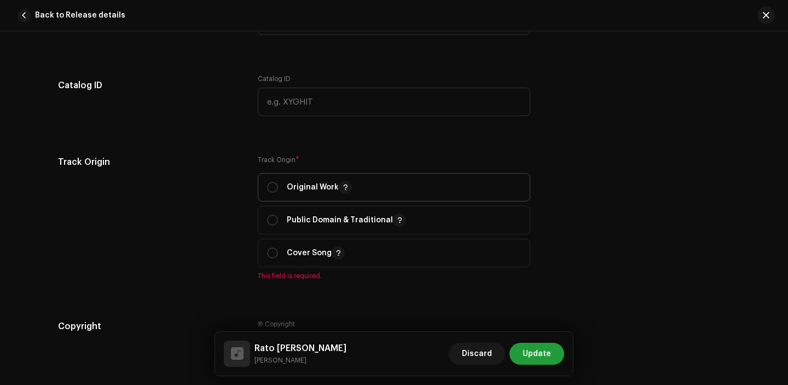
click at [272, 195] on span "Original Work" at bounding box center [394, 186] width 254 height 27
radio input "true"
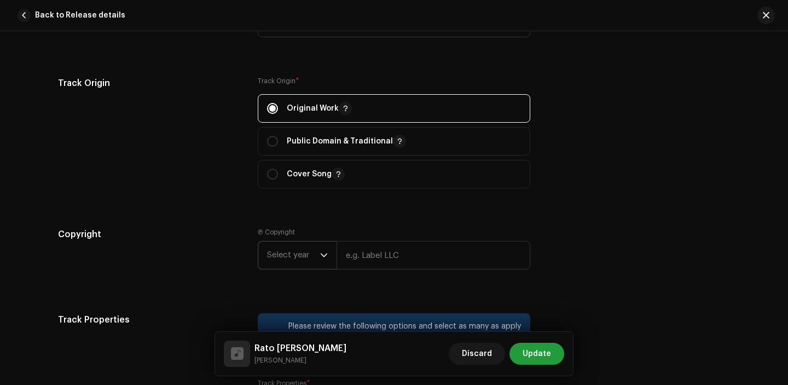
scroll to position [1378, 0]
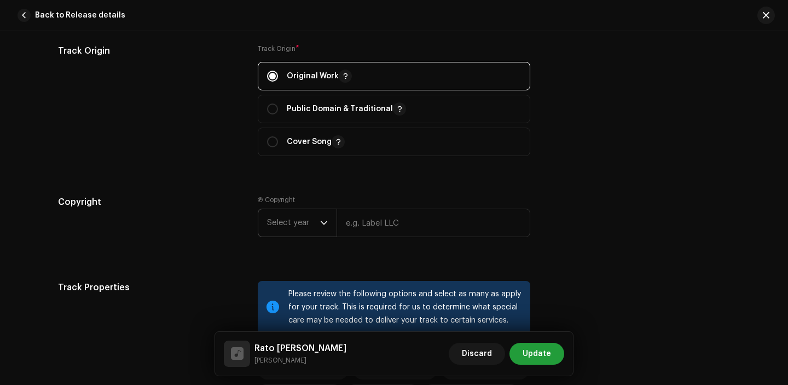
click at [299, 234] on span "Select year" at bounding box center [293, 222] width 53 height 27
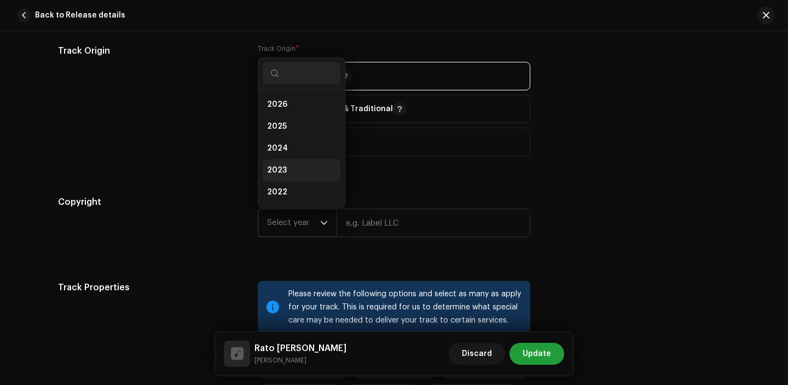
click at [280, 172] on span "2023" at bounding box center [277, 170] width 20 height 11
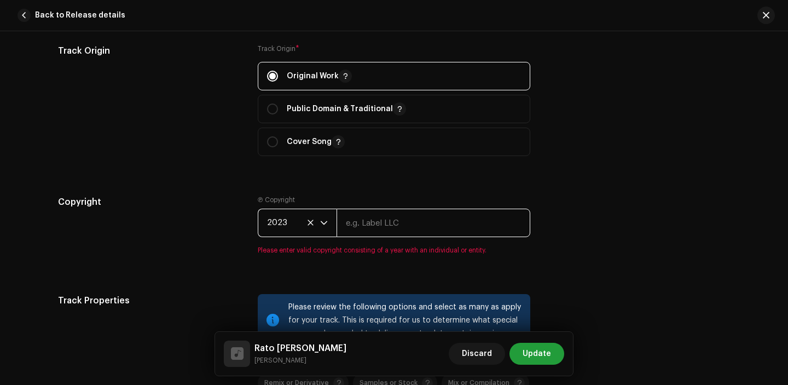
click at [393, 223] on input "text" at bounding box center [433, 222] width 194 height 28
type input "[PERSON_NAME]"
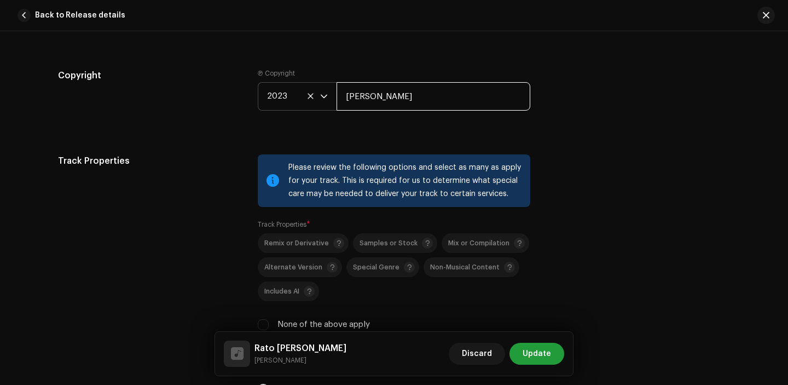
scroll to position [1536, 0]
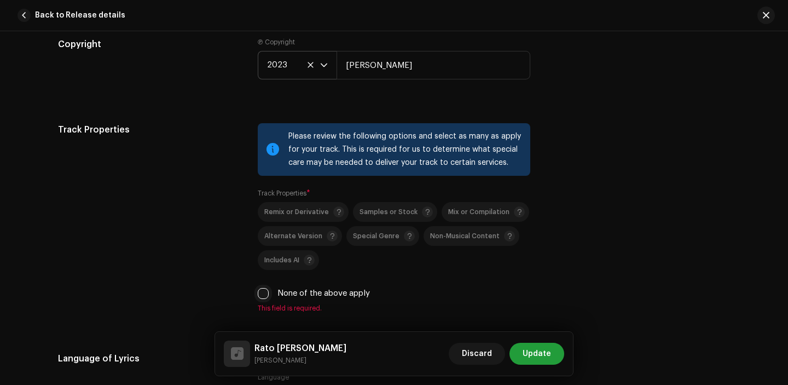
click at [258, 299] on input "None of the above apply" at bounding box center [263, 293] width 11 height 11
checkbox input "true"
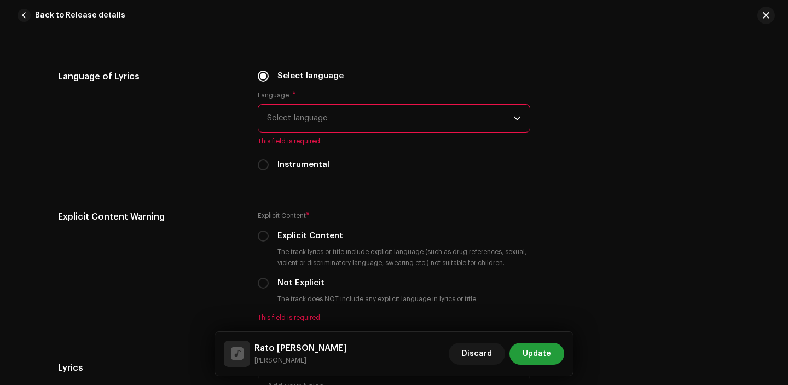
scroll to position [1809, 0]
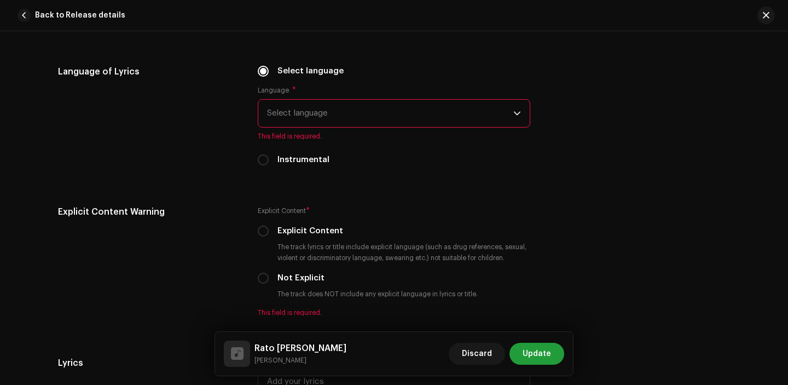
click at [307, 111] on span "Select language" at bounding box center [390, 113] width 246 height 27
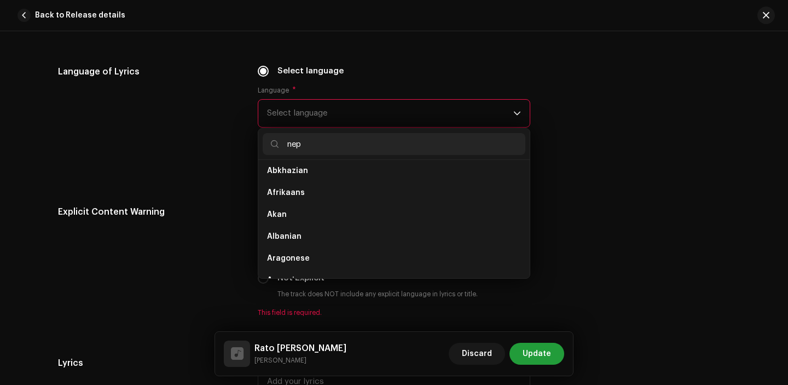
scroll to position [0, 0]
click at [301, 154] on input "nep" at bounding box center [394, 144] width 263 height 22
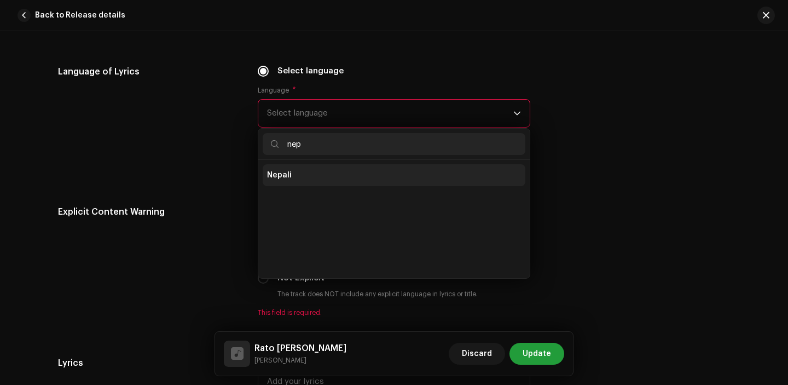
type input "nep"
click at [301, 180] on li "Nepali" at bounding box center [394, 175] width 263 height 22
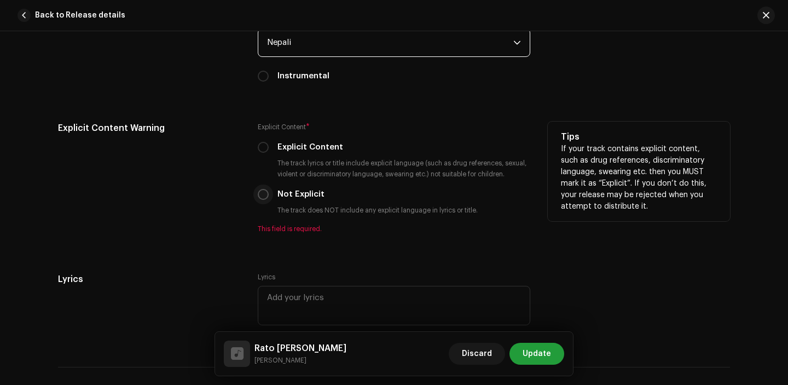
click at [262, 200] on input "Not Explicit" at bounding box center [263, 194] width 11 height 11
radio input "true"
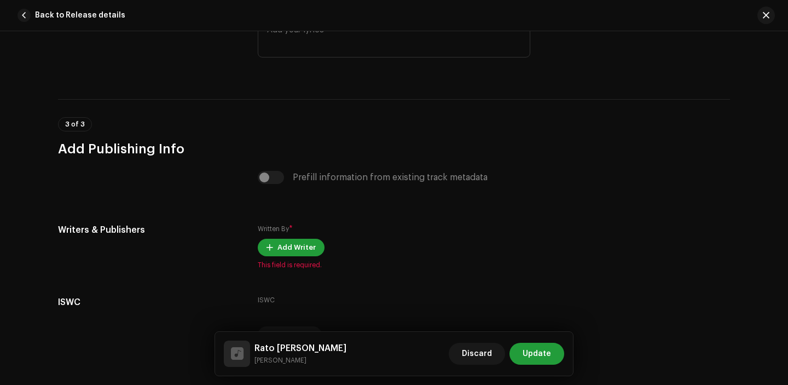
scroll to position [2192, 0]
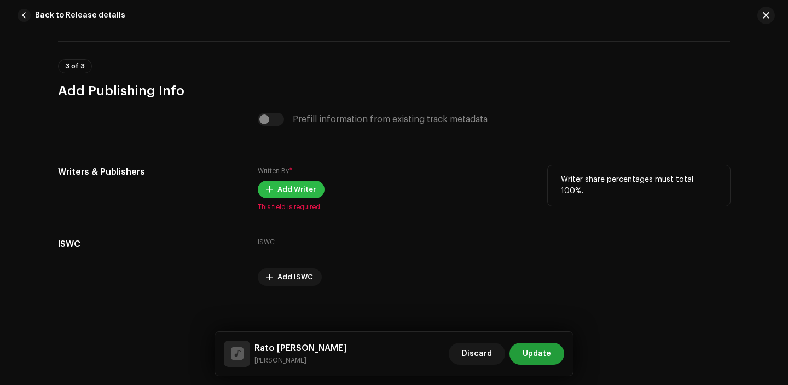
click at [272, 189] on button "Add Writer" at bounding box center [291, 190] width 67 height 18
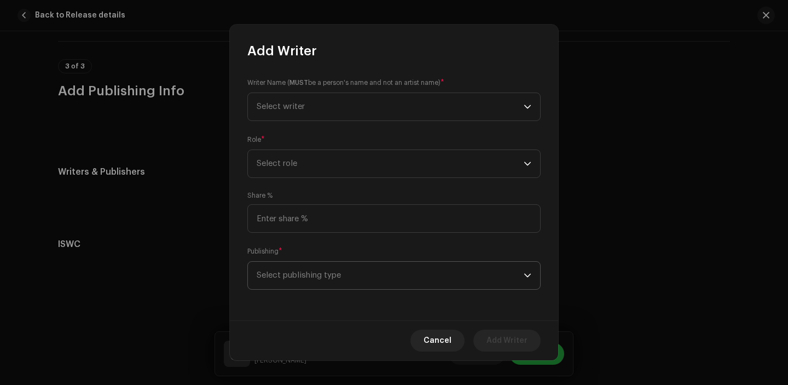
click at [345, 269] on span "Select publishing type" at bounding box center [390, 274] width 267 height 27
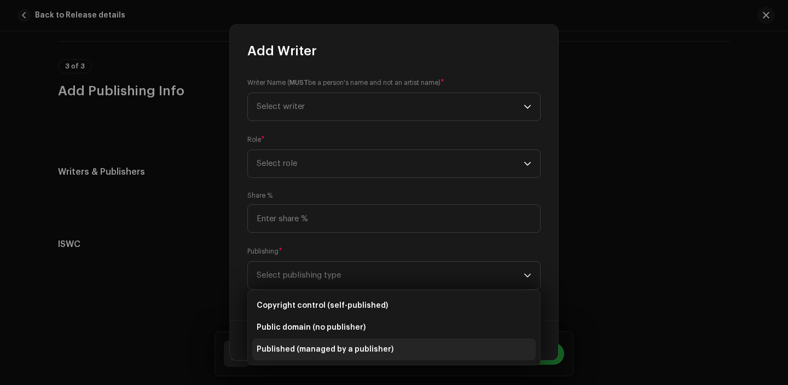
click at [335, 342] on li "Published (managed by a publisher)" at bounding box center [393, 349] width 283 height 22
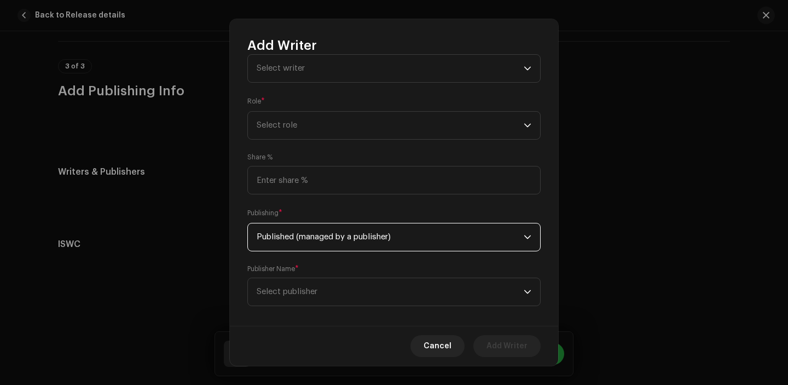
scroll to position [44, 0]
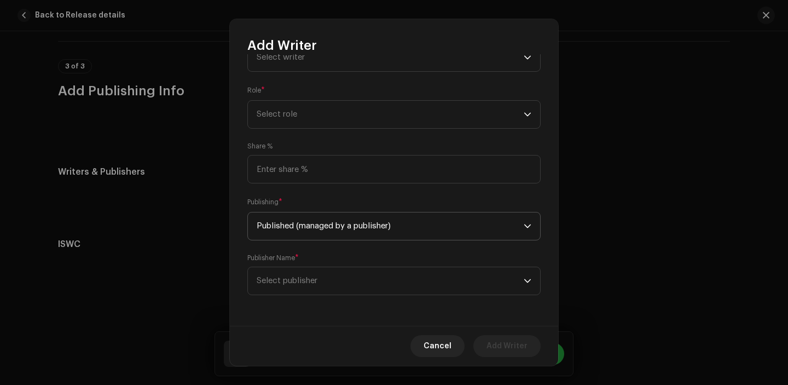
click at [335, 279] on span "Select publisher" at bounding box center [390, 280] width 267 height 27
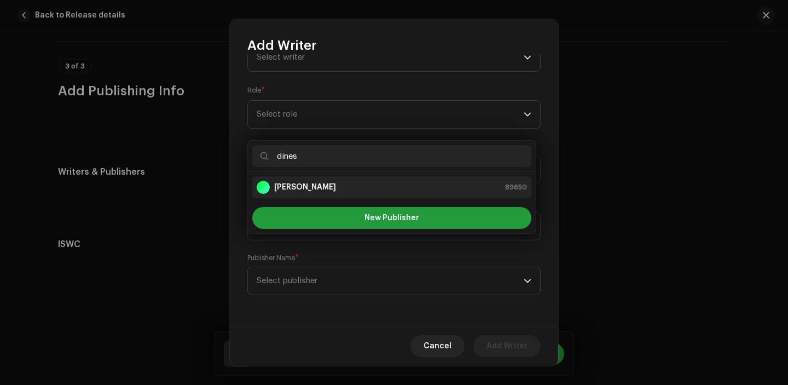
type input "dines"
click at [377, 182] on div "[PERSON_NAME] 89650" at bounding box center [392, 187] width 270 height 13
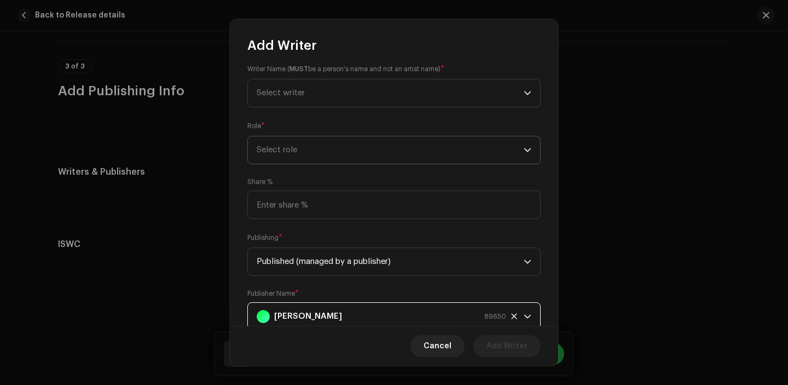
scroll to position [5, 0]
click at [310, 150] on span "Select role" at bounding box center [390, 152] width 267 height 27
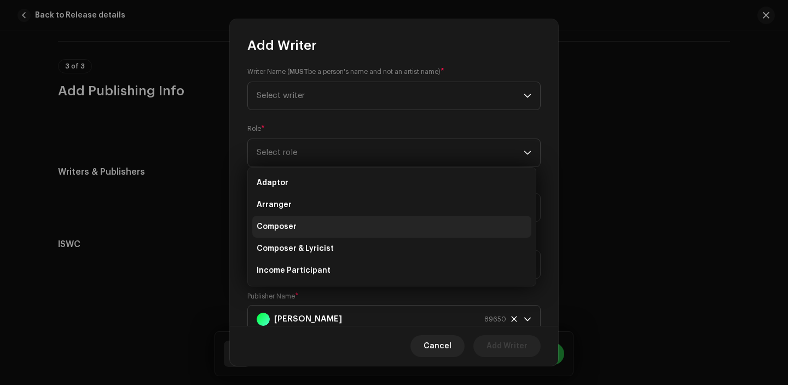
click at [300, 229] on li "Composer" at bounding box center [391, 227] width 279 height 22
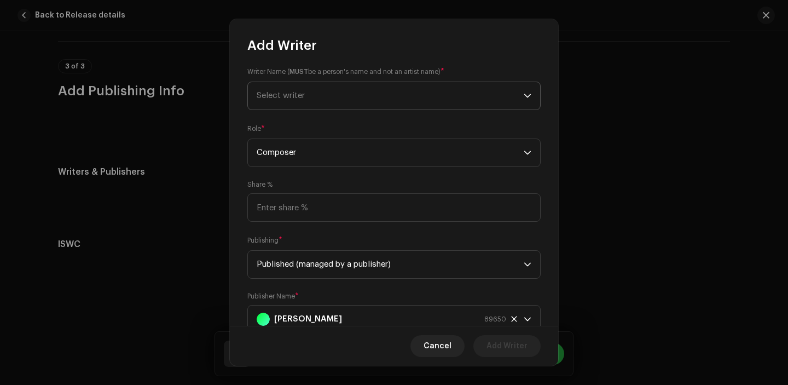
click at [330, 104] on span "Select writer" at bounding box center [390, 95] width 267 height 27
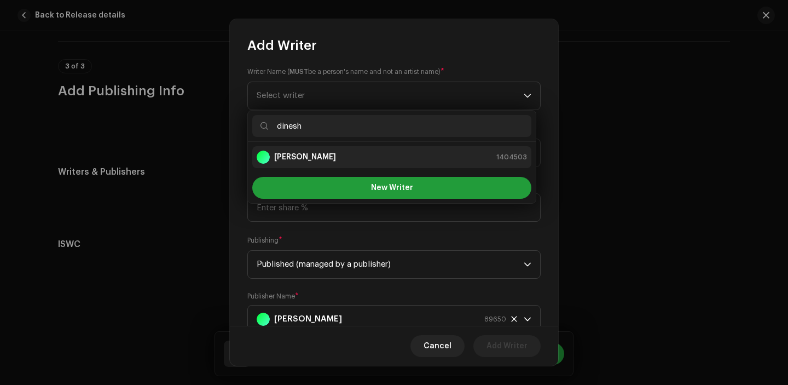
type input "dinesh"
click at [319, 161] on strong "[PERSON_NAME]" at bounding box center [305, 157] width 62 height 11
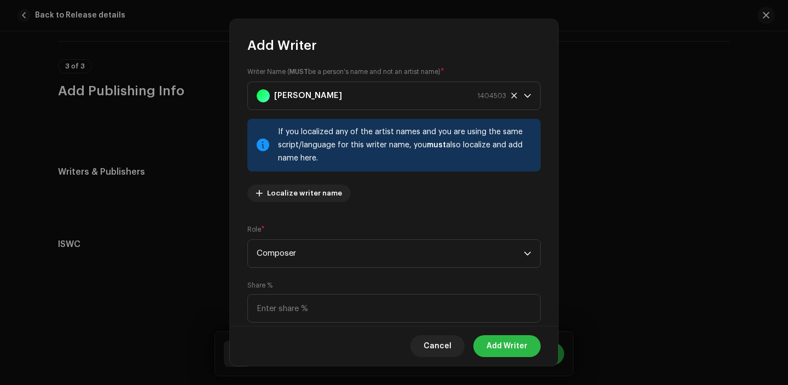
click at [511, 348] on span "Add Writer" at bounding box center [506, 346] width 41 height 22
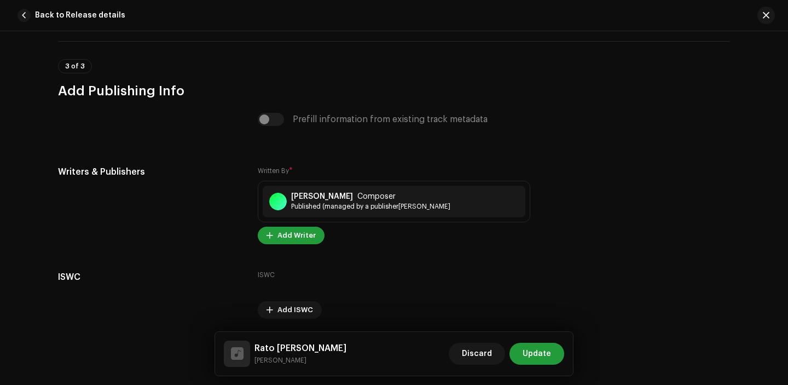
click at [305, 241] on span "Add Writer" at bounding box center [296, 235] width 38 height 22
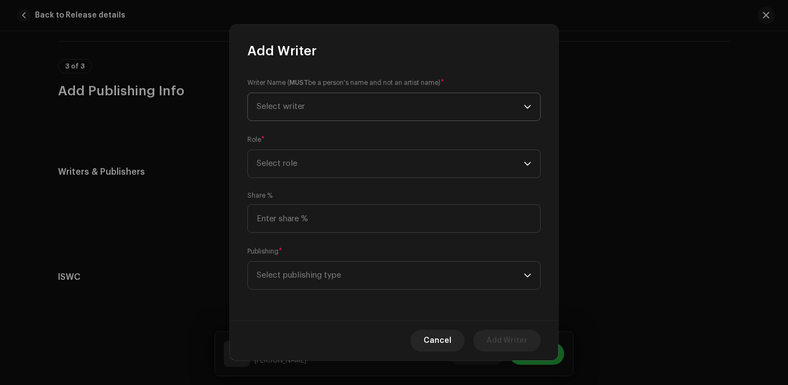
click at [326, 112] on span "Select writer" at bounding box center [390, 106] width 267 height 27
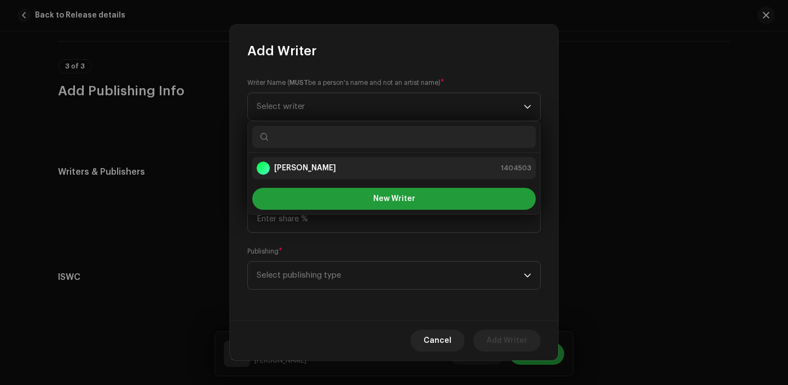
click at [325, 159] on li "[PERSON_NAME] 1404503" at bounding box center [393, 168] width 283 height 22
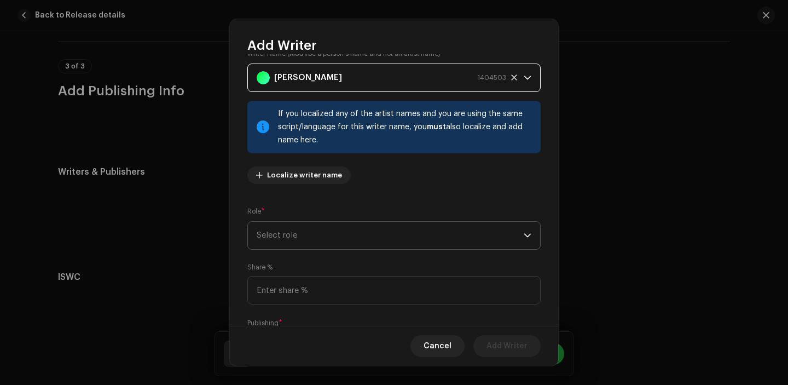
scroll to position [50, 0]
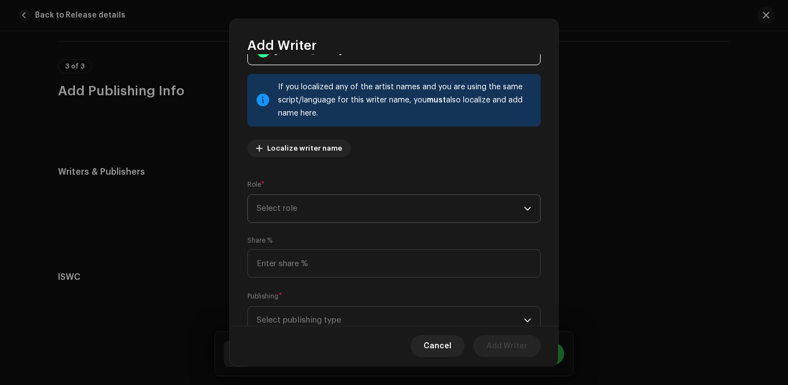
click at [340, 204] on span "Select role" at bounding box center [390, 208] width 267 height 27
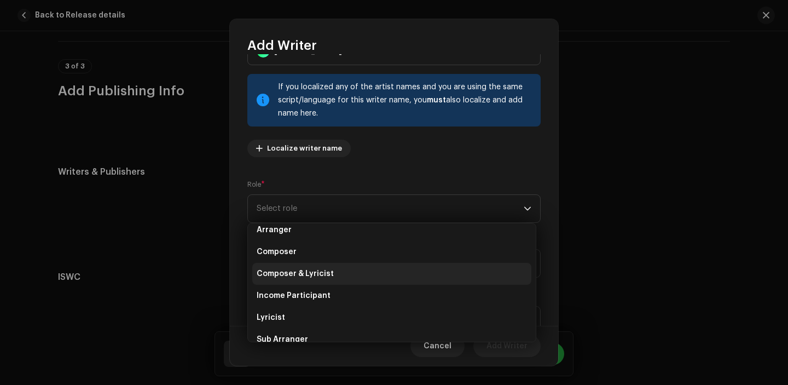
scroll to position [37, 0]
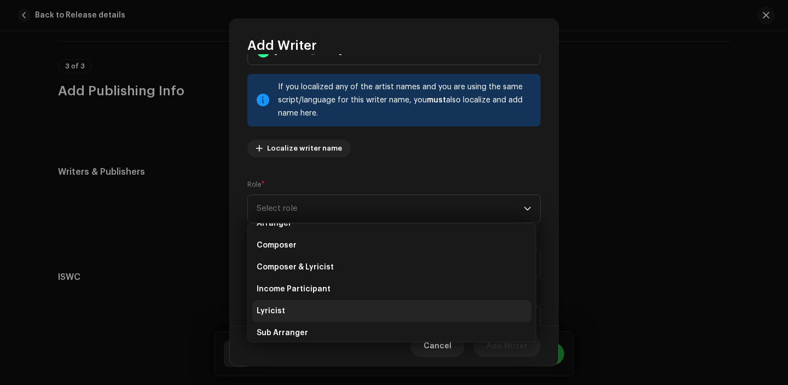
click at [330, 306] on li "Lyricist" at bounding box center [391, 311] width 279 height 22
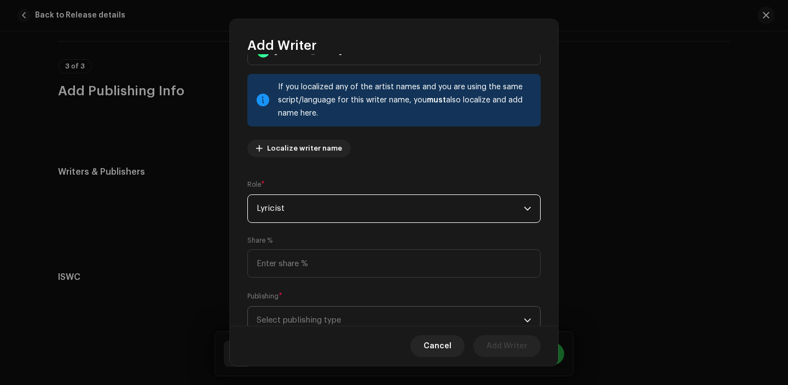
scroll to position [90, 0]
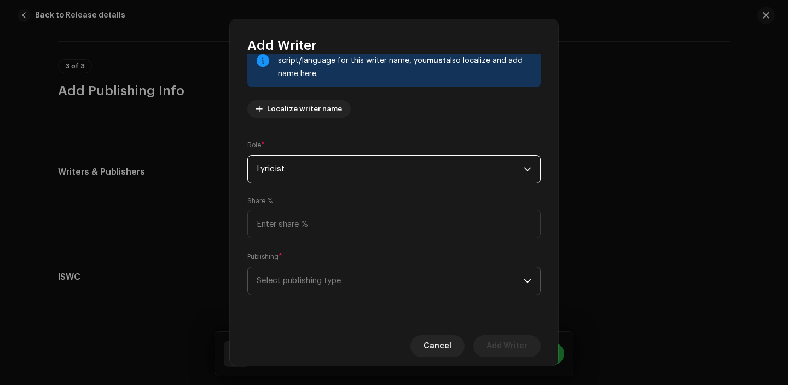
click at [385, 284] on span "Select publishing type" at bounding box center [390, 280] width 267 height 27
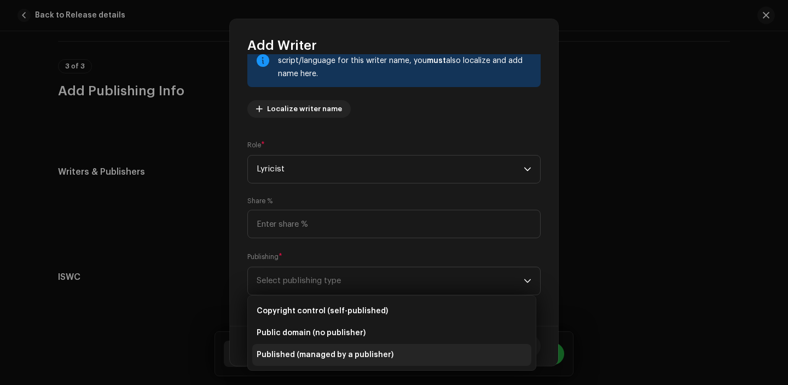
click at [341, 356] on span "Published (managed by a publisher)" at bounding box center [325, 354] width 137 height 11
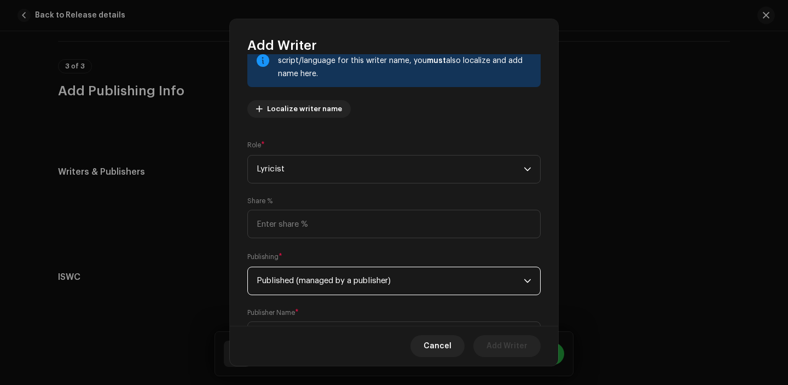
scroll to position [138, 0]
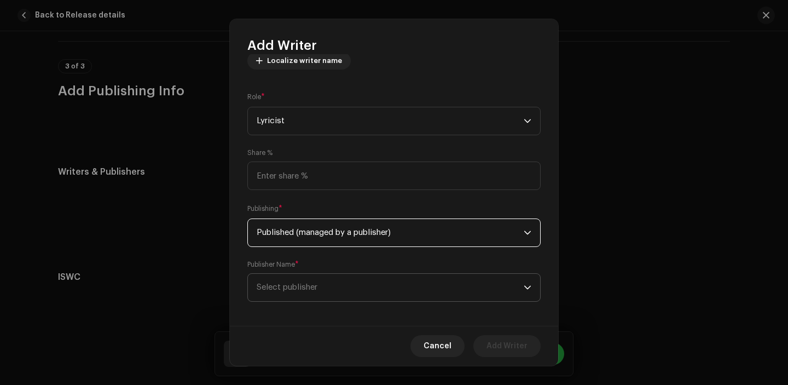
click at [386, 295] on span "Select publisher" at bounding box center [390, 287] width 267 height 27
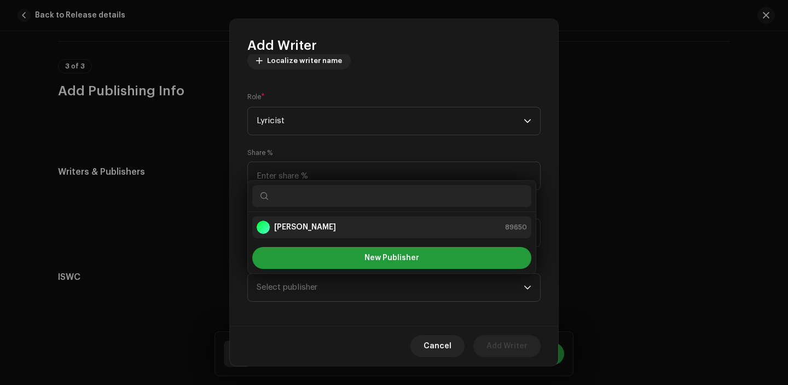
click at [343, 223] on div "[PERSON_NAME] 89650" at bounding box center [392, 226] width 270 height 13
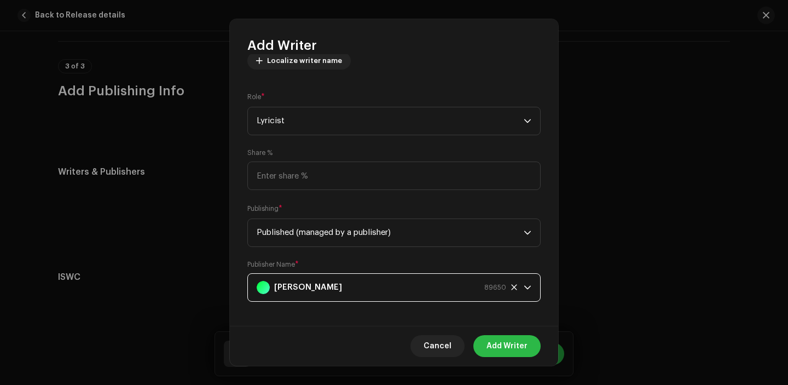
click at [503, 338] on span "Add Writer" at bounding box center [506, 346] width 41 height 22
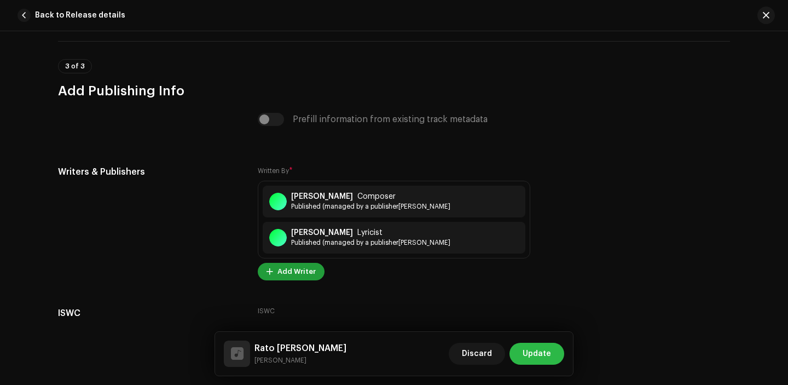
click at [548, 358] on span "Update" at bounding box center [536, 353] width 28 height 22
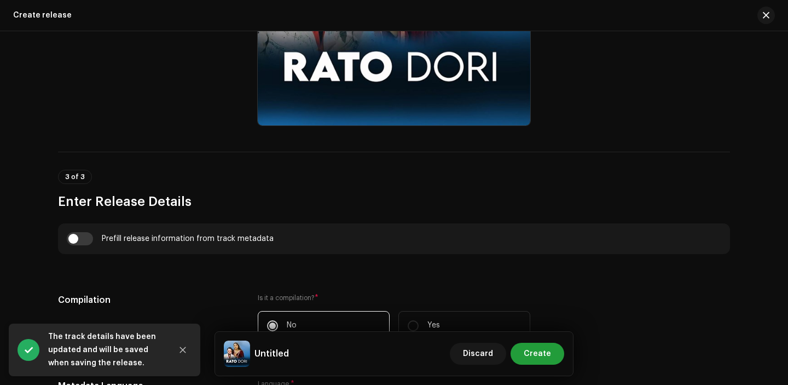
scroll to position [668, 0]
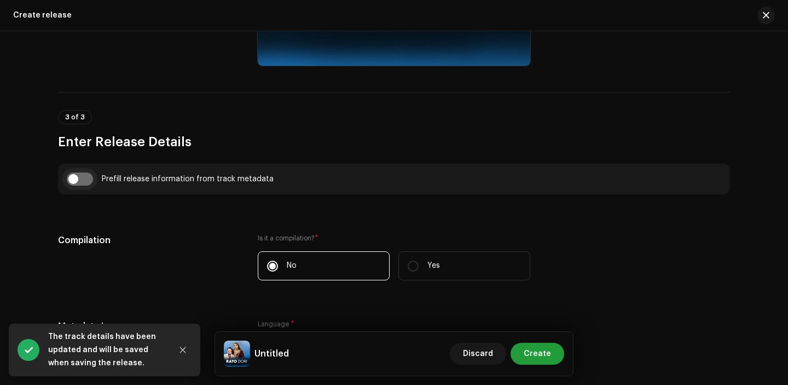
click at [77, 176] on input "checkbox" at bounding box center [80, 178] width 26 height 13
checkbox input "true"
type input "Rato Dori"
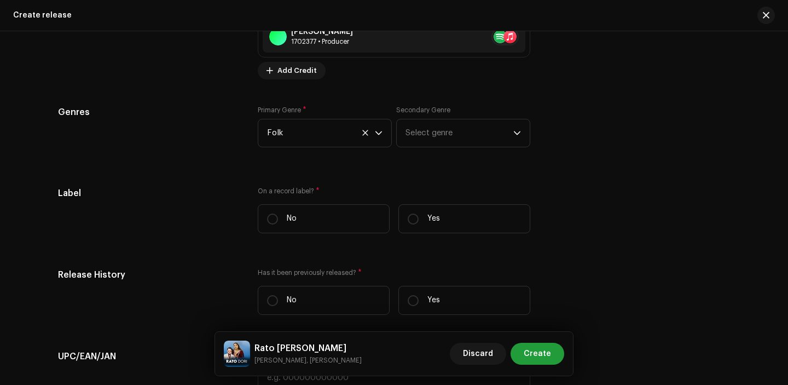
scroll to position [1551, 0]
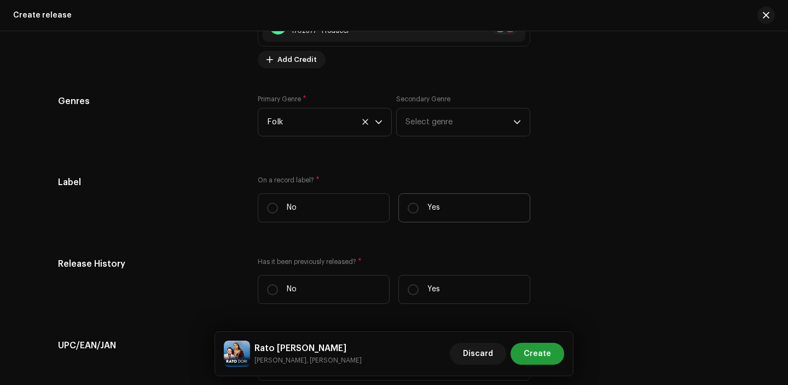
click at [427, 211] on p "Yes" at bounding box center [433, 207] width 13 height 11
click at [418, 211] on input "Yes" at bounding box center [413, 207] width 11 height 11
radio input "true"
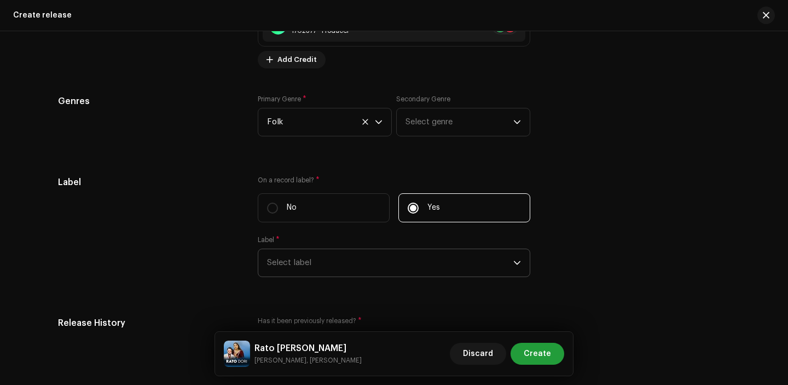
click at [324, 276] on span "Select label" at bounding box center [390, 262] width 246 height 27
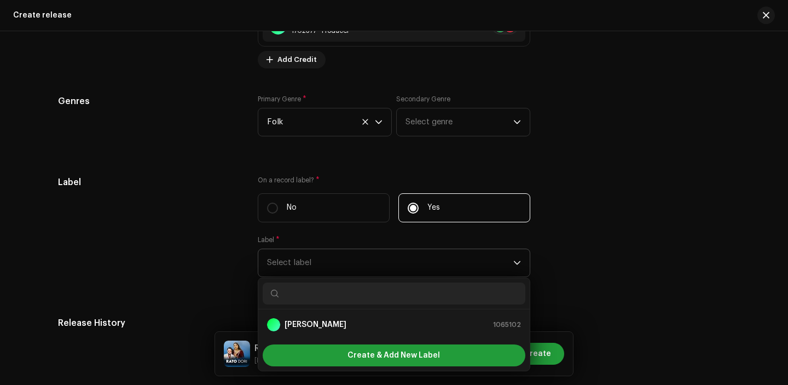
click at [302, 313] on ul "[PERSON_NAME] 1065102" at bounding box center [393, 324] width 271 height 31
click at [303, 324] on strong "[PERSON_NAME]" at bounding box center [315, 324] width 62 height 11
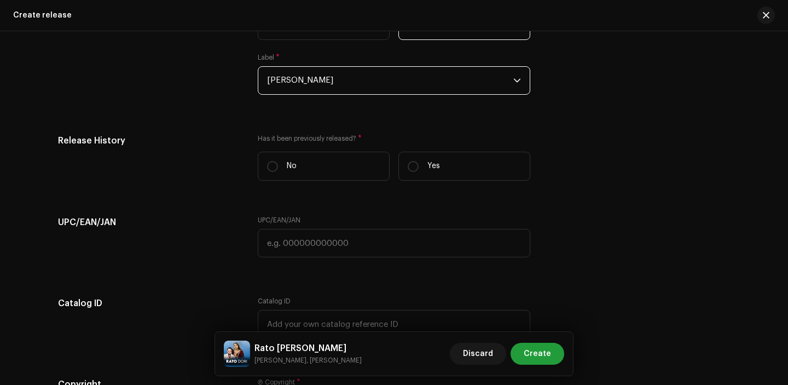
scroll to position [1740, 0]
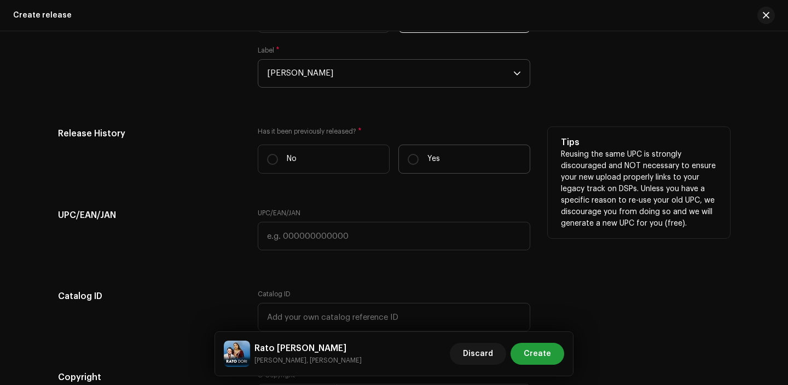
click at [427, 161] on p "Yes" at bounding box center [433, 158] width 13 height 11
click at [418, 161] on input "Yes" at bounding box center [413, 159] width 11 height 11
radio input "true"
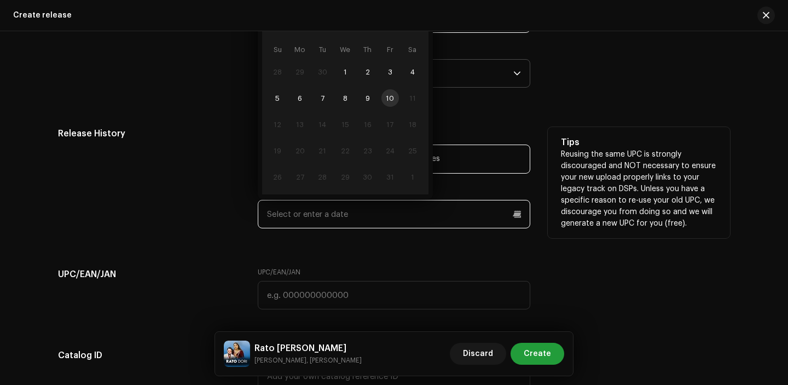
click at [350, 205] on input "text" at bounding box center [394, 214] width 272 height 28
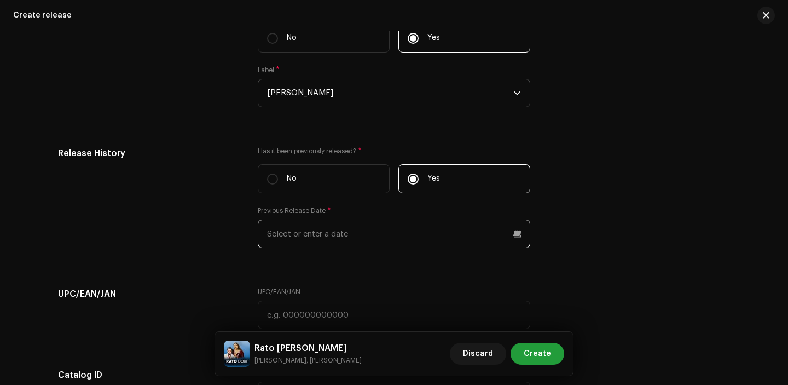
scroll to position [1715, 0]
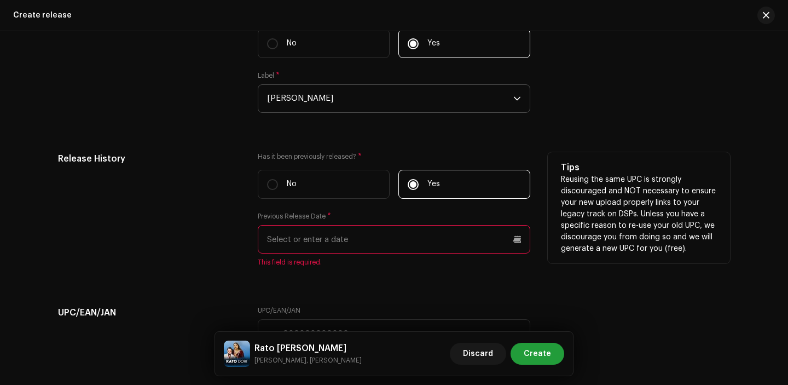
click at [315, 258] on div "Has it been previously released? * No Yes Previous Release Date * This field is…" at bounding box center [394, 215] width 272 height 127
click at [315, 253] on input "text" at bounding box center [394, 239] width 272 height 28
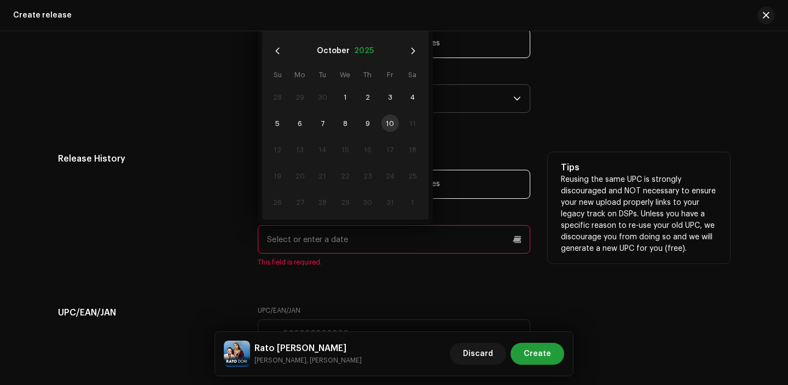
click at [360, 54] on button "2025" at bounding box center [364, 51] width 20 height 18
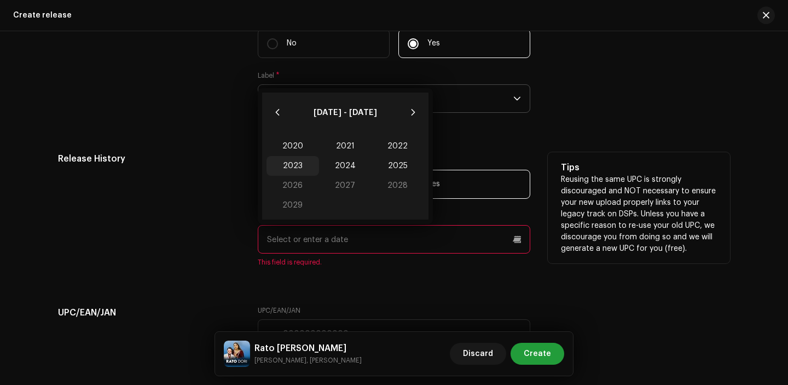
click at [304, 167] on span "2023" at bounding box center [292, 166] width 53 height 20
click at [287, 155] on div "Jan Feb Mar Apr May Jun Jul Aug Sep Oct Nov Dec" at bounding box center [345, 173] width 166 height 92
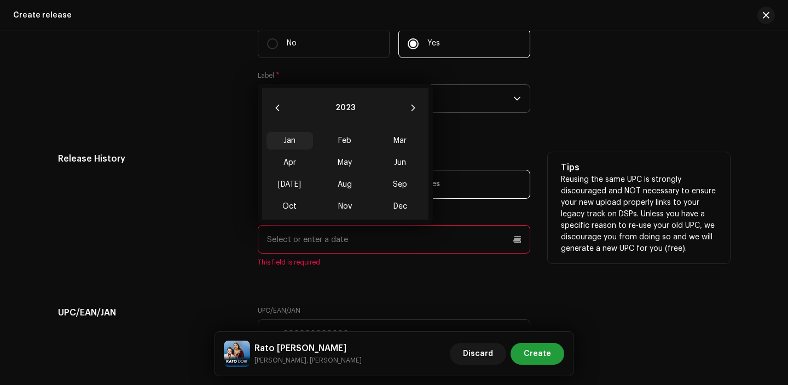
click at [287, 141] on span "Jan" at bounding box center [289, 141] width 46 height 18
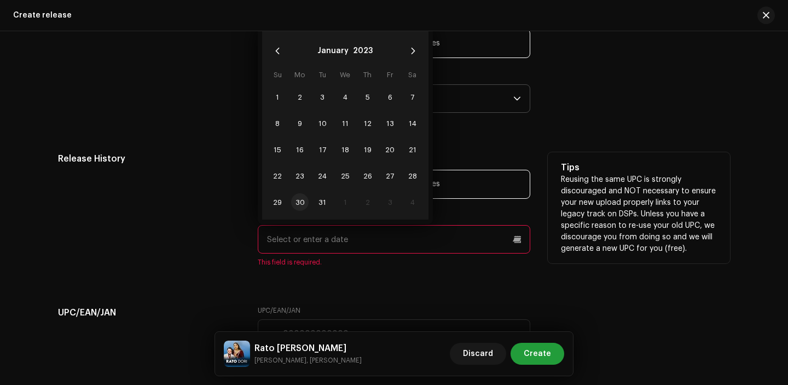
click at [298, 205] on span "30" at bounding box center [300, 202] width 18 height 18
type input "01/30/2023"
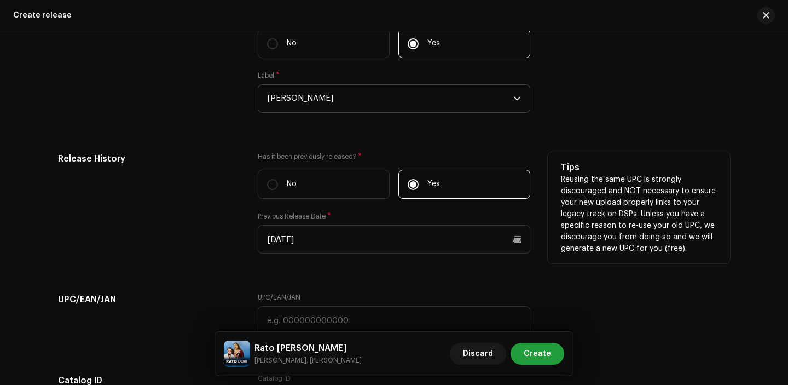
click at [205, 266] on div "Release History" at bounding box center [149, 209] width 182 height 114
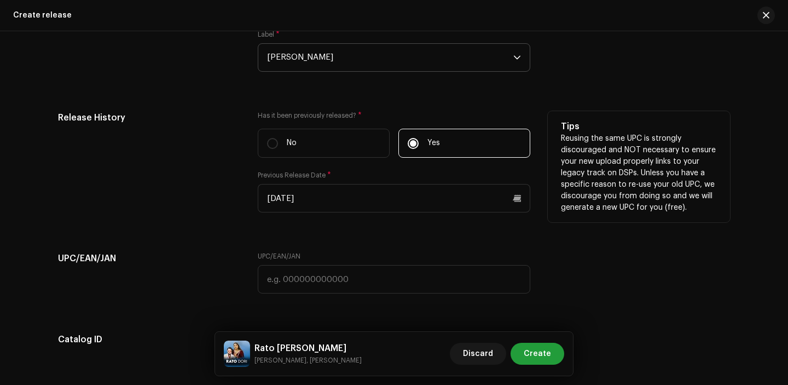
scroll to position [1787, 0]
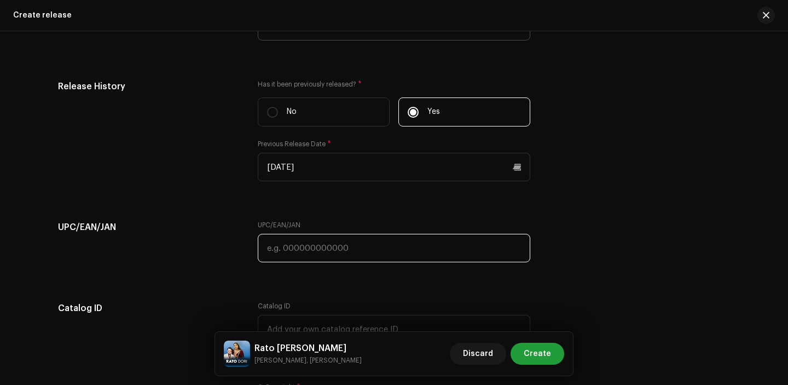
click at [299, 248] on input "text" at bounding box center [394, 248] width 272 height 28
paste input "7316217843921"
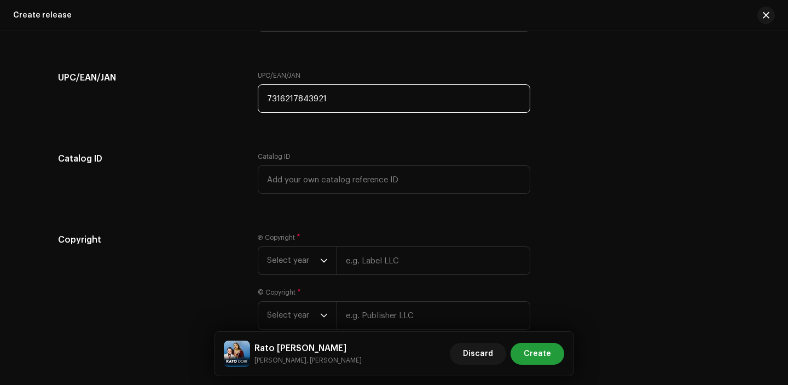
scroll to position [2004, 0]
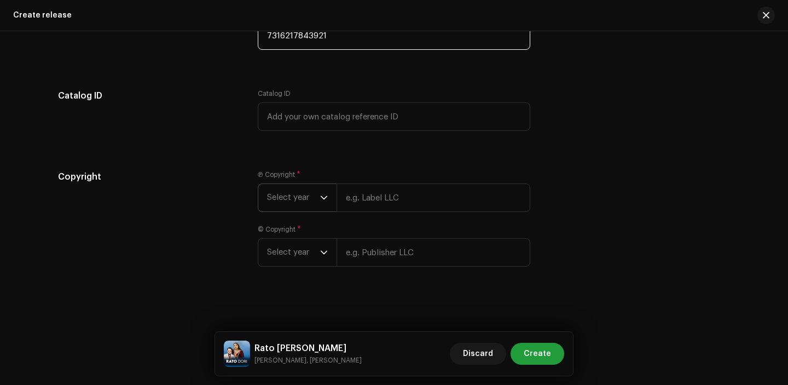
type input "7316217843921"
click at [299, 205] on span "Select year" at bounding box center [293, 197] width 53 height 27
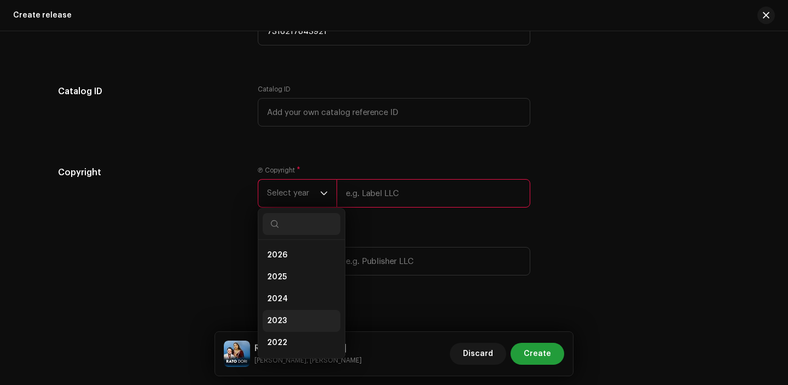
click at [289, 323] on li "2023" at bounding box center [302, 321] width 78 height 22
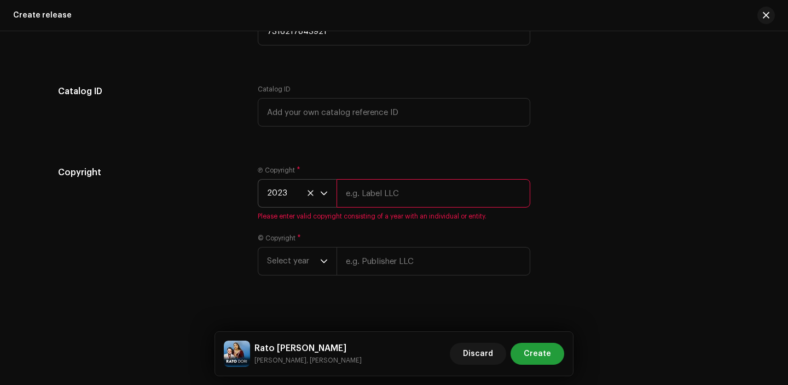
click at [354, 207] on input "text" at bounding box center [433, 193] width 194 height 28
type input "[PERSON_NAME]"
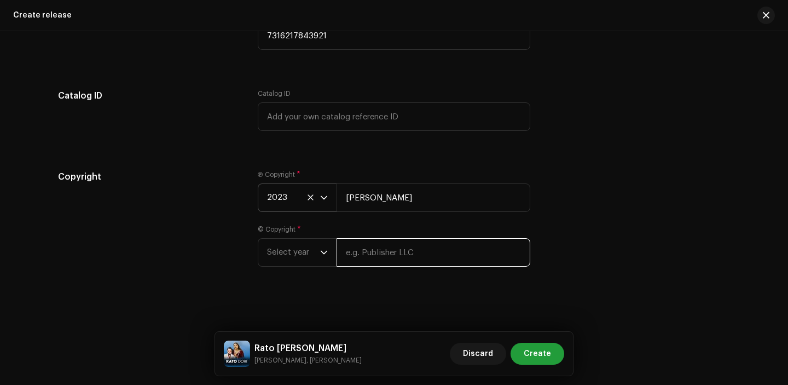
click at [404, 256] on input "text" at bounding box center [433, 252] width 194 height 28
type input "[PERSON_NAME]"
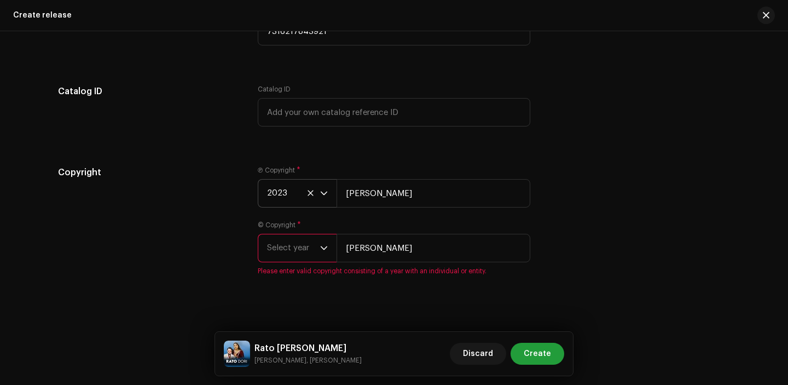
click at [320, 241] on div "dropdown trigger" at bounding box center [324, 247] width 8 height 27
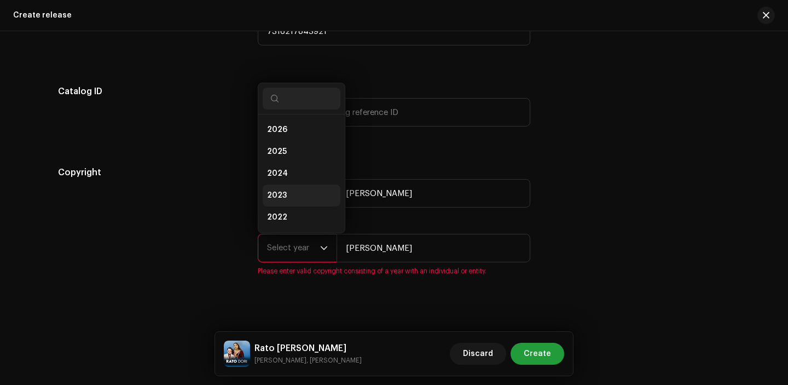
scroll to position [18, 0]
click at [295, 177] on li "2023" at bounding box center [302, 178] width 78 height 22
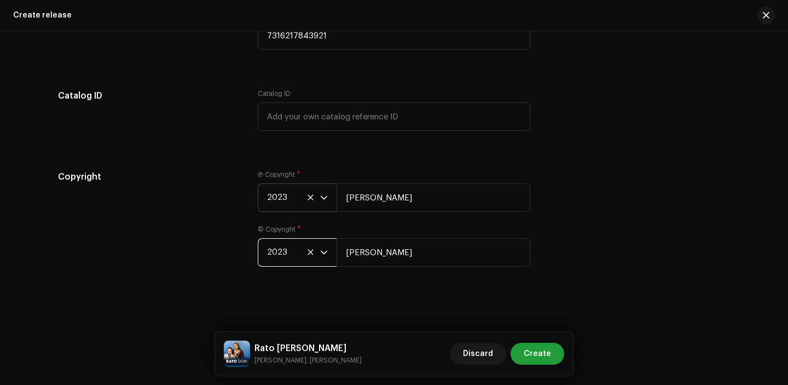
click at [539, 181] on div "Copyright Ⓟ Copyright * 2023 Dinesh Chhetri © Copyright * 2023 Dinesh Chhetri" at bounding box center [394, 224] width 672 height 109
click at [549, 351] on span "Create" at bounding box center [537, 353] width 27 height 22
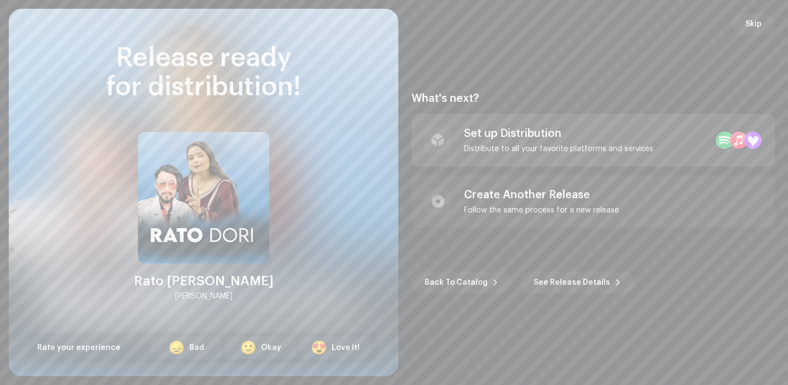
click at [550, 133] on div "Set up Distribution" at bounding box center [558, 133] width 189 height 13
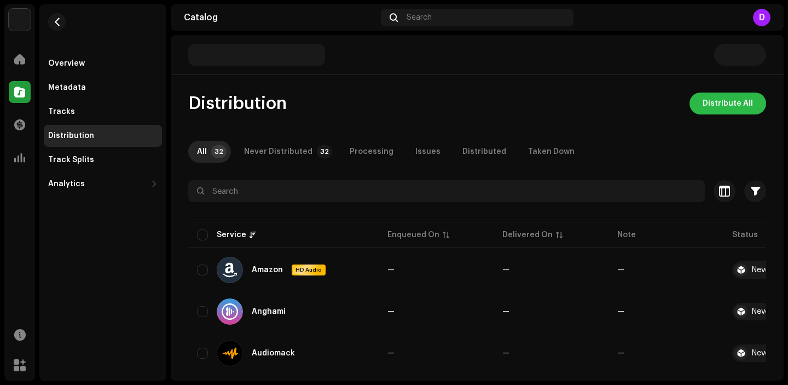
click at [725, 110] on span "Distribute All" at bounding box center [727, 103] width 50 height 22
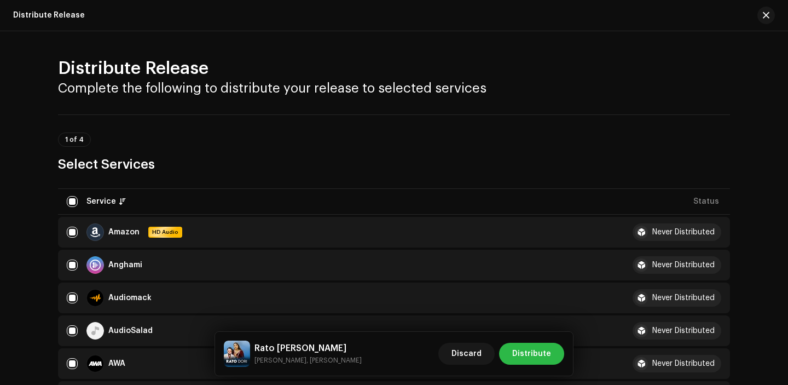
click at [532, 356] on span "Distribute" at bounding box center [531, 353] width 39 height 22
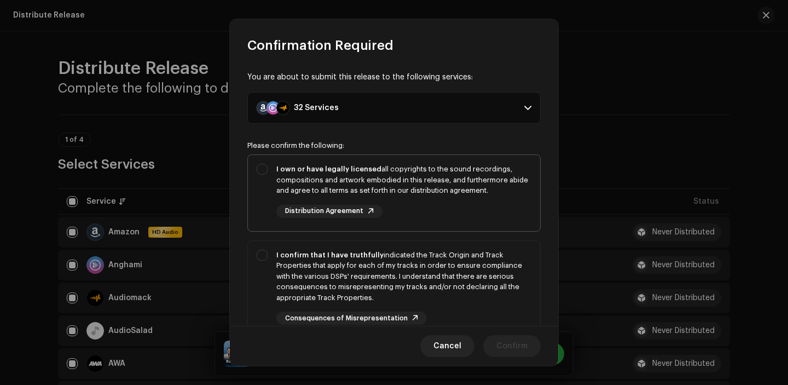
click at [479, 197] on div "I own or have legally licensed all copyrights to the sound recordings, composit…" at bounding box center [403, 191] width 255 height 54
checkbox input "true"
click at [479, 269] on div "I confirm that I have truthfully indicated the Track Origin and Track Propertie…" at bounding box center [403, 276] width 255 height 54
checkbox input "true"
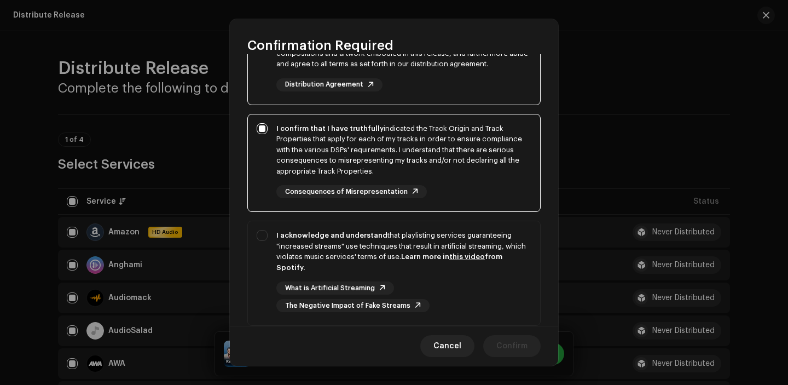
scroll to position [140, 0]
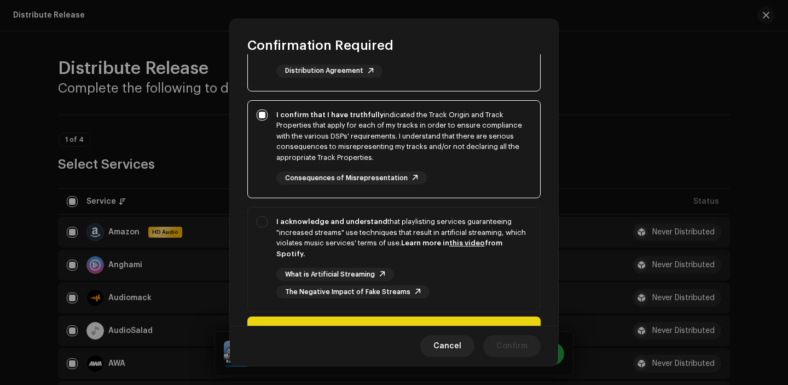
click at [479, 269] on div "What is Artificial Streaming The Negative Impact of Fake Streams" at bounding box center [403, 283] width 255 height 31
checkbox input "true"
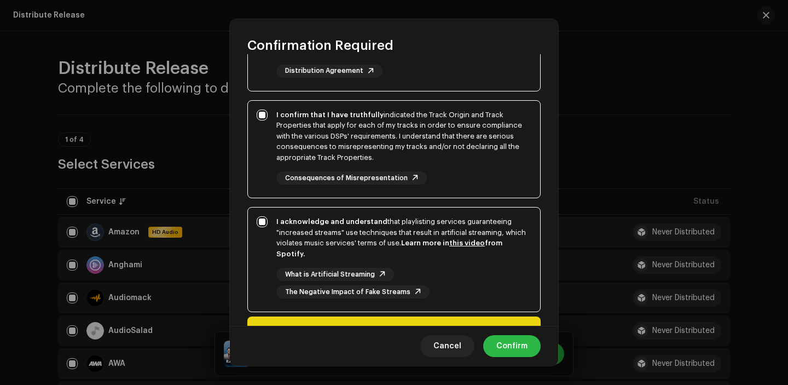
click at [523, 346] on span "Confirm" at bounding box center [511, 346] width 31 height 22
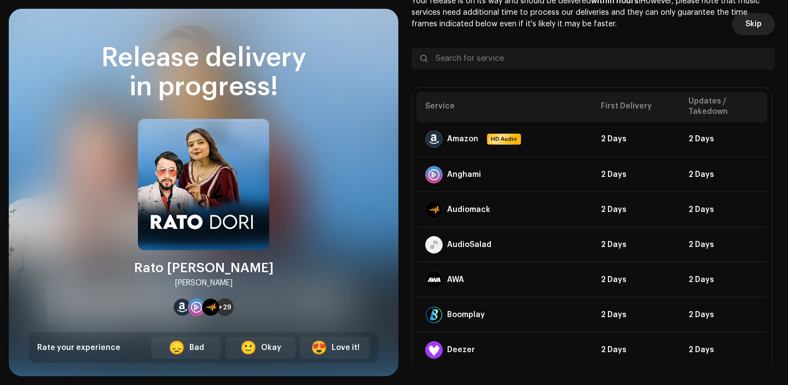
click at [750, 22] on span "Skip" at bounding box center [753, 24] width 16 height 22
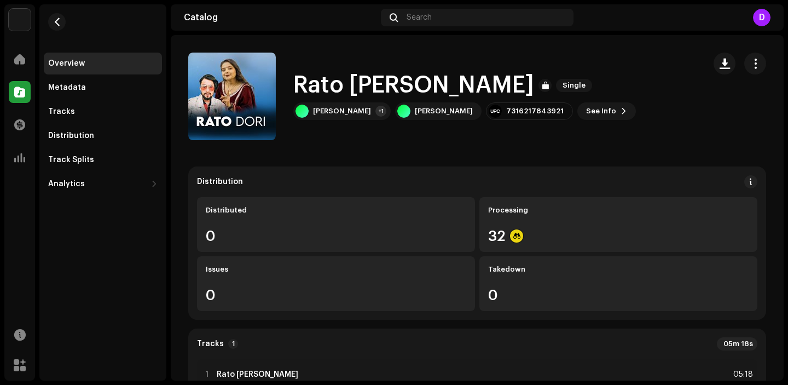
click at [16, 90] on span at bounding box center [19, 92] width 11 height 9
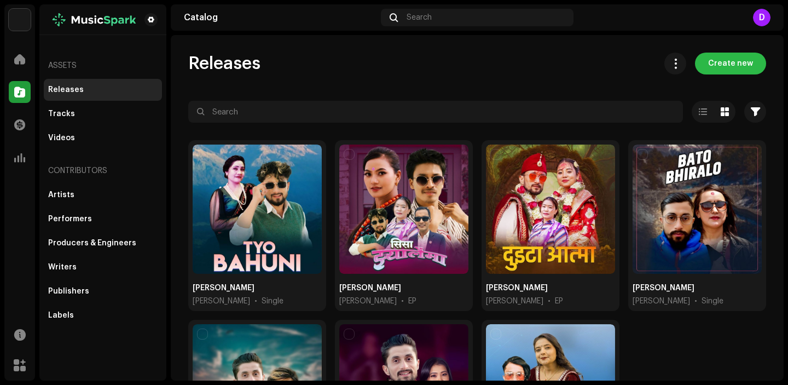
click at [742, 63] on span "Create new" at bounding box center [730, 64] width 45 height 22
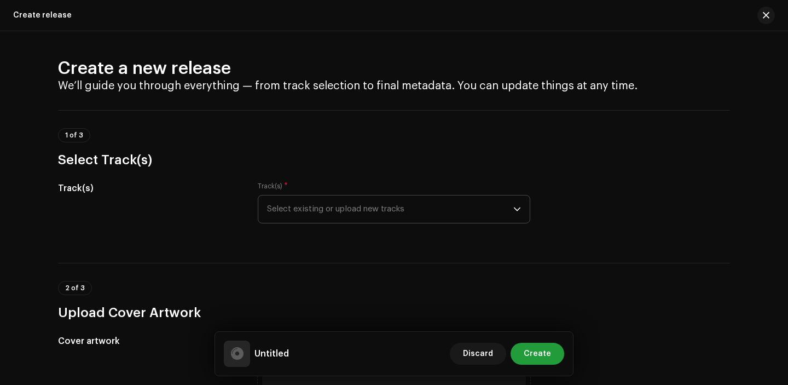
click at [400, 219] on span "Select existing or upload new tracks" at bounding box center [390, 208] width 246 height 27
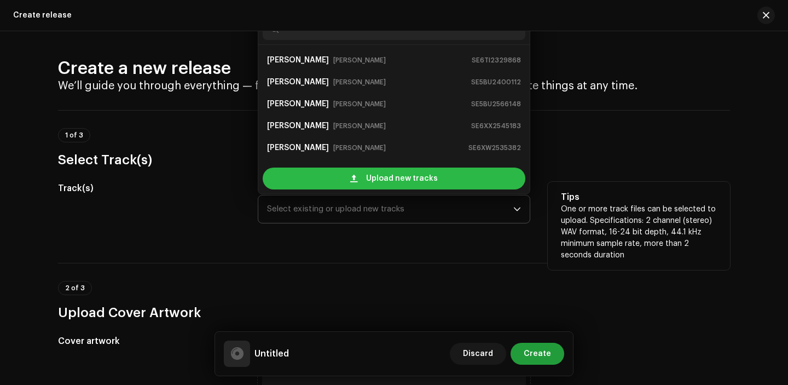
click at [368, 178] on span "Upload new tracks" at bounding box center [402, 178] width 72 height 22
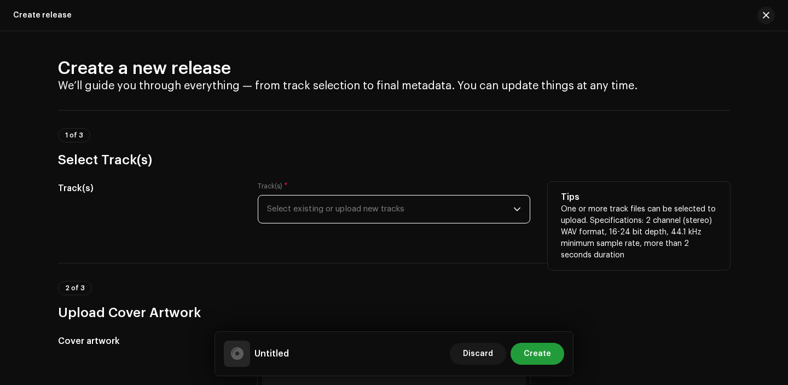
click at [325, 207] on span "Select existing or upload new tracks" at bounding box center [390, 208] width 246 height 27
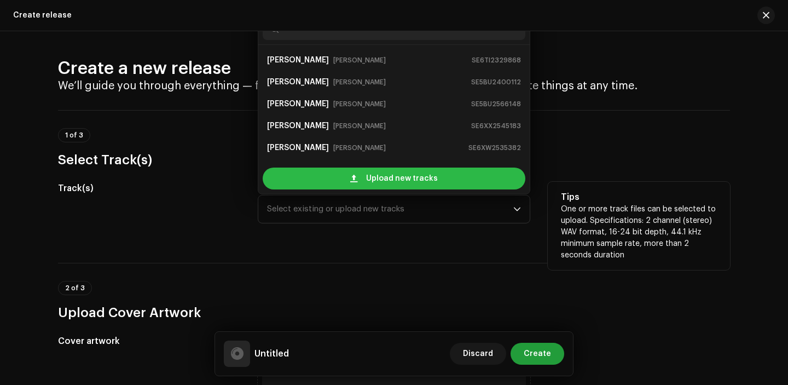
click at [356, 187] on div "Upload new tracks" at bounding box center [394, 178] width 263 height 22
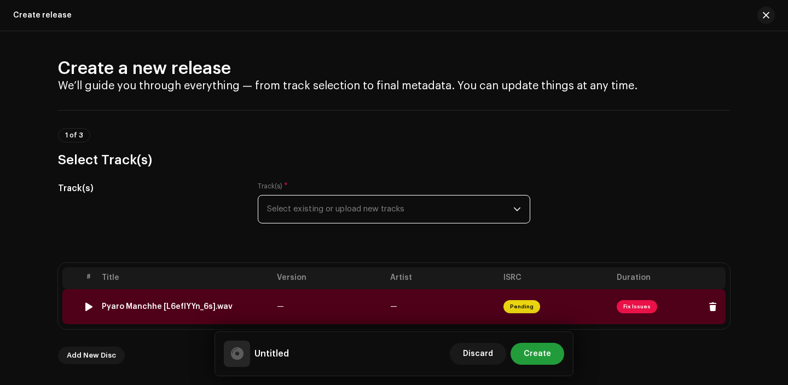
click at [315, 319] on td "—" at bounding box center [328, 306] width 113 height 35
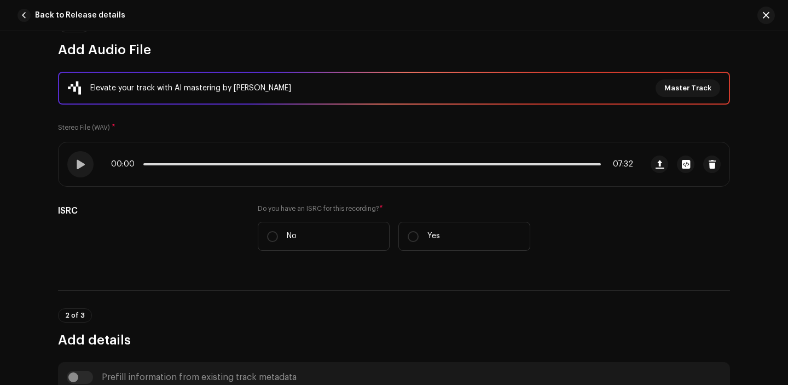
scroll to position [194, 0]
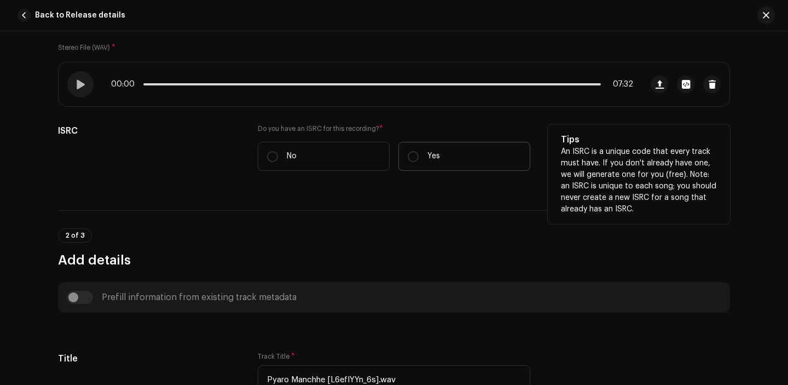
click at [434, 158] on p "Yes" at bounding box center [433, 155] width 13 height 11
click at [418, 158] on input "Yes" at bounding box center [413, 156] width 11 height 11
radio input "true"
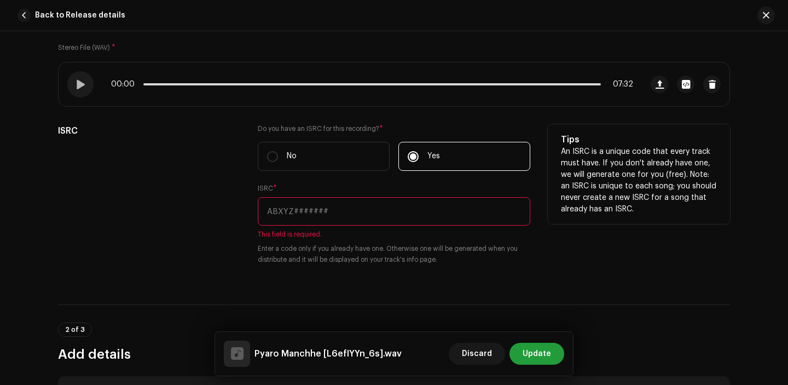
click at [330, 224] on input "text" at bounding box center [394, 211] width 272 height 28
paste input "SE6SA2211324"
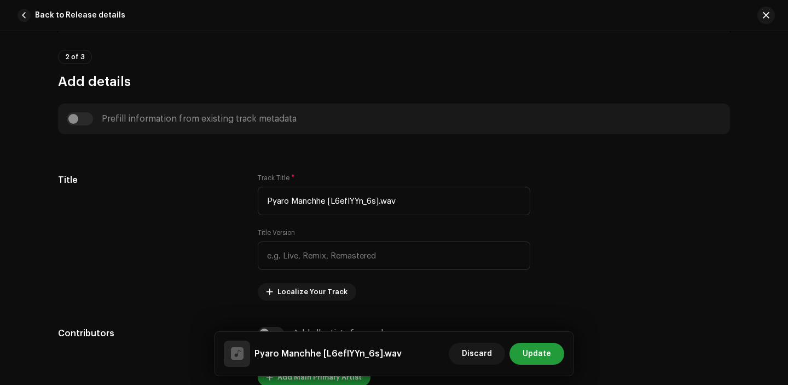
scroll to position [472, 0]
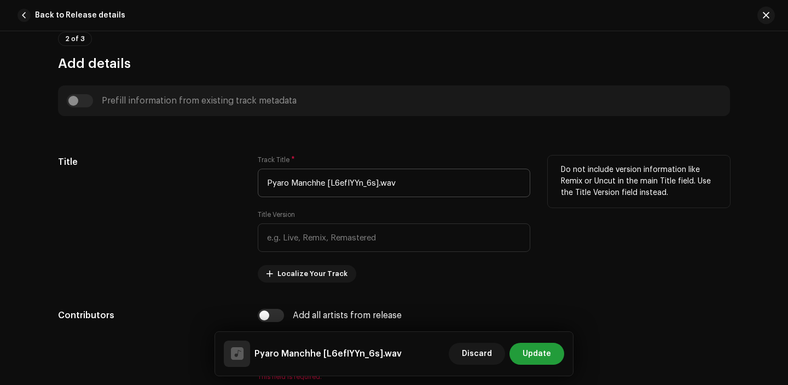
type input "SE6SA2211324"
drag, startPoint x: 324, startPoint y: 183, endPoint x: 489, endPoint y: 183, distance: 164.7
click at [487, 183] on input "Pyaro Manchhe [L6efIYYn_6s].wav" at bounding box center [394, 182] width 272 height 28
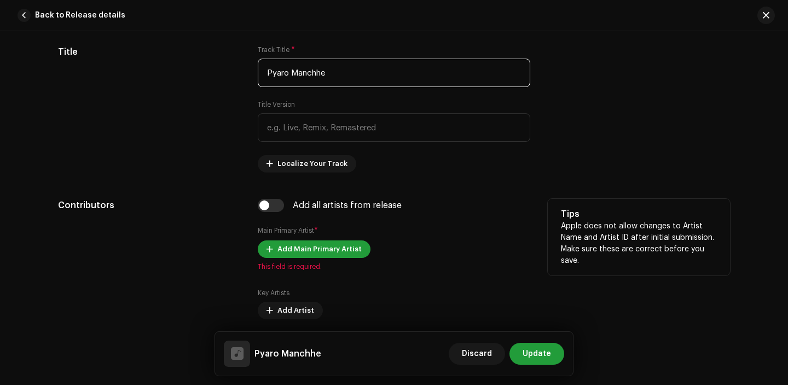
scroll to position [620, 0]
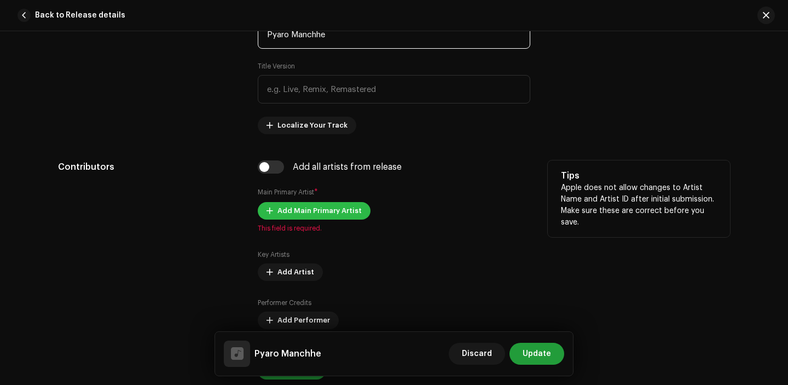
type input "Pyaro Manchhe"
click at [304, 211] on span "Add Main Primary Artist" at bounding box center [319, 211] width 84 height 22
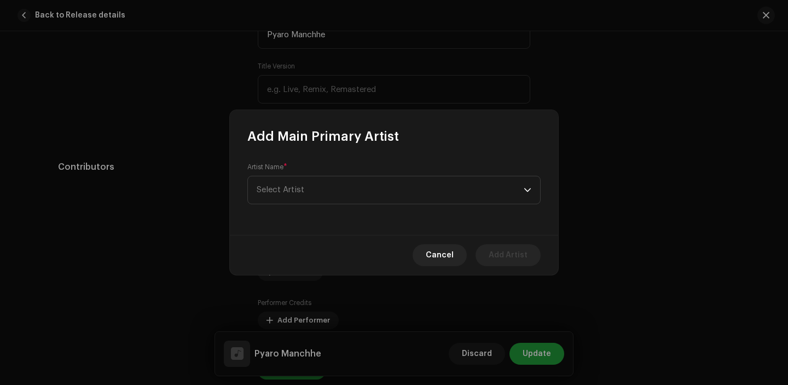
click at [306, 165] on div "Artist Name * Select Artist" at bounding box center [393, 183] width 293 height 42
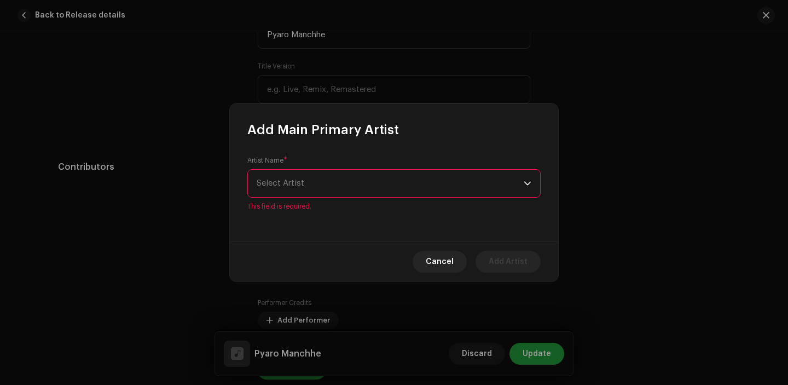
click at [306, 192] on span "Select Artist" at bounding box center [390, 183] width 267 height 27
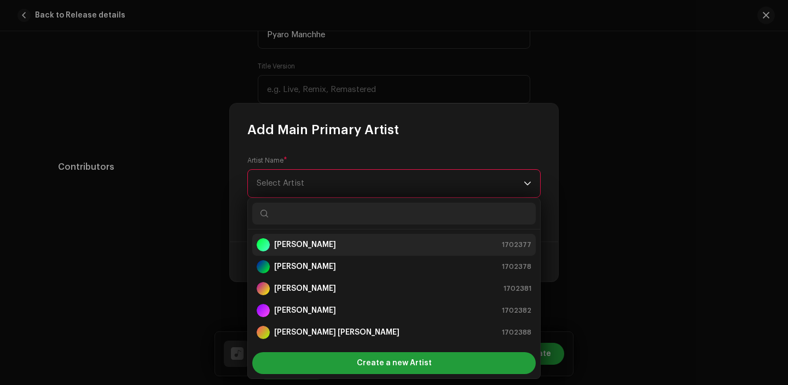
click at [309, 235] on li "[PERSON_NAME] 1702377" at bounding box center [393, 245] width 283 height 22
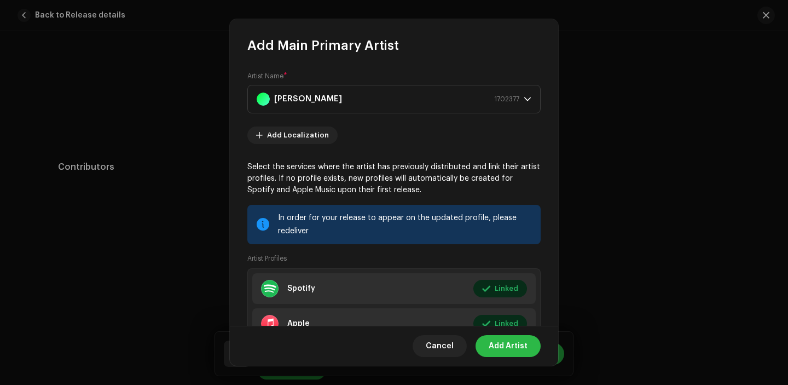
click at [499, 340] on span "Add Artist" at bounding box center [508, 346] width 39 height 22
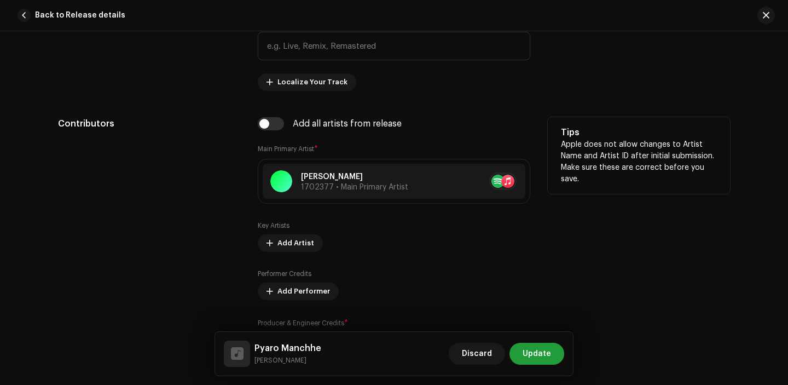
scroll to position [745, 0]
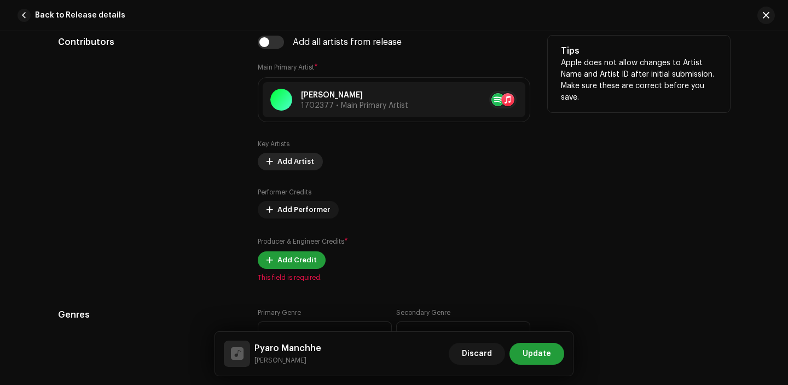
click at [271, 168] on button "Add Artist" at bounding box center [290, 162] width 65 height 18
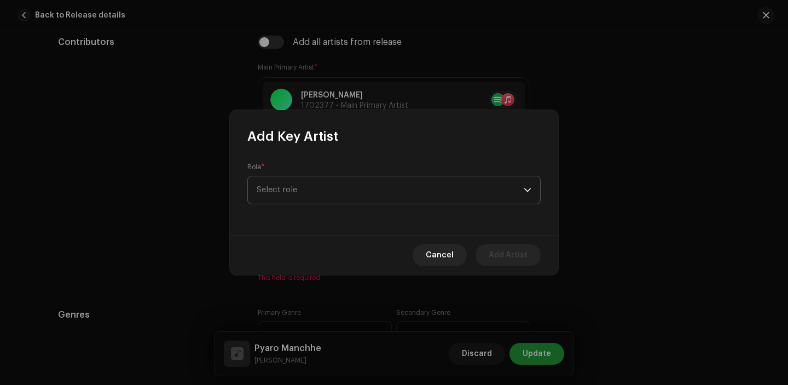
click at [322, 197] on span "Select role" at bounding box center [390, 189] width 267 height 27
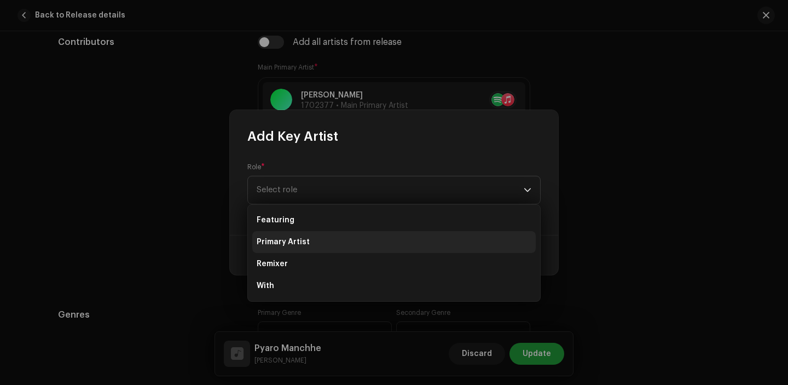
click at [315, 244] on li "Primary Artist" at bounding box center [393, 242] width 283 height 22
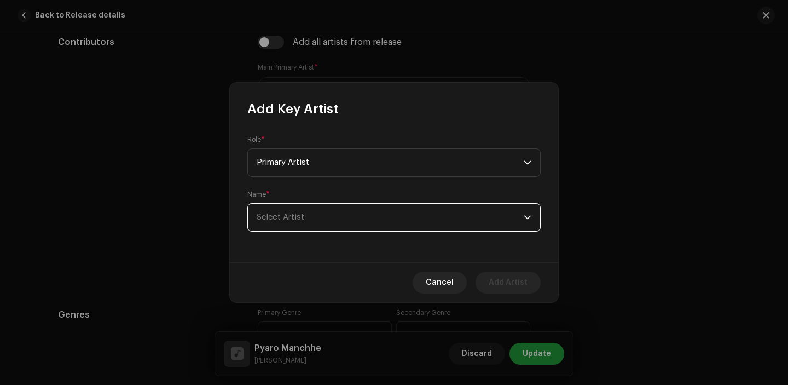
click at [301, 229] on span "Select Artist" at bounding box center [390, 217] width 267 height 27
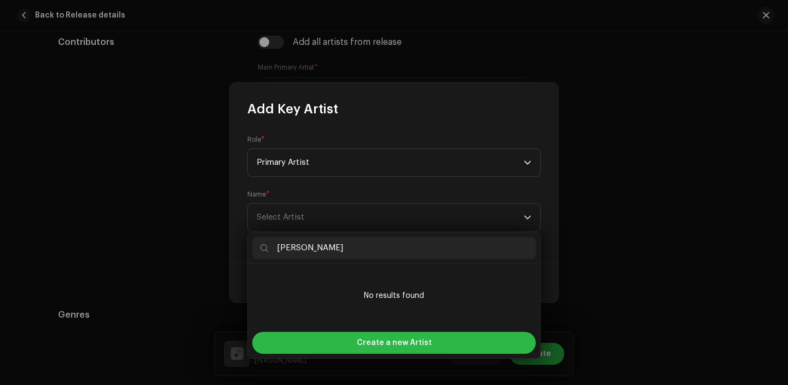
type input "Shanti Shree Pariyar"
click at [338, 345] on div "Create a new Artist" at bounding box center [393, 343] width 283 height 22
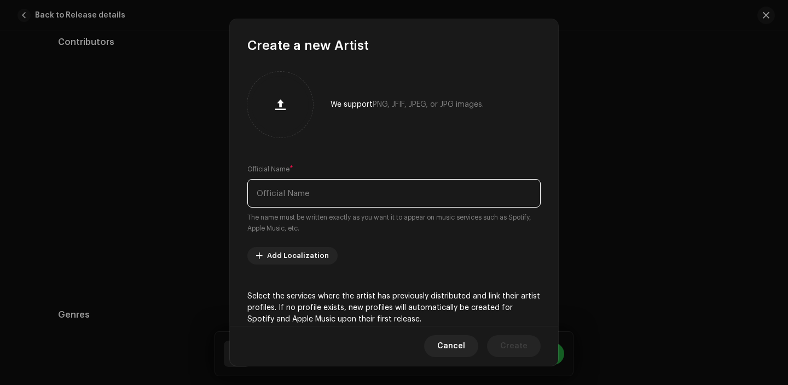
click at [293, 189] on input "text" at bounding box center [393, 193] width 293 height 28
paste input "Shanti Shree Pariyar"
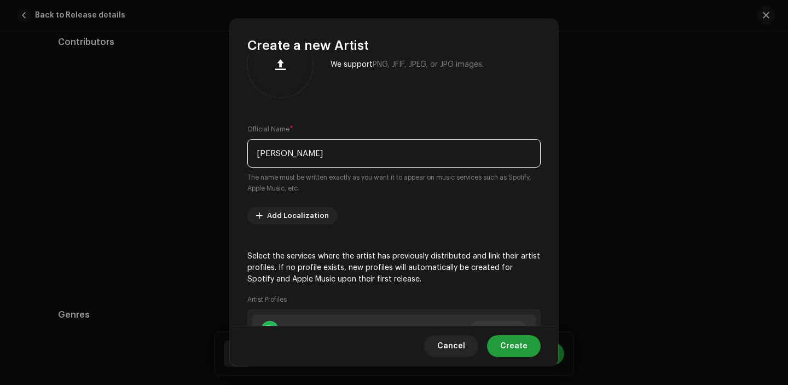
scroll to position [87, 0]
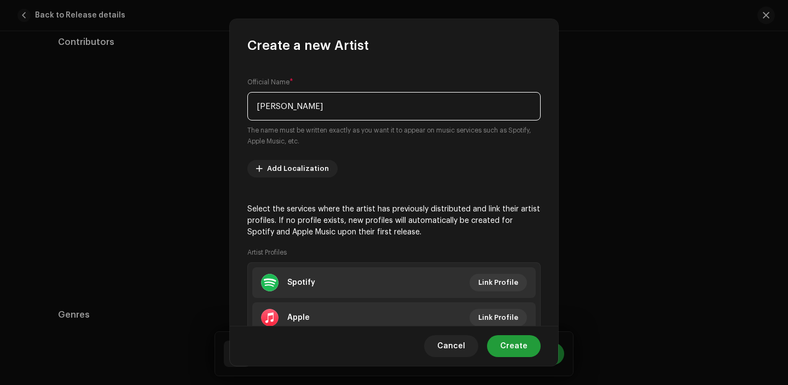
type input "Shanti Shree Pariyar"
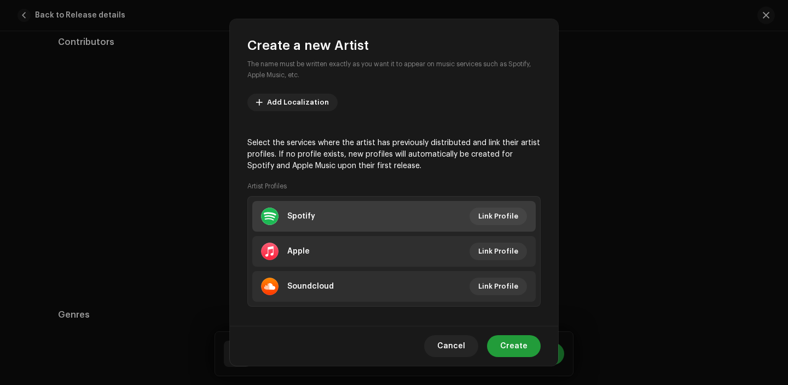
scroll to position [160, 0]
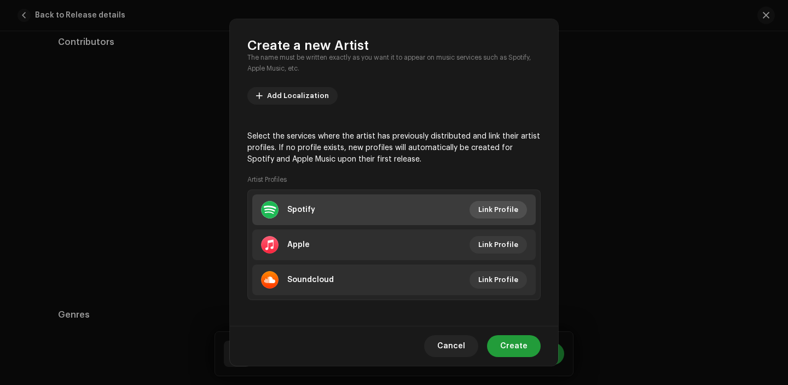
click at [505, 208] on span "Link Profile" at bounding box center [498, 210] width 40 height 22
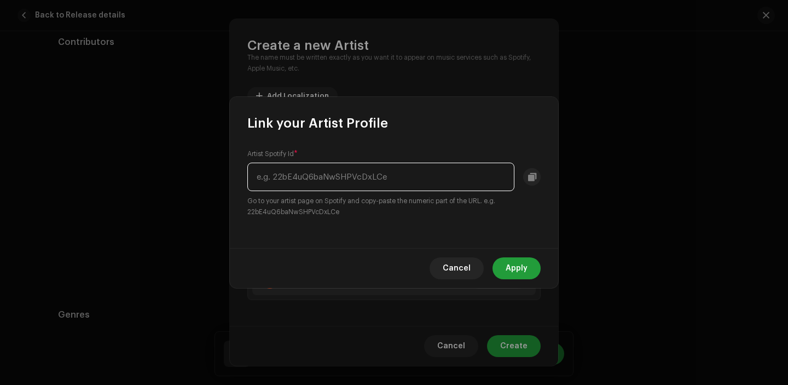
paste input "3A8vvK1BM605LNNt27r8ZG"
type input "3A8vvK1BM605LNNt27r8ZG"
click at [525, 269] on span "Apply" at bounding box center [516, 268] width 22 height 22
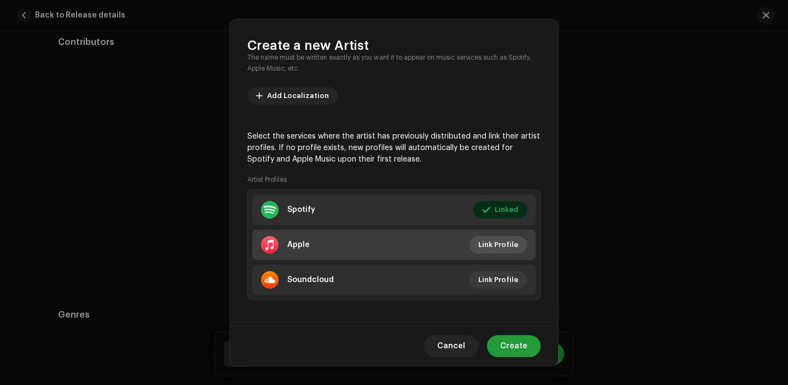
click at [485, 247] on span "Link Profile" at bounding box center [498, 245] width 40 height 22
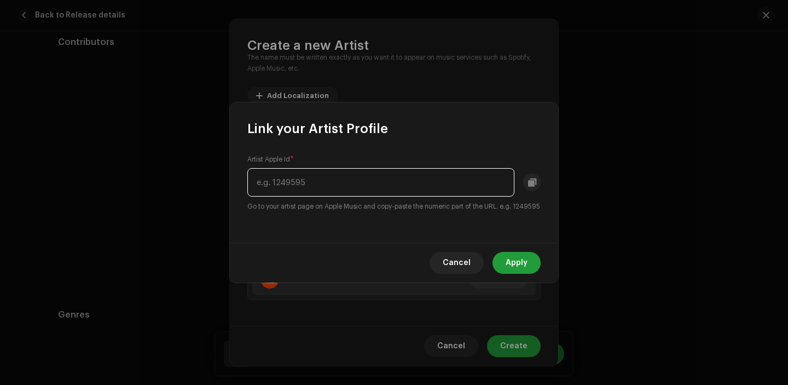
paste input "1335483588"
type input "1335483588"
click at [525, 260] on span "Apply" at bounding box center [516, 263] width 22 height 22
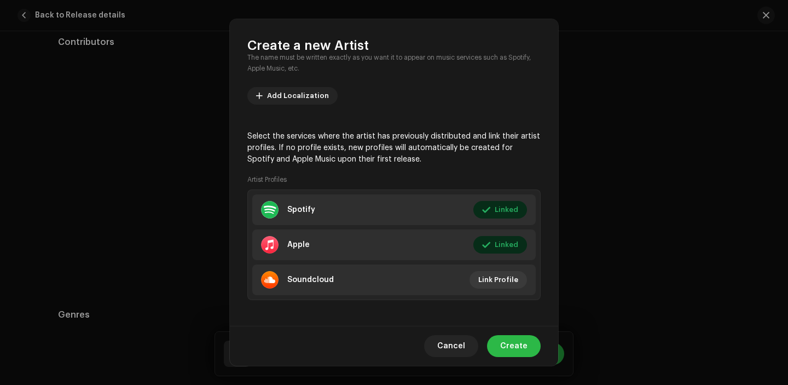
click at [510, 347] on span "Create" at bounding box center [513, 346] width 27 height 22
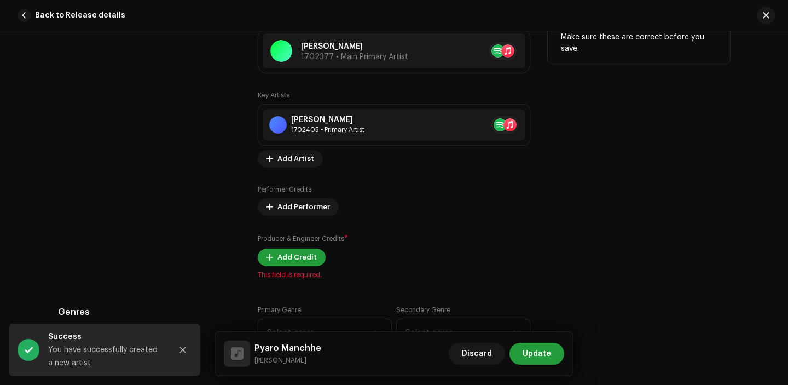
scroll to position [799, 0]
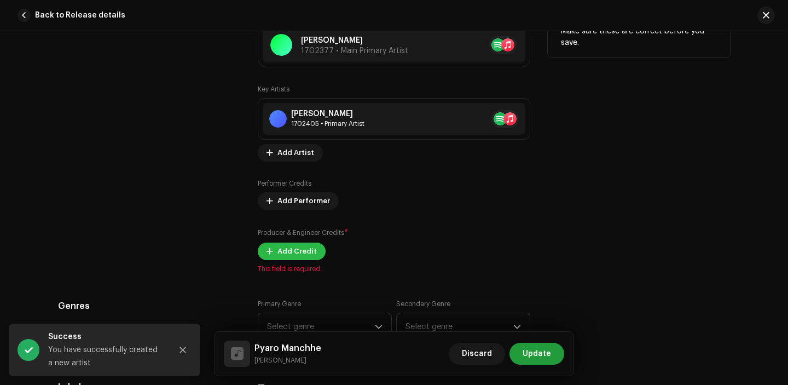
click at [289, 246] on span "Add Credit" at bounding box center [296, 251] width 39 height 22
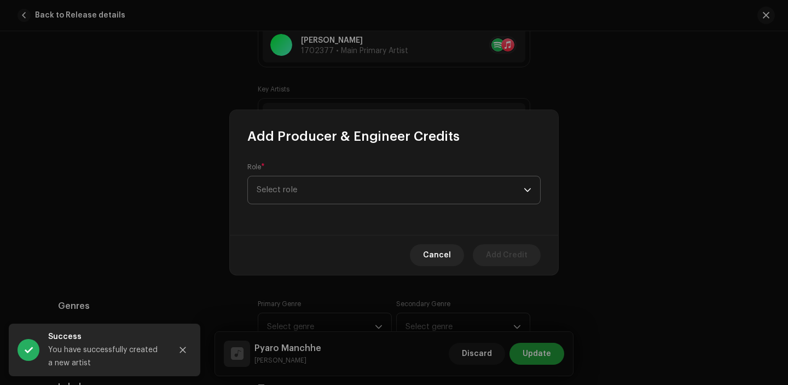
click at [297, 188] on span "Select role" at bounding box center [390, 189] width 267 height 27
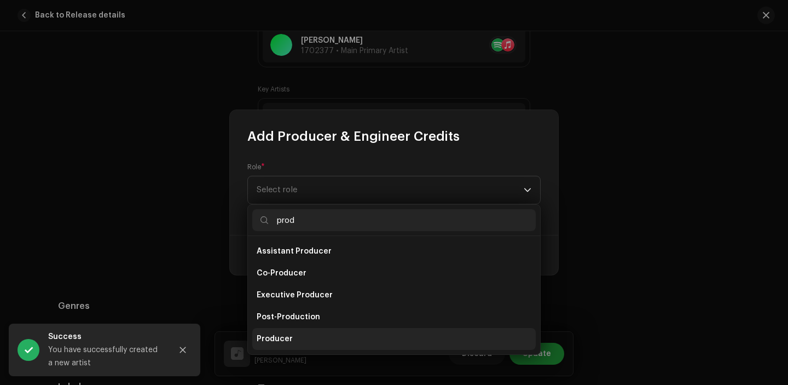
type input "prod"
click at [297, 330] on li "Producer" at bounding box center [393, 339] width 283 height 22
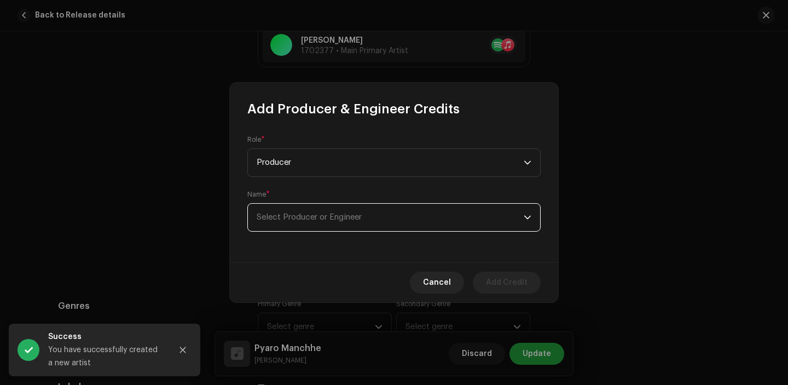
click at [304, 212] on span "Select Producer or Engineer" at bounding box center [390, 217] width 267 height 27
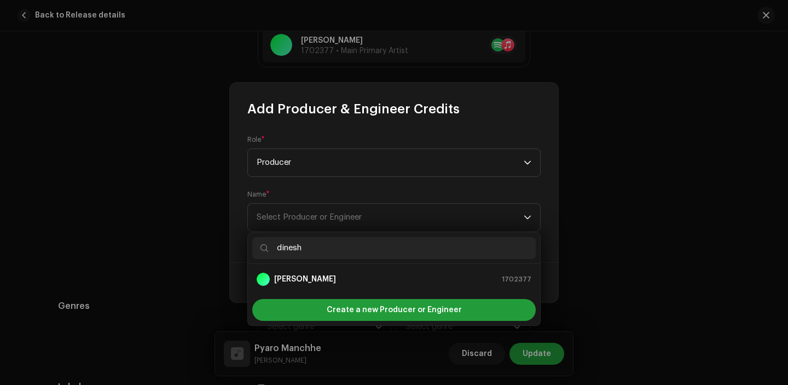
type input "dinesh"
click at [292, 265] on ul "[PERSON_NAME] 1702377" at bounding box center [394, 279] width 292 height 31
click at [293, 271] on li "[PERSON_NAME] 1702377" at bounding box center [393, 279] width 283 height 22
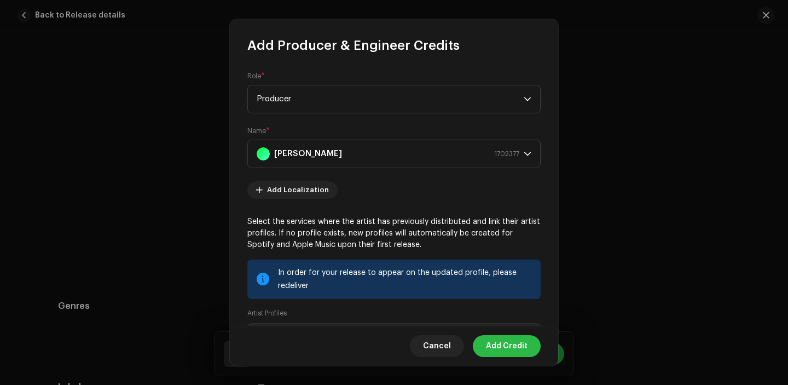
click at [509, 352] on span "Add Credit" at bounding box center [507, 346] width 42 height 22
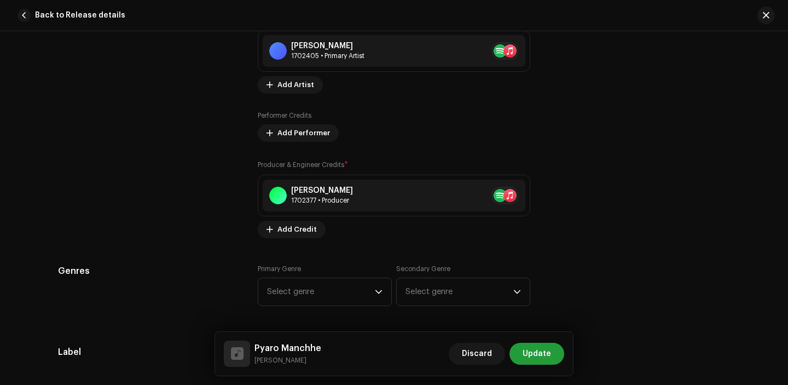
scroll to position [926, 0]
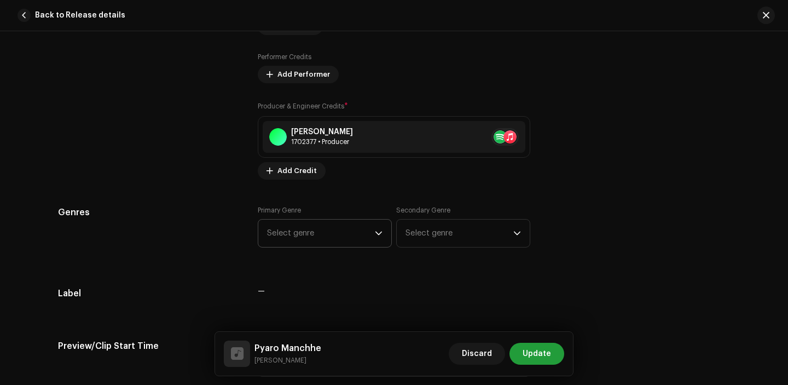
click at [319, 237] on span "Select genre" at bounding box center [321, 232] width 108 height 27
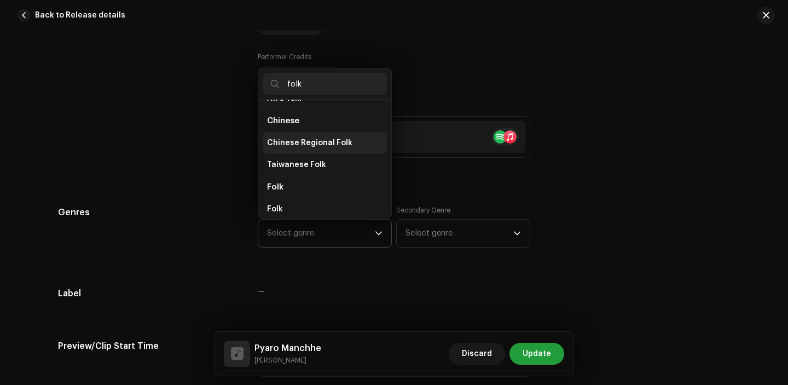
scroll to position [49, 0]
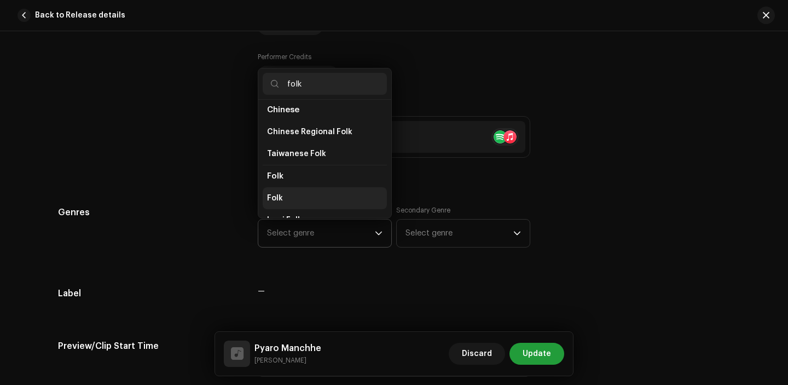
type input "folk"
click at [302, 194] on li "Folk" at bounding box center [325, 198] width 124 height 22
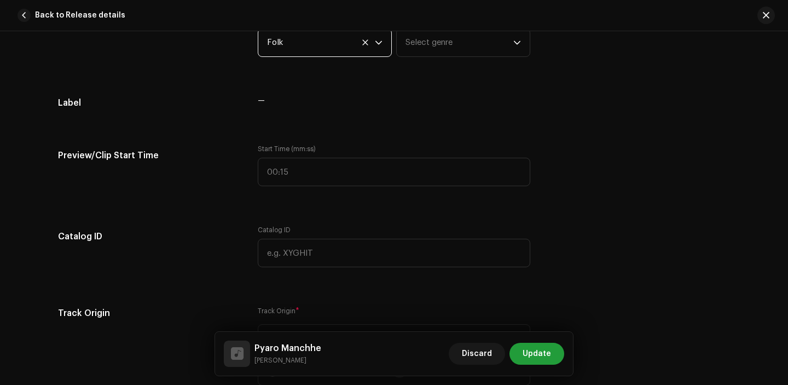
scroll to position [1228, 0]
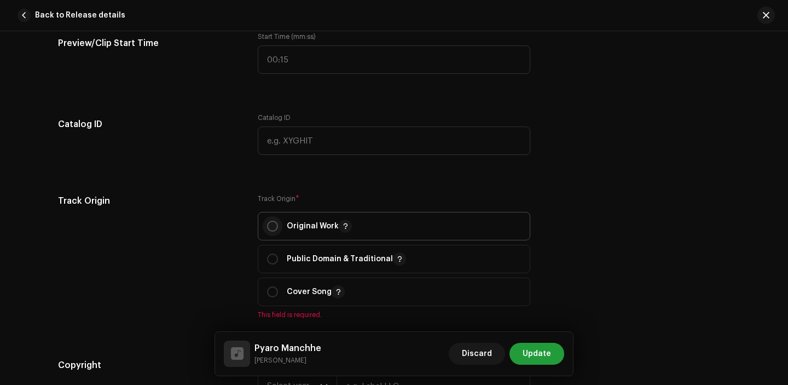
click at [272, 231] on p-radiobutton at bounding box center [272, 225] width 11 height 11
radio input "true"
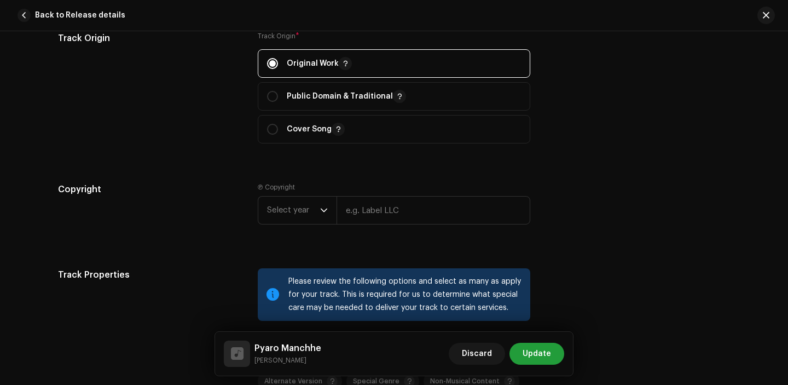
scroll to position [1437, 0]
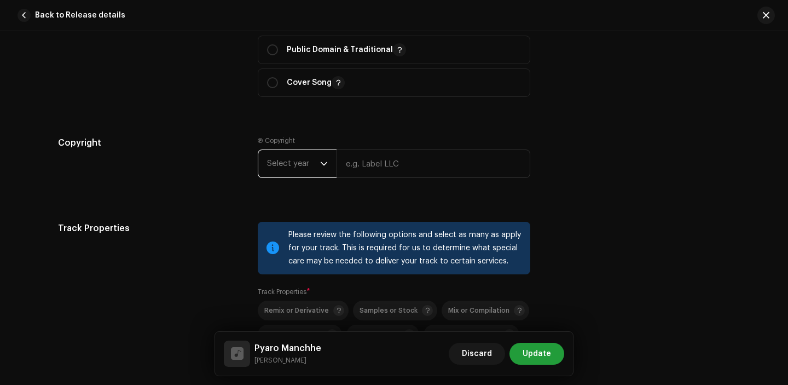
click at [292, 174] on span "Select year" at bounding box center [293, 163] width 53 height 27
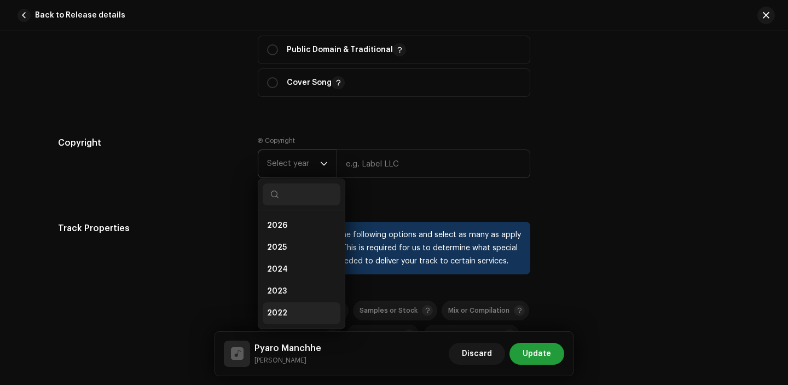
click at [297, 317] on li "2022" at bounding box center [302, 313] width 78 height 22
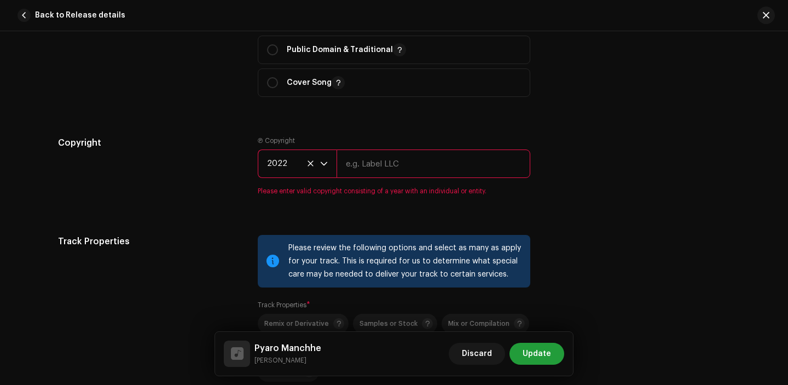
click at [374, 154] on input "text" at bounding box center [433, 163] width 194 height 28
type input "[PERSON_NAME]"
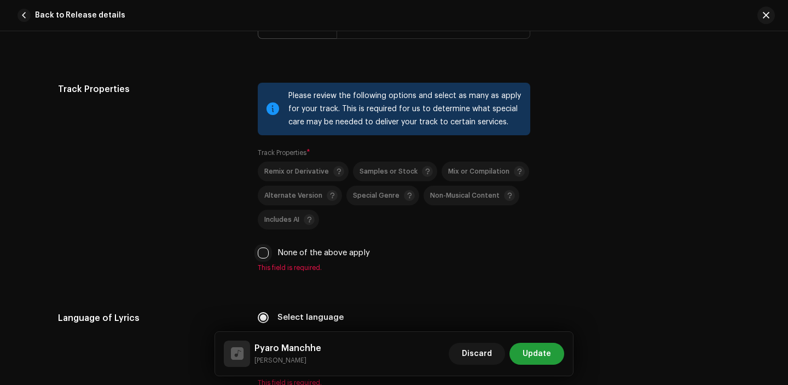
click at [260, 258] on input "None of the above apply" at bounding box center [263, 252] width 11 height 11
checkbox input "true"
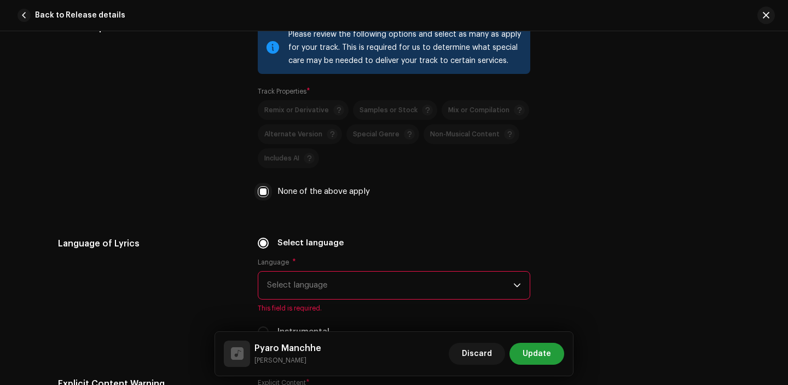
scroll to position [1745, 0]
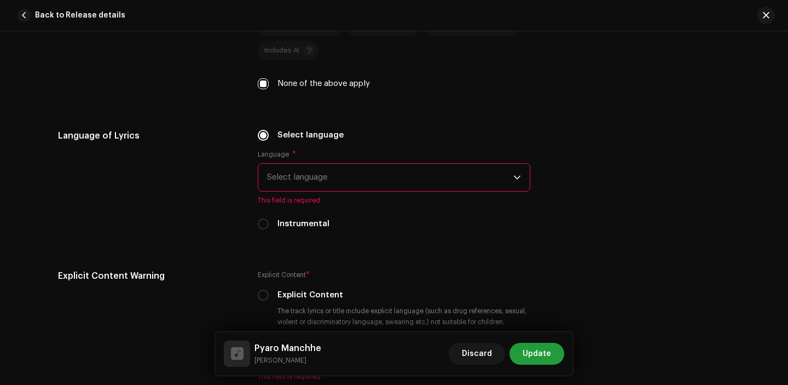
click at [292, 184] on span "Select language" at bounding box center [390, 177] width 246 height 27
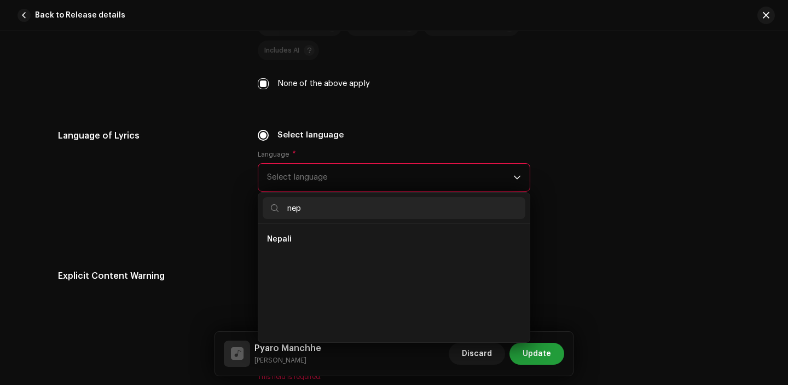
scroll to position [0, 0]
type input "nep"
click at [292, 233] on li "Nepali" at bounding box center [394, 239] width 263 height 22
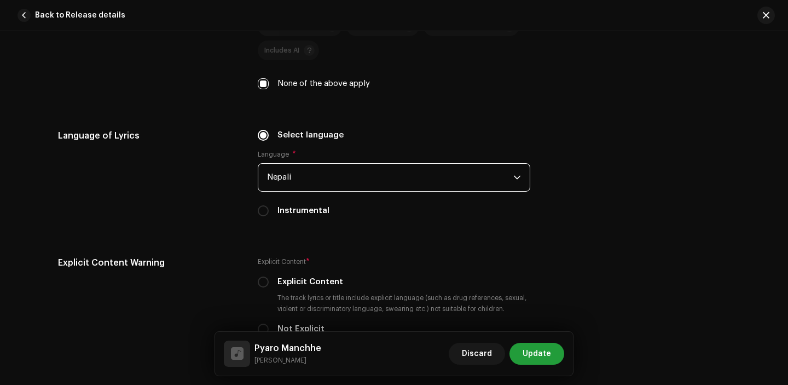
scroll to position [1851, 0]
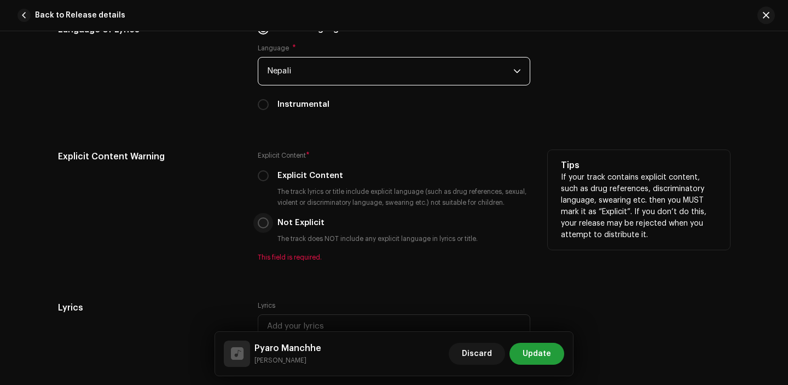
click at [262, 225] on input "Not Explicit" at bounding box center [263, 222] width 11 height 11
radio input "true"
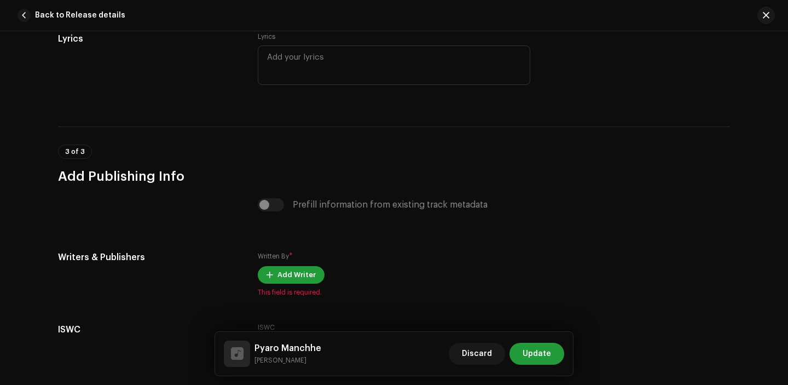
scroll to position [2176, 0]
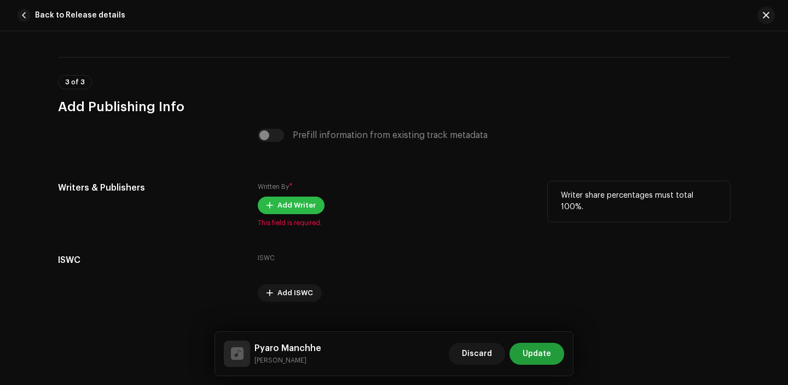
click at [266, 210] on span at bounding box center [269, 205] width 7 height 9
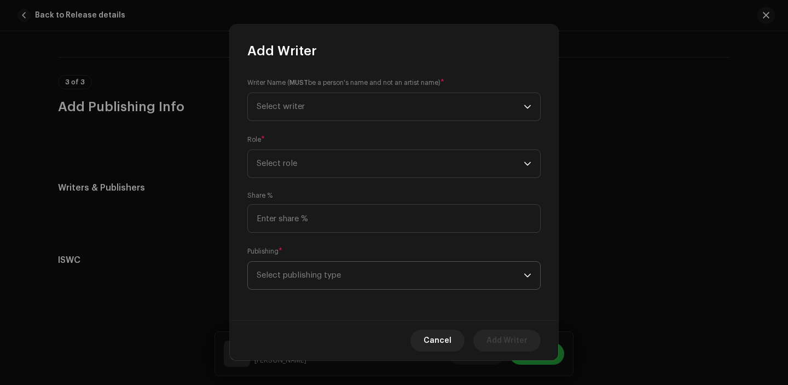
click at [347, 277] on span "Select publishing type" at bounding box center [390, 274] width 267 height 27
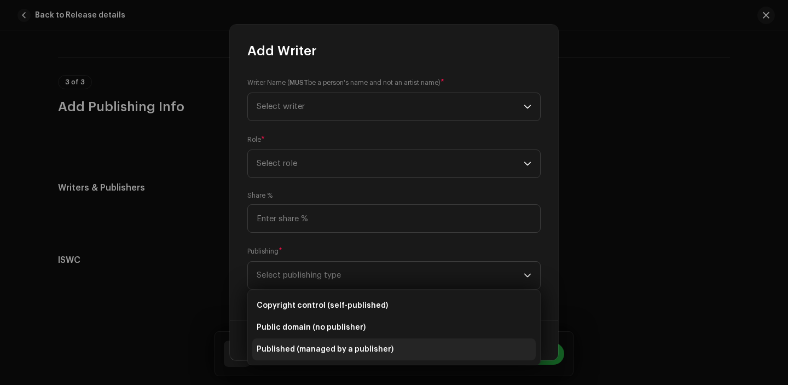
click at [333, 350] on span "Published (managed by a publisher)" at bounding box center [325, 349] width 137 height 11
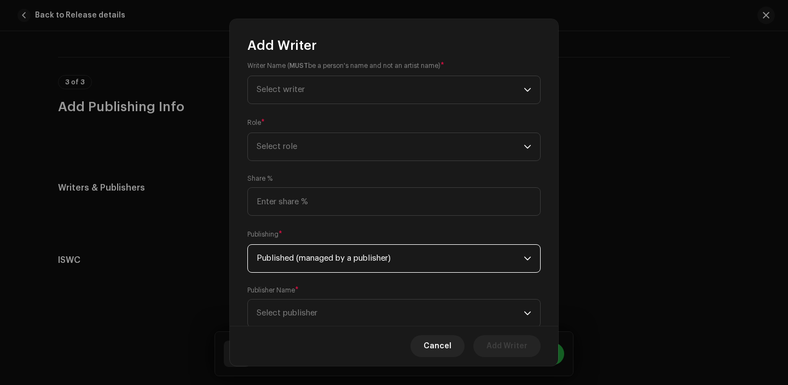
scroll to position [31, 0]
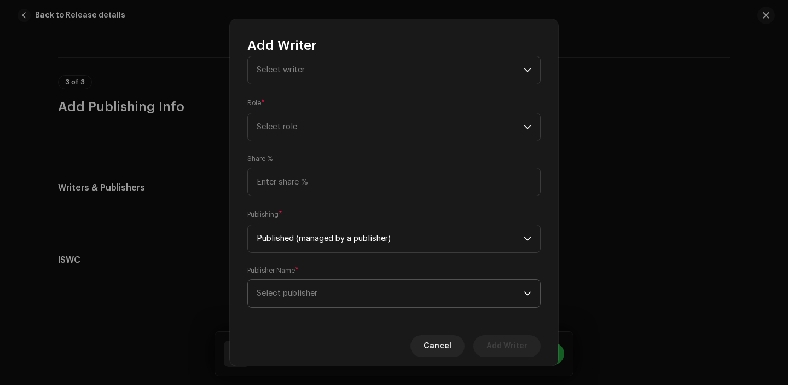
click at [345, 289] on span "Select publisher" at bounding box center [390, 293] width 267 height 27
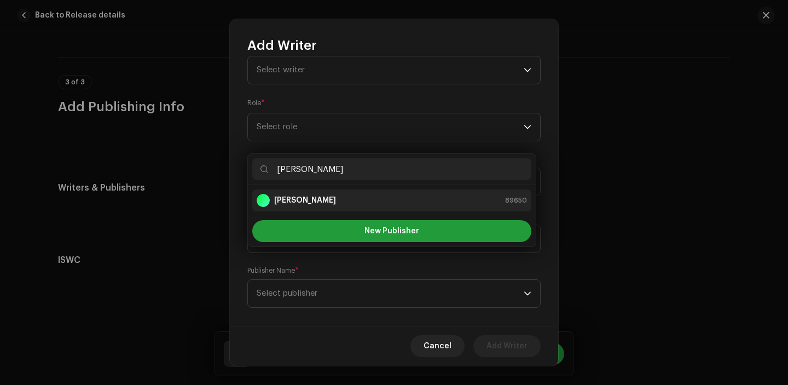
type input "[PERSON_NAME]"
click at [352, 190] on li "[PERSON_NAME] 89650" at bounding box center [391, 200] width 279 height 22
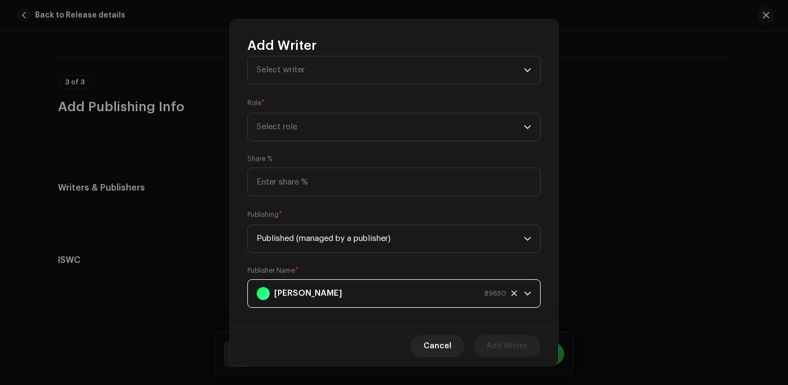
scroll to position [0, 0]
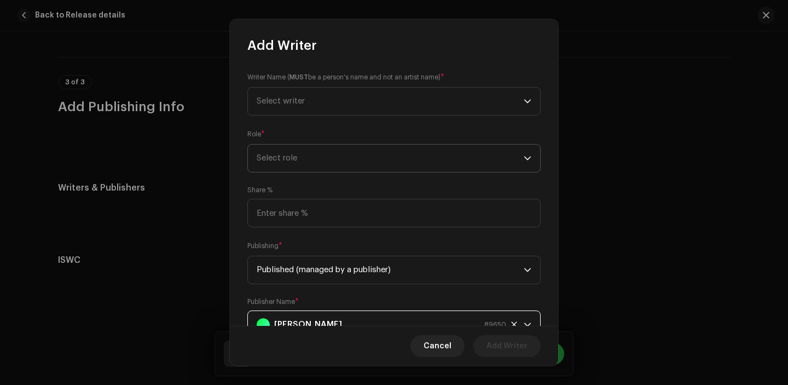
click at [318, 147] on span "Select role" at bounding box center [390, 157] width 267 height 27
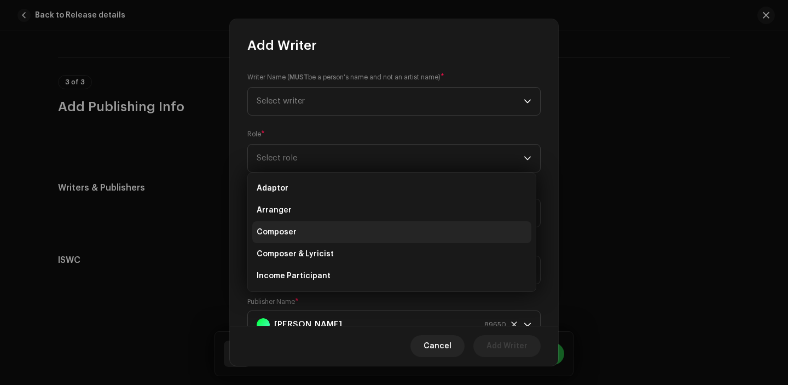
click at [306, 234] on li "Composer" at bounding box center [391, 232] width 279 height 22
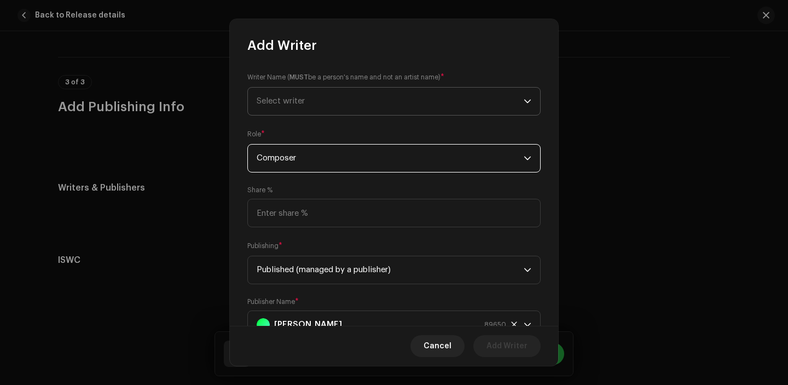
click at [300, 104] on span "Select writer" at bounding box center [281, 101] width 48 height 8
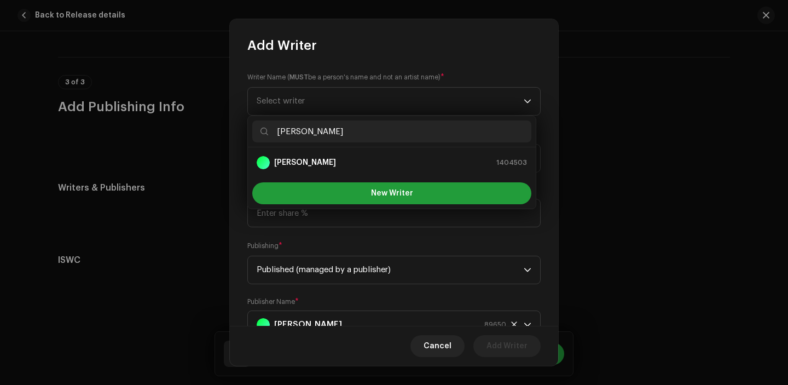
type input "[PERSON_NAME]"
click at [335, 165] on div "[PERSON_NAME] 1404503" at bounding box center [392, 162] width 270 height 13
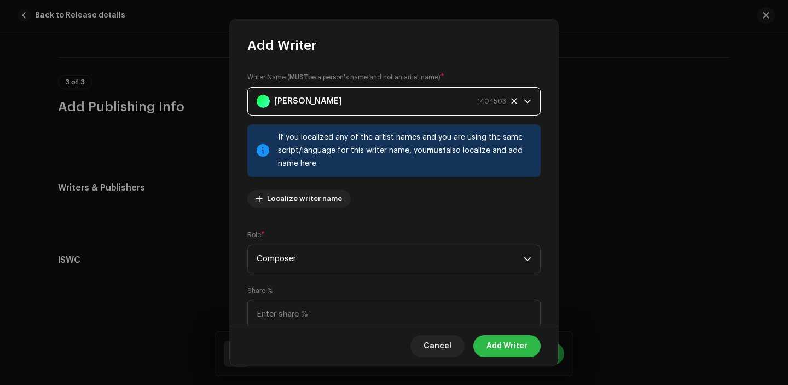
click at [516, 346] on span "Add Writer" at bounding box center [506, 346] width 41 height 22
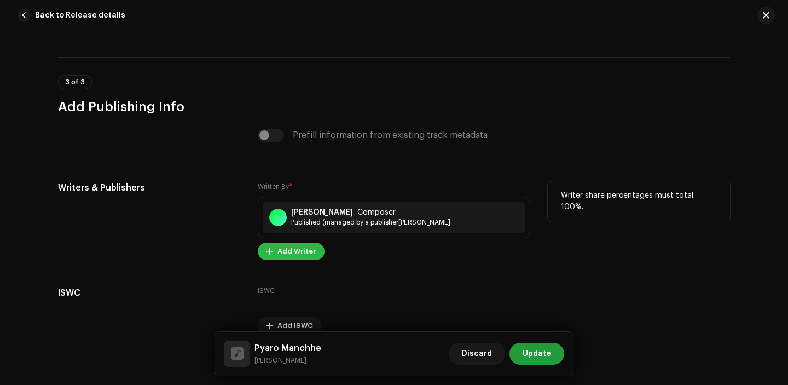
click at [293, 258] on span "Add Writer" at bounding box center [296, 251] width 38 height 22
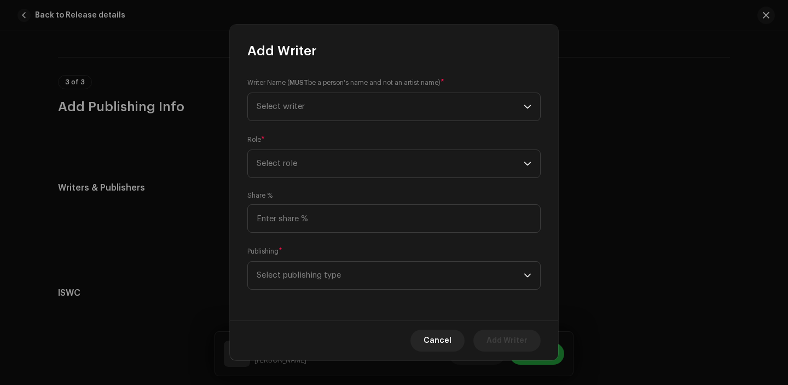
click at [316, 83] on small "Writer Name ( MUST be a person's name and not an artist name)" at bounding box center [343, 82] width 193 height 11
click at [316, 102] on span "Select writer" at bounding box center [390, 106] width 267 height 27
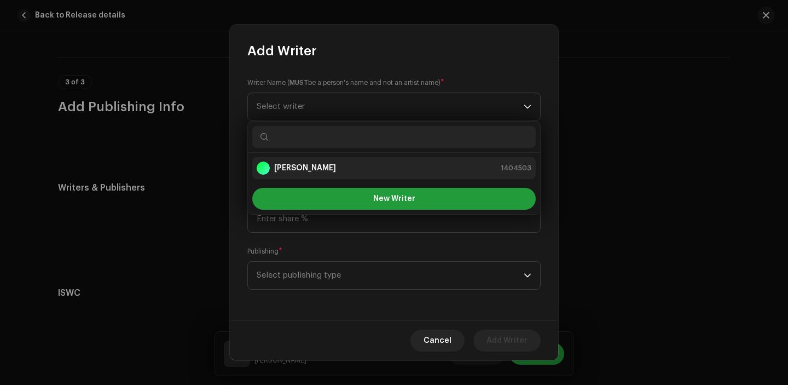
click at [313, 166] on strong "[PERSON_NAME]" at bounding box center [305, 167] width 62 height 11
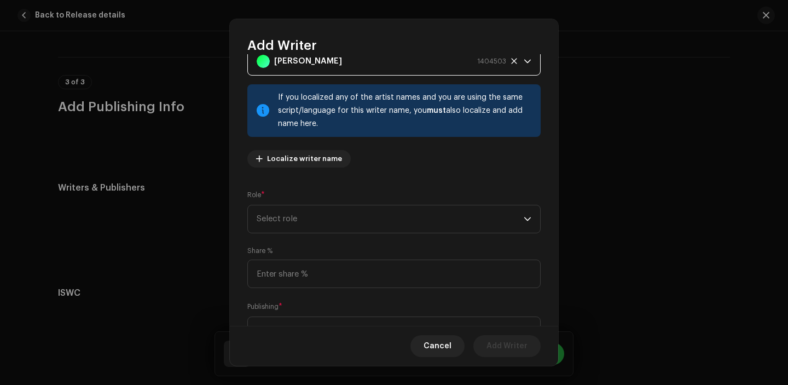
scroll to position [90, 0]
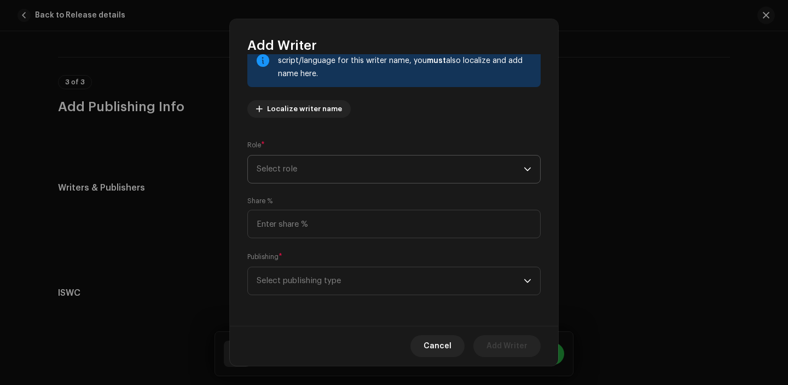
click at [316, 171] on span "Select role" at bounding box center [390, 168] width 267 height 27
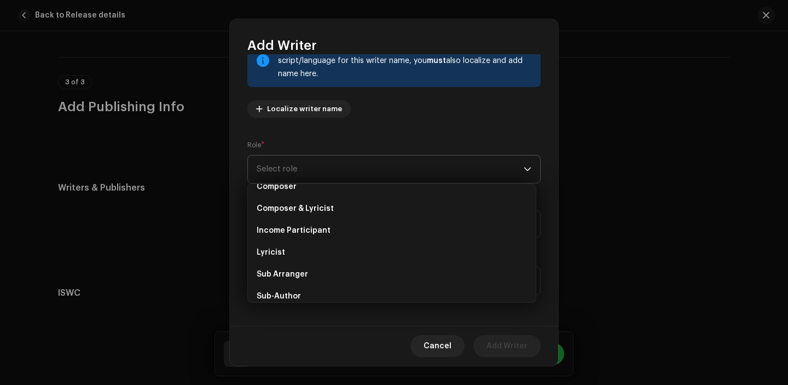
click at [319, 253] on li "Lyricist" at bounding box center [391, 252] width 279 height 22
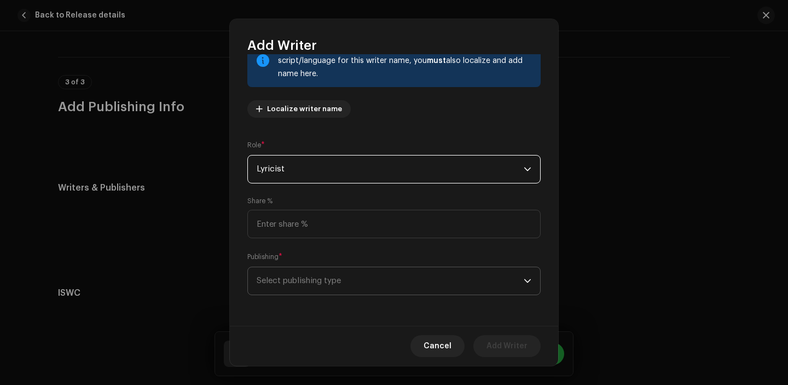
click at [309, 289] on span "Select publishing type" at bounding box center [390, 280] width 267 height 27
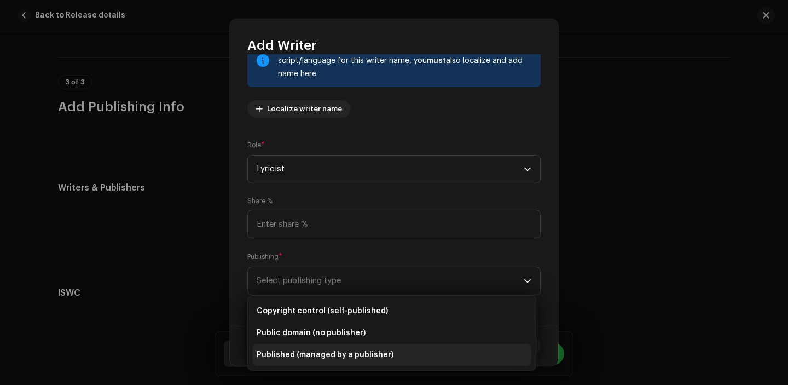
click at [332, 350] on span "Published (managed by a publisher)" at bounding box center [325, 354] width 137 height 11
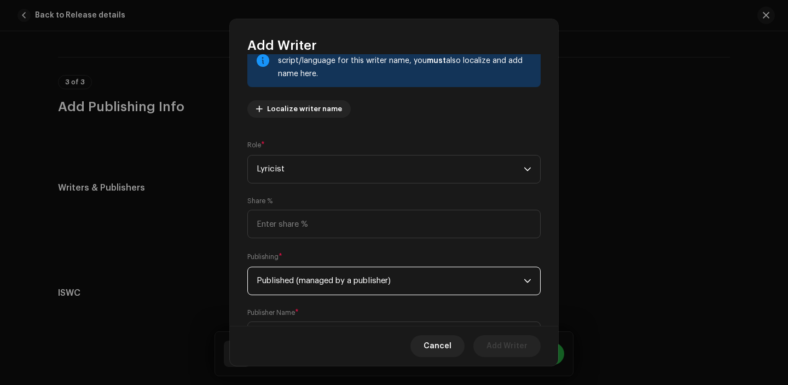
scroll to position [145, 0]
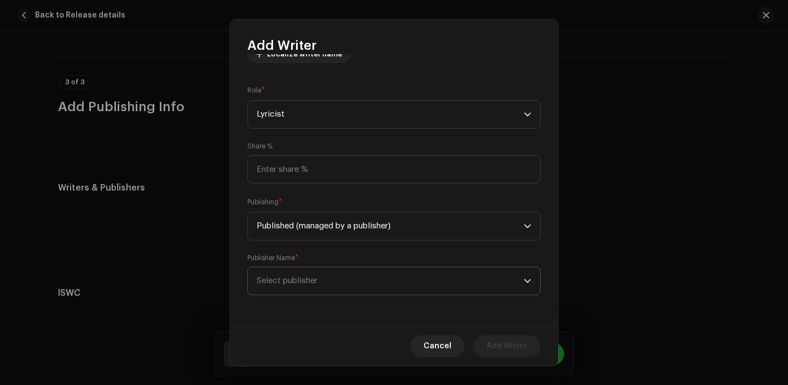
click at [325, 268] on span "Select publisher" at bounding box center [390, 280] width 267 height 27
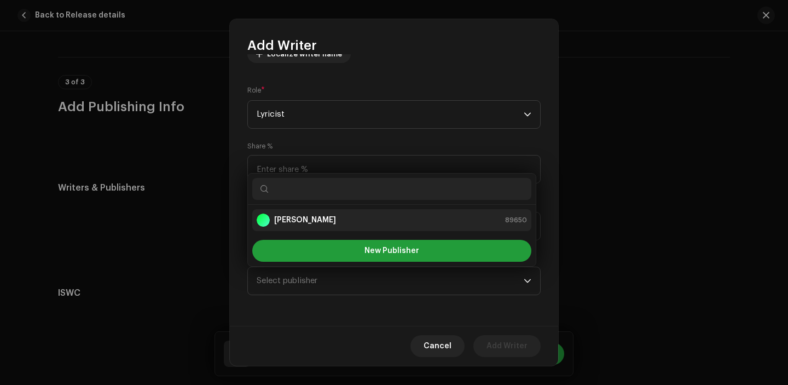
click at [309, 222] on strong "[PERSON_NAME]" at bounding box center [305, 219] width 62 height 11
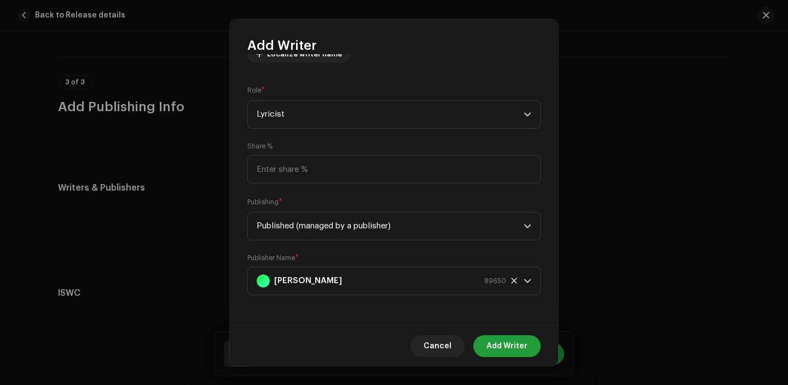
click at [519, 333] on div "Cancel Add Writer" at bounding box center [394, 345] width 328 height 40
click at [519, 342] on span "Add Writer" at bounding box center [506, 346] width 41 height 22
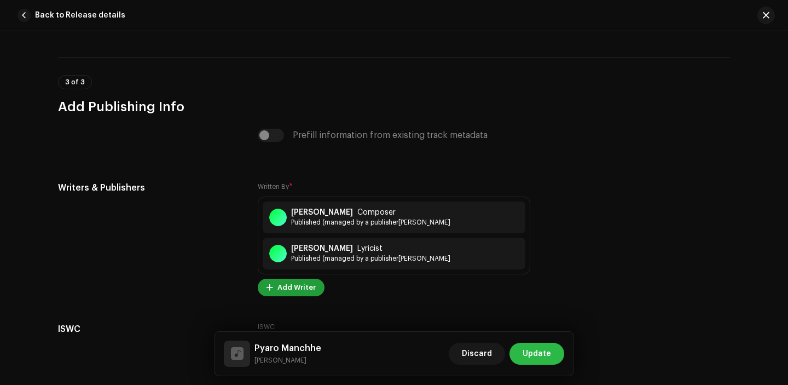
click at [555, 347] on button "Update" at bounding box center [536, 353] width 55 height 22
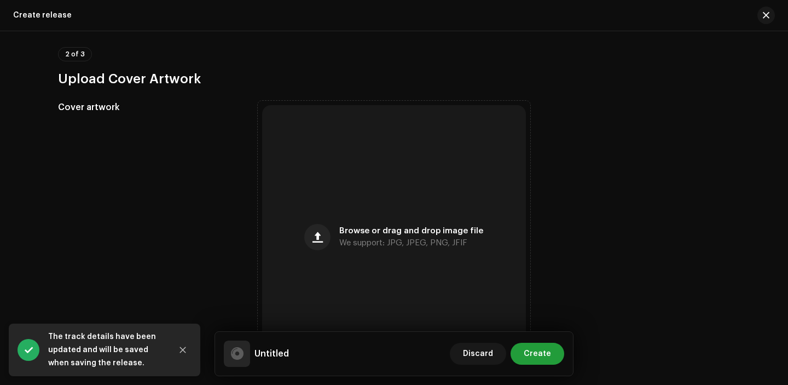
scroll to position [392, 0]
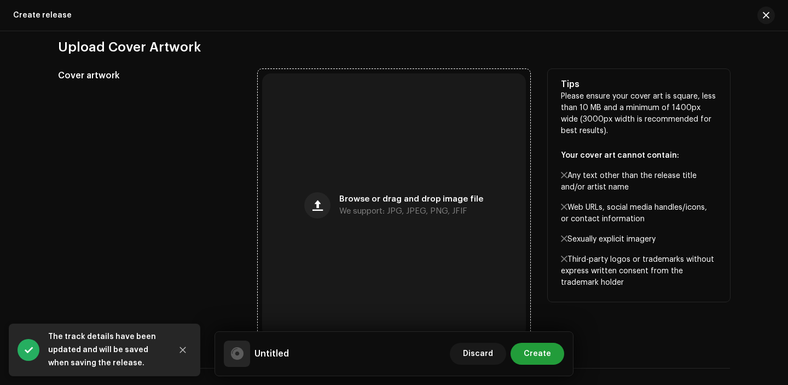
click at [351, 215] on span "We support: JPG, JPEG, PNG, JFIF" at bounding box center [403, 211] width 128 height 8
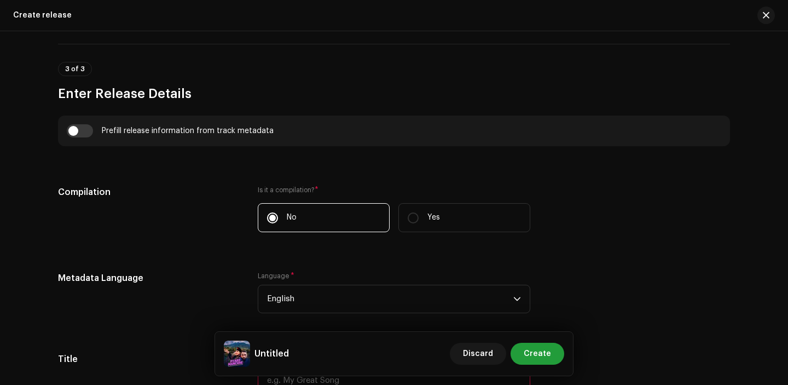
scroll to position [718, 0]
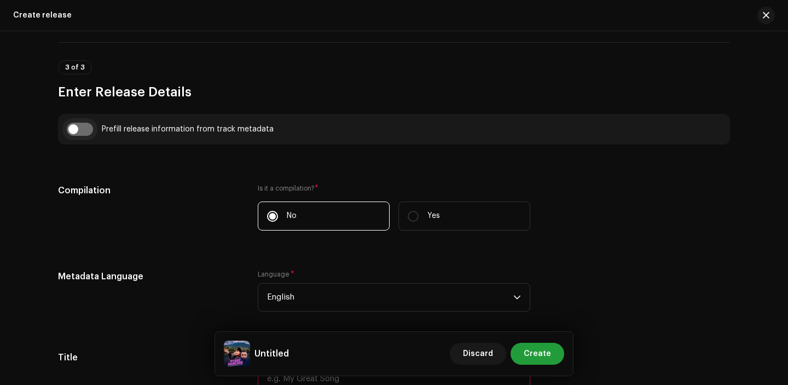
click at [68, 128] on input "checkbox" at bounding box center [80, 129] width 26 height 13
checkbox input "true"
type input "Pyaro Manchhe"
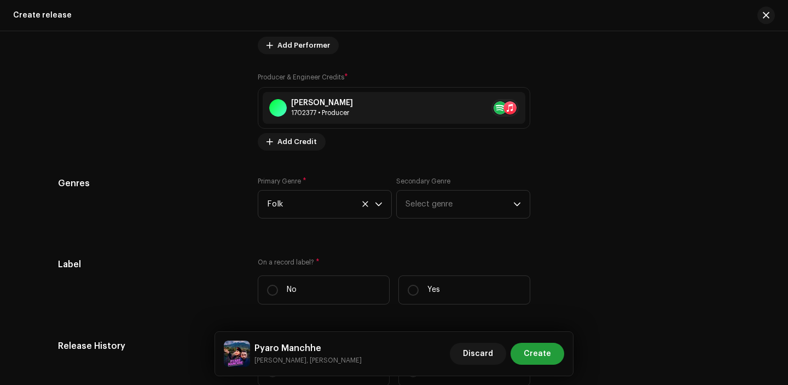
scroll to position [1479, 0]
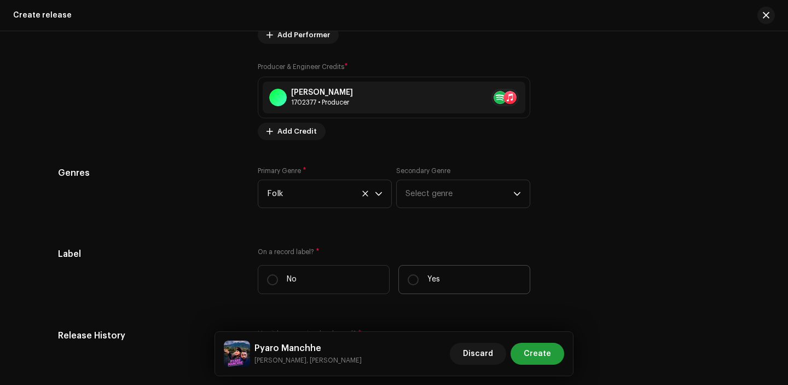
click at [415, 289] on label "Yes" at bounding box center [464, 279] width 132 height 29
click at [415, 285] on input "Yes" at bounding box center [413, 279] width 11 height 11
radio input "true"
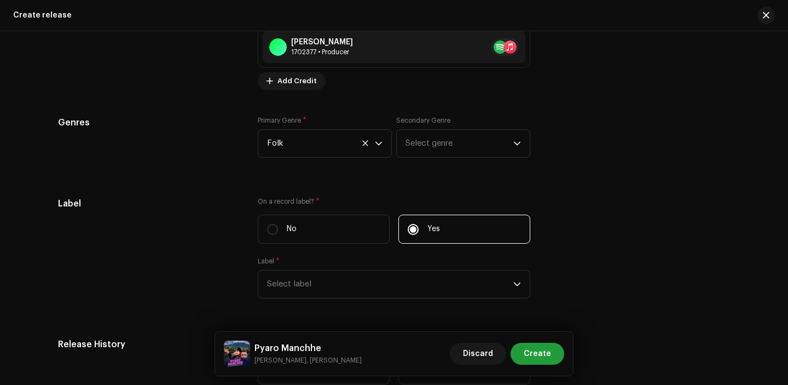
scroll to position [1608, 0]
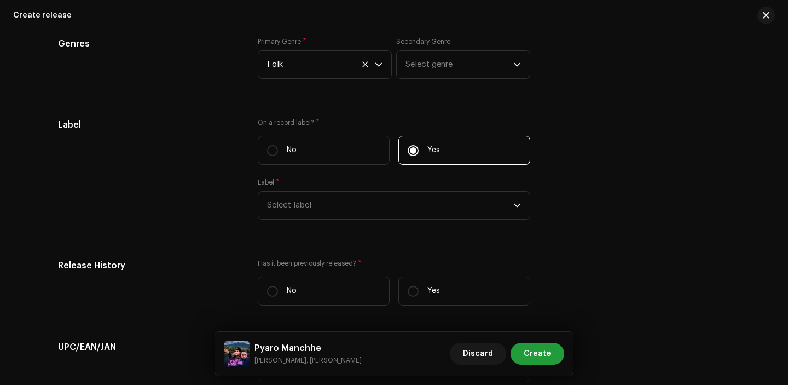
click at [378, 229] on div "On a record label? * No Yes Label * Select label" at bounding box center [394, 175] width 272 height 114
click at [377, 211] on span "Select label" at bounding box center [390, 204] width 246 height 27
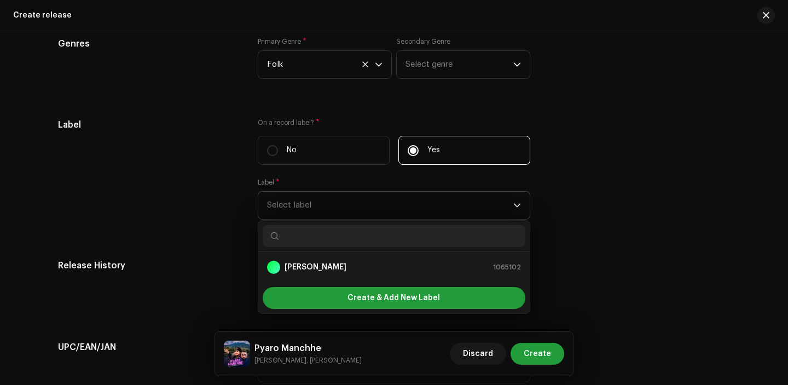
click at [361, 281] on ul "[PERSON_NAME] 1065102" at bounding box center [393, 267] width 271 height 31
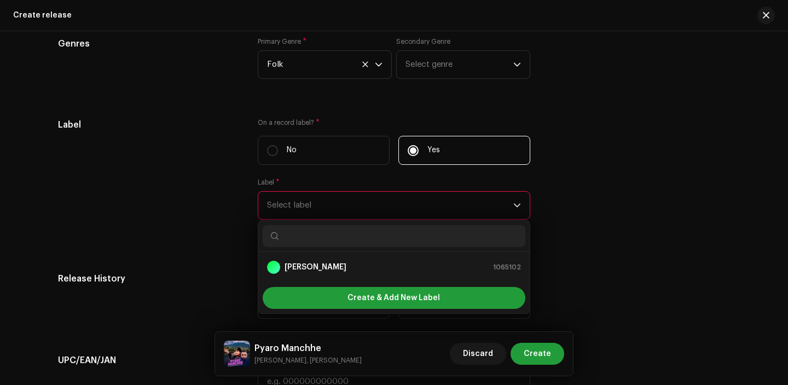
scroll to position [1637, 0]
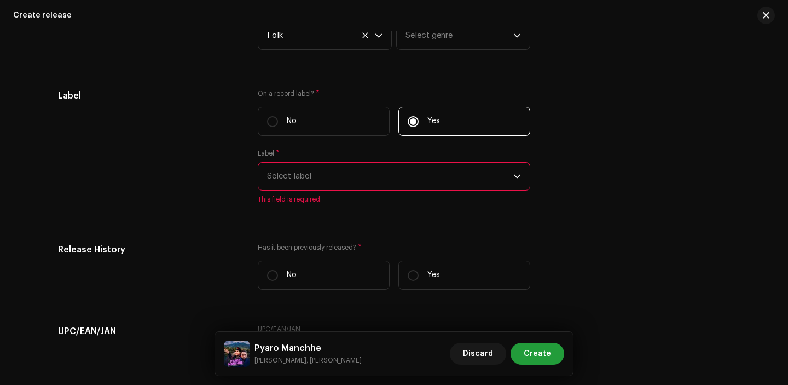
click at [347, 175] on span "Select label" at bounding box center [390, 175] width 246 height 27
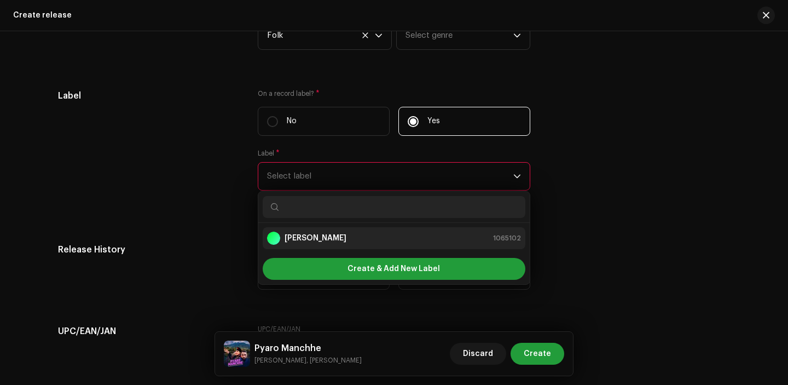
click at [351, 242] on div "[PERSON_NAME] 1065102" at bounding box center [394, 237] width 254 height 13
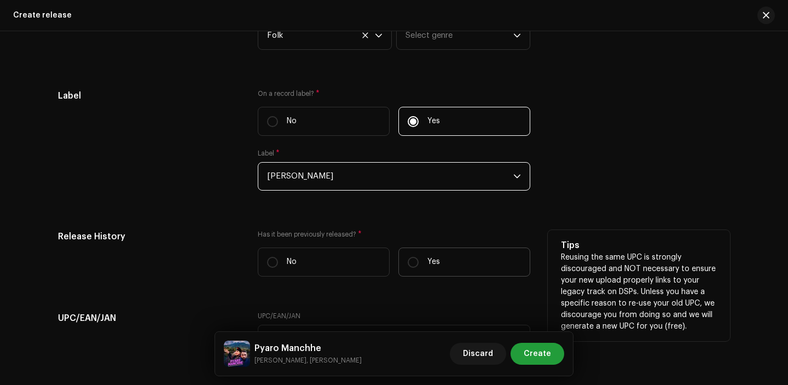
click at [432, 264] on p "Yes" at bounding box center [433, 261] width 13 height 11
click at [418, 264] on input "Yes" at bounding box center [413, 262] width 11 height 11
radio input "true"
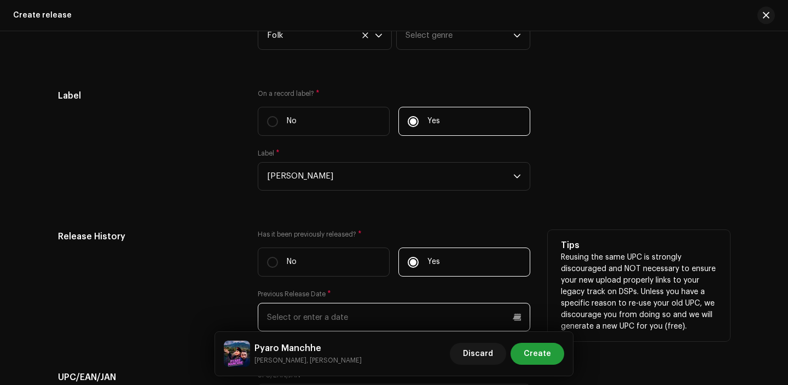
click at [397, 324] on input "text" at bounding box center [394, 317] width 272 height 28
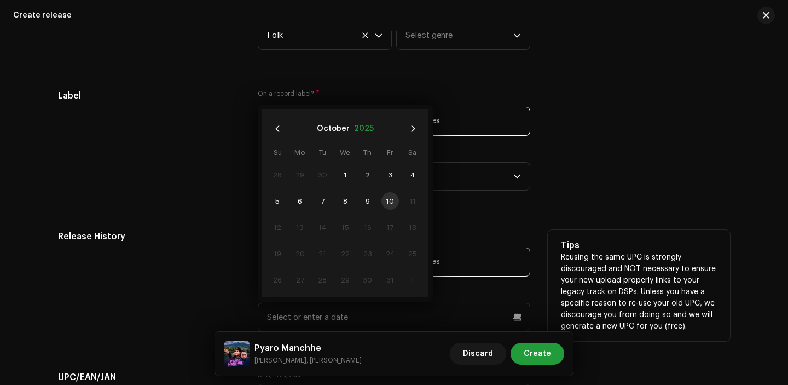
click at [362, 131] on button "2025" at bounding box center [364, 129] width 20 height 18
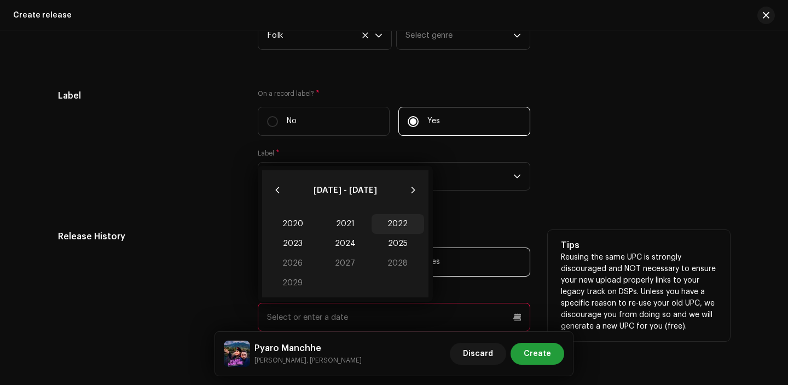
click at [393, 225] on span "2022" at bounding box center [397, 224] width 53 height 20
click at [404, 244] on span "Jun" at bounding box center [400, 240] width 46 height 18
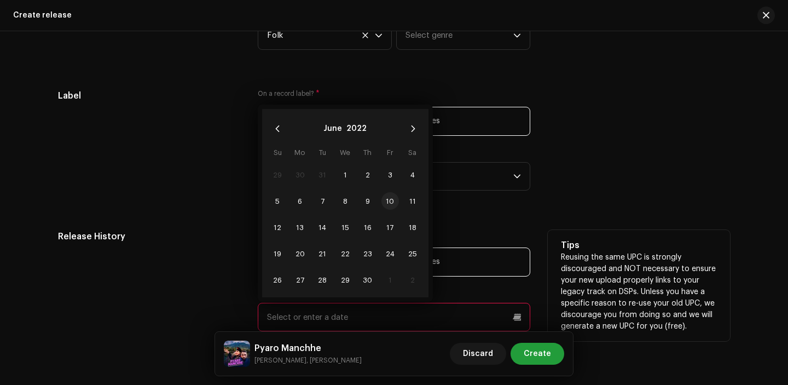
click at [385, 201] on span "10" at bounding box center [390, 201] width 18 height 18
type input "06/10/2022"
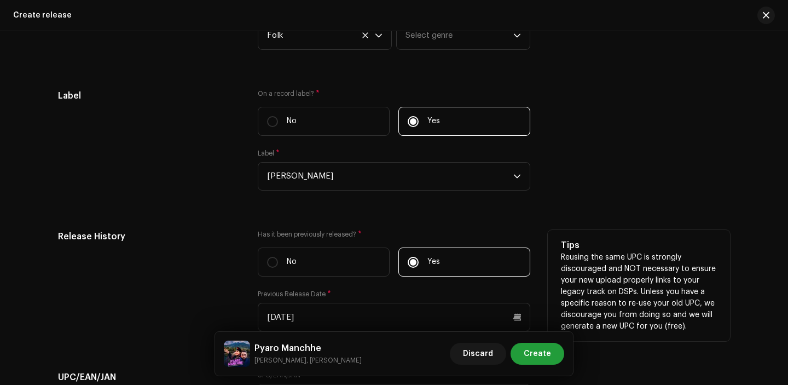
click at [249, 281] on div "Release History Has it been previously released? * No Yes Previous Release Date…" at bounding box center [394, 287] width 672 height 114
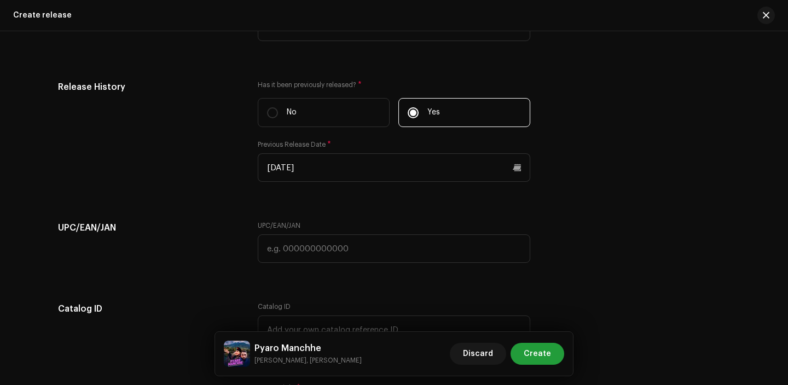
scroll to position [1799, 0]
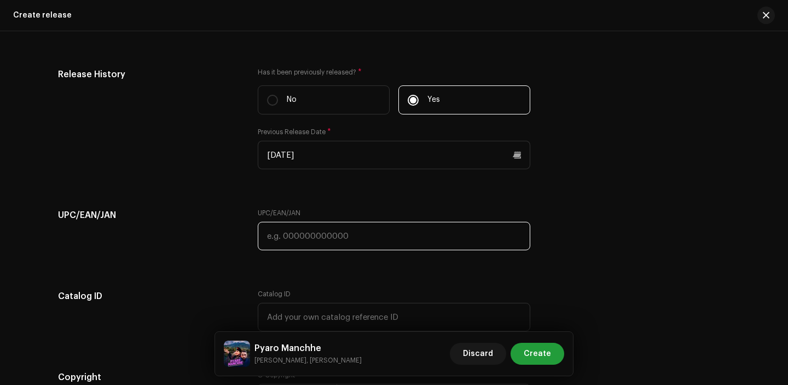
click at [301, 238] on input "text" at bounding box center [394, 236] width 272 height 28
paste input "7300340001600"
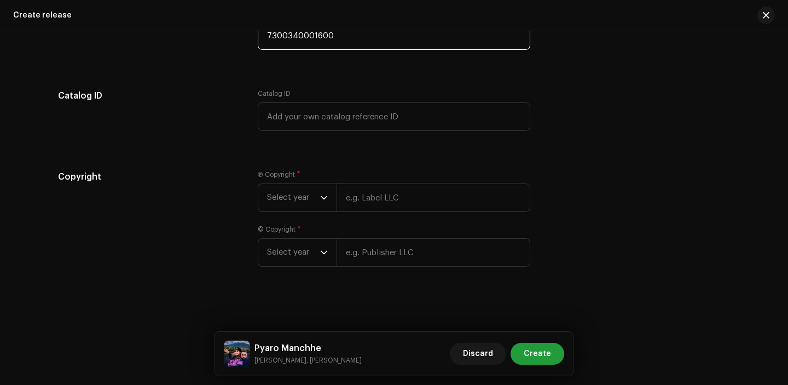
type input "7300340001600"
click at [288, 214] on div "Ⓟ Copyright * Select year © Copyright * Select year" at bounding box center [394, 224] width 272 height 109
click at [288, 201] on span "Select year" at bounding box center [293, 197] width 53 height 27
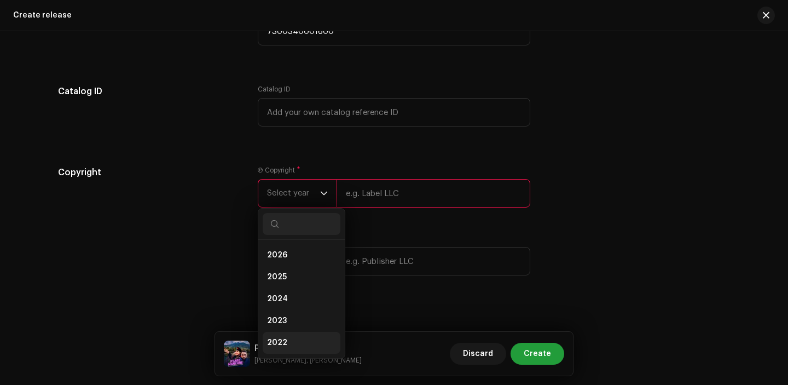
click at [291, 348] on li "2022" at bounding box center [302, 343] width 78 height 22
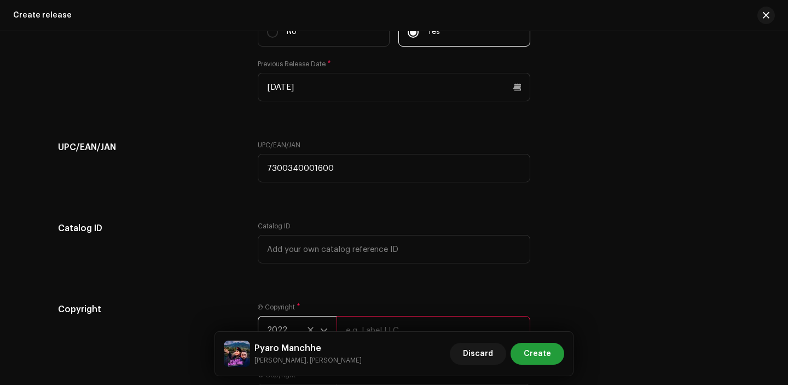
scroll to position [1952, 0]
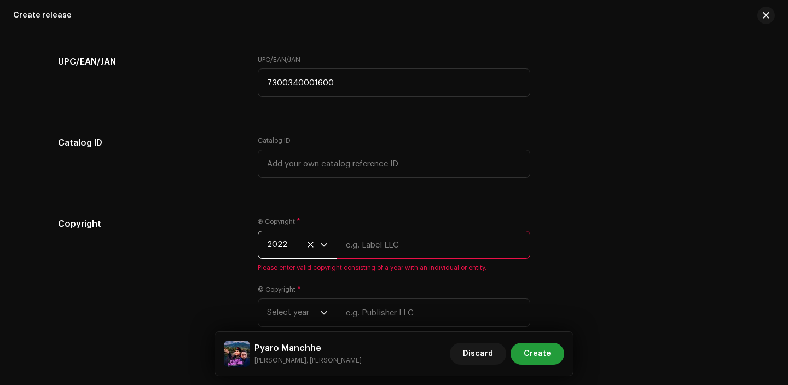
click at [382, 240] on input "text" at bounding box center [433, 244] width 194 height 28
type input "[PERSON_NAME]"
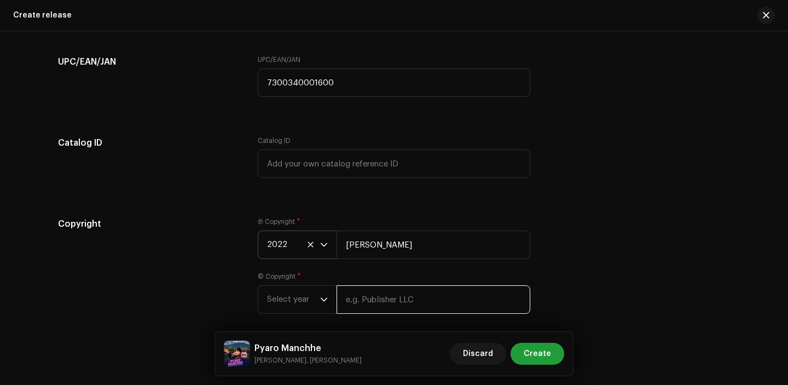
click at [388, 305] on input "text" at bounding box center [433, 299] width 194 height 28
type input "[PERSON_NAME]"
click at [291, 297] on span "Select year" at bounding box center [293, 299] width 53 height 27
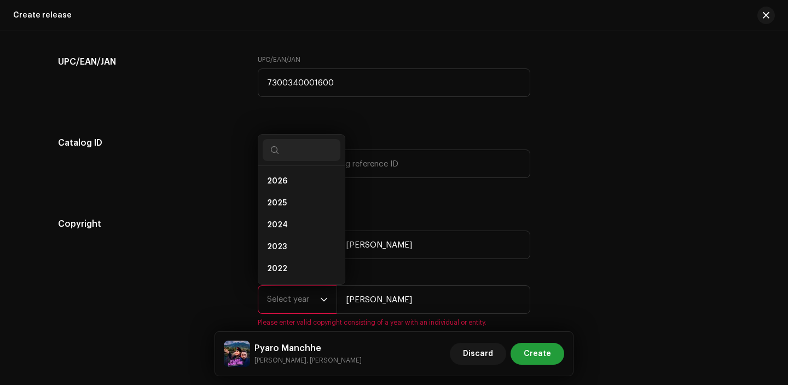
scroll to position [18, 0]
click at [292, 255] on li "2022" at bounding box center [302, 251] width 78 height 22
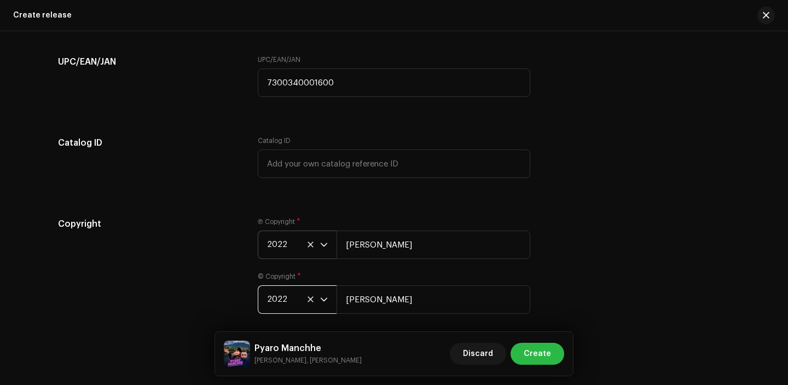
click at [531, 346] on span "Create" at bounding box center [537, 353] width 27 height 22
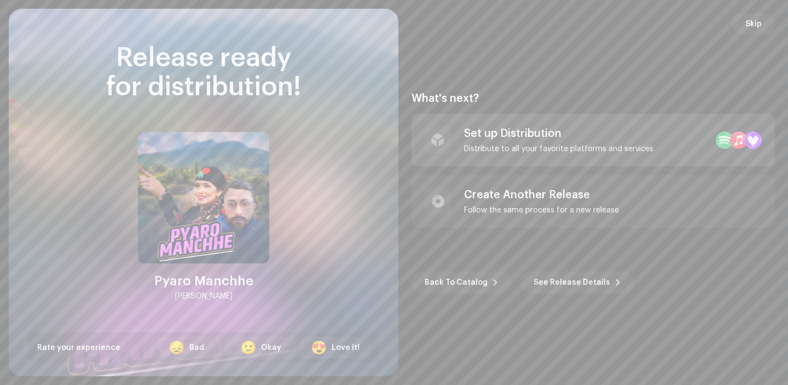
click at [507, 140] on div "Set up Distribution Distribute to all your favorite platforms and services" at bounding box center [558, 140] width 189 height 26
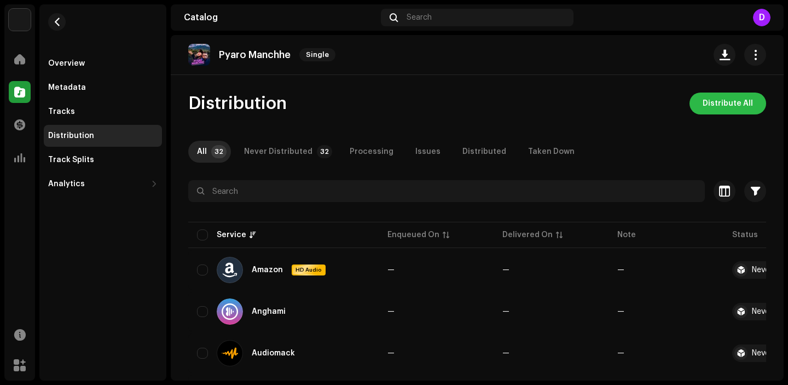
click at [736, 95] on span "Distribute All" at bounding box center [727, 103] width 50 height 22
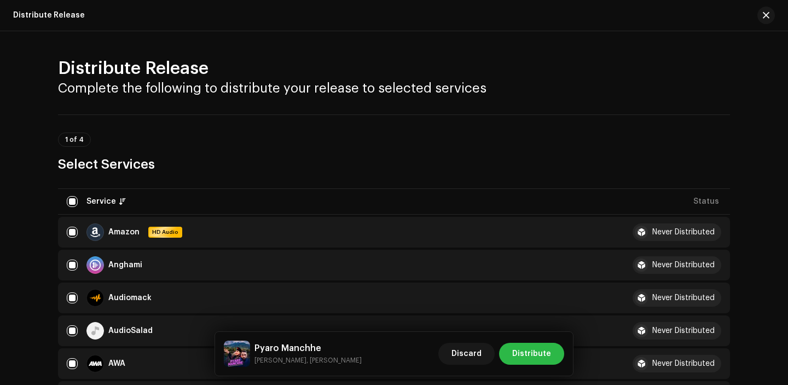
click at [541, 350] on span "Distribute" at bounding box center [531, 353] width 39 height 22
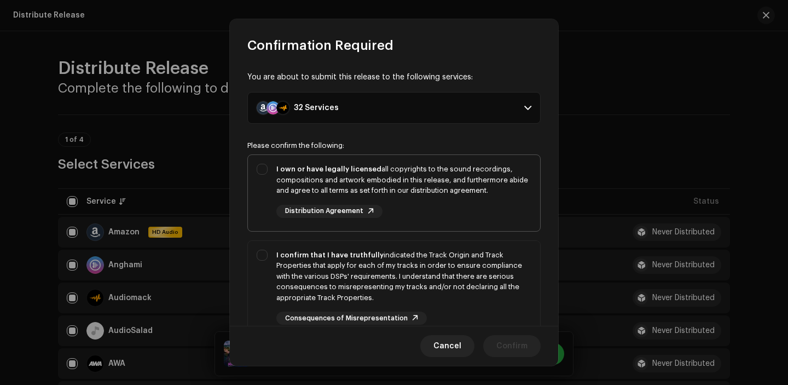
click at [412, 194] on div "I own or have legally licensed all copyrights to the sound recordings, composit…" at bounding box center [403, 180] width 255 height 32
checkbox input "true"
click at [428, 277] on div "I confirm that I have truthfully indicated the Track Origin and Track Propertie…" at bounding box center [403, 276] width 255 height 54
checkbox input "true"
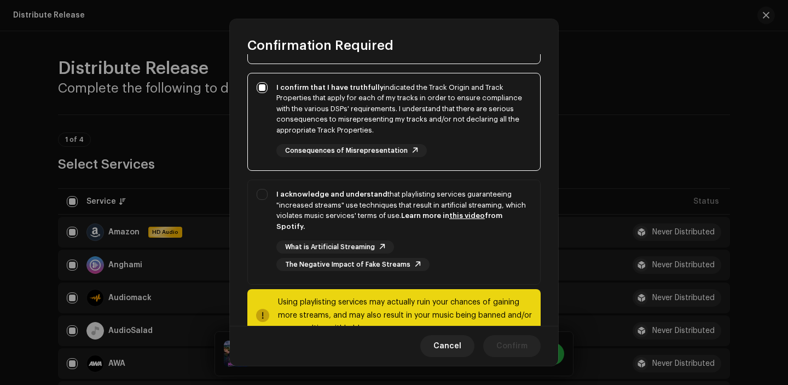
scroll to position [185, 0]
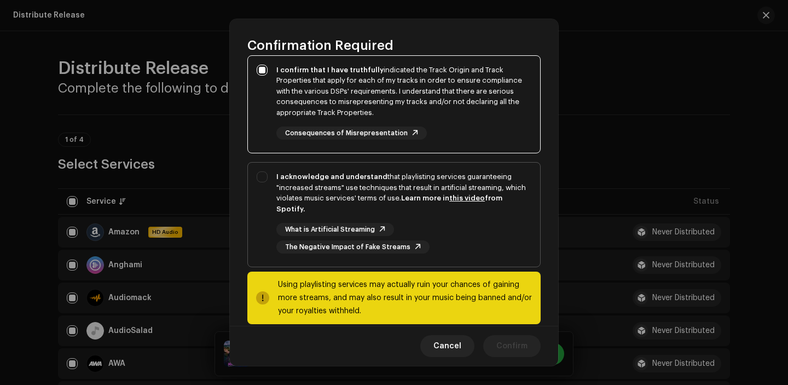
click at [437, 232] on div "What is Artificial Streaming The Negative Impact of Fake Streams" at bounding box center [403, 238] width 255 height 31
checkbox input "true"
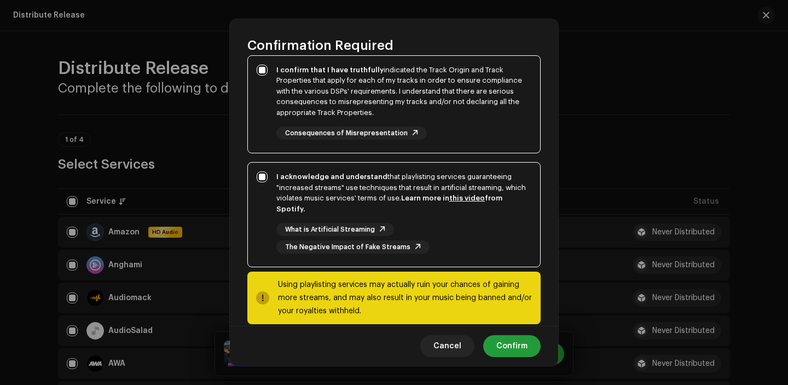
click at [503, 316] on div "Using playlisting services may actually ruin your chances of gaining more strea…" at bounding box center [405, 297] width 254 height 39
click at [503, 335] on span "Confirm" at bounding box center [511, 346] width 31 height 22
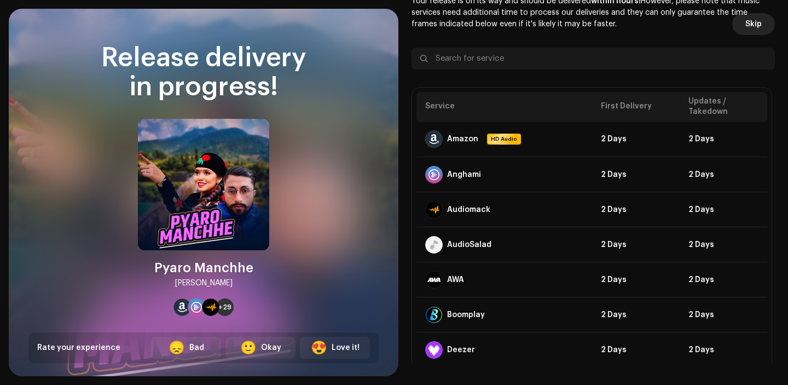
click at [754, 22] on span "Skip" at bounding box center [753, 24] width 16 height 22
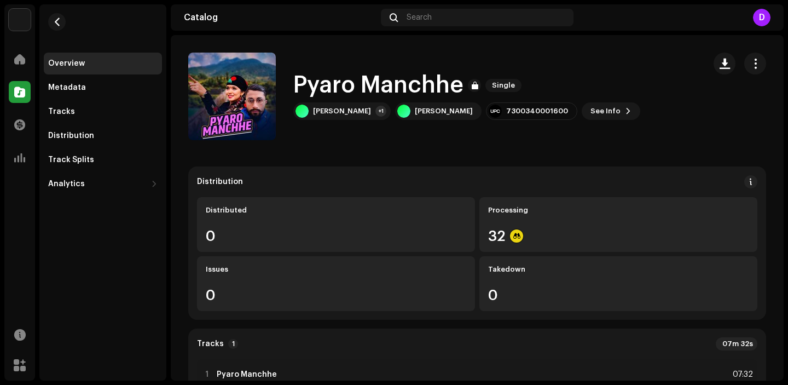
click at [3, 98] on div "Dinesh Chhetri Home Catalog Transactions Analytics Resources Marketplace Overvi…" at bounding box center [394, 192] width 788 height 385
click at [14, 98] on div at bounding box center [20, 92] width 22 height 22
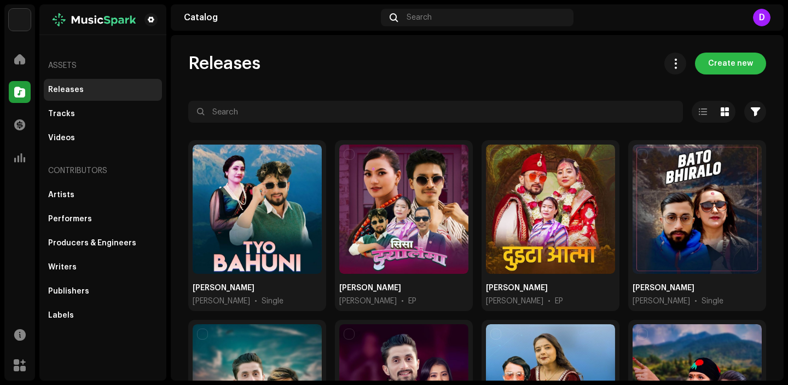
click at [737, 63] on span "Create new" at bounding box center [730, 64] width 45 height 22
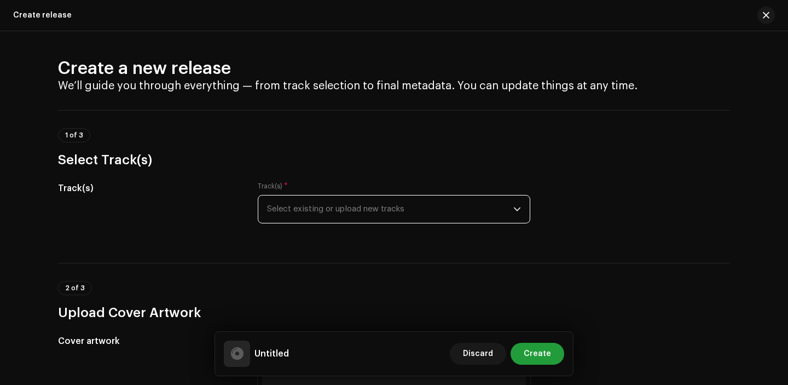
click at [350, 205] on span "Select existing or upload new tracks" at bounding box center [390, 208] width 246 height 27
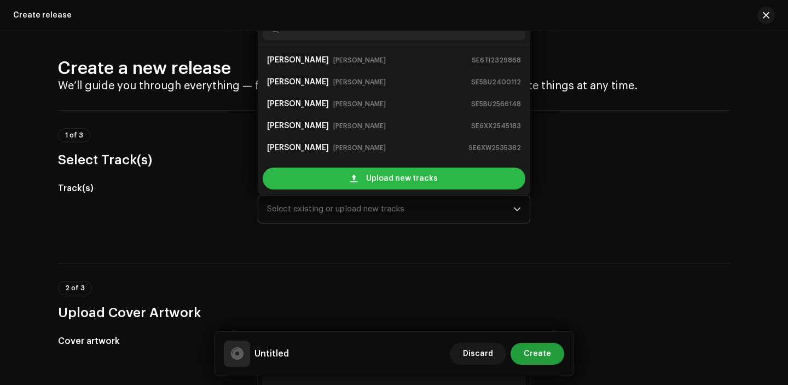
click at [361, 185] on div "Upload new tracks" at bounding box center [394, 178] width 263 height 22
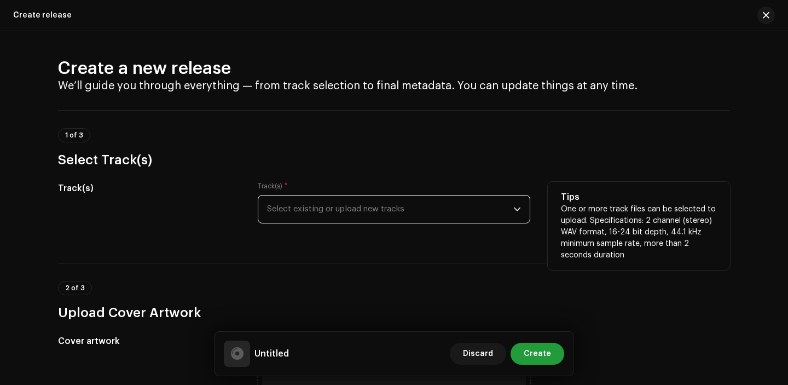
click at [353, 223] on div "Track(s) * Select existing or upload new tracks" at bounding box center [394, 209] width 272 height 55
click at [351, 216] on span "Select existing or upload new tracks" at bounding box center [390, 208] width 246 height 27
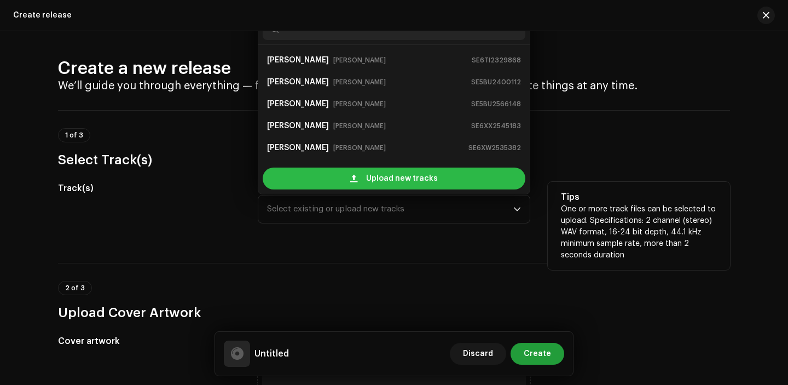
click at [348, 177] on div "Upload new tracks" at bounding box center [394, 178] width 263 height 22
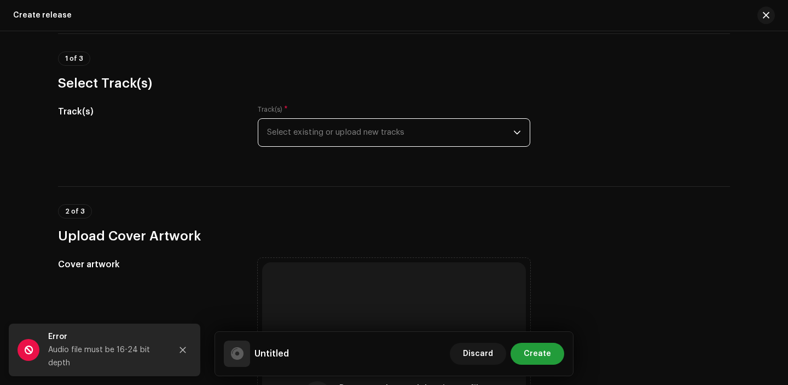
scroll to position [79, 0]
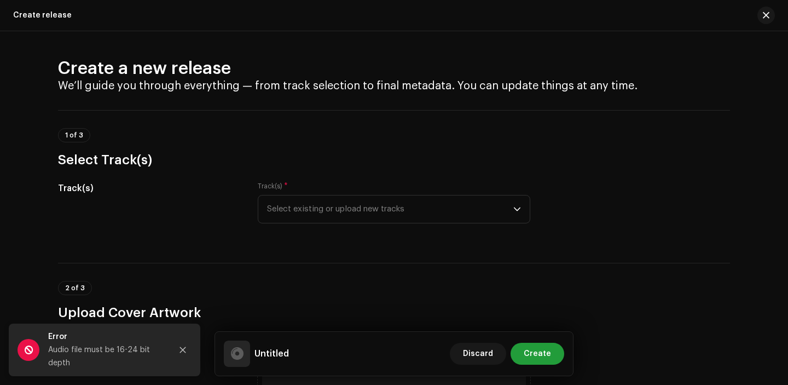
scroll to position [79, 0]
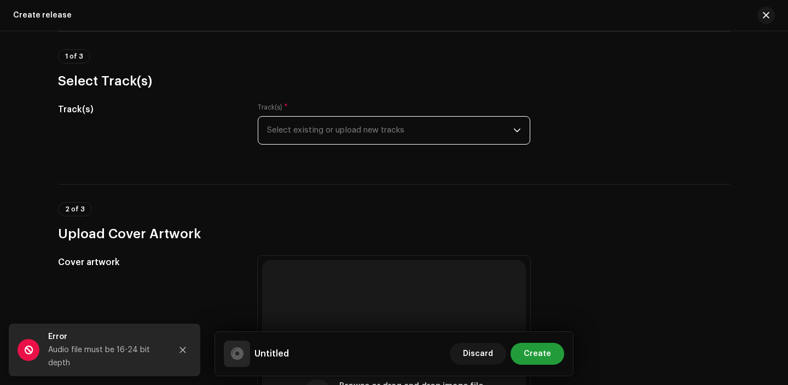
click at [323, 127] on span "Select existing or upload new tracks" at bounding box center [390, 130] width 246 height 27
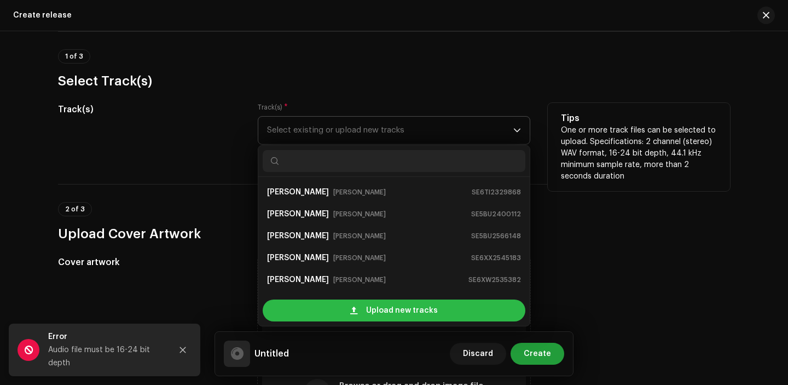
click at [327, 303] on div "Upload new tracks" at bounding box center [394, 310] width 263 height 22
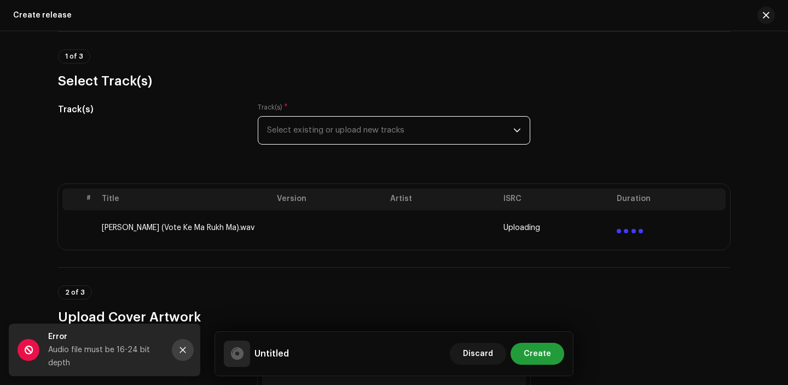
click at [181, 348] on icon "Close" at bounding box center [183, 350] width 8 height 8
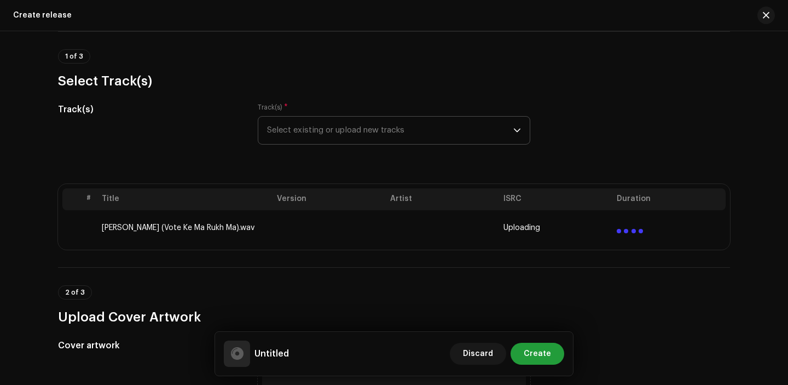
scroll to position [175, 0]
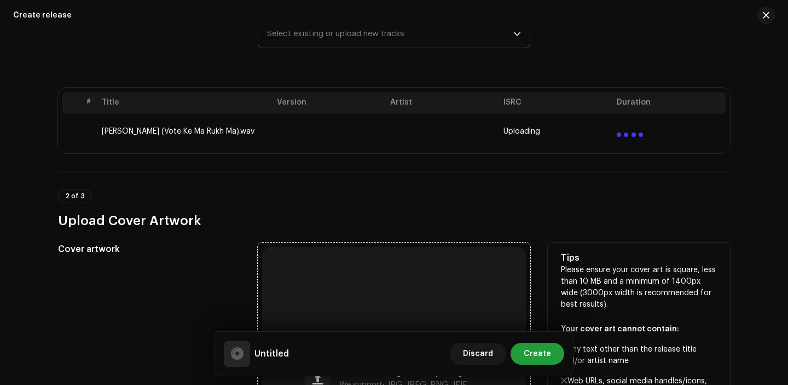
click at [350, 288] on div "Browse or drag and drop image file We support: JPG, JPEG, PNG, JFIF" at bounding box center [394, 379] width 264 height 264
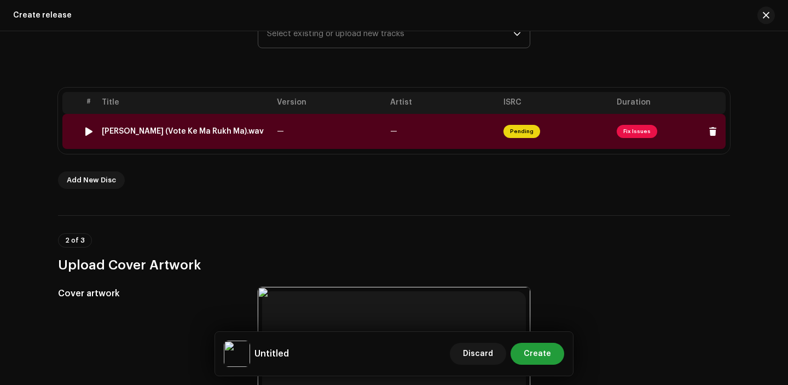
click at [415, 128] on td "—" at bounding box center [442, 131] width 113 height 35
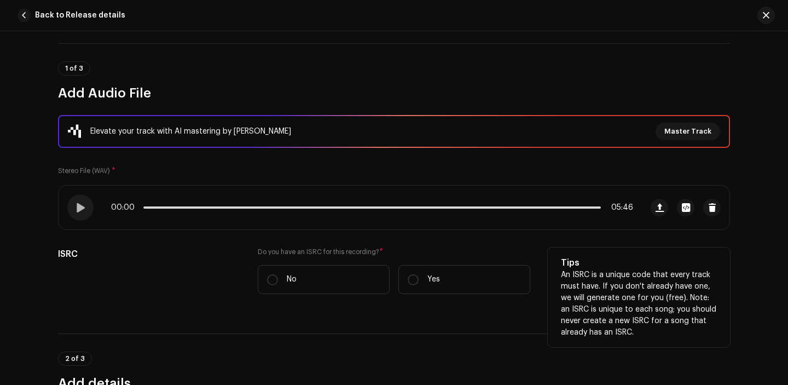
scroll to position [76, 0]
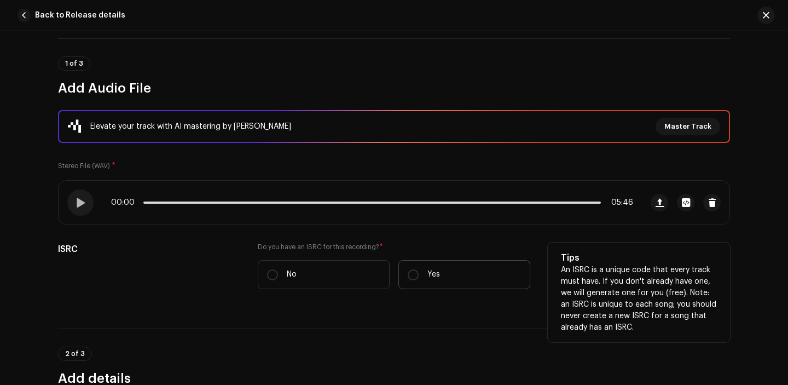
click at [418, 274] on label "Yes" at bounding box center [464, 274] width 132 height 29
click at [418, 274] on input "Yes" at bounding box center [413, 274] width 11 height 11
radio input "true"
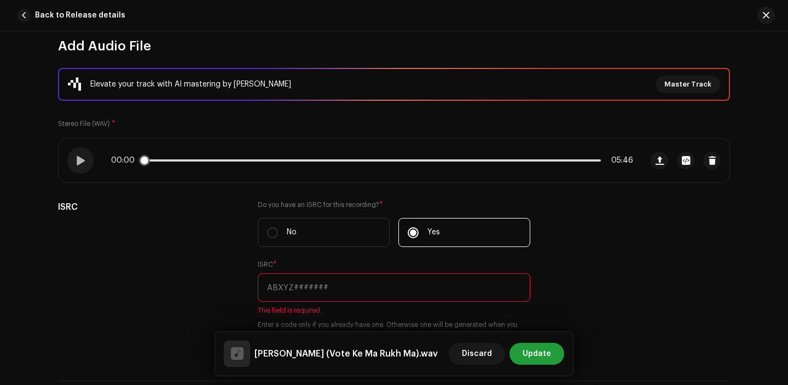
scroll to position [167, 0]
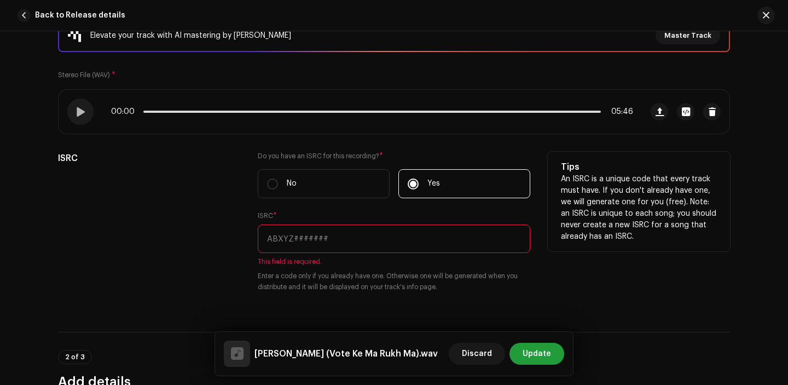
click at [338, 236] on input "text" at bounding box center [394, 238] width 272 height 28
paste input "SE6QE2236753"
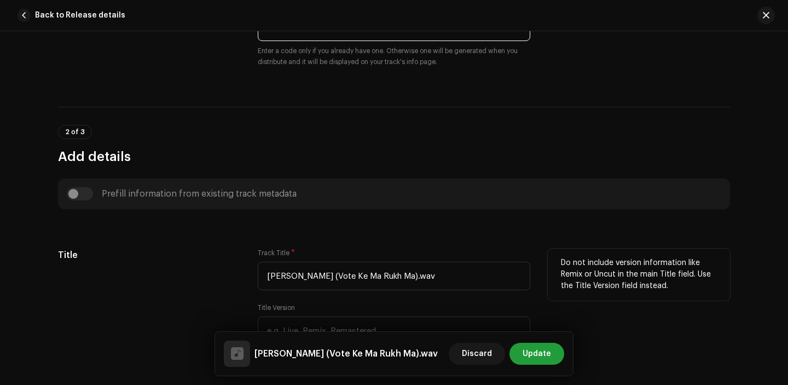
scroll to position [457, 0]
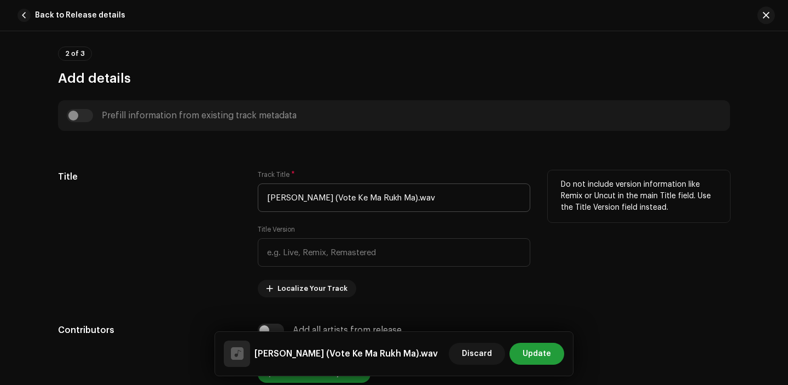
type input "SE6QE2236753"
drag, startPoint x: 387, startPoint y: 199, endPoint x: 444, endPoint y: 198, distance: 57.5
click at [444, 199] on input "[PERSON_NAME] (Vote Ke Ma Rukh Ma).wav" at bounding box center [394, 197] width 272 height 28
drag, startPoint x: 307, startPoint y: 199, endPoint x: 420, endPoint y: 197, distance: 112.7
click at [420, 197] on input "[PERSON_NAME] (Vote Ke Ma Rukh Ma" at bounding box center [394, 197] width 272 height 28
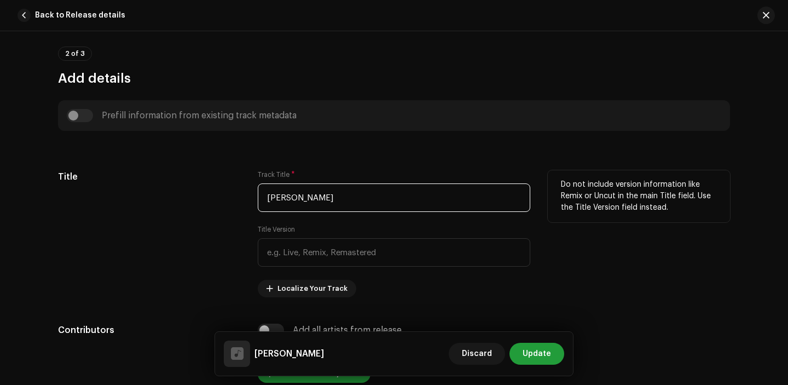
scroll to position [487, 0]
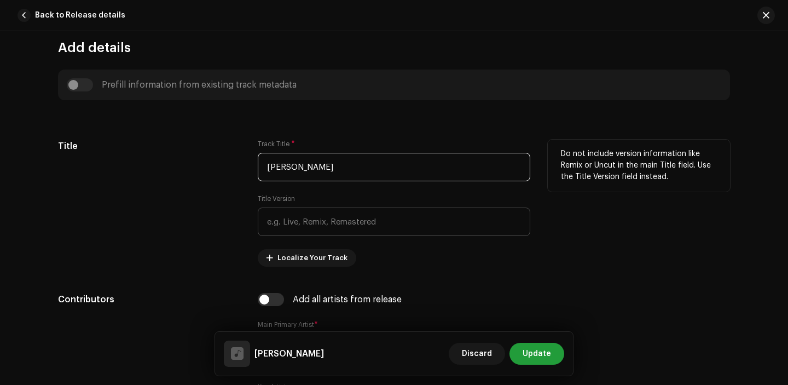
type input "[PERSON_NAME]"
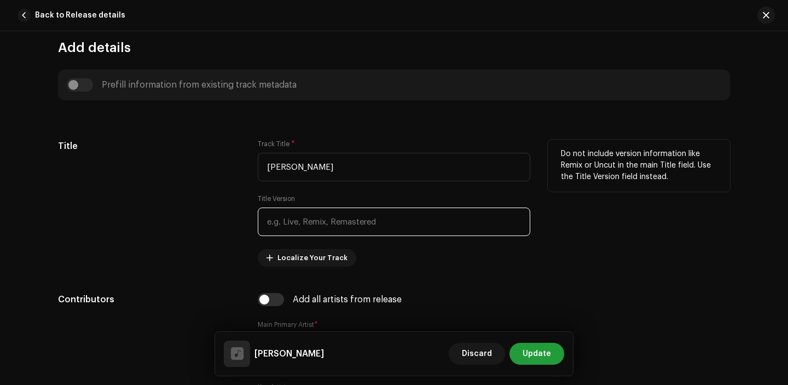
click at [299, 214] on input "text" at bounding box center [394, 221] width 272 height 28
paste input "Vote Ke Ma Rukh Ma"
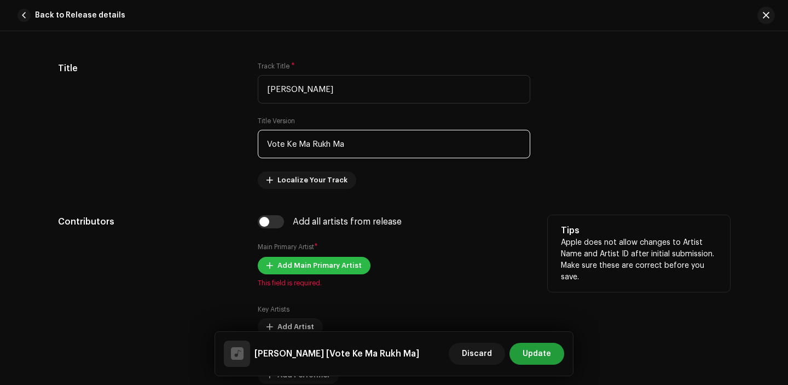
scroll to position [583, 0]
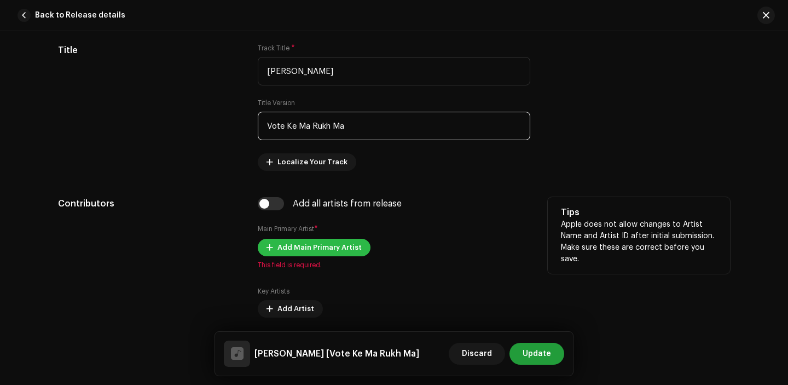
type input "Vote Ke Ma Rukh Ma"
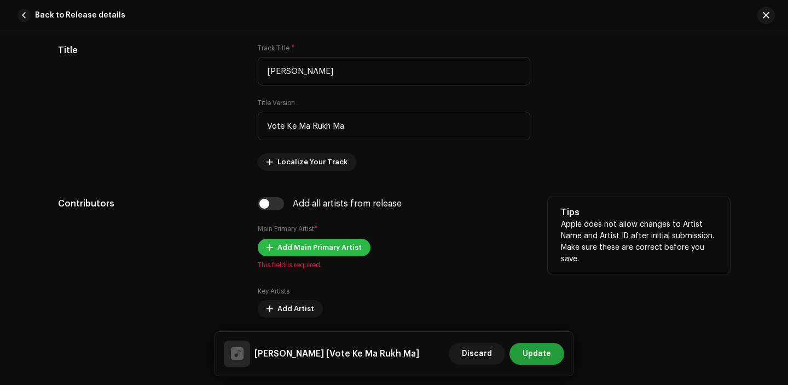
click at [326, 250] on span "Add Main Primary Artist" at bounding box center [319, 247] width 84 height 22
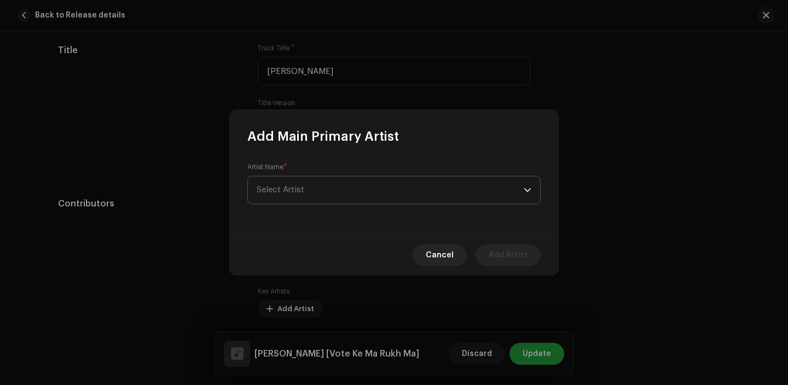
click at [333, 188] on span "Select Artist" at bounding box center [390, 189] width 267 height 27
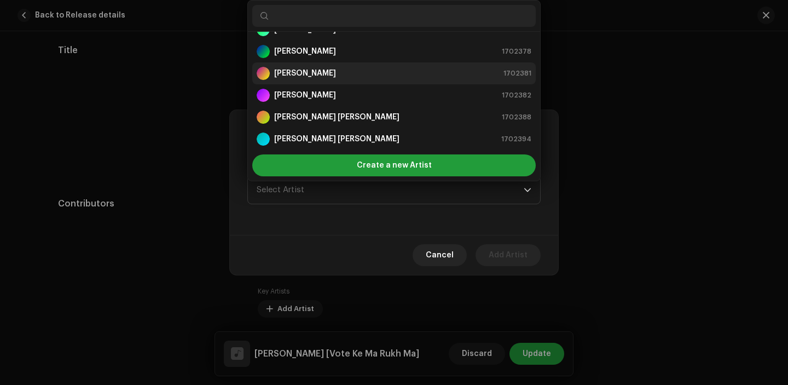
scroll to position [0, 0]
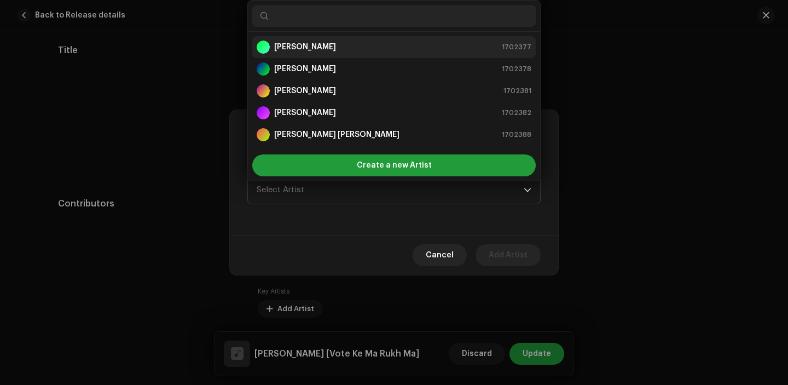
click at [309, 53] on div "[PERSON_NAME]" at bounding box center [296, 46] width 79 height 13
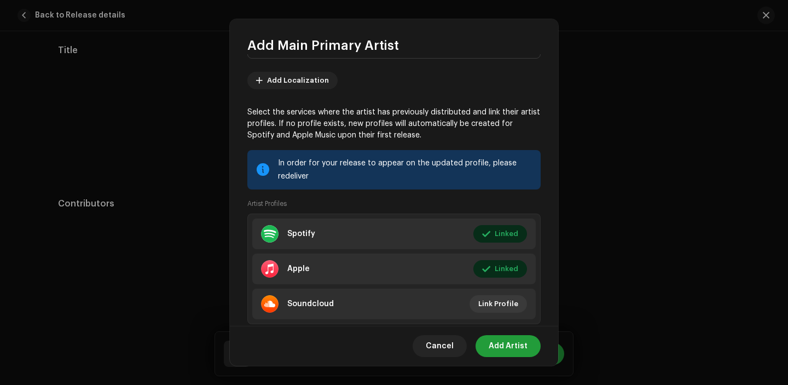
scroll to position [65, 0]
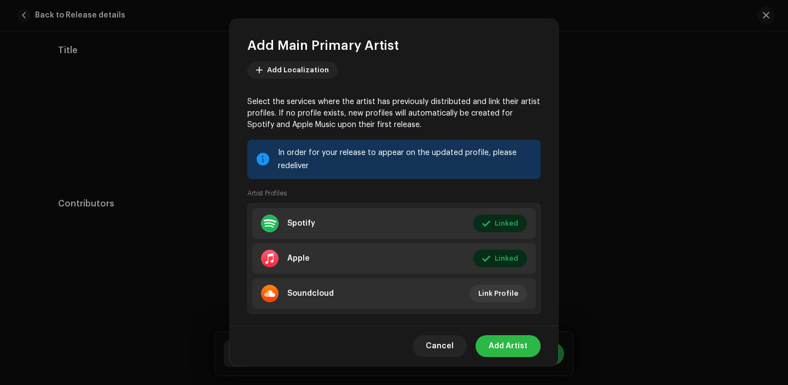
click at [509, 342] on span "Add Artist" at bounding box center [508, 346] width 39 height 22
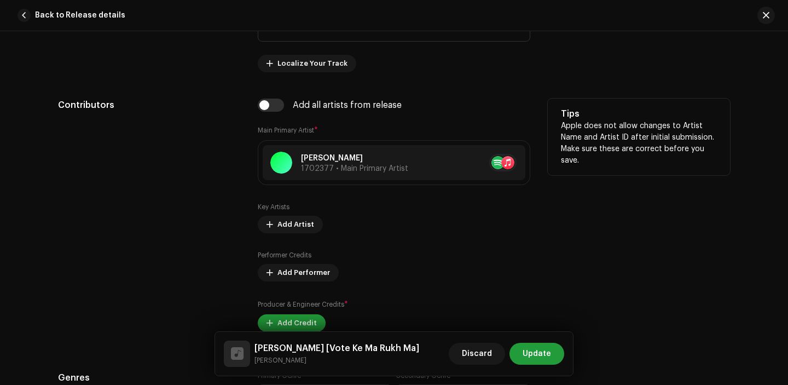
scroll to position [705, 0]
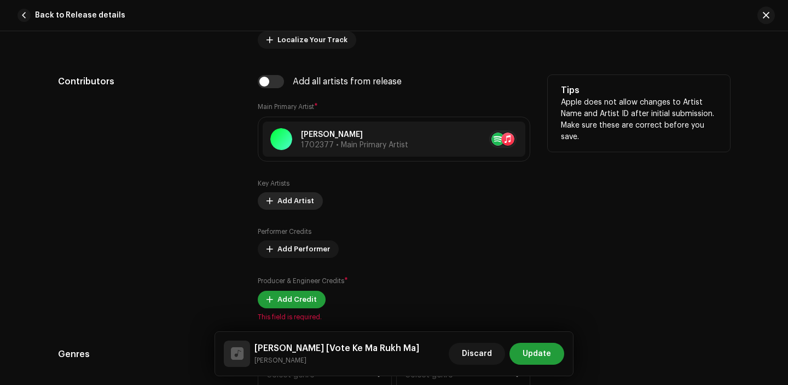
click at [292, 205] on span "Add Artist" at bounding box center [295, 201] width 37 height 22
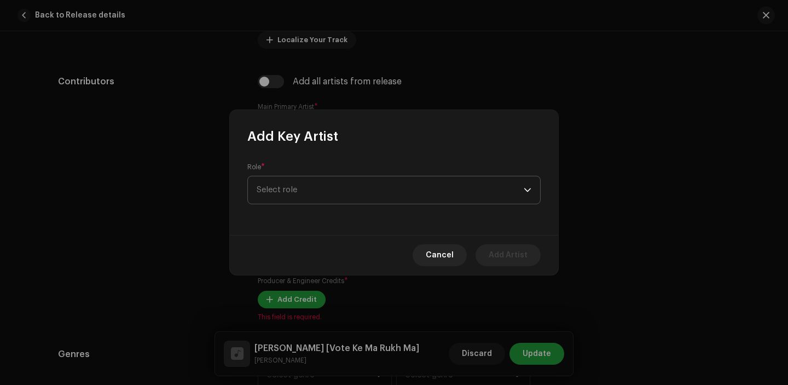
click at [328, 189] on span "Select role" at bounding box center [390, 189] width 267 height 27
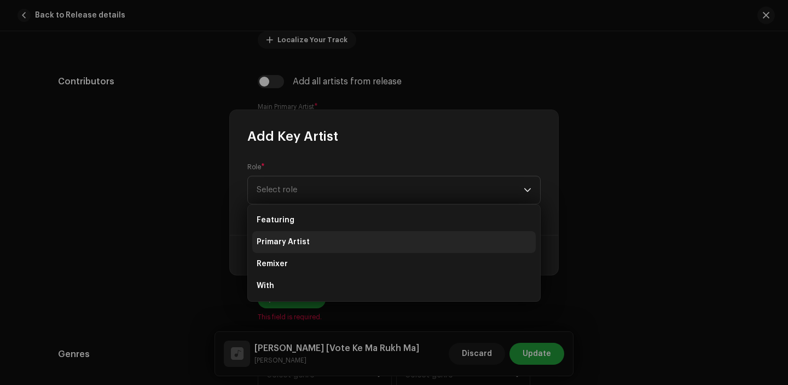
click at [320, 243] on li "Primary Artist" at bounding box center [393, 242] width 283 height 22
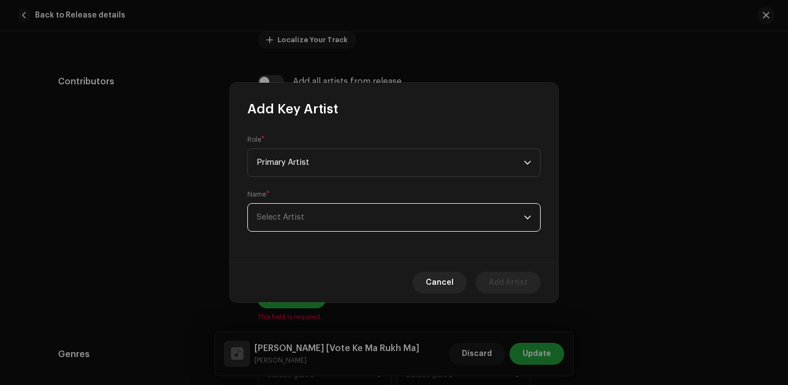
click at [304, 210] on span "Select Artist" at bounding box center [390, 217] width 267 height 27
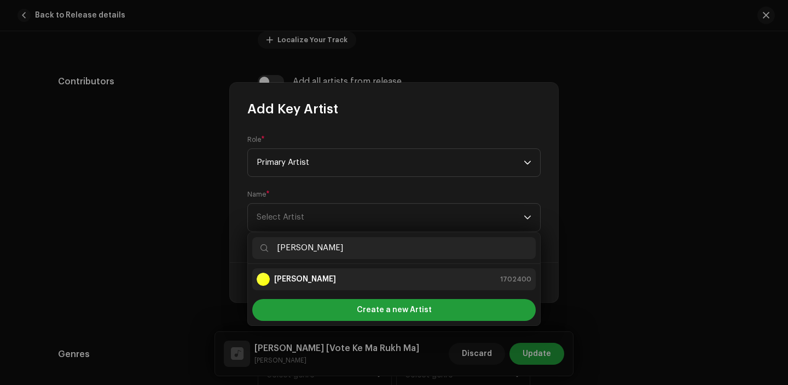
type input "[PERSON_NAME]"
click at [307, 277] on strong "[PERSON_NAME]" at bounding box center [305, 279] width 62 height 11
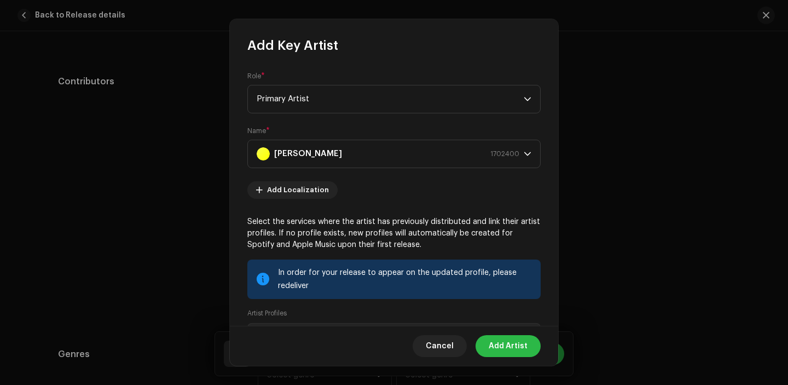
click at [521, 344] on span "Add Artist" at bounding box center [508, 346] width 39 height 22
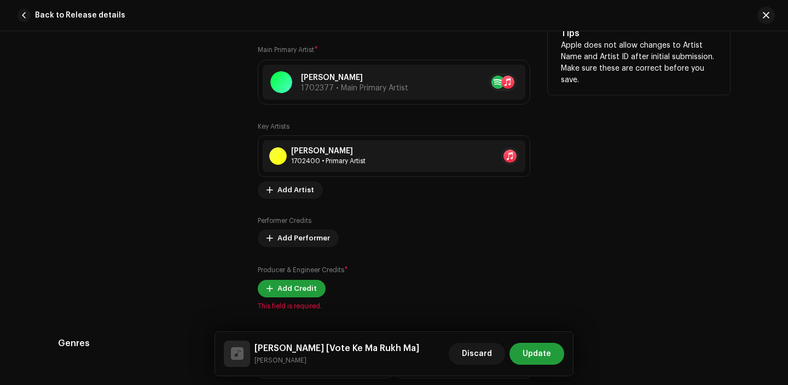
scroll to position [780, 0]
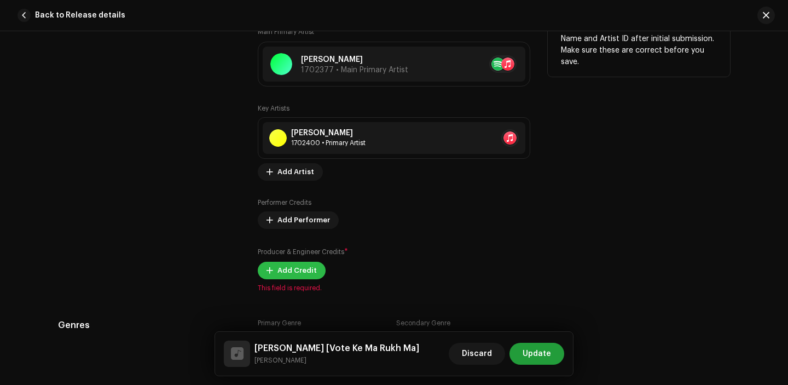
click at [280, 274] on span "Add Credit" at bounding box center [296, 270] width 39 height 22
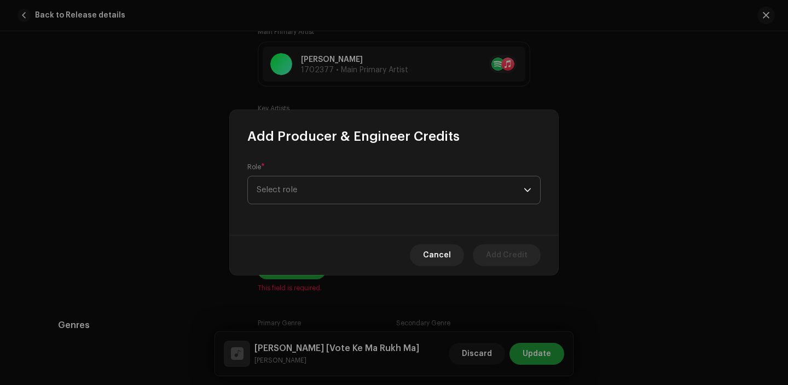
click at [276, 191] on span "Select role" at bounding box center [390, 189] width 267 height 27
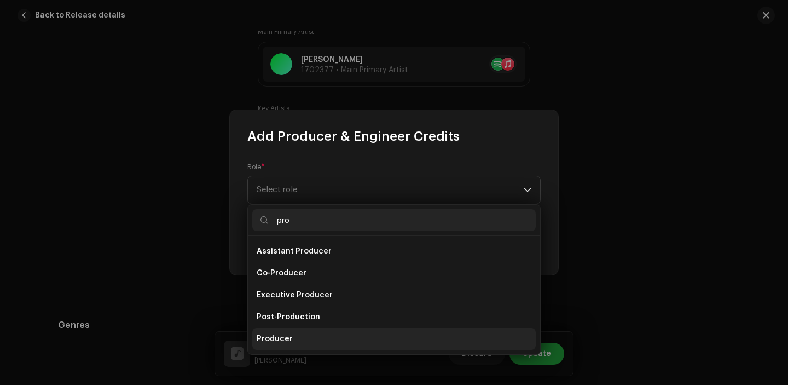
type input "pro"
click at [293, 340] on li "Producer" at bounding box center [393, 339] width 283 height 22
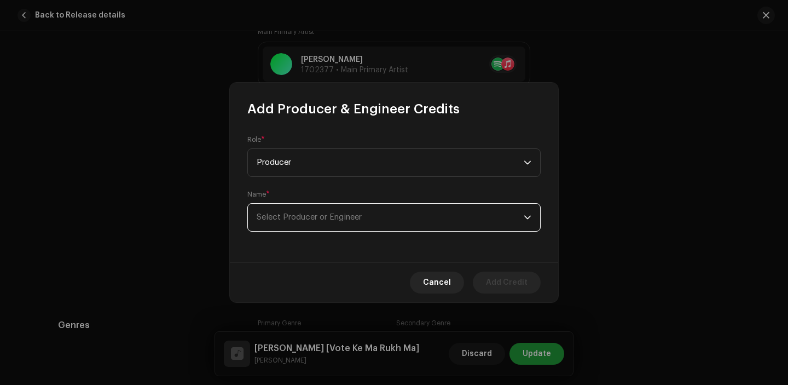
click at [306, 220] on span "Select Producer or Engineer" at bounding box center [309, 217] width 105 height 8
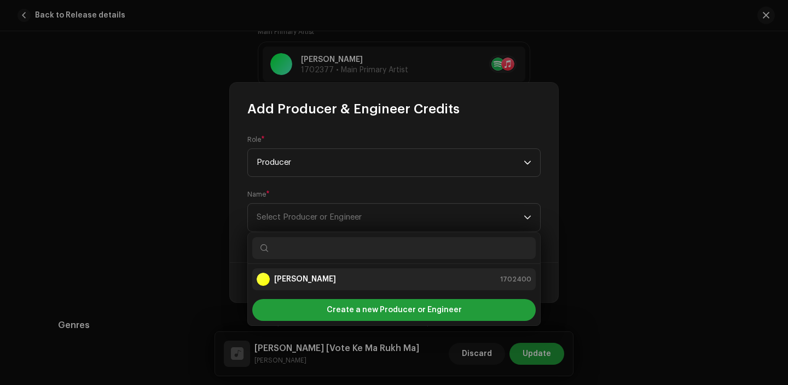
click at [310, 274] on strong "[PERSON_NAME]" at bounding box center [305, 279] width 62 height 11
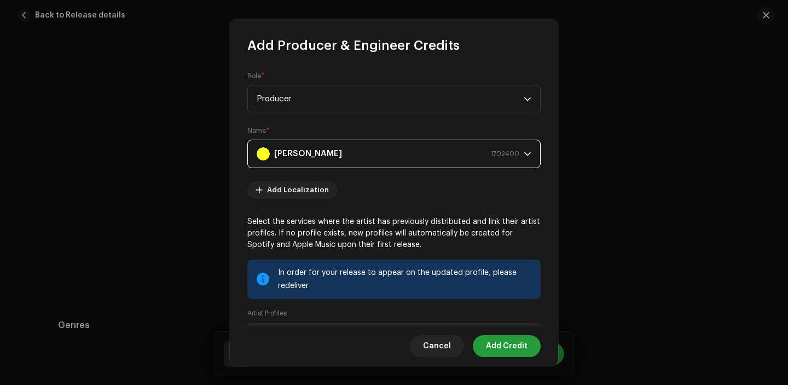
scroll to position [46, 0]
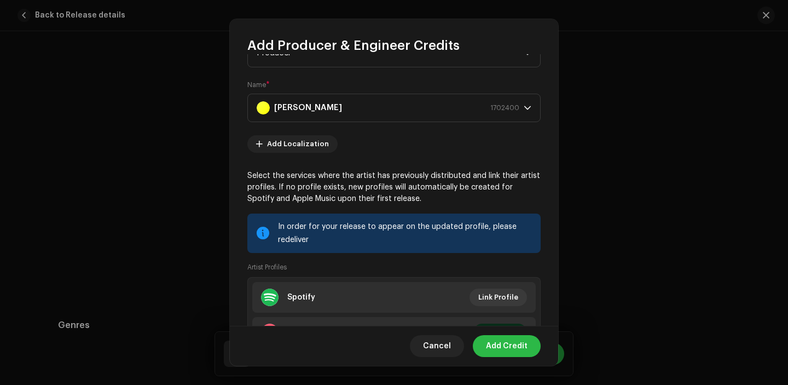
click at [505, 347] on span "Add Credit" at bounding box center [507, 346] width 42 height 22
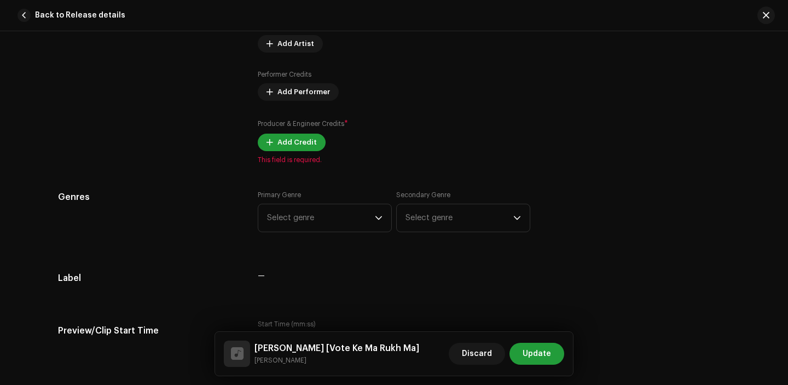
scroll to position [963, 0]
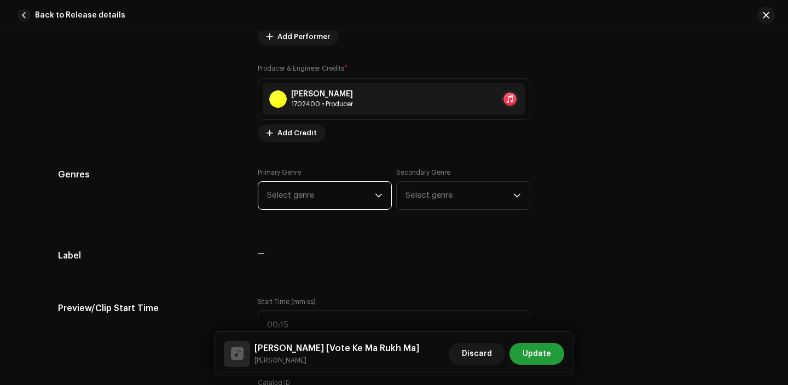
click at [305, 193] on span "Select genre" at bounding box center [321, 195] width 108 height 27
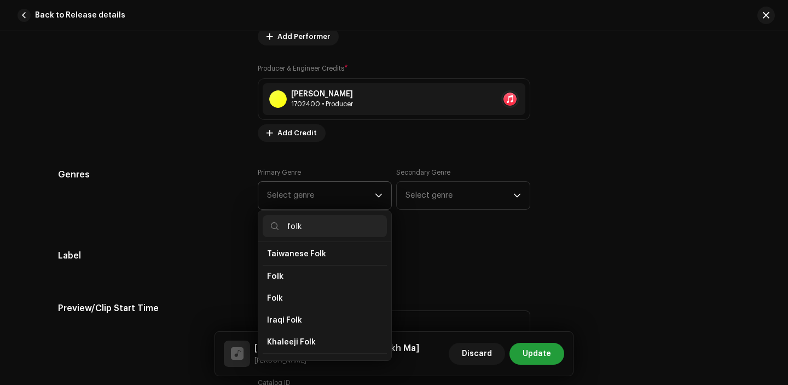
scroll to position [110, 0]
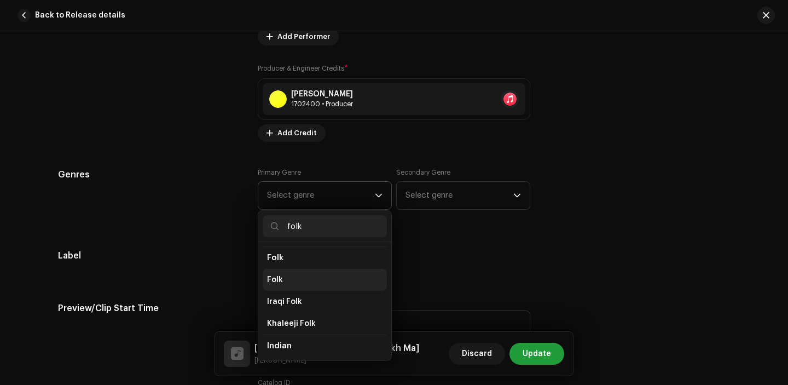
type input "folk"
click at [303, 283] on li "Folk" at bounding box center [325, 280] width 124 height 22
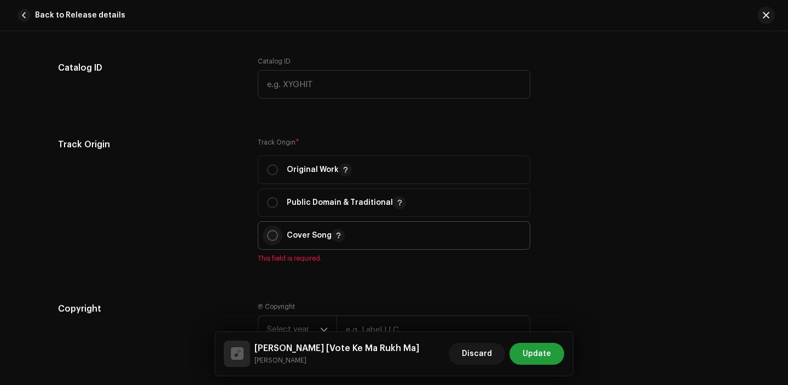
click at [268, 241] on input "radio" at bounding box center [272, 235] width 11 height 11
radio input "true"
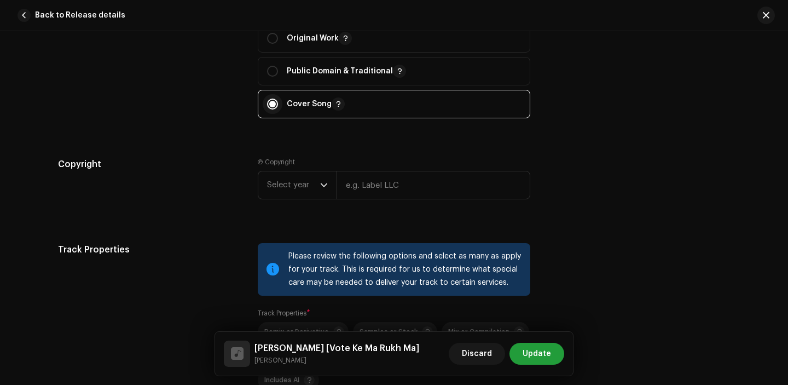
scroll to position [1455, 0]
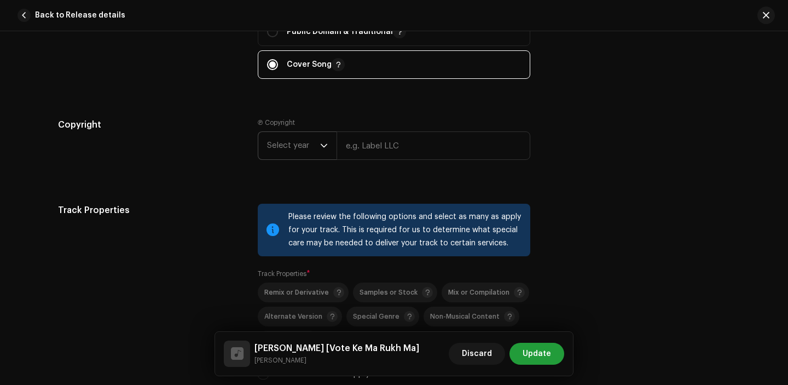
click at [288, 151] on span "Select year" at bounding box center [293, 145] width 53 height 27
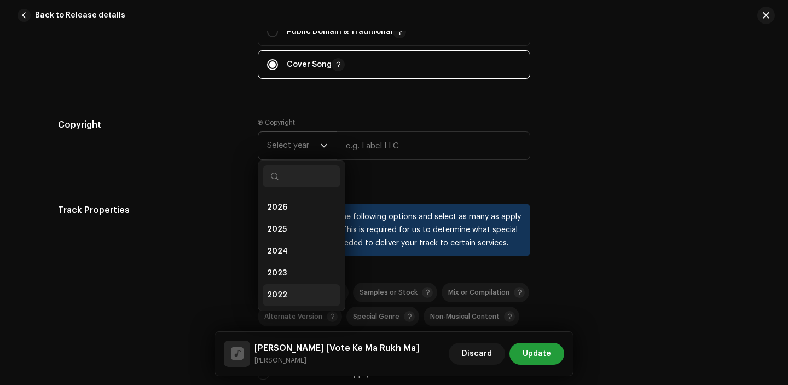
click at [286, 293] on li "2022" at bounding box center [302, 295] width 78 height 22
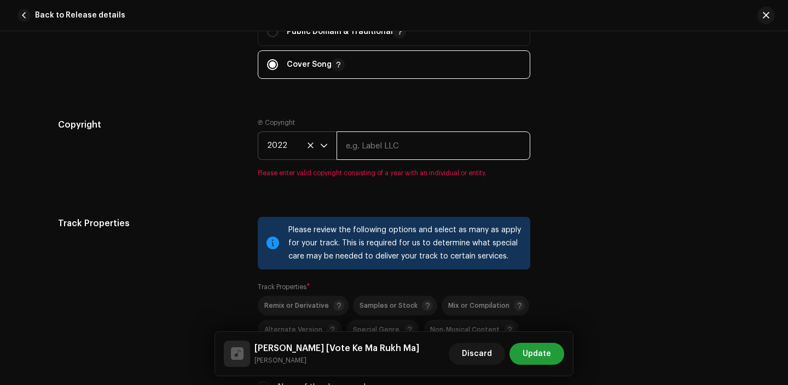
click at [379, 154] on input "text" at bounding box center [433, 145] width 194 height 28
type input "[PERSON_NAME]"
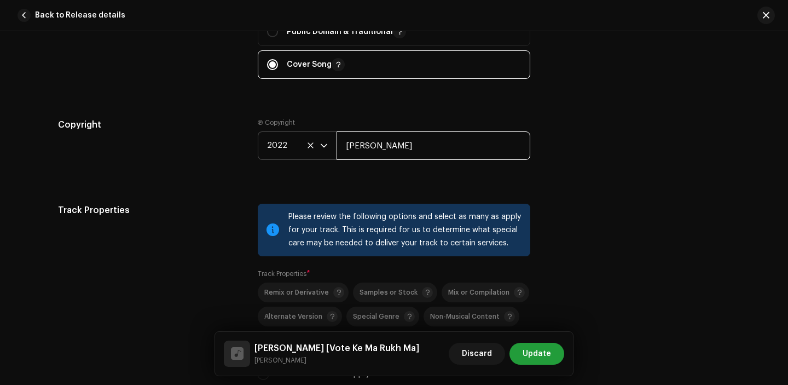
click at [399, 146] on input "[PERSON_NAME]" at bounding box center [433, 145] width 194 height 28
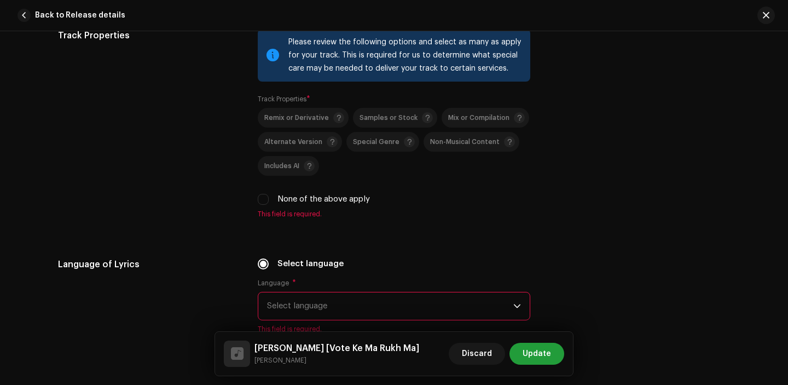
scroll to position [1648, 0]
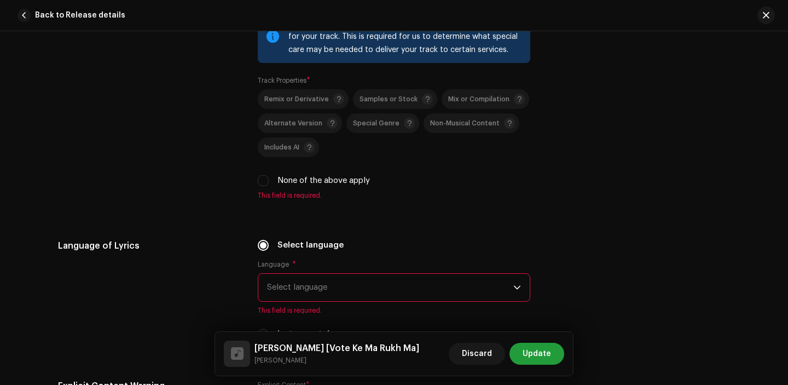
click at [269, 182] on div "None of the above apply" at bounding box center [394, 181] width 272 height 12
click at [265, 182] on input "None of the above apply" at bounding box center [263, 180] width 11 height 11
checkbox input "true"
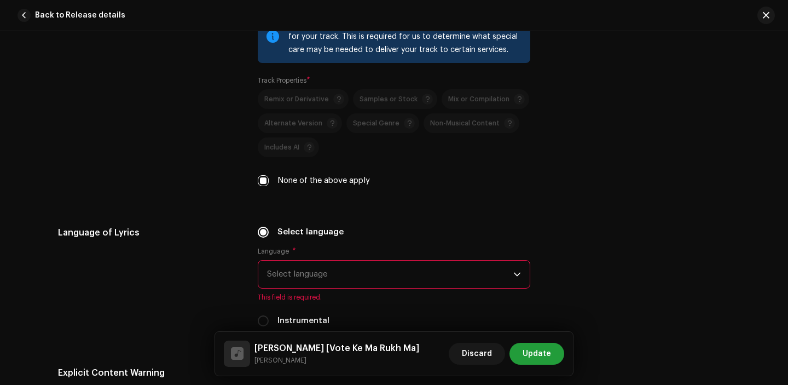
click at [363, 280] on span "Select language" at bounding box center [390, 273] width 246 height 27
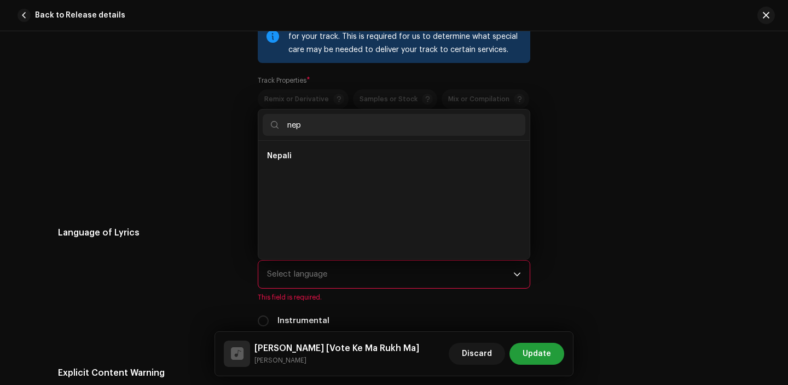
scroll to position [0, 0]
type input "nep"
click at [300, 150] on li "Nepali" at bounding box center [394, 156] width 263 height 22
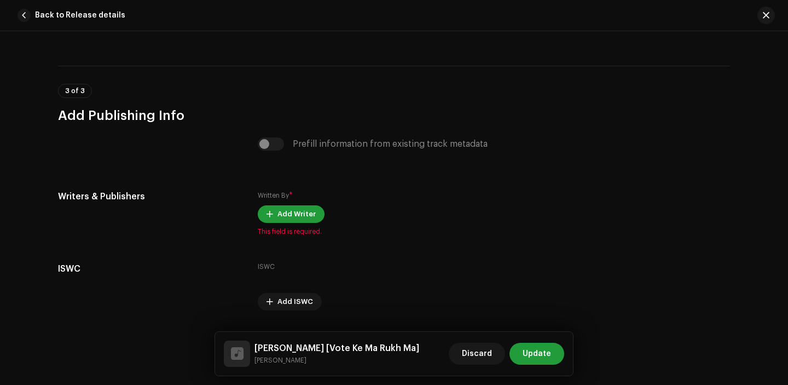
scroll to position [2192, 0]
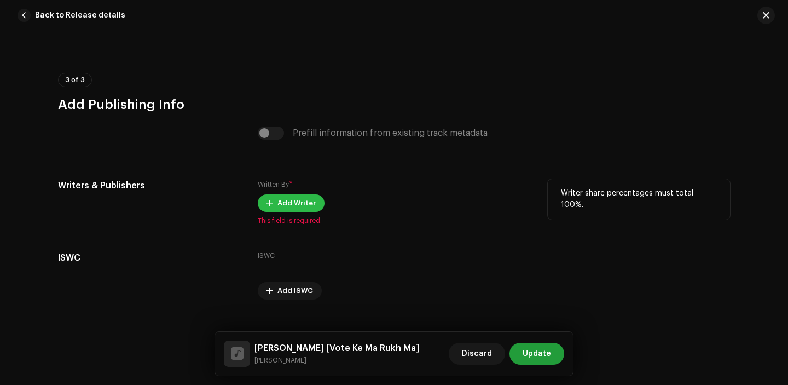
click at [277, 207] on span "Add Writer" at bounding box center [296, 203] width 38 height 22
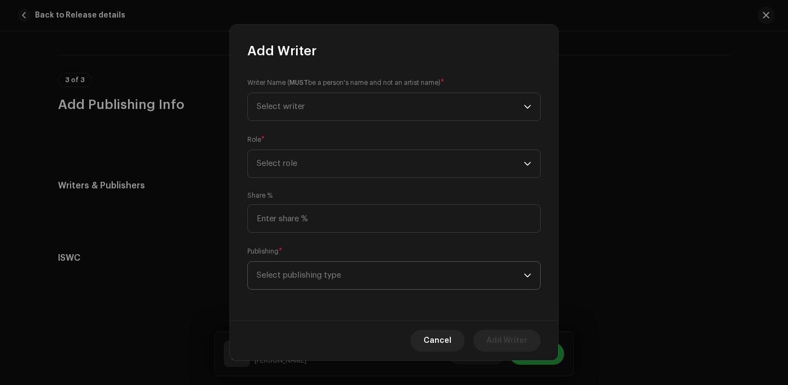
click at [324, 285] on span "Select publishing type" at bounding box center [390, 274] width 267 height 27
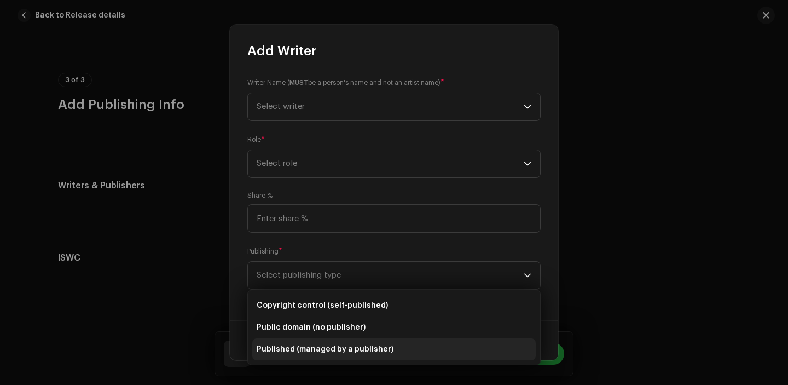
click at [325, 353] on span "Published (managed by a publisher)" at bounding box center [325, 349] width 137 height 11
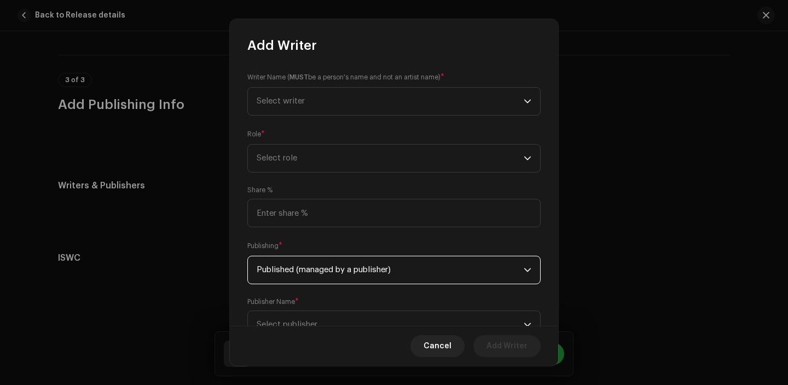
scroll to position [44, 0]
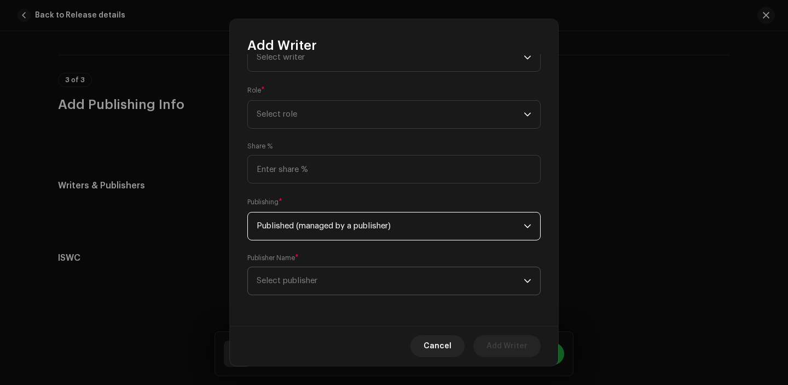
click at [333, 268] on span "Select publisher" at bounding box center [390, 280] width 267 height 27
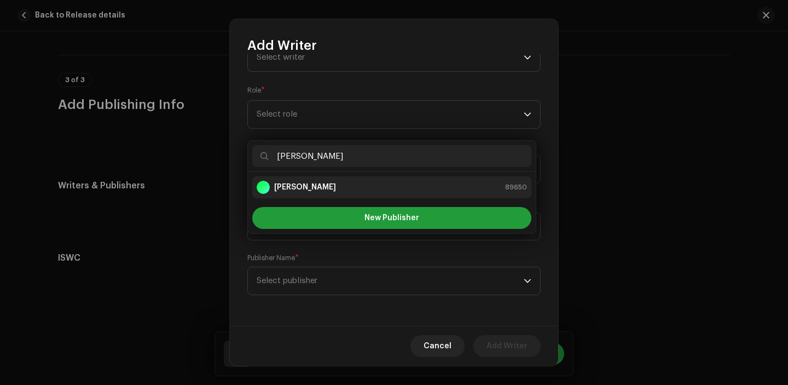
type input "[PERSON_NAME]"
click at [347, 185] on div "[PERSON_NAME] 89650" at bounding box center [392, 187] width 270 height 13
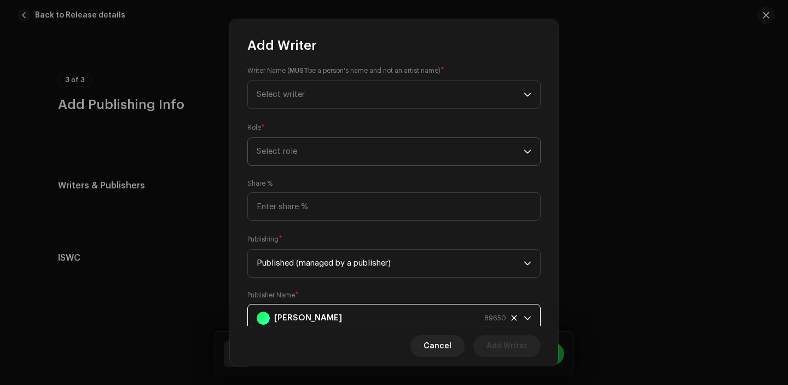
scroll to position [0, 0]
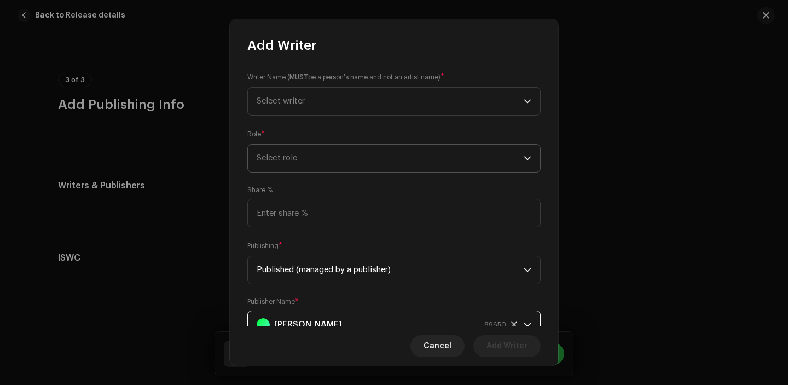
click at [315, 158] on span "Select role" at bounding box center [390, 157] width 267 height 27
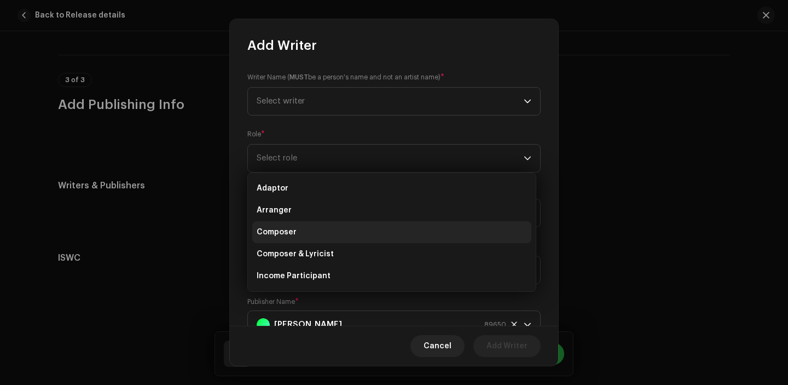
click at [300, 231] on li "Composer" at bounding box center [391, 232] width 279 height 22
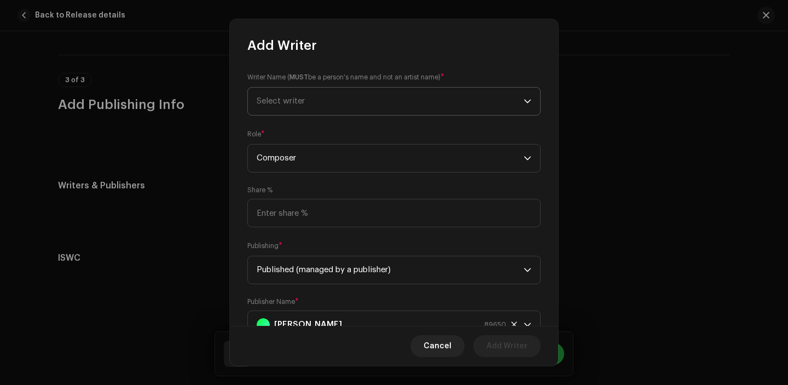
click at [305, 103] on span "Select writer" at bounding box center [281, 101] width 48 height 8
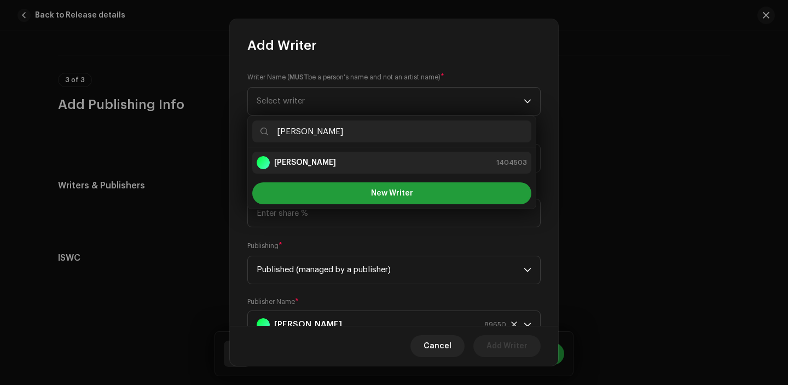
type input "[PERSON_NAME]"
click at [336, 164] on div "[PERSON_NAME] 1404503" at bounding box center [392, 162] width 270 height 13
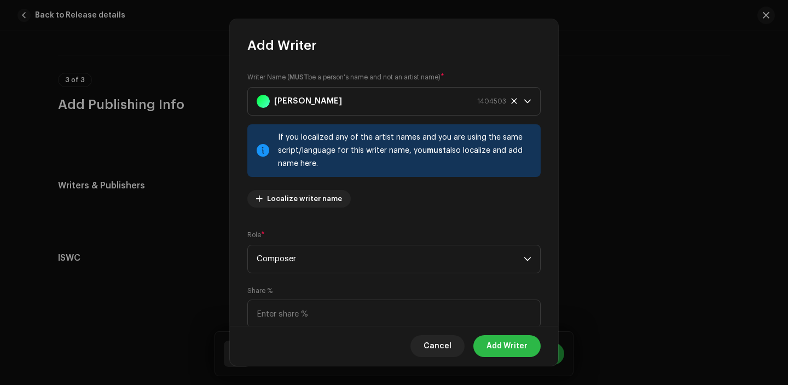
click at [510, 342] on span "Add Writer" at bounding box center [506, 346] width 41 height 22
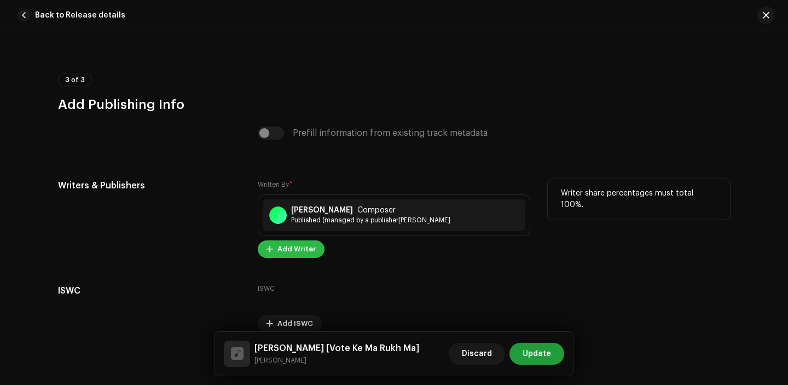
click at [295, 255] on span "Add Writer" at bounding box center [296, 249] width 38 height 22
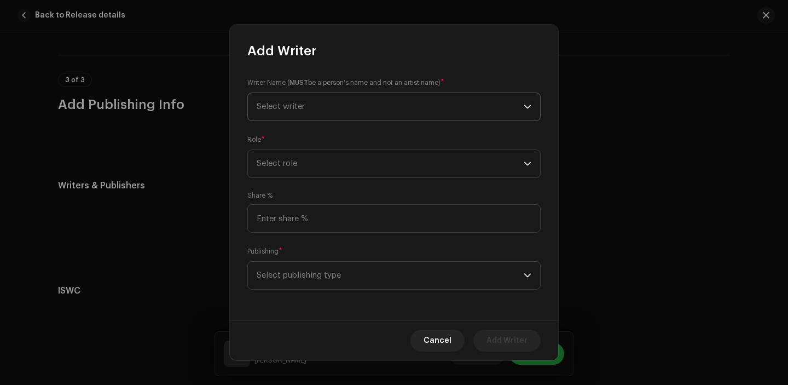
click at [328, 103] on span "Select writer" at bounding box center [390, 106] width 267 height 27
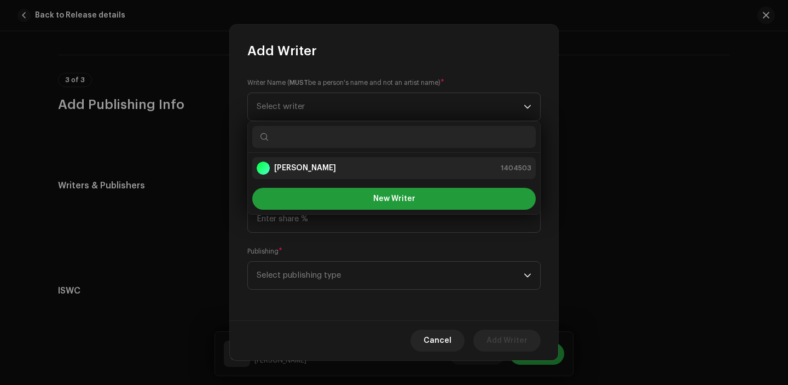
click at [330, 168] on div "[PERSON_NAME] 1404503" at bounding box center [394, 167] width 275 height 13
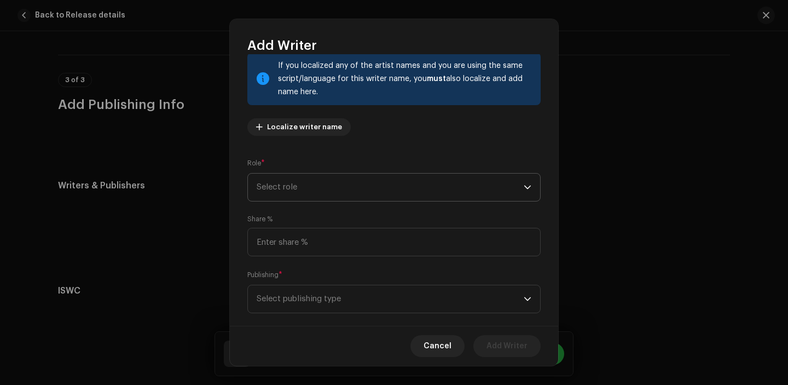
scroll to position [78, 0]
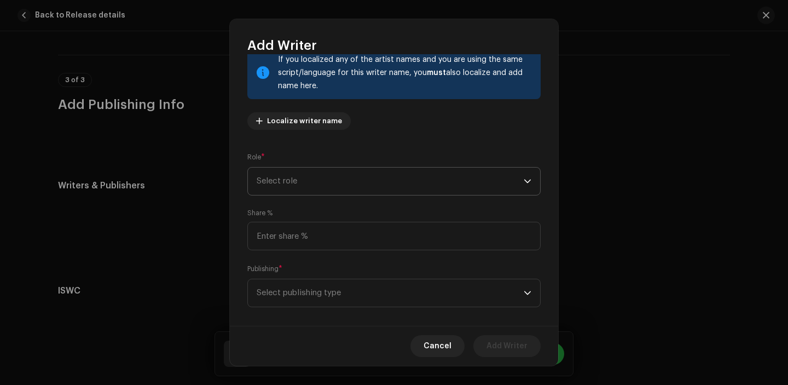
drag, startPoint x: 332, startPoint y: 184, endPoint x: 332, endPoint y: 190, distance: 6.6
click at [332, 184] on span "Select role" at bounding box center [390, 180] width 267 height 27
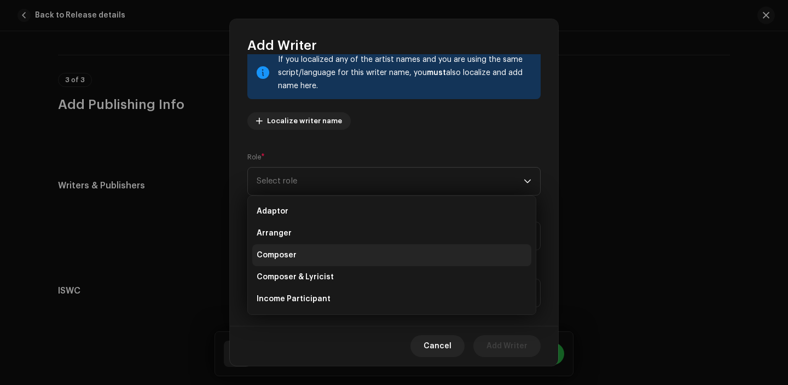
scroll to position [30, 0]
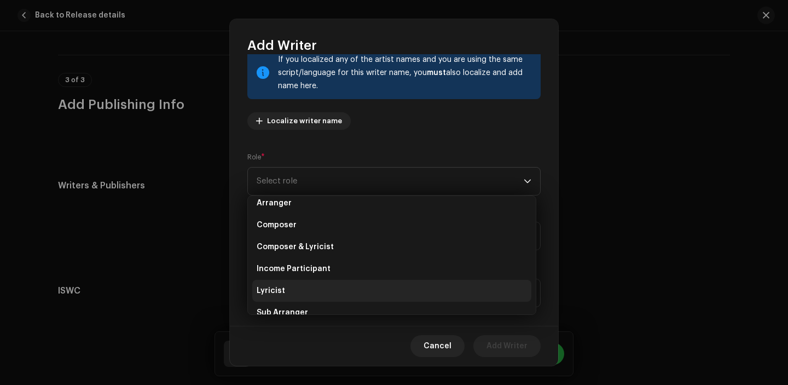
click at [327, 285] on li "Lyricist" at bounding box center [391, 291] width 279 height 22
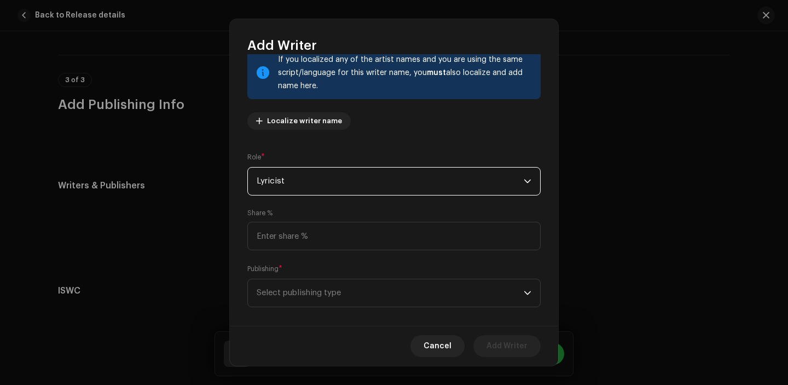
scroll to position [90, 0]
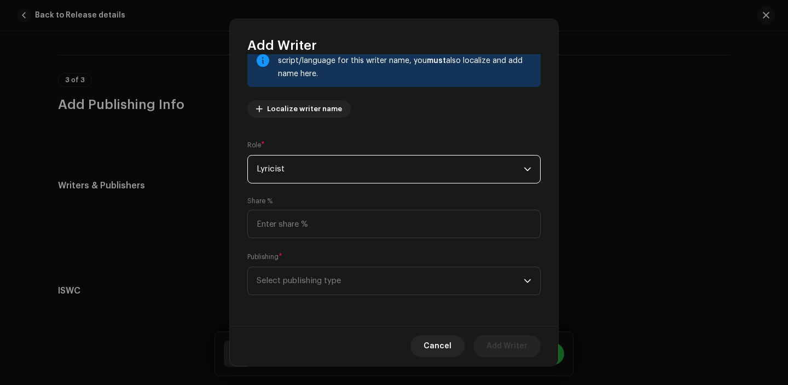
click at [324, 262] on div "Publishing * Select publishing type" at bounding box center [393, 273] width 293 height 44
click at [326, 277] on span "Select publishing type" at bounding box center [390, 280] width 267 height 27
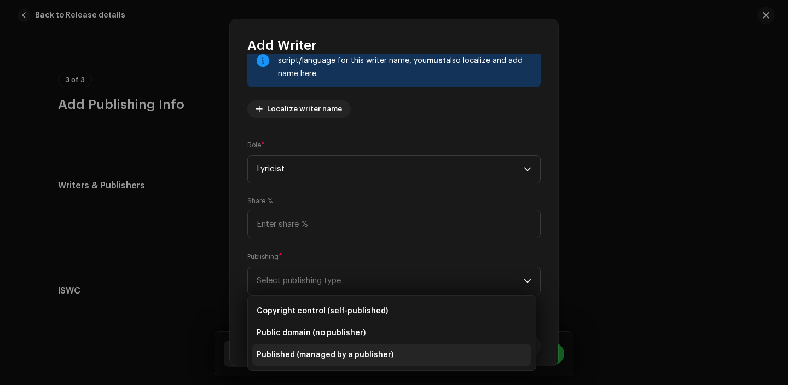
click at [334, 362] on li "Published (managed by a publisher)" at bounding box center [391, 355] width 279 height 22
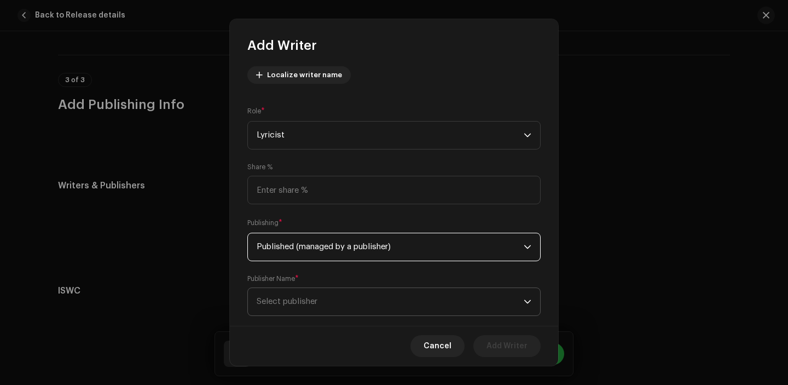
scroll to position [145, 0]
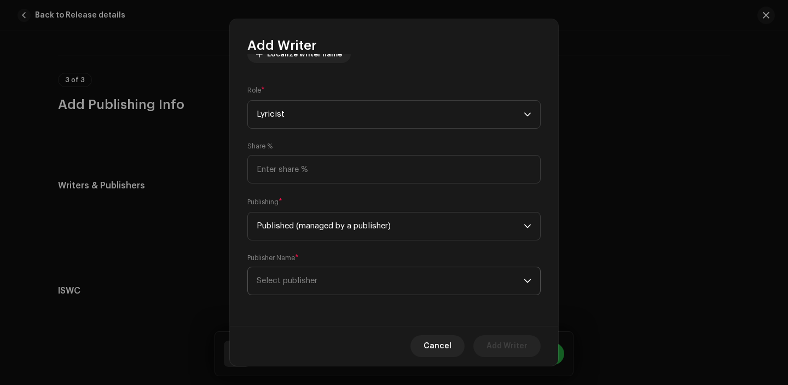
click at [327, 280] on span "Select publisher" at bounding box center [390, 280] width 267 height 27
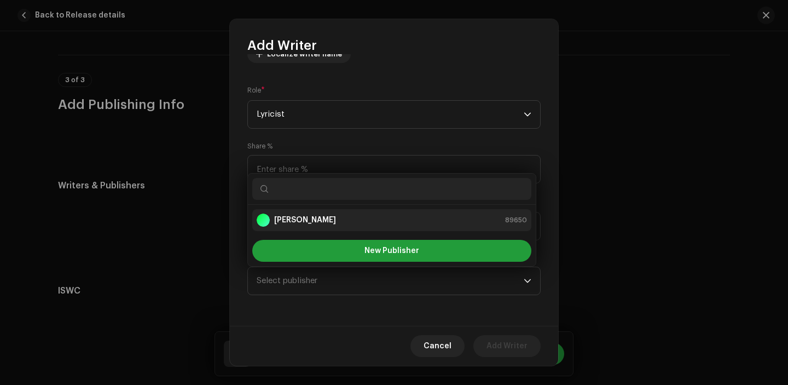
click at [309, 224] on strong "[PERSON_NAME]" at bounding box center [305, 219] width 62 height 11
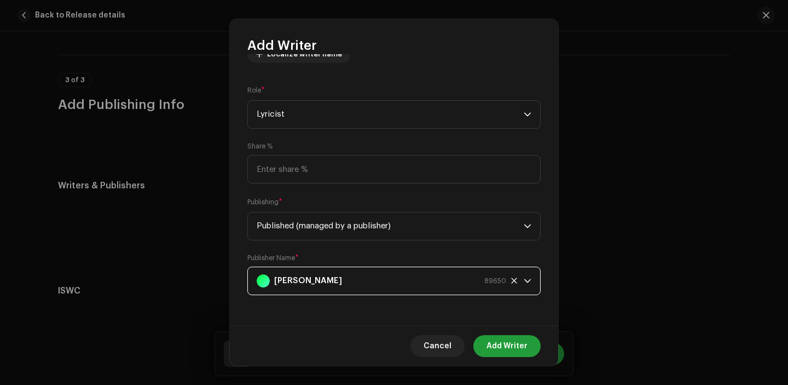
click at [493, 334] on div "Cancel Add Writer" at bounding box center [394, 345] width 328 height 40
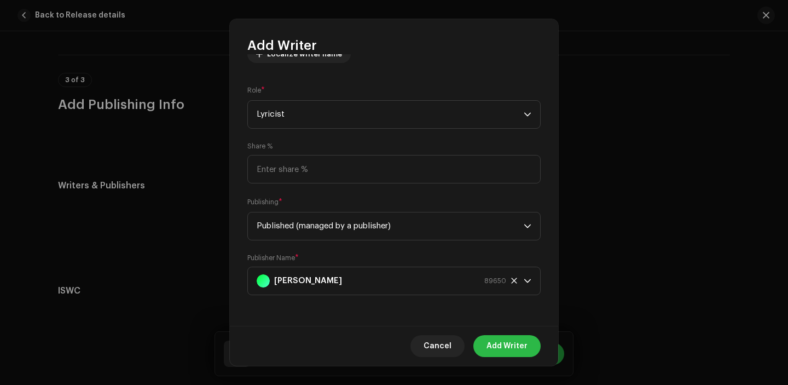
click at [499, 342] on span "Add Writer" at bounding box center [506, 346] width 41 height 22
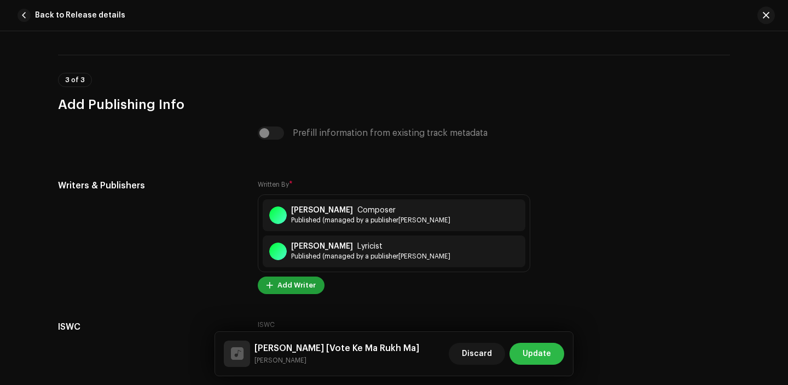
click at [540, 347] on span "Update" at bounding box center [536, 353] width 28 height 22
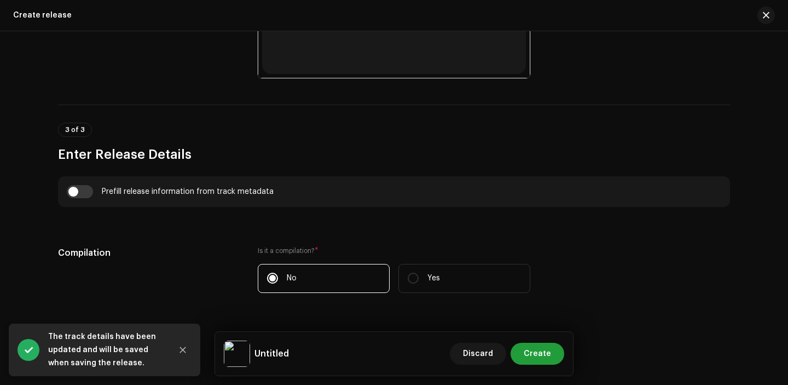
scroll to position [663, 0]
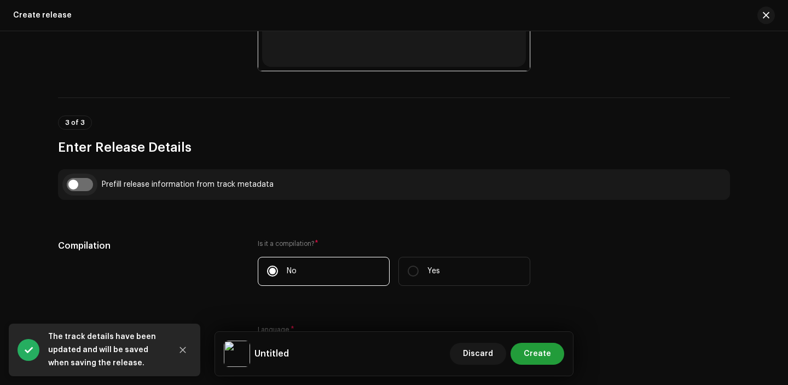
click at [77, 183] on input "checkbox" at bounding box center [80, 184] width 26 height 13
checkbox input "true"
type input "[PERSON_NAME]"
type input "Vote Ke Ma Rukh Ma"
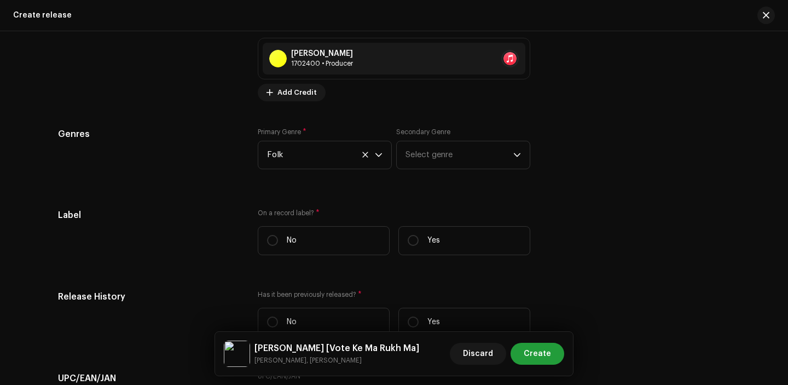
scroll to position [1528, 0]
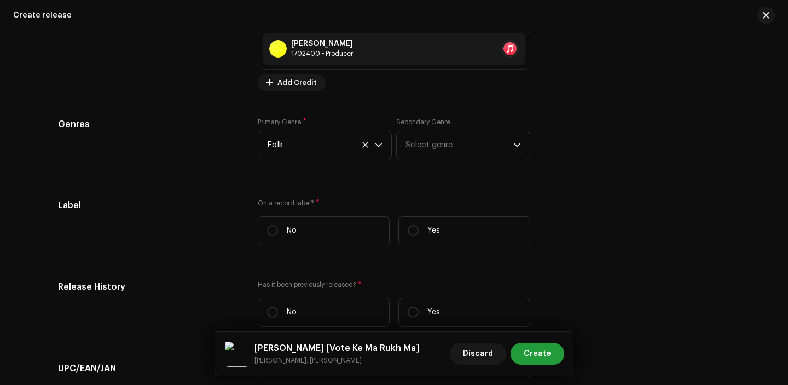
click at [422, 249] on div "On a record label? * No Yes" at bounding box center [394, 226] width 272 height 55
click at [418, 241] on label "Yes" at bounding box center [464, 230] width 132 height 29
click at [418, 236] on input "Yes" at bounding box center [413, 230] width 11 height 11
radio input "true"
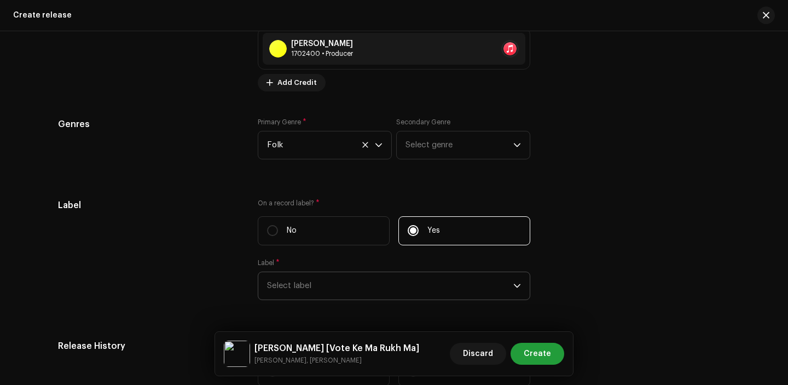
click at [360, 278] on span "Select label" at bounding box center [390, 285] width 246 height 27
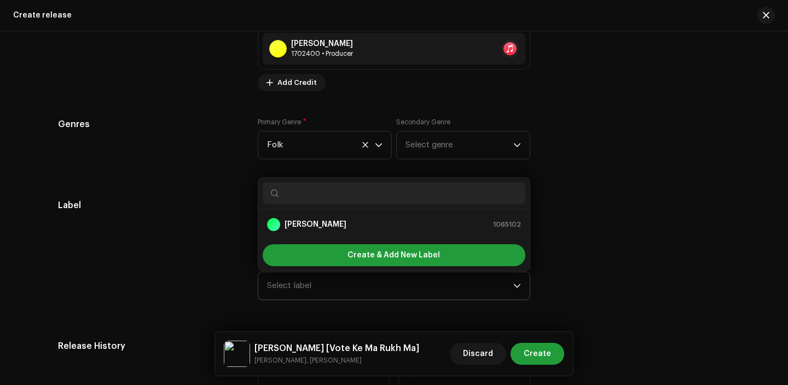
click at [344, 240] on ul "[PERSON_NAME] 1065102" at bounding box center [393, 224] width 271 height 31
click at [341, 225] on div "[PERSON_NAME] 1065102" at bounding box center [394, 224] width 254 height 13
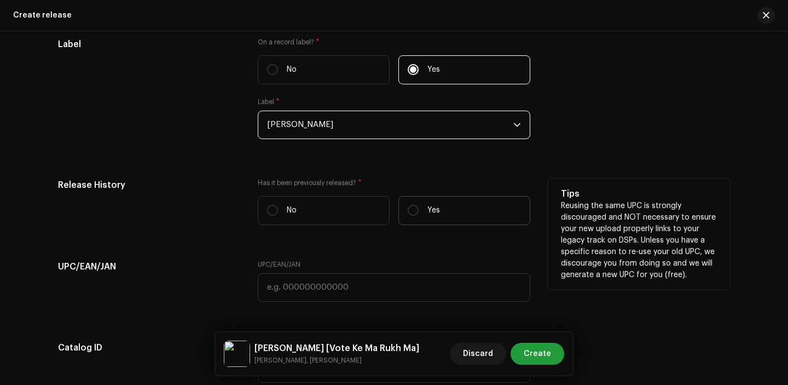
scroll to position [1691, 0]
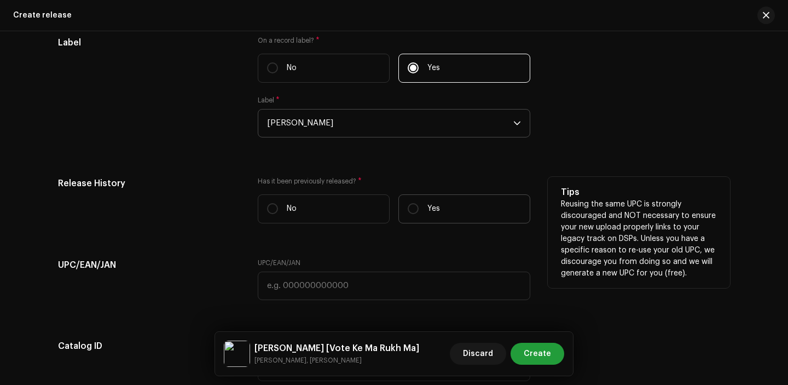
click at [411, 223] on label "Yes" at bounding box center [464, 208] width 132 height 29
click at [411, 214] on input "Yes" at bounding box center [413, 208] width 11 height 11
radio input "true"
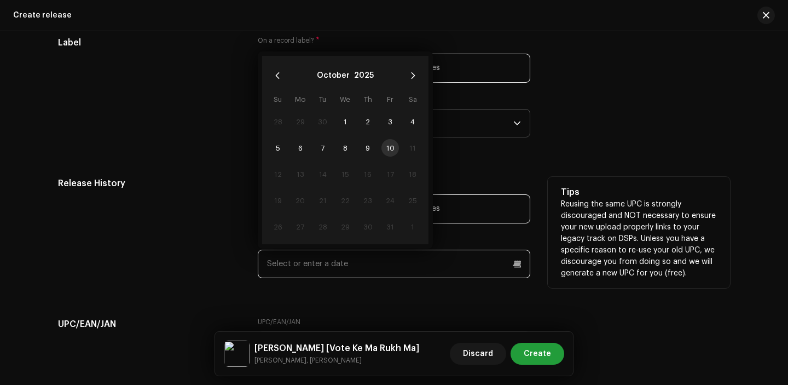
click at [341, 257] on input "text" at bounding box center [394, 263] width 272 height 28
click at [360, 77] on button "2025" at bounding box center [364, 76] width 20 height 18
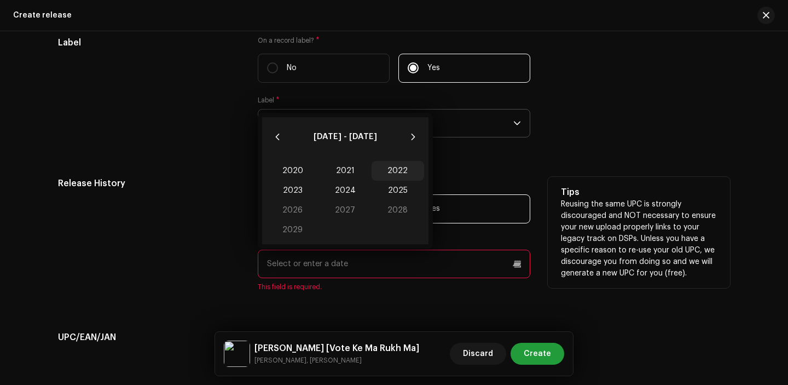
click at [393, 175] on span "2022" at bounding box center [397, 171] width 53 height 20
click at [346, 191] on span "May" at bounding box center [345, 187] width 46 height 18
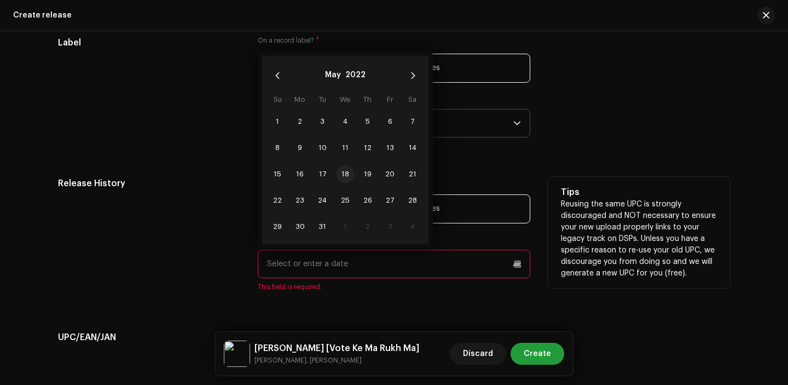
click at [341, 178] on span "18" at bounding box center [345, 174] width 18 height 18
type input "[DATE]"
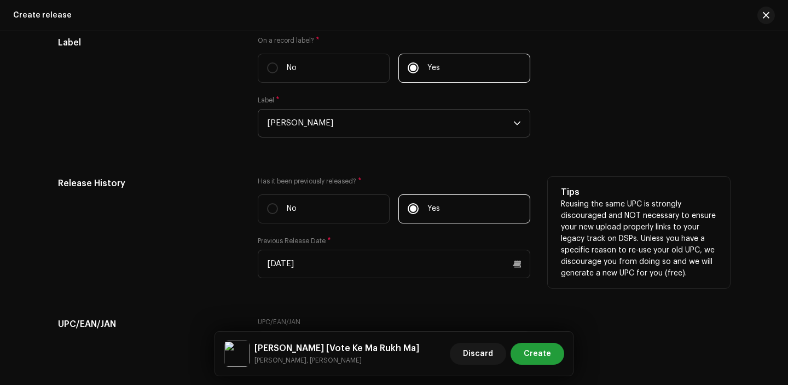
click at [191, 255] on div "Release History" at bounding box center [149, 234] width 182 height 114
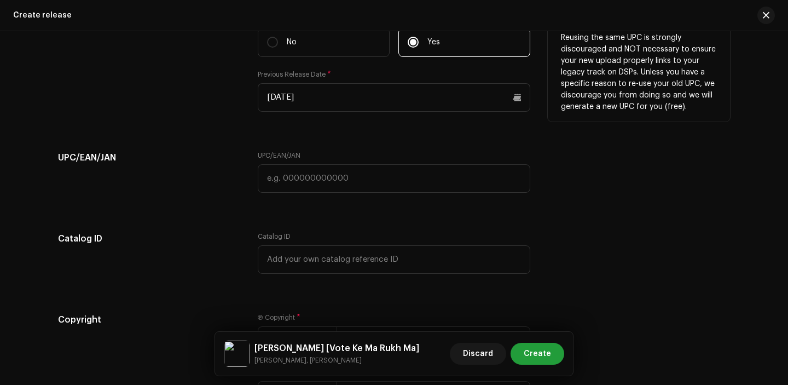
scroll to position [1863, 0]
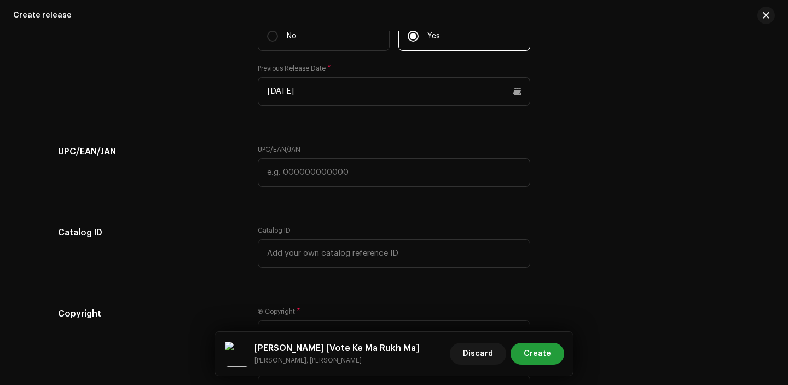
click at [291, 158] on div "UPC/EAN/JAN" at bounding box center [394, 166] width 272 height 42
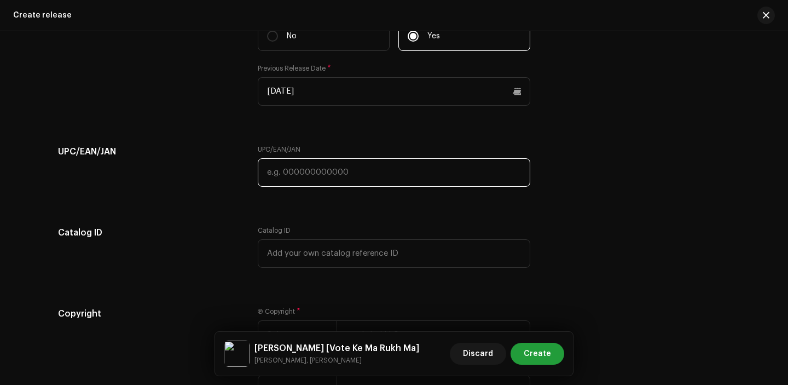
click at [293, 168] on input "text" at bounding box center [394, 172] width 272 height 28
paste input "7316215299973"
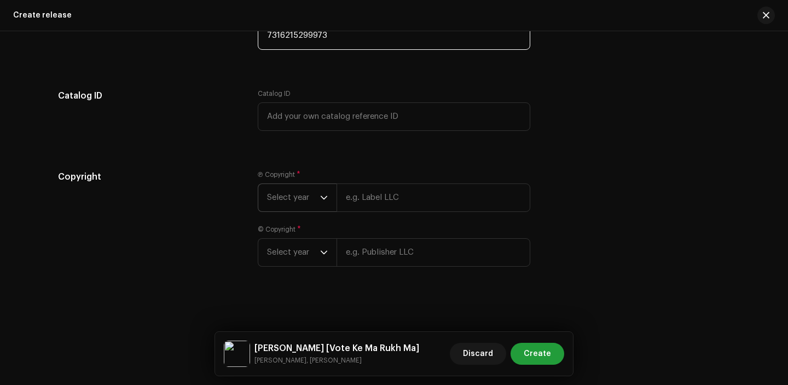
type input "7316215299973"
click at [302, 206] on span "Select year" at bounding box center [293, 197] width 53 height 27
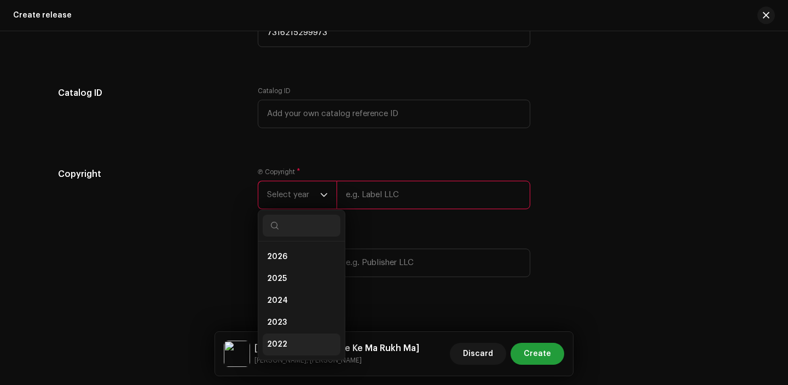
click at [289, 348] on li "2022" at bounding box center [302, 344] width 78 height 22
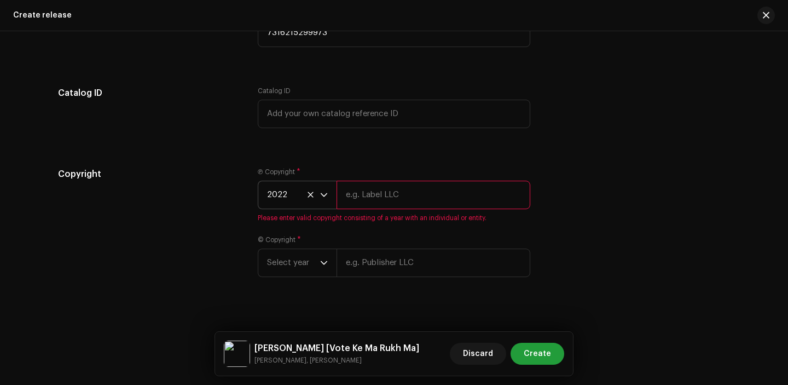
click at [378, 190] on input "text" at bounding box center [433, 195] width 194 height 28
type input "[PERSON_NAME]"
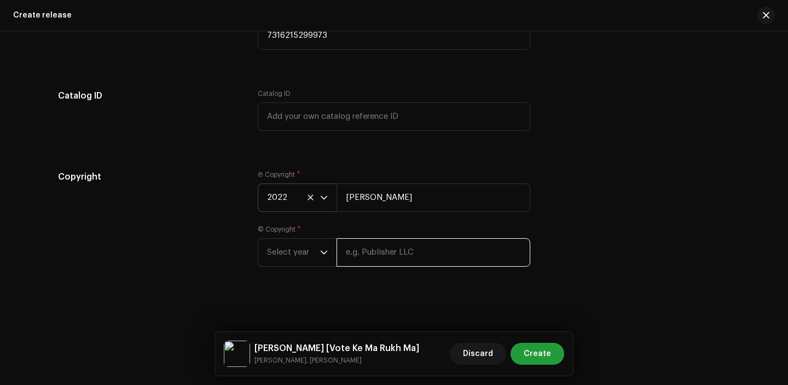
click at [405, 263] on input "text" at bounding box center [433, 252] width 194 height 28
type input "[PERSON_NAME]"
click at [293, 275] on div "Ⓟ Copyright * 2022 [PERSON_NAME] © Copyright * Select year [PERSON_NAME]" at bounding box center [394, 224] width 272 height 109
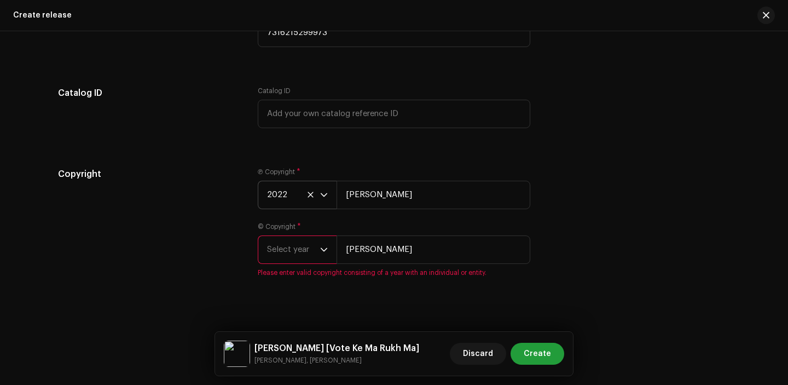
click at [293, 255] on span "Select year" at bounding box center [293, 249] width 53 height 27
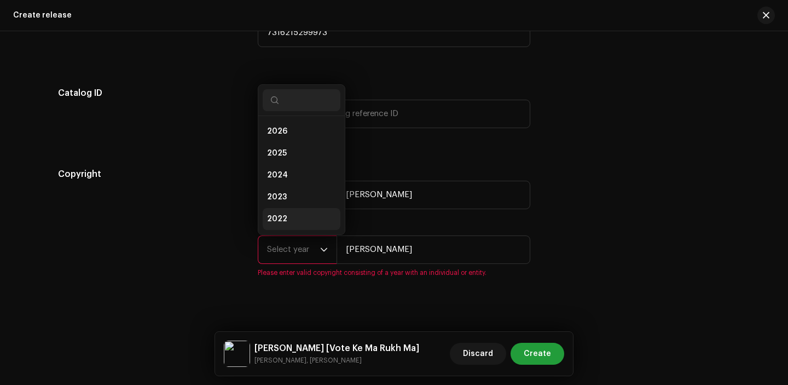
click at [286, 220] on li "2022" at bounding box center [302, 219] width 78 height 22
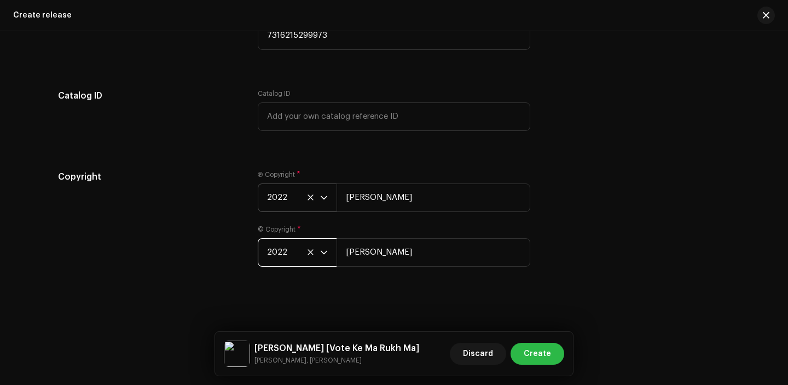
click at [547, 348] on span "Create" at bounding box center [537, 353] width 27 height 22
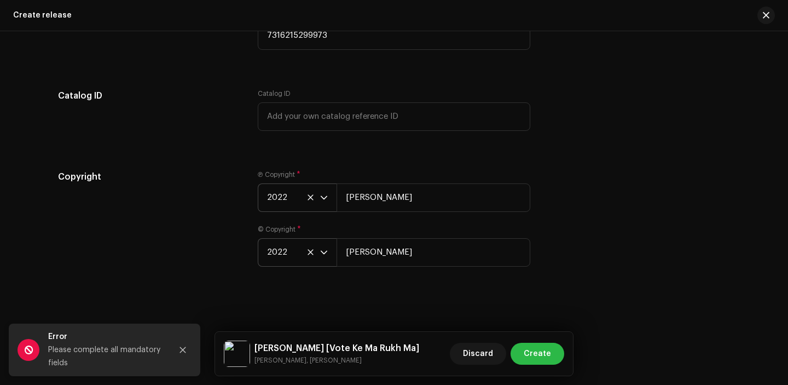
click at [532, 346] on span "Create" at bounding box center [537, 353] width 27 height 22
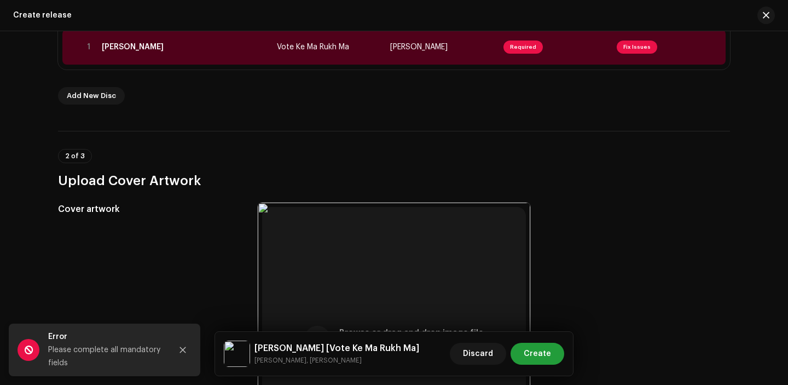
scroll to position [226, 0]
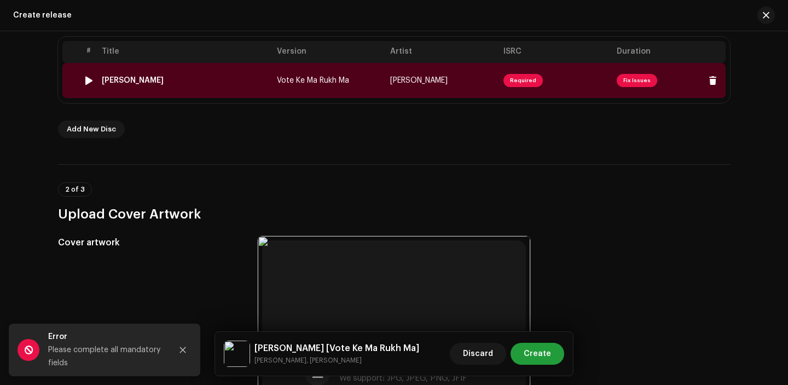
click at [359, 84] on td "Vote Ke Ma Rukh Ma" at bounding box center [328, 80] width 113 height 35
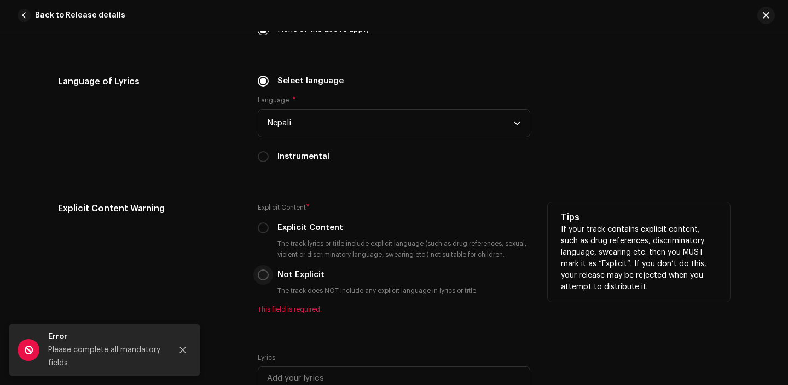
scroll to position [1900, 0]
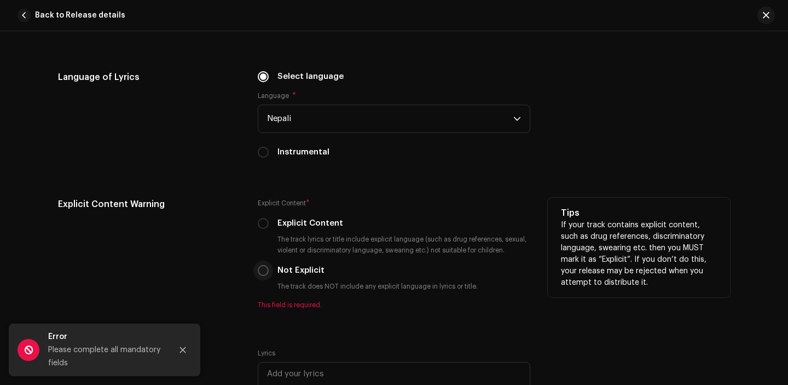
click at [260, 273] on input "Not Explicit" at bounding box center [263, 270] width 11 height 11
radio input "true"
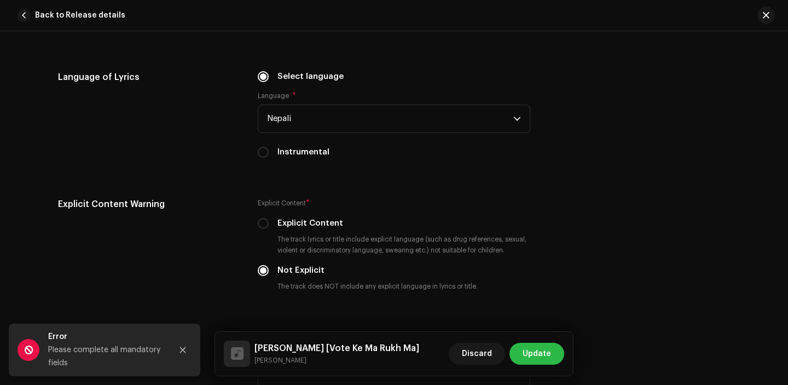
click at [553, 352] on button "Update" at bounding box center [536, 353] width 55 height 22
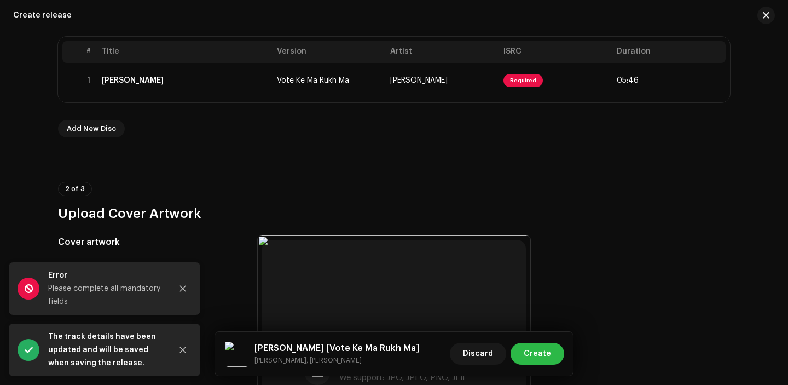
click at [554, 359] on button "Create" at bounding box center [537, 353] width 54 height 22
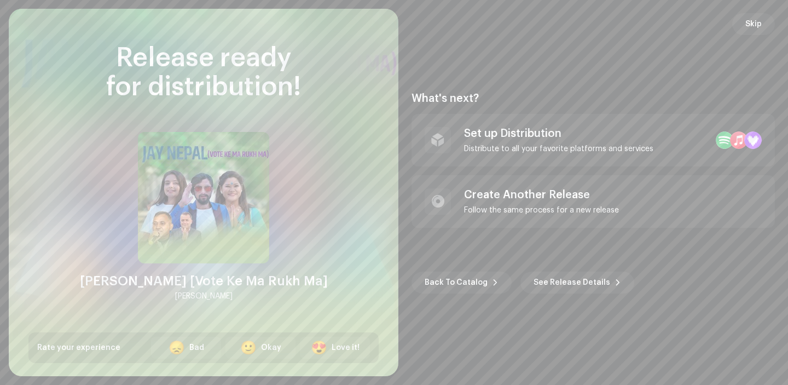
click at [568, 100] on div "What's next?" at bounding box center [592, 98] width 363 height 13
click at [568, 144] on div "Distribute to all your favorite platforms and services" at bounding box center [558, 148] width 189 height 9
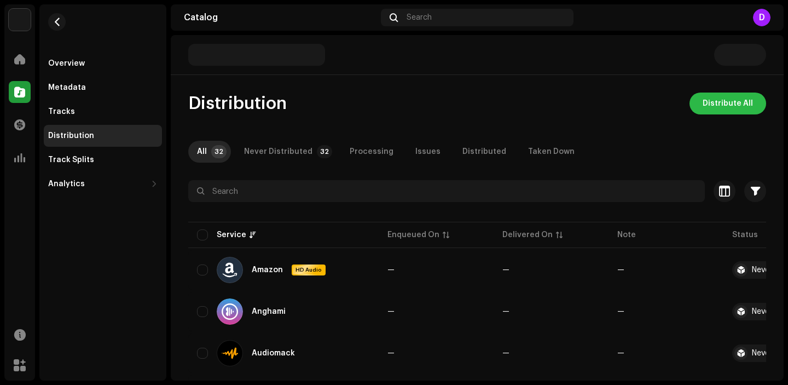
click at [725, 102] on span "Distribute All" at bounding box center [727, 103] width 50 height 22
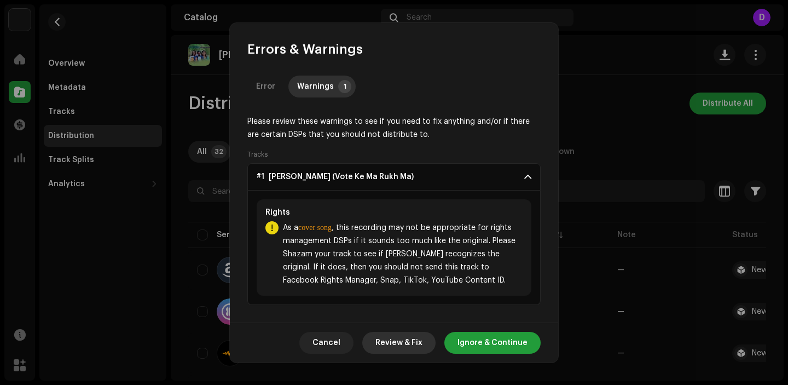
click at [408, 335] on span "Review & Fix" at bounding box center [398, 343] width 47 height 22
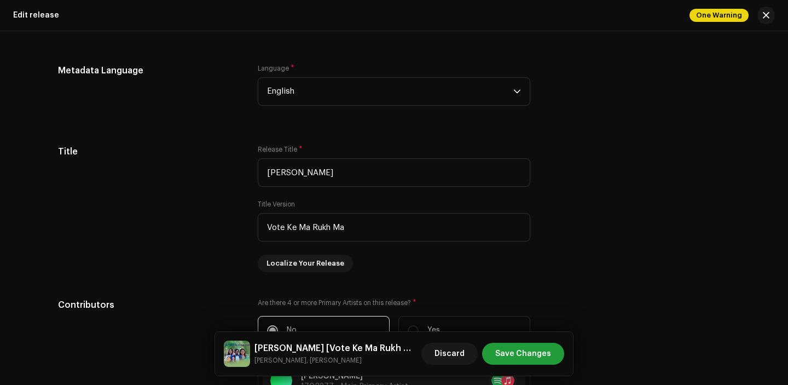
scroll to position [952, 0]
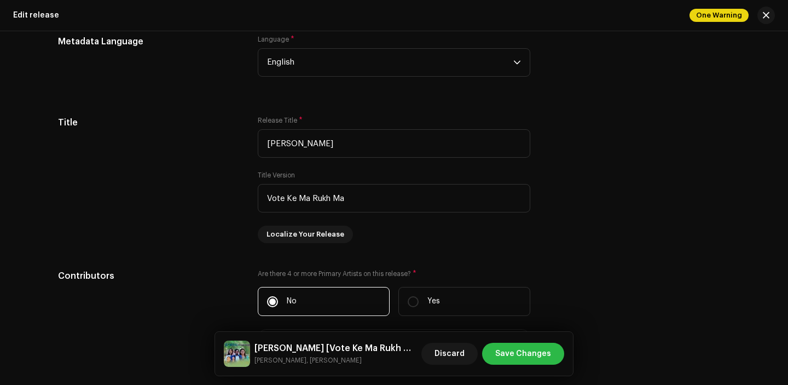
click at [514, 354] on span "Save Changes" at bounding box center [523, 353] width 56 height 22
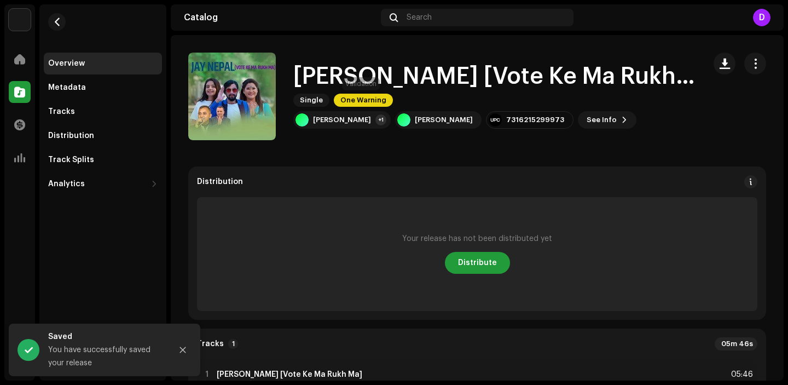
click at [367, 101] on span "One Warning" at bounding box center [363, 100] width 59 height 13
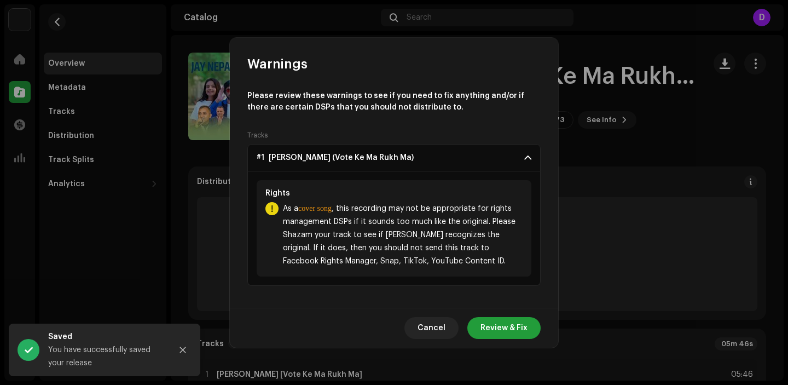
click at [315, 207] on b "cover song" at bounding box center [314, 208] width 33 height 8
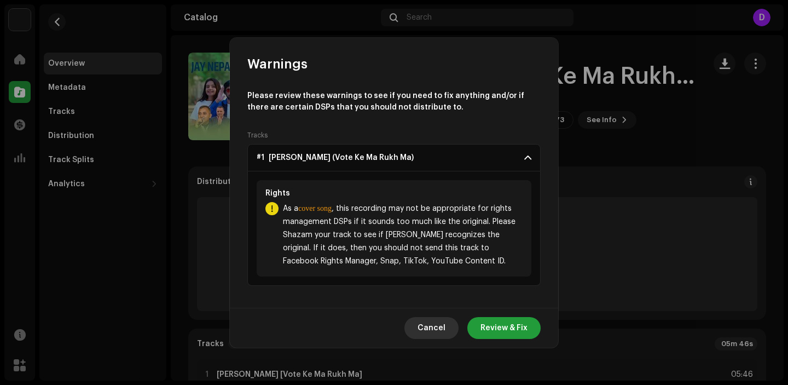
click at [432, 324] on span "Cancel" at bounding box center [431, 328] width 28 height 22
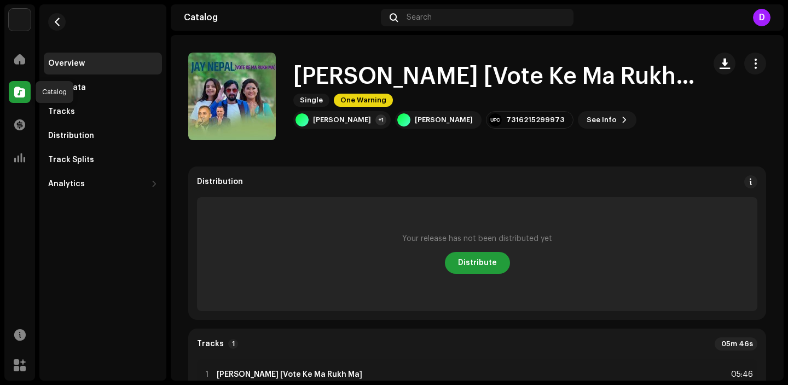
click at [21, 92] on span at bounding box center [19, 92] width 11 height 9
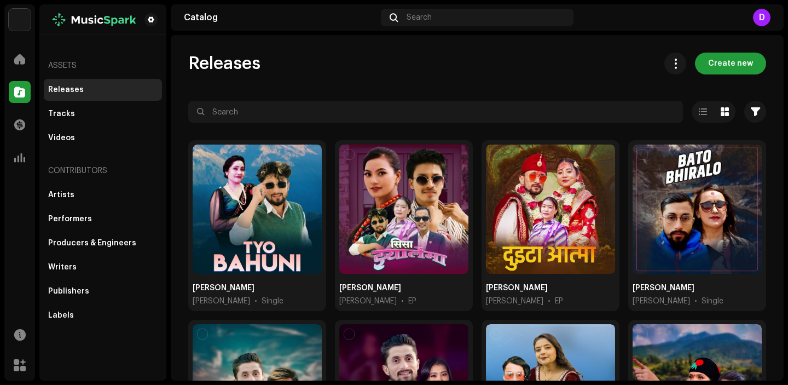
click at [775, 23] on div "Catalog Search D" at bounding box center [477, 17] width 613 height 26
click at [757, 18] on div "D" at bounding box center [762, 18] width 18 height 18
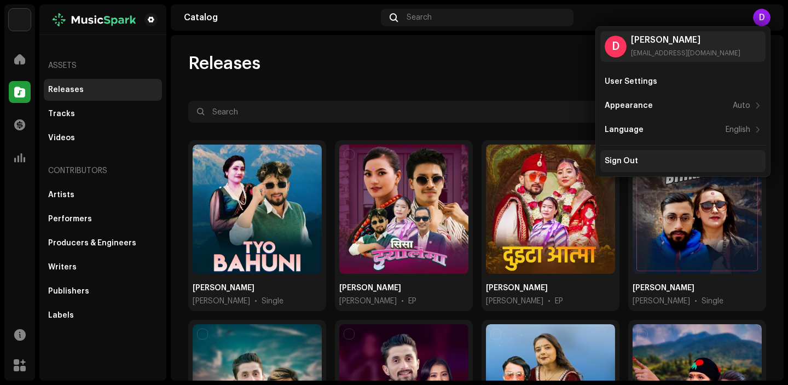
click at [662, 160] on div "Sign Out" at bounding box center [682, 160] width 156 height 9
